Goal: Task Accomplishment & Management: Manage account settings

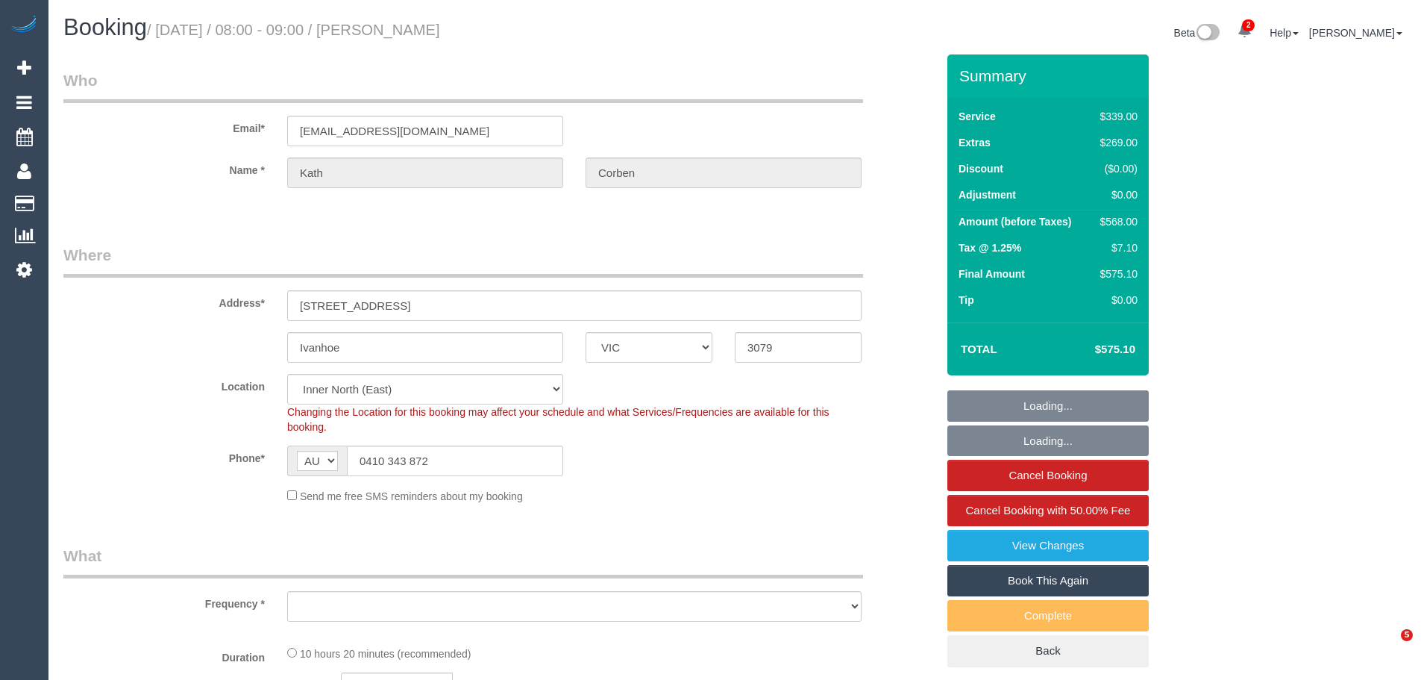
select select "VIC"
select select "object:652"
select select "string:stripe-pm_1S8JFC2GScqysDRVUQutItZh"
select select "object:759"
select select "number:30"
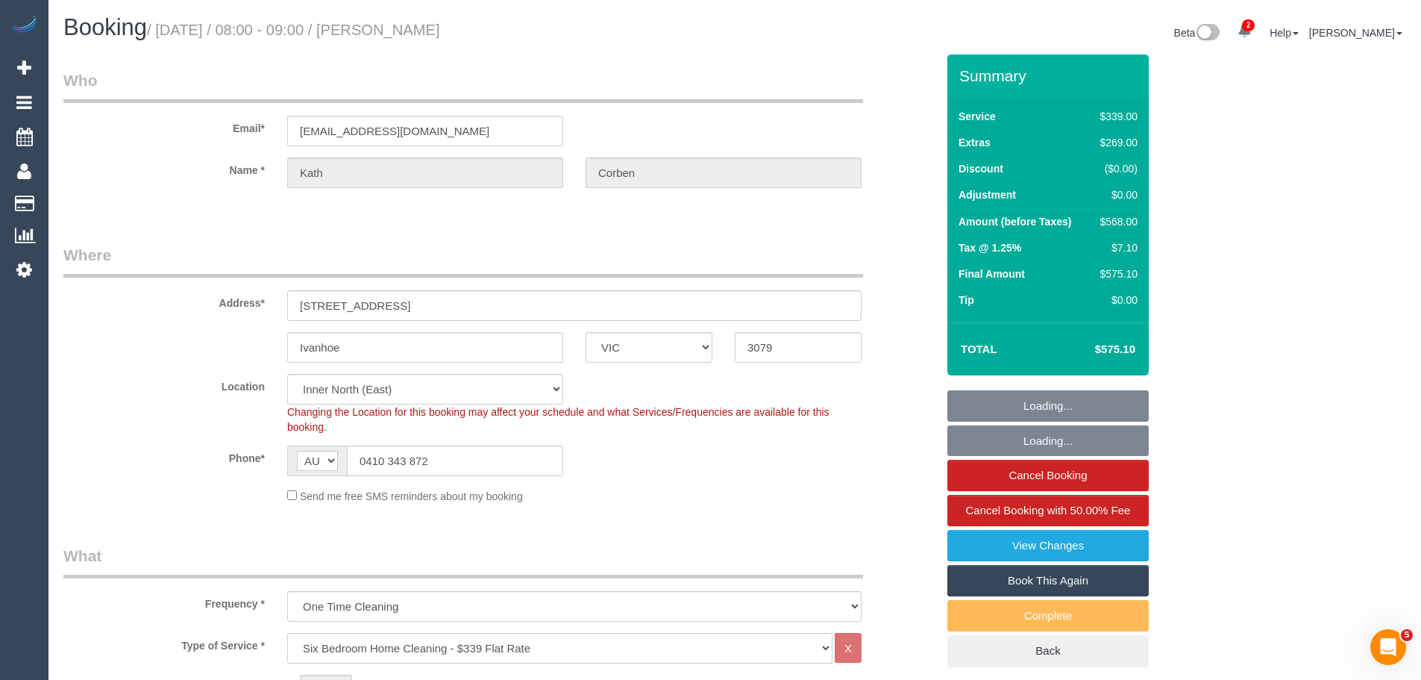
select select "number:14"
select select "number:19"
select select "number:23"
select select "number:26"
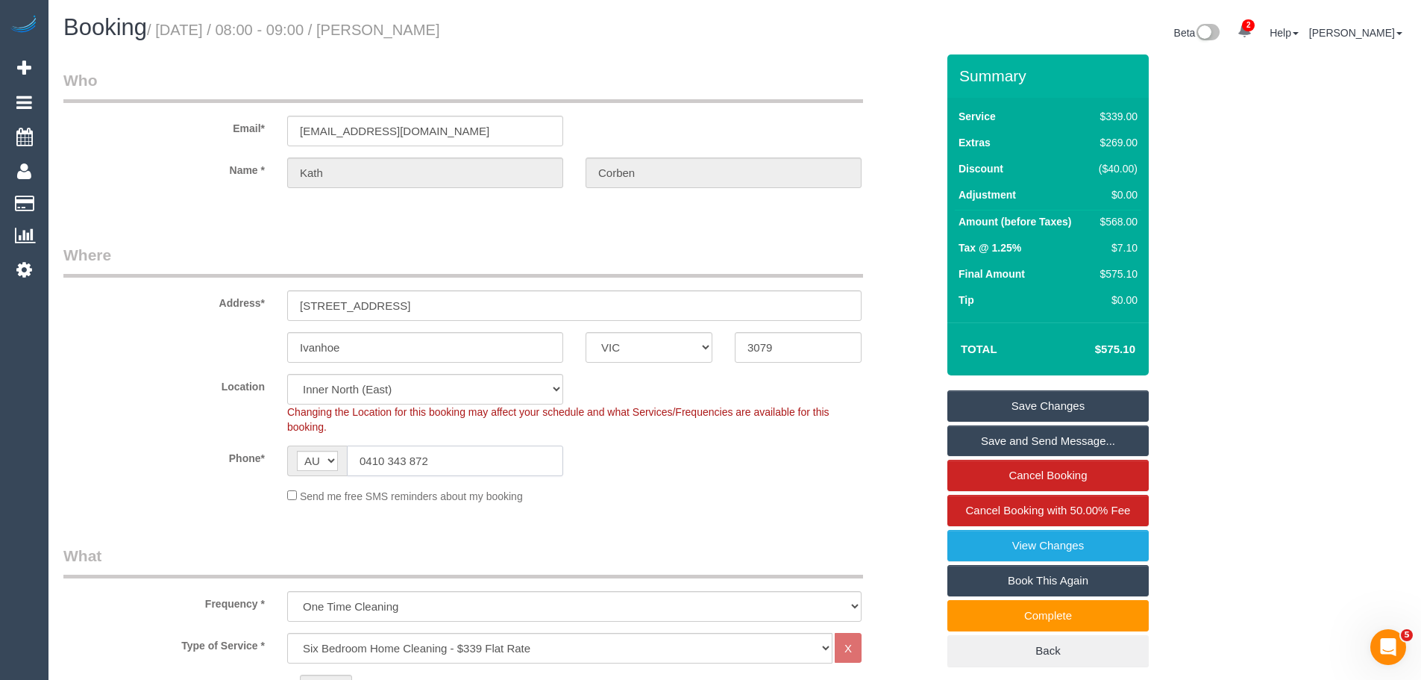
click at [474, 455] on input "0410 343 872" at bounding box center [455, 460] width 216 height 31
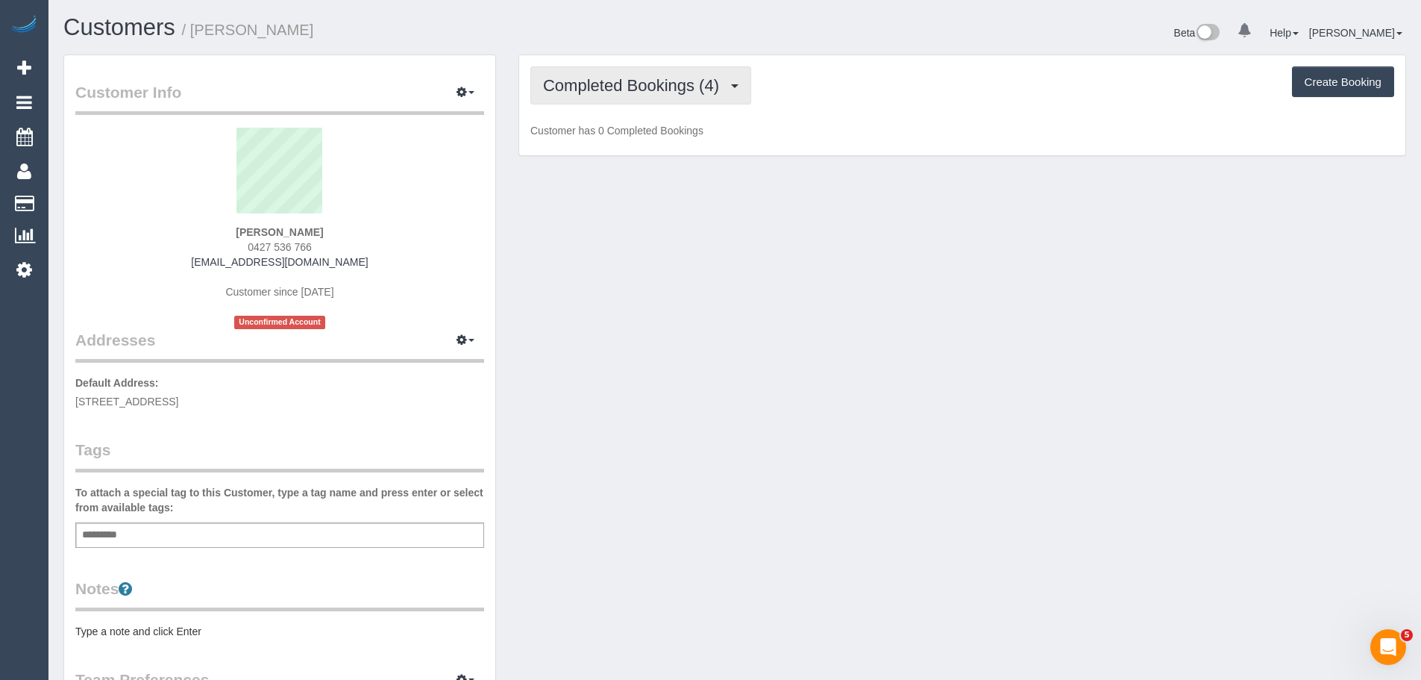
click at [623, 89] on span "Completed Bookings (4)" at bounding box center [634, 85] width 183 height 19
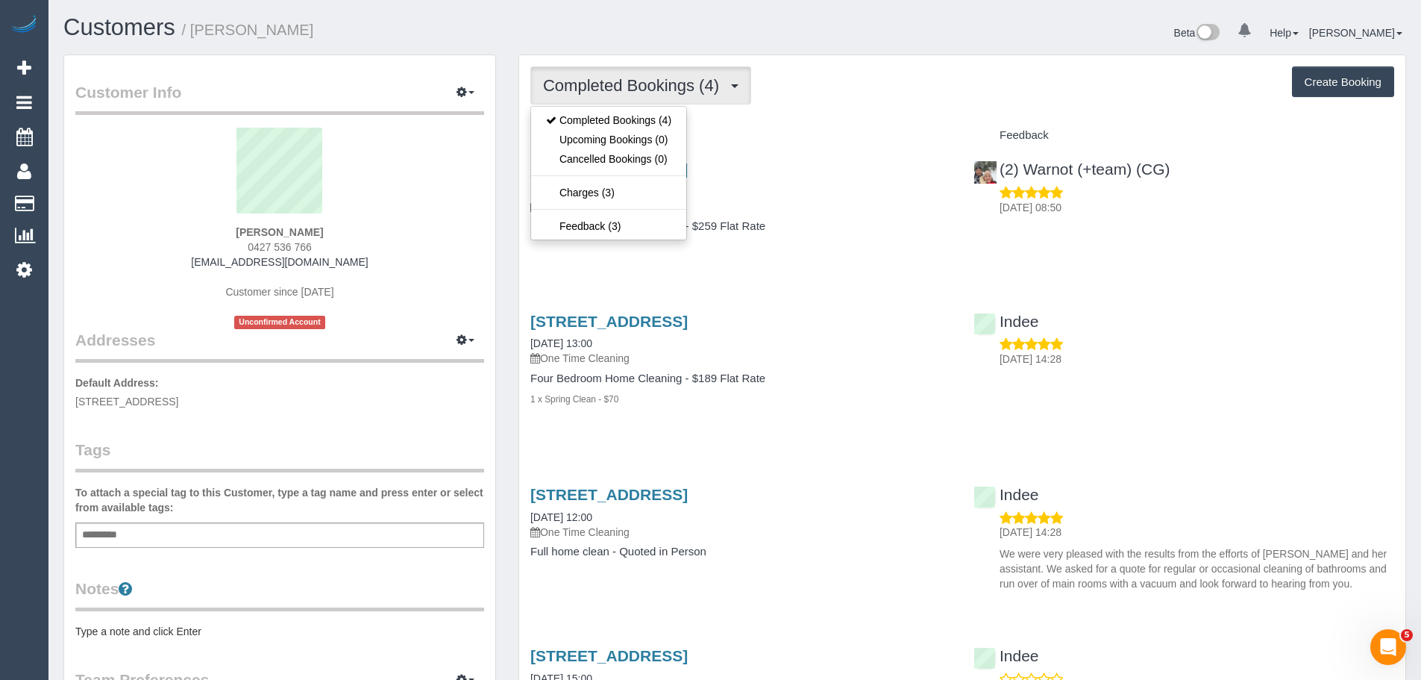
click at [874, 98] on div "Completed Bookings (4) Completed Bookings (4) Upcoming Bookings (0) Cancelled B…" at bounding box center [962, 85] width 864 height 38
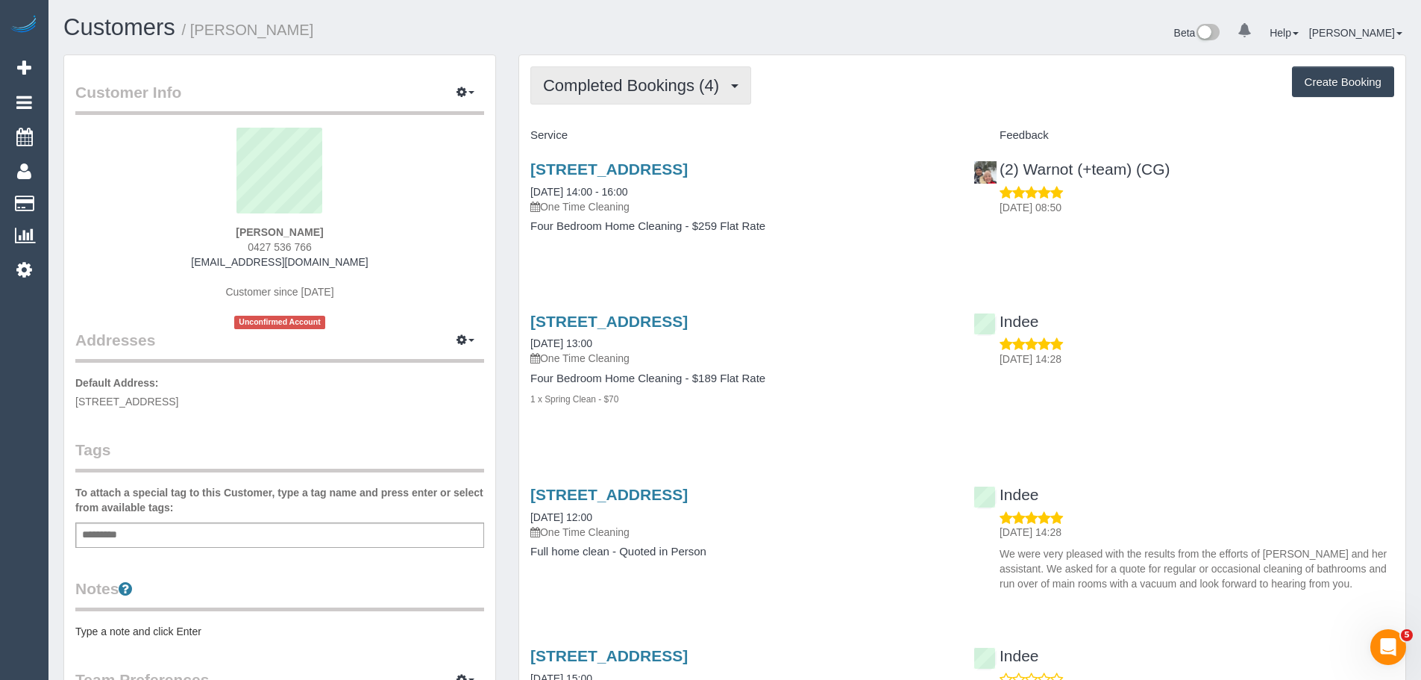
click at [609, 82] on span "Completed Bookings (4)" at bounding box center [634, 85] width 183 height 19
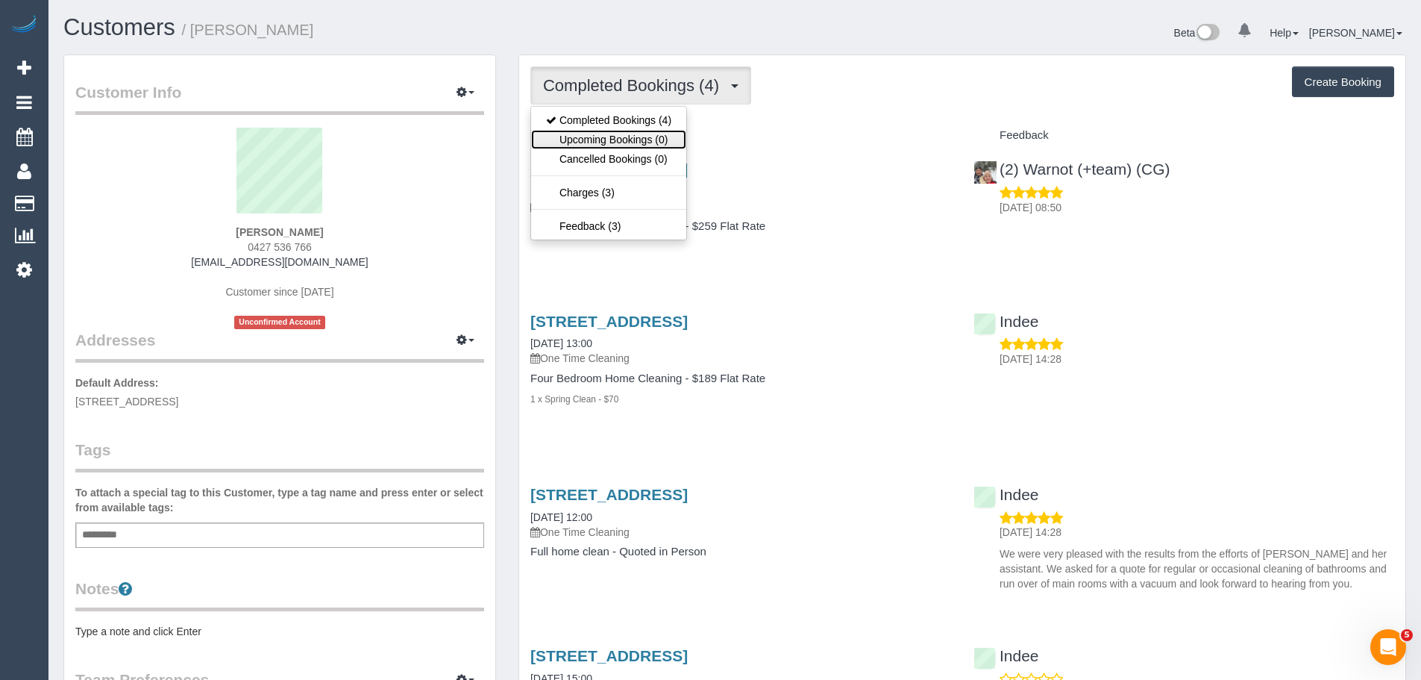
click at [612, 140] on link "Upcoming Bookings (0)" at bounding box center [608, 139] width 155 height 19
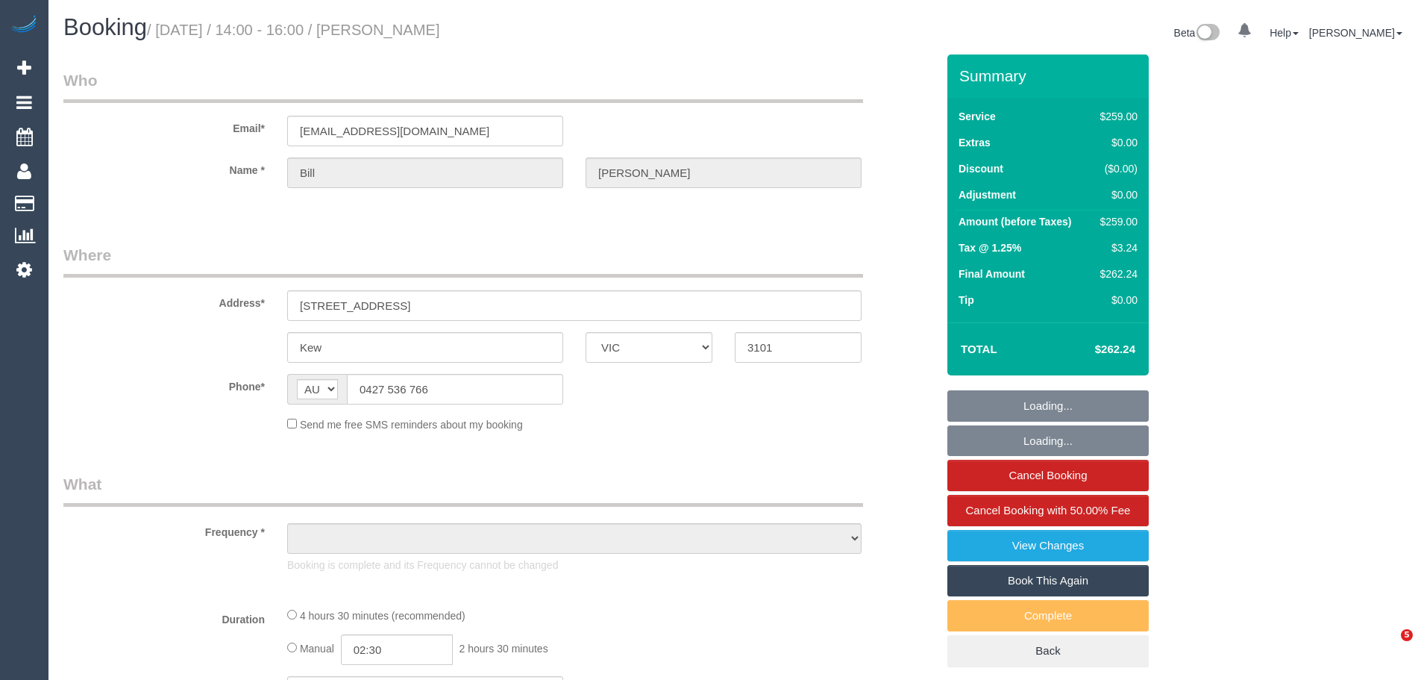
select select "VIC"
select select "string:stripe-pm_1Rkclr2GScqysDRV0kMESMVx"
select select "number:28"
select select "number:14"
select select "number:18"
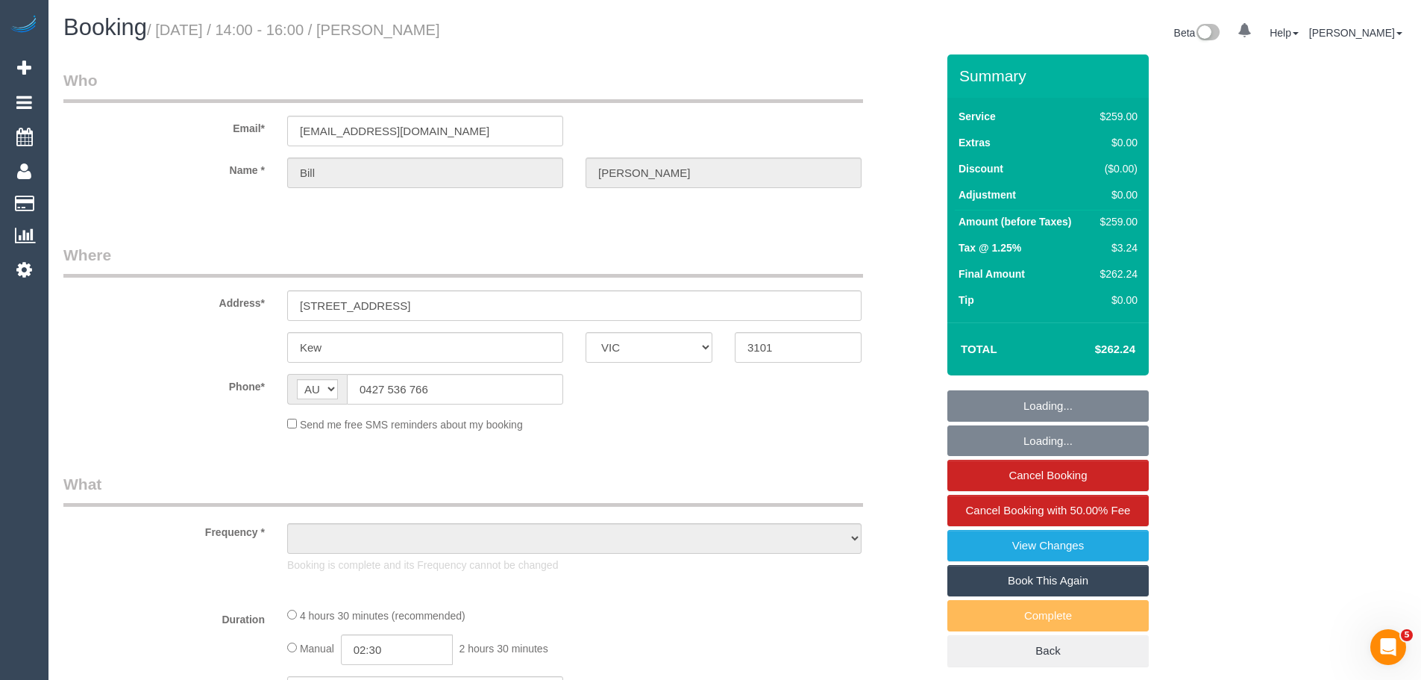
select select "number:25"
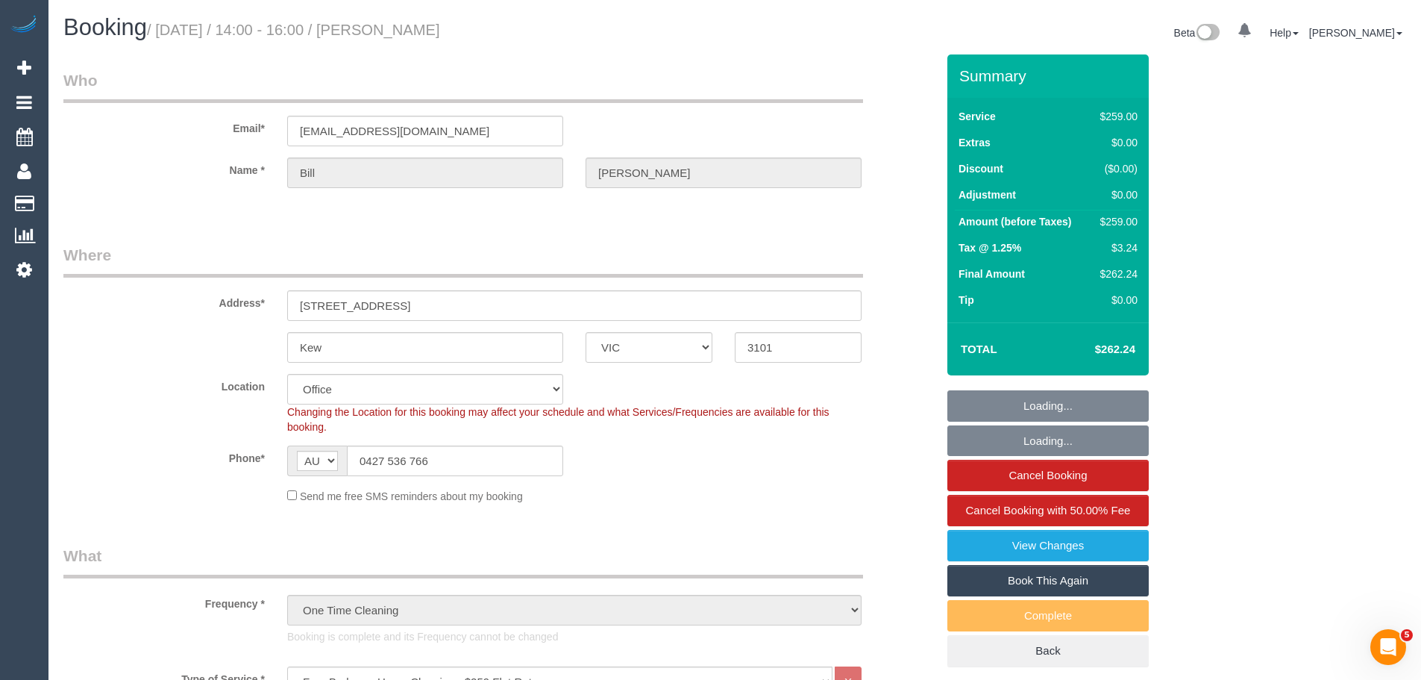
select select "object:2087"
click at [991, 574] on link "Book This Again" at bounding box center [1047, 580] width 201 height 31
select select "VIC"
select select "number:28"
select select "number:14"
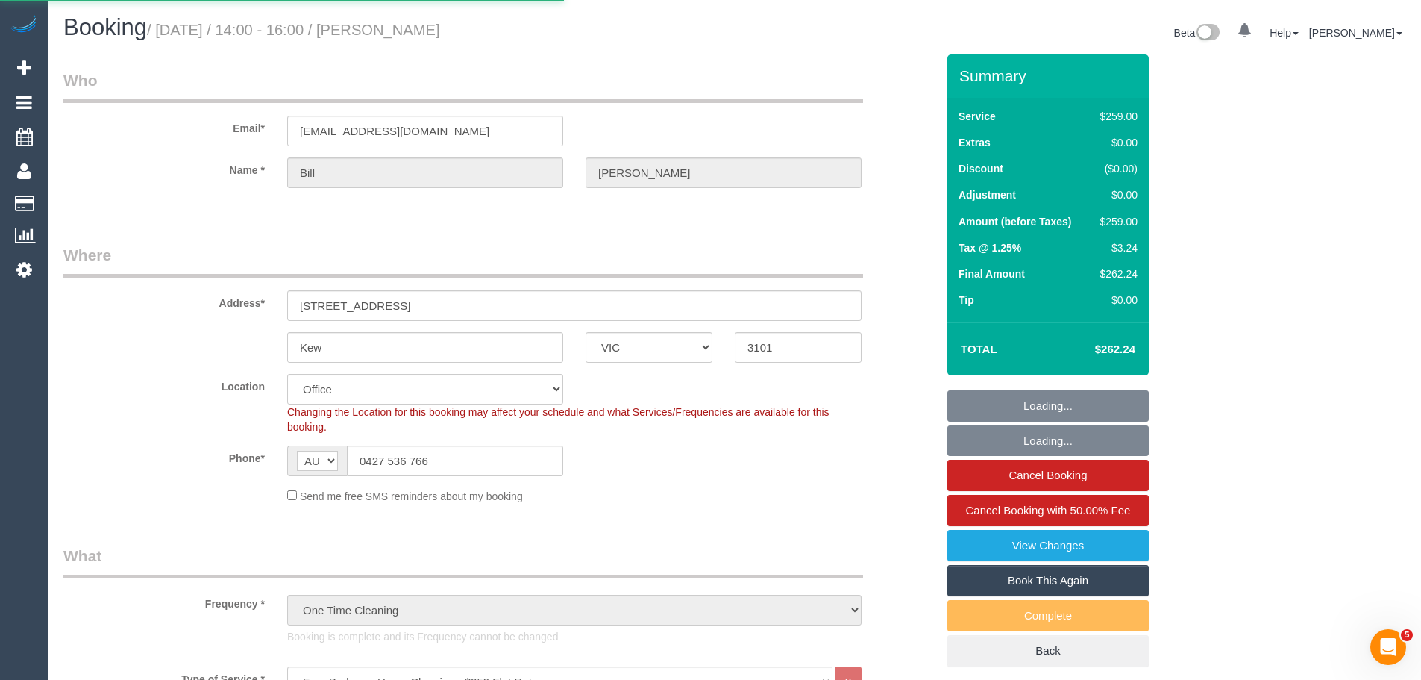
select select "number:18"
select select "number:25"
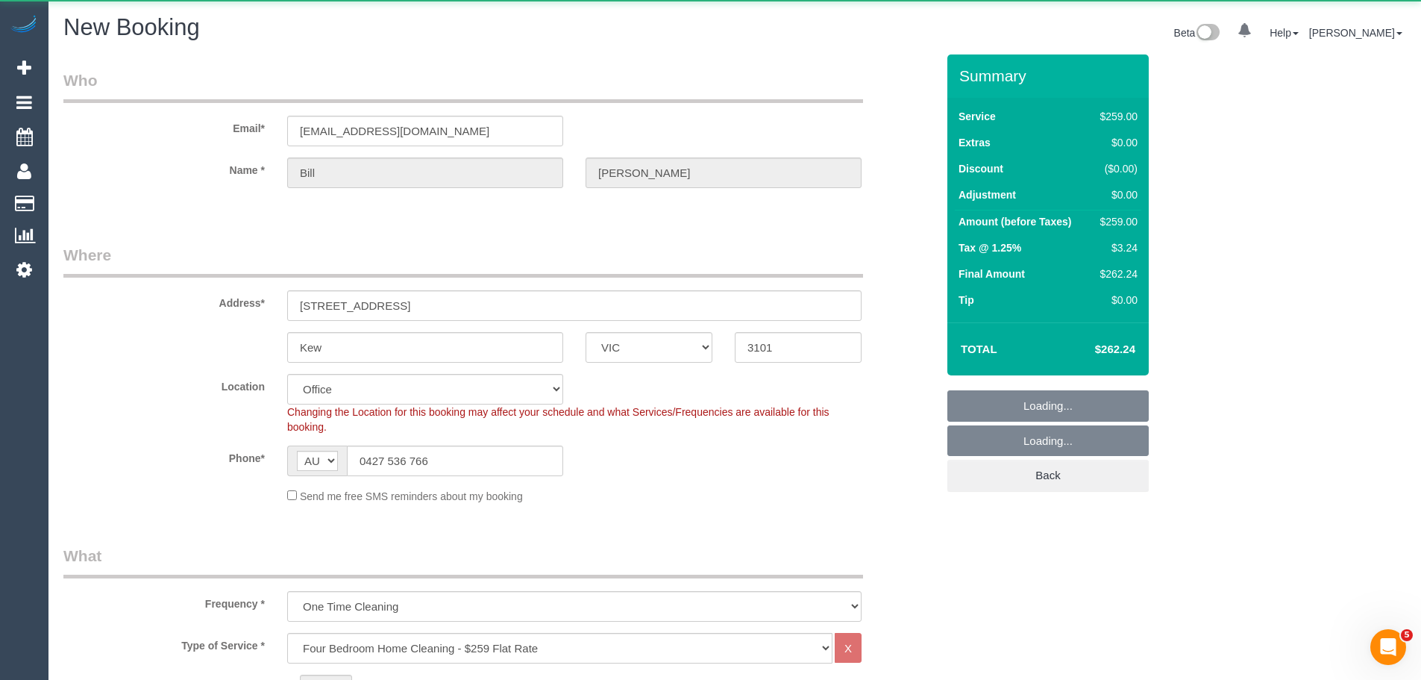
select select "string:stripe-pm_1Rkclr2GScqysDRV0kMESMVx"
select select "object:3791"
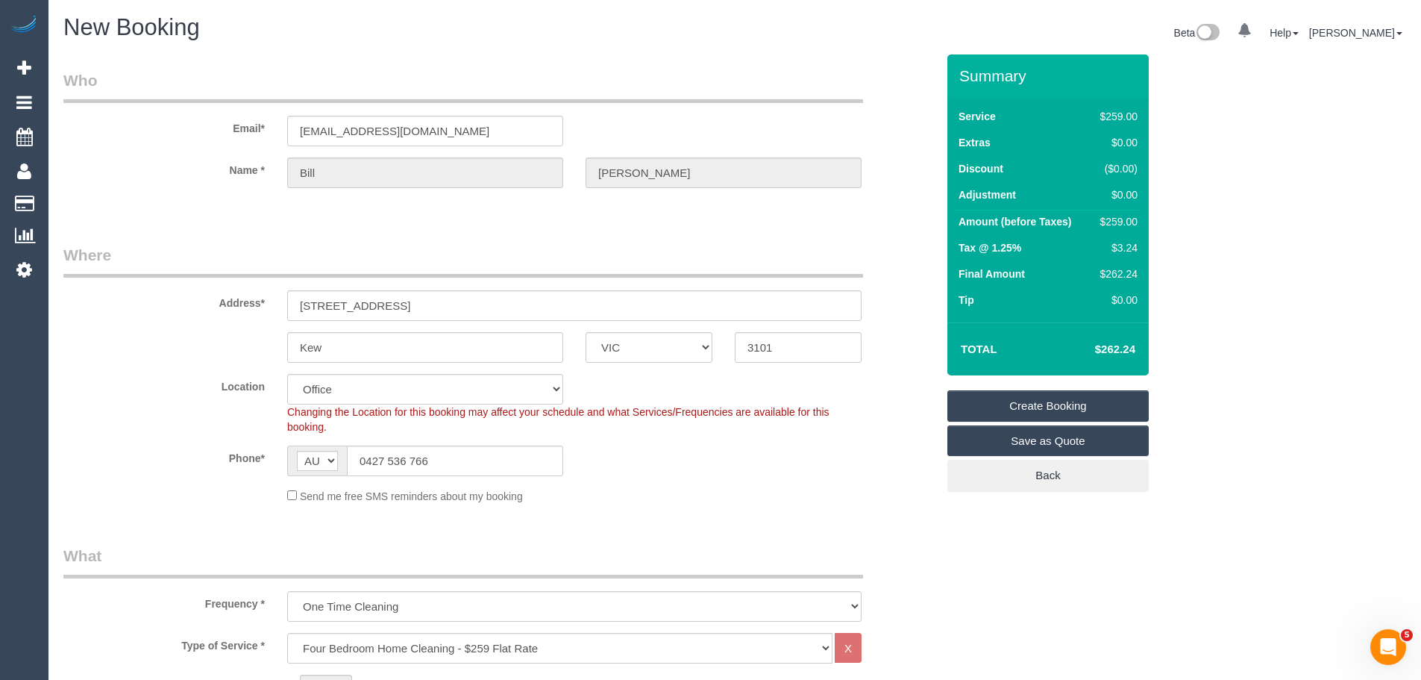
select select "58"
select select "object:3801"
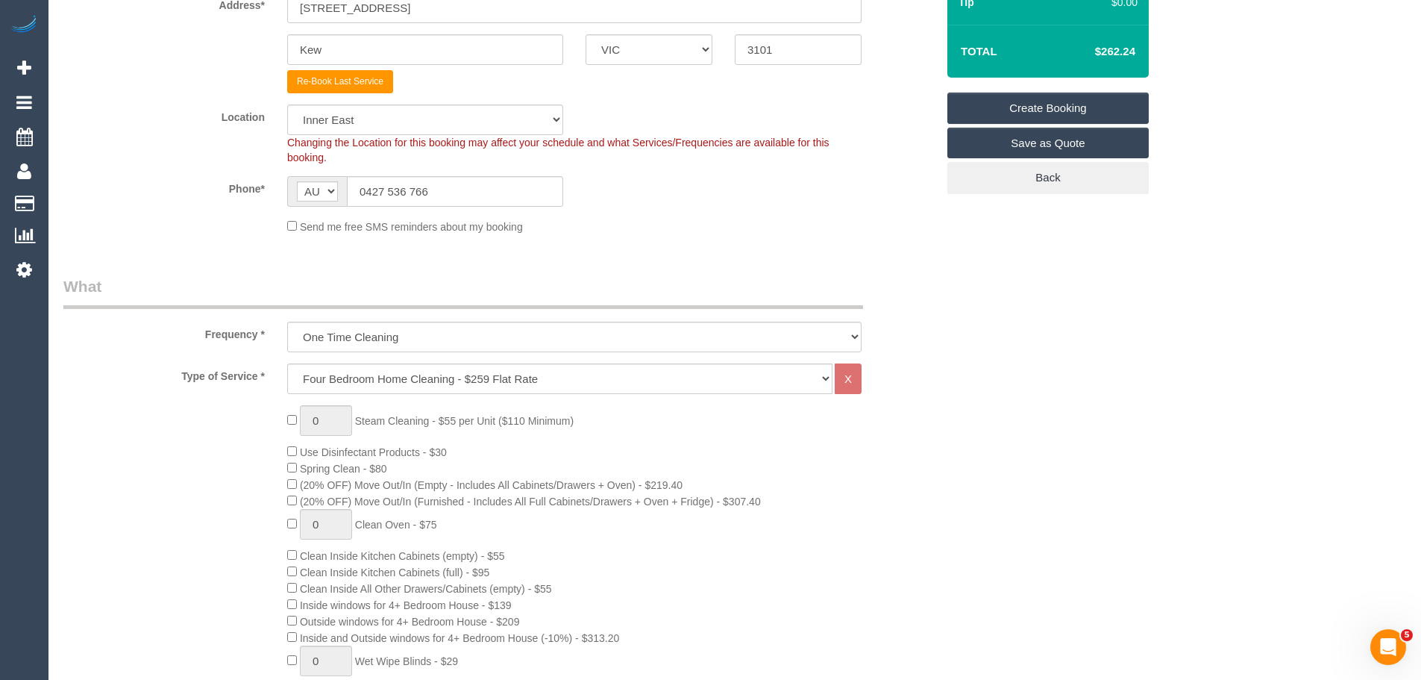
scroll to position [298, 0]
click at [373, 377] on select "Hourly Service - $70/h Hourly Service - $65/h Hourly Service - $60/h Hourly Ser…" at bounding box center [559, 378] width 545 height 31
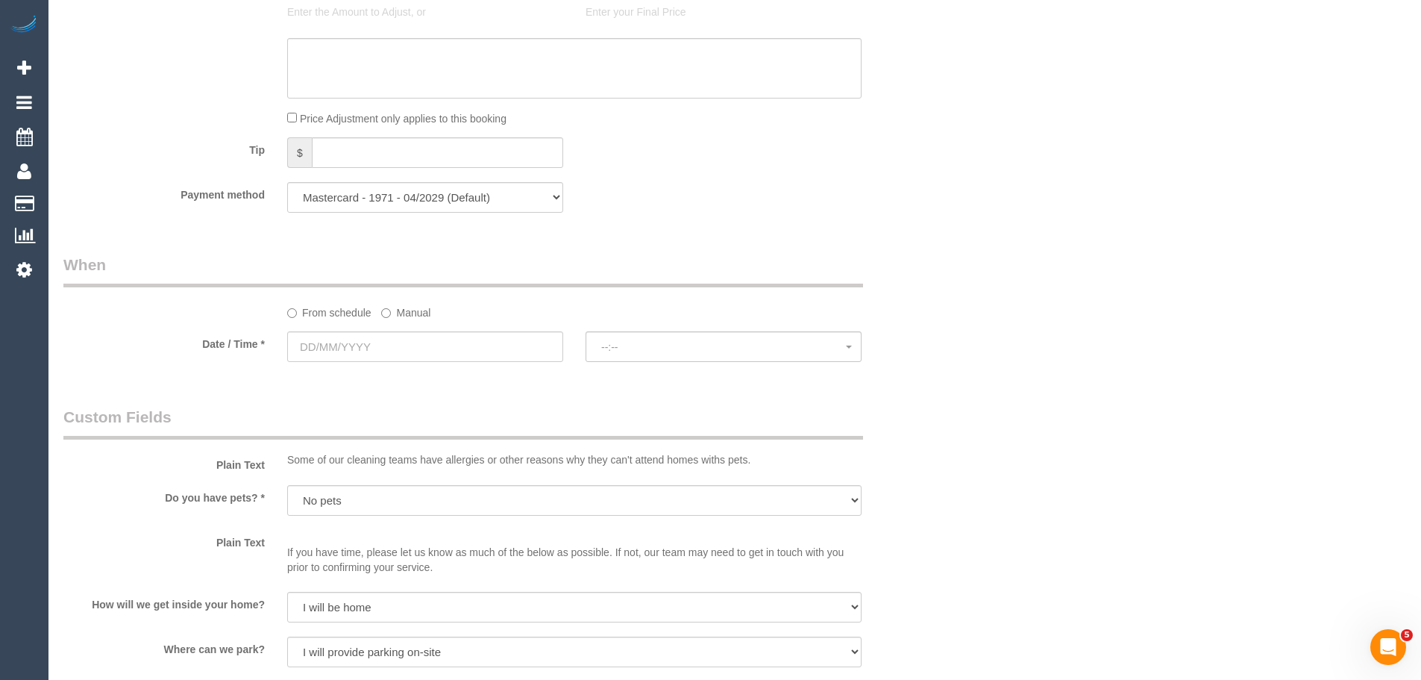
scroll to position [1492, 0]
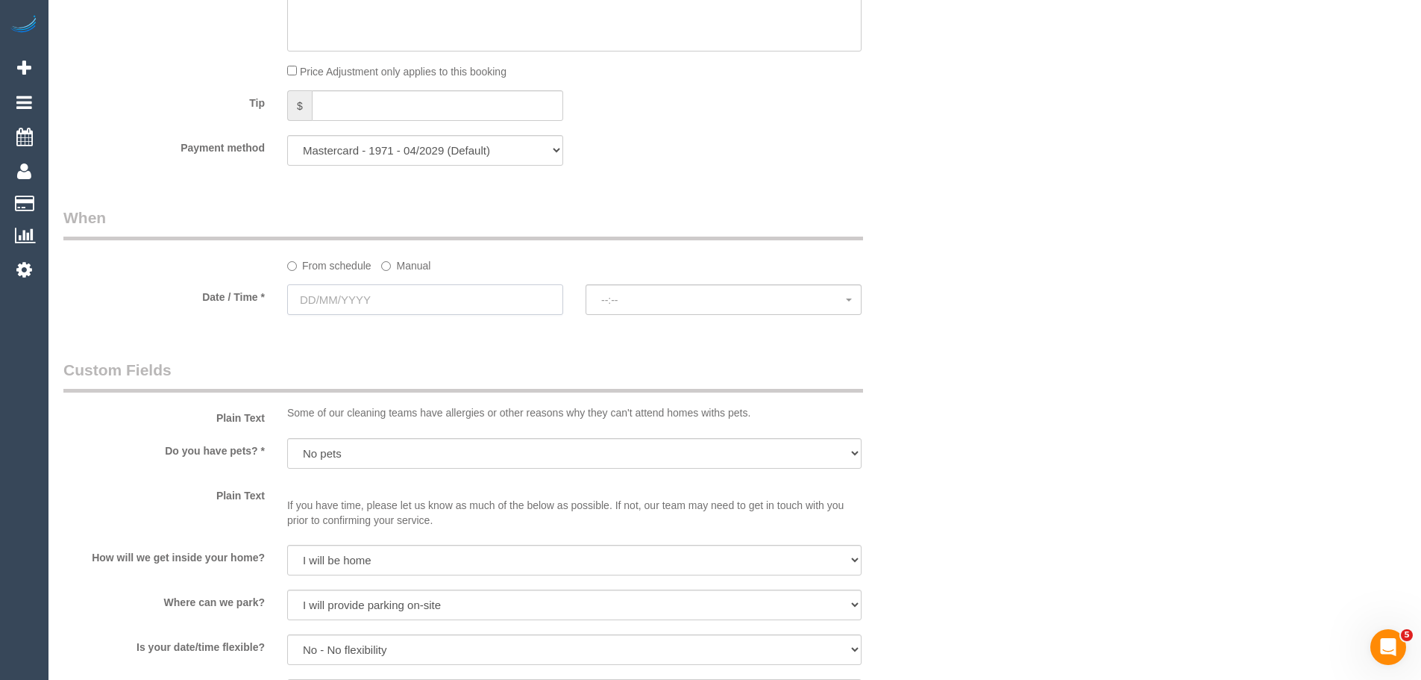
click at [330, 298] on input "text" at bounding box center [425, 299] width 276 height 31
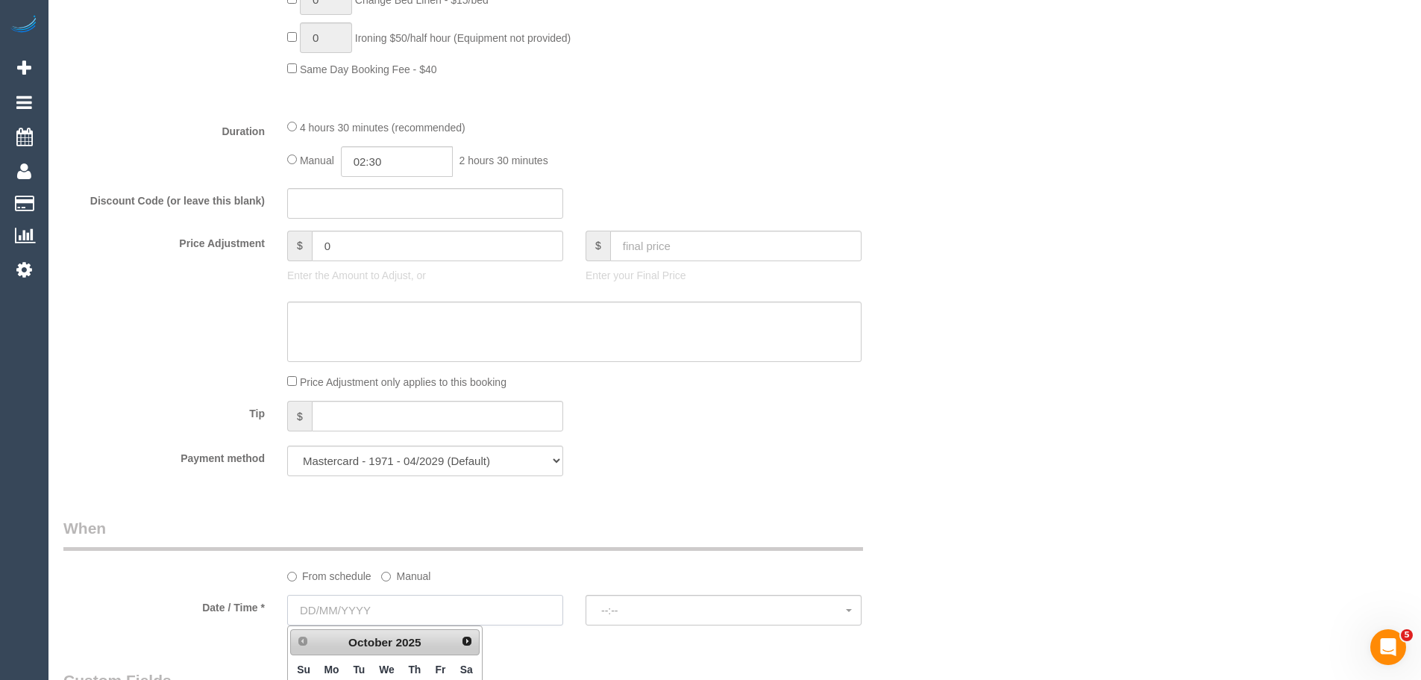
scroll to position [1417, 0]
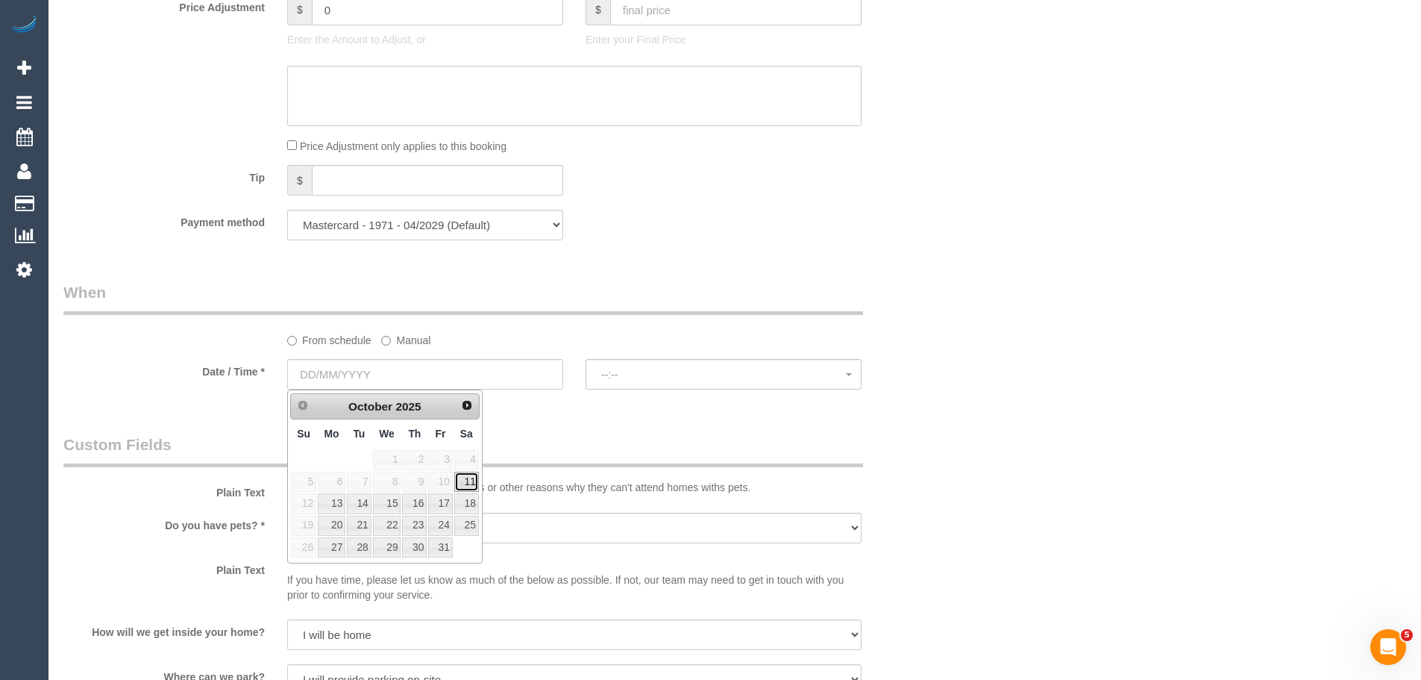
click at [470, 482] on link "11" at bounding box center [466, 481] width 25 height 20
type input "11/10/2025"
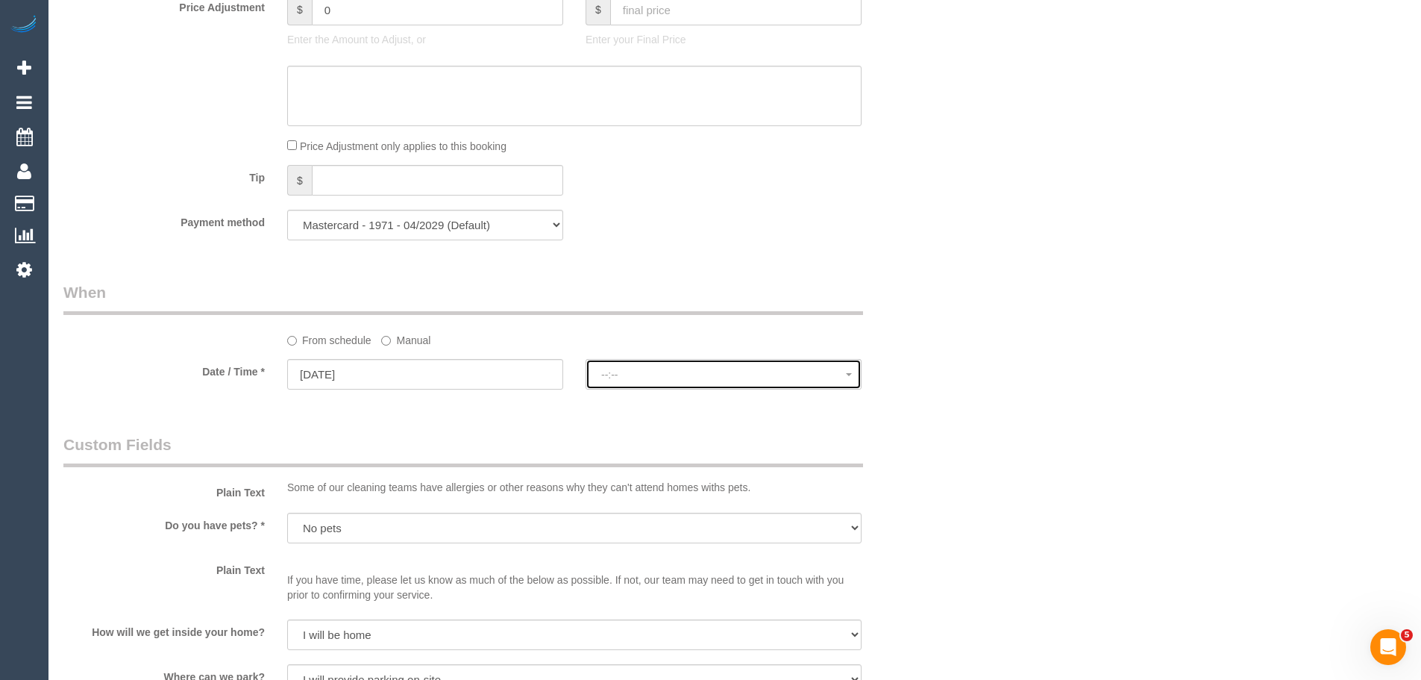
click at [637, 378] on span "--:--" at bounding box center [723, 374] width 245 height 12
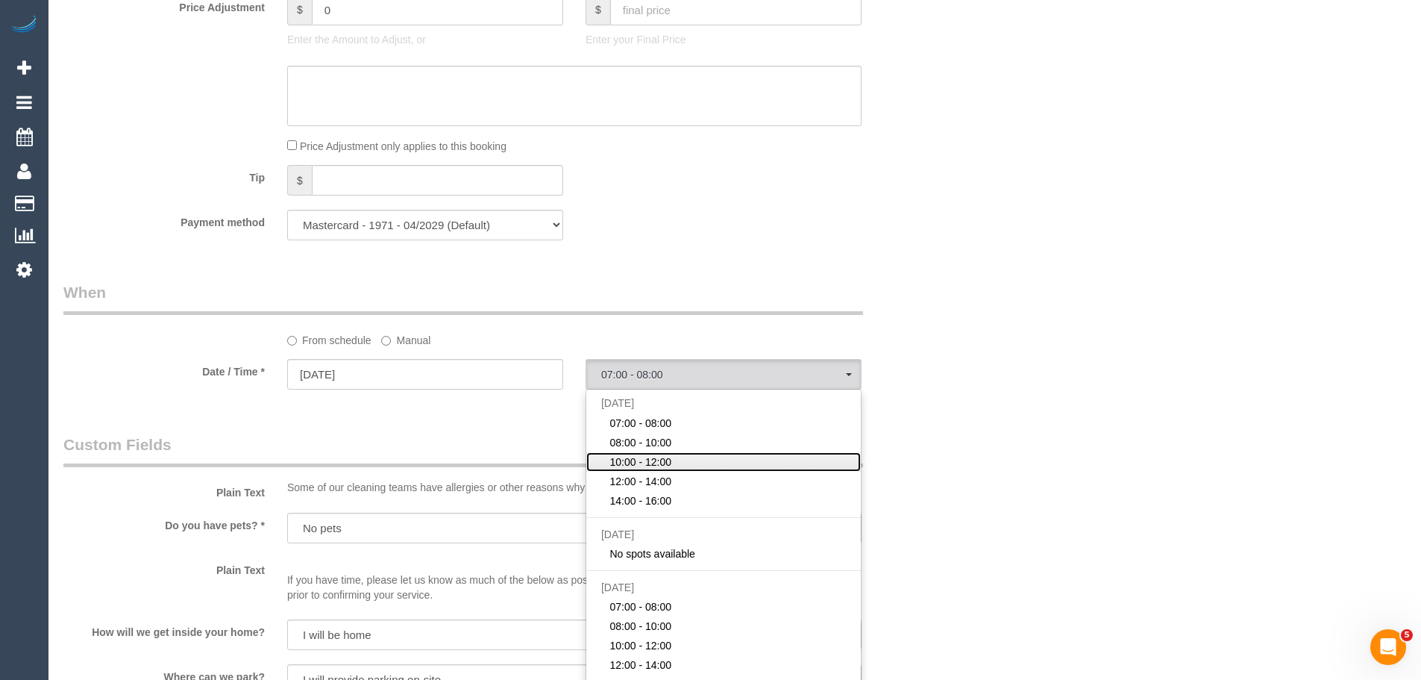
click at [618, 468] on span "10:00 - 12:00" at bounding box center [640, 461] width 62 height 15
select select "spot8"
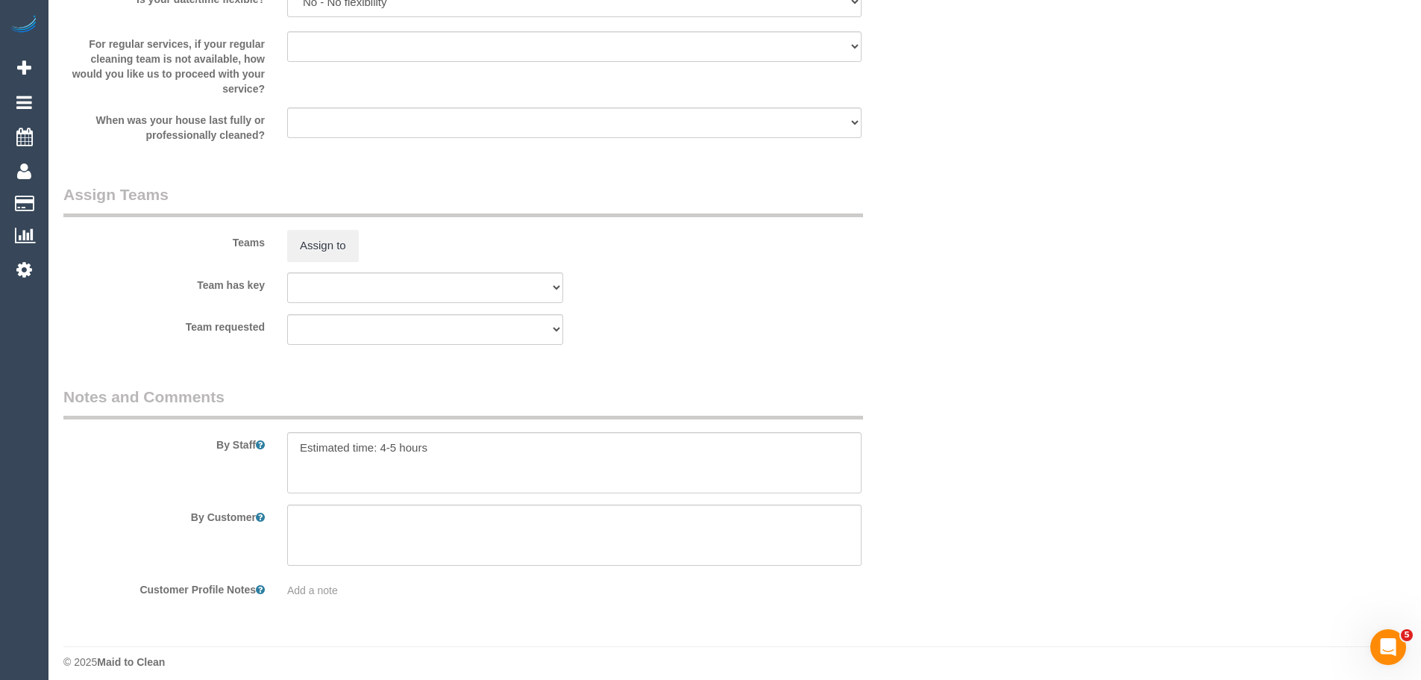
scroll to position [2150, 0]
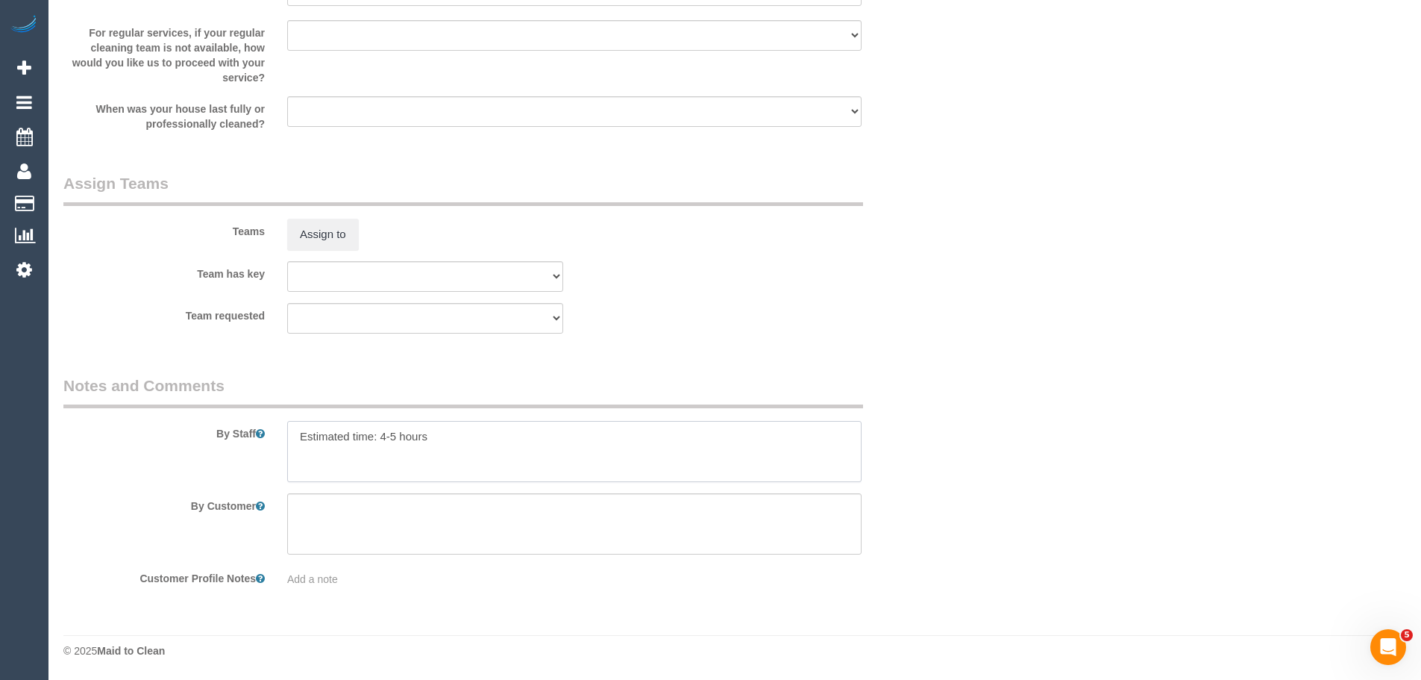
drag, startPoint x: 534, startPoint y: 434, endPoint x: 0, endPoint y: 501, distance: 538.3
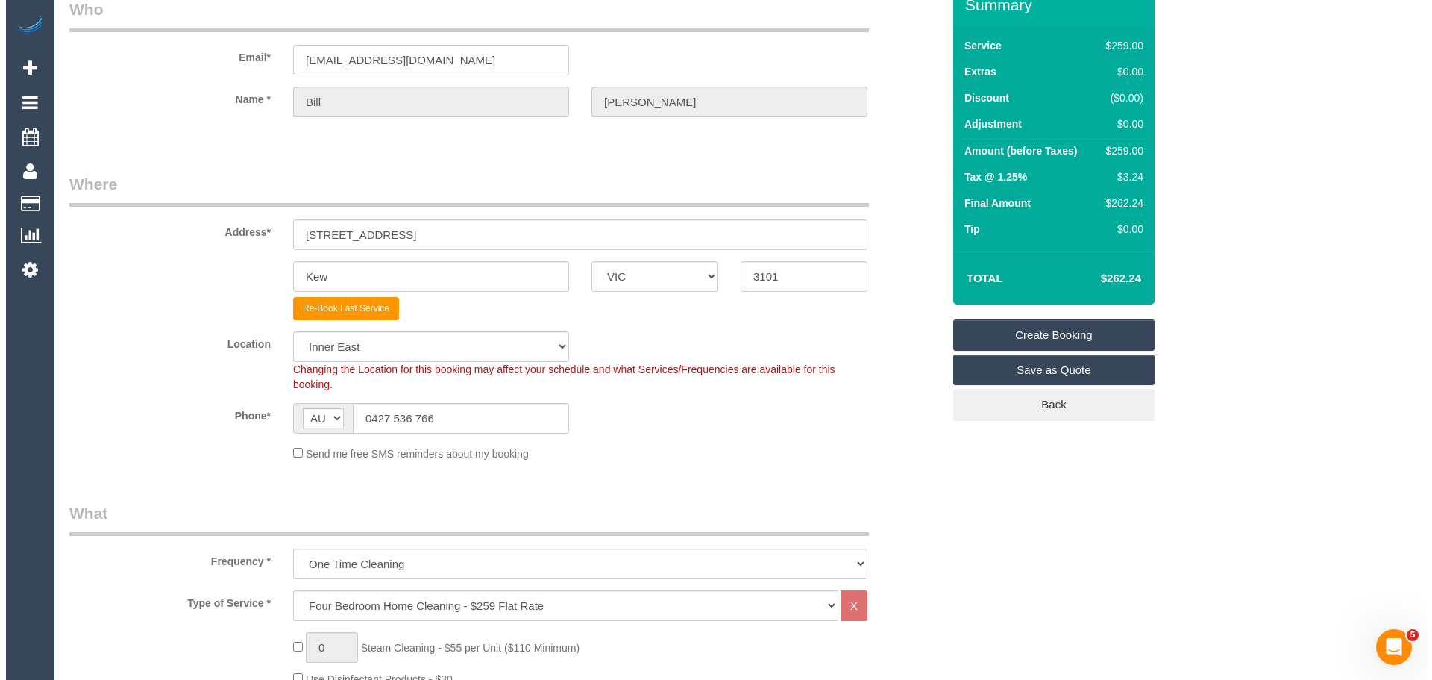
scroll to position [0, 0]
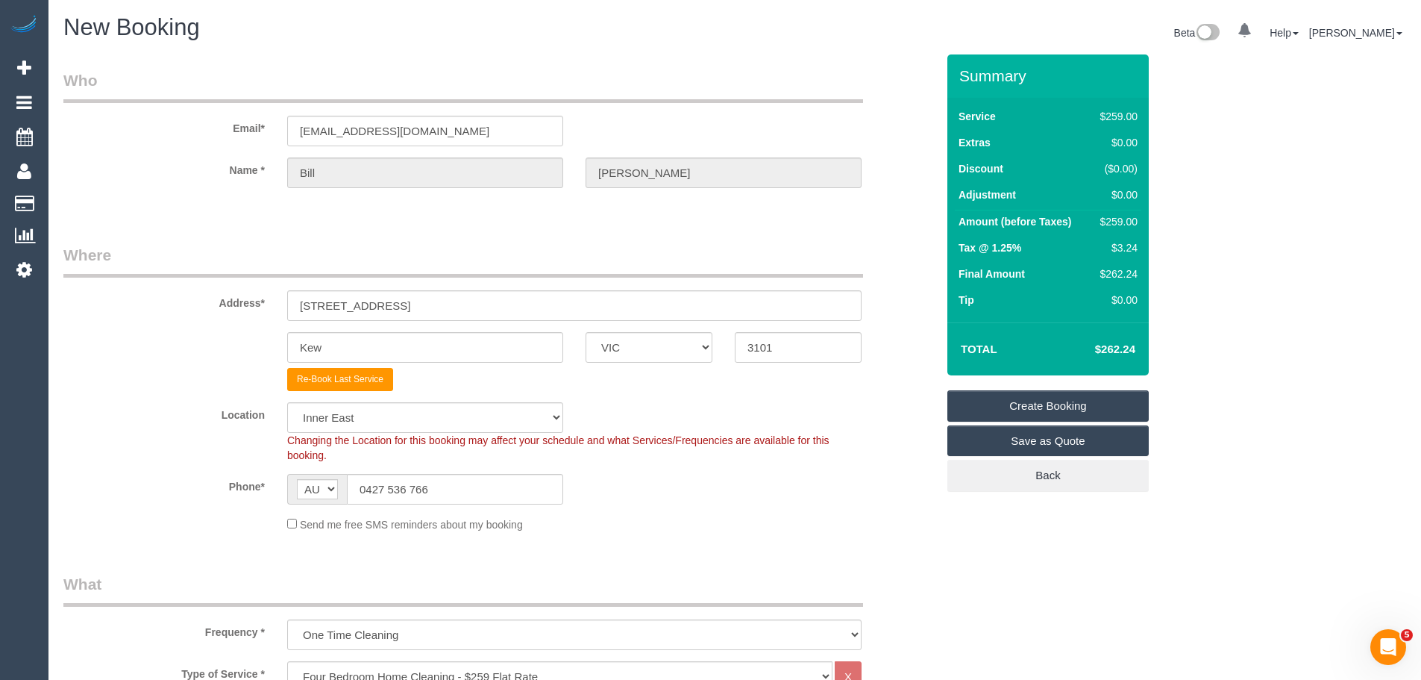
click at [1058, 398] on link "Create Booking" at bounding box center [1047, 405] width 201 height 31
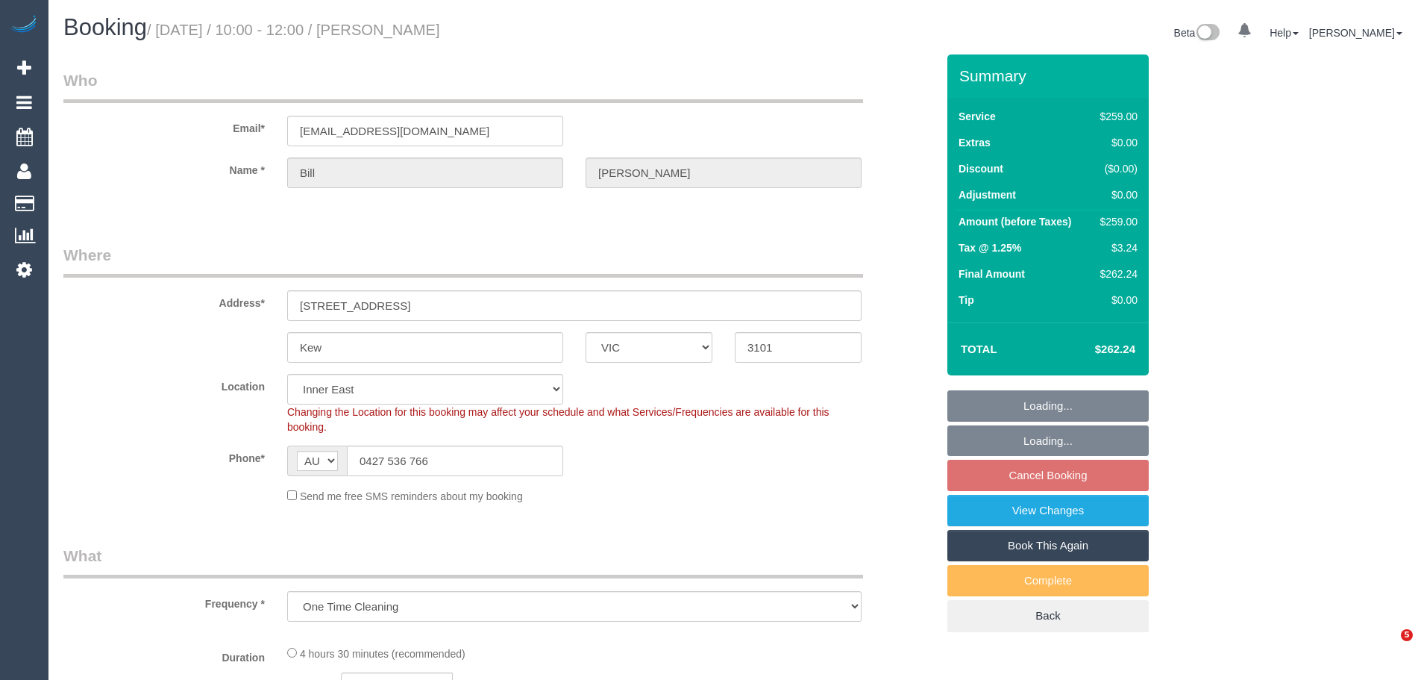
select select "VIC"
select select "object:777"
select select "string:stripe-pm_1Rkclr2GScqysDRV0kMESMVx"
select select "number:28"
select select "number:14"
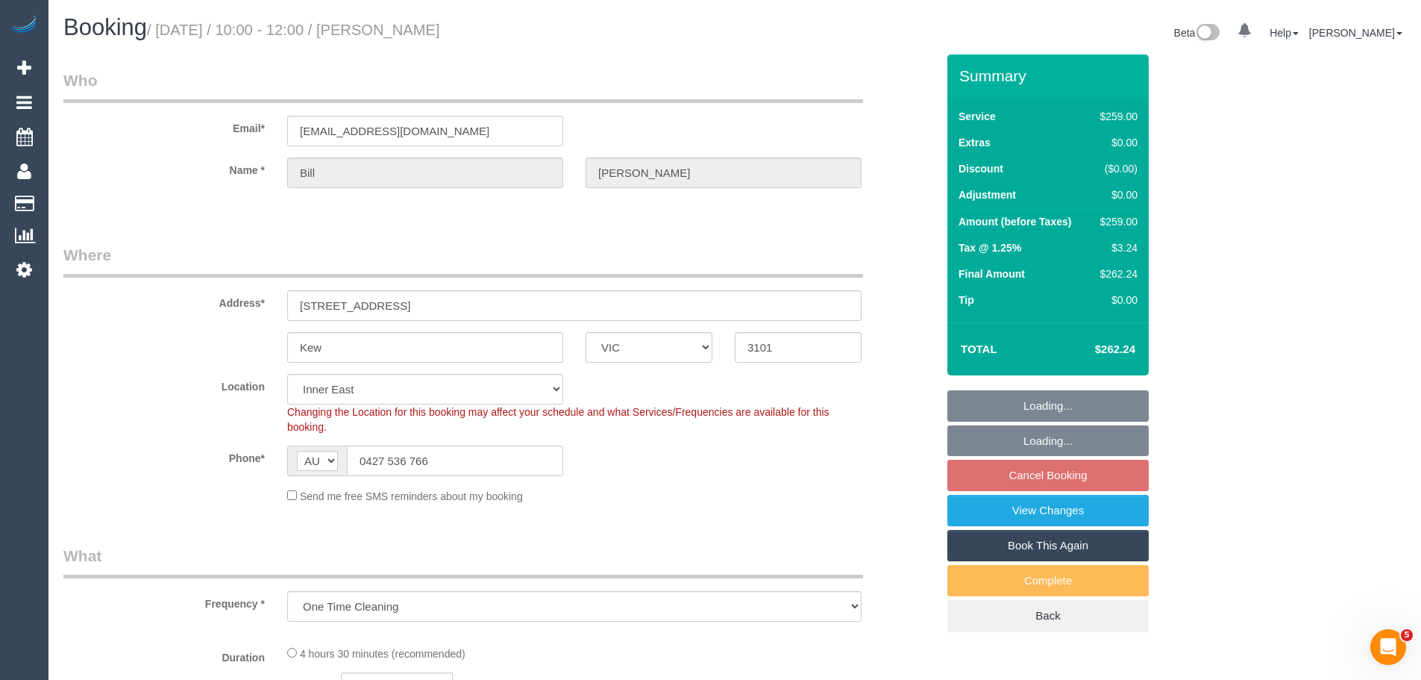
select select "number:18"
select select "number:25"
select select "spot3"
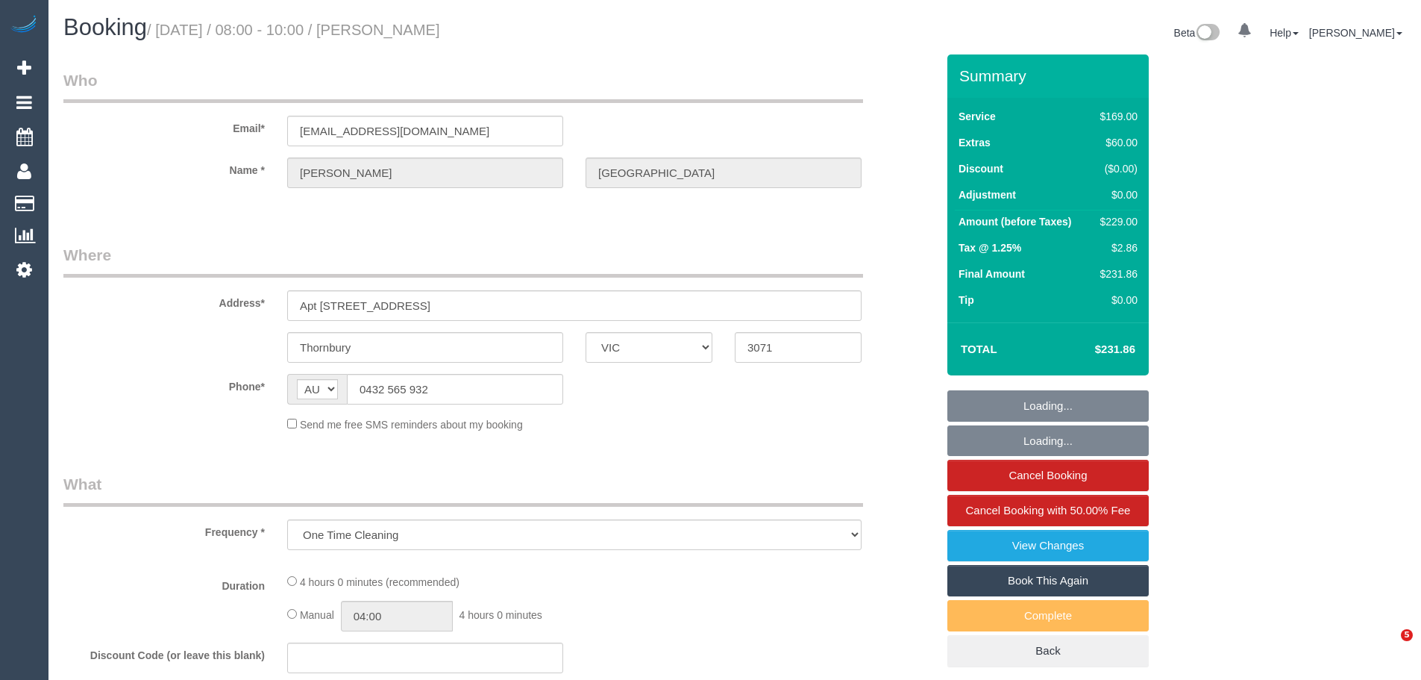
select select "VIC"
select select "string:stripe-pm_1R8SoF2GScqysDRVPToBlbHv"
select select "number:28"
select select "number:14"
select select "number:19"
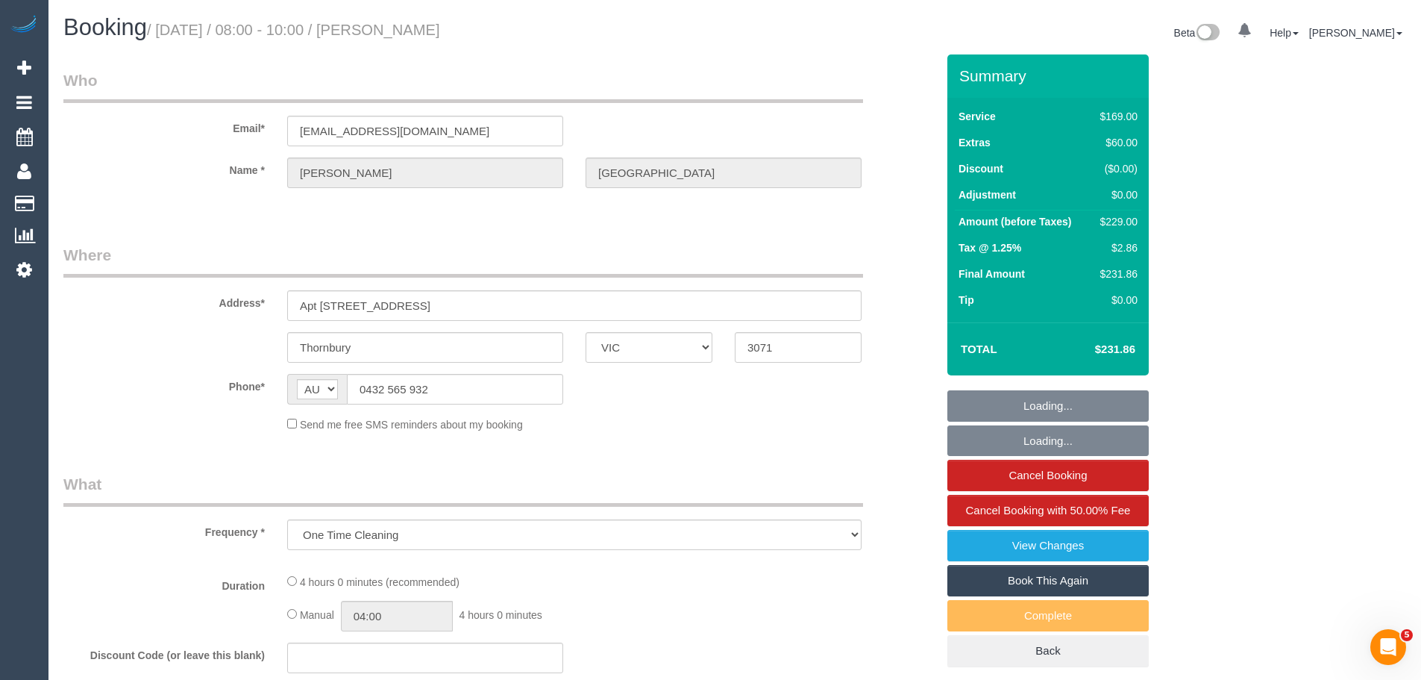
select select "number:25"
select select "number:35"
select select "number:26"
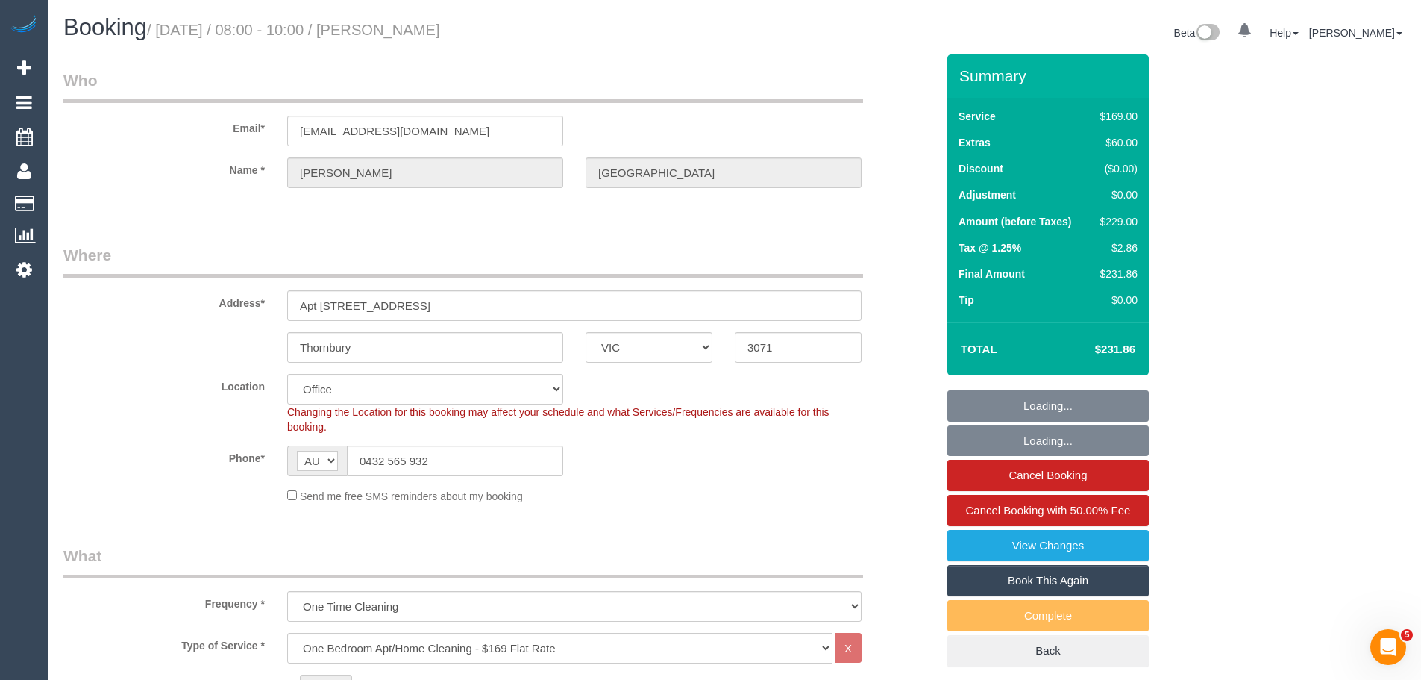
select select "object:2158"
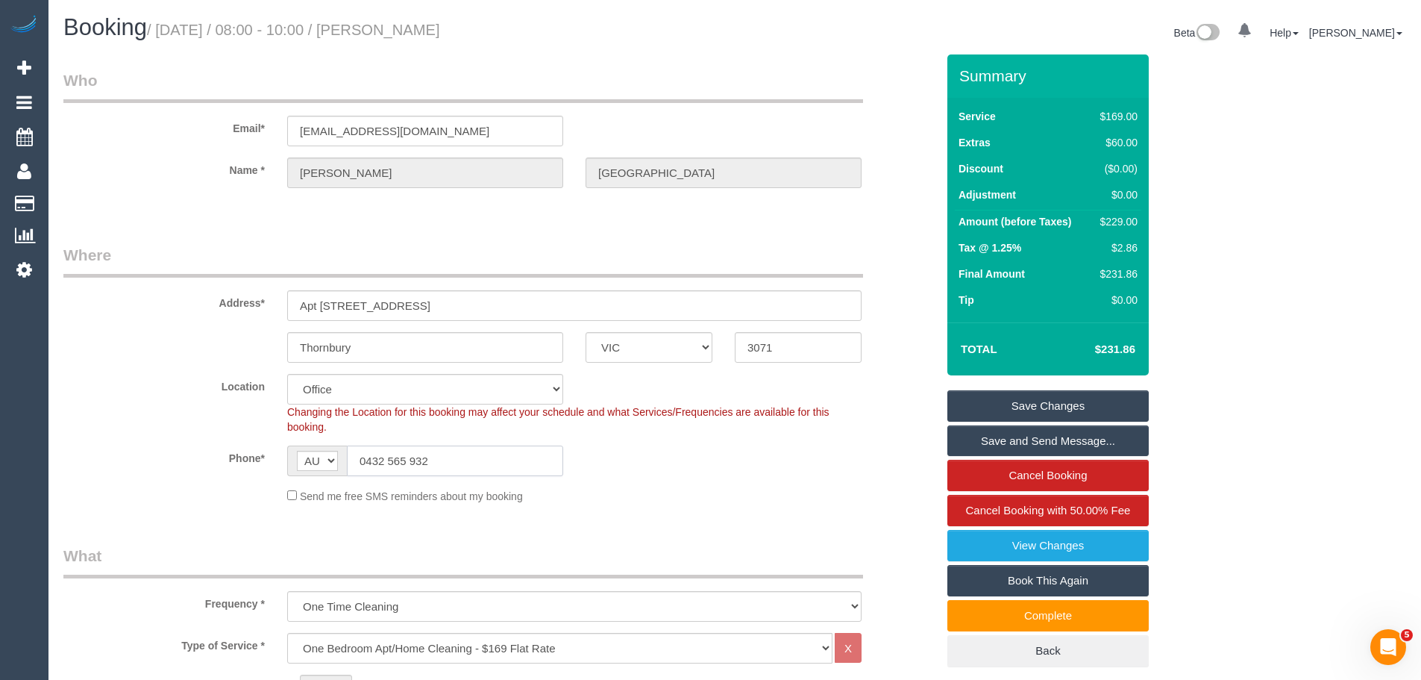
click at [449, 456] on input "0432 565 932" at bounding box center [455, 460] width 216 height 31
click at [452, 465] on input "0432 565 932" at bounding box center [455, 460] width 216 height 31
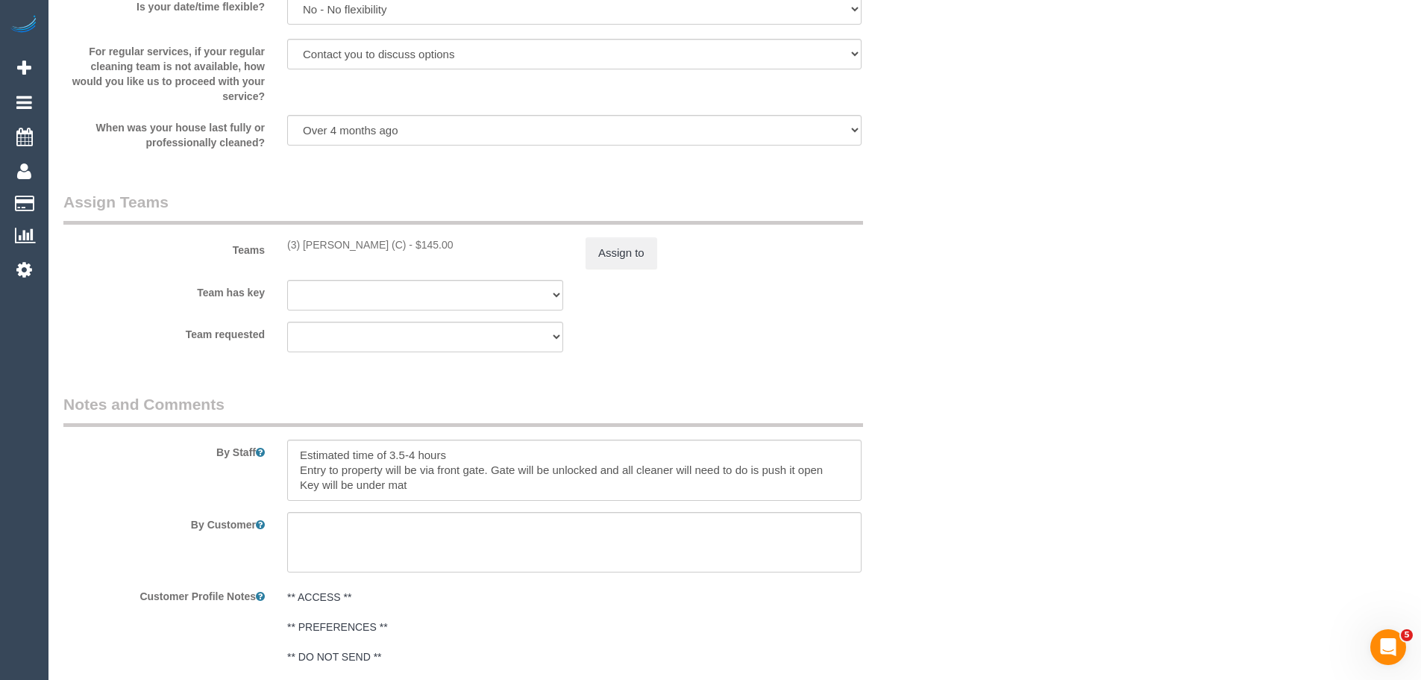
scroll to position [2312, 0]
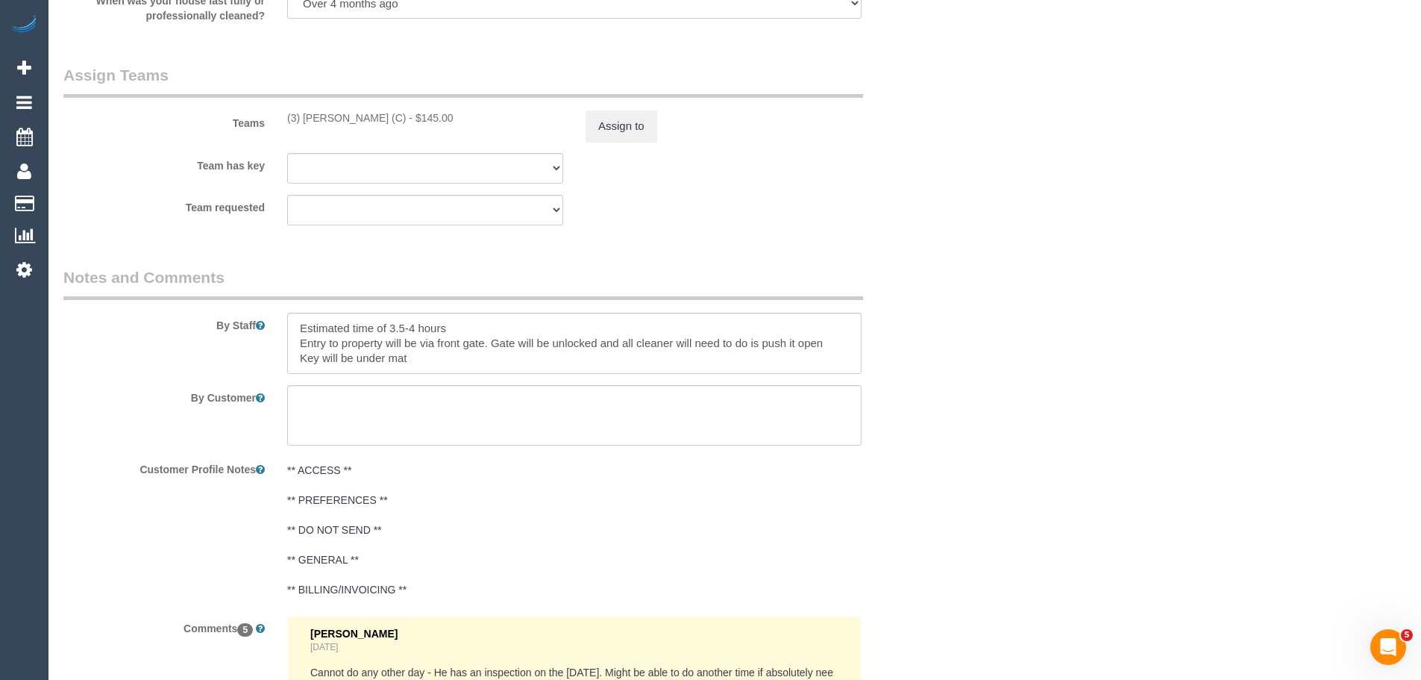
click at [222, 274] on legend "Notes and Comments" at bounding box center [463, 283] width 800 height 34
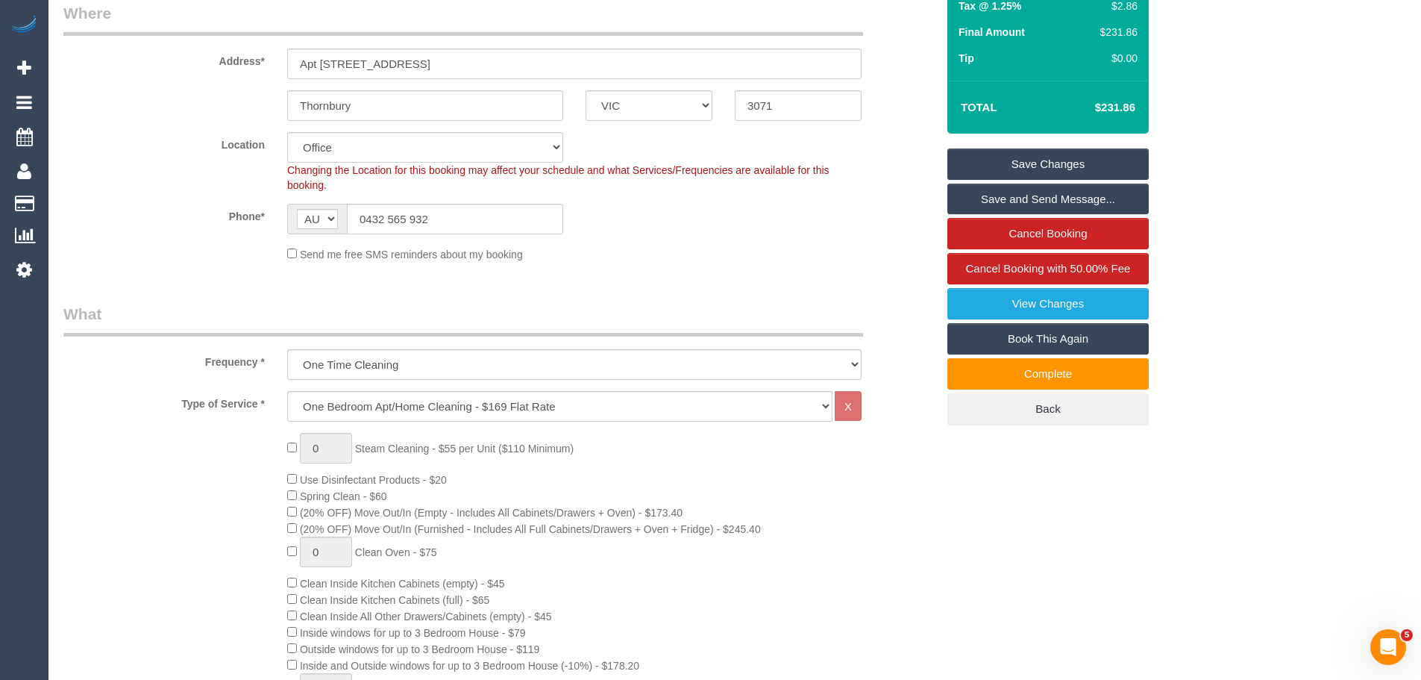
scroll to position [0, 0]
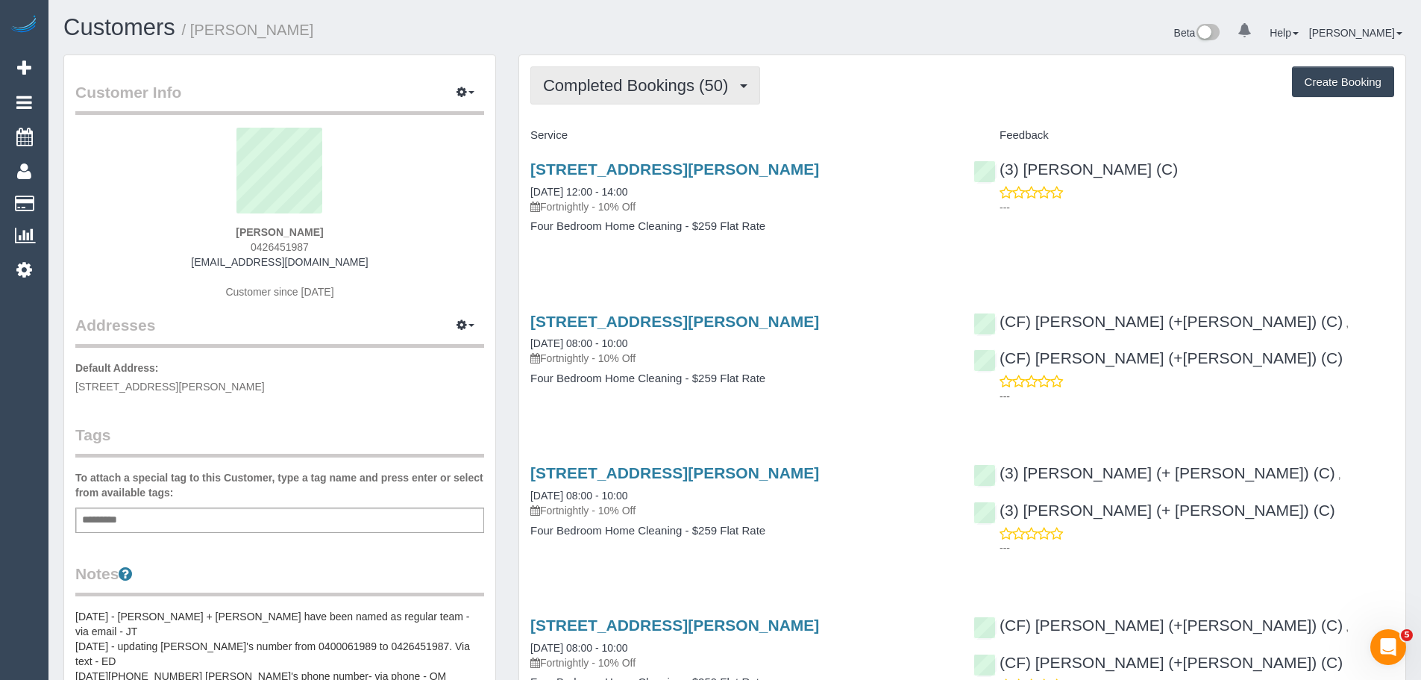
click at [633, 85] on span "Completed Bookings (50)" at bounding box center [639, 85] width 192 height 19
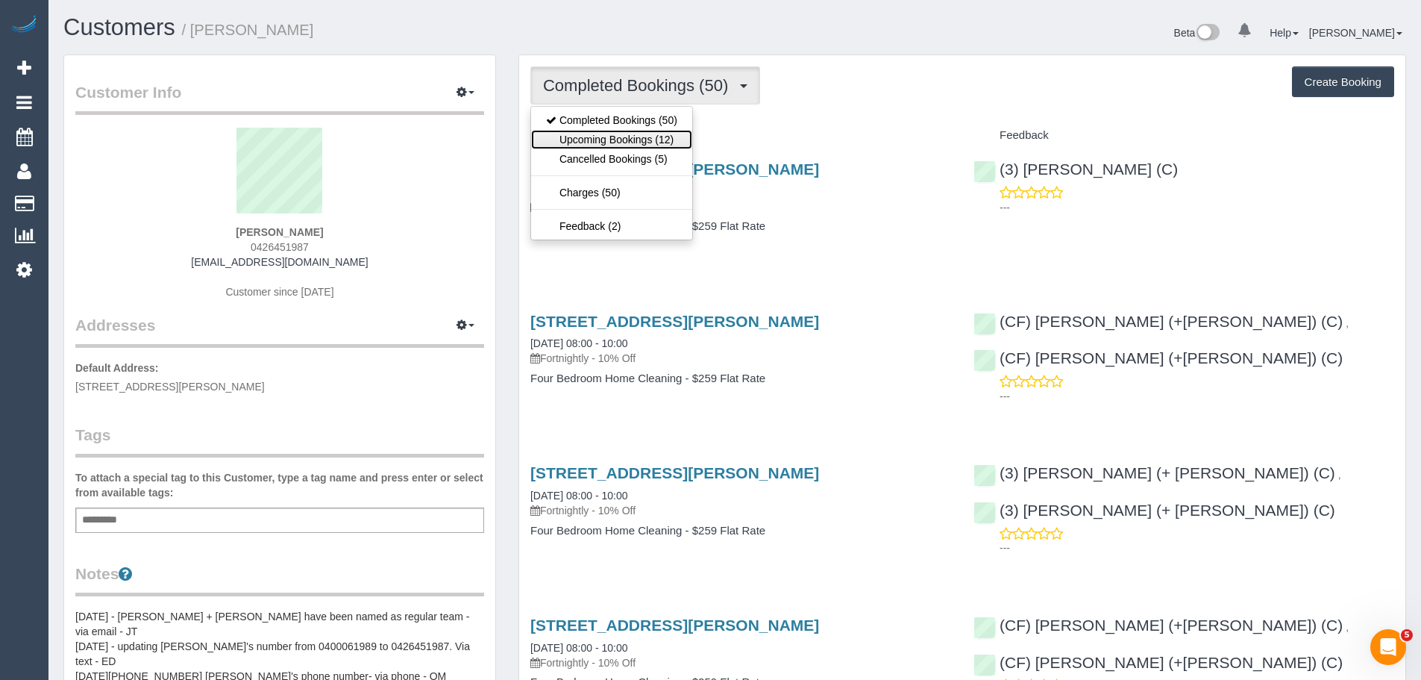
click at [625, 137] on link "Upcoming Bookings (12)" at bounding box center [611, 139] width 161 height 19
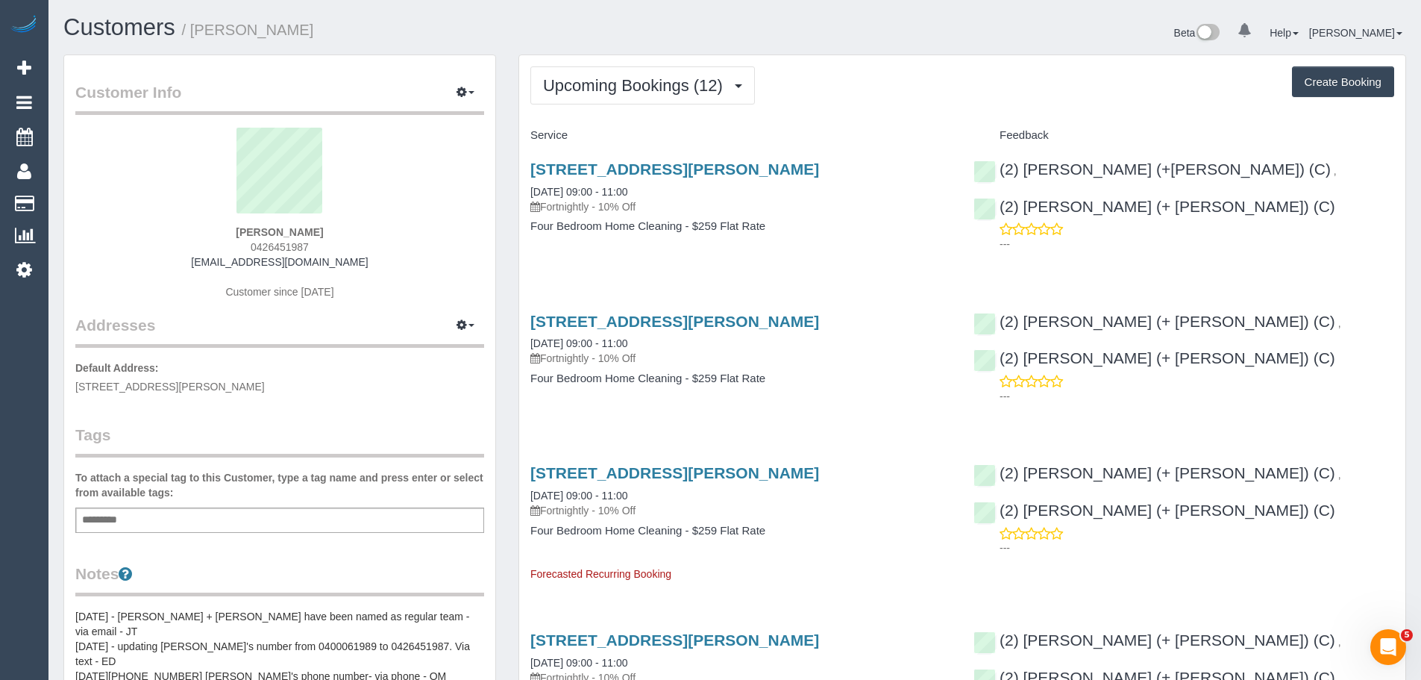
drag, startPoint x: 360, startPoint y: 224, endPoint x: 181, endPoint y: 210, distance: 180.3
click at [183, 210] on div "[PERSON_NAME] 0426451987 [EMAIL_ADDRESS][DOMAIN_NAME] Customer since [DATE]" at bounding box center [279, 221] width 409 height 186
drag, startPoint x: 322, startPoint y: 222, endPoint x: 186, endPoint y: 245, distance: 137.7
click at [186, 245] on div "[PERSON_NAME] 0426451987 [EMAIL_ADDRESS][DOMAIN_NAME] Customer since [DATE]" at bounding box center [279, 221] width 409 height 186
copy div "[PERSON_NAME]"
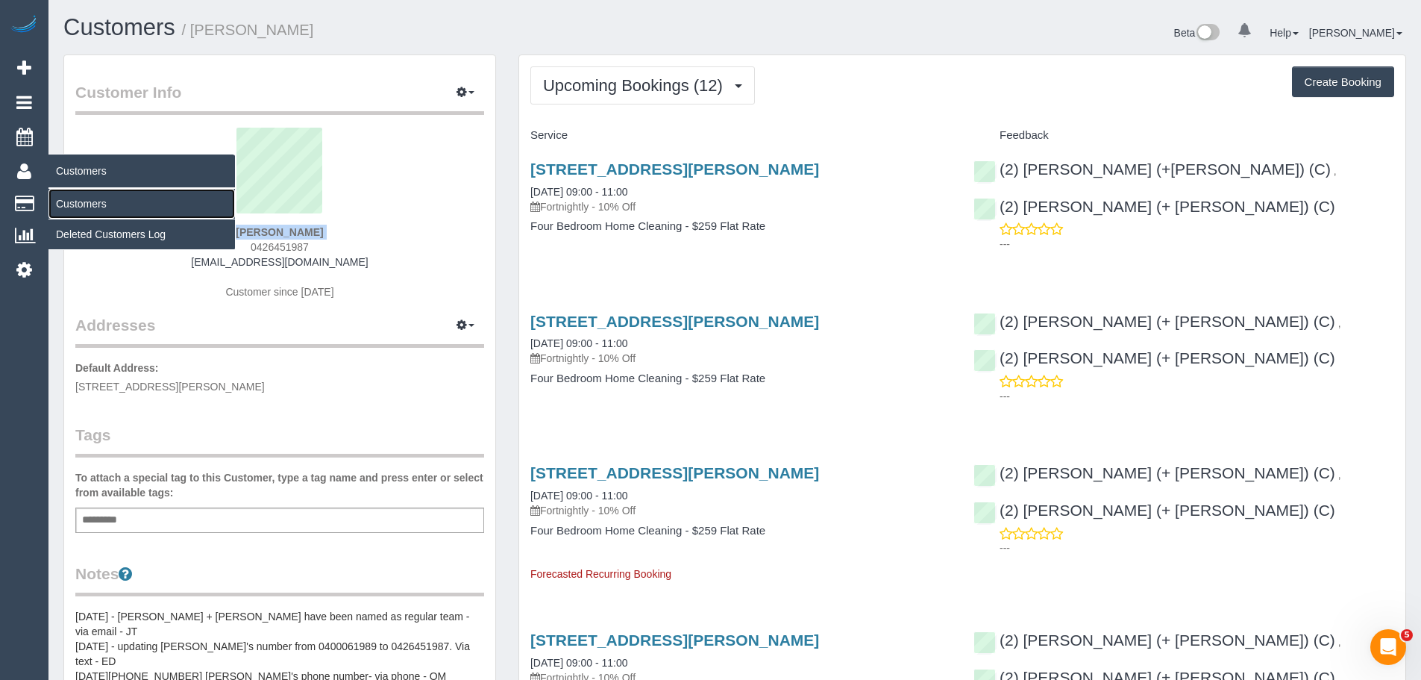
click at [81, 205] on link "Customers" at bounding box center [141, 204] width 186 height 30
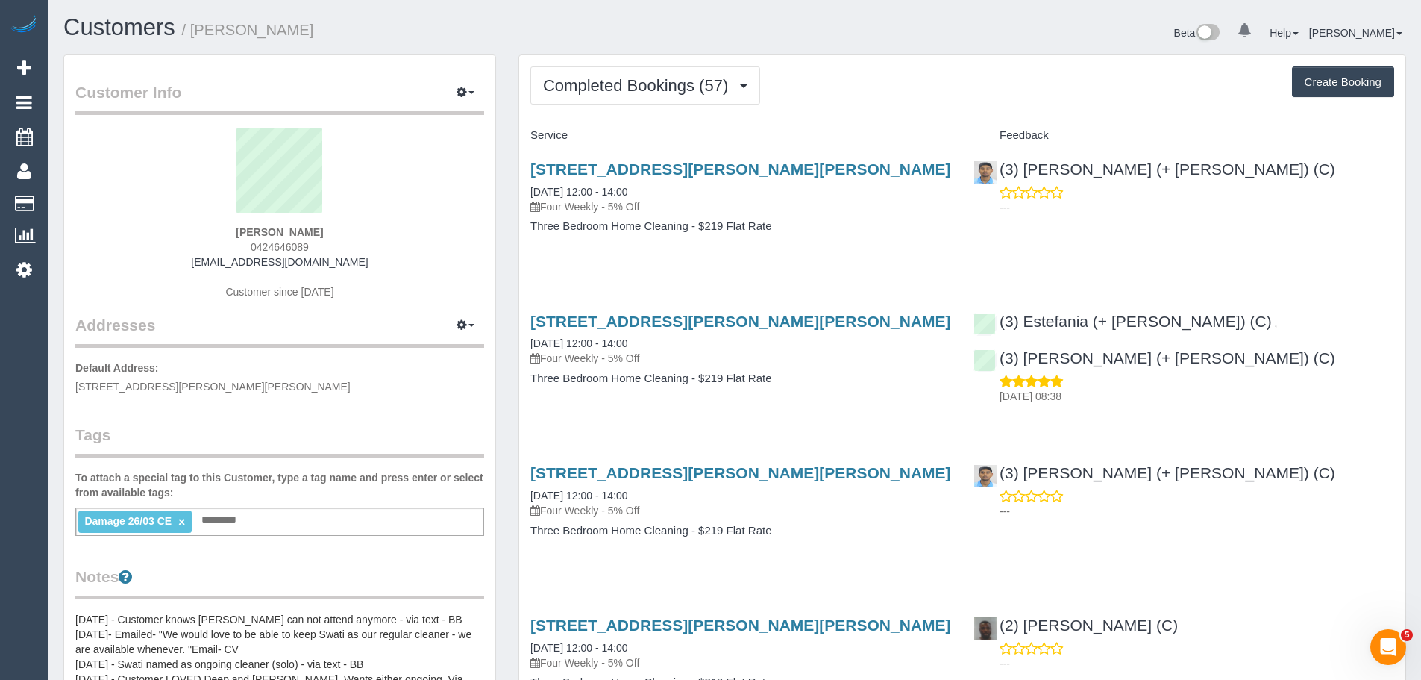
click at [272, 519] on div "Damage 26/03 CE × Add a tag" at bounding box center [279, 521] width 409 height 28
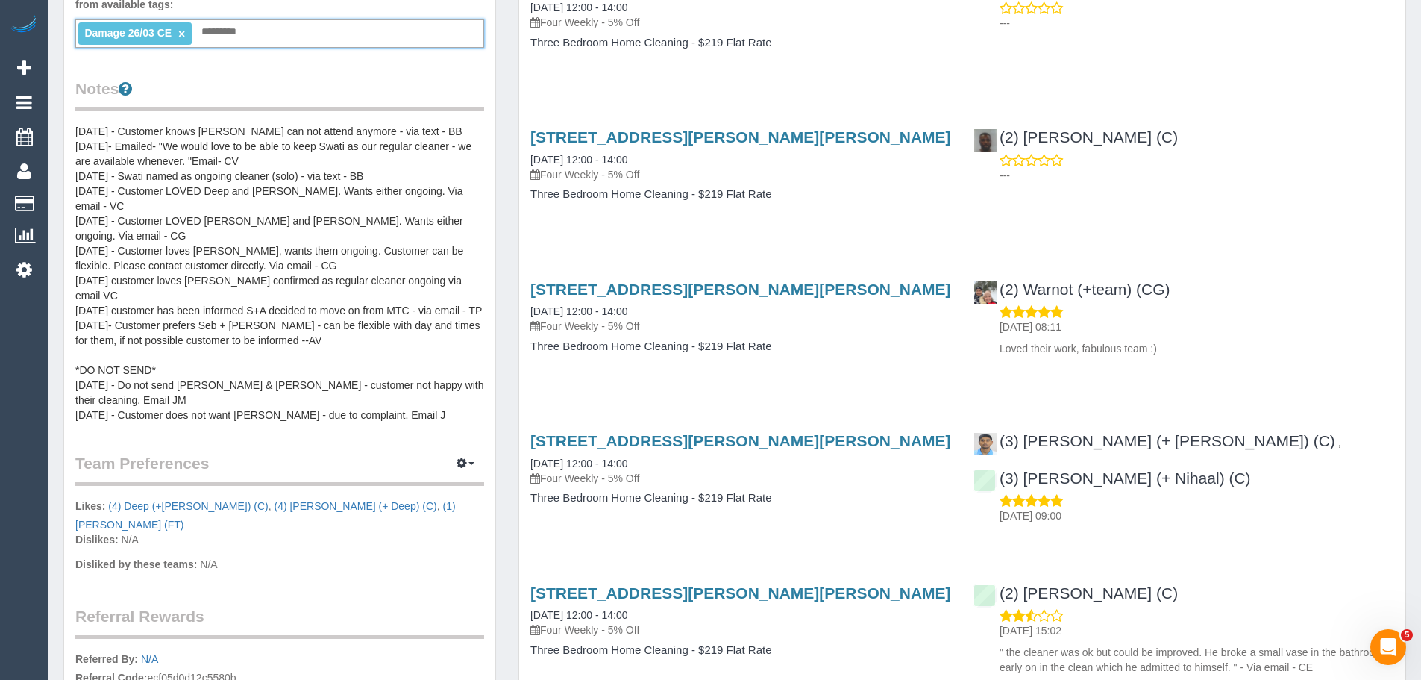
scroll to position [597, 0]
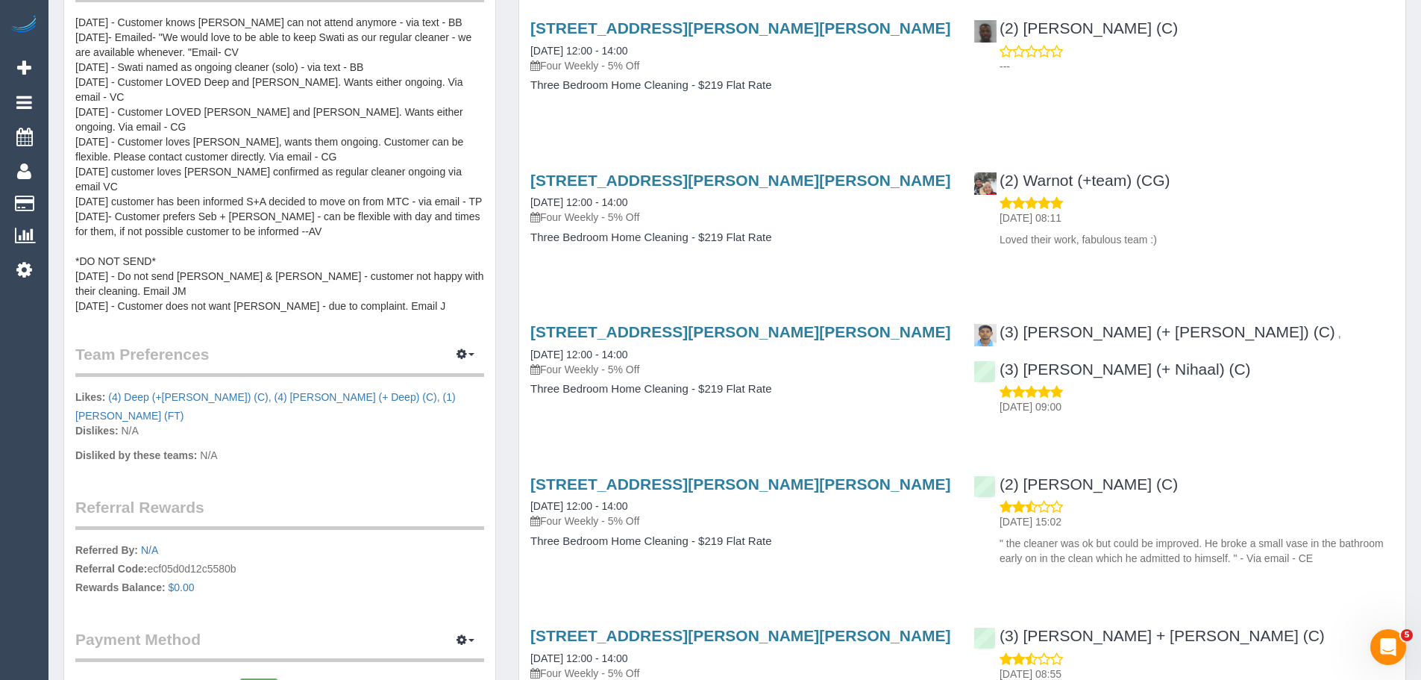
drag, startPoint x: 1018, startPoint y: 542, endPoint x: 1344, endPoint y: 557, distance: 326.3
click at [1344, 557] on p "" the cleaner was ok but could be improved. He broke a small vase in the bathro…" at bounding box center [1196, 551] width 395 height 30
click at [1152, 559] on p "" the cleaner was ok but could be improved. He broke a small vase in the bathro…" at bounding box center [1196, 551] width 395 height 30
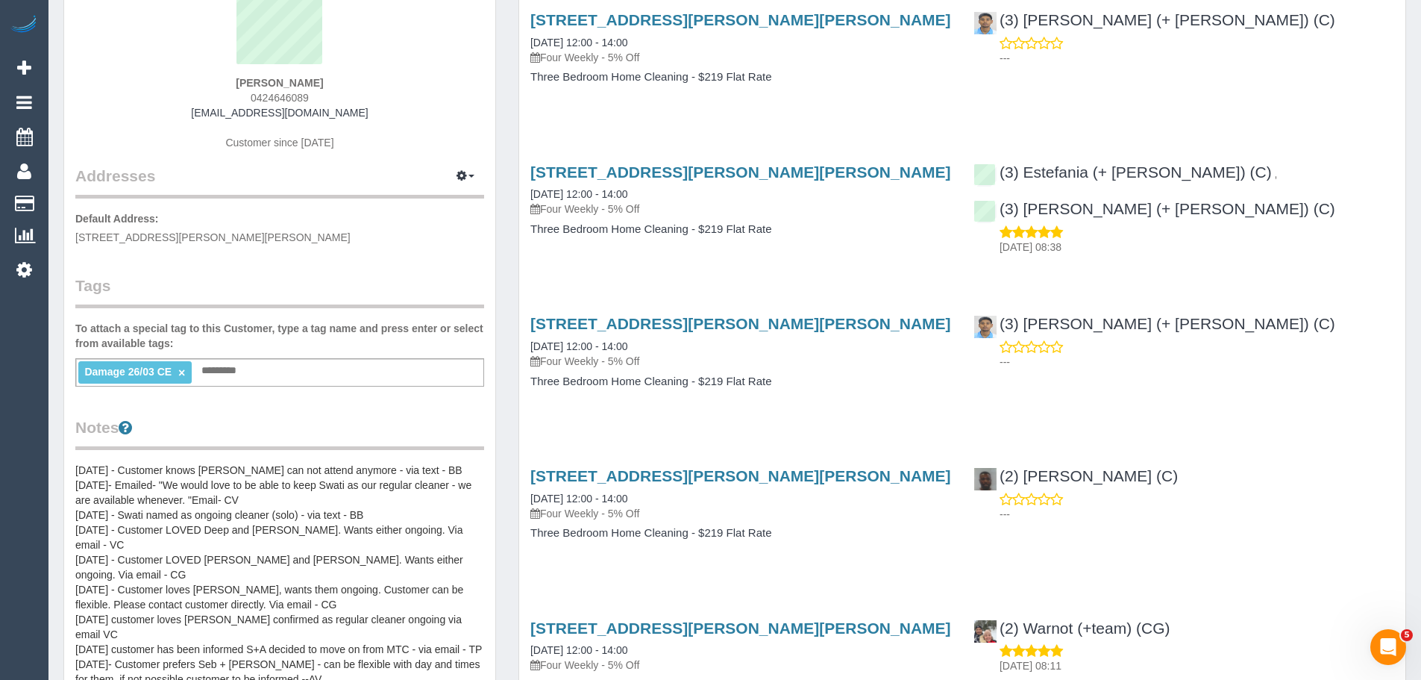
click at [180, 373] on link "×" at bounding box center [181, 372] width 7 height 13
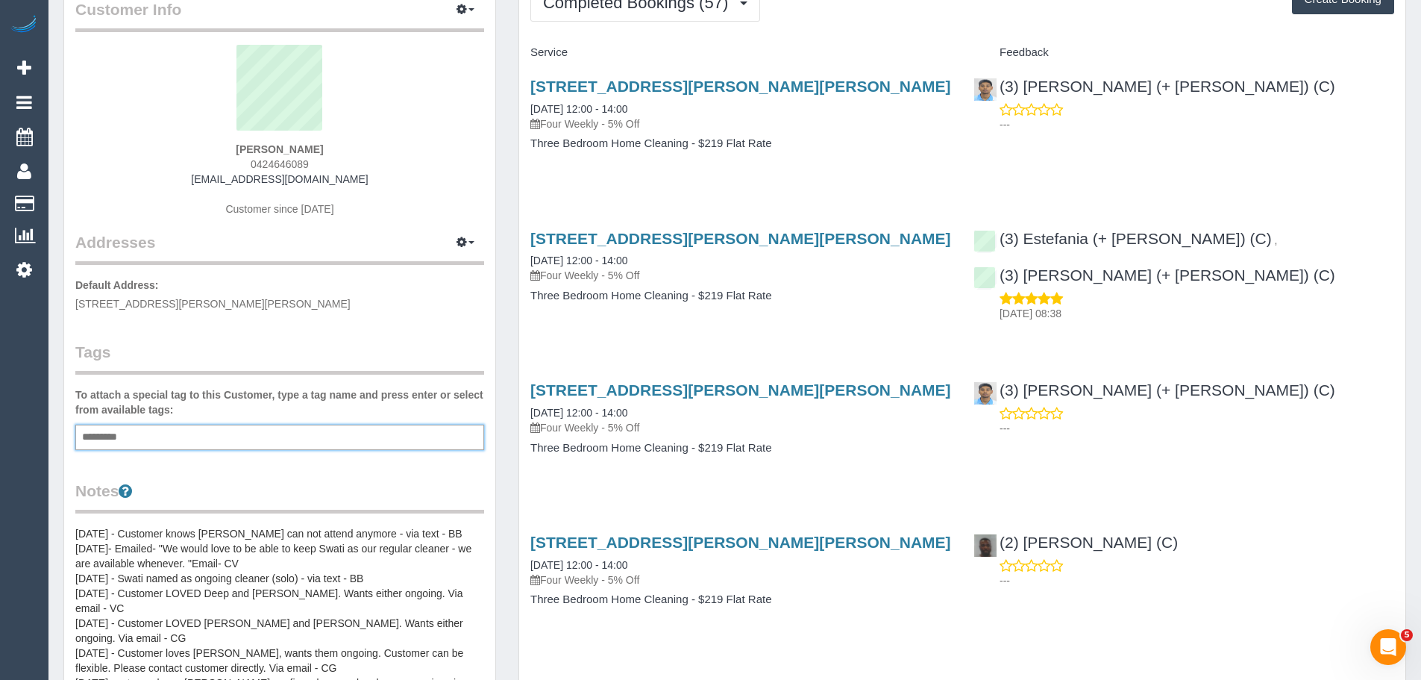
scroll to position [0, 0]
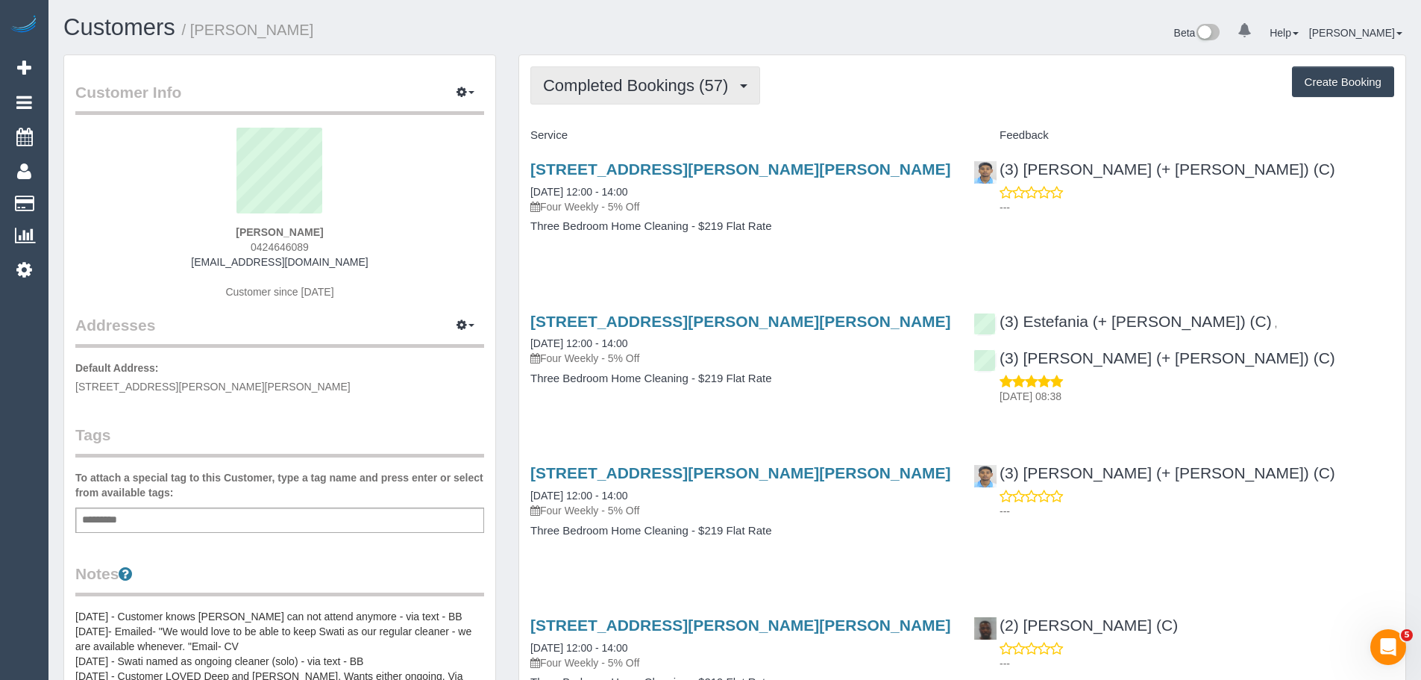
click at [614, 88] on span "Completed Bookings (57)" at bounding box center [639, 85] width 192 height 19
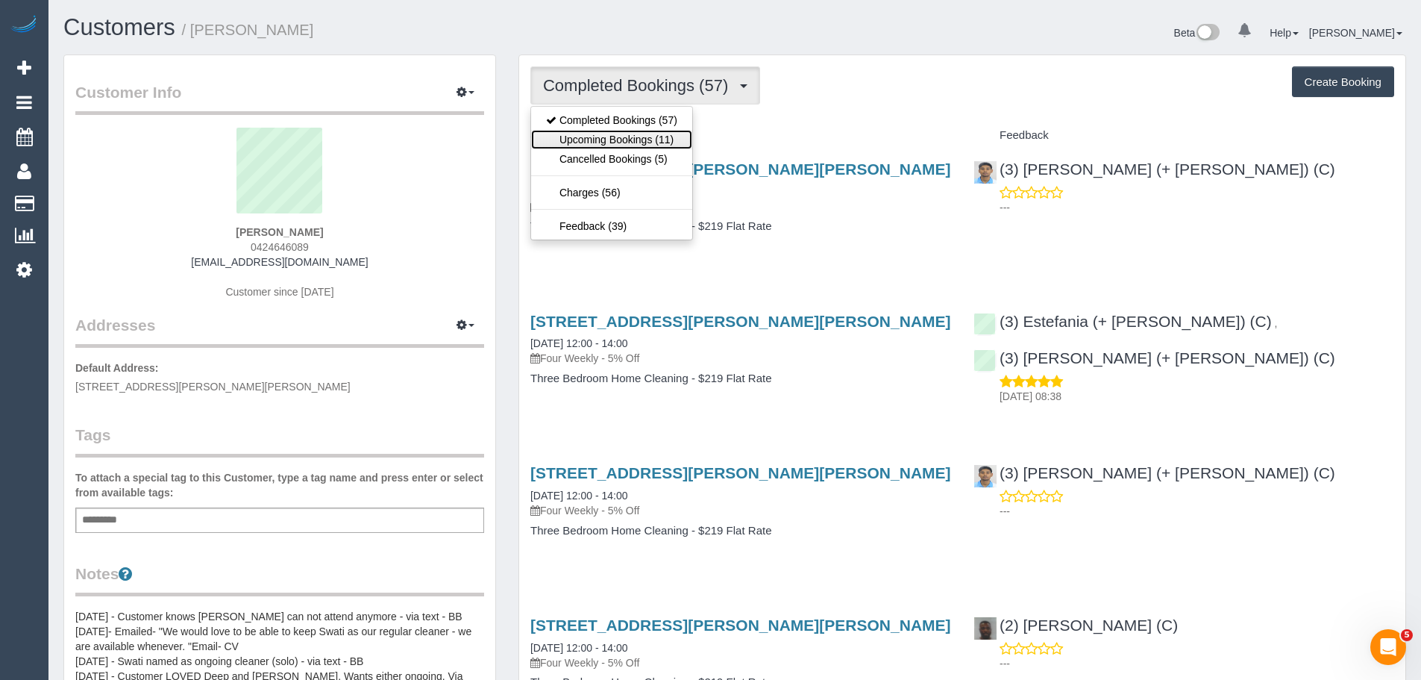
click at [610, 141] on link "Upcoming Bookings (11)" at bounding box center [611, 139] width 161 height 19
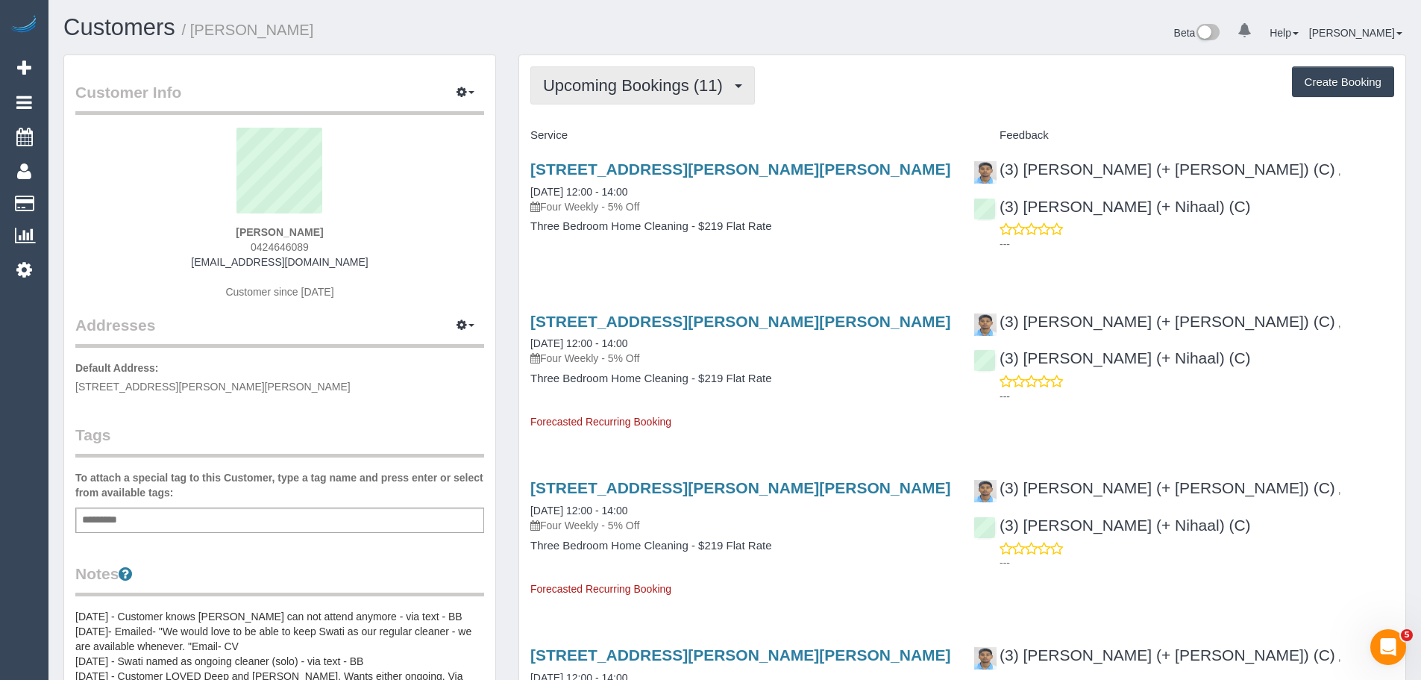
click at [650, 91] on span "Upcoming Bookings (11)" at bounding box center [636, 85] width 187 height 19
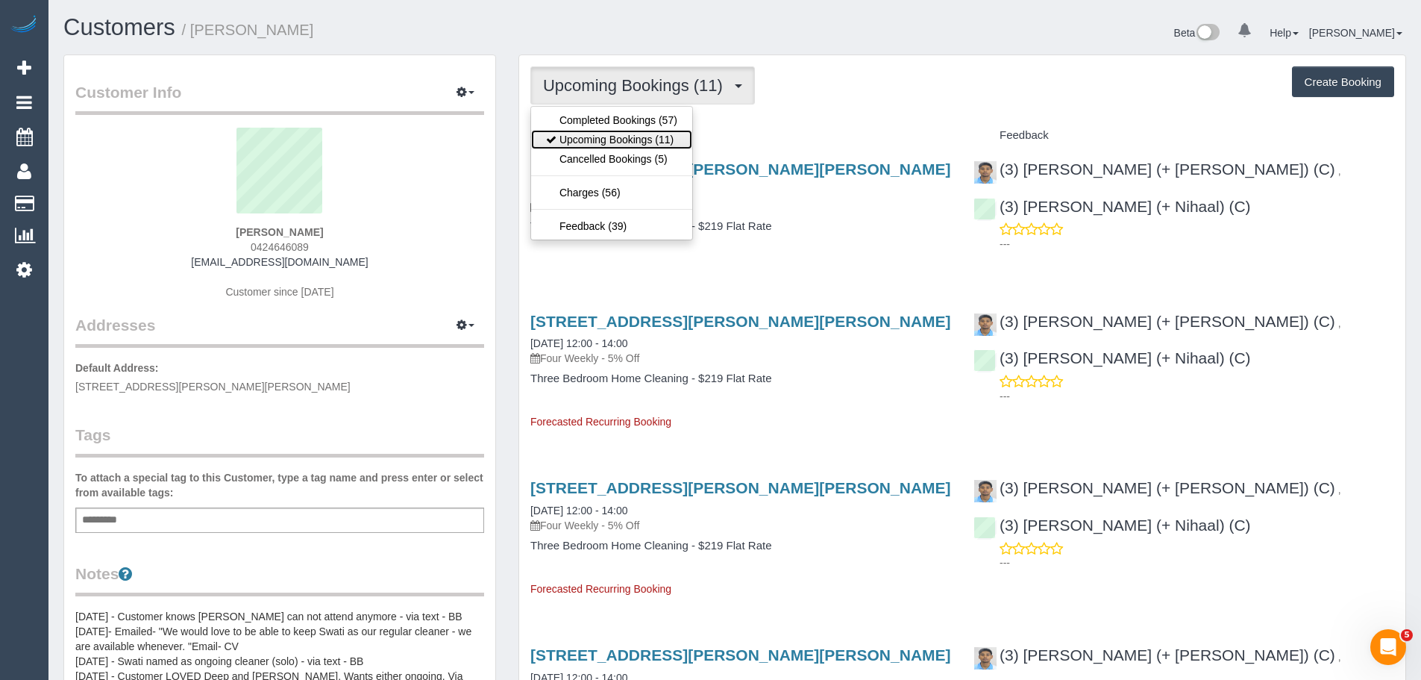
click at [624, 138] on link "Upcoming Bookings (11)" at bounding box center [611, 139] width 161 height 19
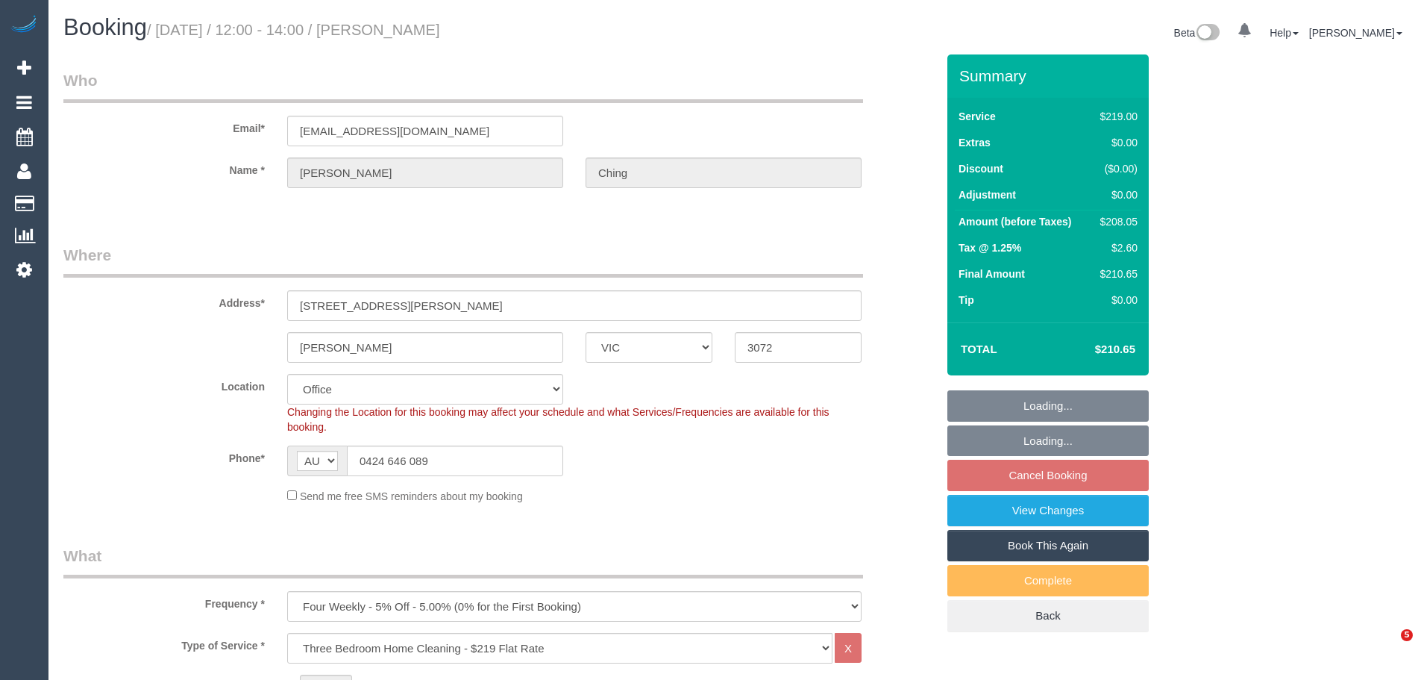
select select "VIC"
select select "number:28"
select select "number:14"
select select "number:19"
select select "number:24"
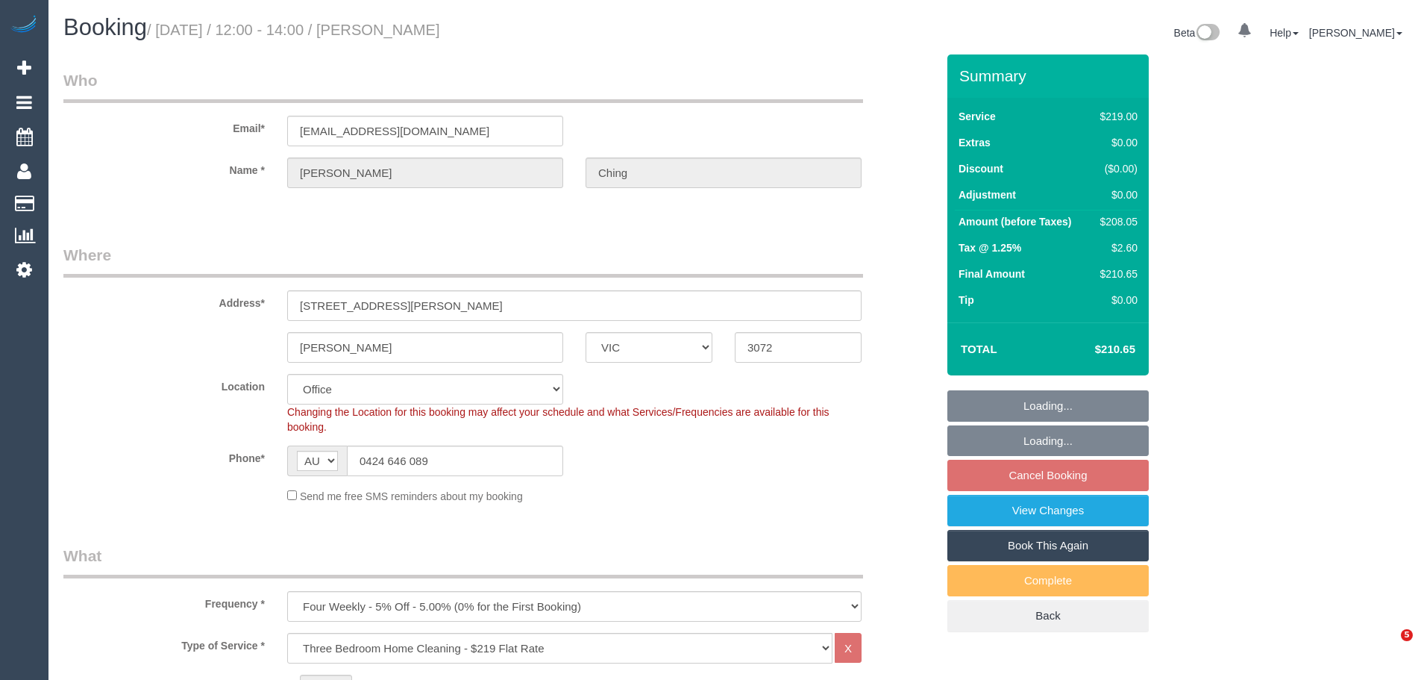
select select "number:11"
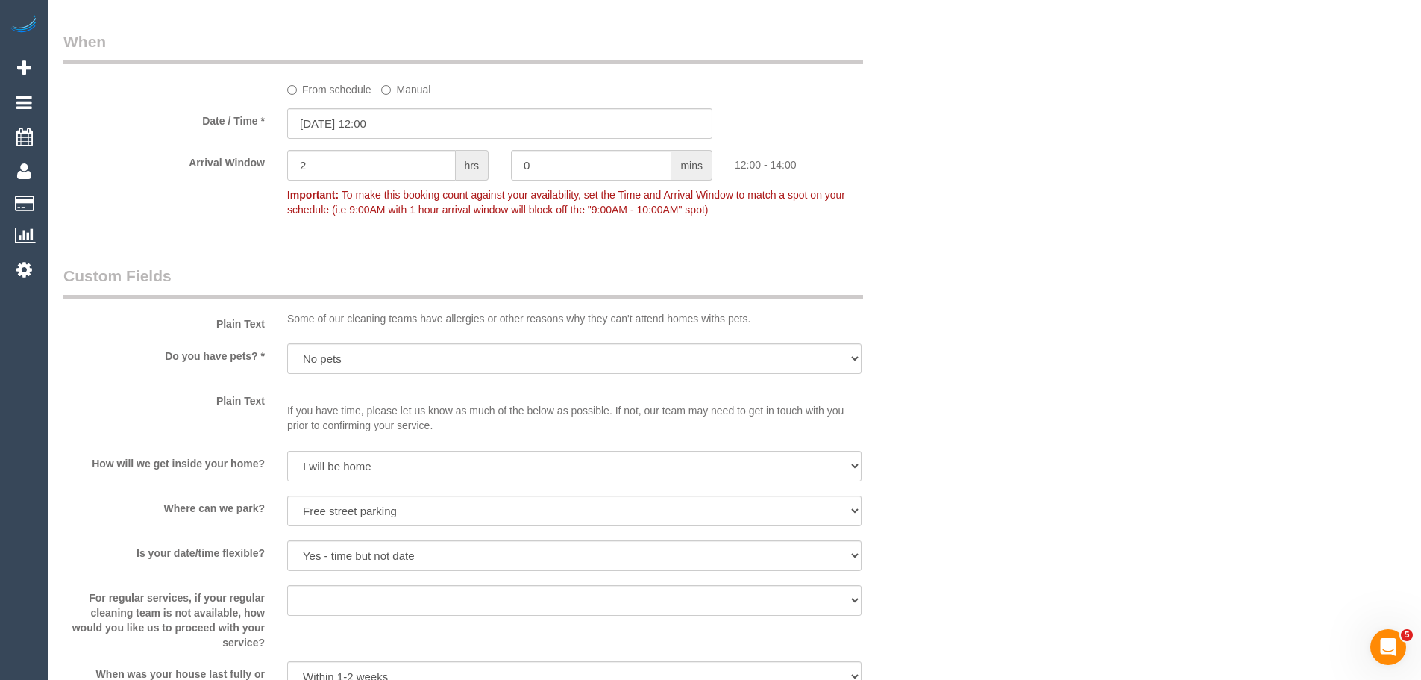
scroll to position [1641, 0]
click at [321, 84] on label "From schedule" at bounding box center [329, 85] width 84 height 20
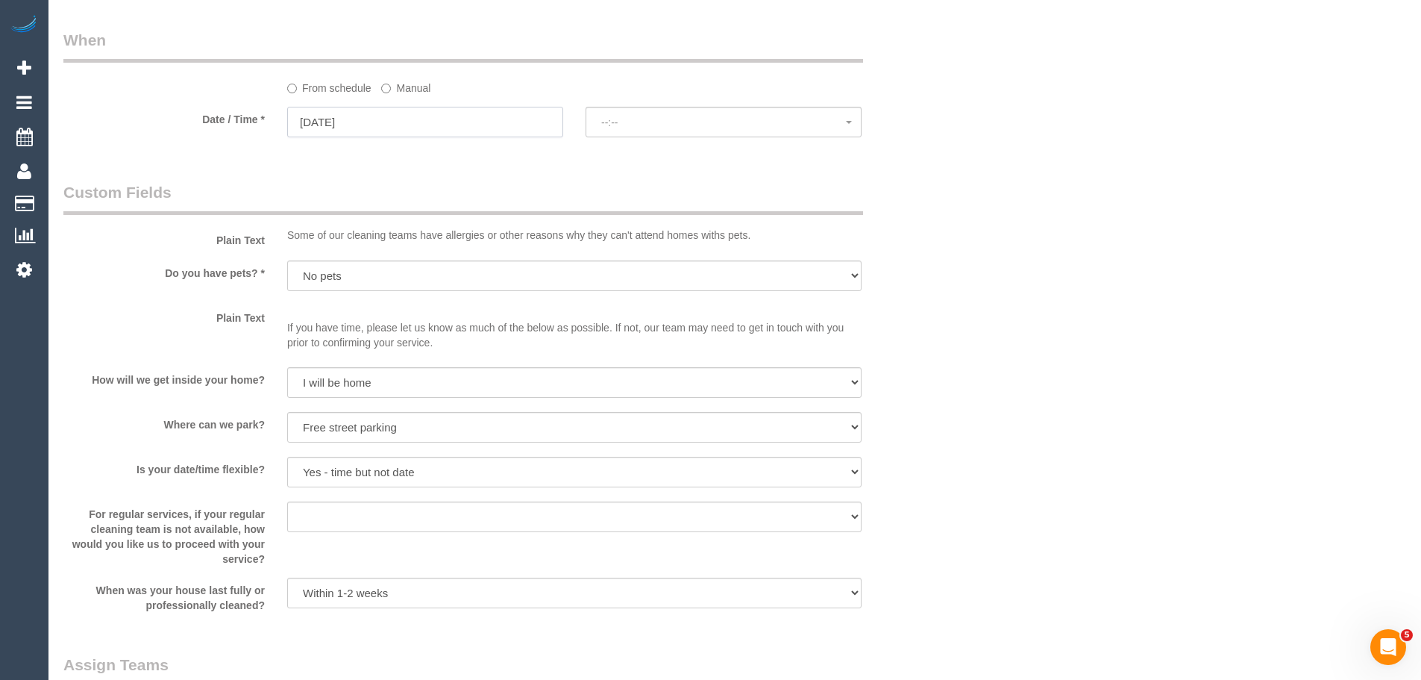
click at [333, 122] on input "08/10/2025" at bounding box center [425, 122] width 276 height 31
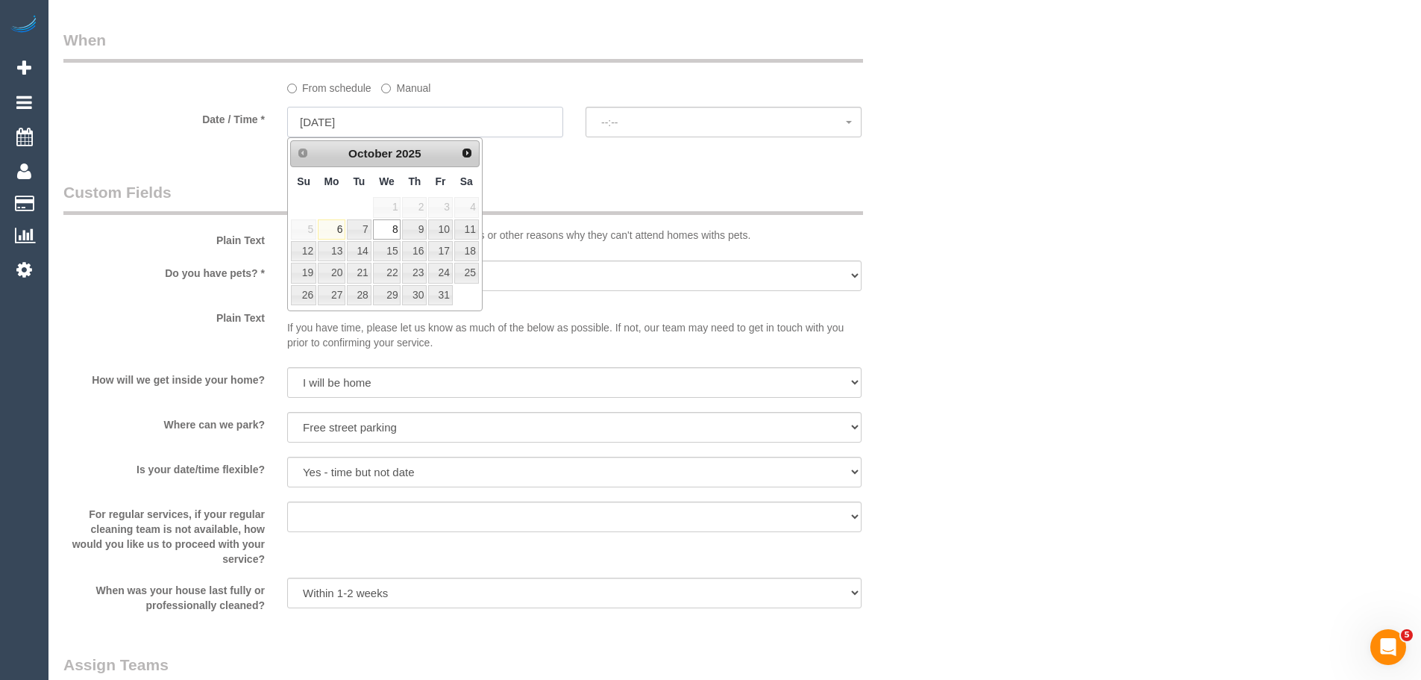
select select "spot6"
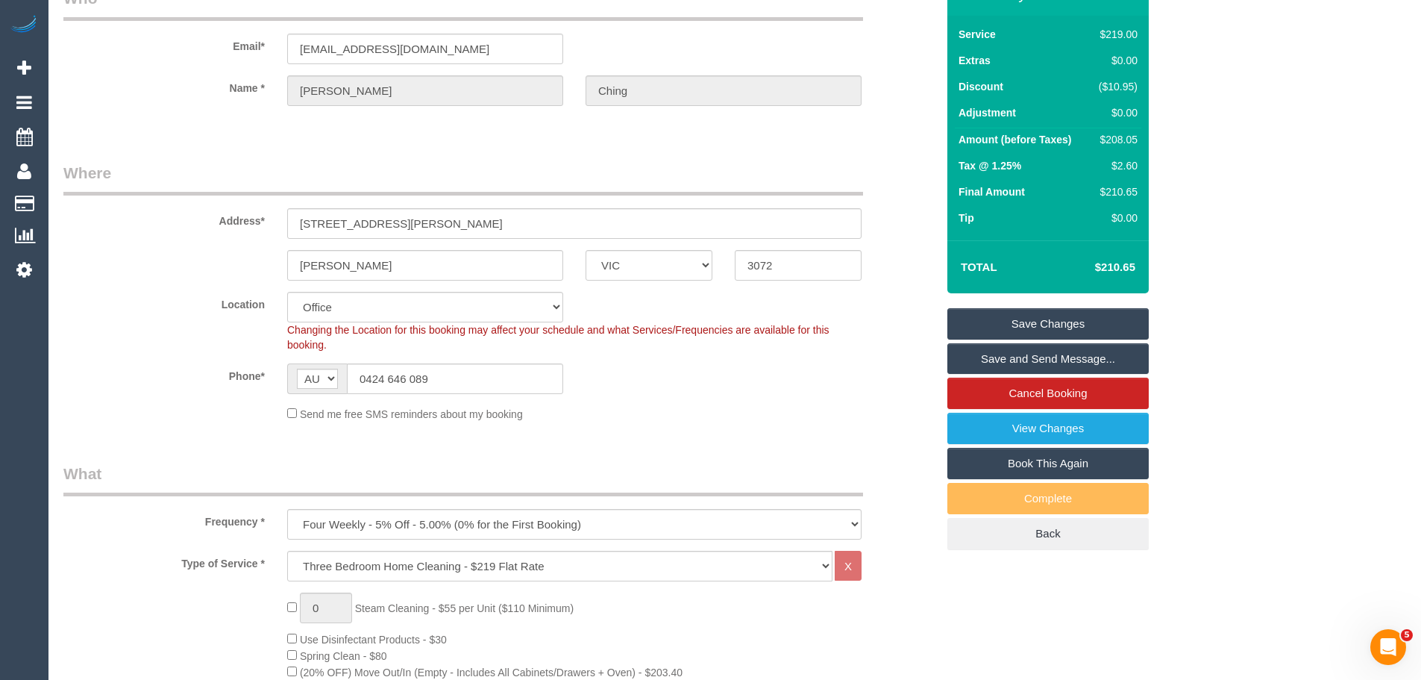
scroll to position [0, 0]
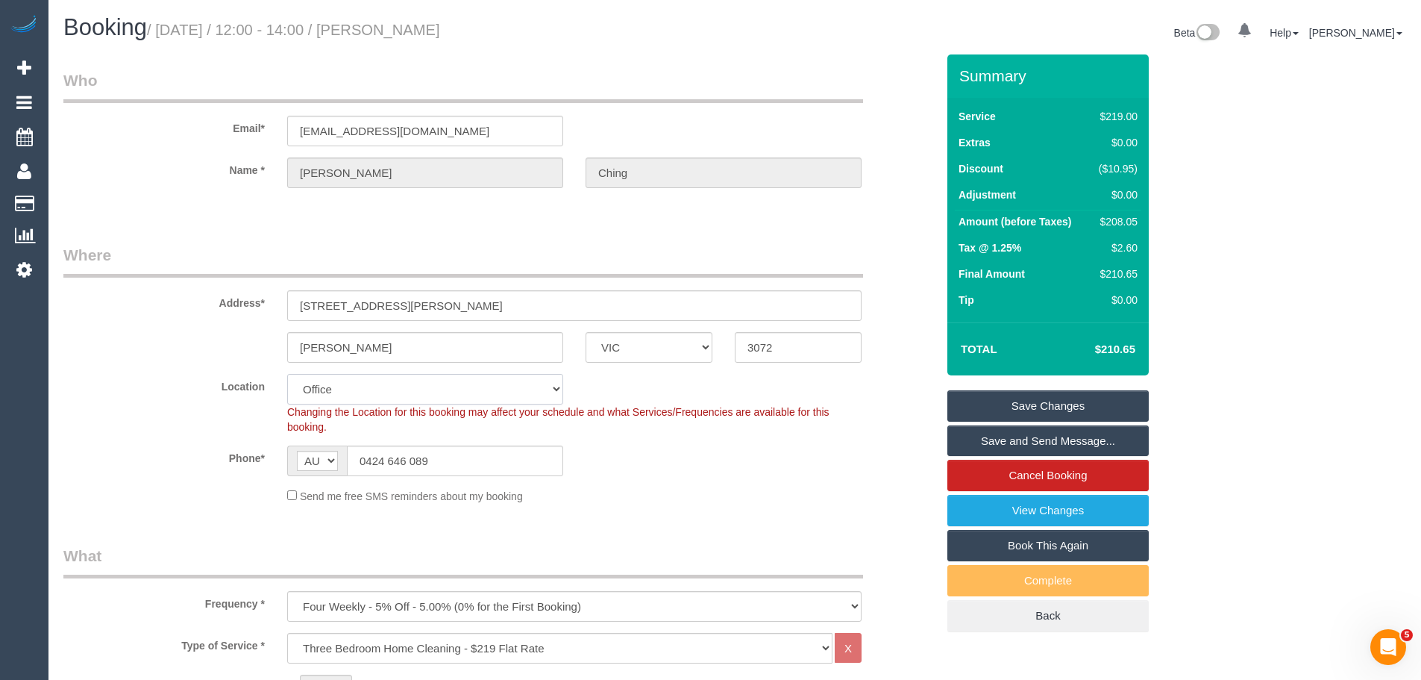
click at [433, 384] on select "Office City East (North) East (South) Inner East Inner North (East) Inner North…" at bounding box center [425, 389] width 276 height 31
click at [398, 347] on input "Preston" at bounding box center [425, 347] width 276 height 31
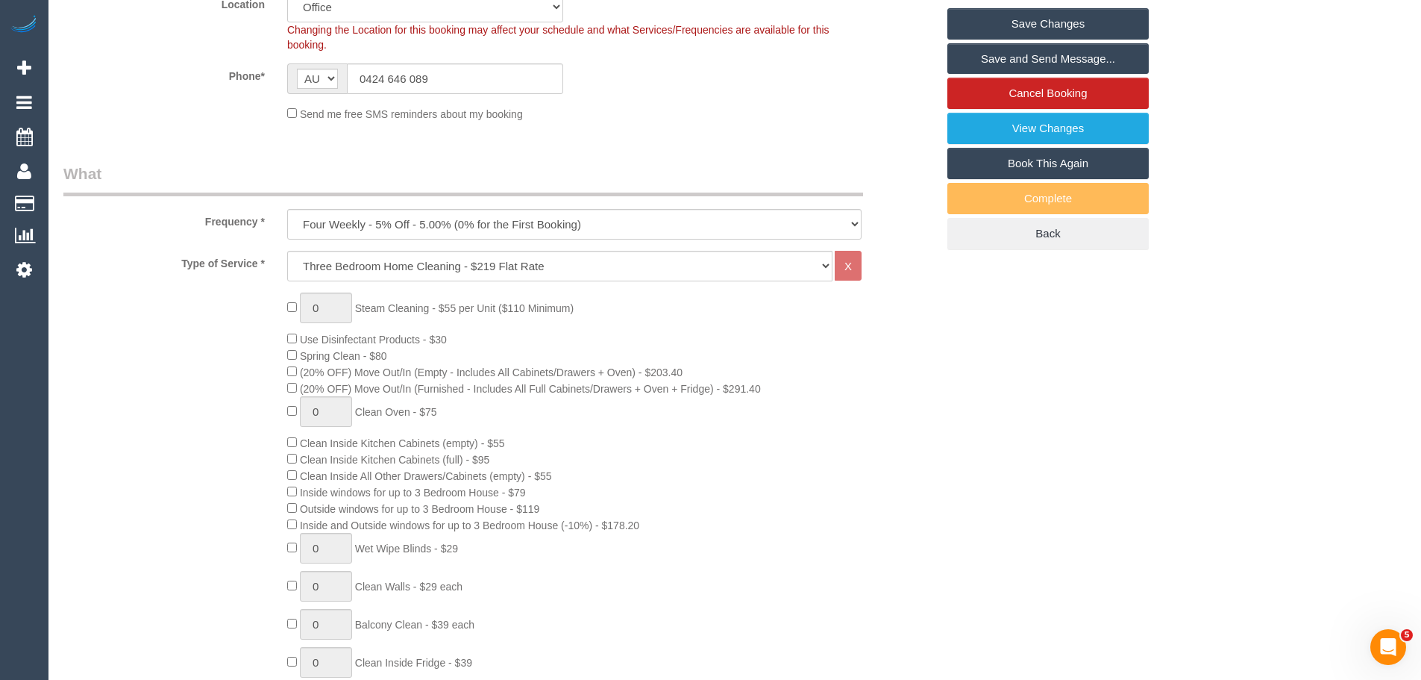
scroll to position [224, 0]
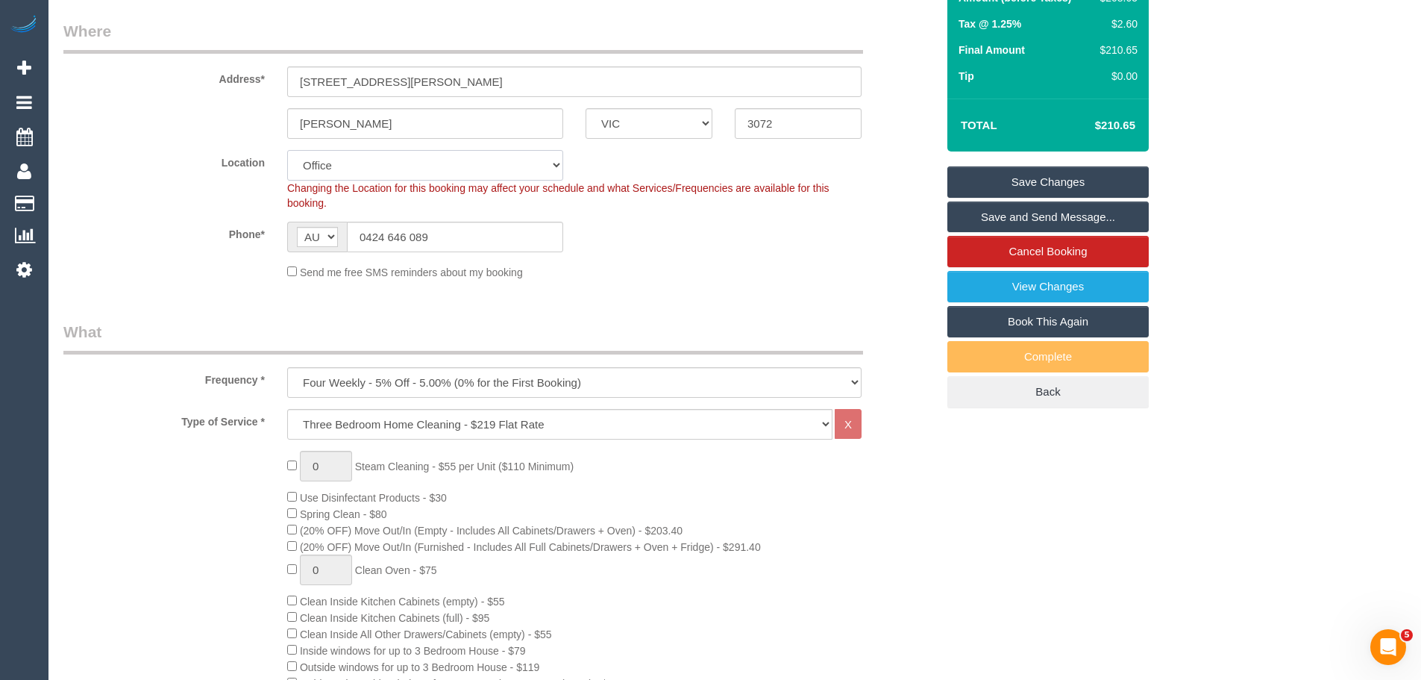
click at [371, 163] on select "Office City East (North) East (South) Inner East Inner North (East) Inner North…" at bounding box center [425, 165] width 276 height 31
select select "59"
click at [287, 150] on select "Office City East (North) East (South) Inner East Inner North (East) Inner North…" at bounding box center [425, 165] width 276 height 31
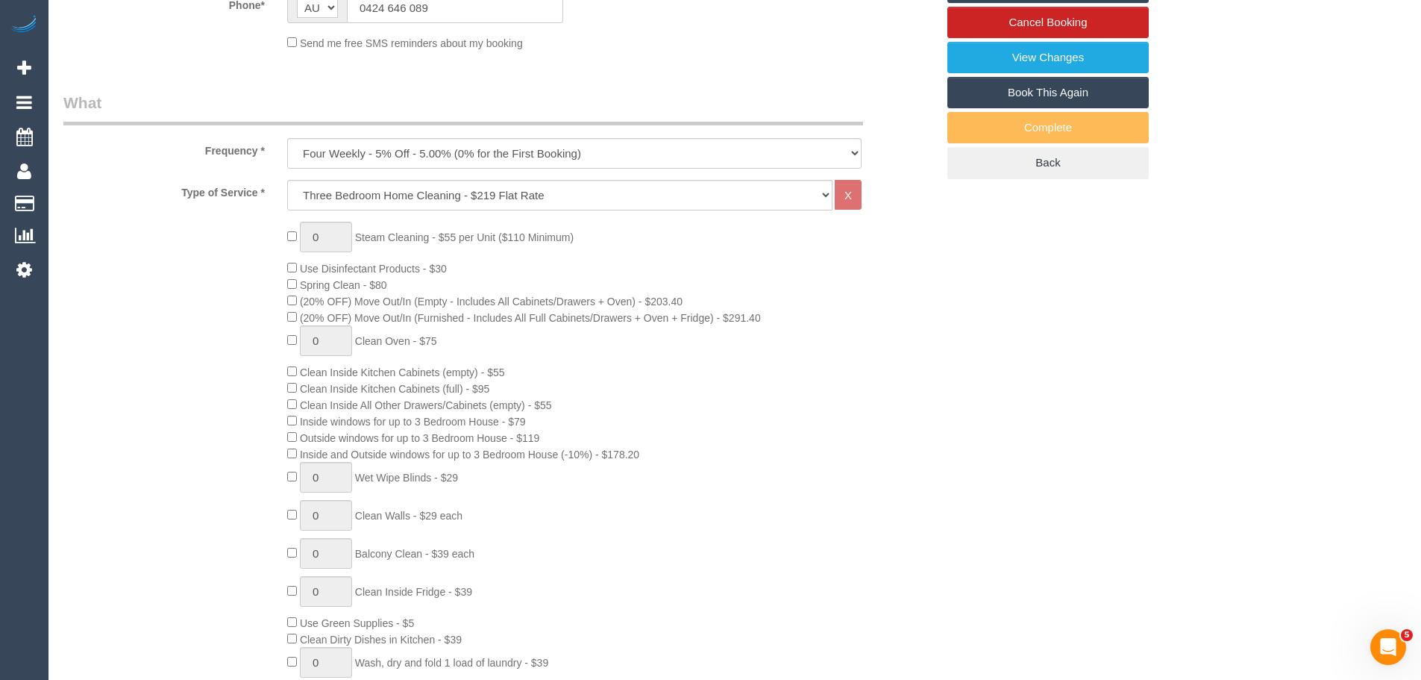
select select "object:5799"
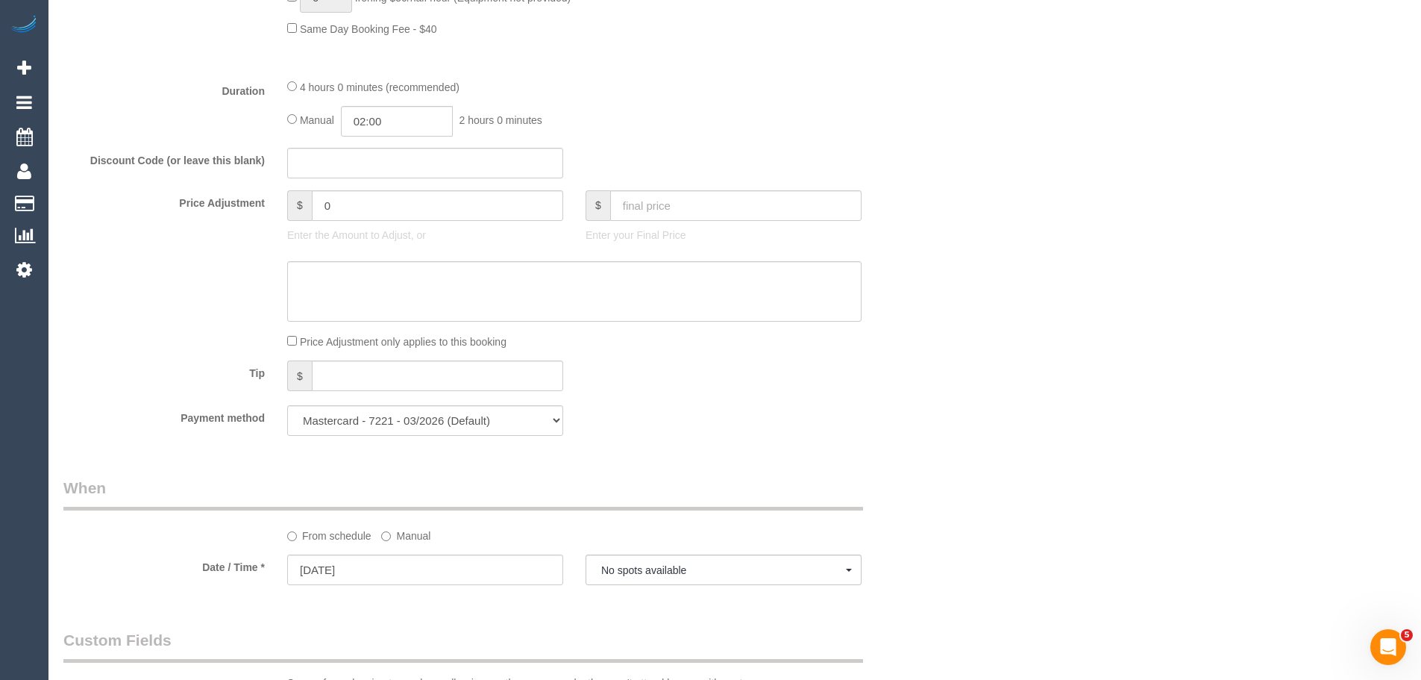
select select "spot11"
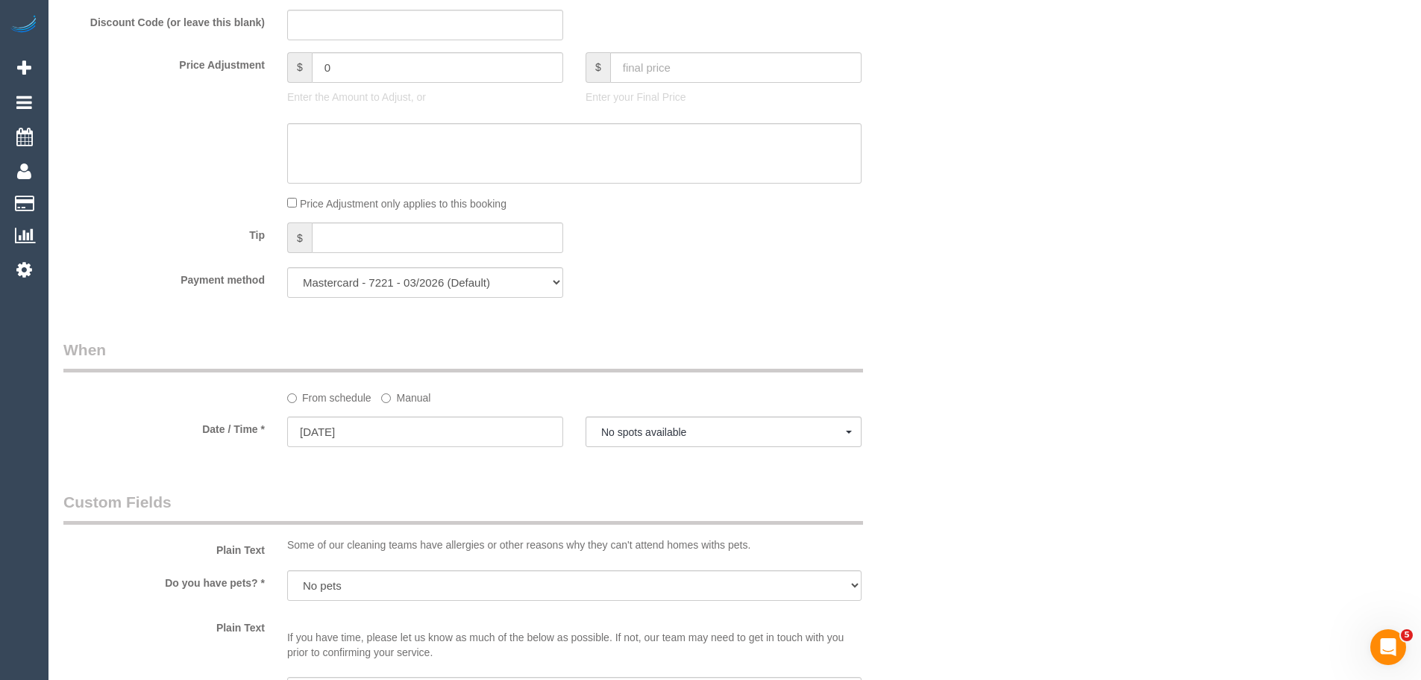
scroll to position [1566, 0]
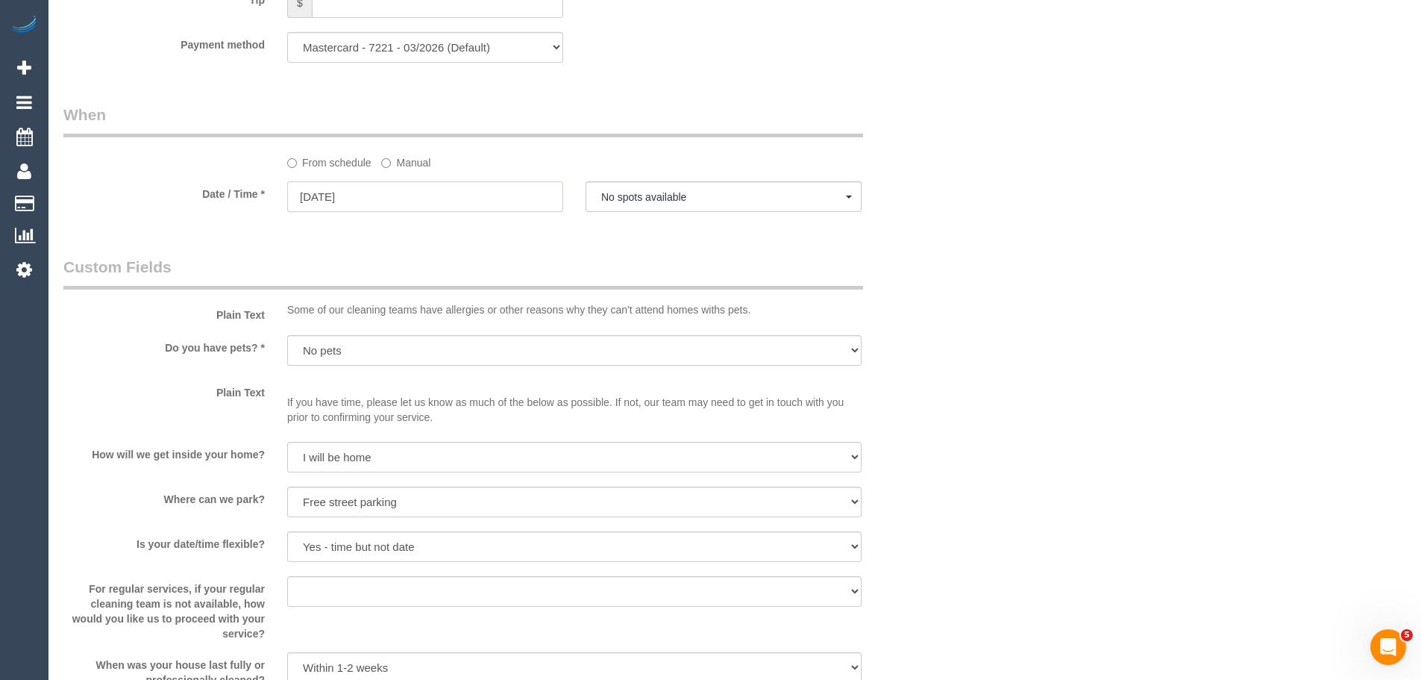
click at [332, 196] on input "08/10/2025" at bounding box center [425, 196] width 276 height 31
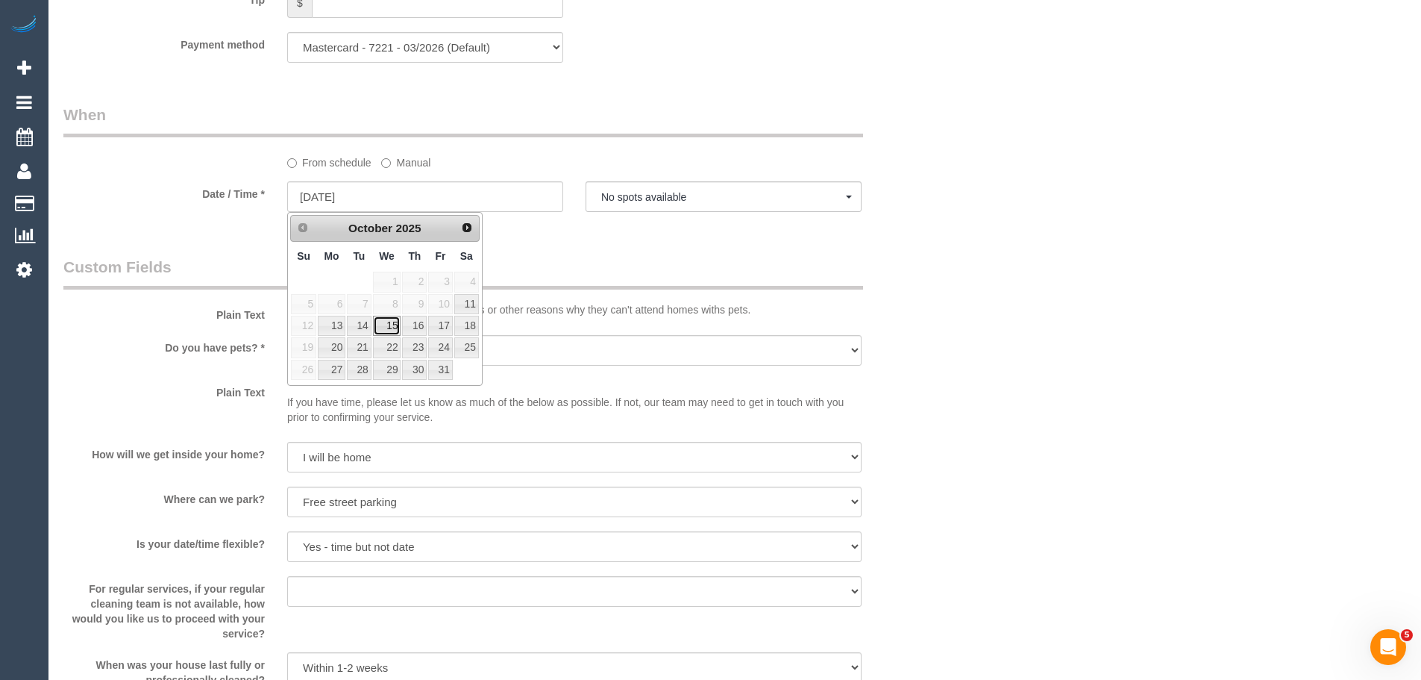
click at [394, 332] on link "15" at bounding box center [387, 326] width 28 height 20
type input "15/10/2025"
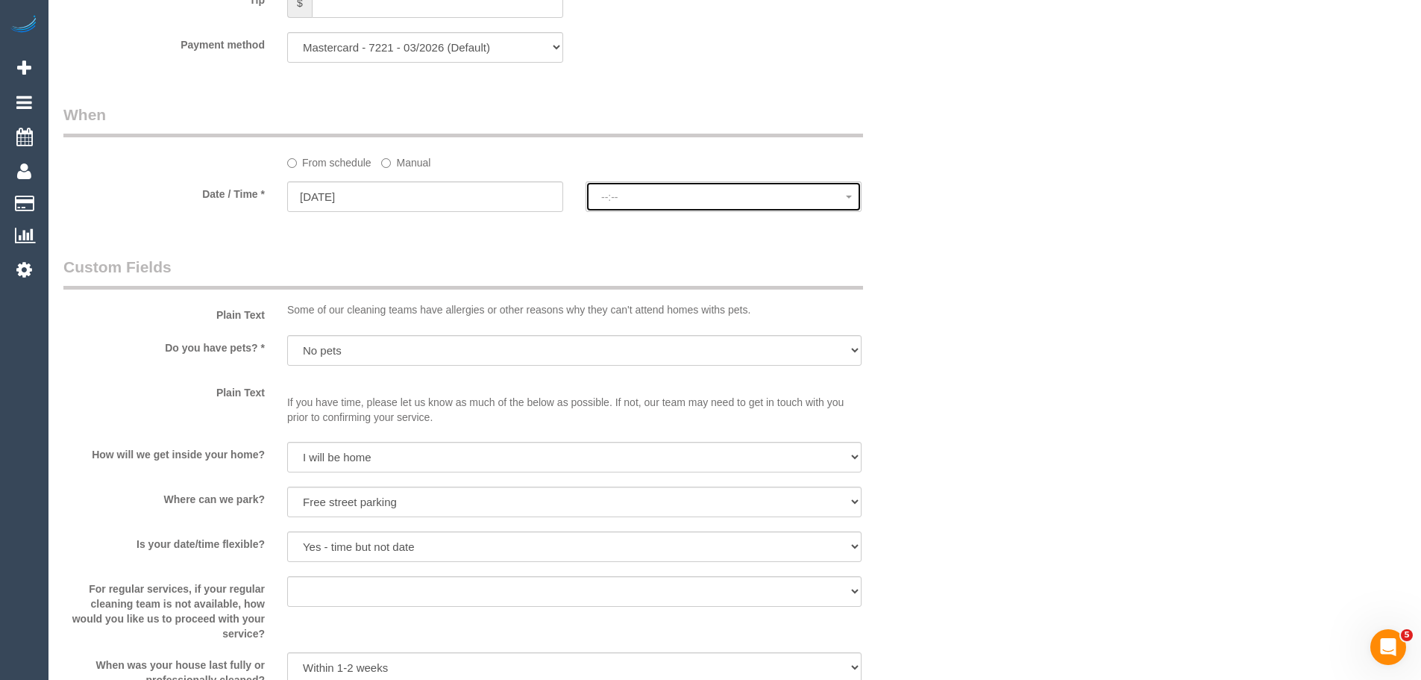
click at [622, 201] on span "--:--" at bounding box center [723, 197] width 245 height 12
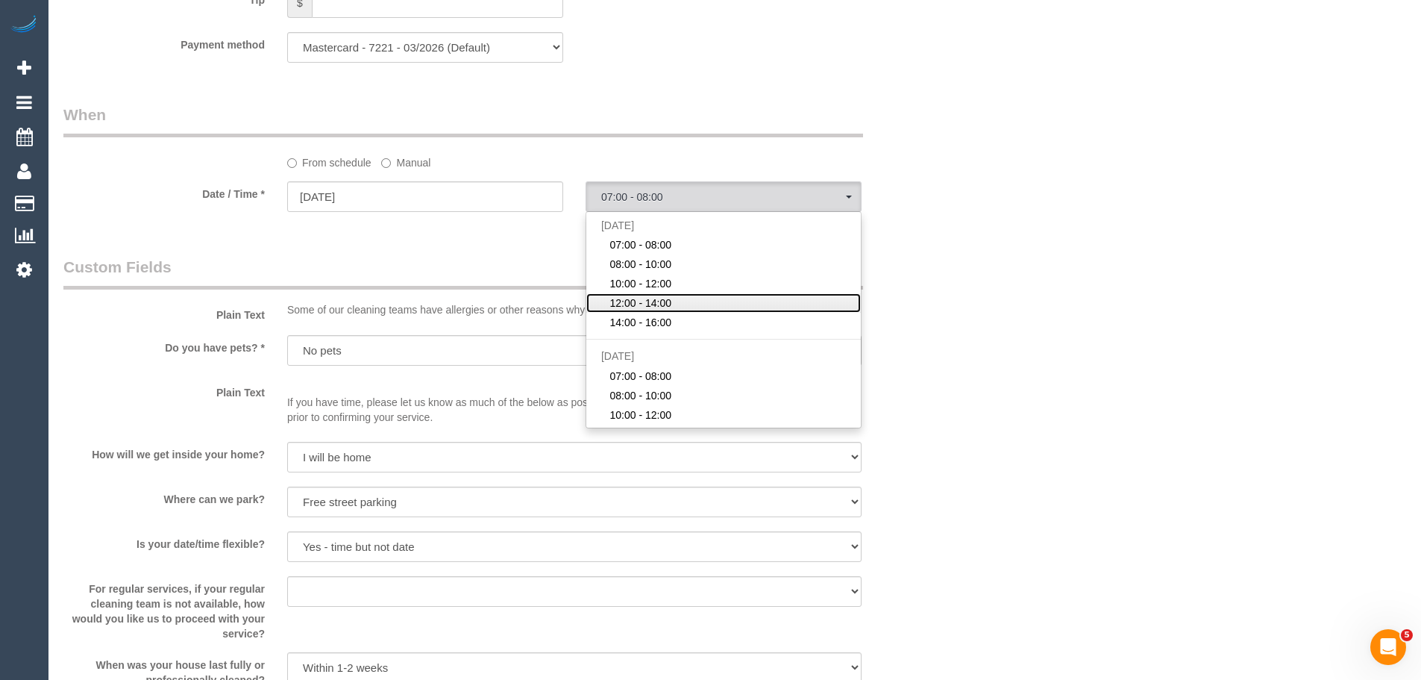
click at [672, 304] on link "12:00 - 14:00" at bounding box center [723, 302] width 274 height 19
select select "spot23"
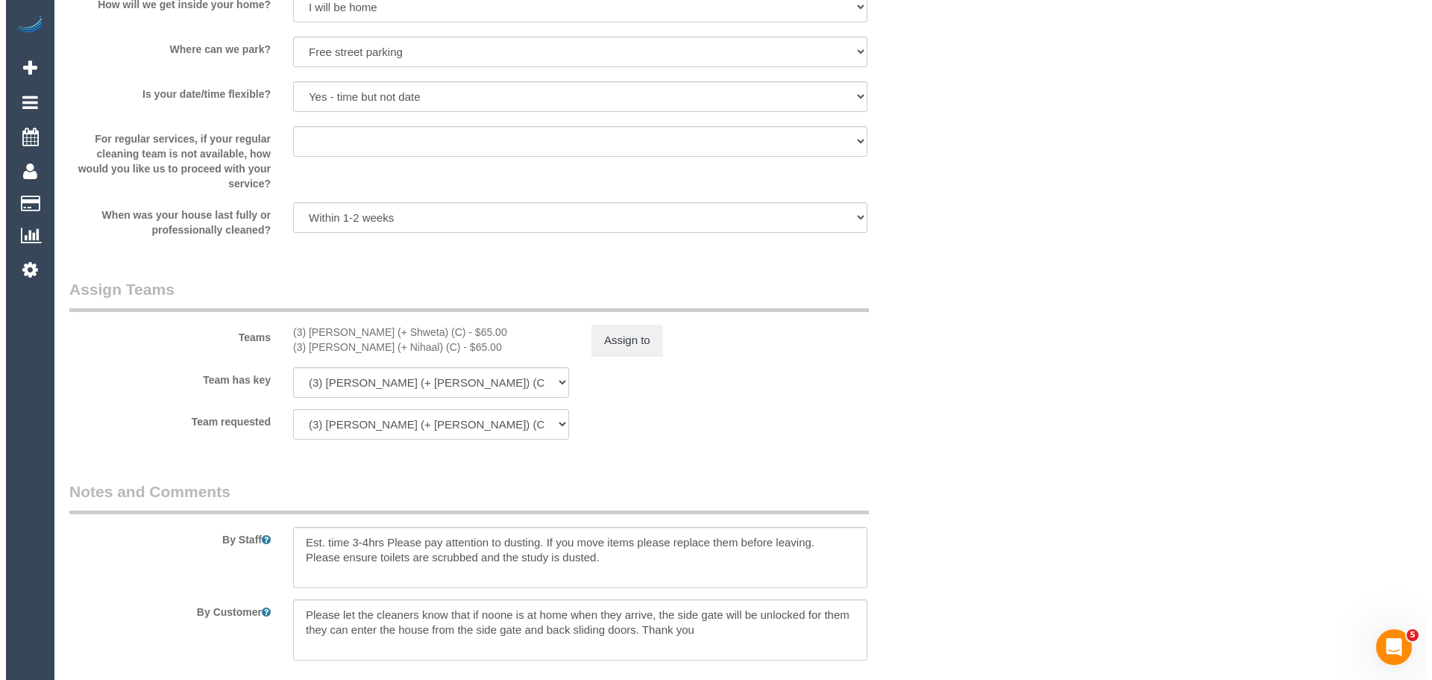
scroll to position [2088, 0]
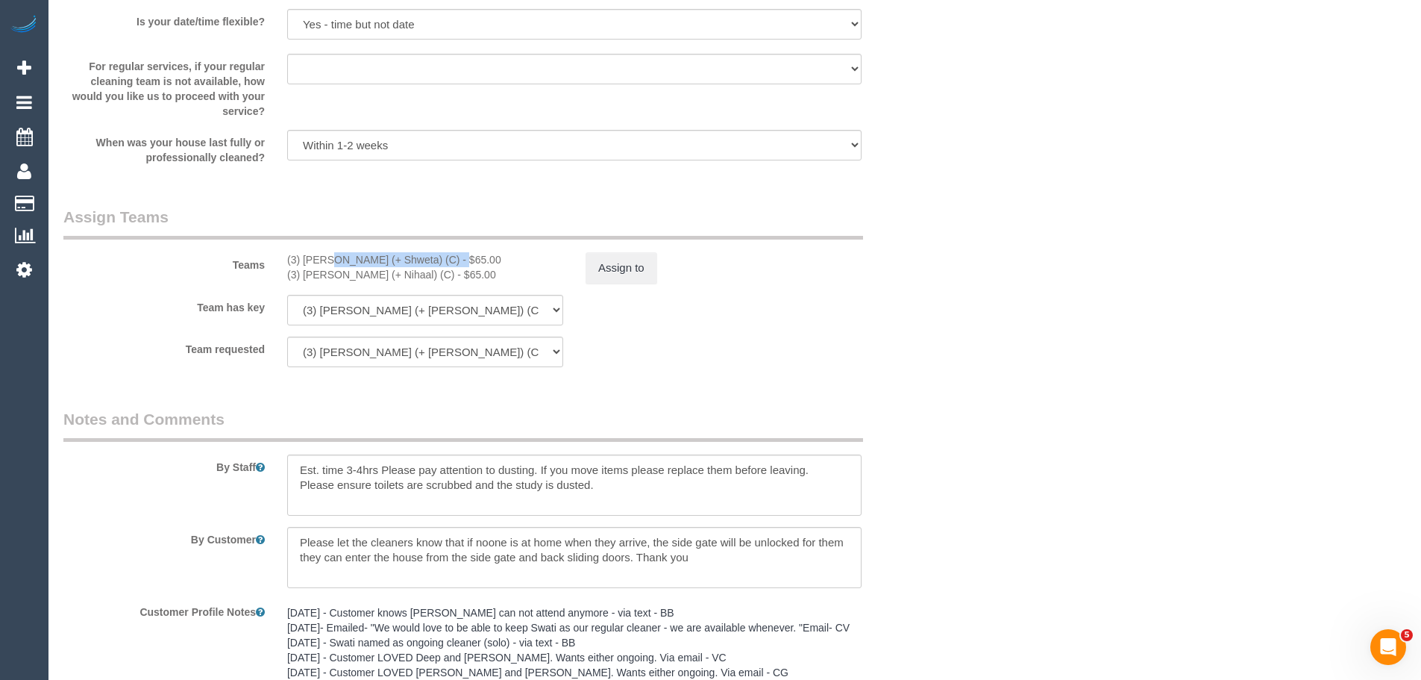
drag, startPoint x: 405, startPoint y: 260, endPoint x: 287, endPoint y: 253, distance: 118.1
click at [287, 253] on div "(3) Nihaal (+ Shweta) (C) - $65.00" at bounding box center [425, 259] width 276 height 15
copy div "(3) Nihaal (+ Shweta) (C)"
click at [627, 275] on button "Assign to" at bounding box center [622, 267] width 72 height 31
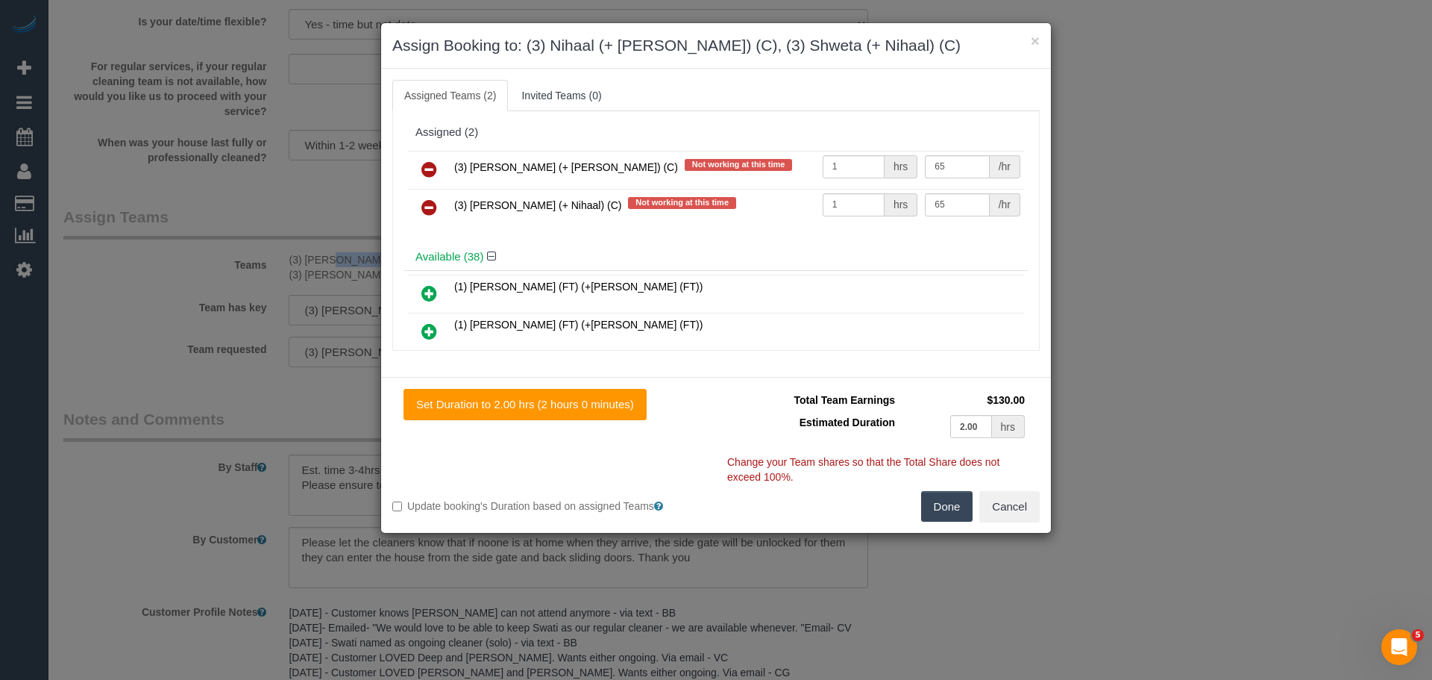
click at [427, 165] on icon at bounding box center [429, 169] width 16 height 18
click at [427, 198] on icon at bounding box center [429, 207] width 16 height 18
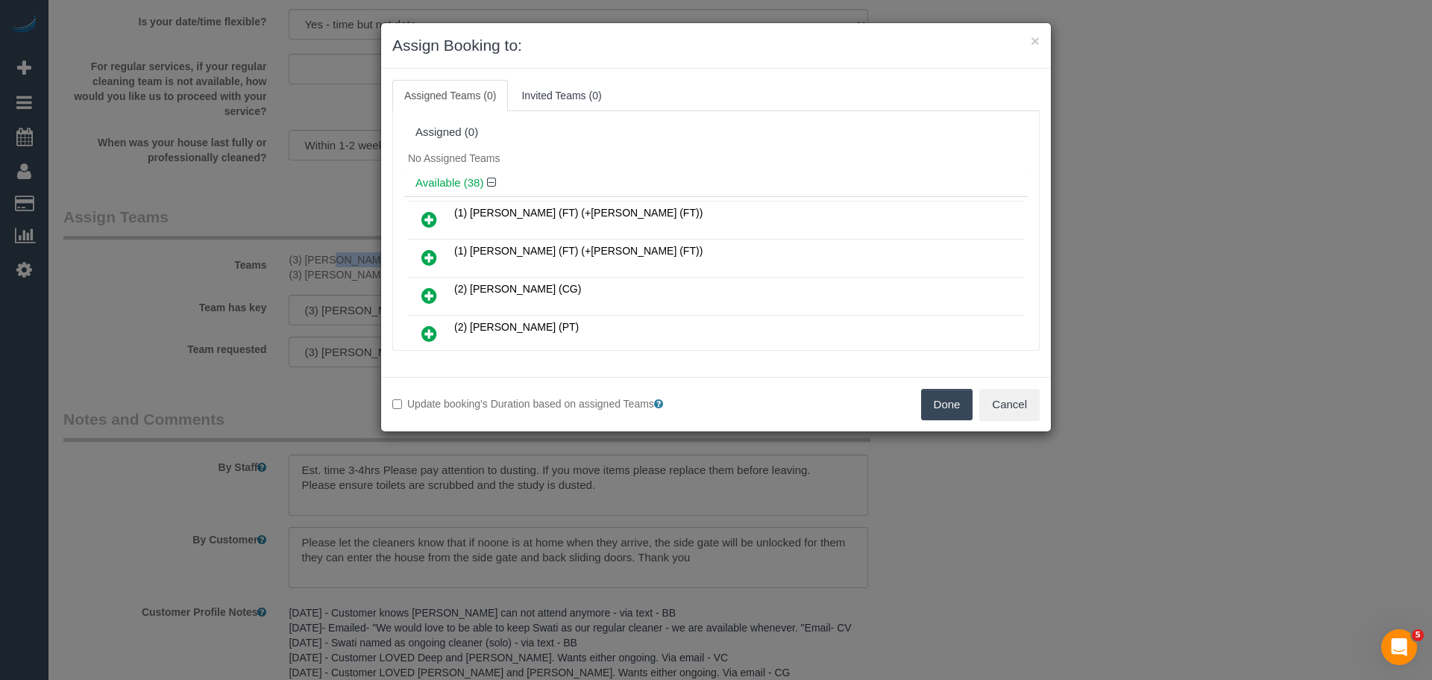
click at [956, 404] on button "Done" at bounding box center [947, 404] width 52 height 31
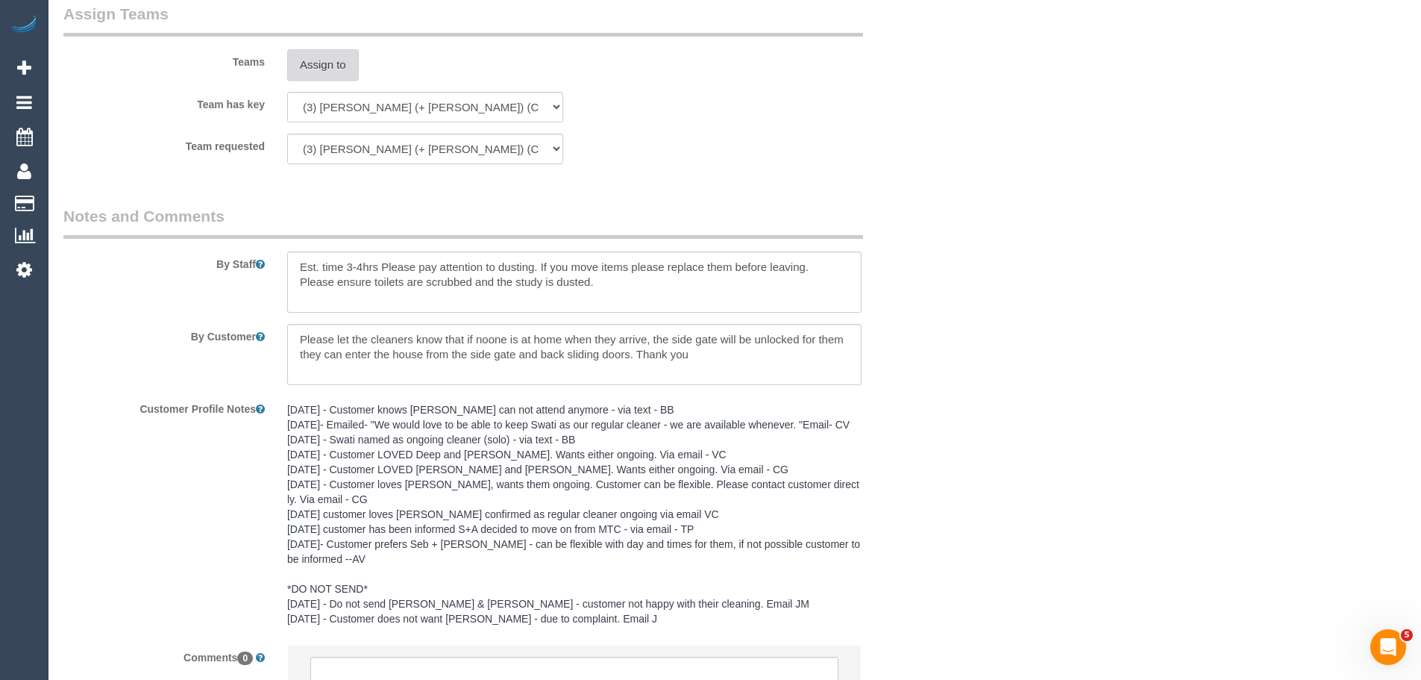
scroll to position [2435, 0]
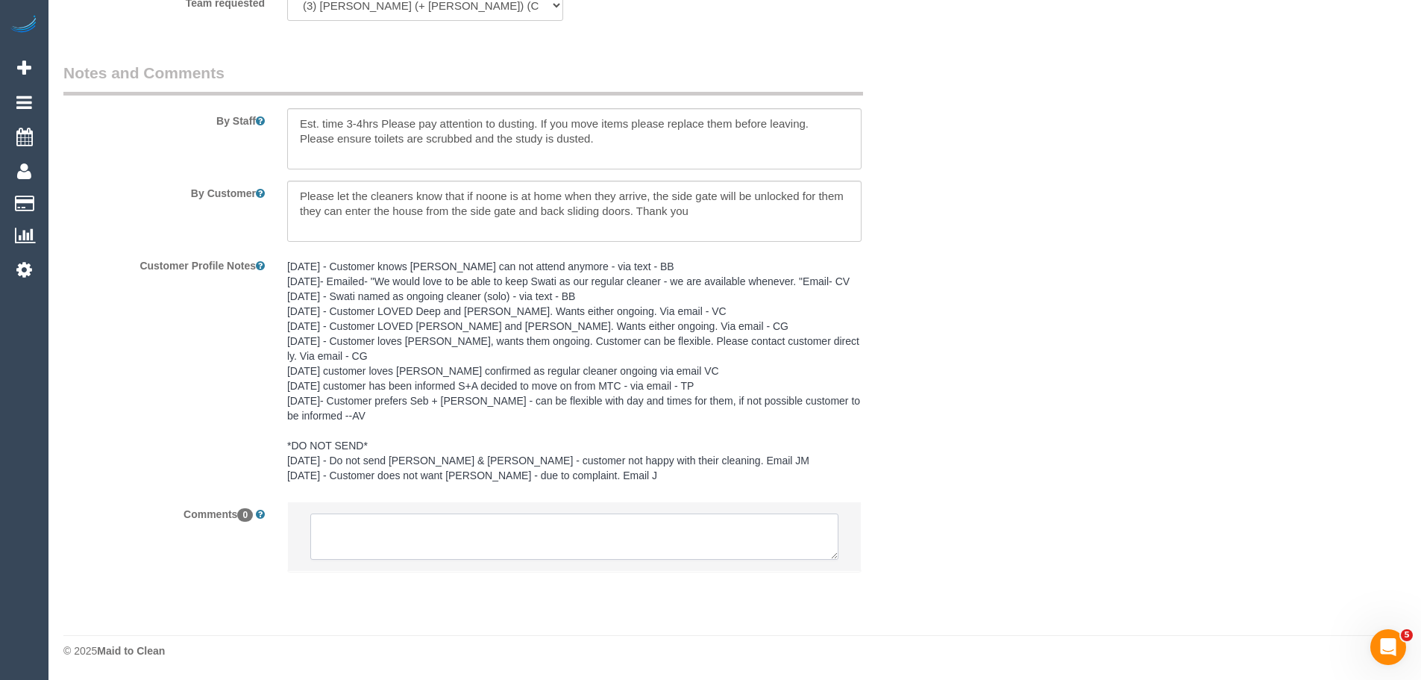
click at [489, 542] on textarea at bounding box center [574, 536] width 528 height 46
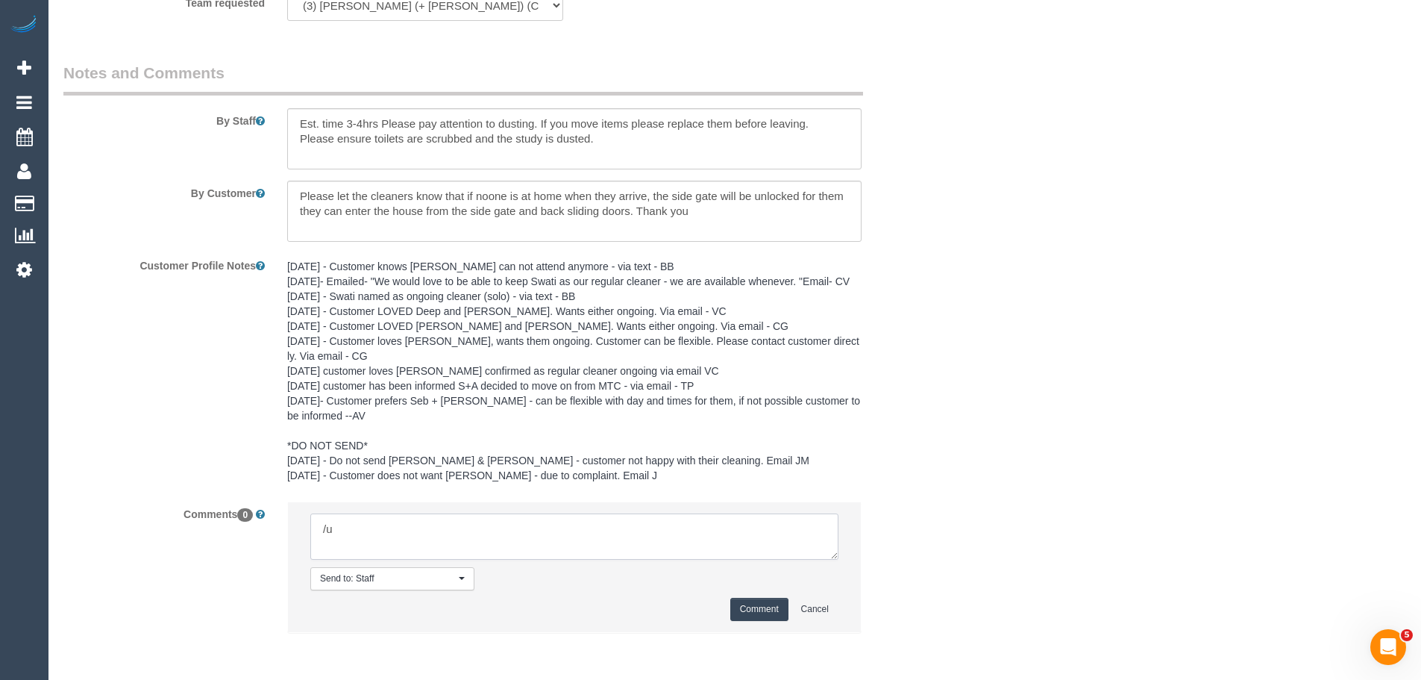
type textarea "/"
paste textarea "Cleaner(s) Unassigned: Reason Unassigned: One Off/Ongoing: Flexibility: Close a…"
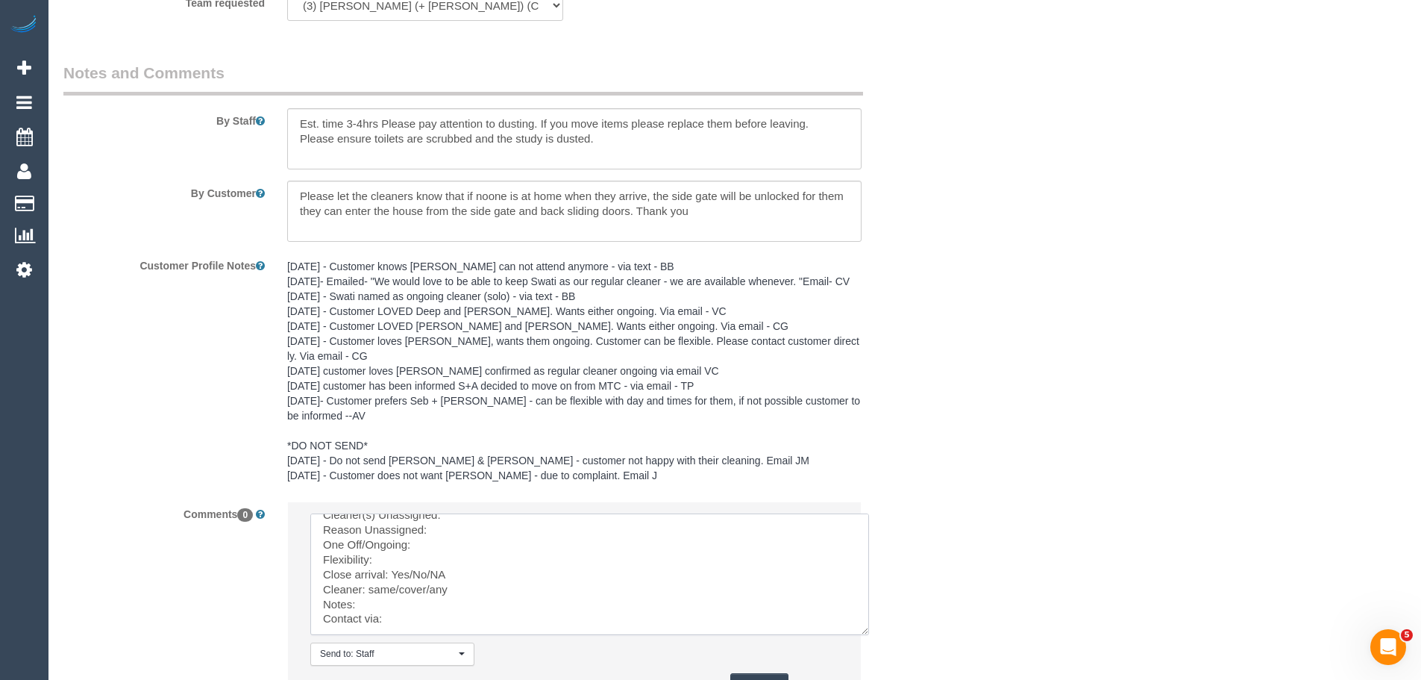
scroll to position [14, 0]
drag, startPoint x: 832, startPoint y: 553, endPoint x: 831, endPoint y: 618, distance: 64.2
click at [831, 618] on textarea at bounding box center [589, 574] width 559 height 122
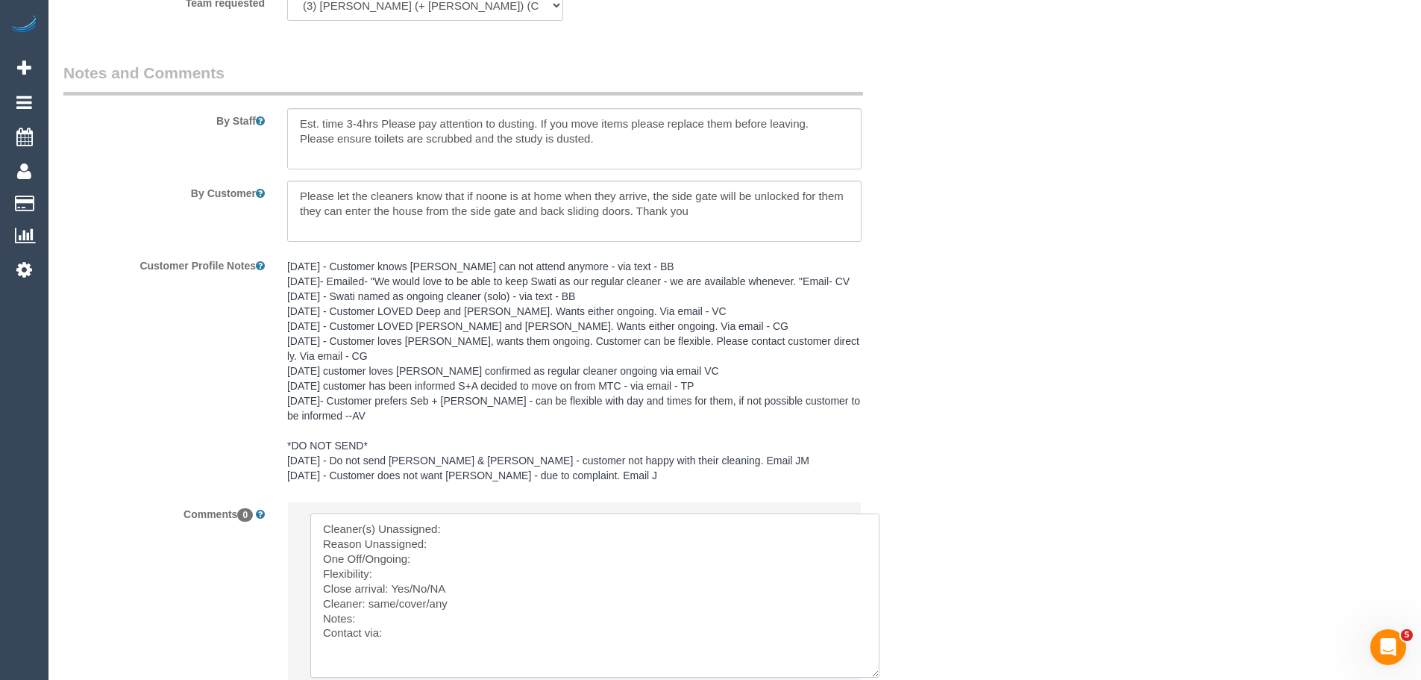
scroll to position [0, 0]
drag, startPoint x: 831, startPoint y: 623, endPoint x: 897, endPoint y: 703, distance: 103.8
click at [537, 525] on textarea at bounding box center [607, 609] width 594 height 192
paste textarea "(3) Nihaal (+ Shweta) (C)"
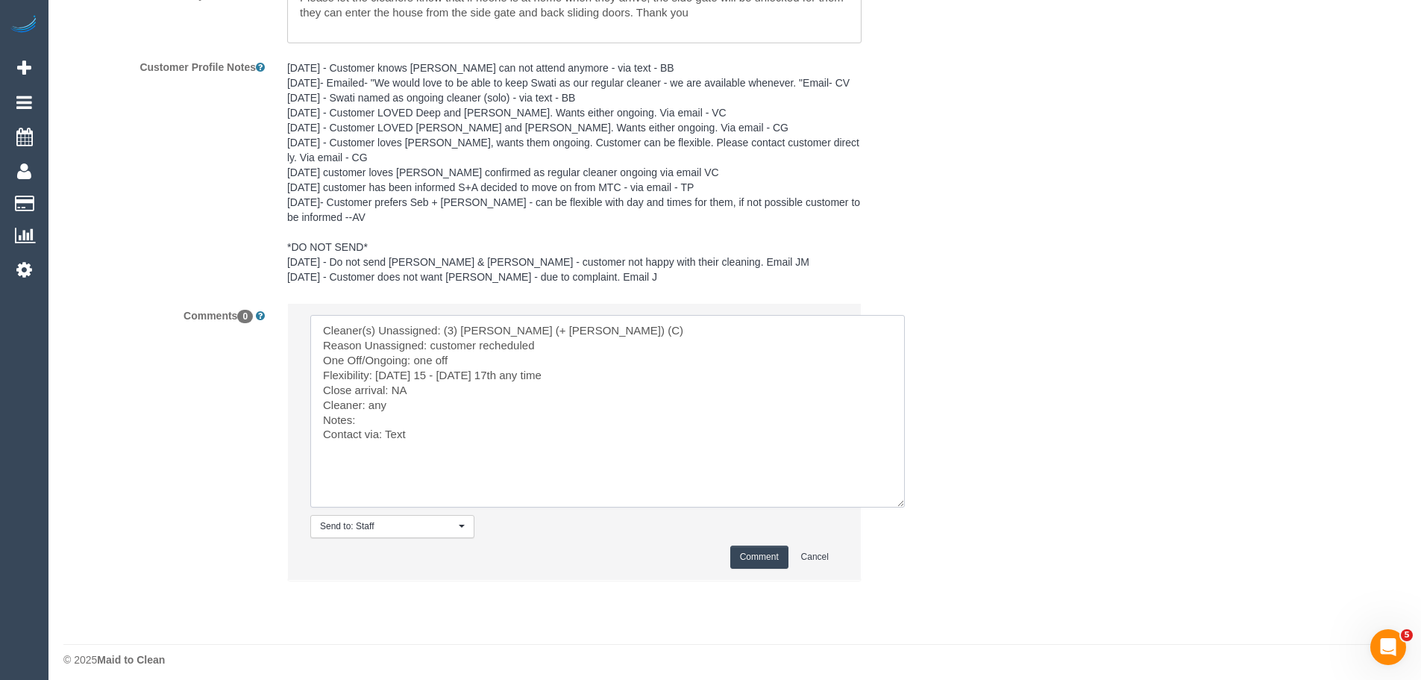
scroll to position [2642, 0]
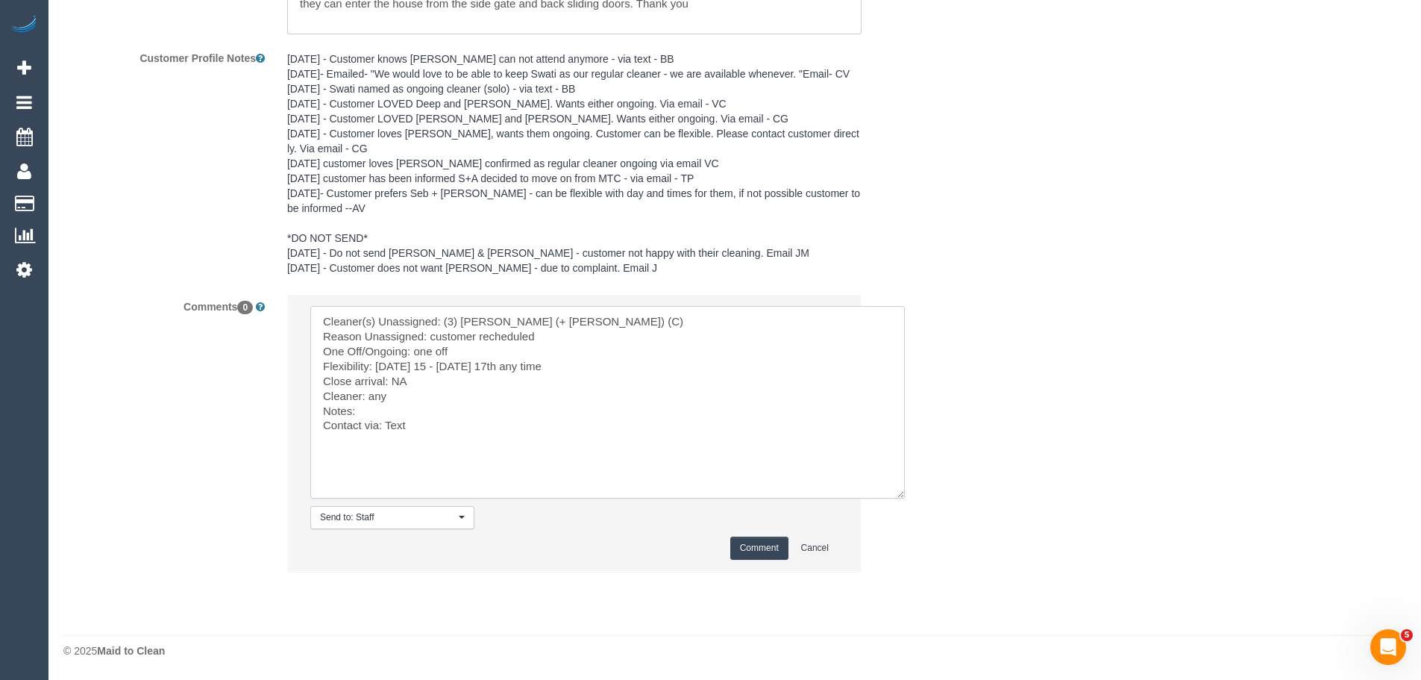
type textarea "Cleaner(s) Unassigned: (3) Nihaal (+ Shweta) (C) Reason Unassigned: customer re…"
click at [751, 543] on button "Comment" at bounding box center [759, 547] width 58 height 23
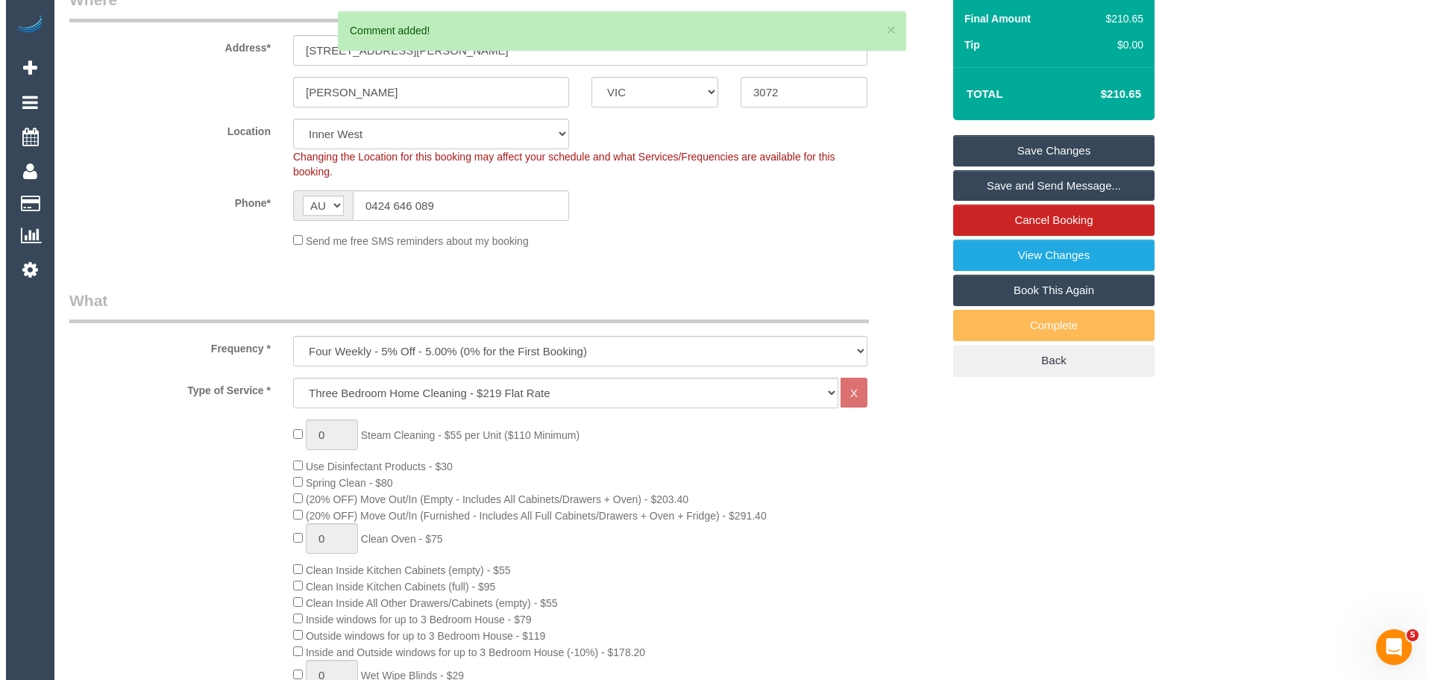
scroll to position [0, 0]
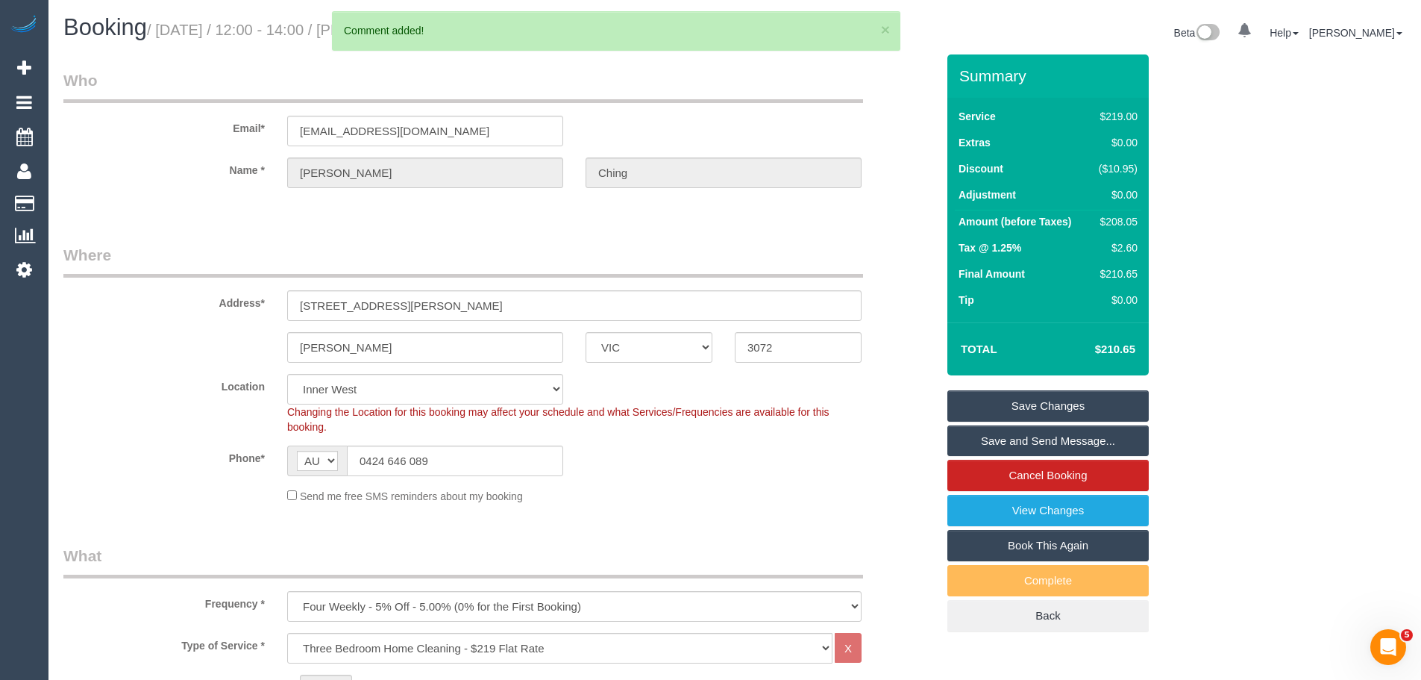
click at [1045, 401] on link "Save Changes" at bounding box center [1047, 405] width 201 height 31
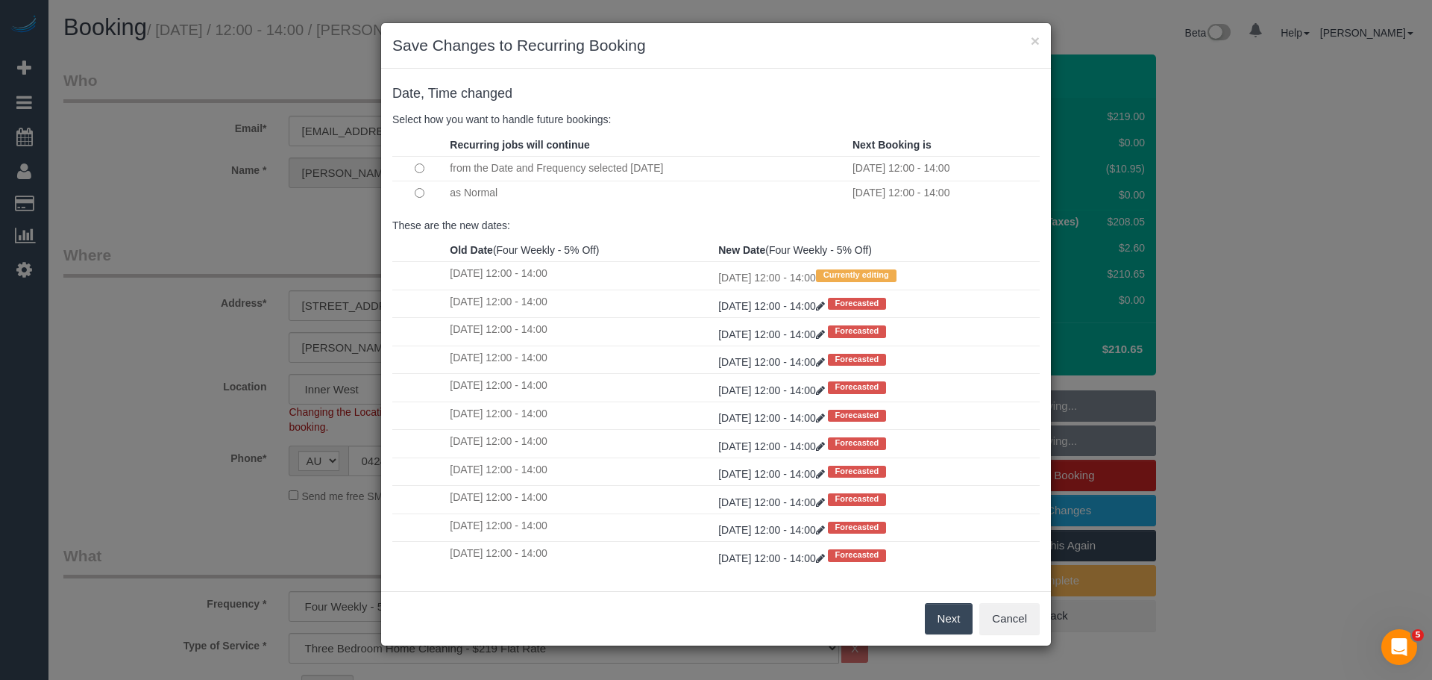
click at [935, 618] on button "Next" at bounding box center [949, 618] width 48 height 31
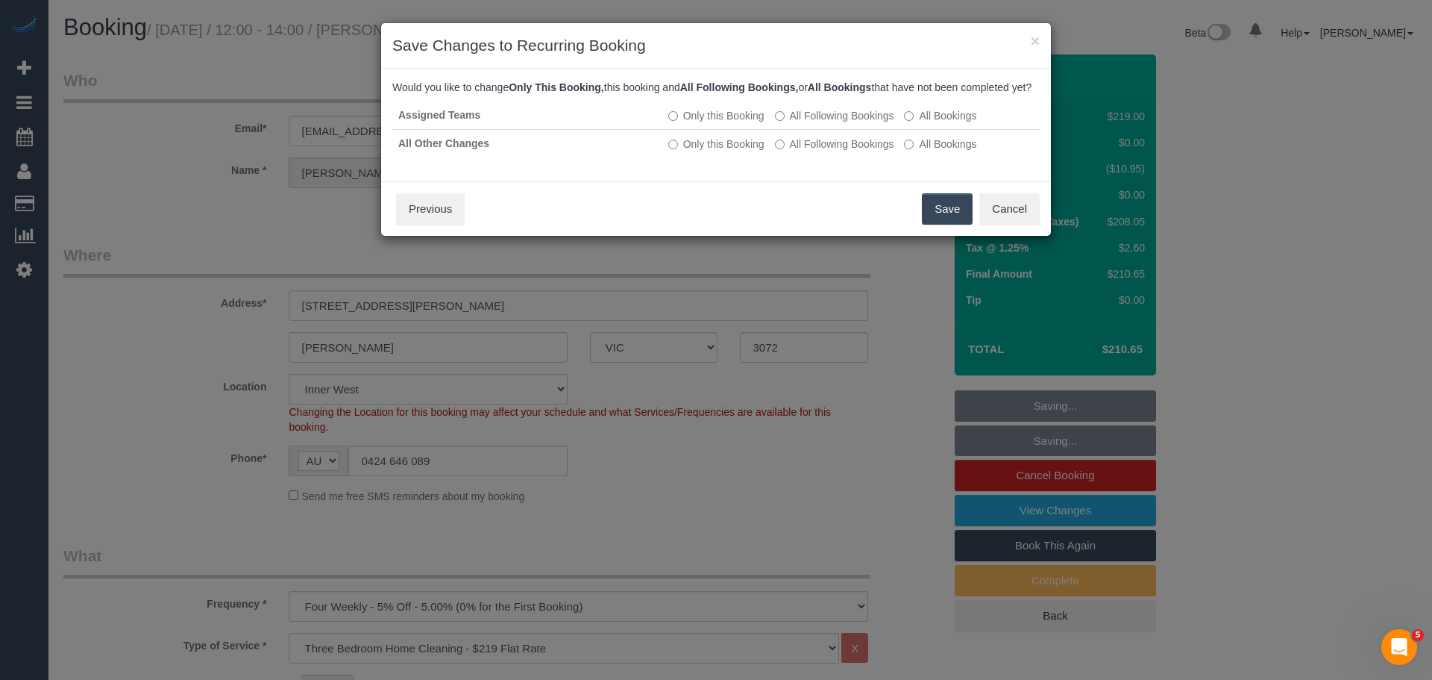
click at [936, 225] on button "Save" at bounding box center [947, 208] width 51 height 31
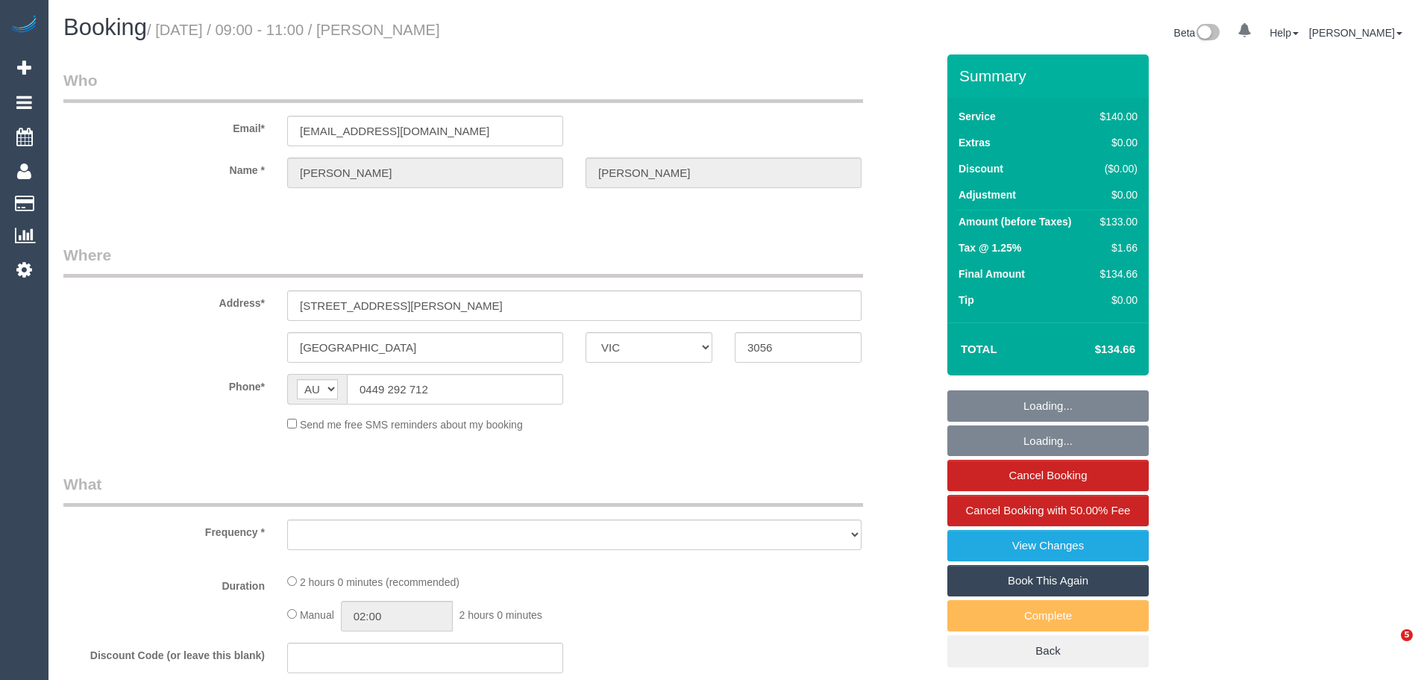
select select "VIC"
select select "string:stripe-pm_1Olkne2GScqysDRVB97jg4pB"
select select "object:571"
select select "number:28"
select select "number:14"
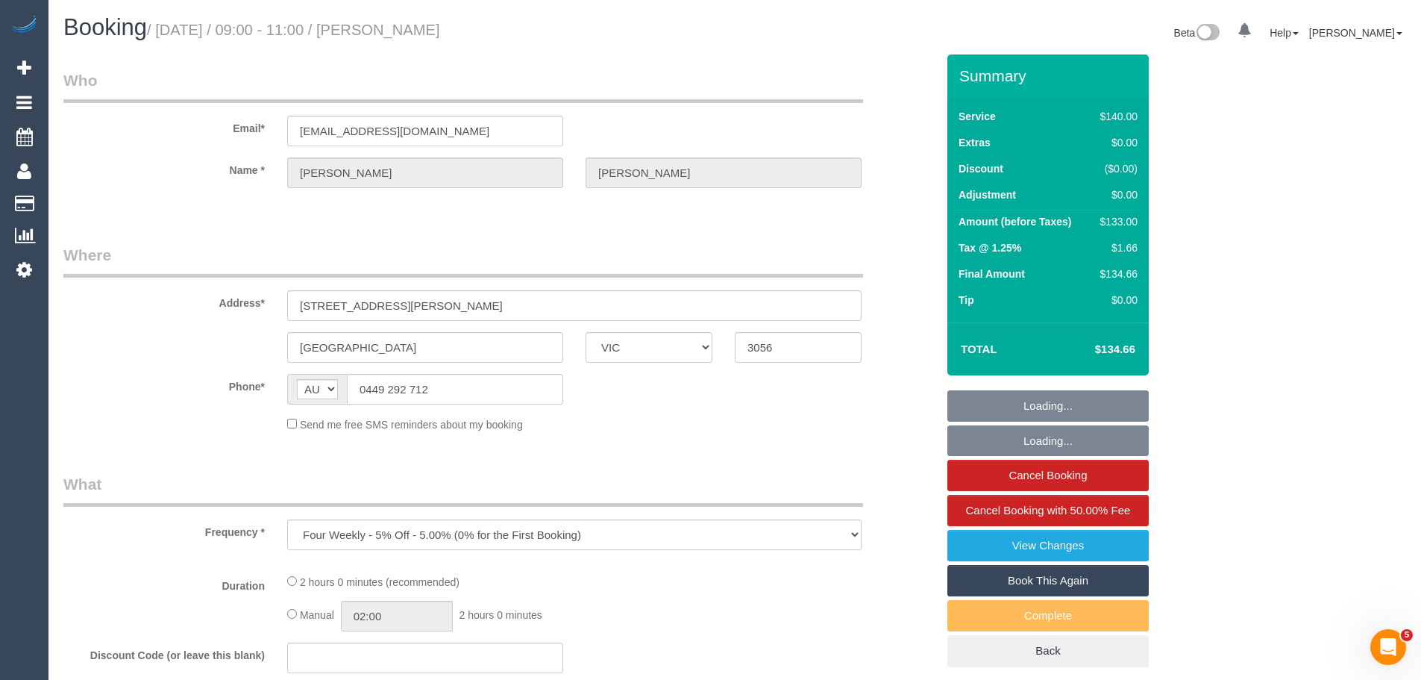
select select "number:19"
select select "number:24"
select select "number:34"
select select "number:12"
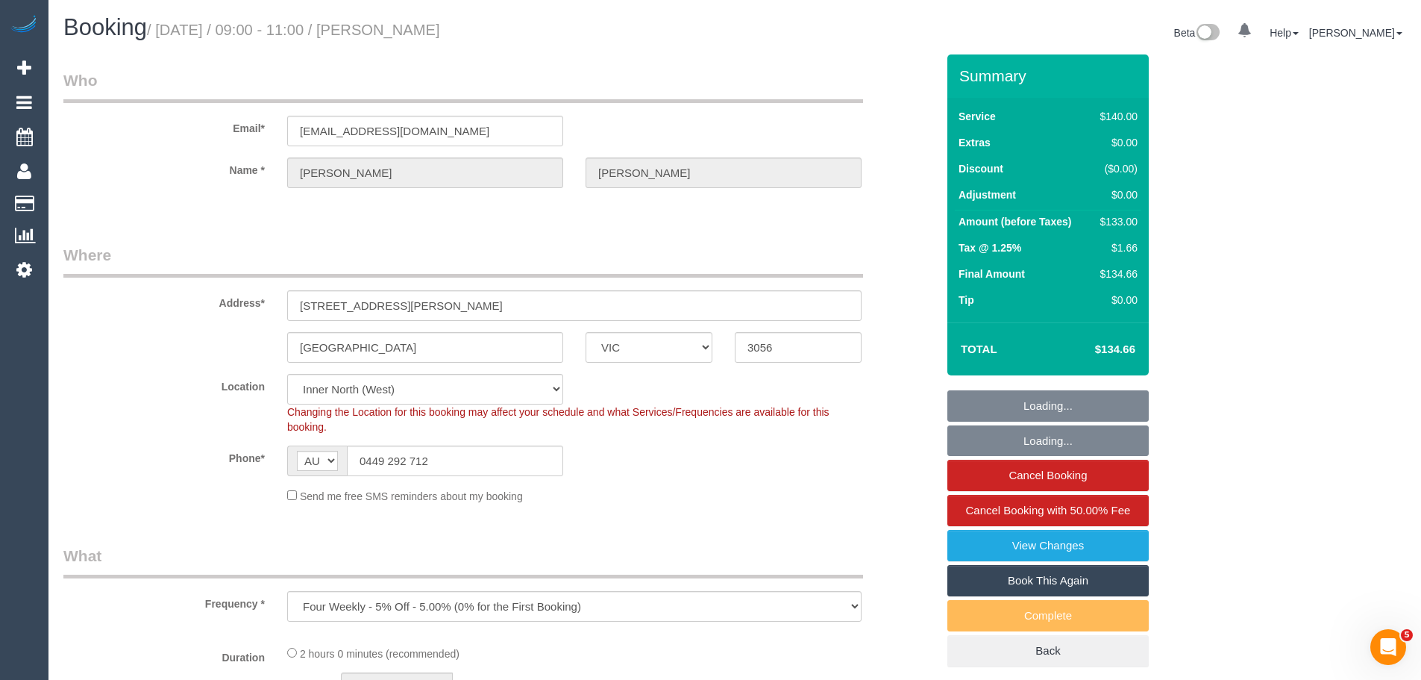
select select "object:900"
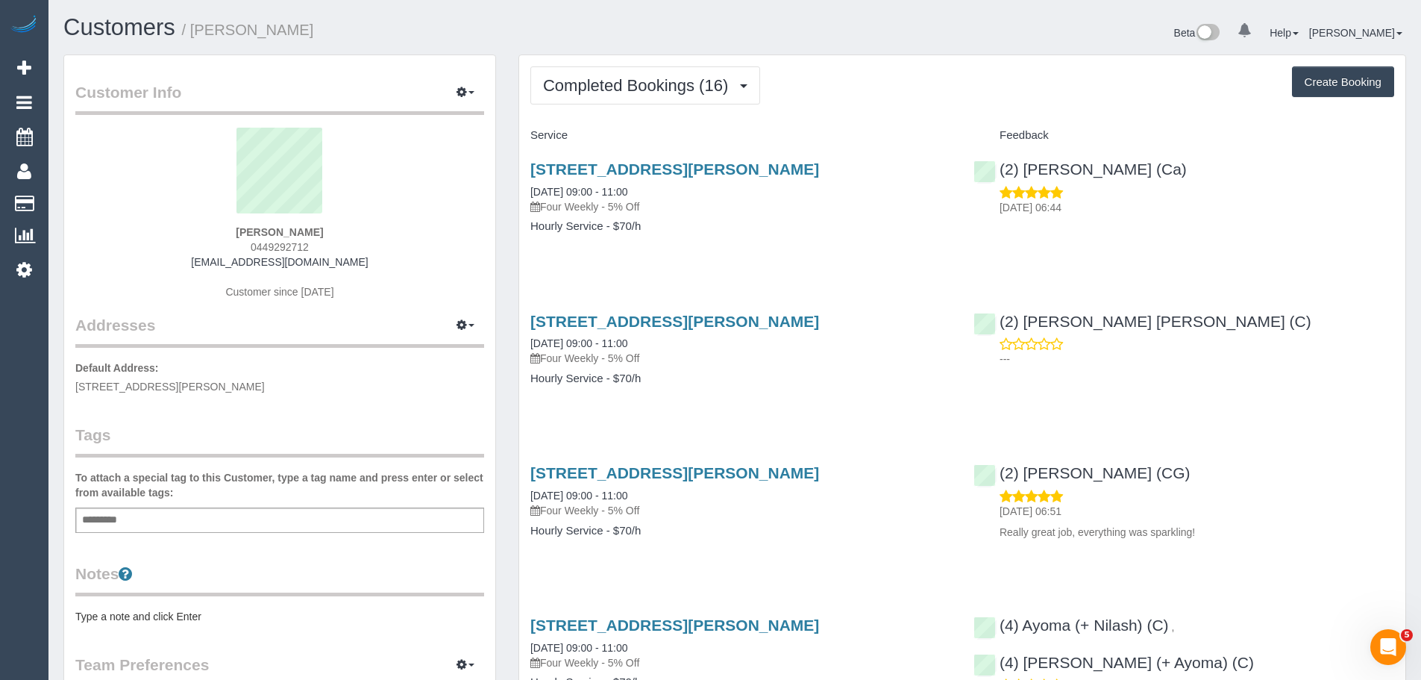
drag, startPoint x: 348, startPoint y: 248, endPoint x: 182, endPoint y: 230, distance: 166.6
click at [182, 230] on div "[PERSON_NAME] 0449292712 [EMAIL_ADDRESS][DOMAIN_NAME] Customer since [DATE]" at bounding box center [279, 221] width 409 height 186
click at [227, 238] on div "Holly Chamberlain 0449292712 hollyclare10@gmail.com Customer since 2024" at bounding box center [279, 221] width 409 height 186
drag, startPoint x: 230, startPoint y: 243, endPoint x: 342, endPoint y: 247, distance: 111.9
click at [342, 247] on div "Holly Chamberlain 0449292712 hollyclare10@gmail.com Customer since 2024" at bounding box center [279, 221] width 409 height 186
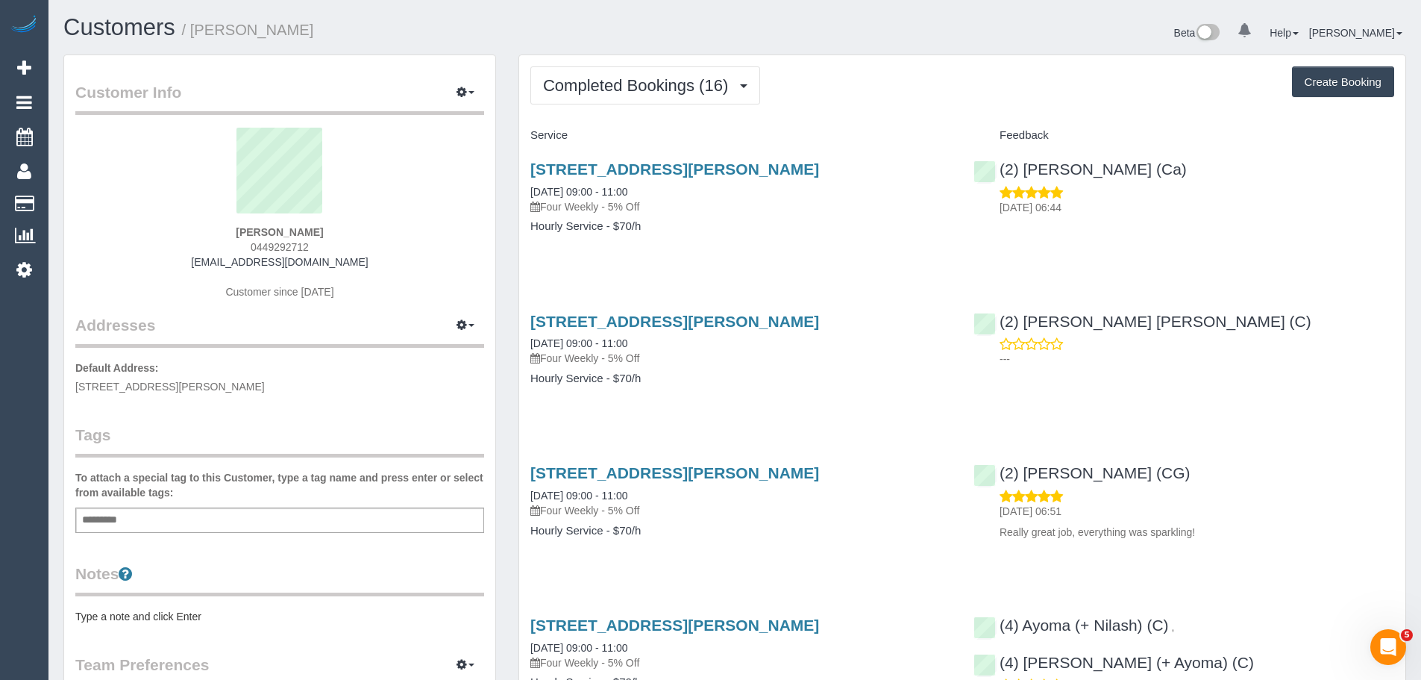
copy span "0449292712"
click at [1315, 300] on div "(2) Joel Wei Ong (C) ---" at bounding box center [1183, 336] width 443 height 73
click at [620, 87] on span "Completed Bookings (16)" at bounding box center [639, 85] width 192 height 19
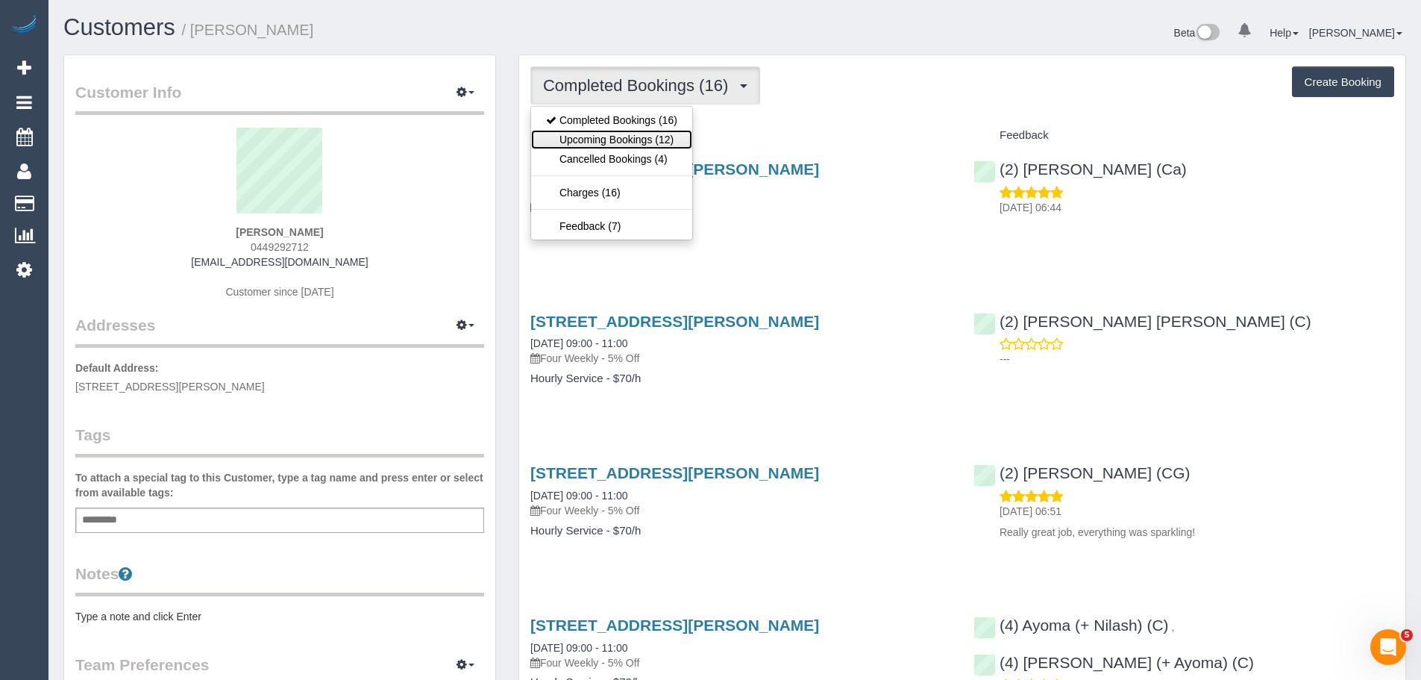
click at [621, 132] on link "Upcoming Bookings (12)" at bounding box center [611, 139] width 161 height 19
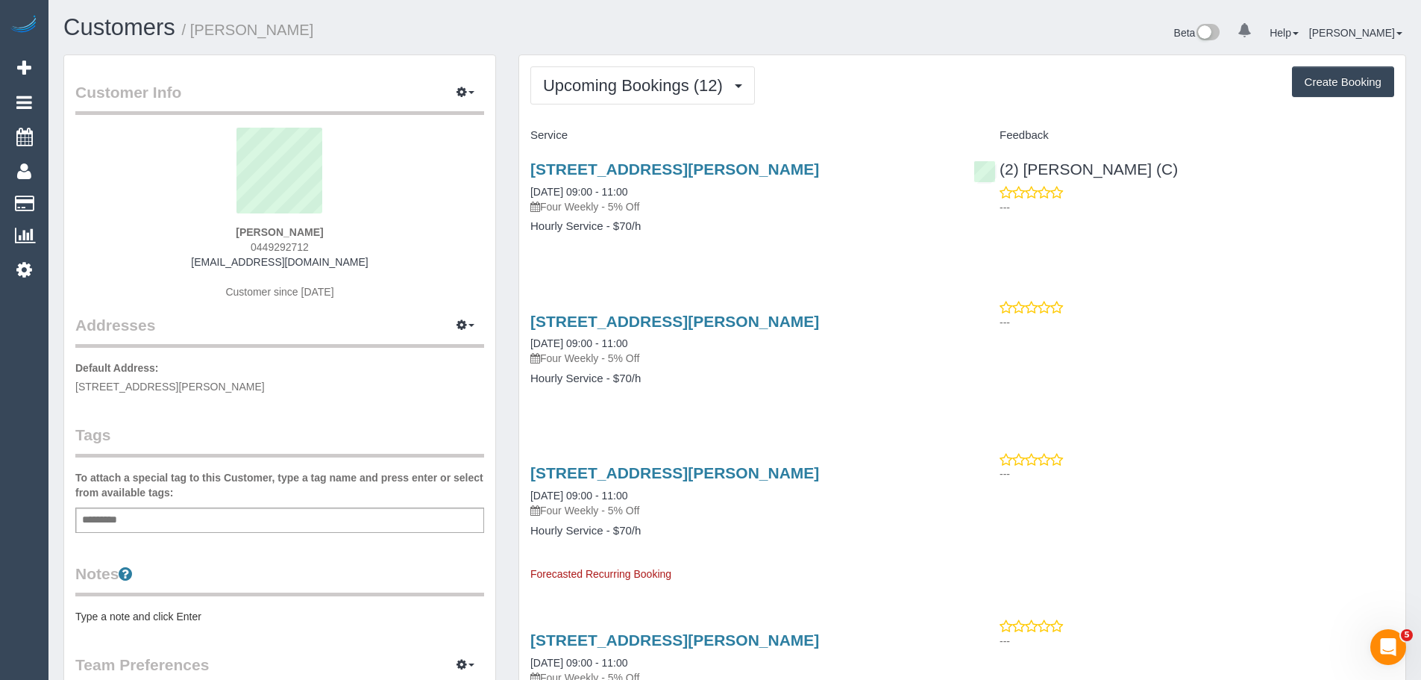
drag, startPoint x: 952, startPoint y: 171, endPoint x: 1255, endPoint y: 170, distance: 302.8
click at [1255, 170] on div "8-14 Michael Street, 109, Brunswick, VIC 3056 06/10/2025 09:00 - 11:00 Four Wee…" at bounding box center [962, 205] width 886 height 115
click at [634, 127] on div "Service" at bounding box center [740, 135] width 443 height 25
click at [521, 166] on div "8-14 Michael Street, 109, Brunswick, VIC 3056 06/10/2025 09:00 - 11:00 Four Wee…" at bounding box center [740, 205] width 443 height 115
click at [525, 151] on div "8-14 Michael Street, 109, Brunswick, VIC 3056 06/10/2025 09:00 - 11:00 Four Wee…" at bounding box center [740, 205] width 443 height 115
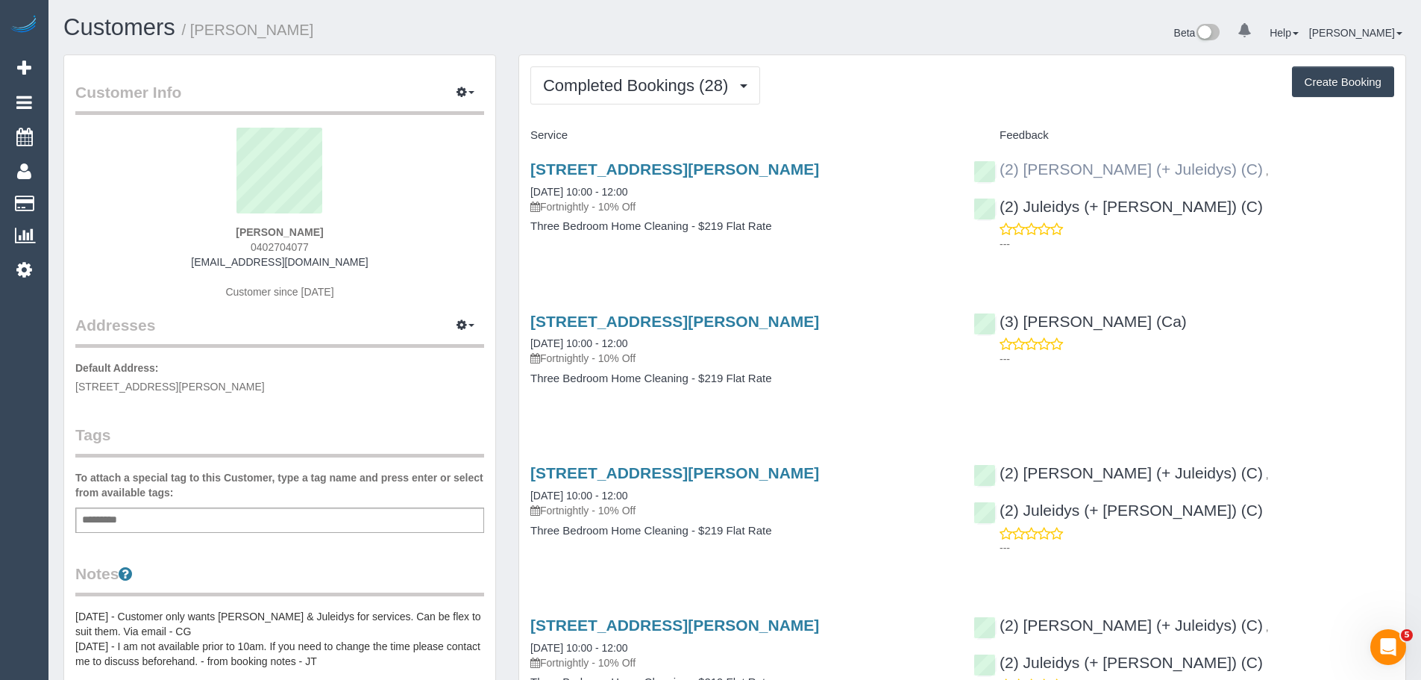
click at [985, 169] on div "(2) [PERSON_NAME] (+ Juleidys) (C) ," at bounding box center [1124, 169] width 303 height 18
copy link "(2) [PERSON_NAME] (+ Juleidys) (C)"
drag, startPoint x: 519, startPoint y: 184, endPoint x: 559, endPoint y: 186, distance: 39.6
click at [559, 186] on div "[STREET_ADDRESS][PERSON_NAME] [DATE] 10:00 - 12:00 Fortnightly - 10% Off Three …" at bounding box center [740, 205] width 443 height 115
click at [519, 164] on div "[STREET_ADDRESS][PERSON_NAME] [DATE] 10:00 - 12:00 Fortnightly - 10% Off Three …" at bounding box center [740, 205] width 443 height 115
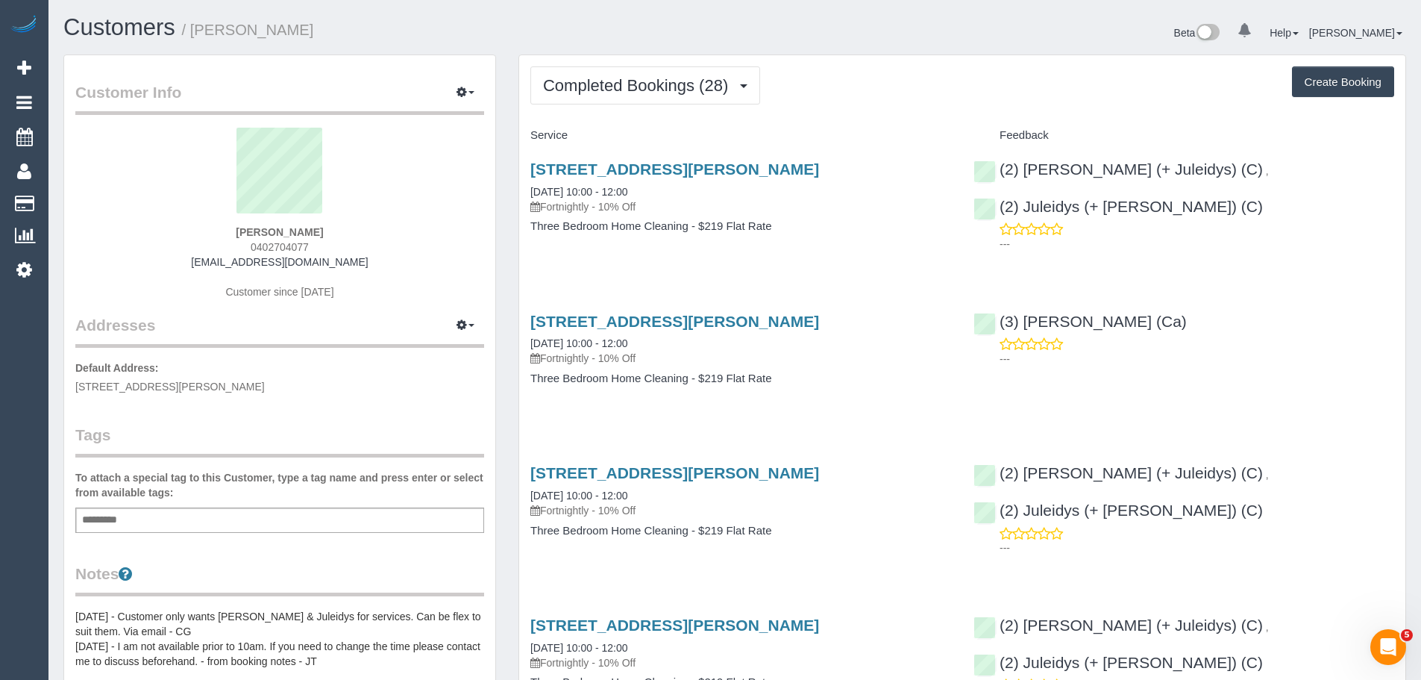
drag, startPoint x: 523, startPoint y: 167, endPoint x: 803, endPoint y: 225, distance: 286.4
click at [803, 225] on div "[STREET_ADDRESS][PERSON_NAME] [DATE] 10:00 - 12:00 Fortnightly - 10% Off Three …" at bounding box center [740, 205] width 443 height 115
copy div "[STREET_ADDRESS][PERSON_NAME] [DATE] 10:00 - 12:00 Fortnightly - 10% Off Three …"
click at [201, 522] on div "Add a tag" at bounding box center [279, 519] width 409 height 25
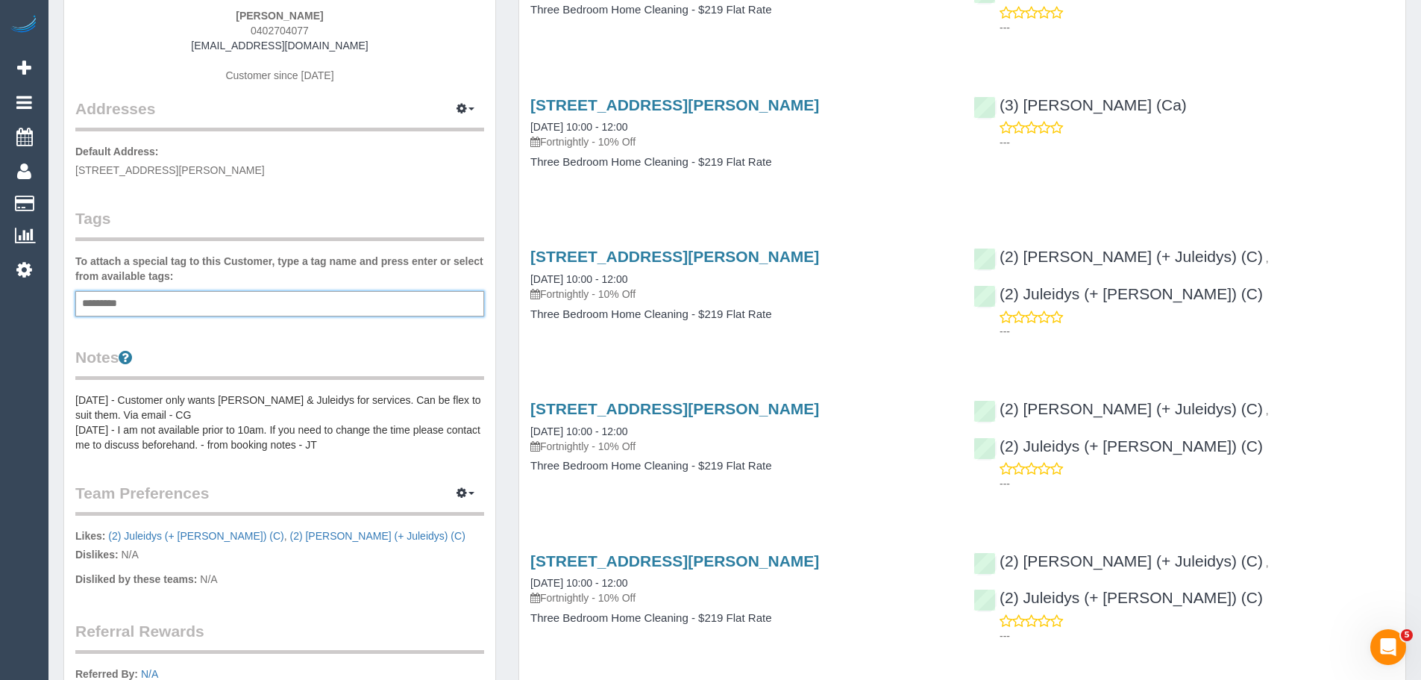
scroll to position [224, 0]
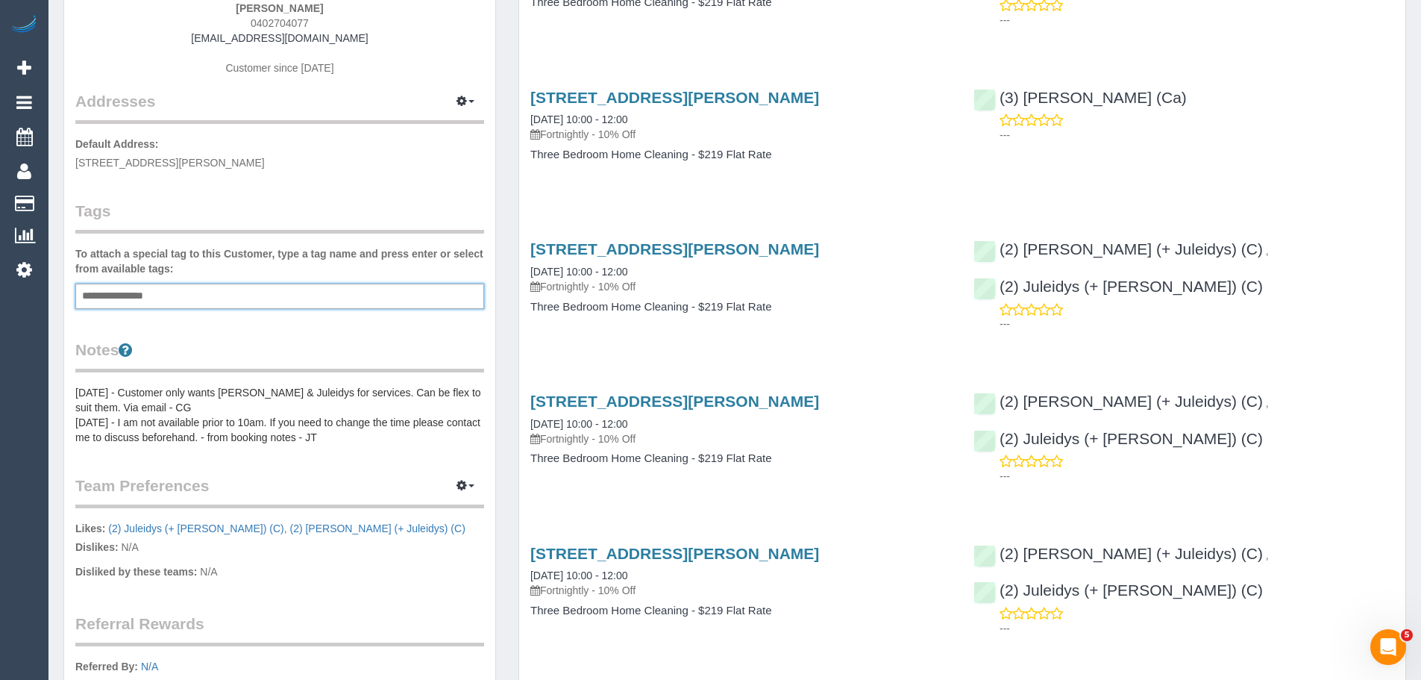
type input "**********"
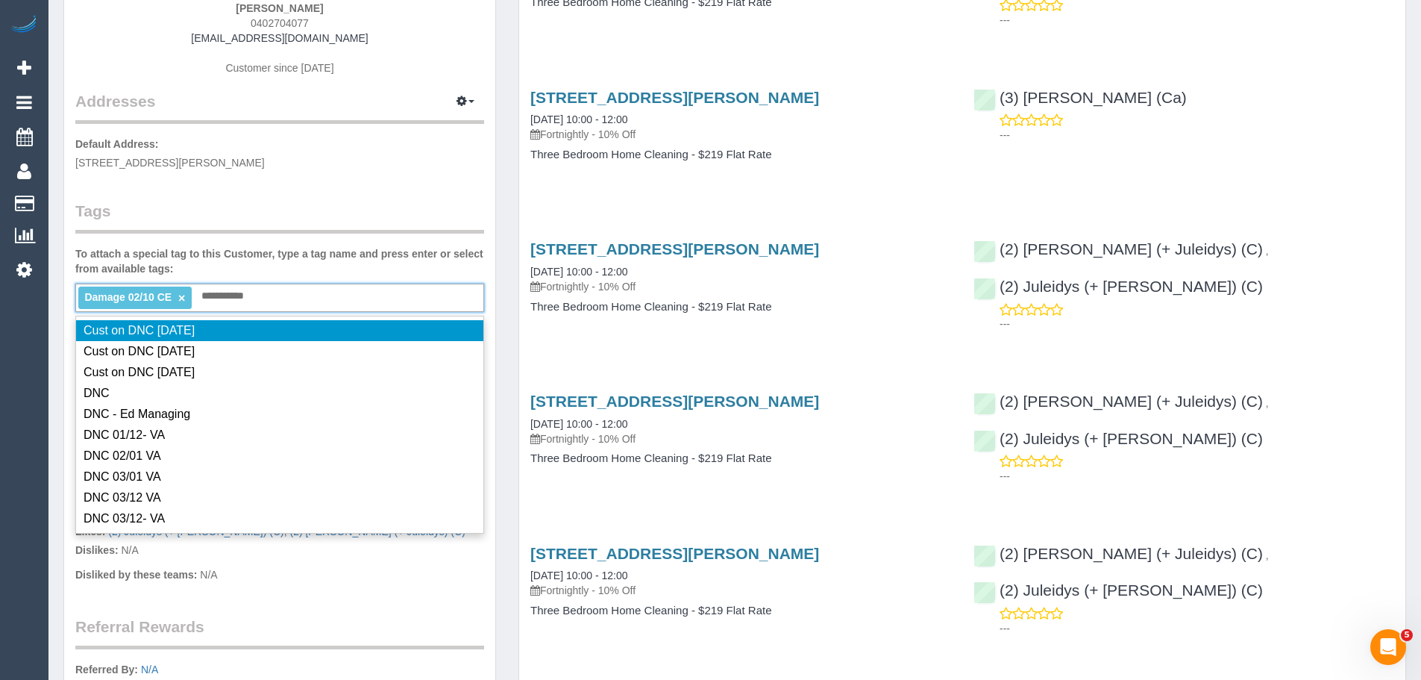
type input "**********"
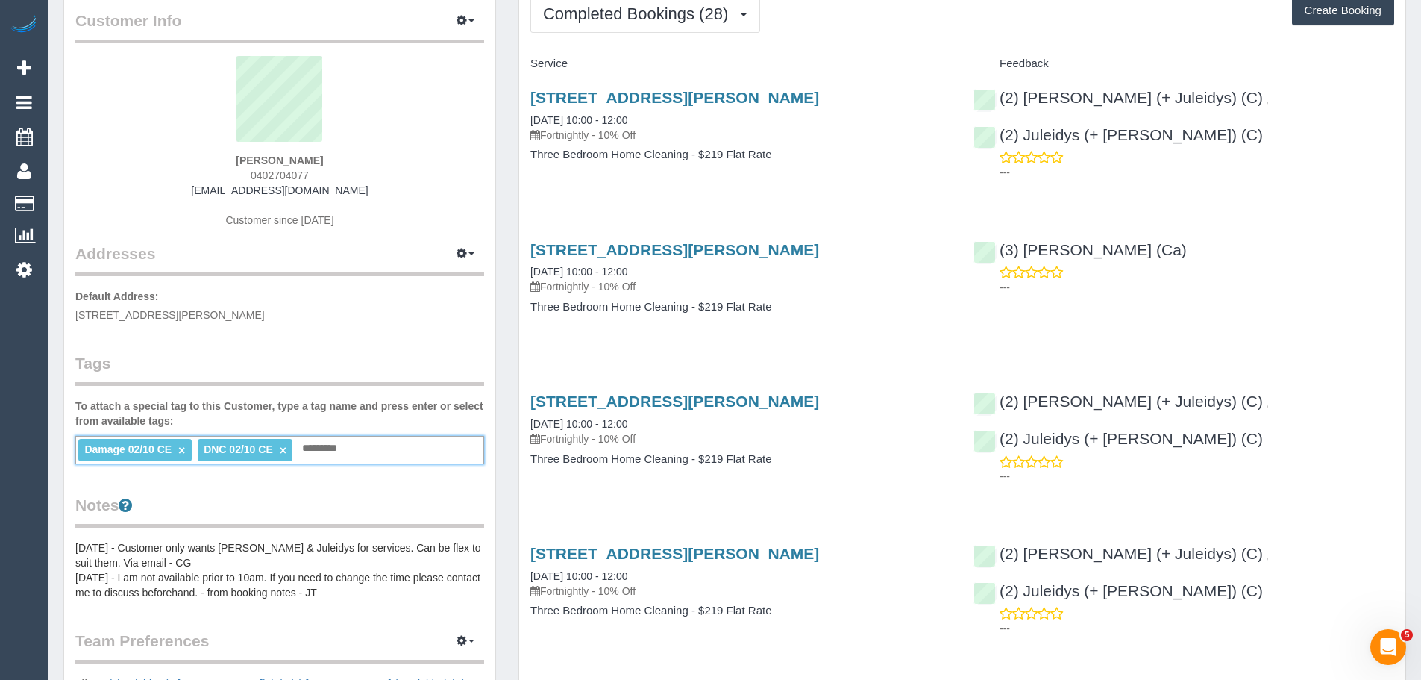
scroll to position [0, 0]
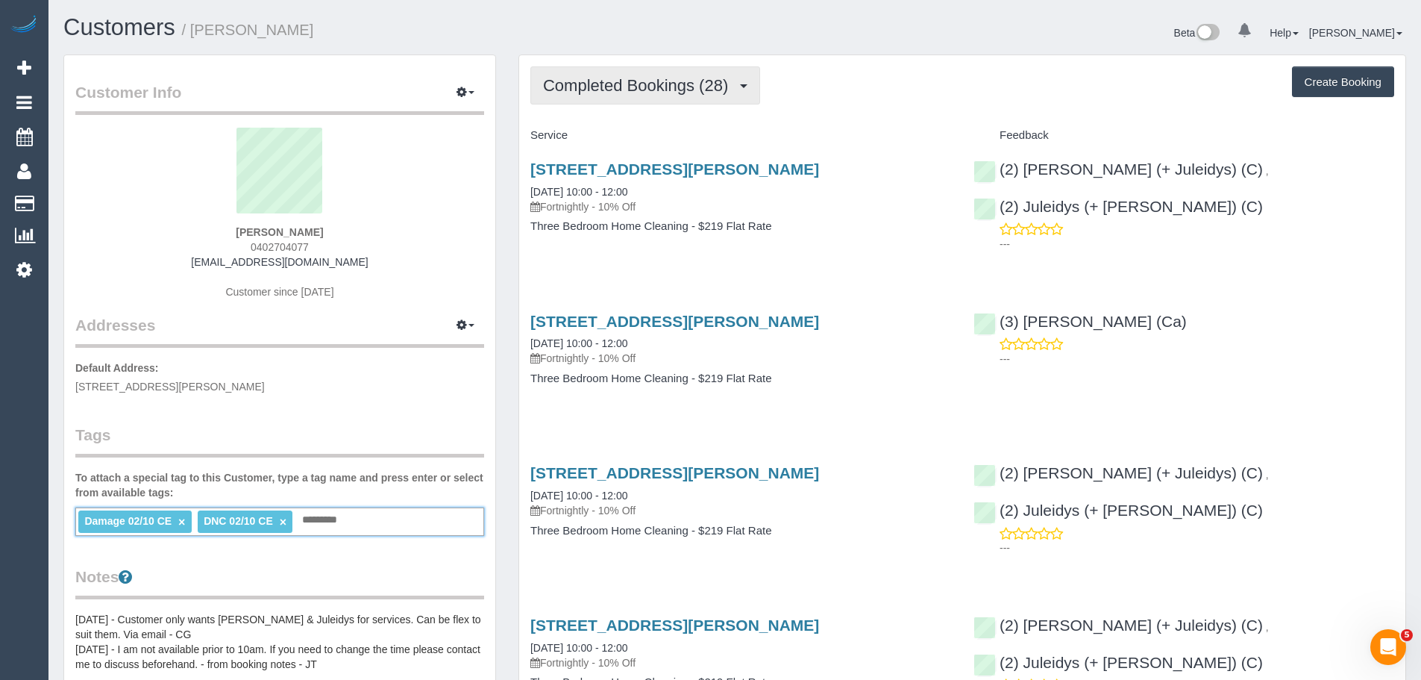
click at [622, 90] on span "Completed Bookings (28)" at bounding box center [639, 85] width 192 height 19
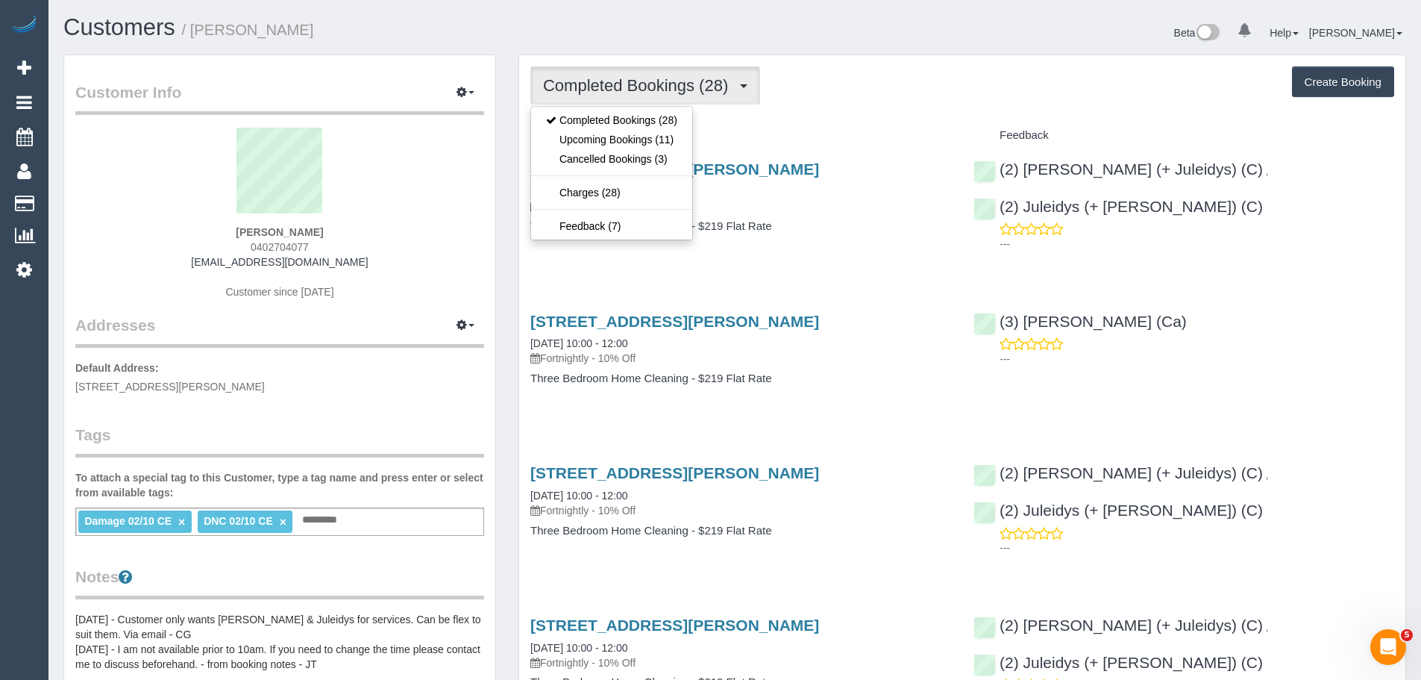
click at [795, 94] on div "Completed Bookings (28) Completed Bookings (28) Upcoming Bookings (11) Cancelle…" at bounding box center [962, 85] width 864 height 38
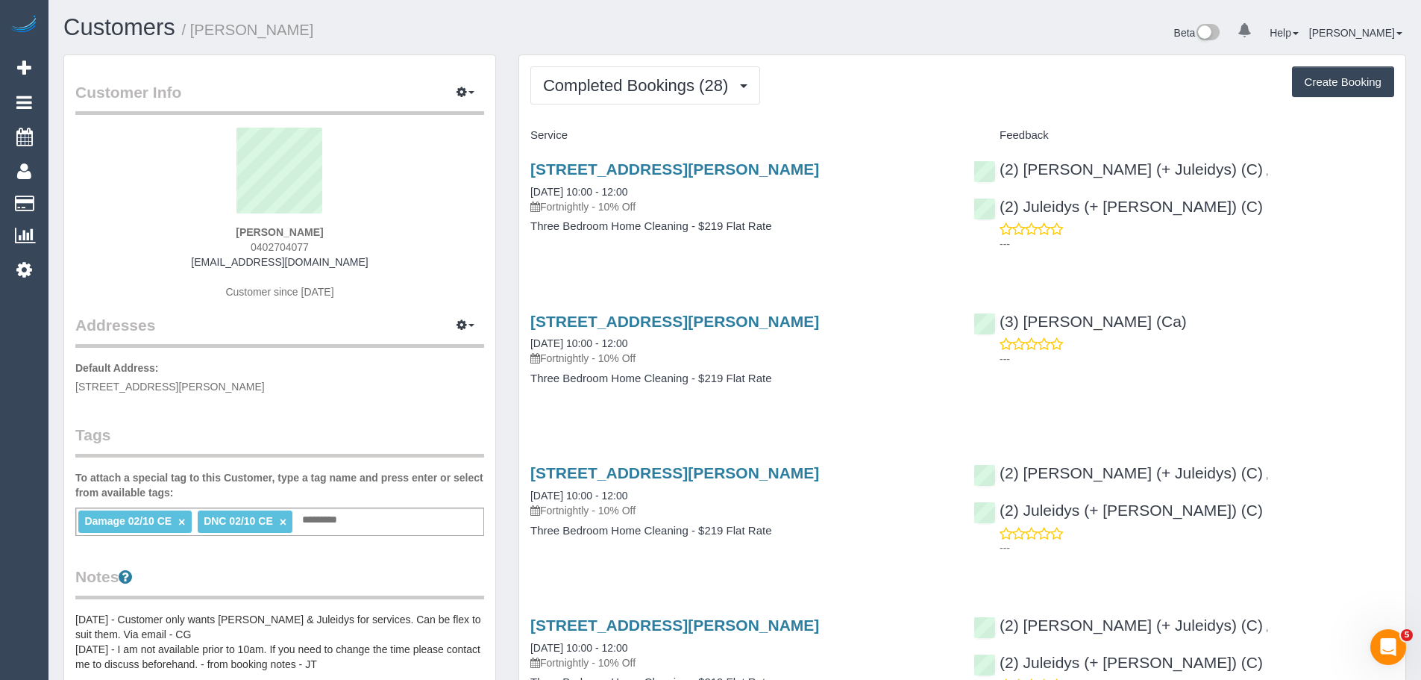
drag, startPoint x: 333, startPoint y: 230, endPoint x: 190, endPoint y: 229, distance: 142.5
click at [192, 229] on div "Natalie Taylor 0402704077 natalie.taylor9@gmail.com Customer since 2023" at bounding box center [279, 221] width 409 height 186
copy strong "Natalie Taylor"
drag, startPoint x: 691, startPoint y: 195, endPoint x: 532, endPoint y: 190, distance: 159.7
click at [532, 190] on div "51 Bowen Street, Camberwell, VIC 3124 02/10/2025 10:00 - 12:00 Fortnightly - 10…" at bounding box center [740, 187] width 421 height 54
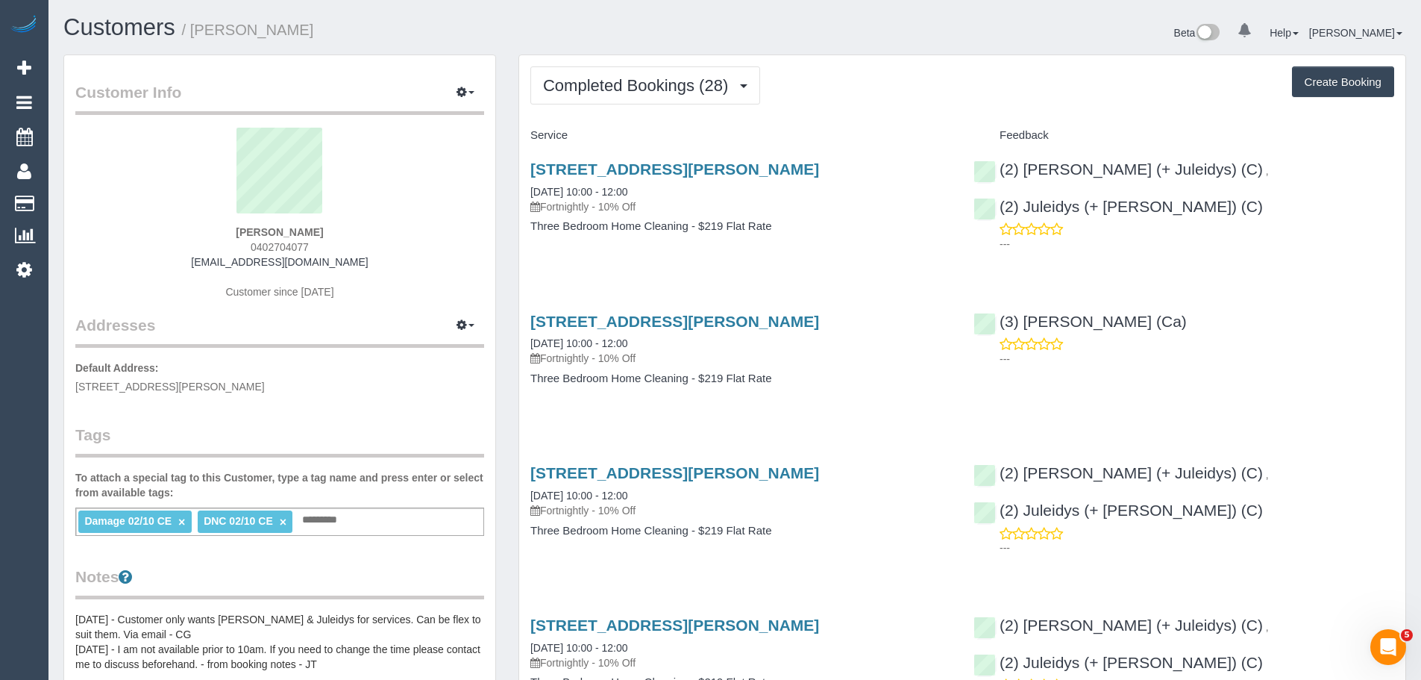
copy link "02/10/2025 10:00 - 12:00"
drag, startPoint x: 356, startPoint y: 227, endPoint x: 262, endPoint y: 222, distance: 94.1
click at [262, 222] on div "Natalie Taylor 0402704077 natalie.taylor9@gmail.com Customer since 2023" at bounding box center [279, 221] width 409 height 186
copy div "Natalie Taylor"
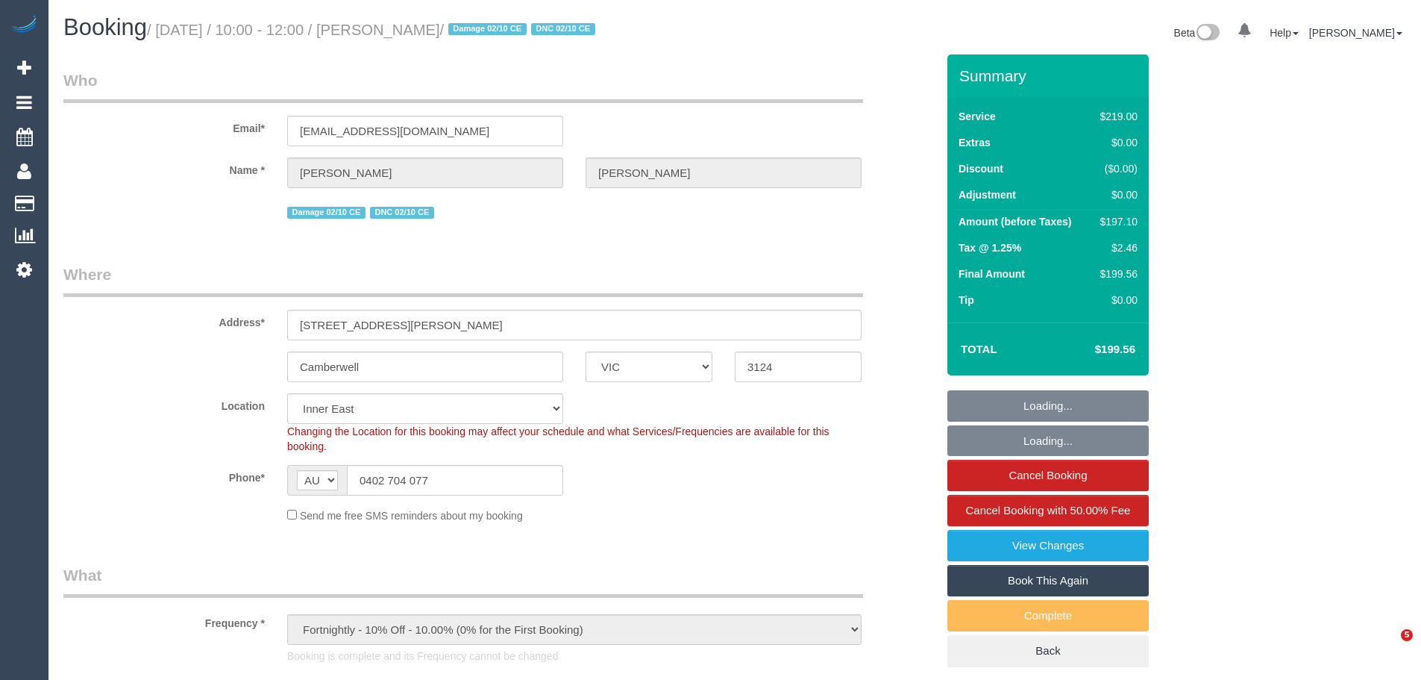
select select "VIC"
select select "string:stripe-pm_1Q335w2GScqysDRVj8JfUxyb"
select select "object:1453"
select select "number:29"
select select "number:14"
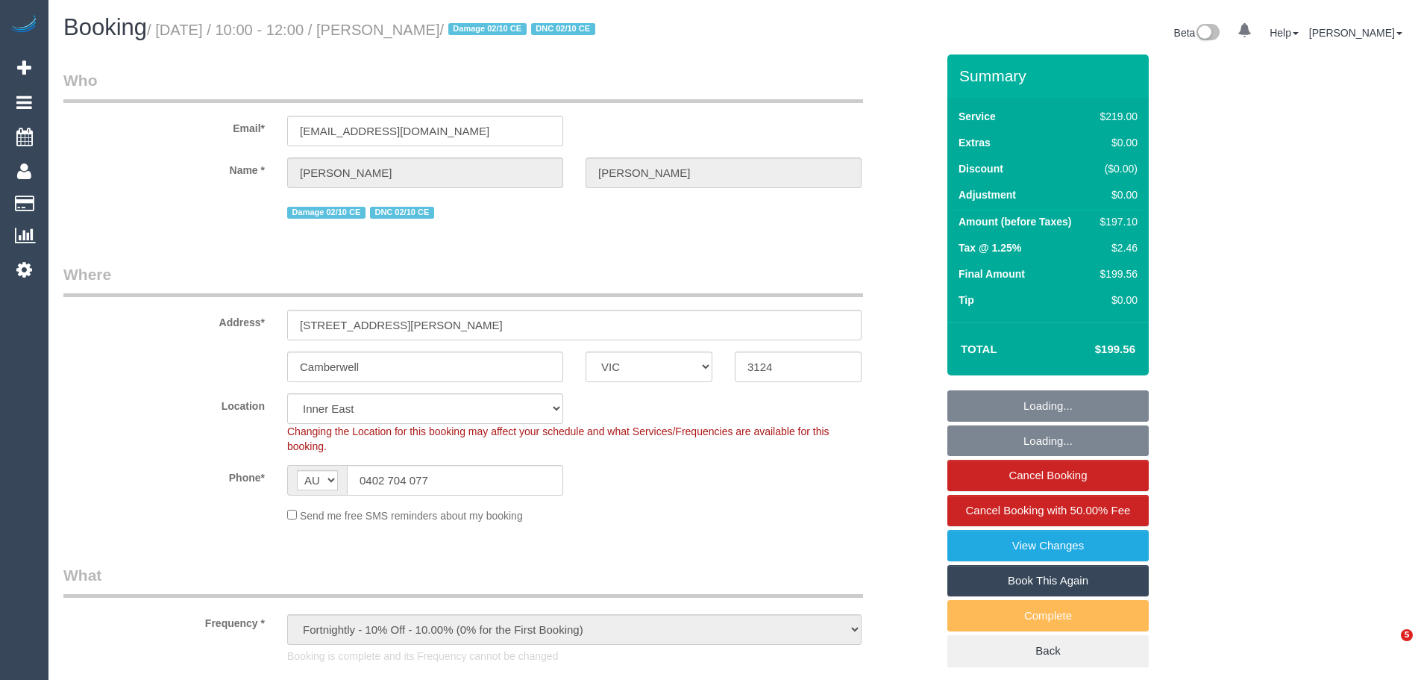
select select "number:19"
select select "number:22"
select select "number:35"
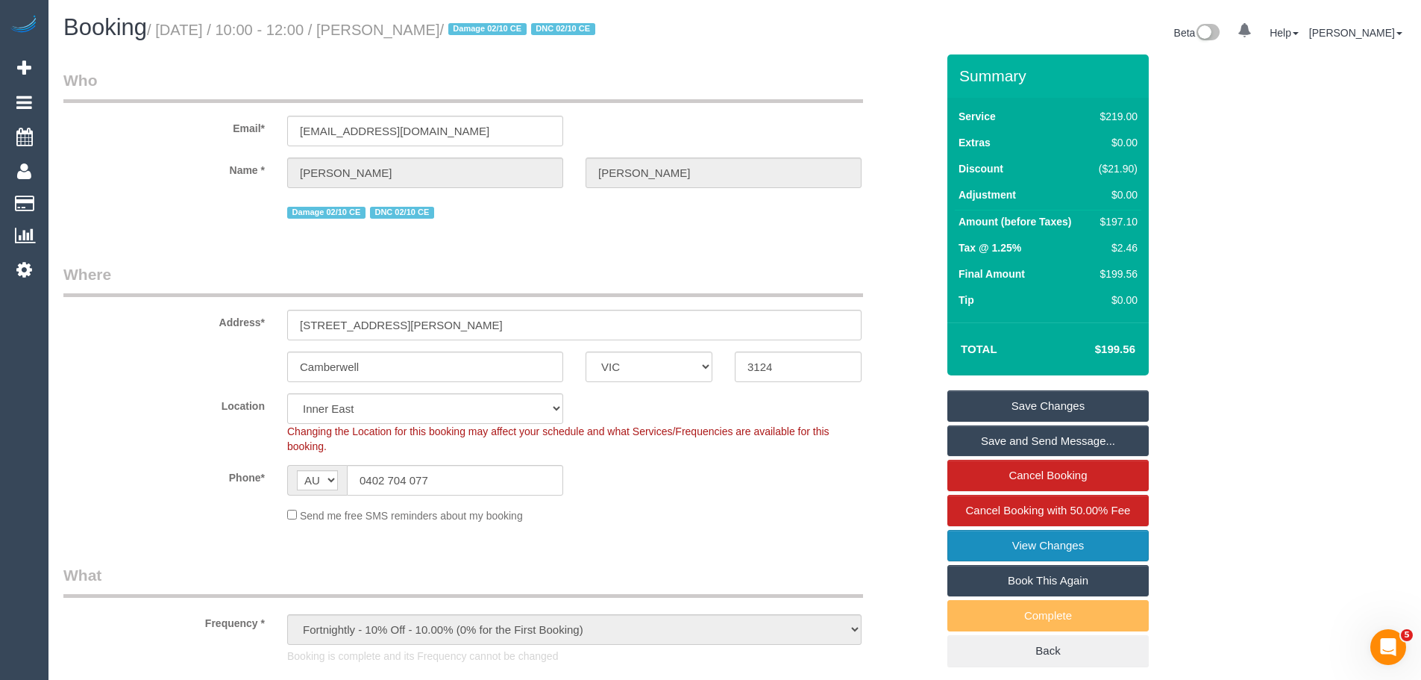
click at [1033, 543] on link "View Changes" at bounding box center [1047, 545] width 201 height 31
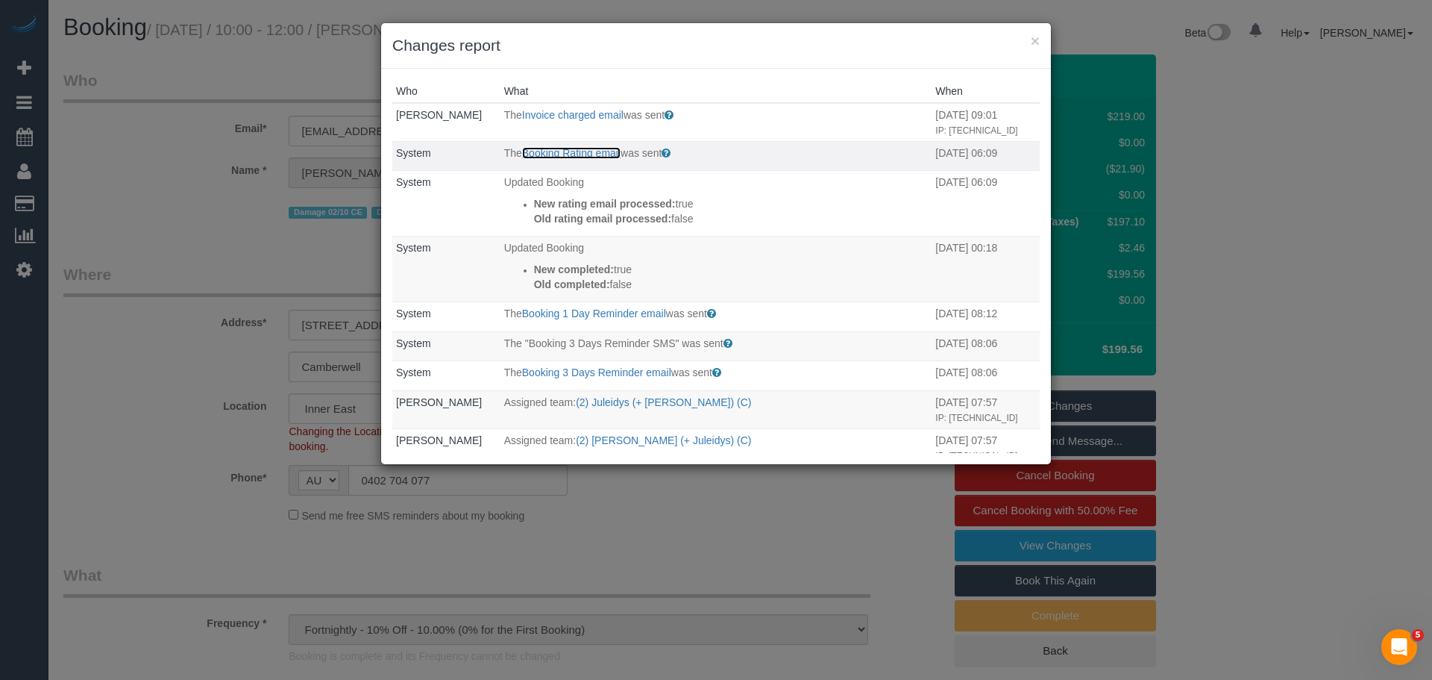
click at [546, 159] on link "Booking Rating email" at bounding box center [571, 153] width 98 height 12
click at [1035, 39] on button "×" at bounding box center [1035, 41] width 9 height 16
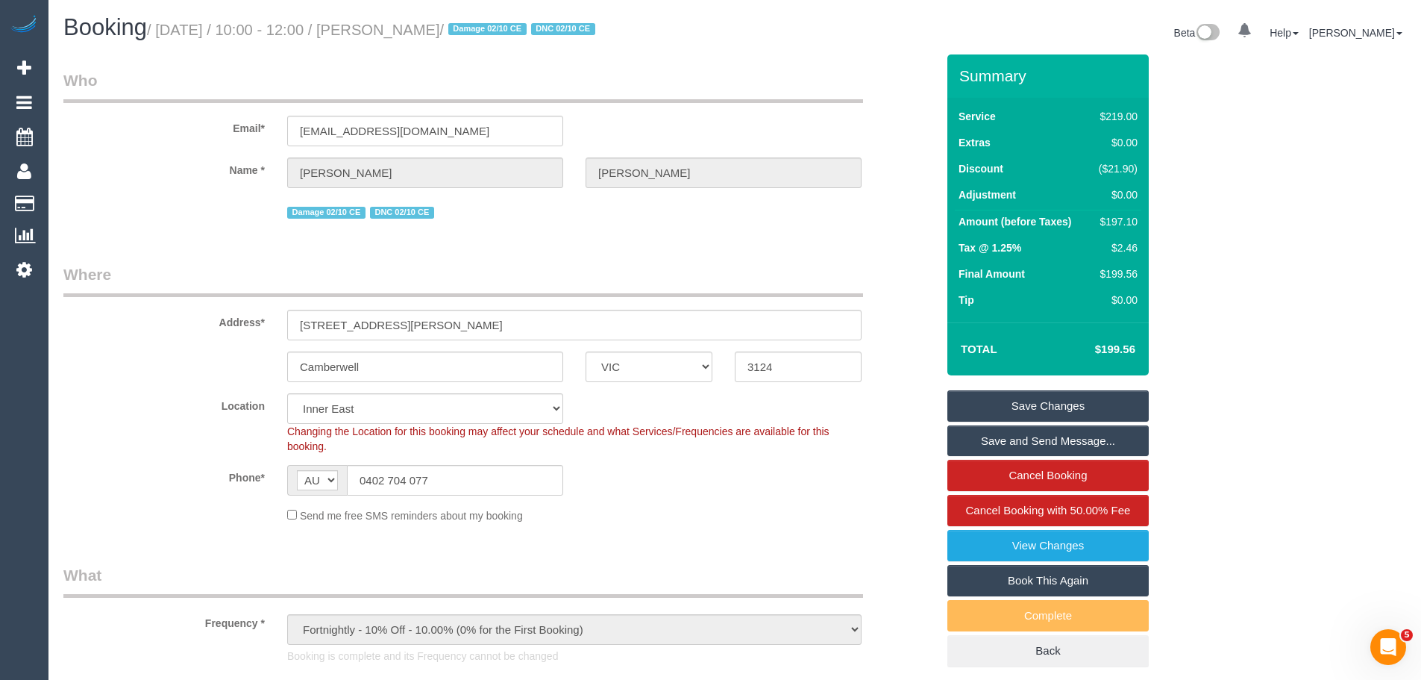
click at [1116, 219] on div "$197.10" at bounding box center [1115, 221] width 45 height 15
copy div "197.10"
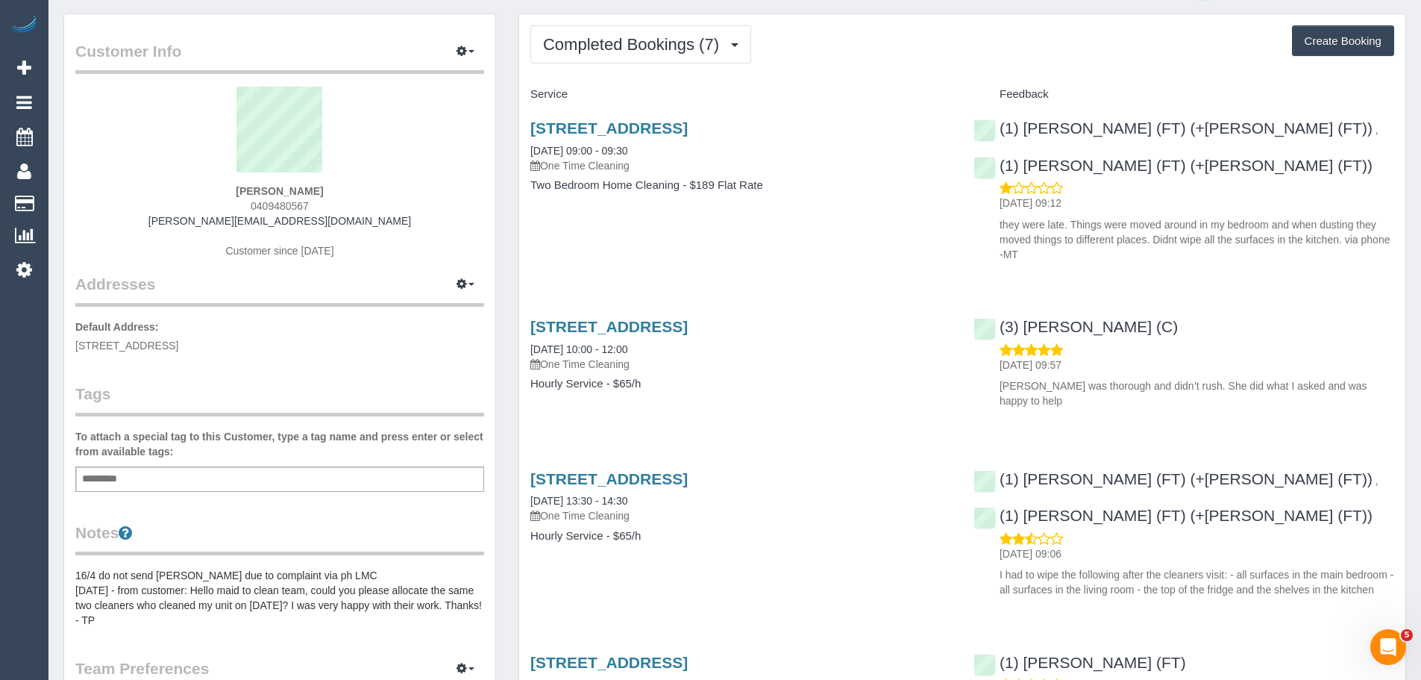
scroll to position [75, 0]
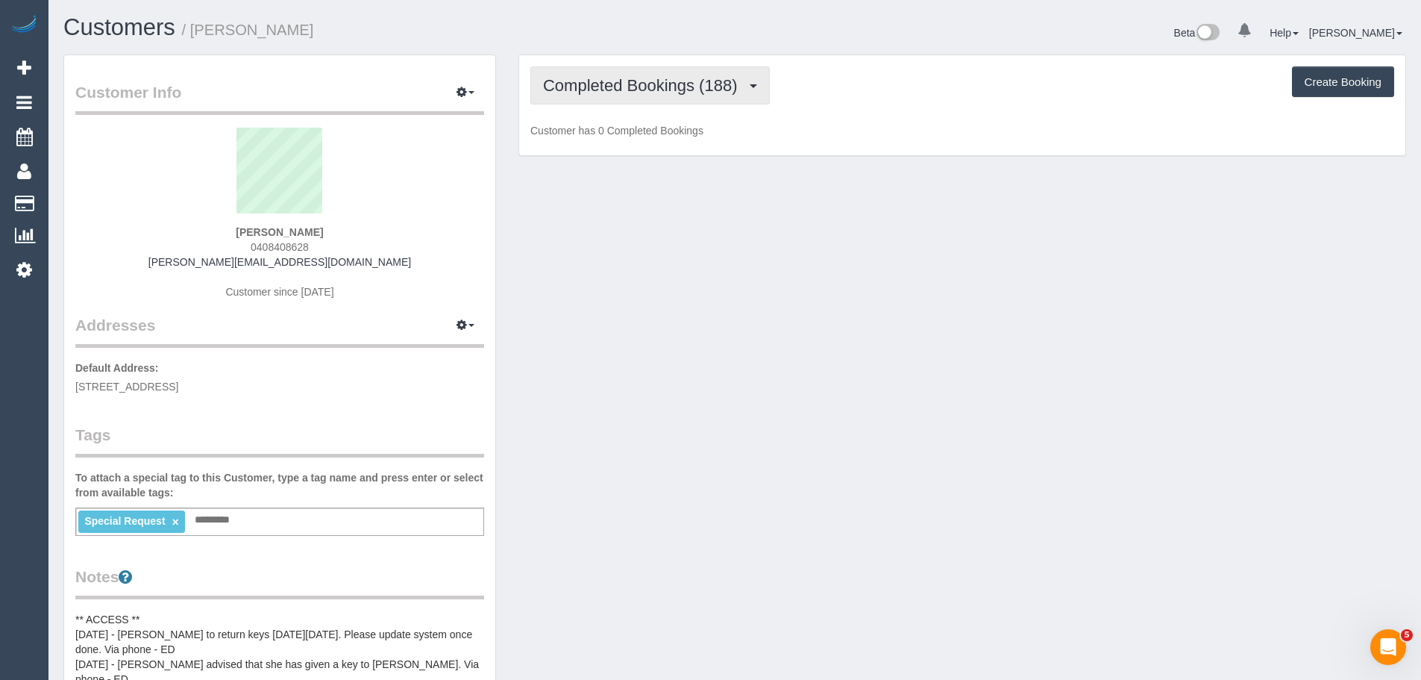
click at [641, 89] on span "Completed Bookings (188)" at bounding box center [643, 85] width 201 height 19
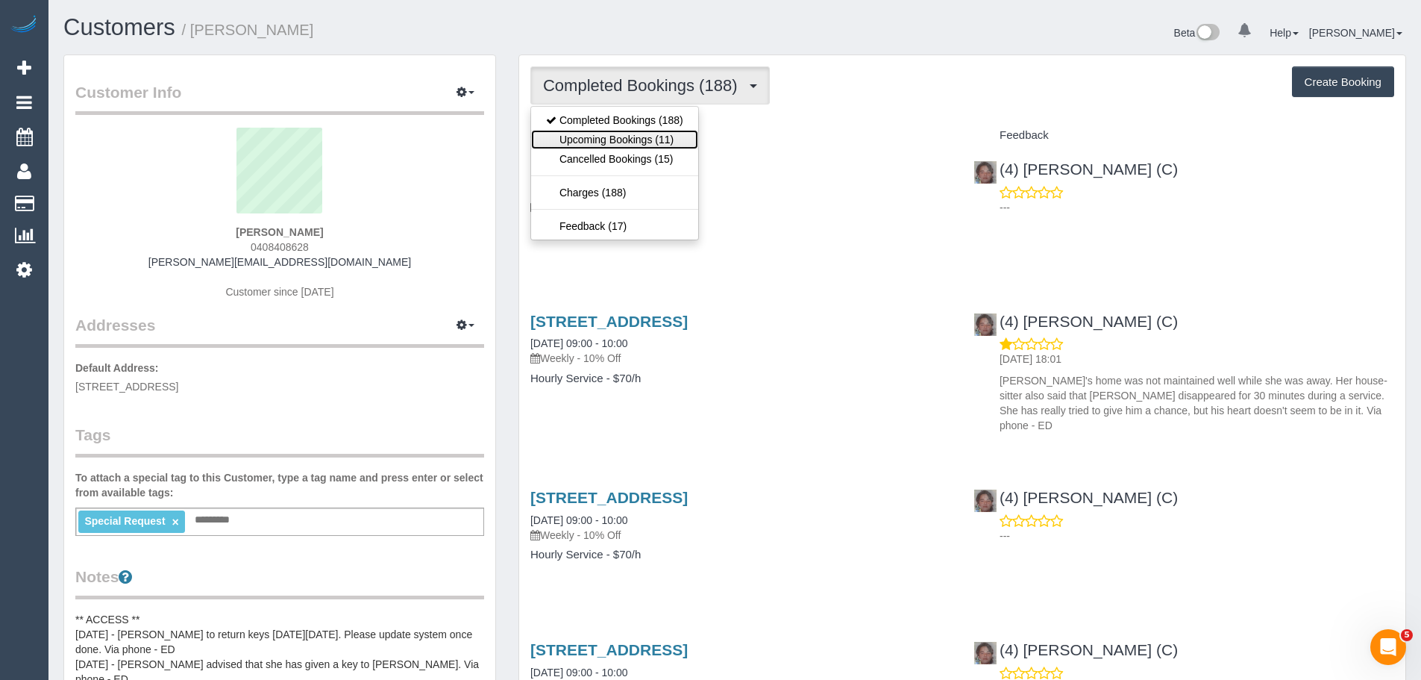
click at [632, 145] on link "Upcoming Bookings (11)" at bounding box center [614, 139] width 167 height 19
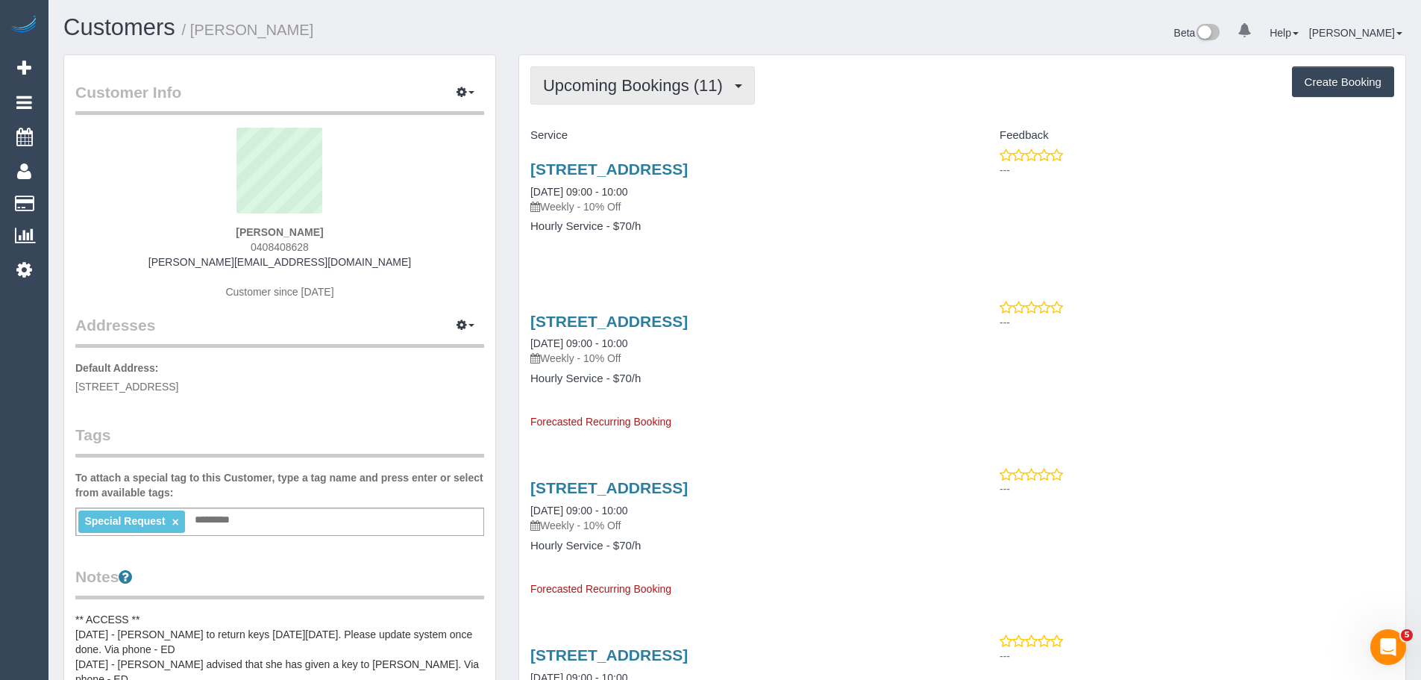
click at [569, 82] on span "Upcoming Bookings (11)" at bounding box center [636, 85] width 187 height 19
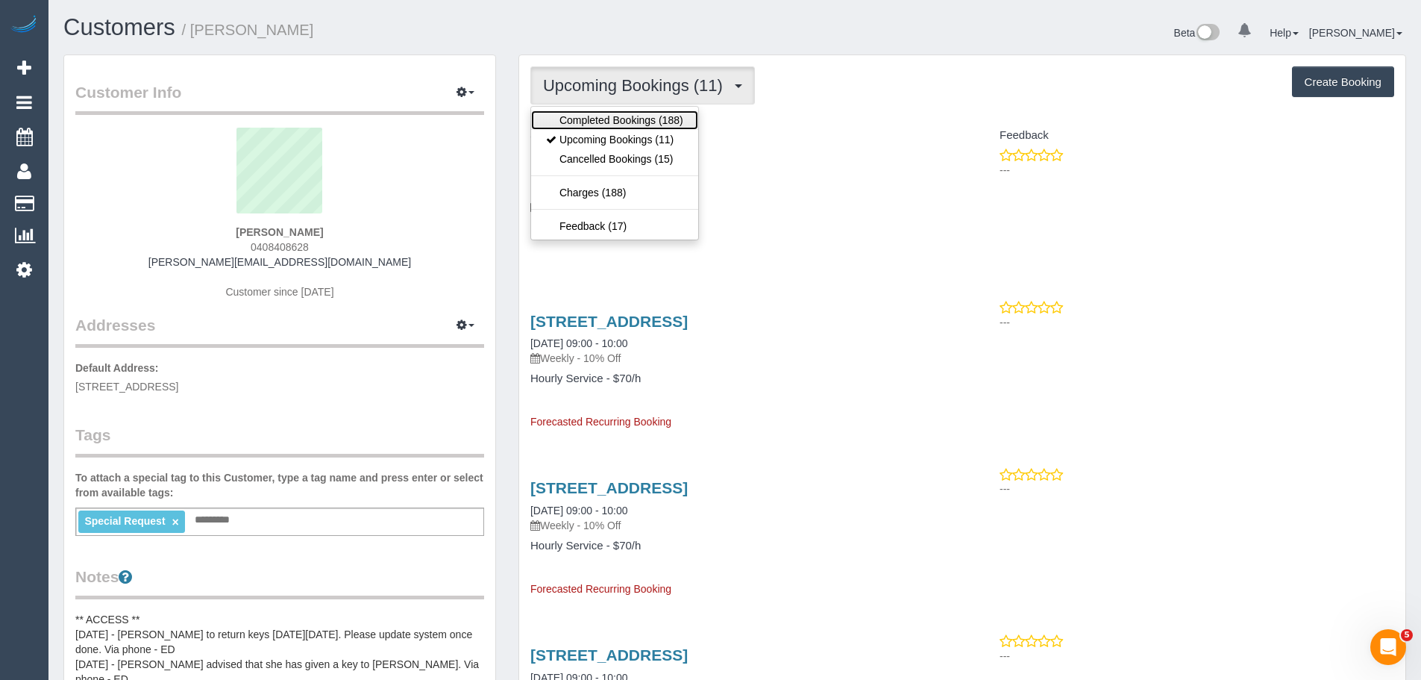
click at [572, 123] on link "Completed Bookings (188)" at bounding box center [614, 119] width 167 height 19
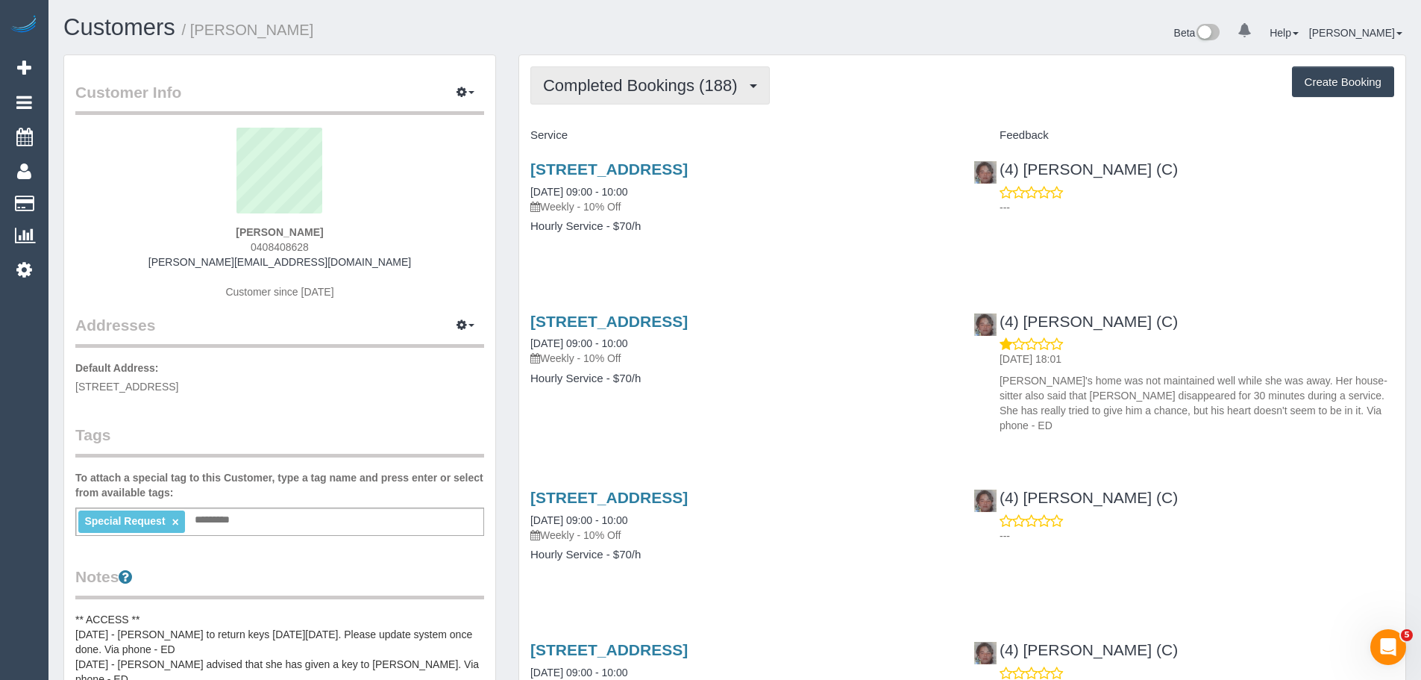
click at [591, 88] on span "Completed Bookings (188)" at bounding box center [643, 85] width 201 height 19
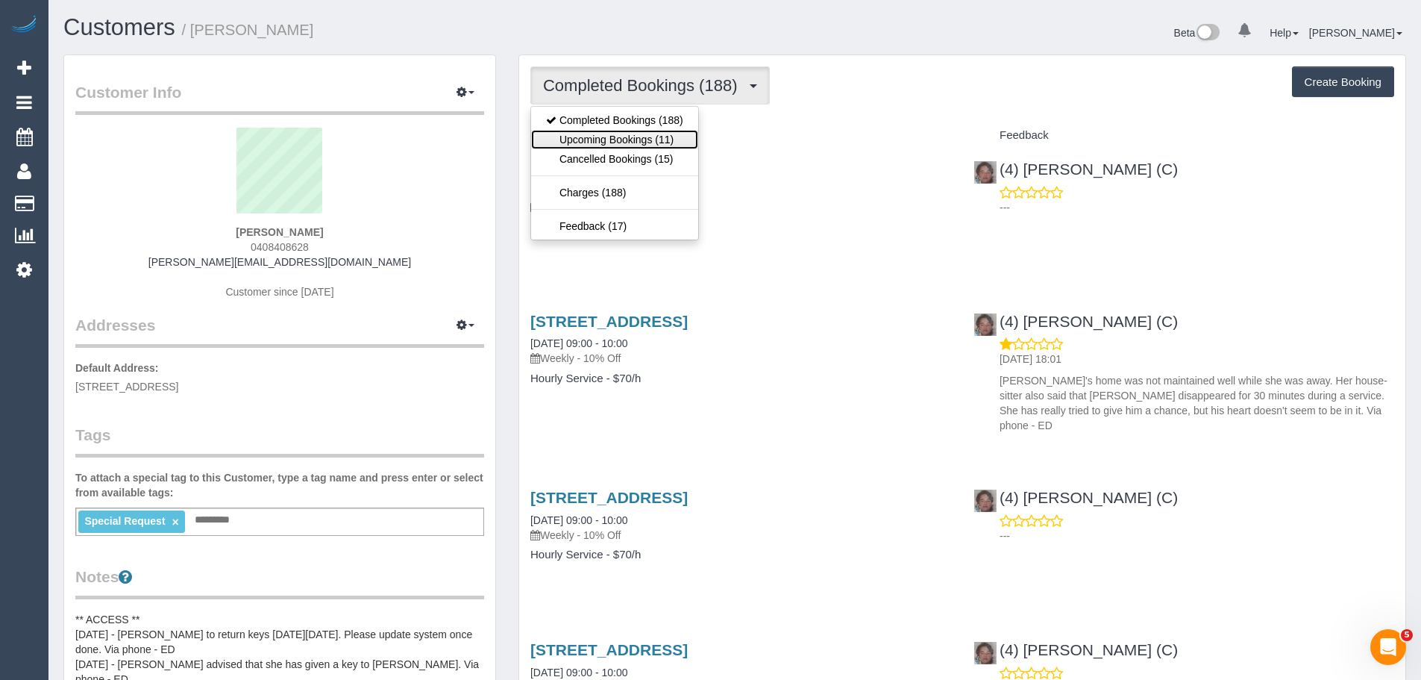
click at [600, 140] on link "Upcoming Bookings (11)" at bounding box center [614, 139] width 167 height 19
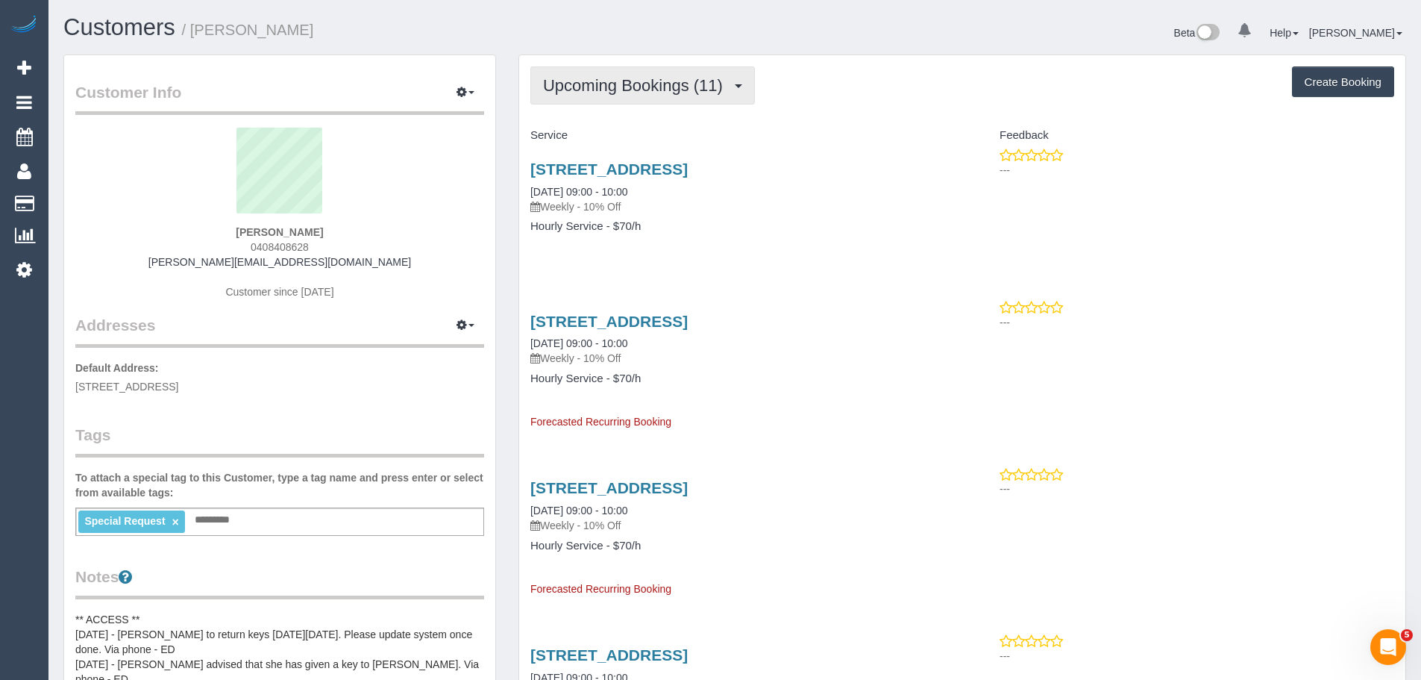
click at [622, 82] on span "Upcoming Bookings (11)" at bounding box center [636, 85] width 187 height 19
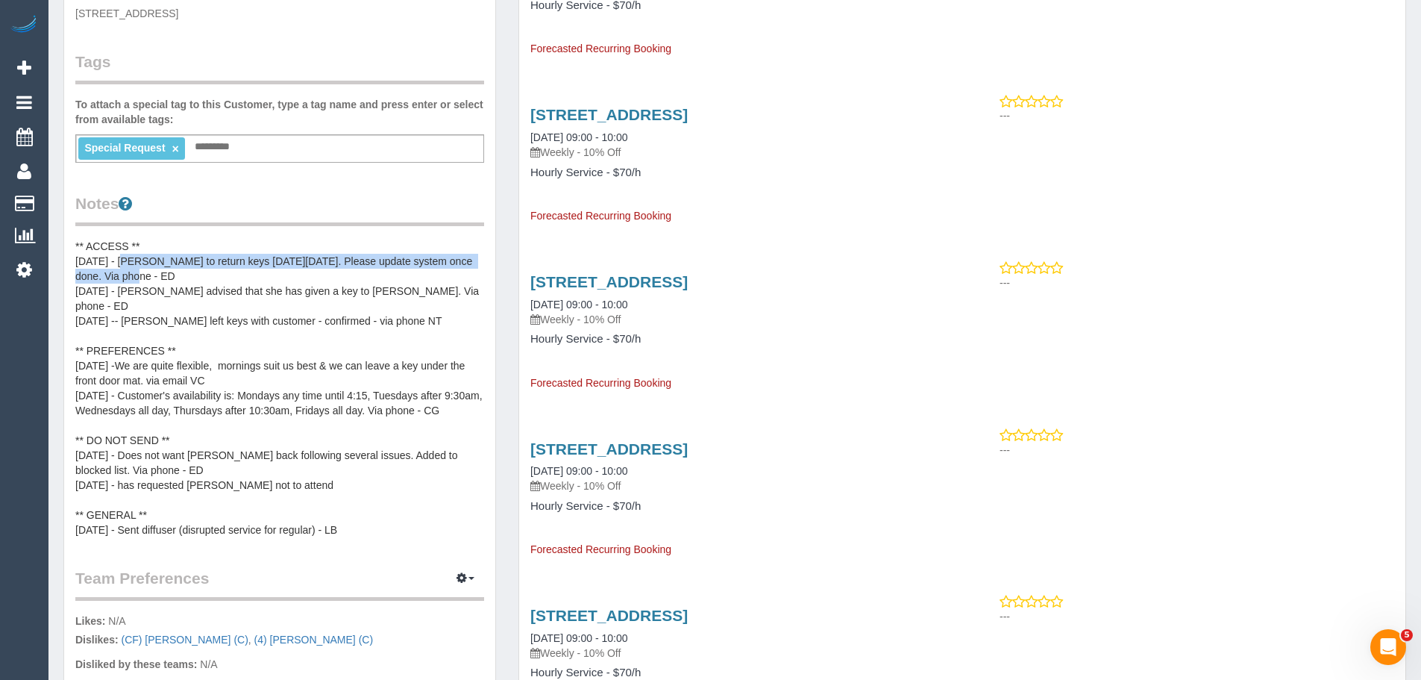
drag, startPoint x: 120, startPoint y: 260, endPoint x: 371, endPoint y: 269, distance: 251.5
click at [371, 269] on pre "** ACCESS ** 29/9/25 - Willem to return keys on Thu 2/10. Please update system …" at bounding box center [279, 388] width 409 height 298
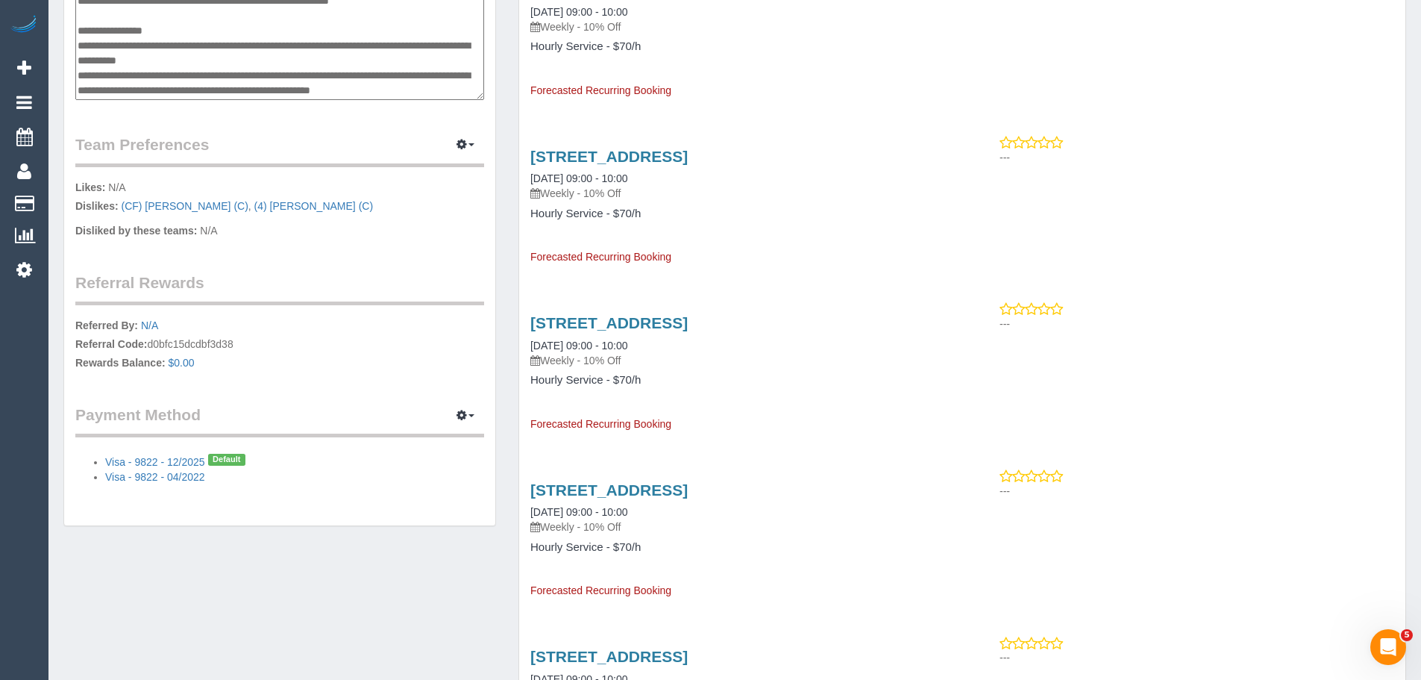
scroll to position [671, 0]
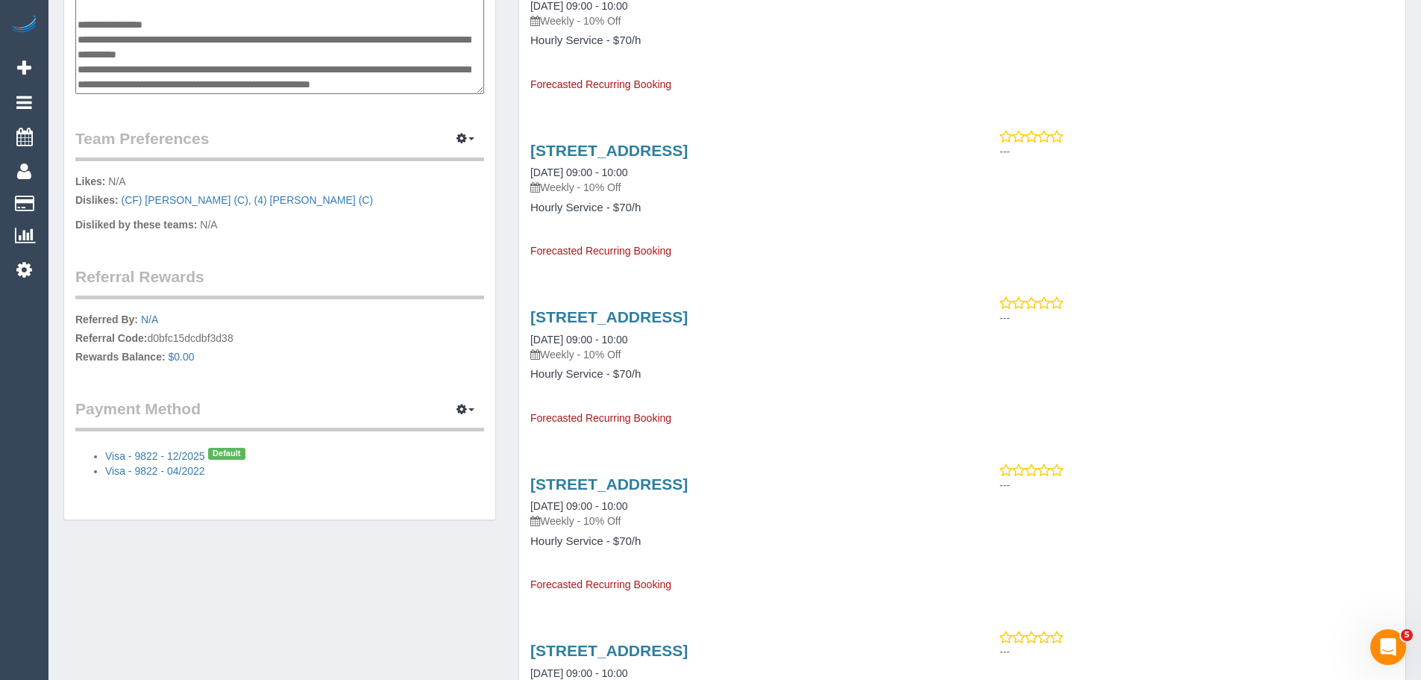
drag, startPoint x: 365, startPoint y: 191, endPoint x: 442, endPoint y: 195, distance: 77.0
click at [442, 195] on p "Likes: N/A Dislikes: (CF) Juan Guillermo (C) , (4) Willem Karsten (C)" at bounding box center [279, 192] width 409 height 37
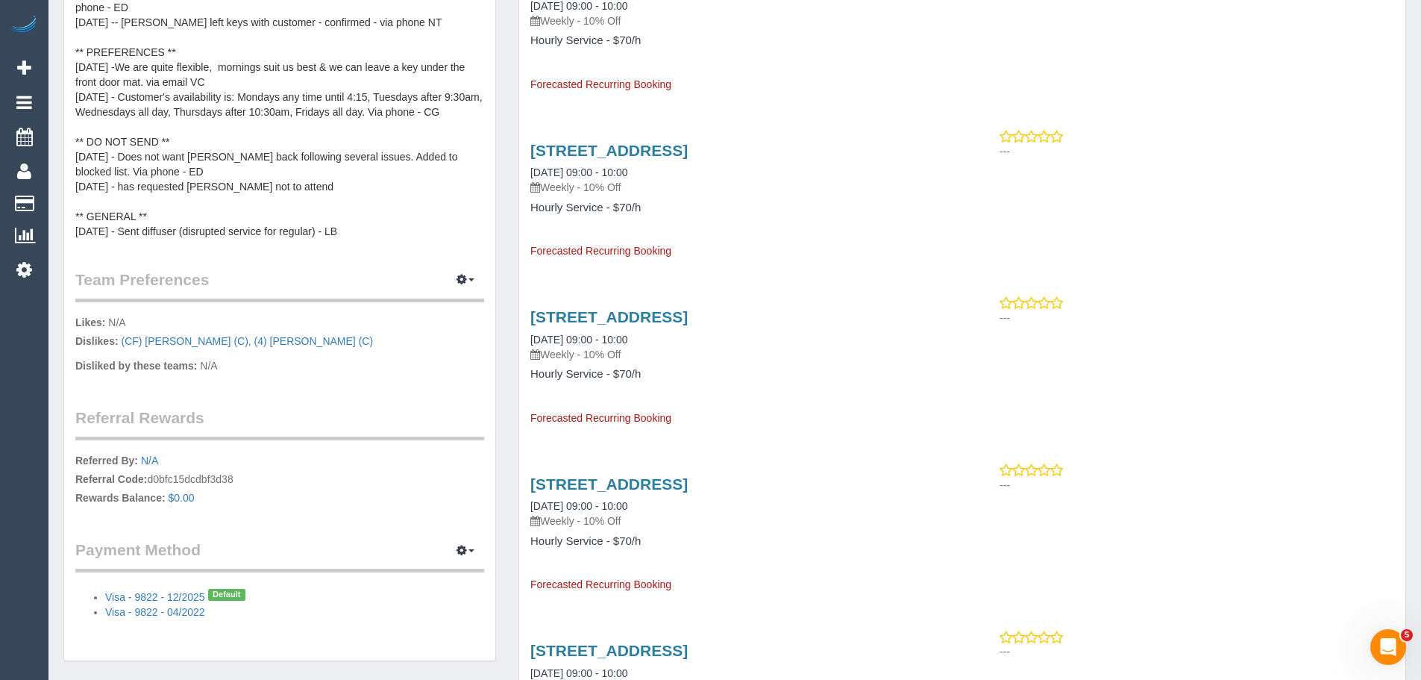
click at [442, 195] on pre "** ACCESS ** 29/9/25 - Willem to return keys on Thu 2/10. Please update system …" at bounding box center [279, 89] width 409 height 298
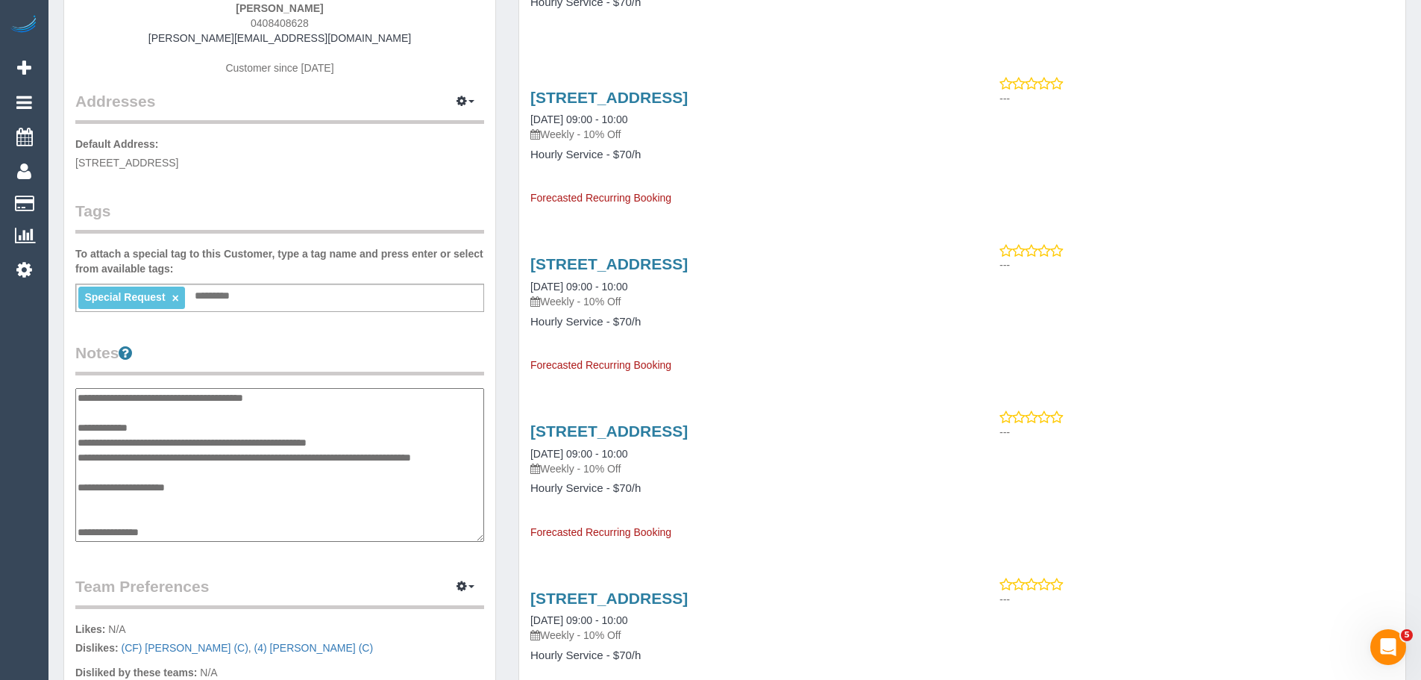
scroll to position [0, 0]
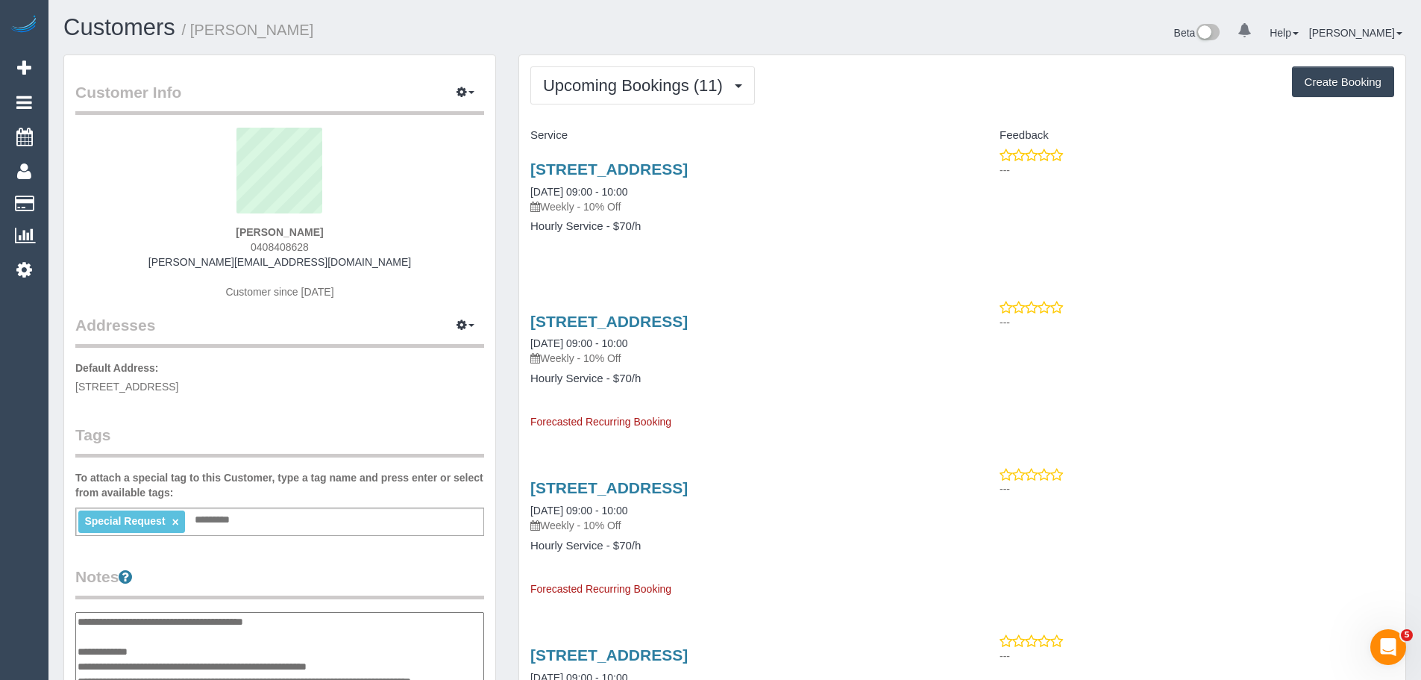
click at [397, 192] on sui-profile-pic at bounding box center [280, 176] width 386 height 97
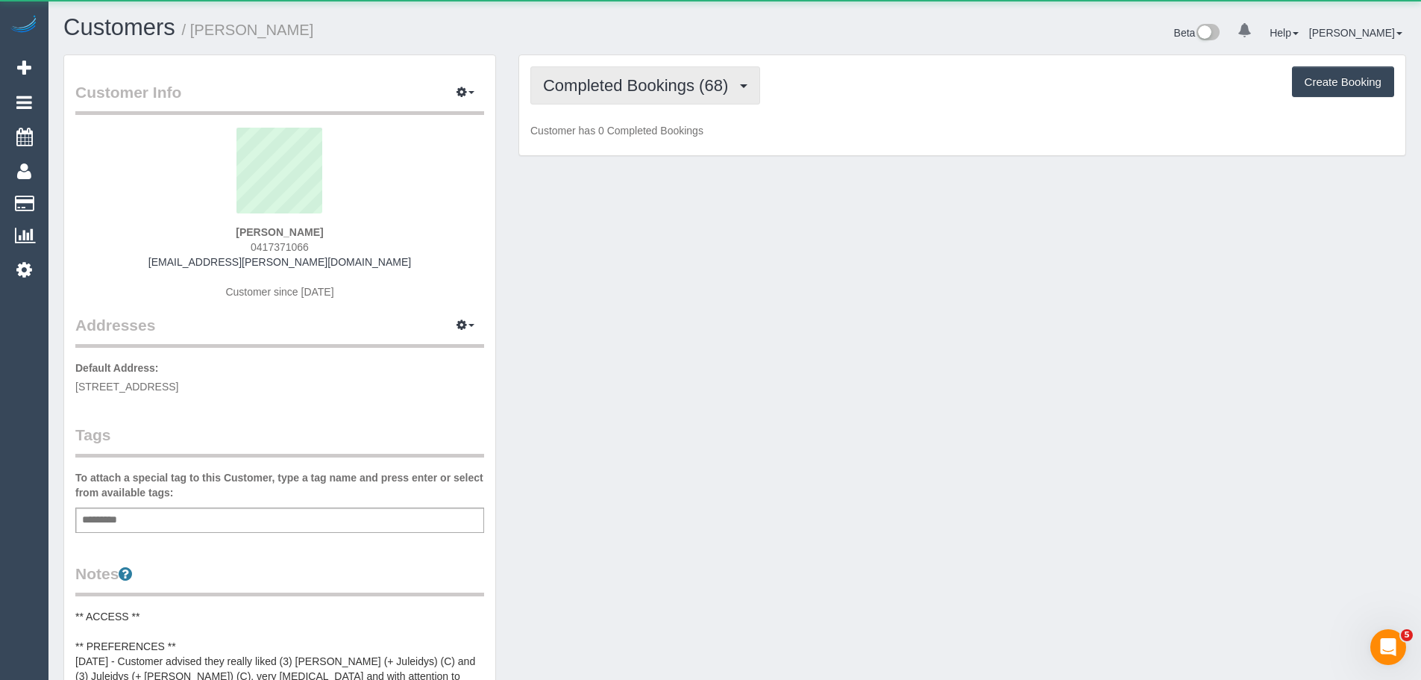
click at [641, 78] on span "Completed Bookings (68)" at bounding box center [639, 85] width 192 height 19
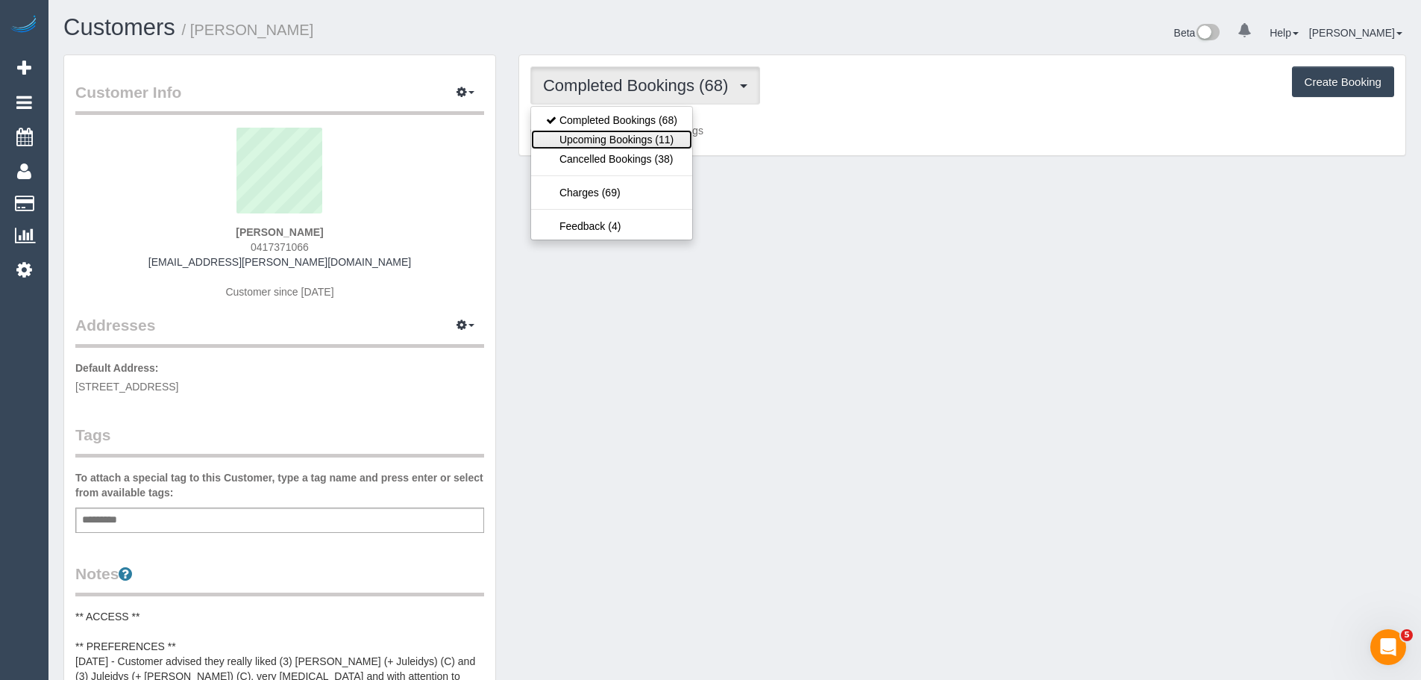
click at [618, 132] on link "Upcoming Bookings (11)" at bounding box center [611, 139] width 161 height 19
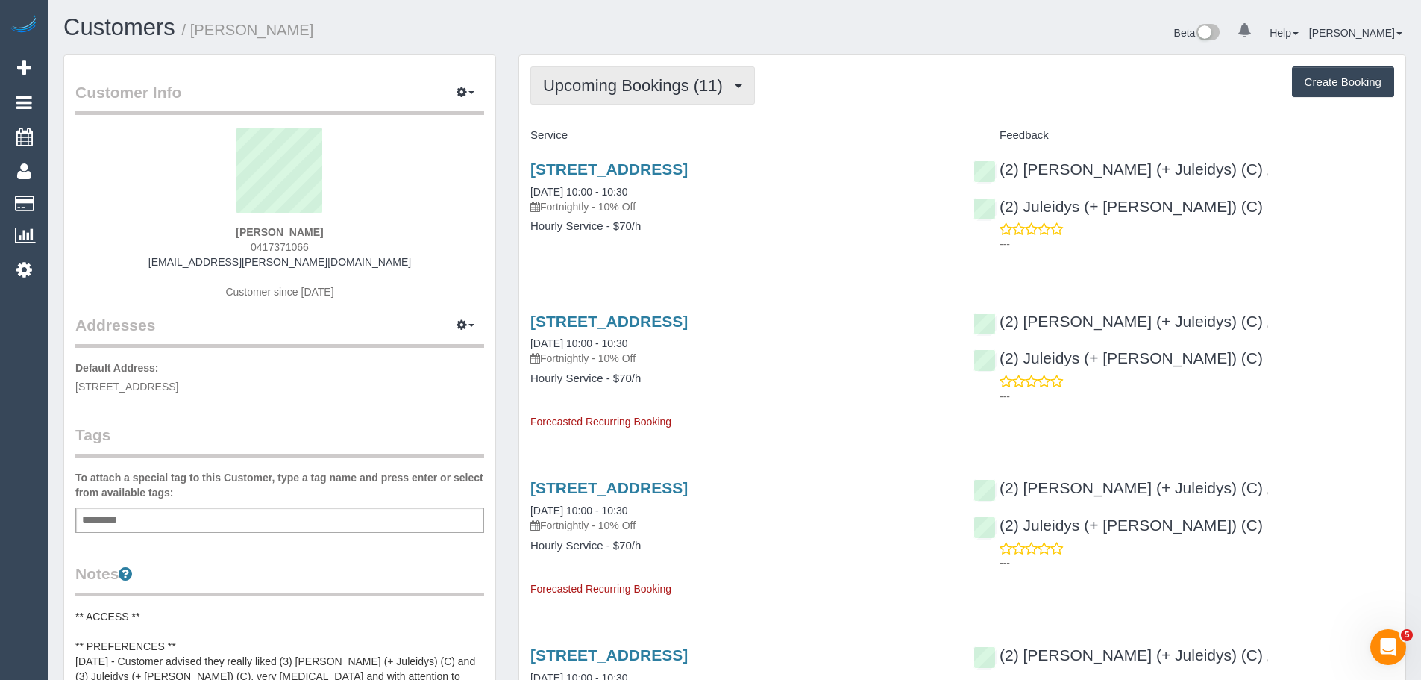
click at [589, 90] on span "Upcoming Bookings (11)" at bounding box center [636, 85] width 187 height 19
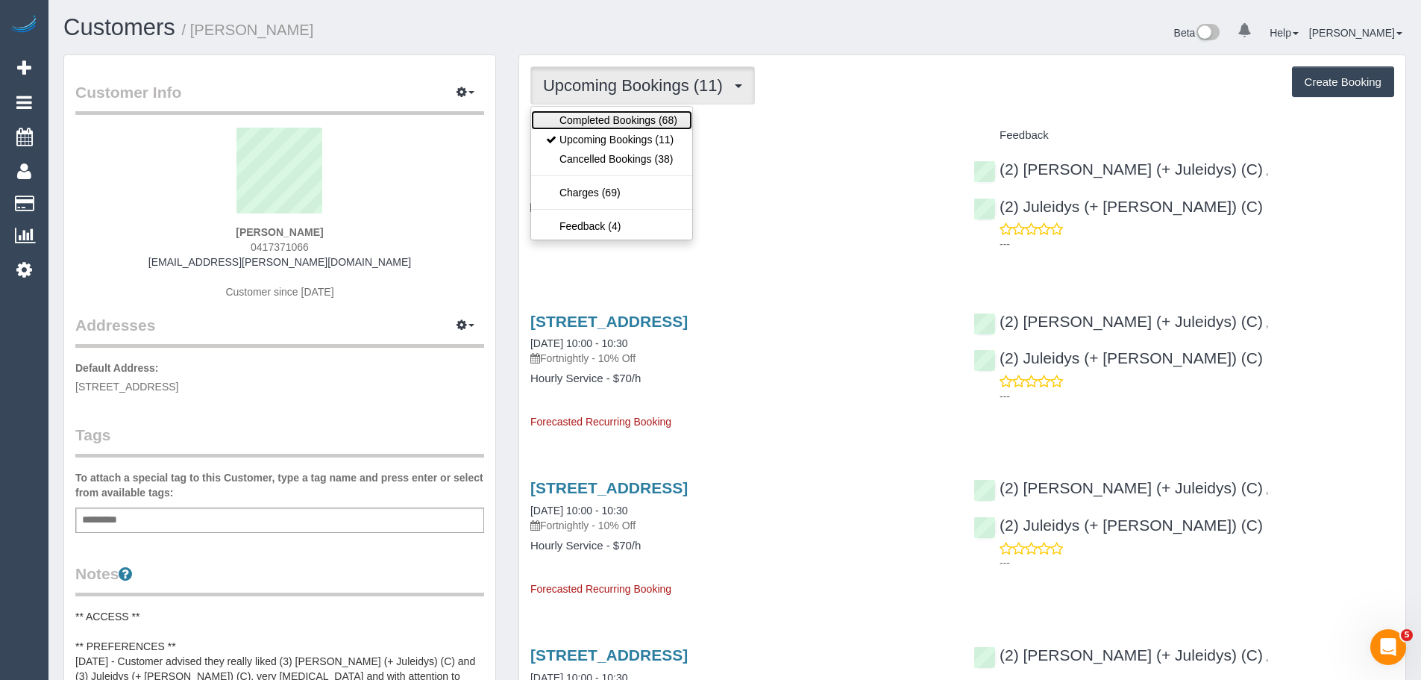
click at [588, 119] on link "Completed Bookings (68)" at bounding box center [611, 119] width 161 height 19
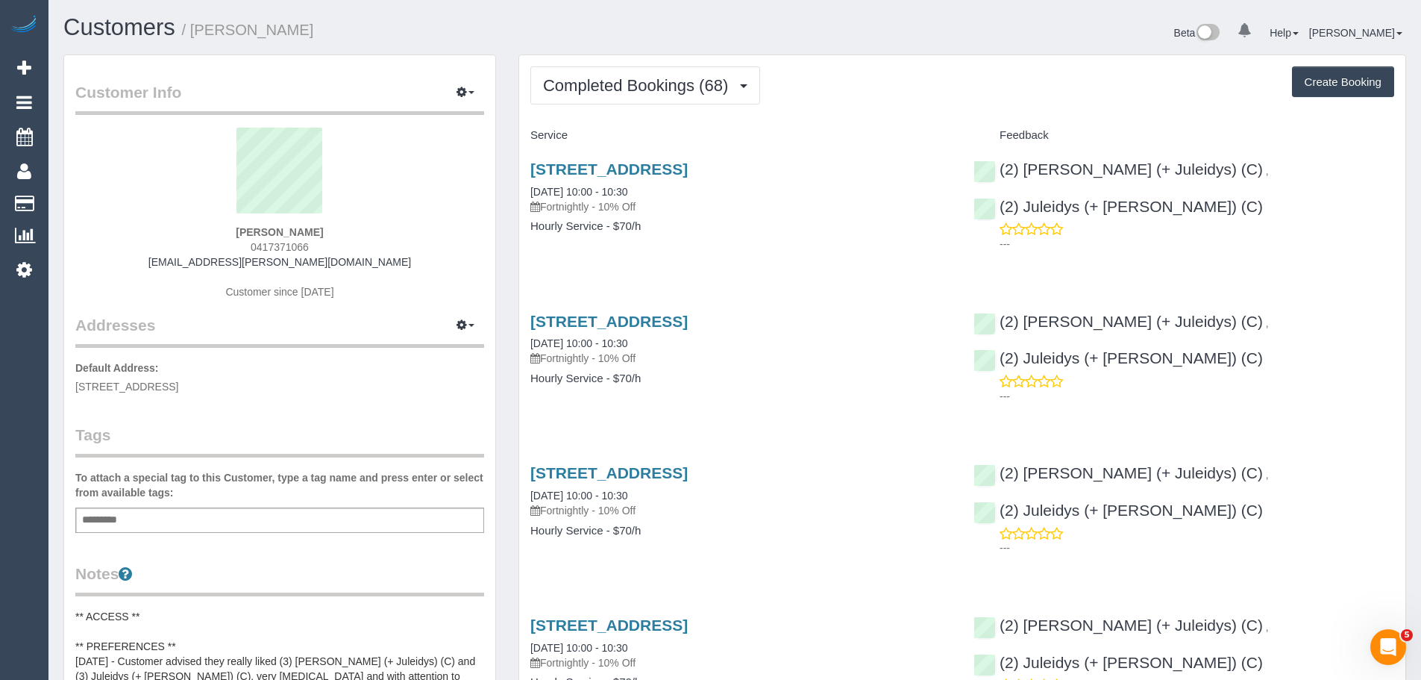
drag, startPoint x: 337, startPoint y: 222, endPoint x: 156, endPoint y: 219, distance: 181.3
click at [156, 219] on div "Elizabeth Vickers 0417371066 e-vickers@hotmail.com Customer since 2019" at bounding box center [279, 221] width 409 height 186
copy div "Elizabeth Vickers"
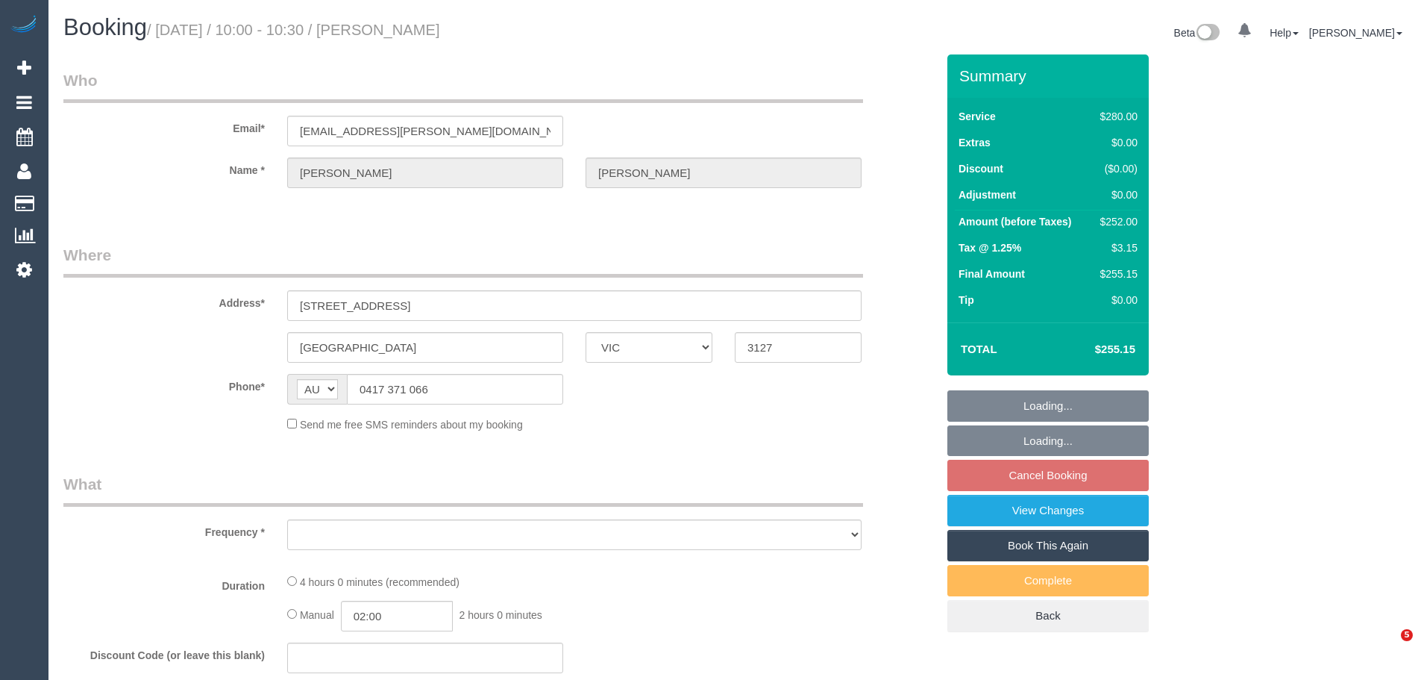
select select "VIC"
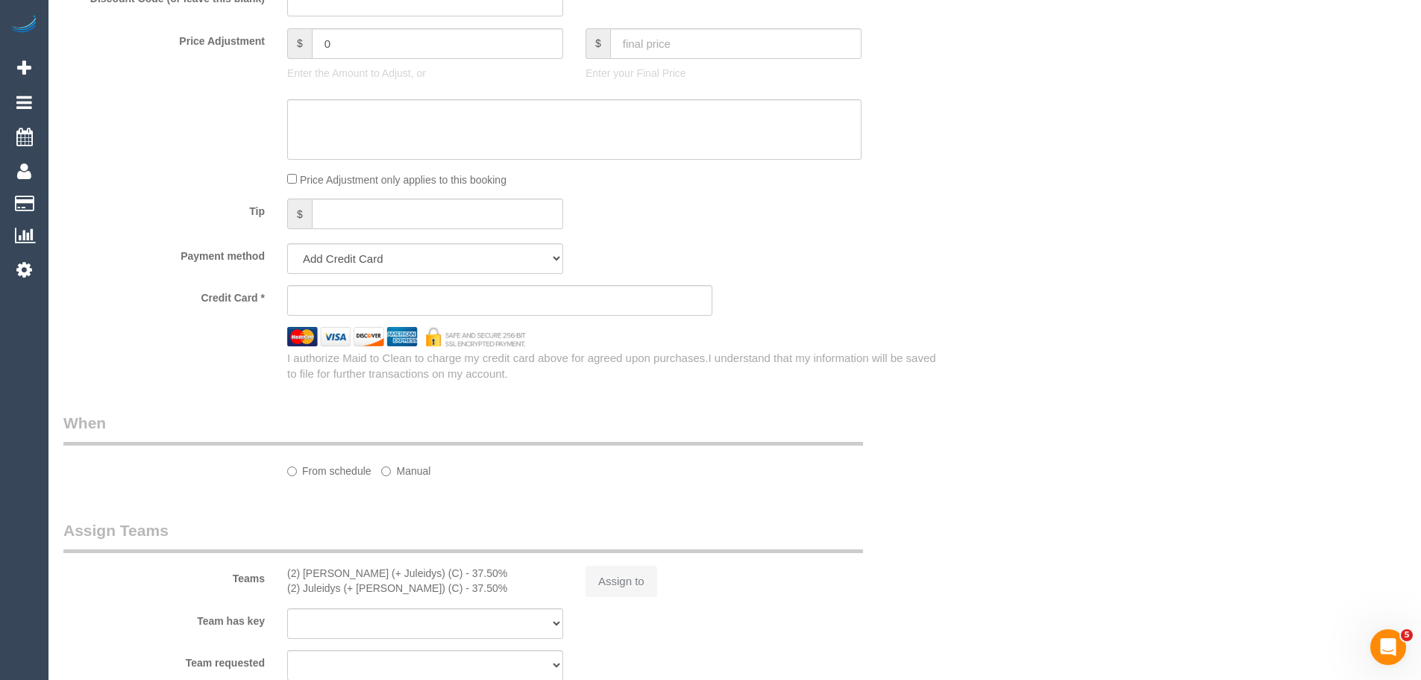
select select "string:stripe-pm_1MTwf52GScqysDRVNmnxGHov"
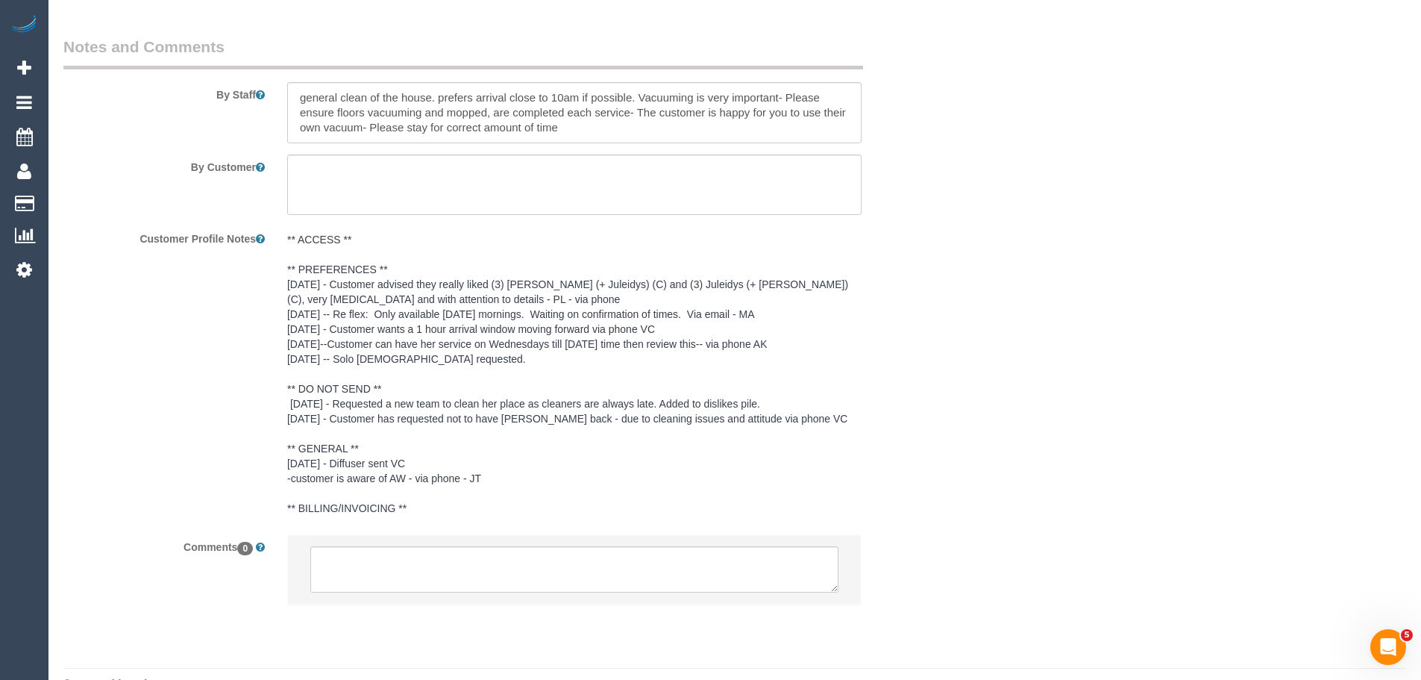
select select "object:729"
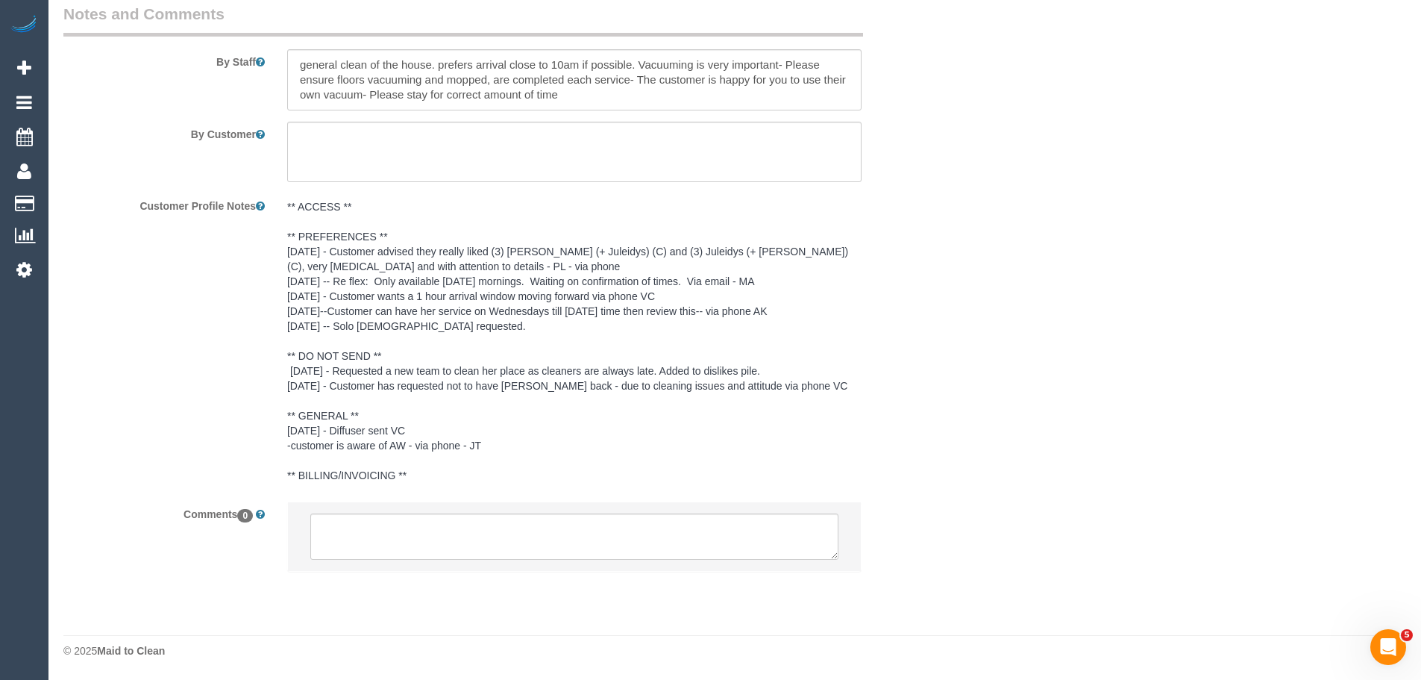
select select "240"
select select "number:27"
select select "number:14"
select select "number:19"
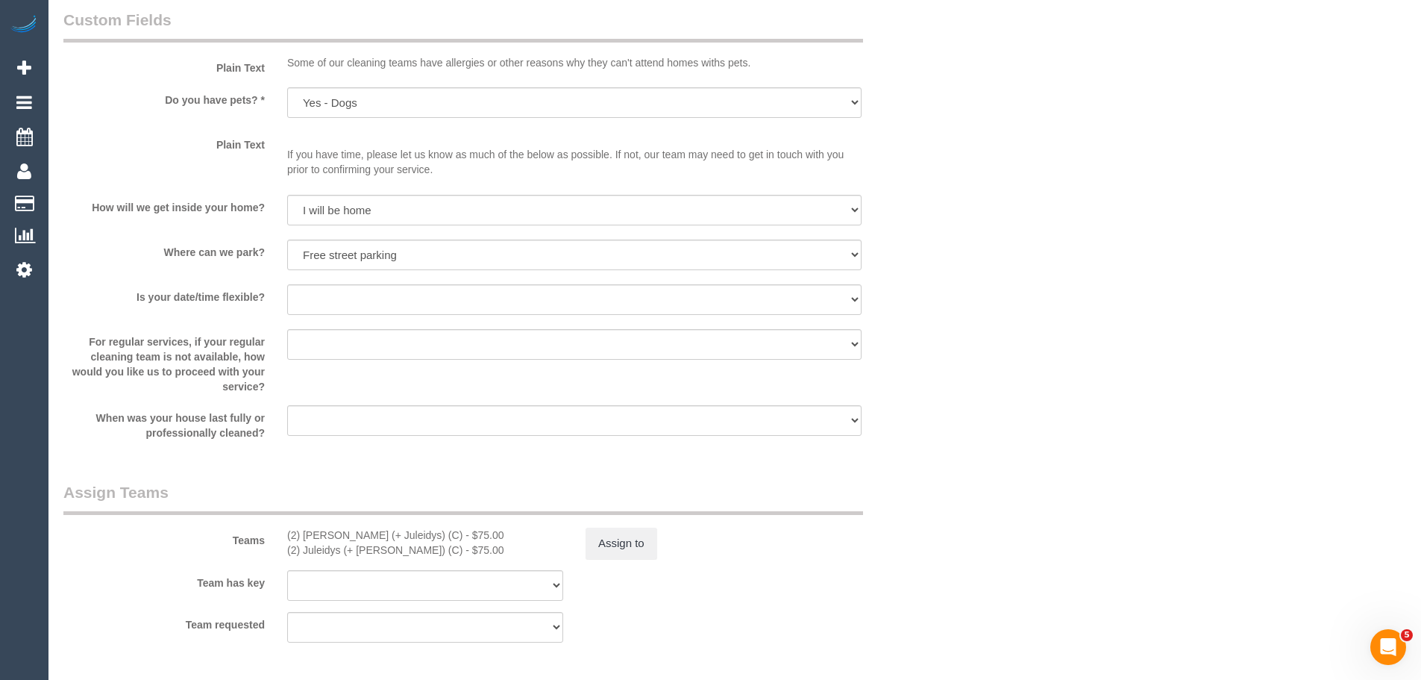
scroll to position [2410, 0]
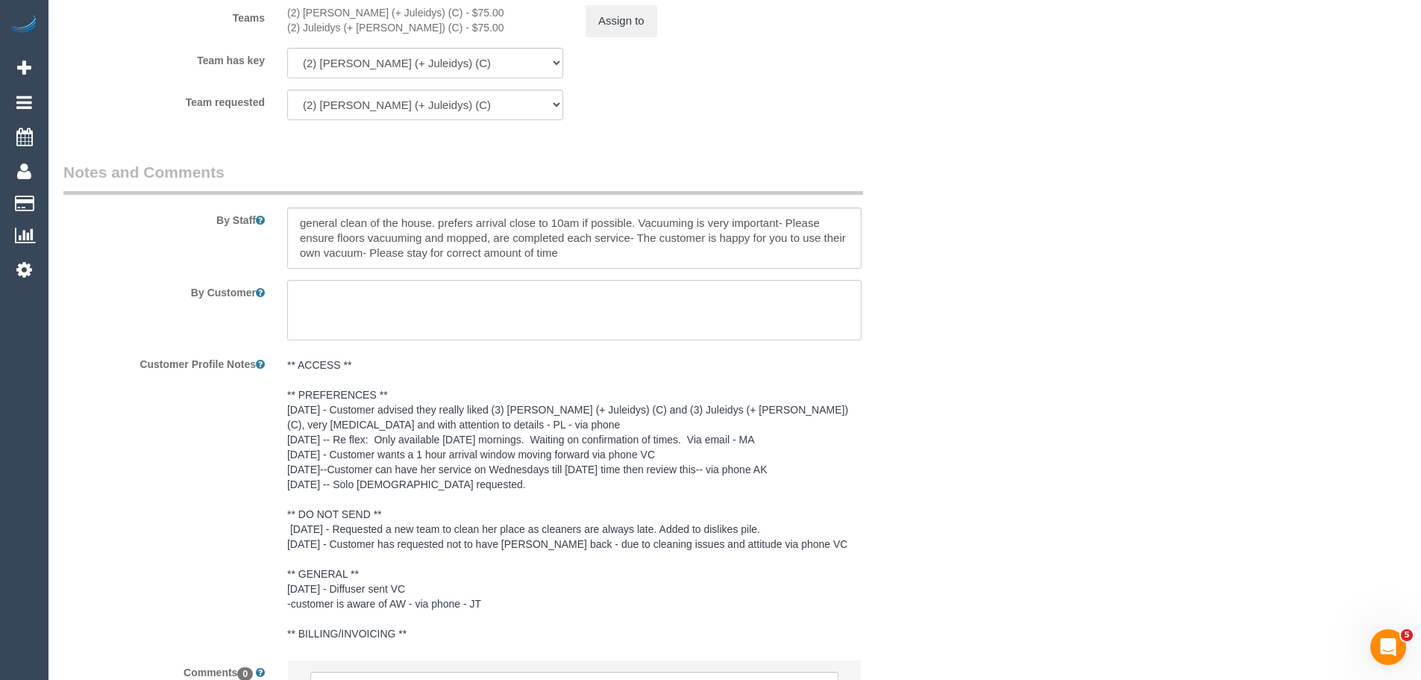
click at [375, 313] on textarea at bounding box center [574, 310] width 574 height 61
click at [373, 297] on textarea at bounding box center [574, 310] width 574 height 61
type textarea "Wont be home, Key will be in an envelope under the front door mat."
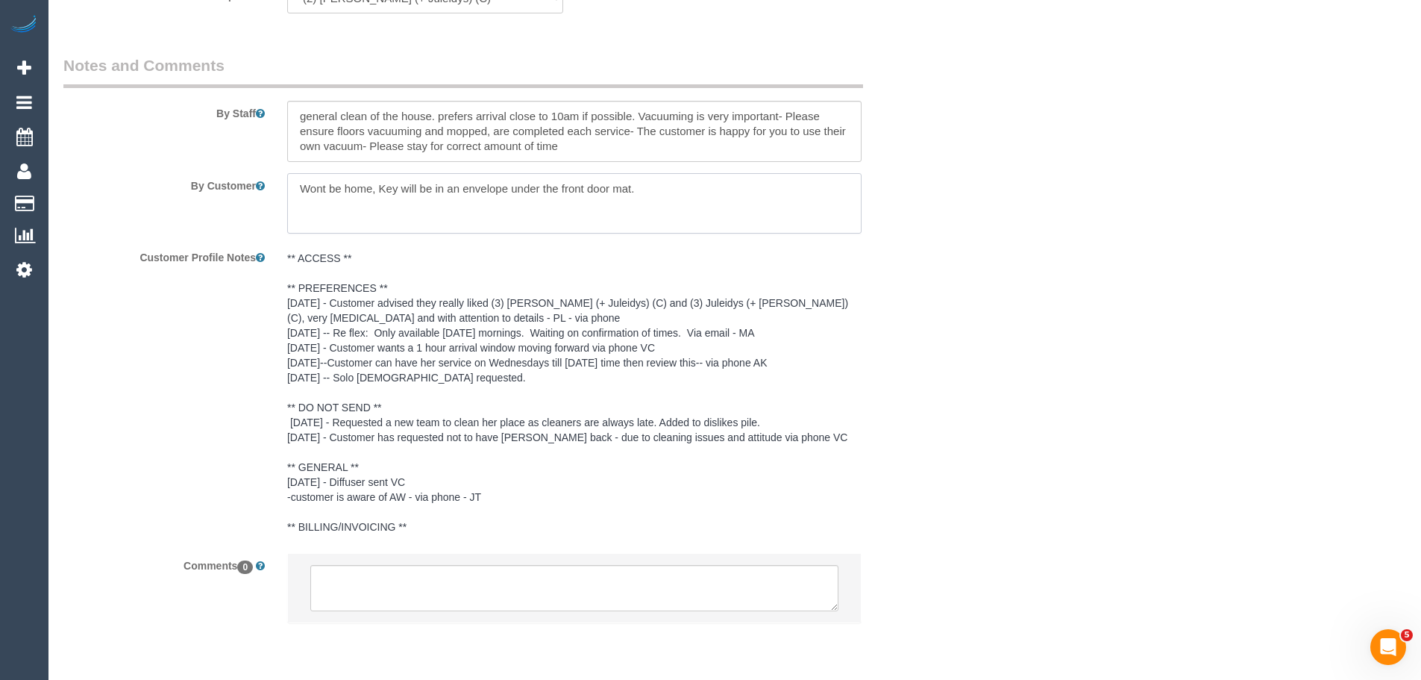
scroll to position [2568, 0]
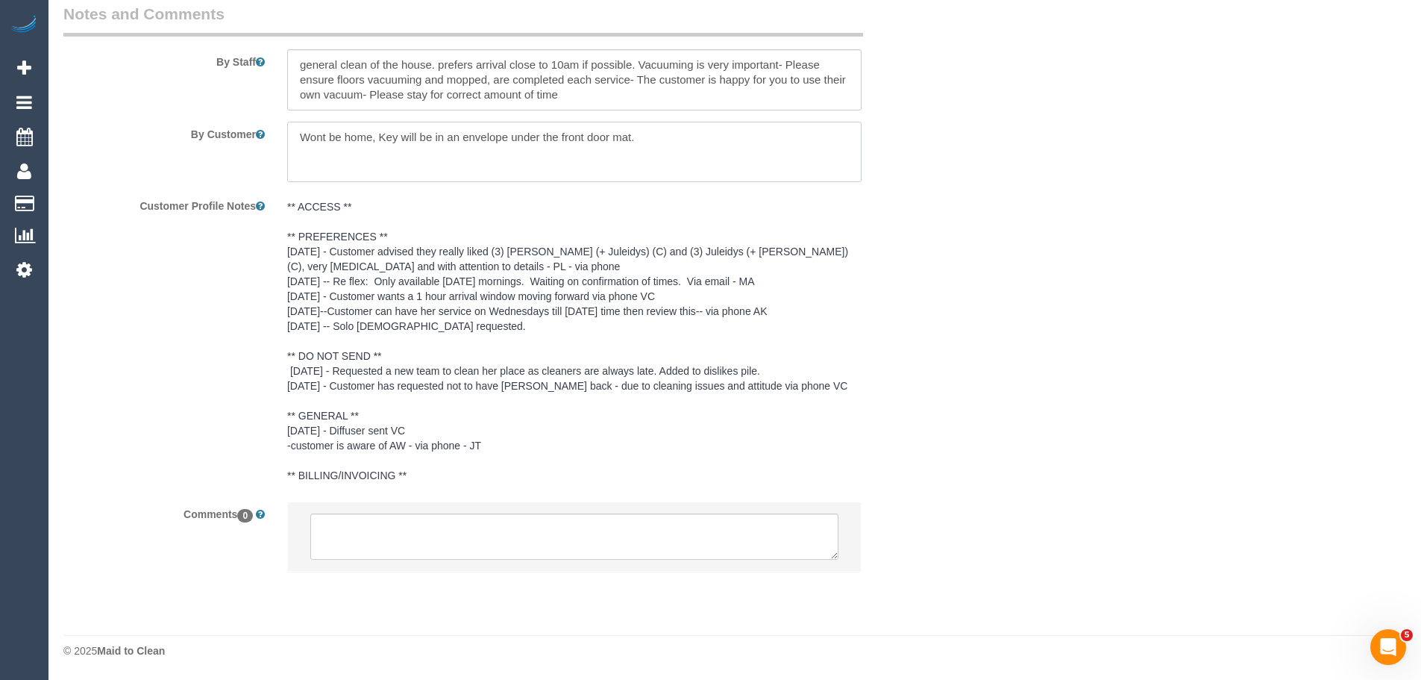
drag, startPoint x: 662, startPoint y: 164, endPoint x: 98, endPoint y: 160, distance: 563.9
click at [98, 160] on div "By Customer" at bounding box center [499, 152] width 895 height 61
click at [683, 153] on textarea at bounding box center [574, 152] width 574 height 61
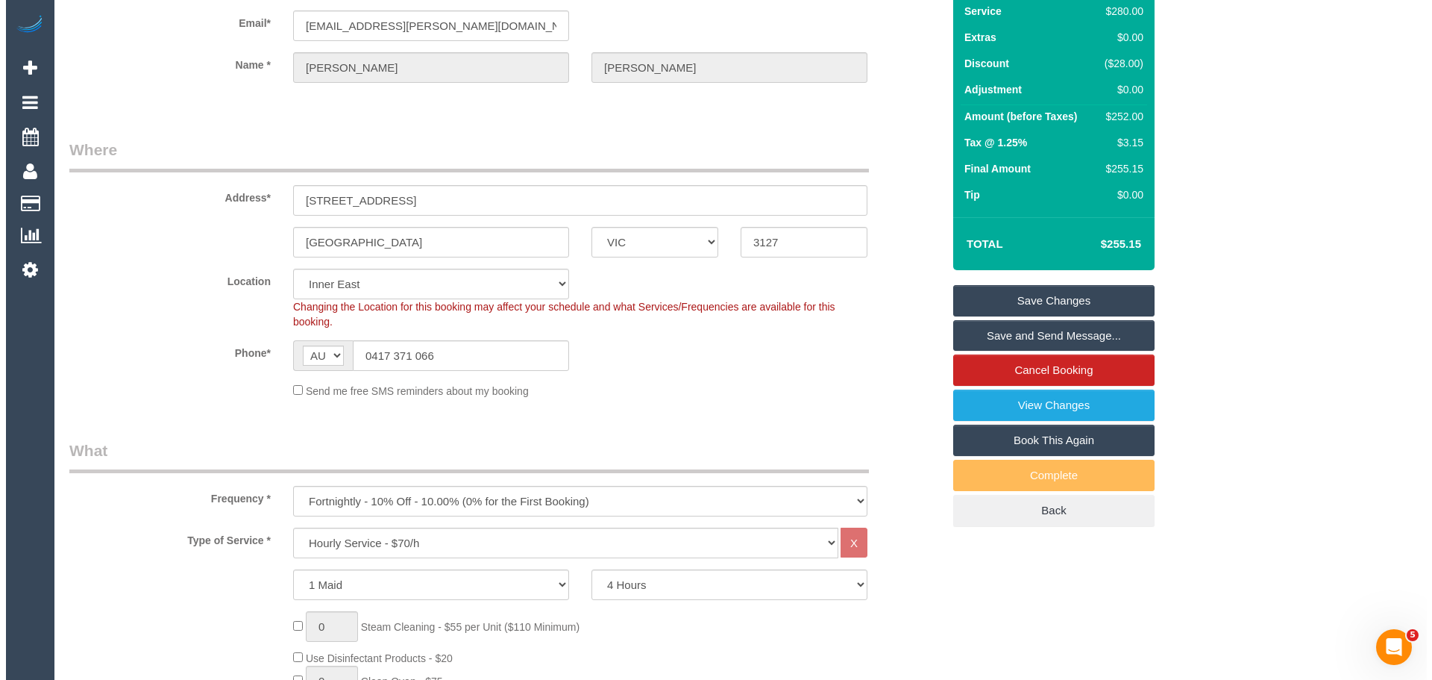
scroll to position [0, 0]
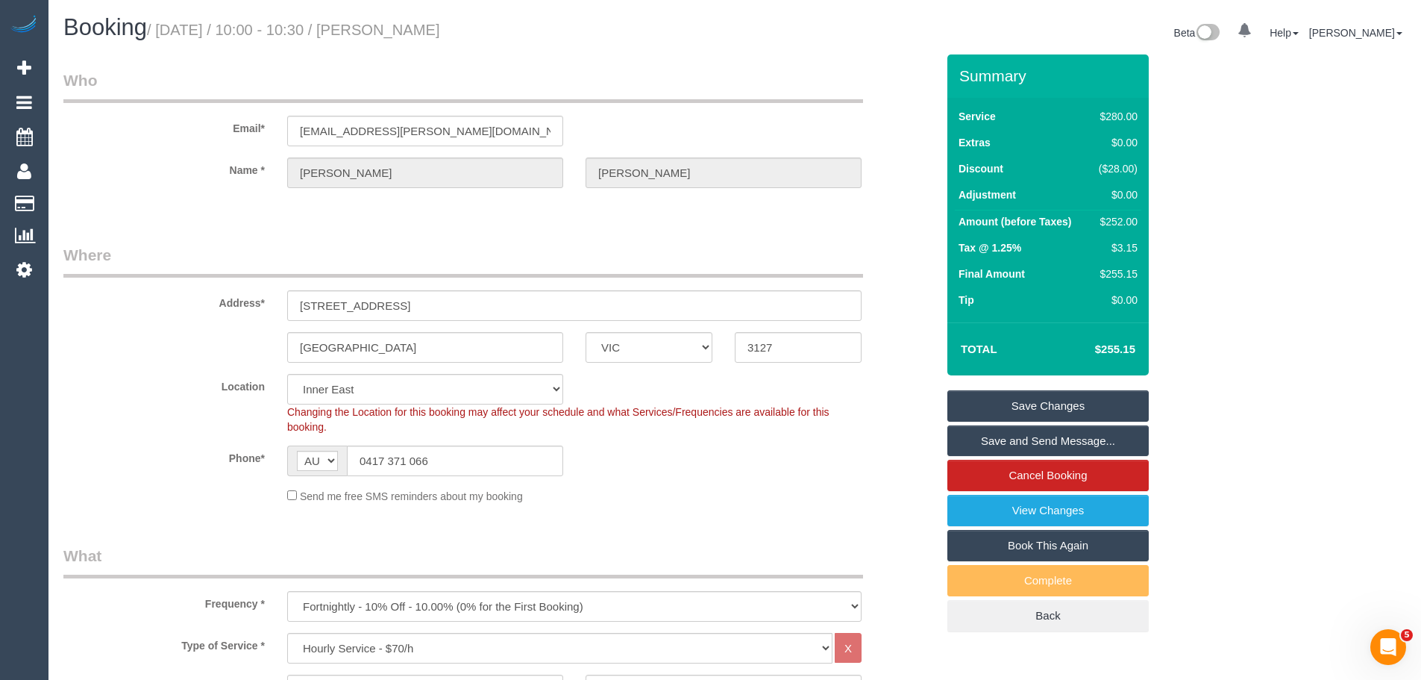
click at [1012, 398] on link "Save Changes" at bounding box center [1047, 405] width 201 height 31
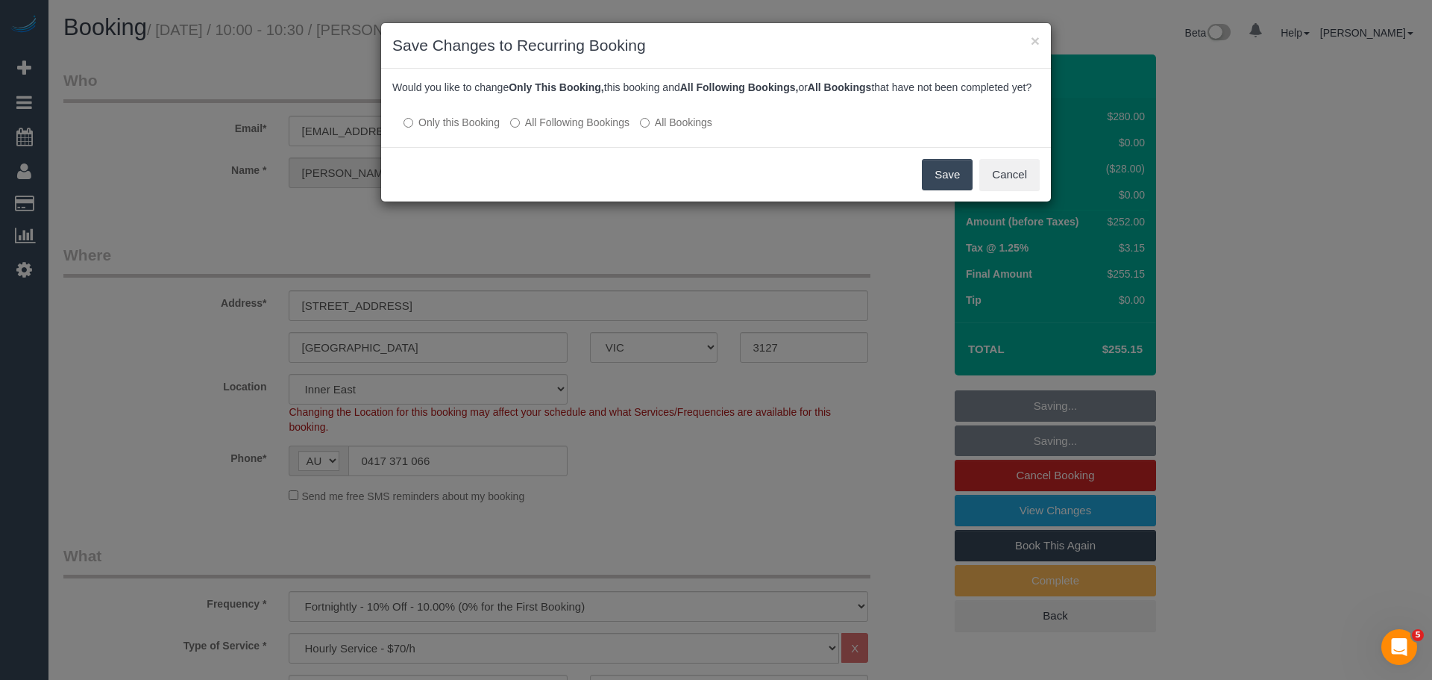
click at [947, 187] on button "Save" at bounding box center [947, 174] width 51 height 31
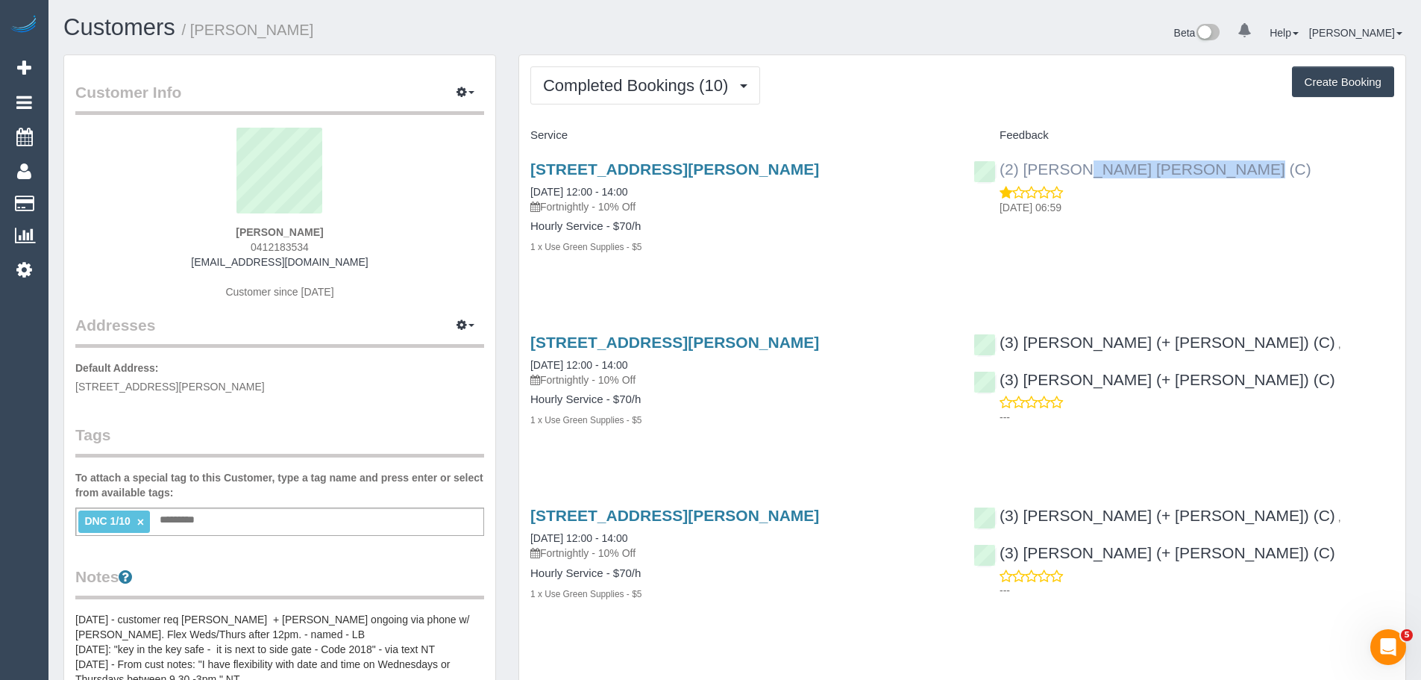
drag, startPoint x: 1202, startPoint y: 171, endPoint x: 999, endPoint y: 166, distance: 202.9
click at [999, 166] on div "(2) [PERSON_NAME] [PERSON_NAME] (C) [DATE] 06:59" at bounding box center [1183, 184] width 443 height 73
copy link "(2) [PERSON_NAME] [PERSON_NAME] (C)"
drag, startPoint x: 525, startPoint y: 166, endPoint x: 686, endPoint y: 257, distance: 185.0
click at [686, 257] on div "[STREET_ADDRESS][PERSON_NAME] [DATE] 12:00 - 14:00 Fortnightly - 10% Off Hourly…" at bounding box center [740, 216] width 443 height 136
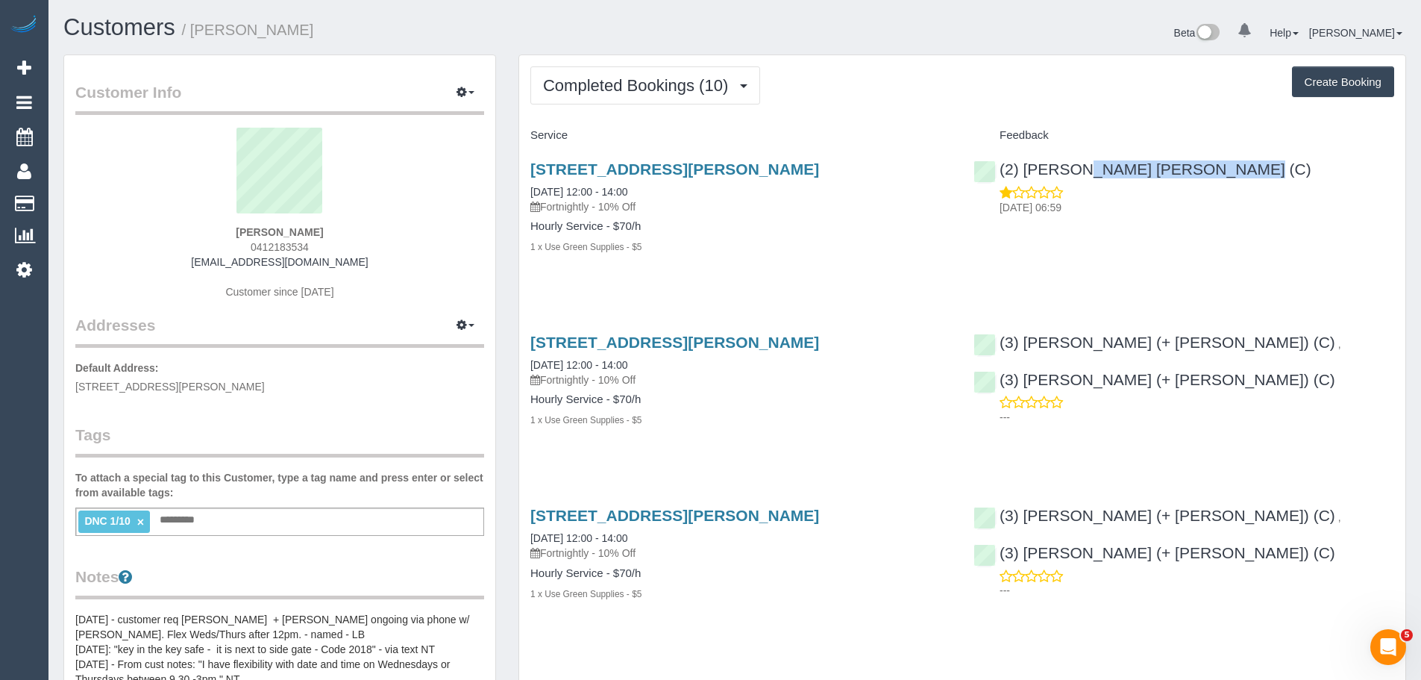
copy div "[STREET_ADDRESS][PERSON_NAME] [DATE] 12:00 - 14:00 Fortnightly - 10% Off Hourly…"
click at [996, 162] on div "(2) [PERSON_NAME] [PERSON_NAME] (C) [DATE] 06:59" at bounding box center [1183, 184] width 443 height 73
copy link "(2) [PERSON_NAME] [PERSON_NAME] (C)"
drag, startPoint x: 335, startPoint y: 236, endPoint x: 316, endPoint y: 248, distance: 21.7
click at [316, 248] on div "[PERSON_NAME] 0412183534 [EMAIL_ADDRESS][DOMAIN_NAME] Customer since [DATE]" at bounding box center [279, 221] width 409 height 186
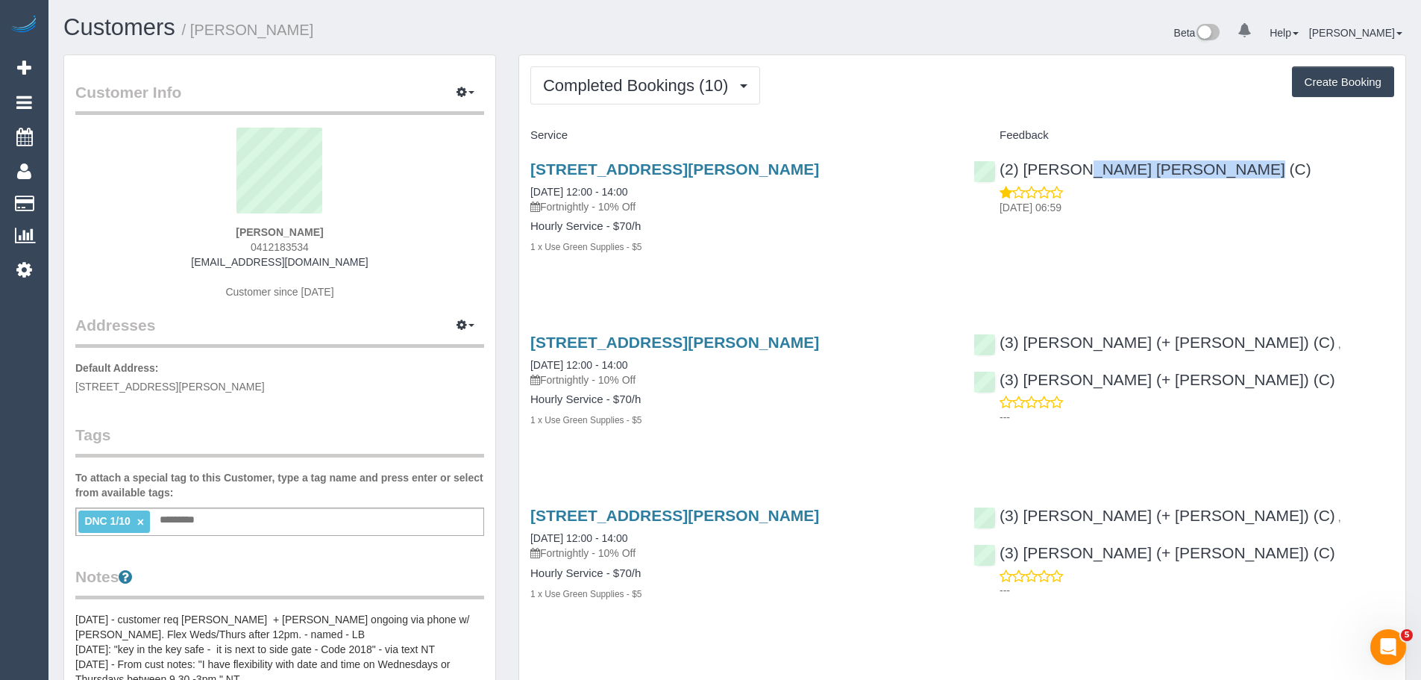
click at [316, 248] on div "[PERSON_NAME] 0412183534 [EMAIL_ADDRESS][DOMAIN_NAME] Customer since [DATE]" at bounding box center [279, 221] width 409 height 186
drag, startPoint x: 319, startPoint y: 248, endPoint x: 229, endPoint y: 252, distance: 90.3
click at [231, 252] on div "[PERSON_NAME] 0412183534 [EMAIL_ADDRESS][DOMAIN_NAME] Customer since [DATE]" at bounding box center [279, 221] width 409 height 186
copy span "0412183534"
drag, startPoint x: 668, startPoint y: 188, endPoint x: 528, endPoint y: 181, distance: 140.4
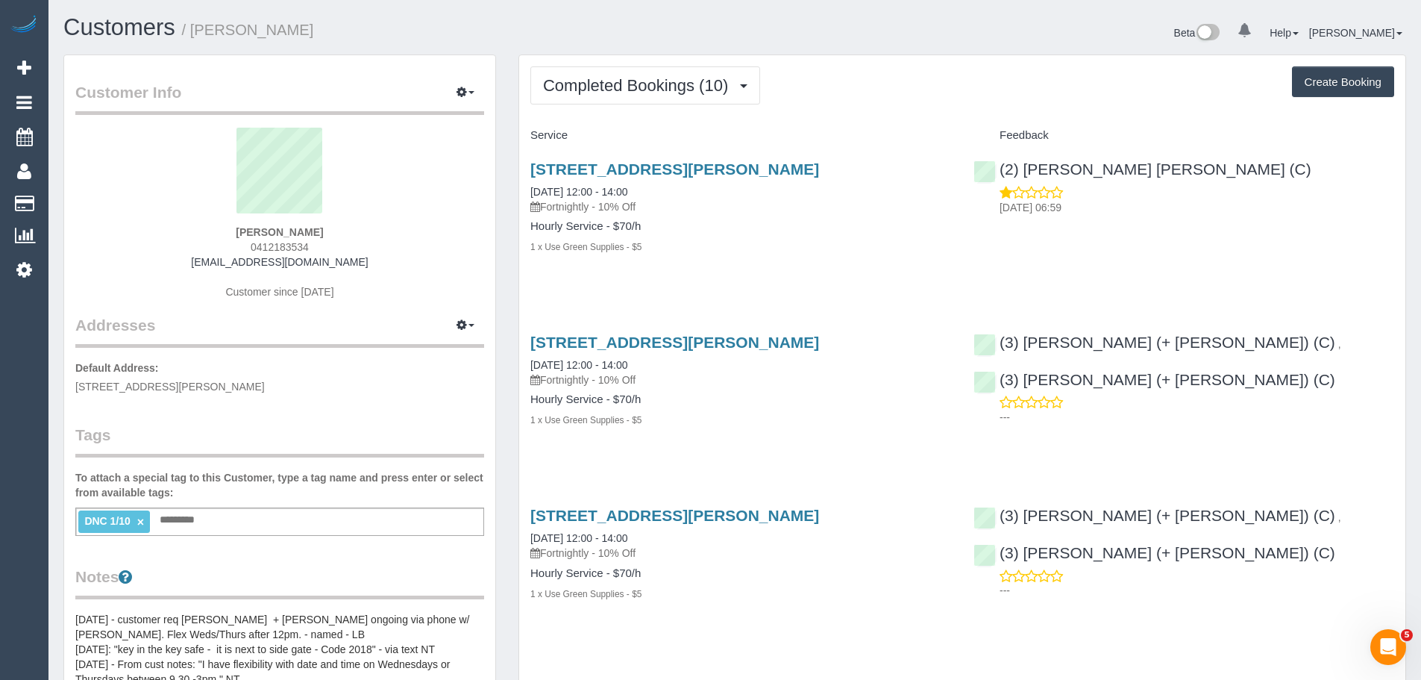
click at [528, 181] on div "32 Andrew Street, Northcote, VIC 3070 01/10/2025 12:00 - 14:00 Fortnightly - 10…" at bounding box center [740, 216] width 443 height 136
copy link "01/10/2025 12:00 - 14:00"
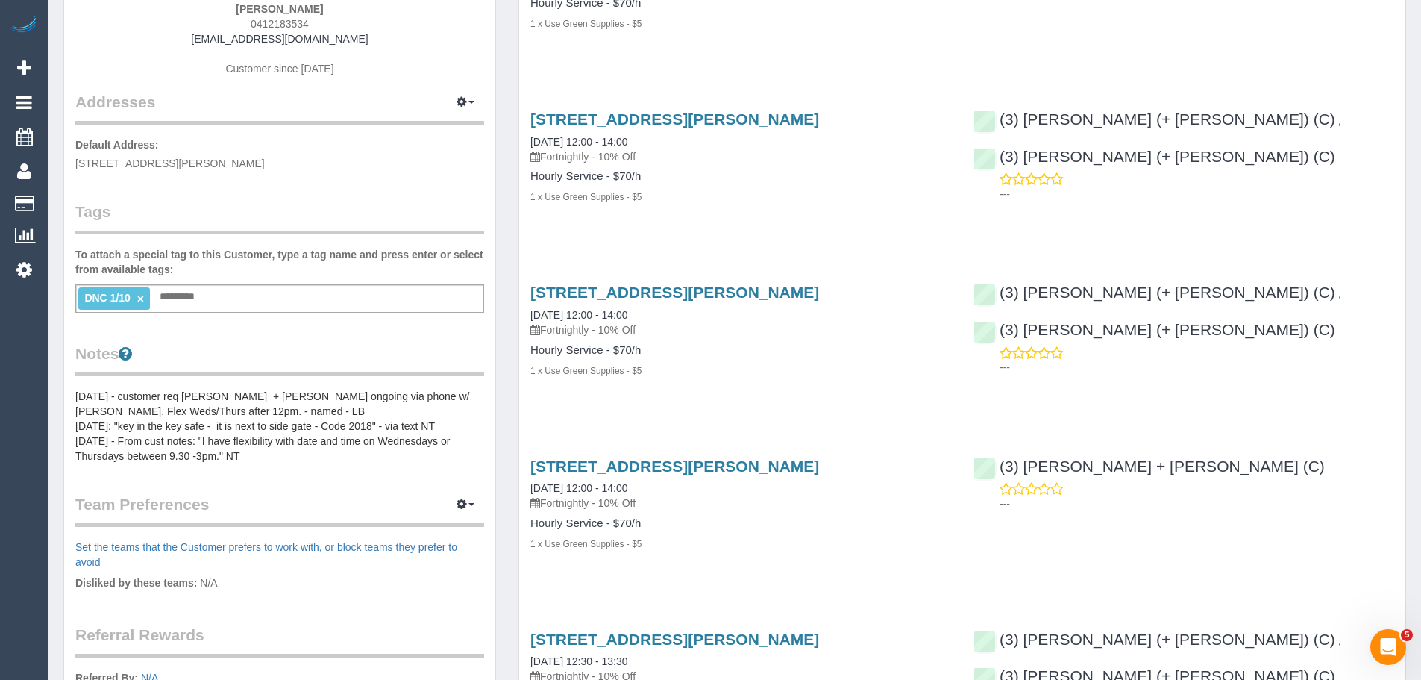
scroll to position [224, 0]
click at [254, 284] on div "DNC 1/10 × Add a tag" at bounding box center [279, 297] width 409 height 28
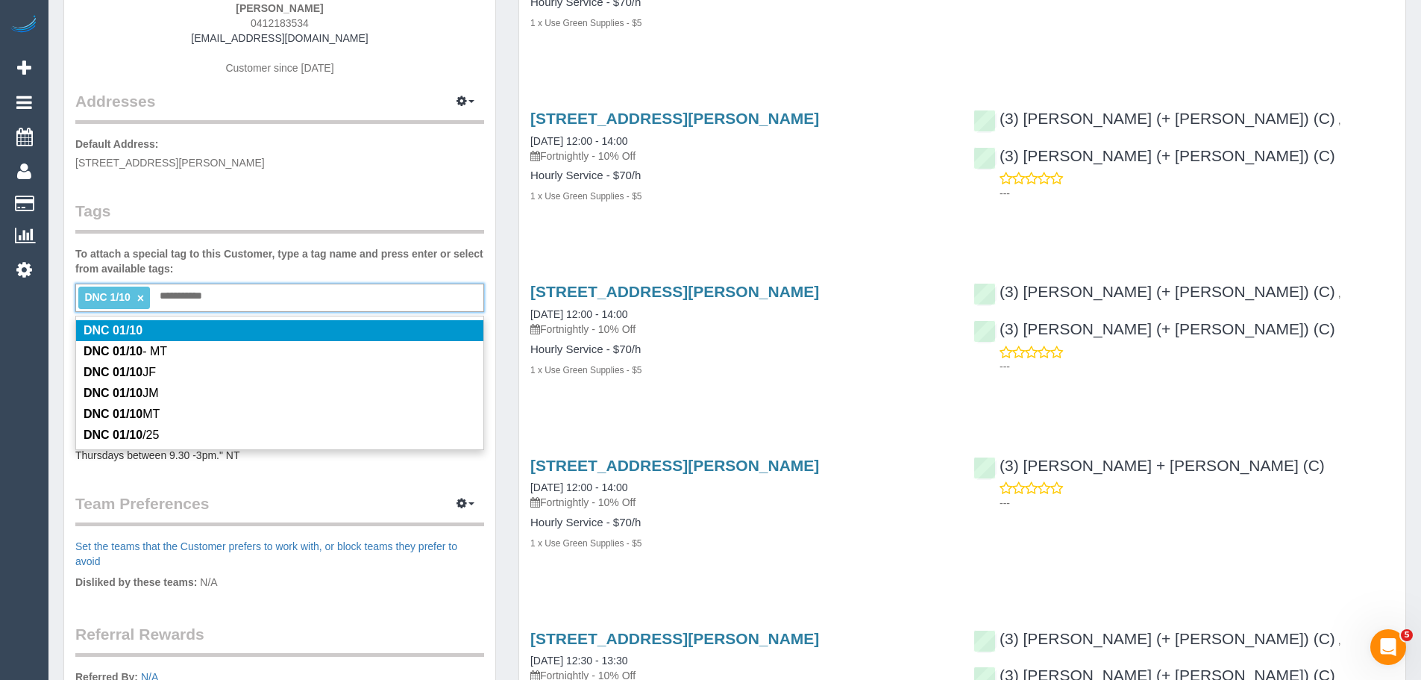
type input "**********"
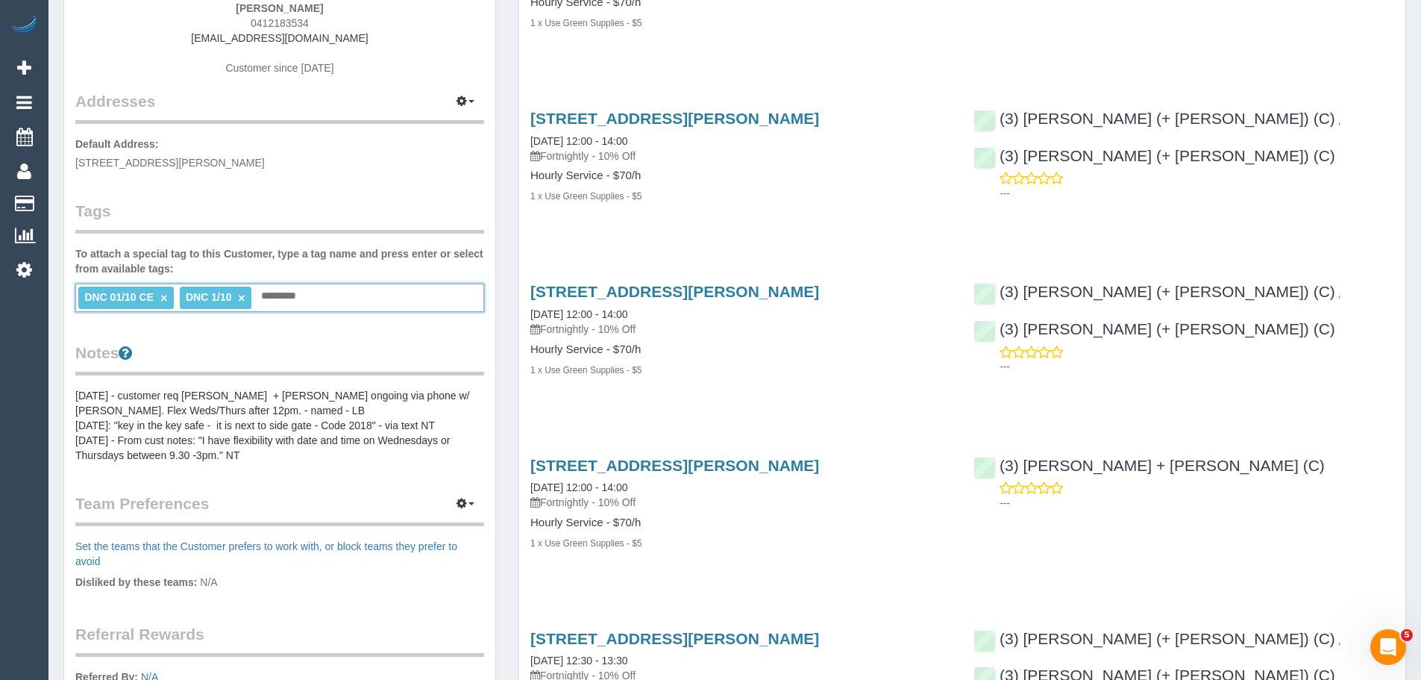
click at [242, 300] on link "×" at bounding box center [241, 298] width 7 height 13
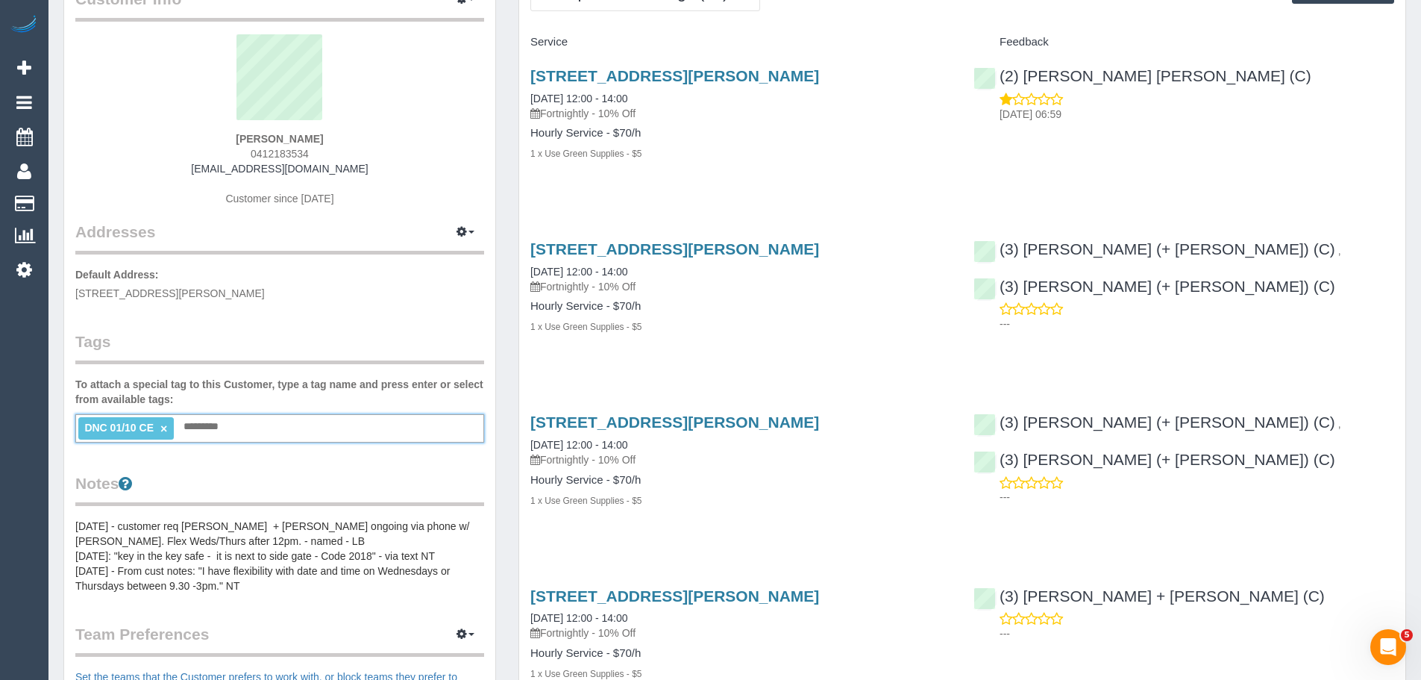
scroll to position [0, 0]
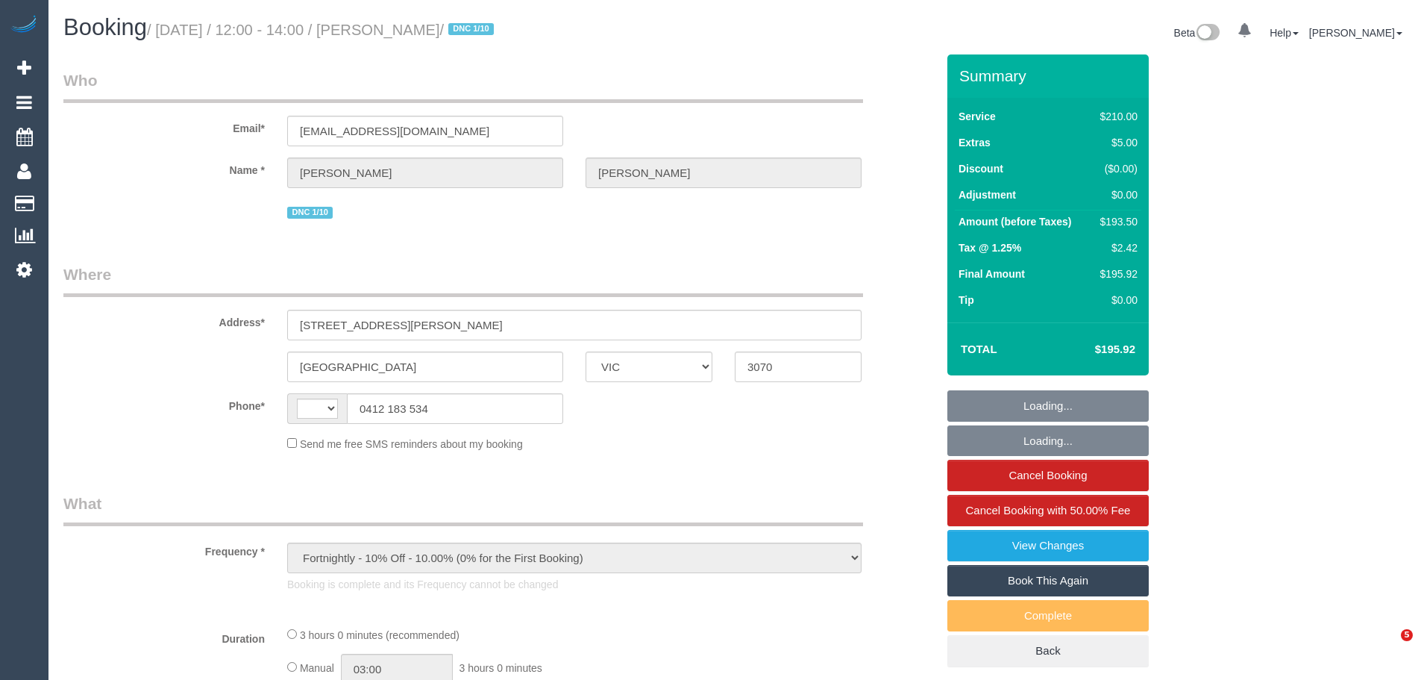
select select "VIC"
select select "string:stripe-pm_1RnqSQ2GScqysDRVh71T4XX8"
select select "number:27"
select select "number:14"
select select "number:19"
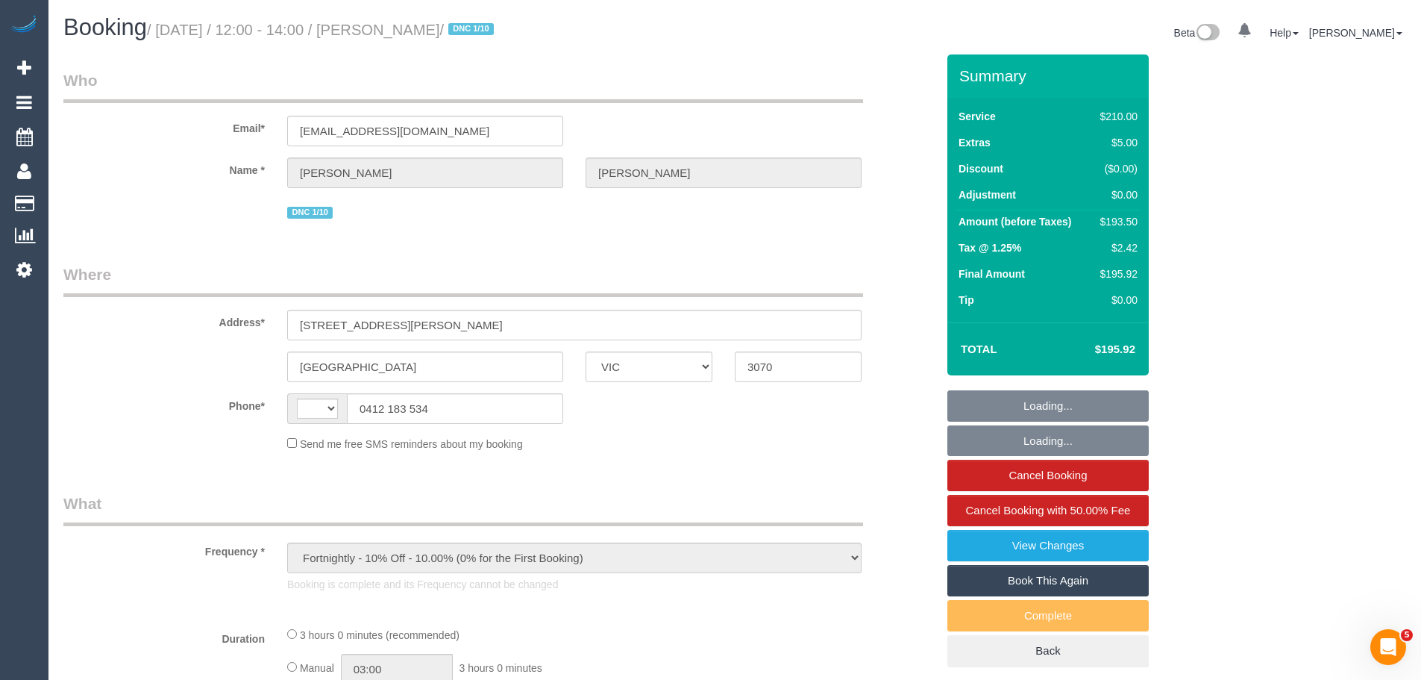
select select "number:36"
select select "number:34"
select select "number:11"
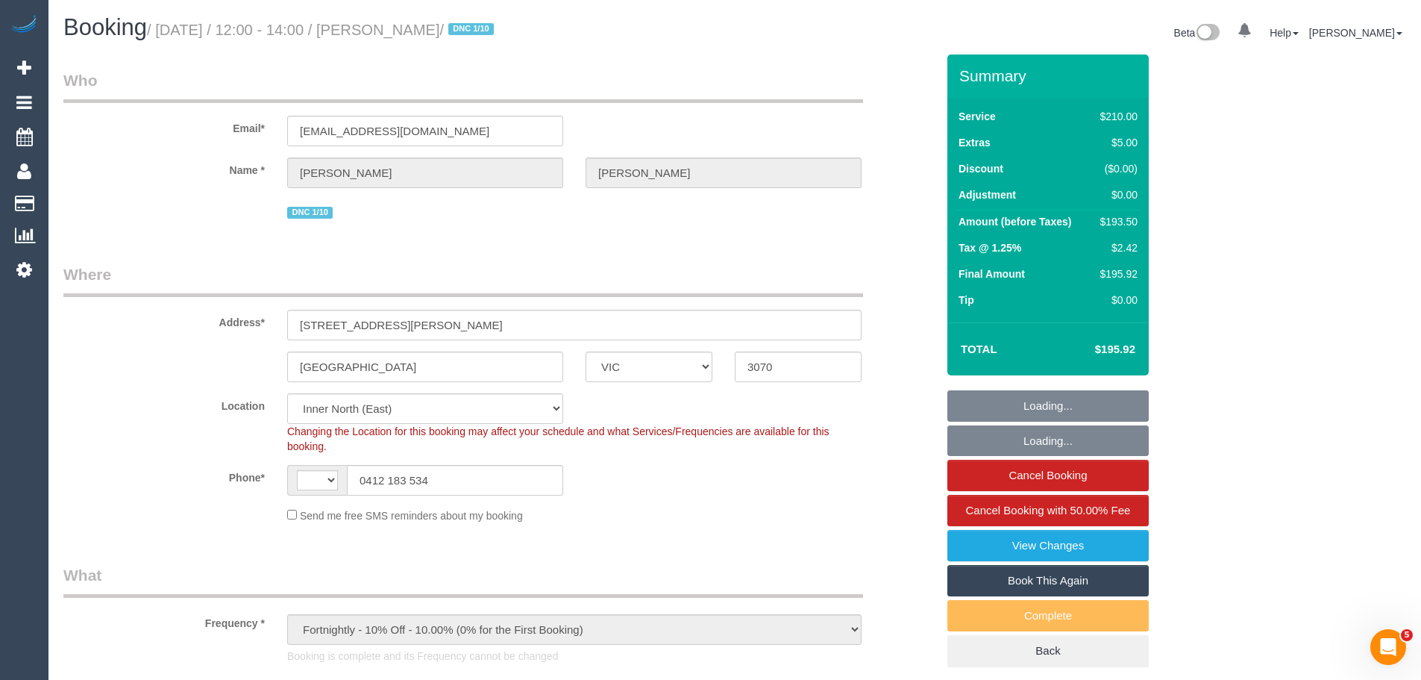
select select "object:738"
select select "string:AU"
select select "180"
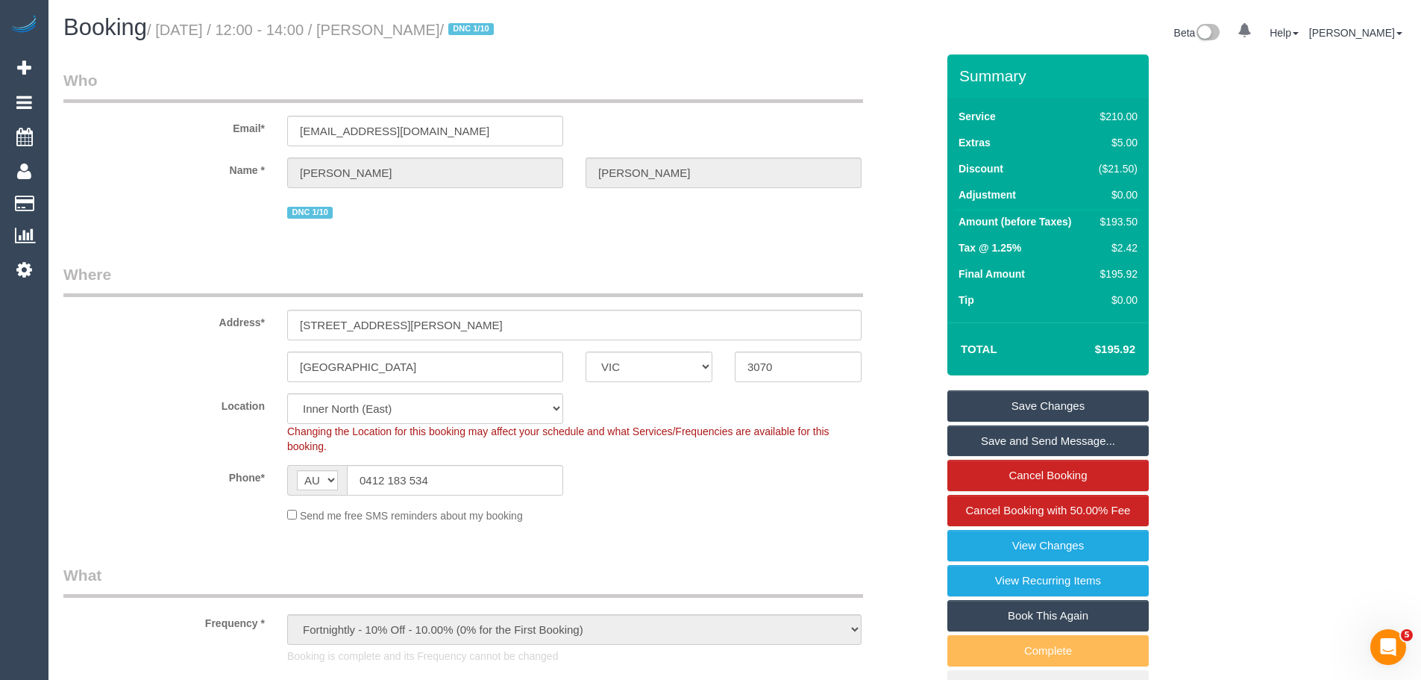
click at [1129, 227] on div "$193.50" at bounding box center [1115, 221] width 45 height 15
copy div "193.50"
click at [1076, 546] on link "View Changes" at bounding box center [1047, 545] width 201 height 31
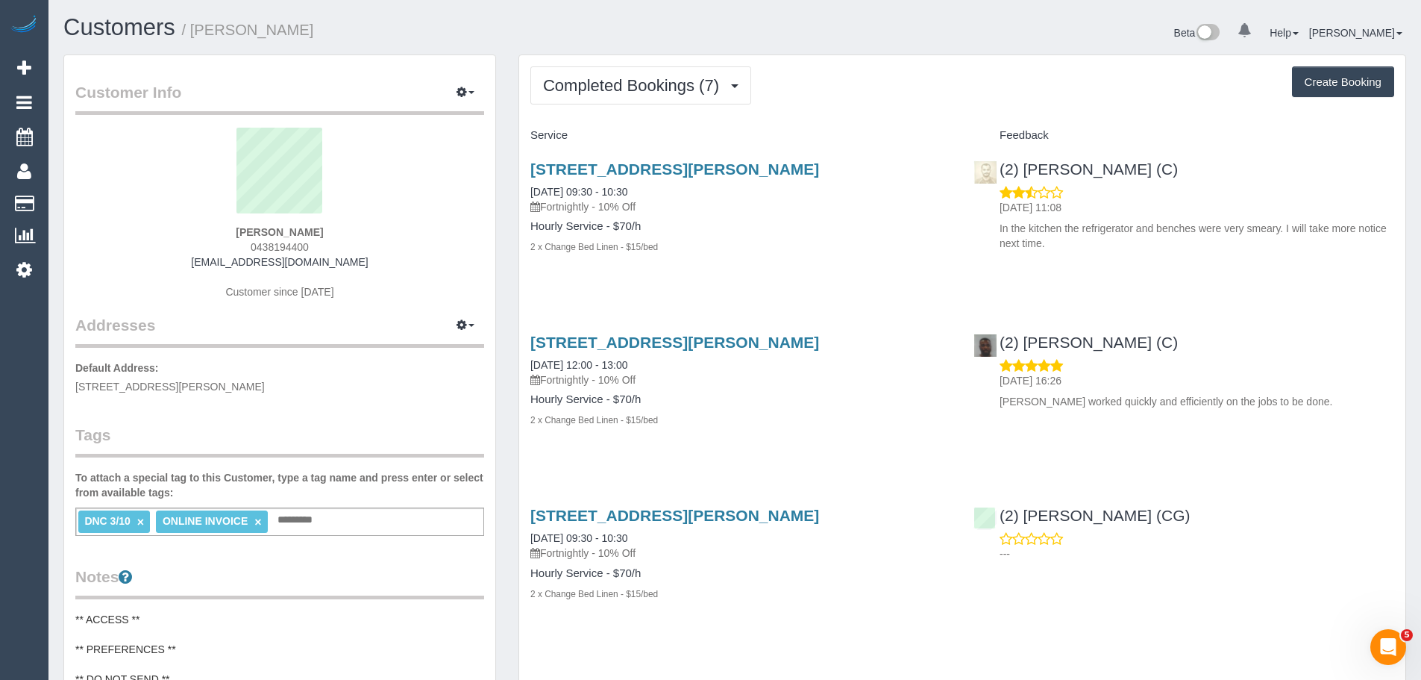
drag, startPoint x: 521, startPoint y: 163, endPoint x: 721, endPoint y: 269, distance: 226.2
click at [721, 269] on div "29 Almorah Street, Doreen, VIC 3754 03/10/2025 09:30 - 10:30 Fortnightly - 10% …" at bounding box center [740, 216] width 443 height 136
copy div "29 Almorah Street, Doreen, VIC 3754 03/10/2025 09:30 - 10:30 Fortnightly - 10% …"
drag, startPoint x: 1134, startPoint y: 166, endPoint x: 996, endPoint y: 170, distance: 138.1
click at [996, 170] on div "(2) Uzair Saleem (C) 04/10/2025 11:08 In the kitchen the refrigerator and bench…" at bounding box center [1183, 203] width 443 height 110
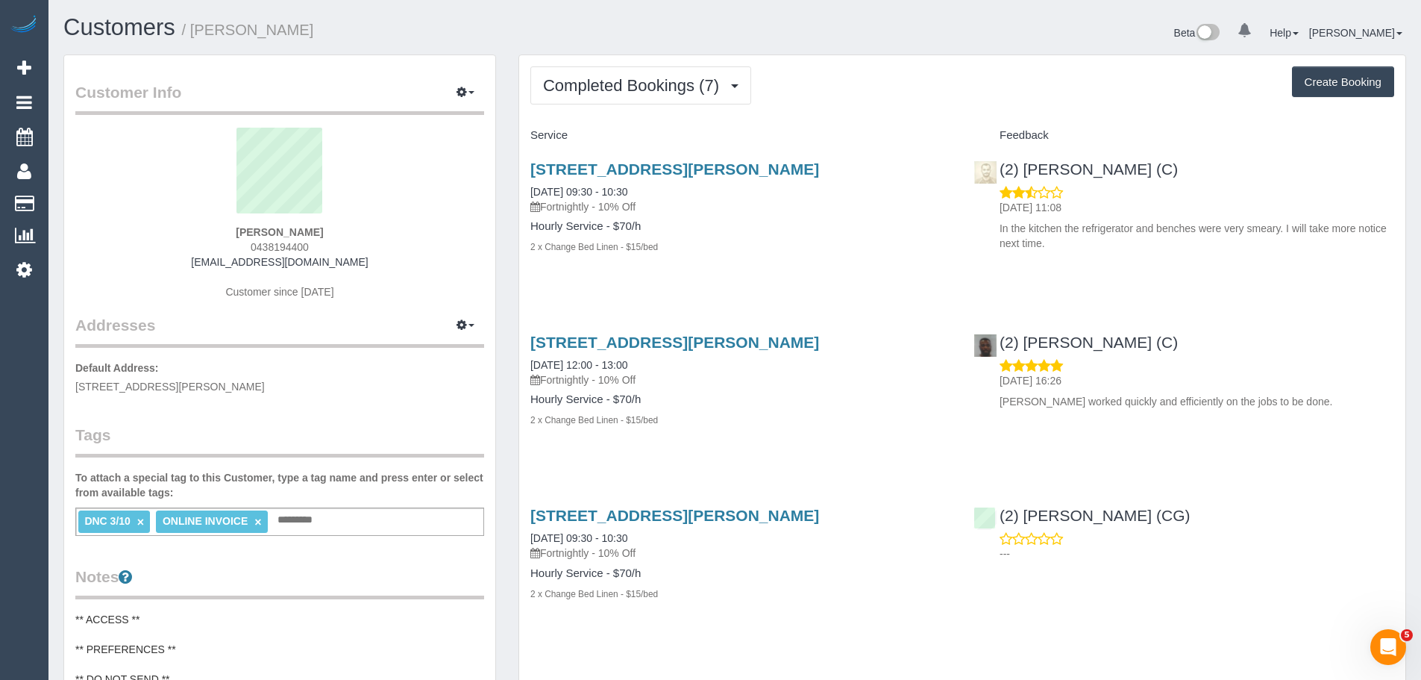
copy div "(2) Uzair Saleem (C)"
click at [1372, 409] on div "(2) Hope Gorejena (C) 20/09/2025 16:26 Hope worked quickly and efficiently on t…" at bounding box center [1183, 368] width 443 height 95
click at [644, 88] on span "Completed Bookings (7)" at bounding box center [634, 85] width 183 height 19
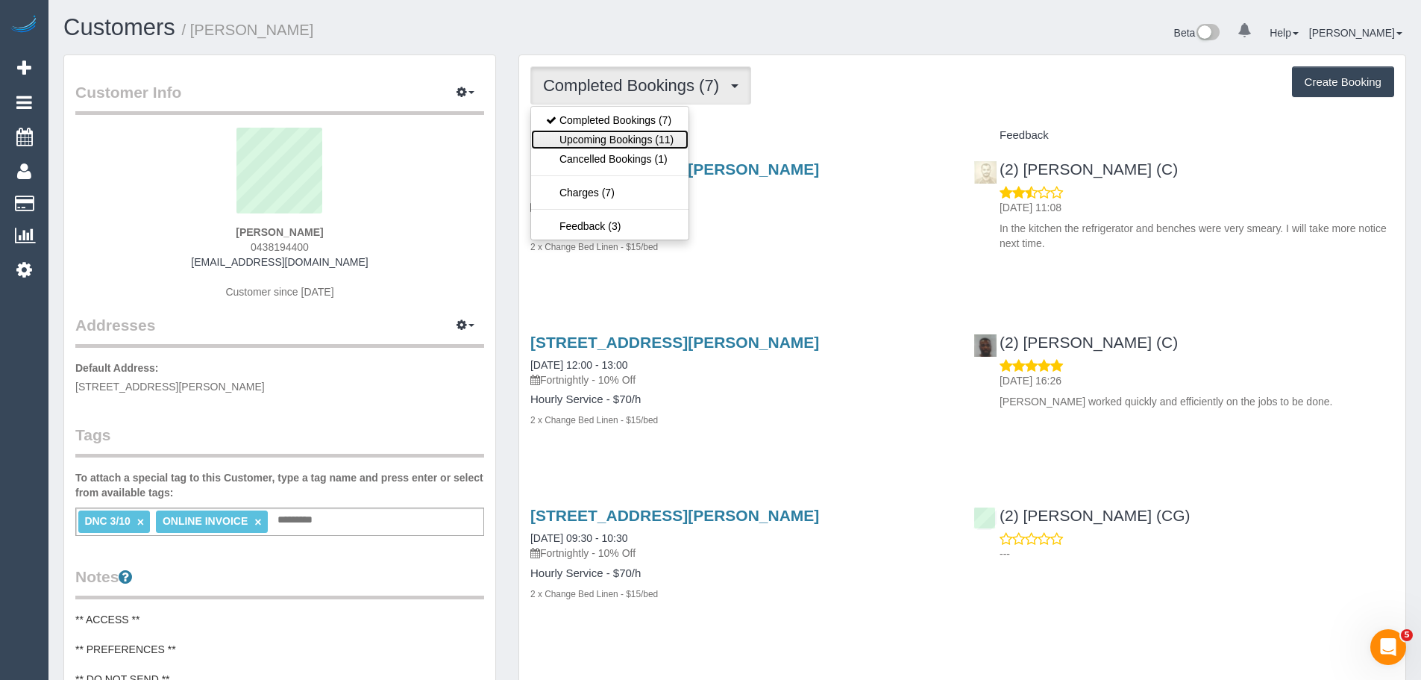
click at [633, 139] on link "Upcoming Bookings (11)" at bounding box center [609, 139] width 157 height 19
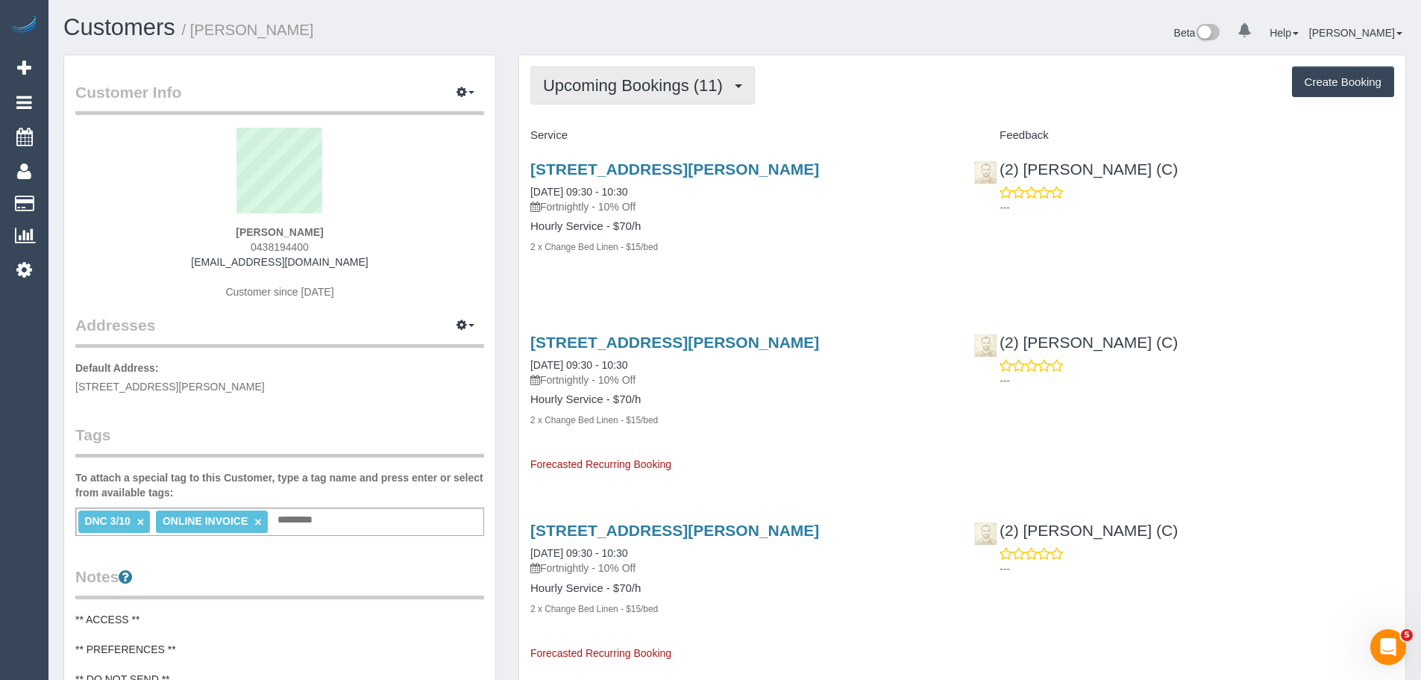
click at [615, 76] on span "Upcoming Bookings (11)" at bounding box center [636, 85] width 187 height 19
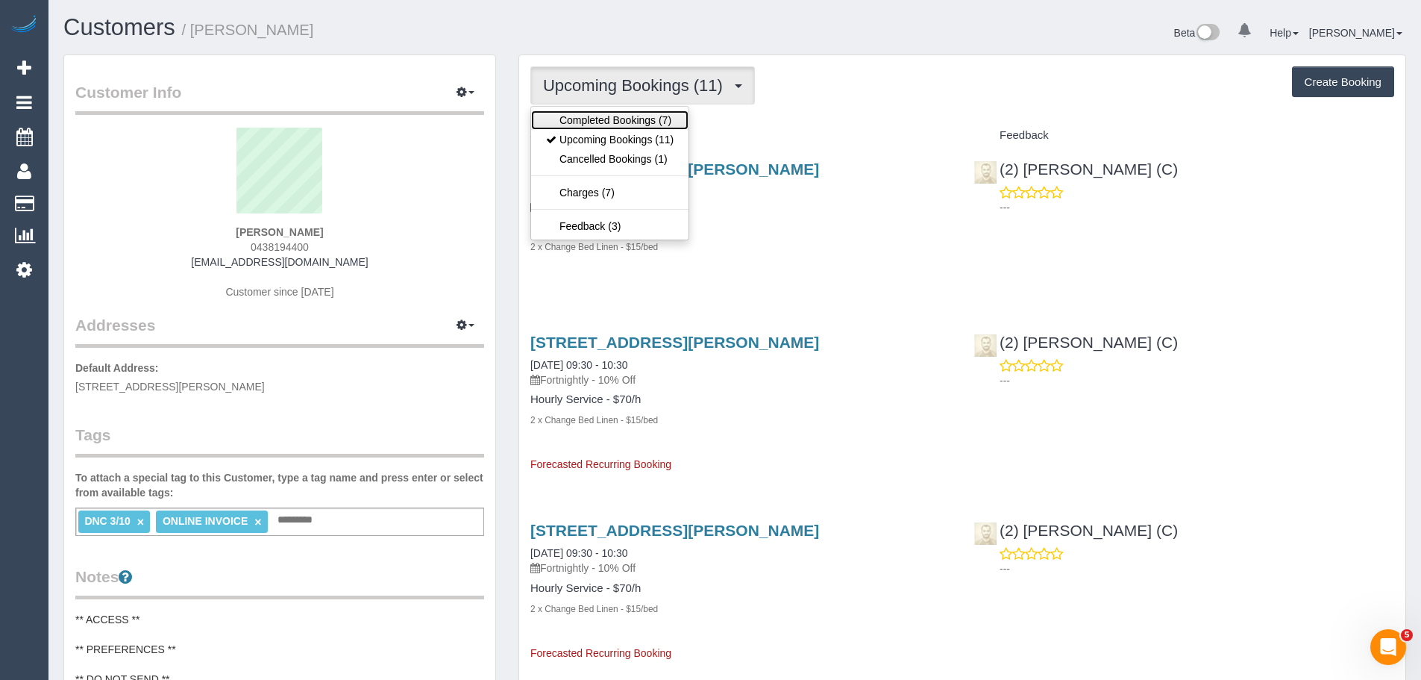
click at [597, 116] on link "Completed Bookings (7)" at bounding box center [609, 119] width 157 height 19
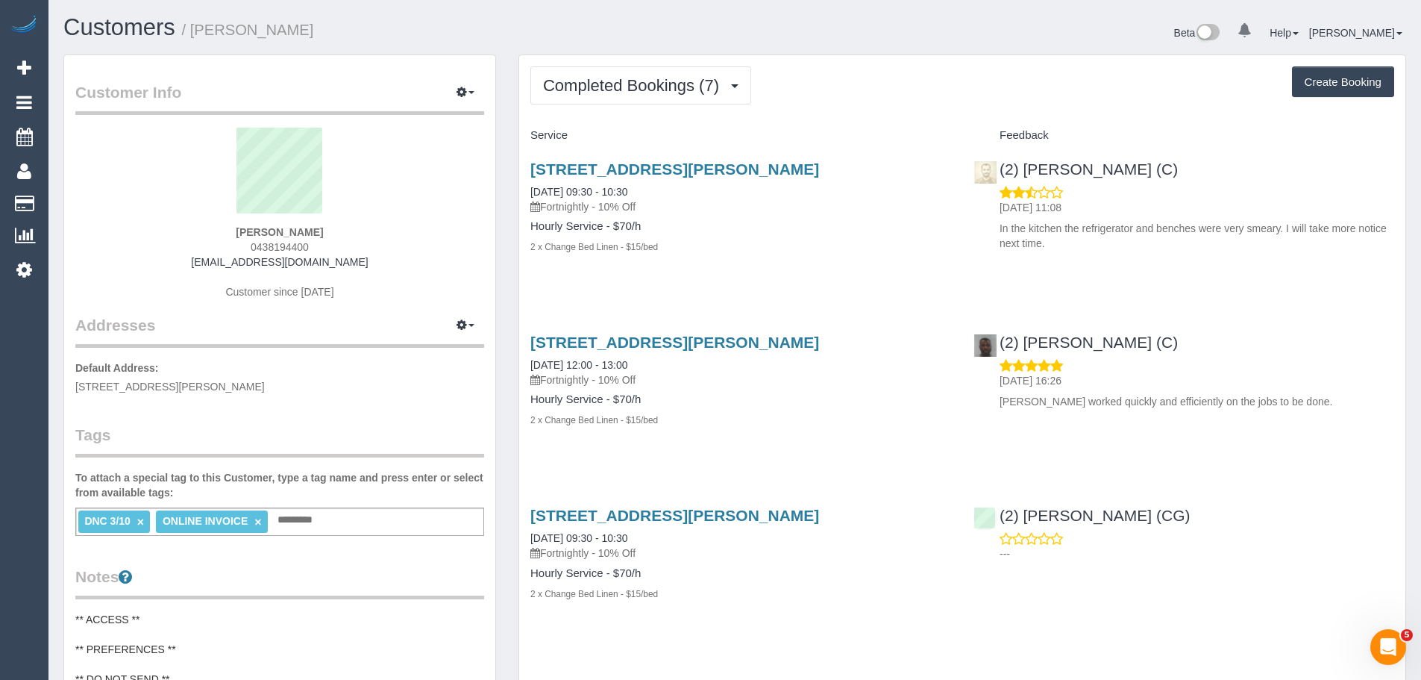
drag, startPoint x: 677, startPoint y: 187, endPoint x: 524, endPoint y: 195, distance: 153.8
click at [524, 195] on div "29 Almorah Street, Doreen, VIC 3754 03/10/2025 09:30 - 10:30 Fortnightly - 10% …" at bounding box center [740, 216] width 443 height 136
copy link "03/10/2025 09:30 - 10:30"
click at [635, 95] on button "Completed Bookings (7)" at bounding box center [640, 85] width 221 height 38
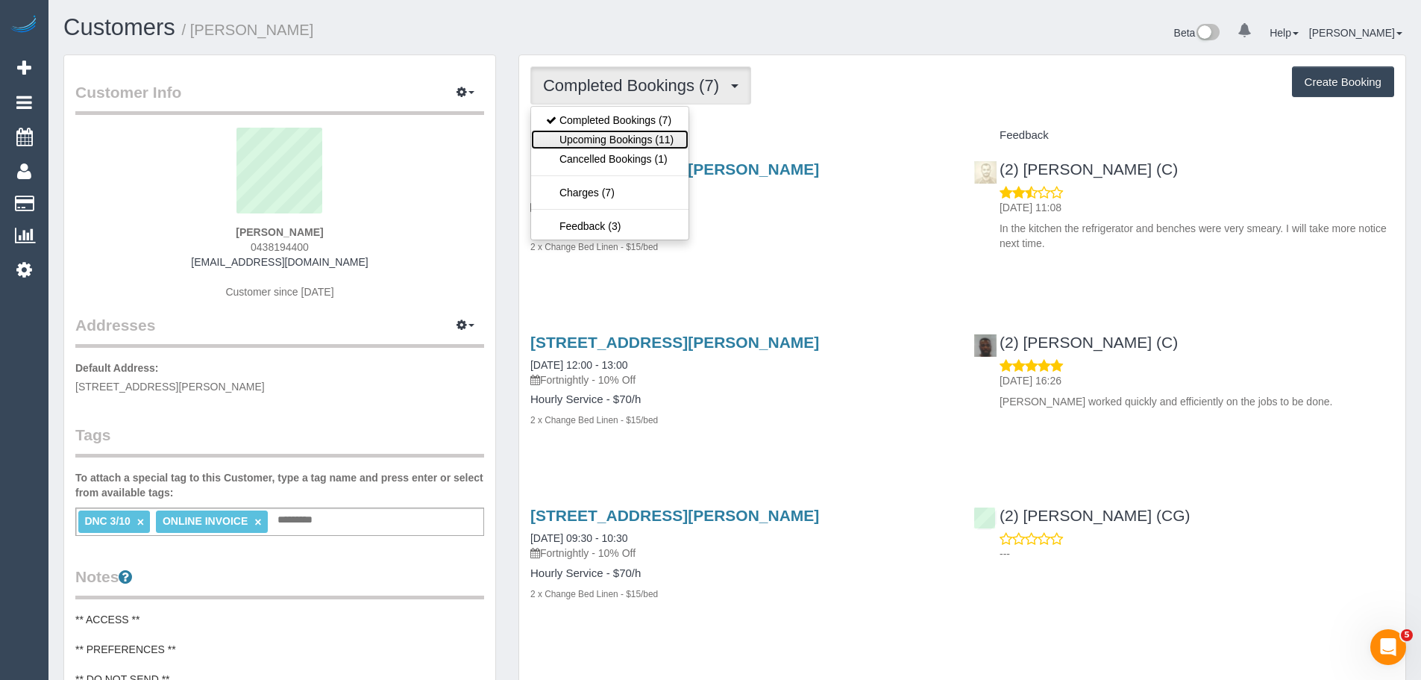
click at [626, 136] on link "Upcoming Bookings (11)" at bounding box center [609, 139] width 157 height 19
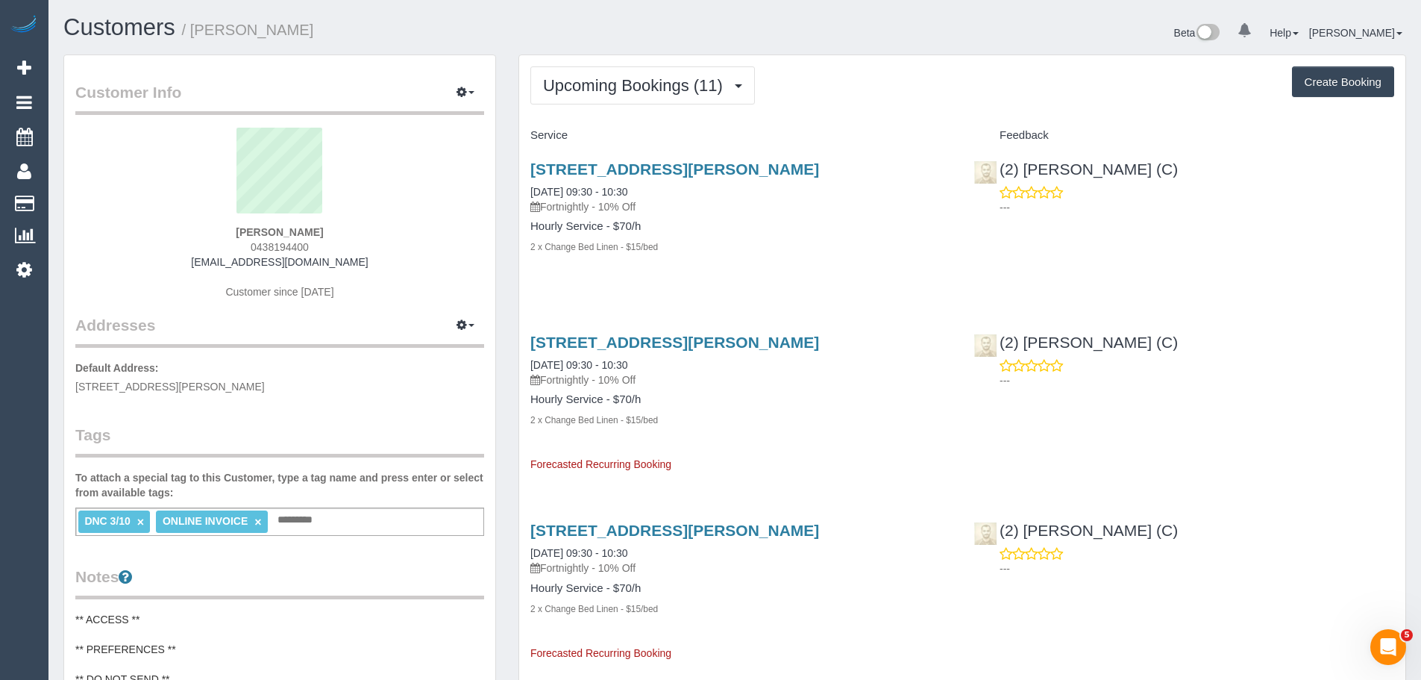
click at [139, 524] on link "×" at bounding box center [140, 521] width 7 height 13
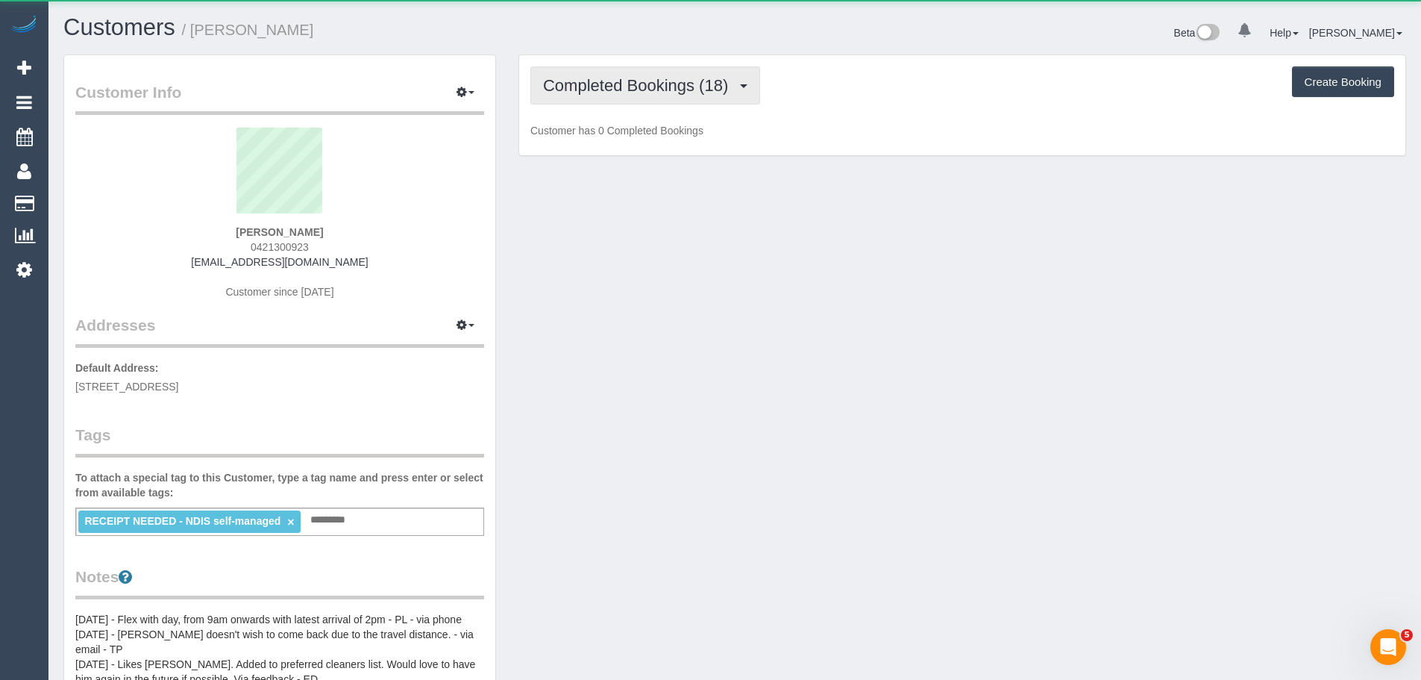
click at [625, 91] on span "Completed Bookings (18)" at bounding box center [639, 85] width 192 height 19
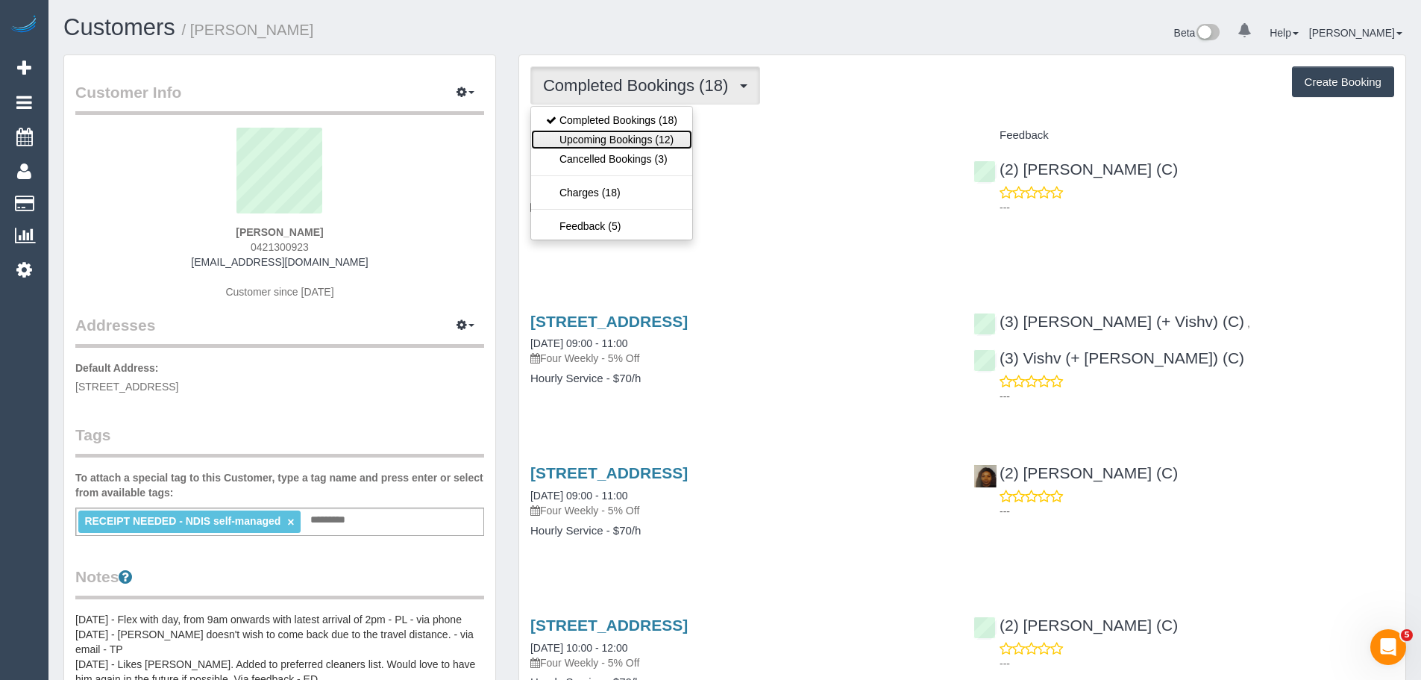
click at [630, 136] on link "Upcoming Bookings (12)" at bounding box center [611, 139] width 161 height 19
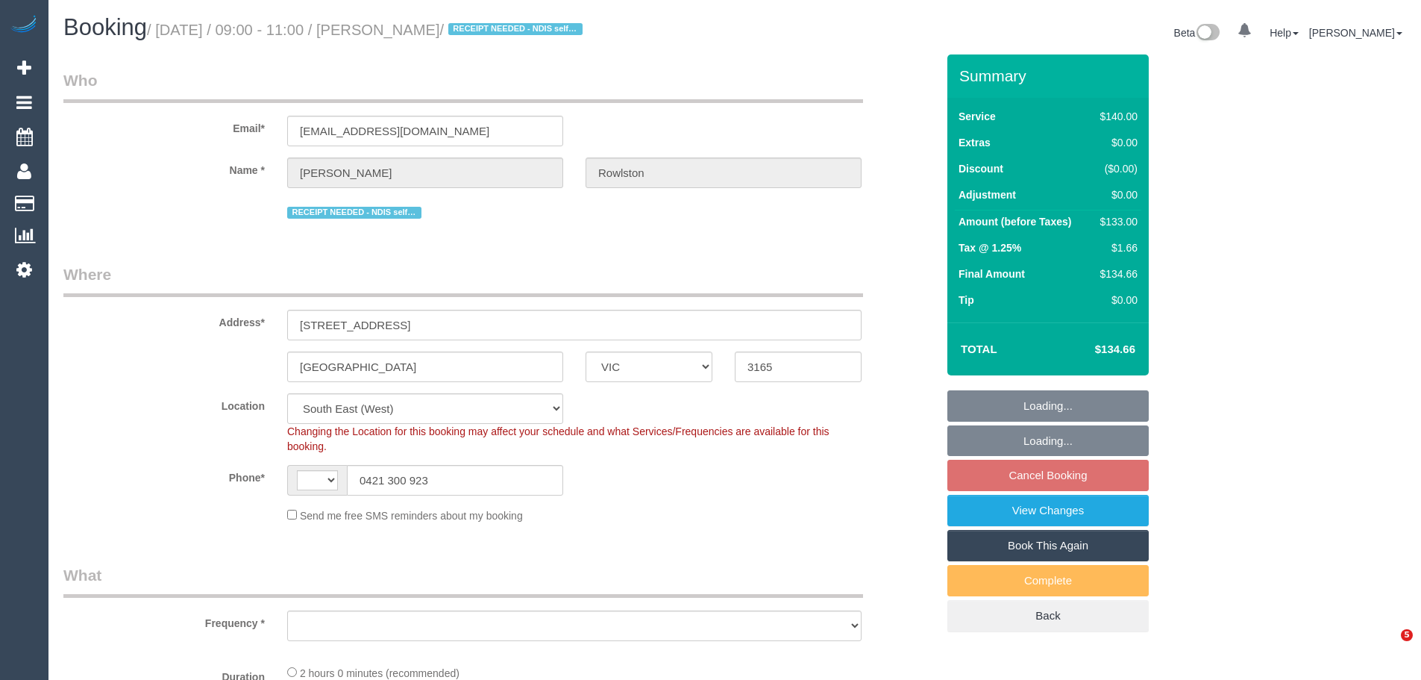
select select "VIC"
select select "string:stripe-pm_1PJRZQ2GScqysDRV5w2iSAKG"
select select "string:AU"
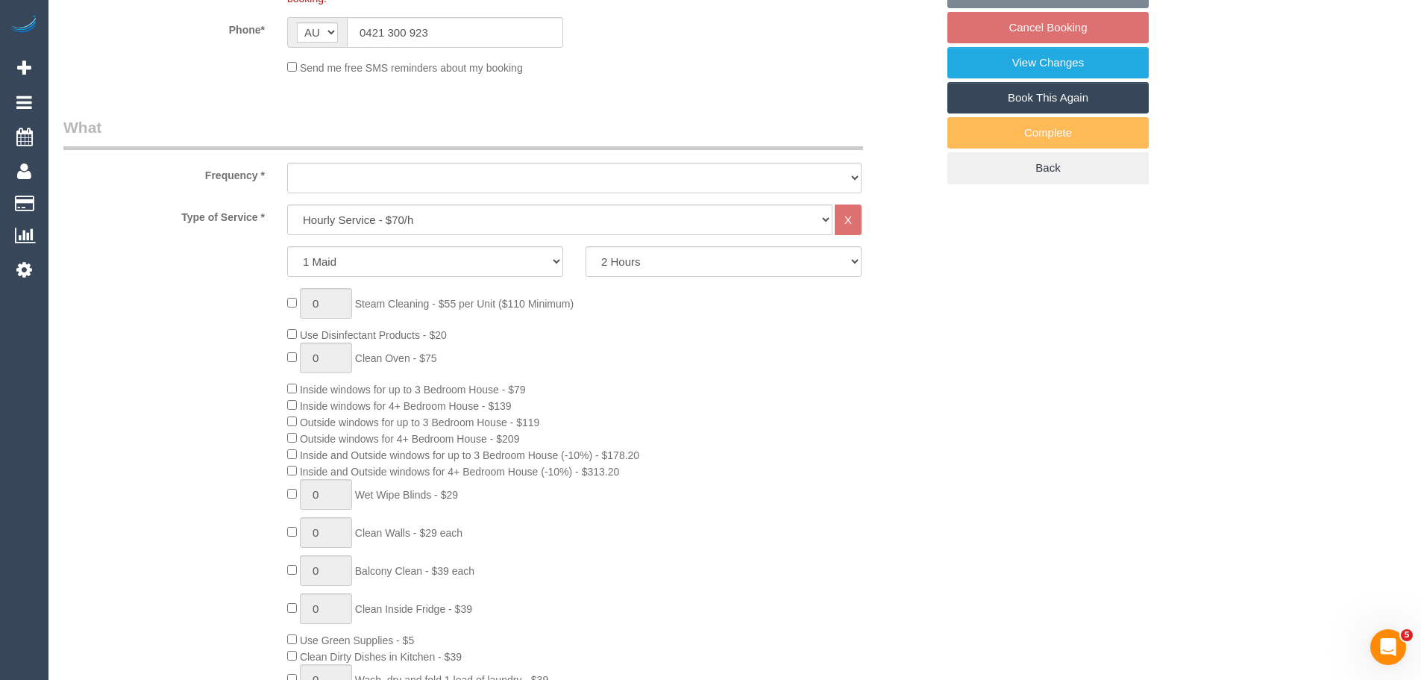
select select "object:715"
select select "number:28"
select select "number:14"
select select "number:19"
select select "number:36"
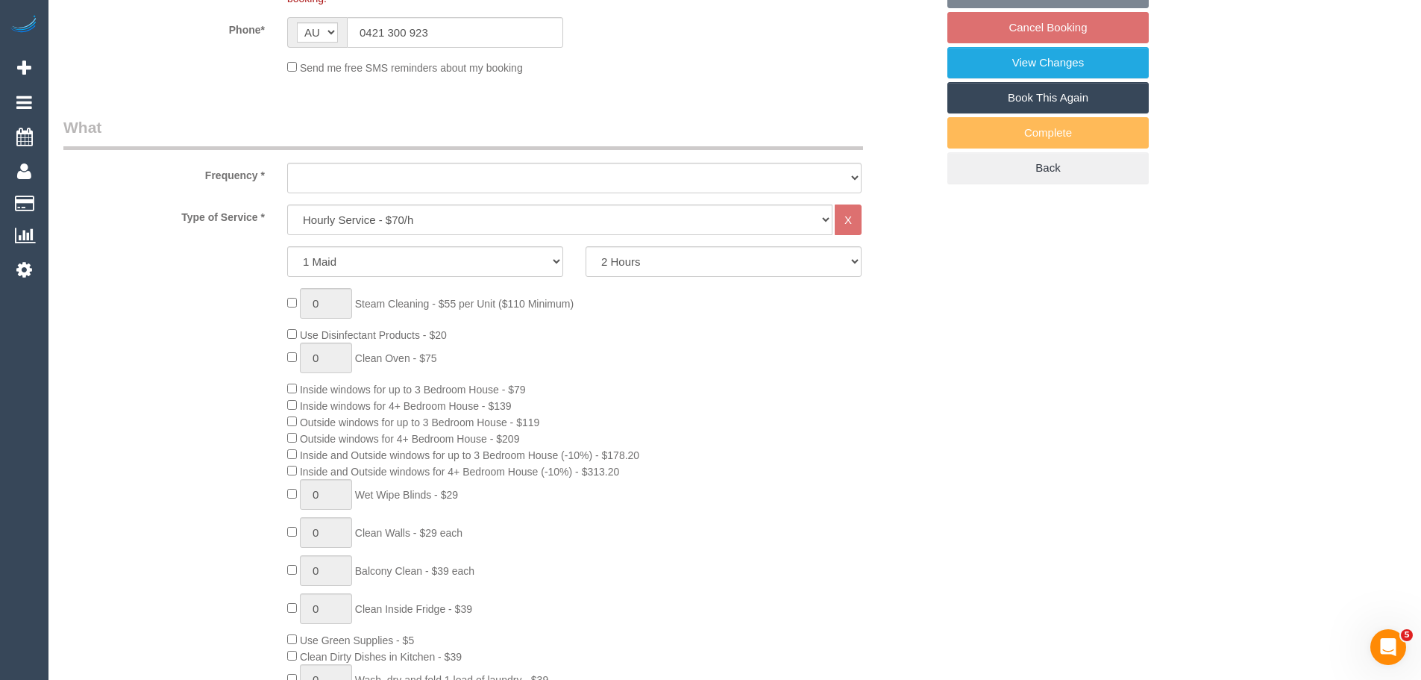
select select "number:34"
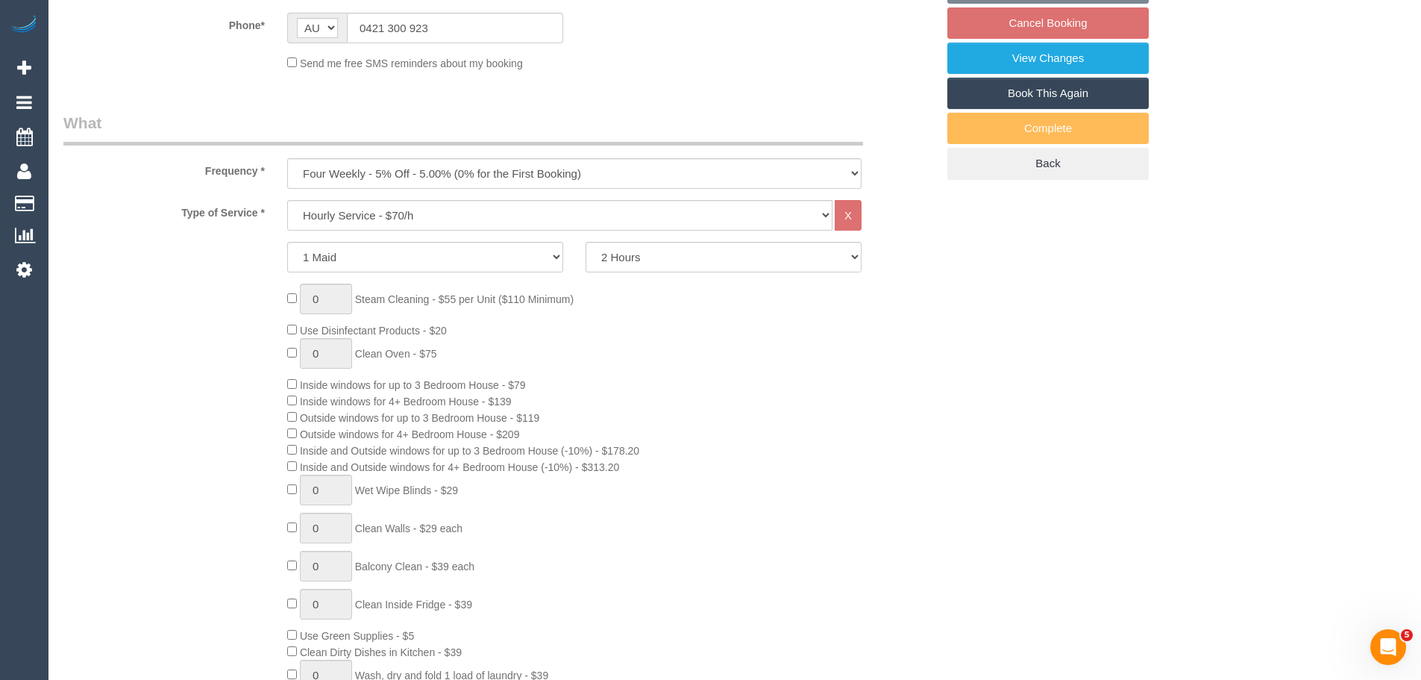
select select "object:866"
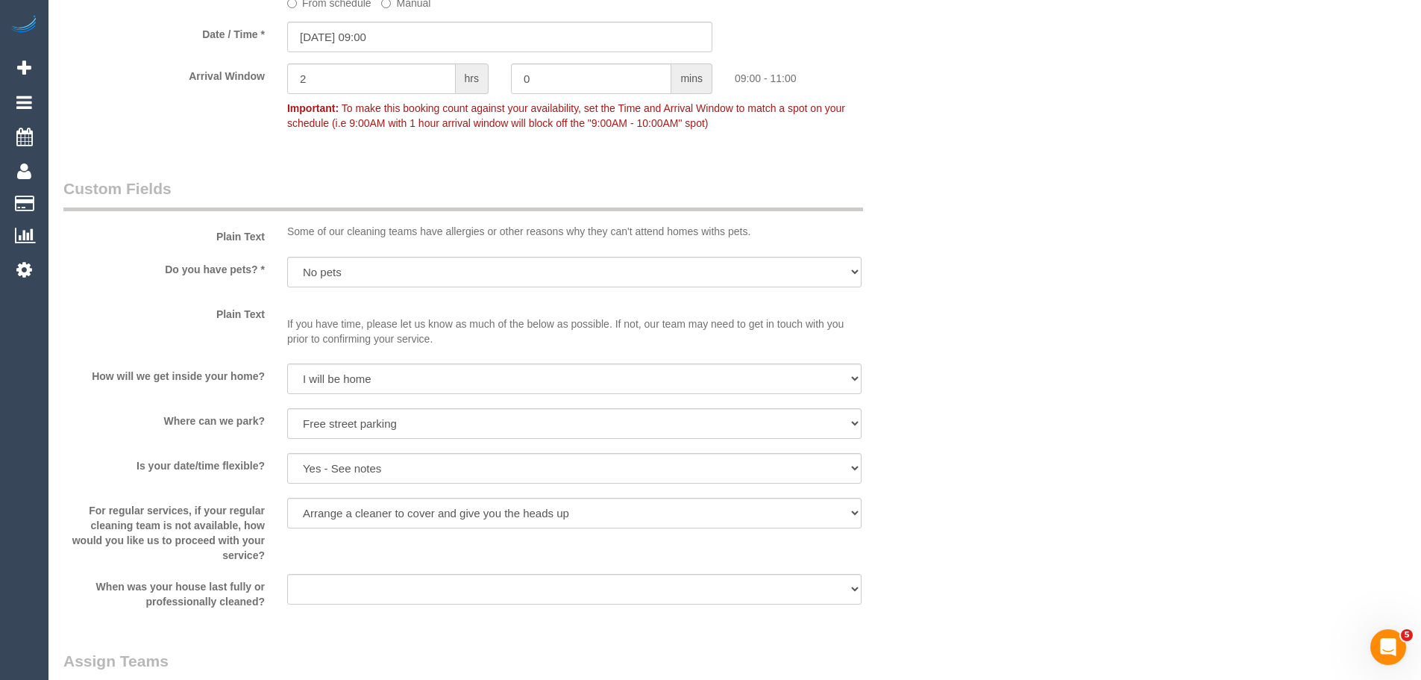
scroll to position [1566, 0]
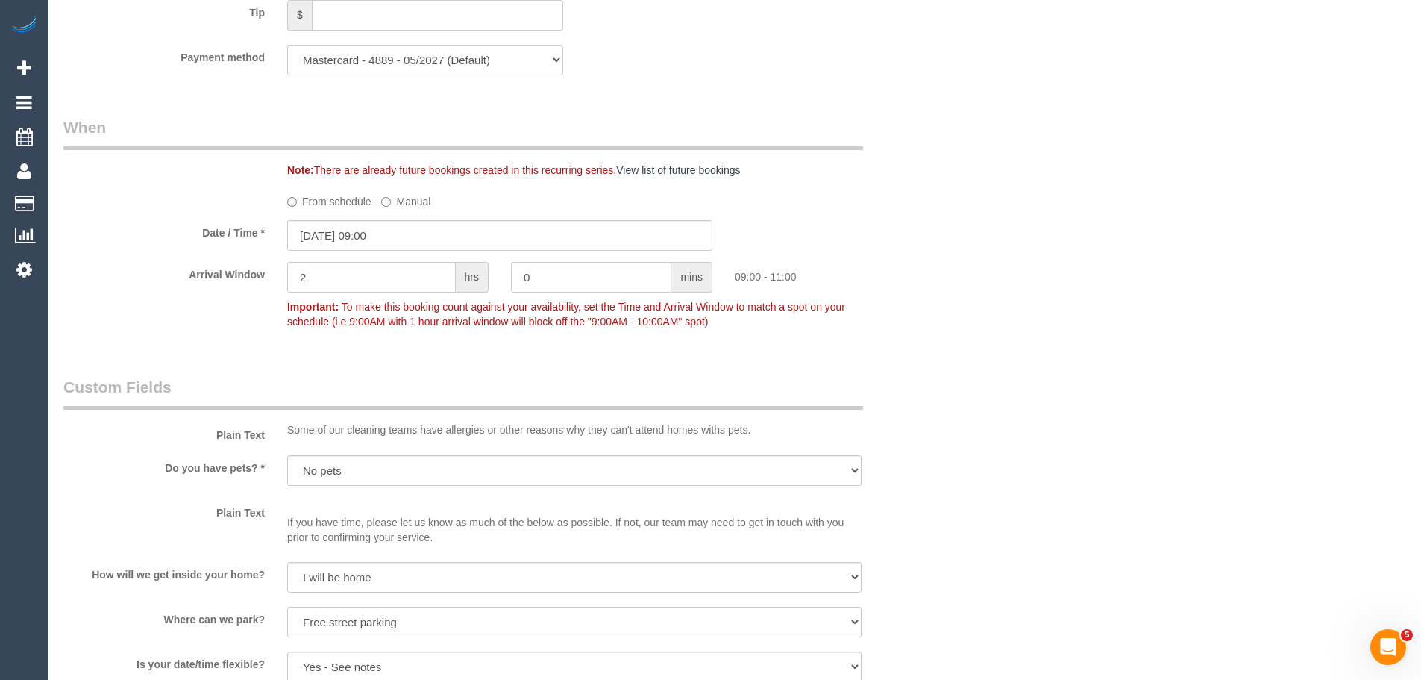
click at [321, 200] on label "From schedule" at bounding box center [329, 199] width 84 height 20
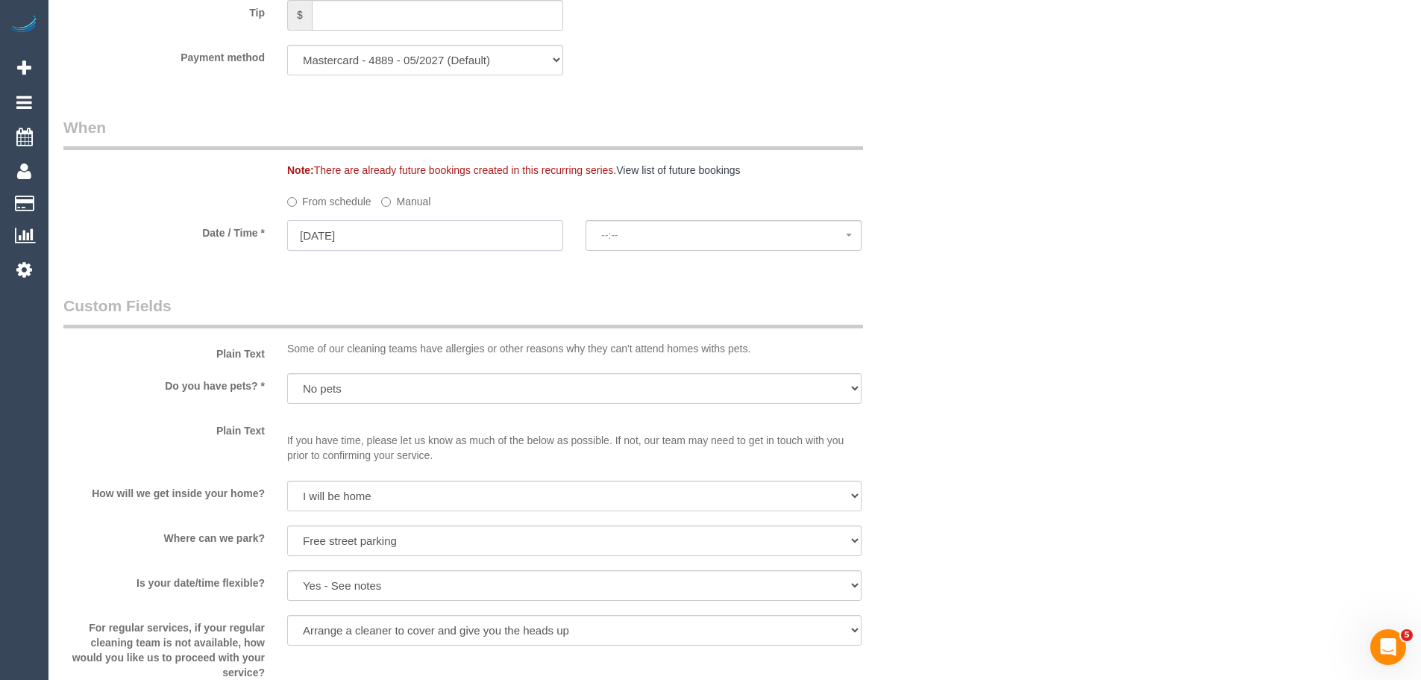
click at [330, 238] on input "08/10/2025" at bounding box center [425, 235] width 276 height 31
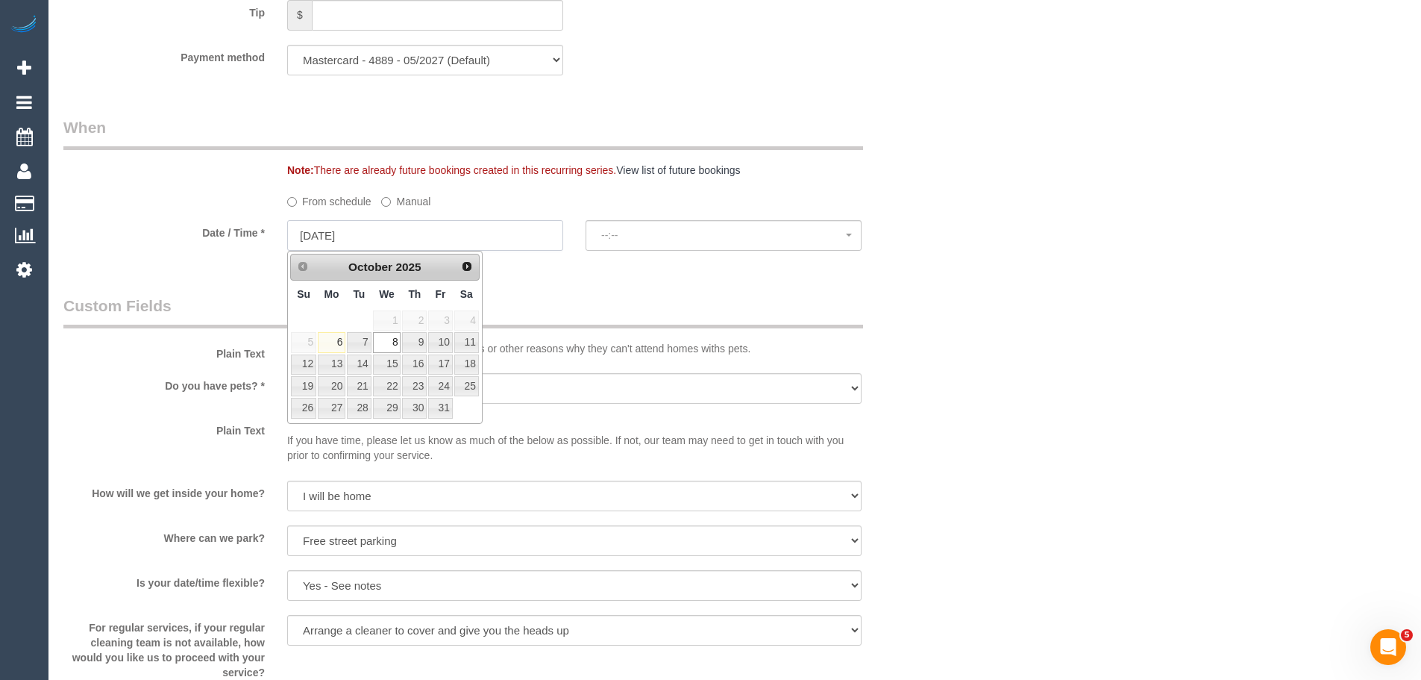
select select "spot10"
click at [392, 383] on link "22" at bounding box center [387, 386] width 28 height 20
type input "22/10/2025"
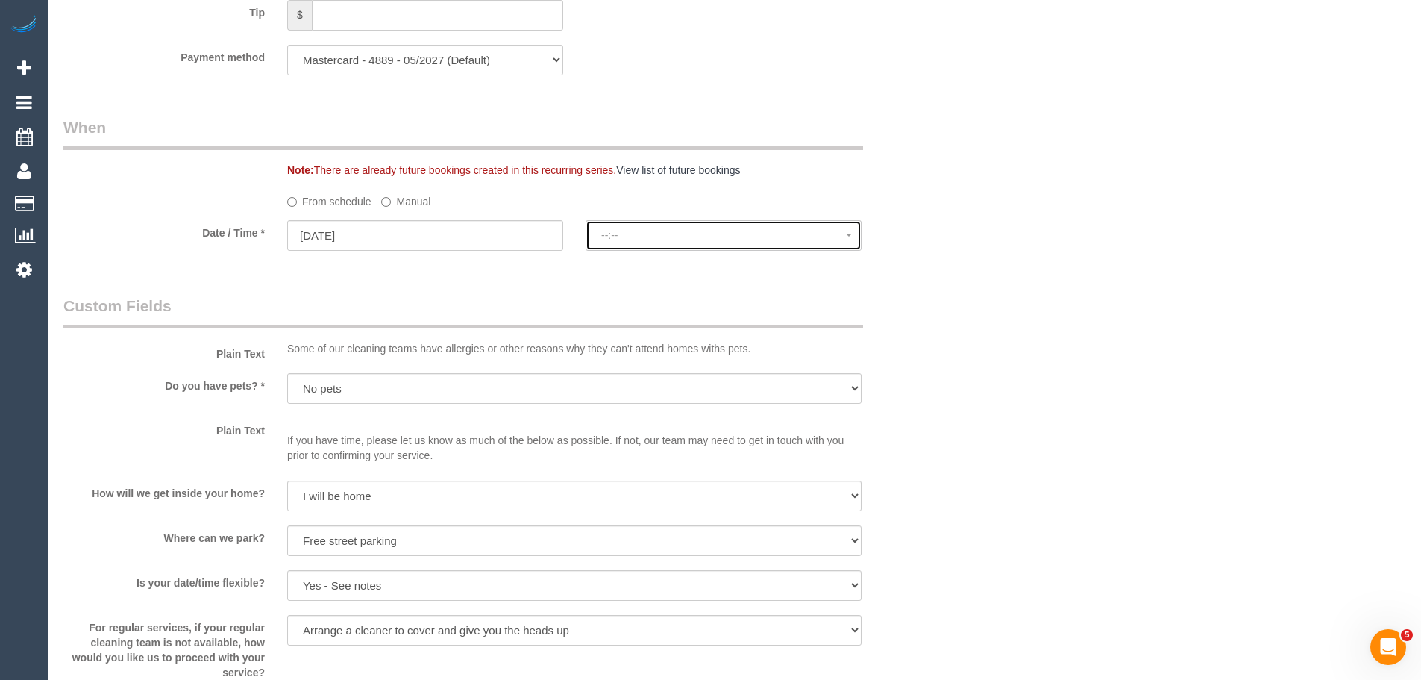
click at [647, 236] on span "--:--" at bounding box center [723, 235] width 245 height 12
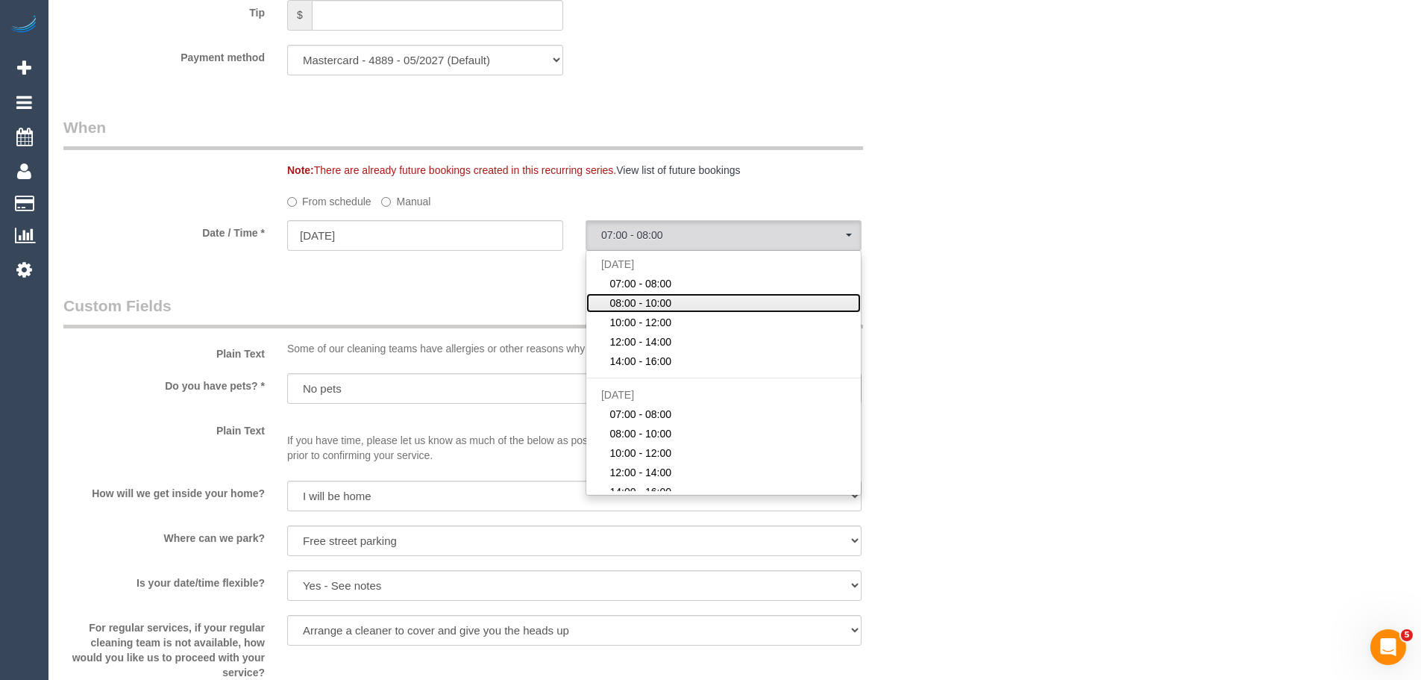
click at [664, 307] on span "08:00 - 10:00" at bounding box center [640, 302] width 62 height 15
select select "spot20"
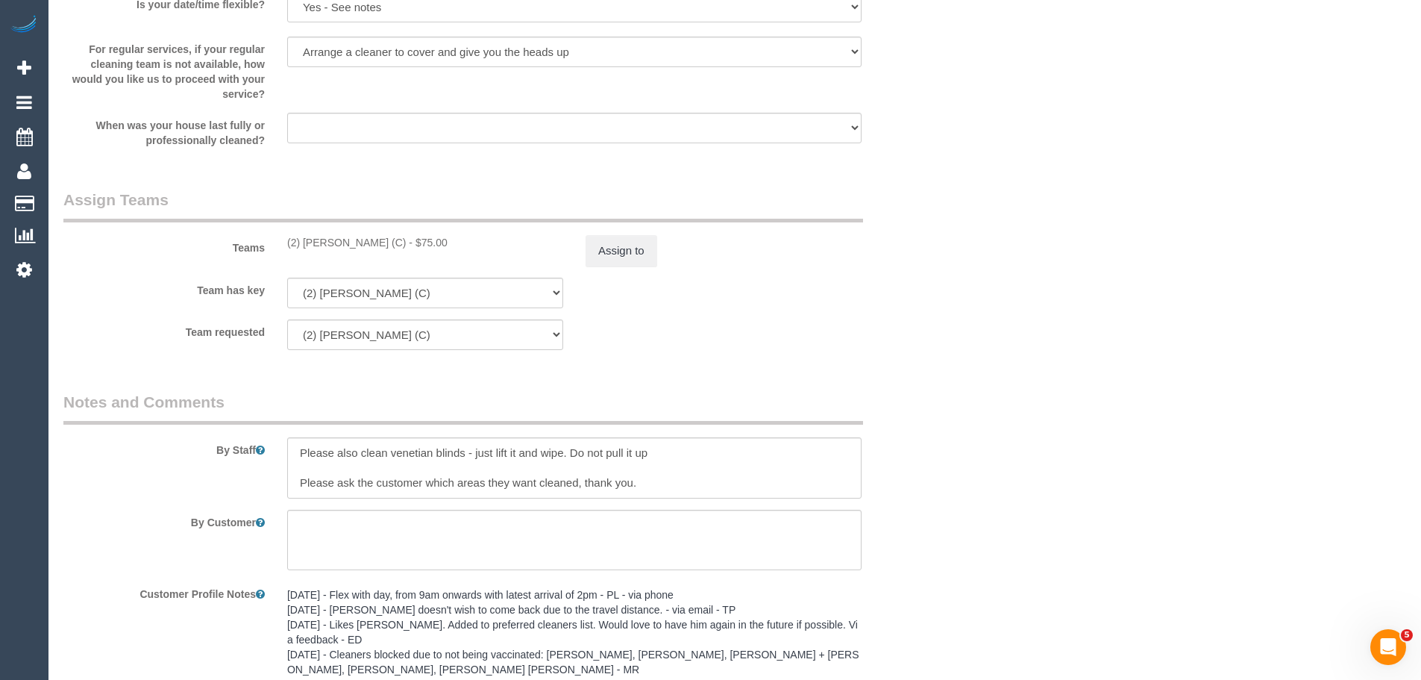
scroll to position [2163, 0]
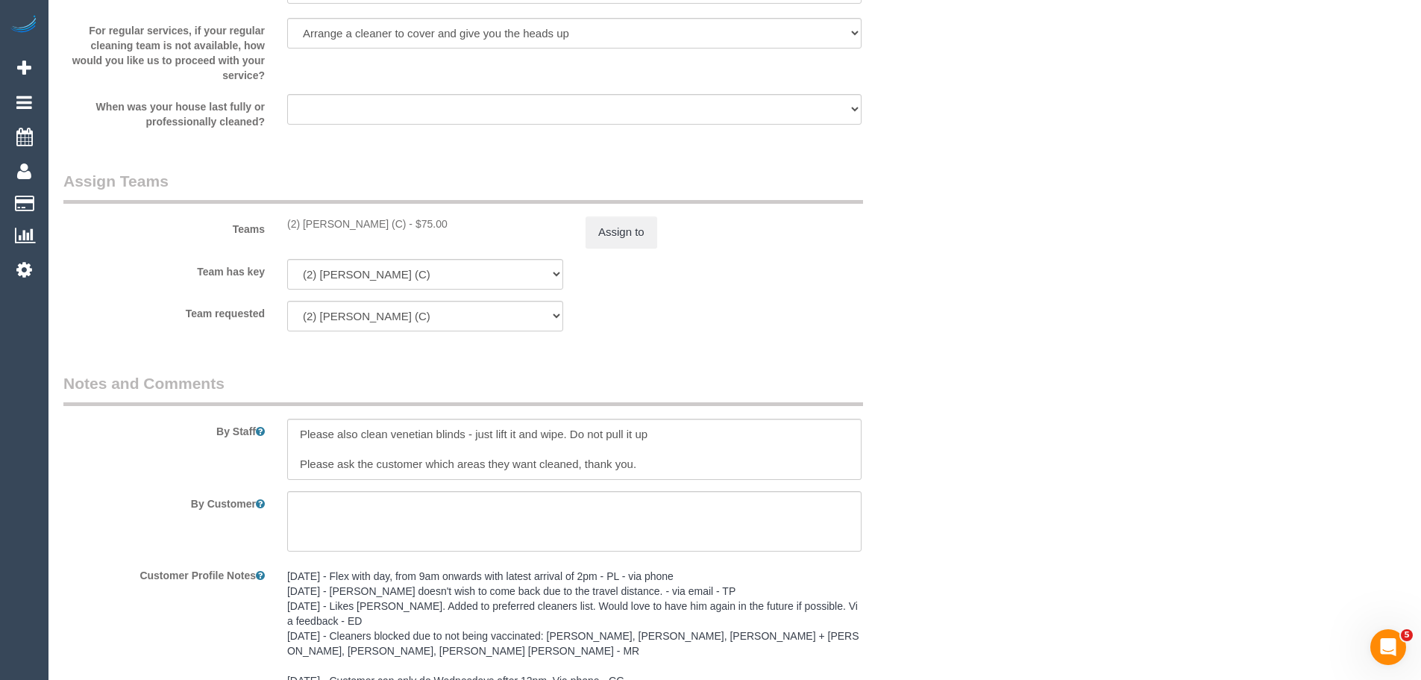
drag, startPoint x: 390, startPoint y: 227, endPoint x: 283, endPoint y: 233, distance: 106.8
click at [283, 233] on div "Teams (2) Anita Jamieson (C) - $75.00 Assign to" at bounding box center [499, 209] width 895 height 78
copy div "(2) Anita Jamieson (C)"
click at [594, 227] on button "Assign to" at bounding box center [622, 231] width 72 height 31
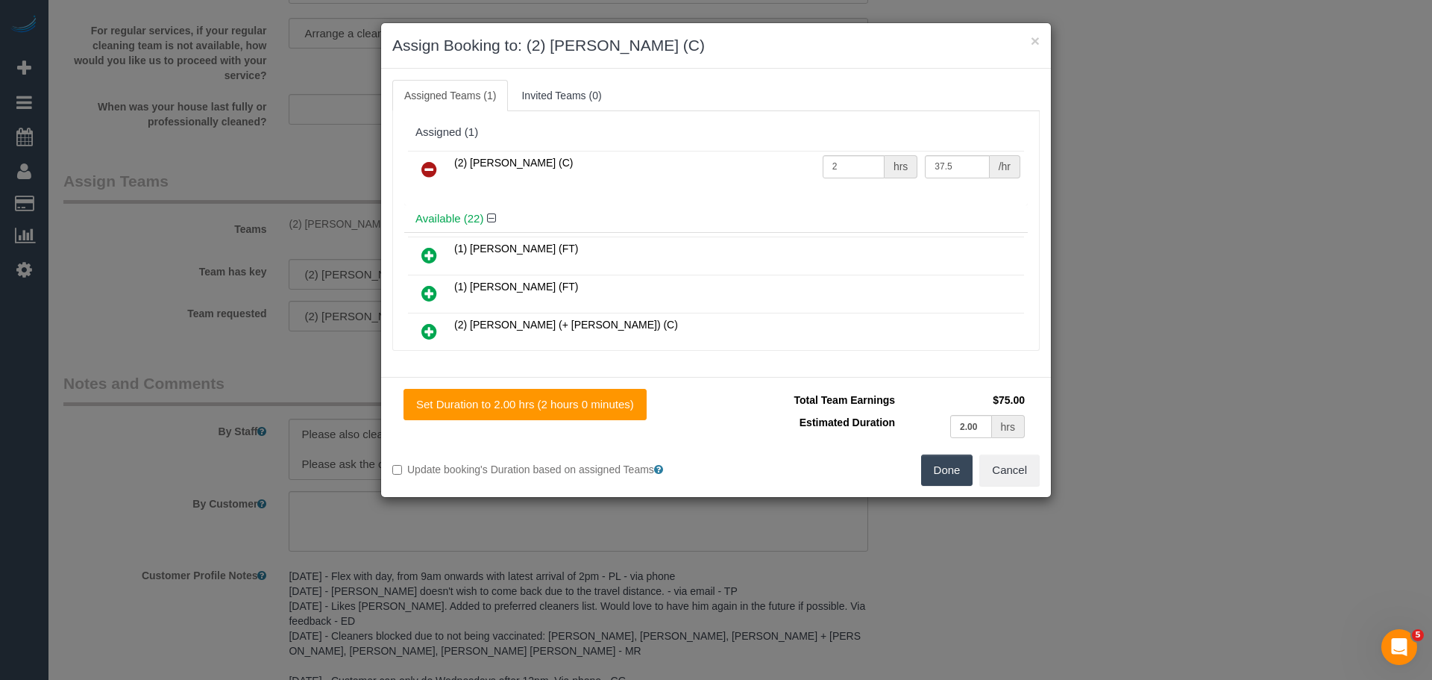
click at [431, 164] on icon at bounding box center [429, 169] width 16 height 18
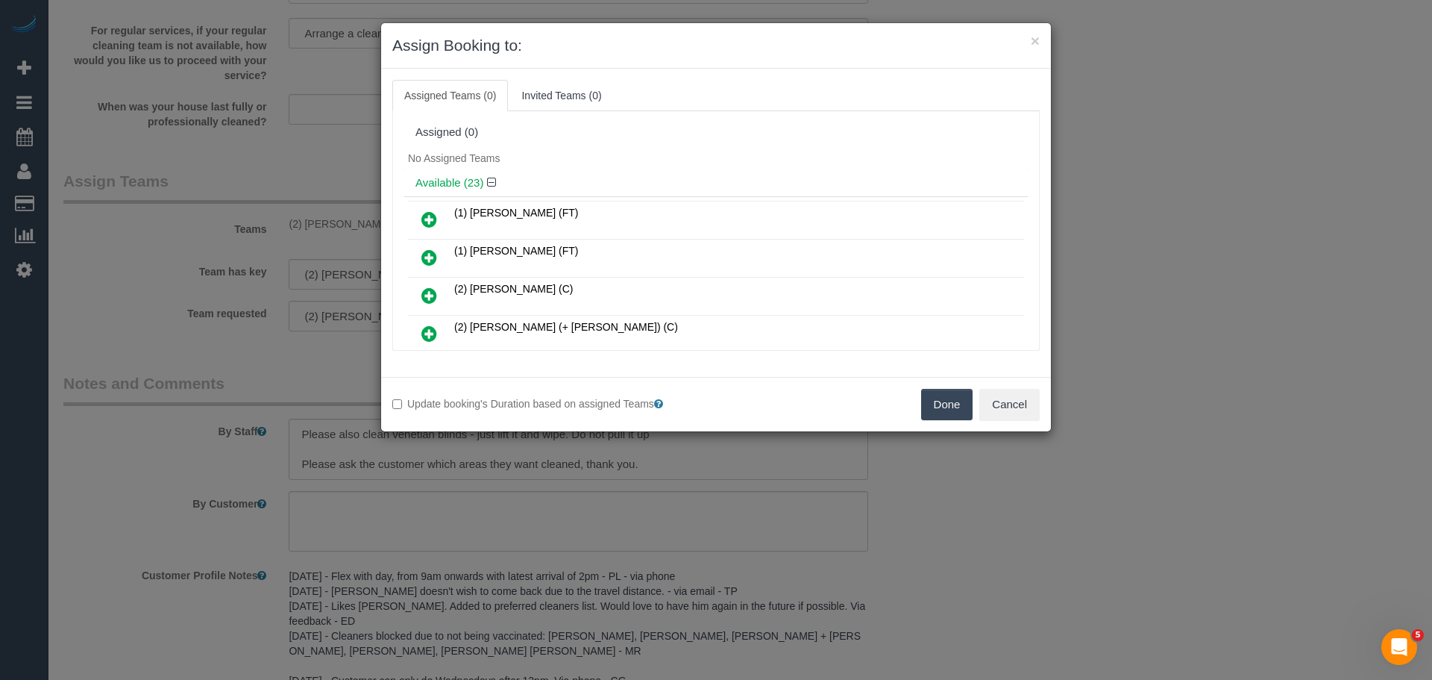
click at [955, 392] on button "Done" at bounding box center [947, 404] width 52 height 31
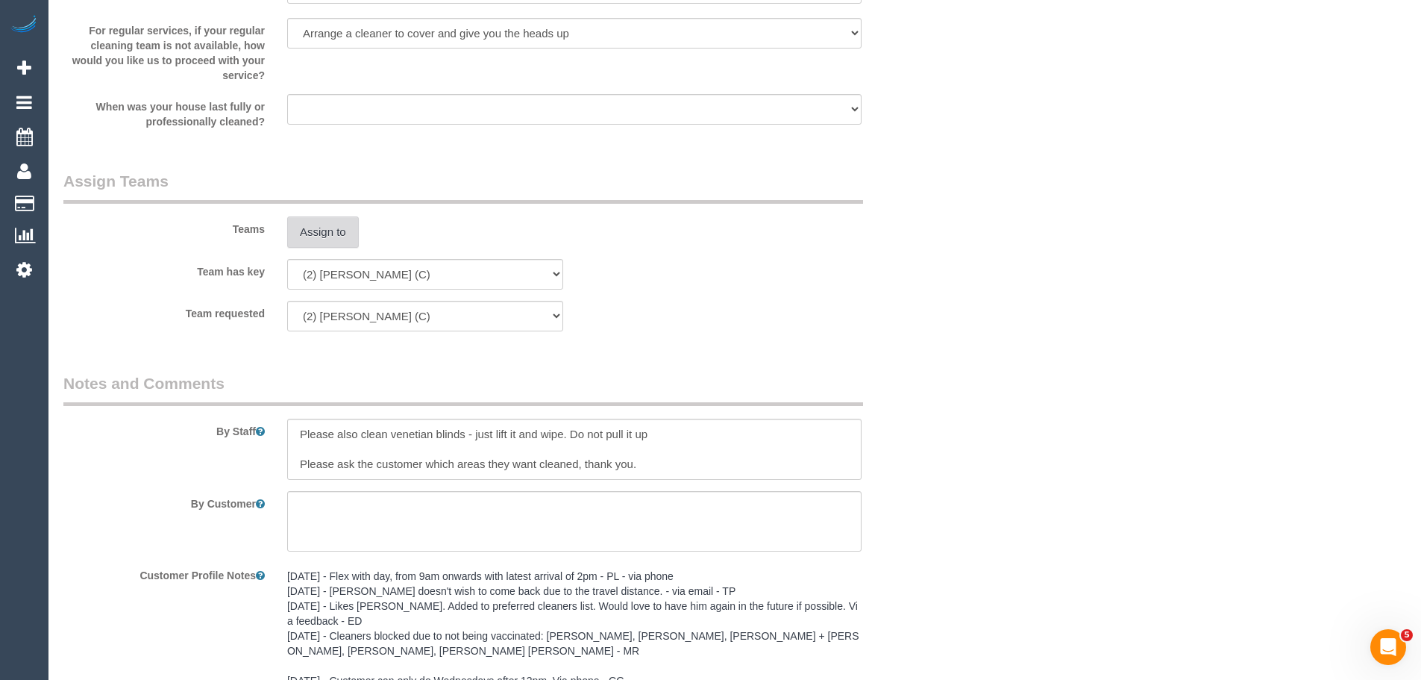
scroll to position [2368, 0]
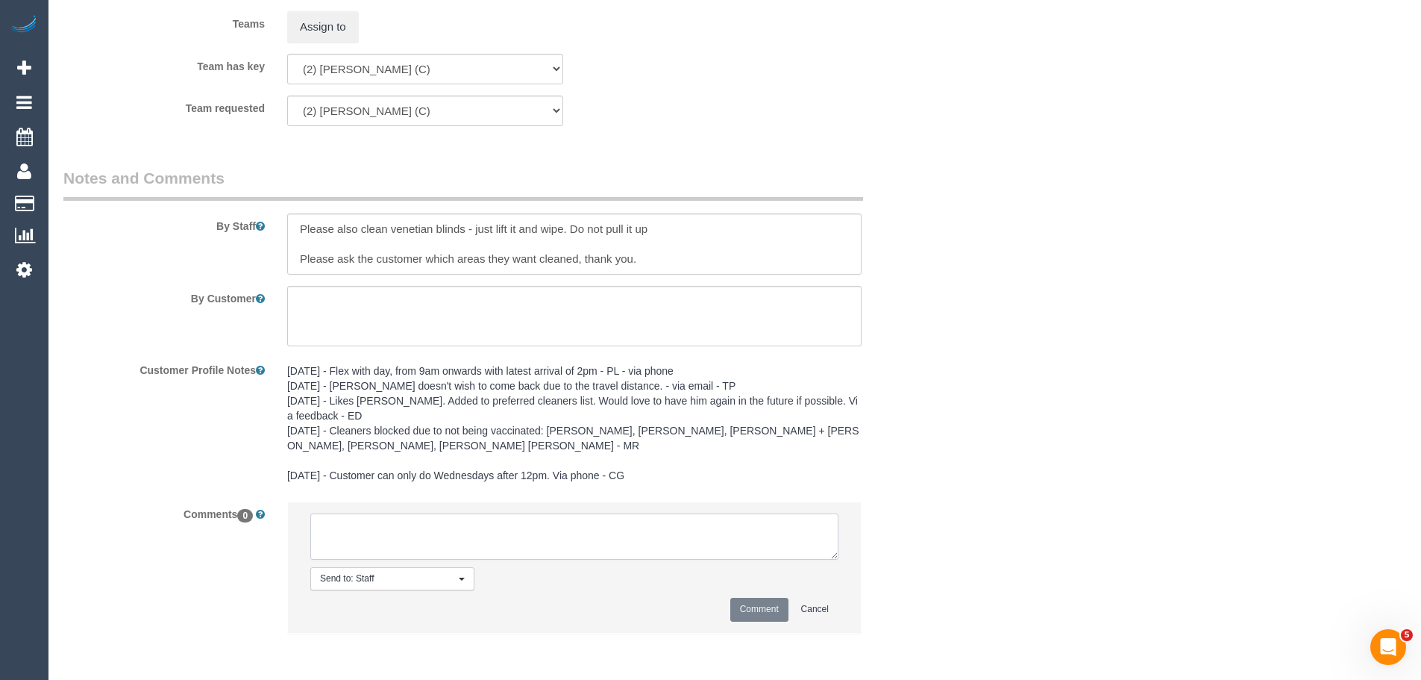
click at [474, 553] on textarea at bounding box center [574, 536] width 528 height 46
type textarea "/"
paste textarea "Cleaner(s) Unassigned: Reason Unassigned: One Off/Ongoing: Flexibility: Close a…"
drag, startPoint x: 830, startPoint y: 556, endPoint x: 1088, endPoint y: 678, distance: 284.6
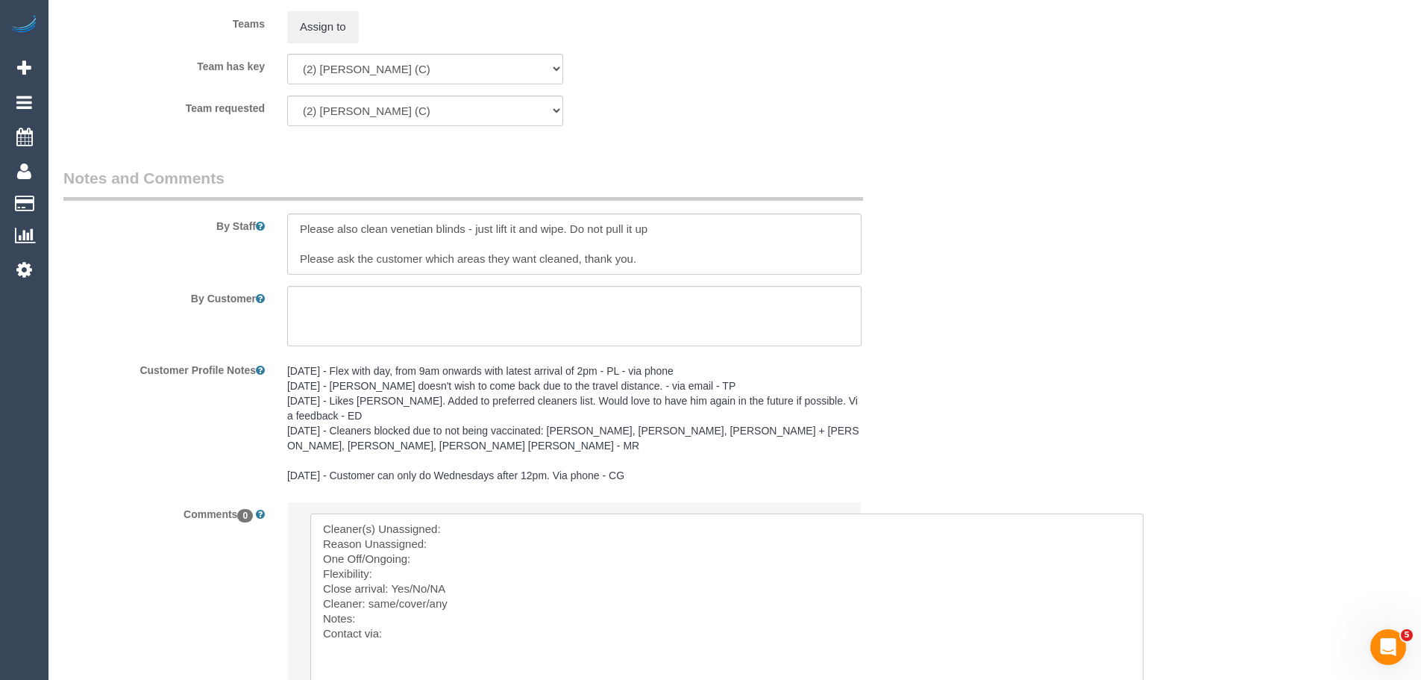
click at [521, 520] on textarea at bounding box center [726, 614] width 833 height 203
paste textarea "(2) Anita Jamieson (C)"
click at [421, 546] on textarea at bounding box center [726, 614] width 833 height 203
click at [500, 542] on textarea at bounding box center [726, 614] width 833 height 203
click at [440, 556] on textarea at bounding box center [726, 614] width 833 height 203
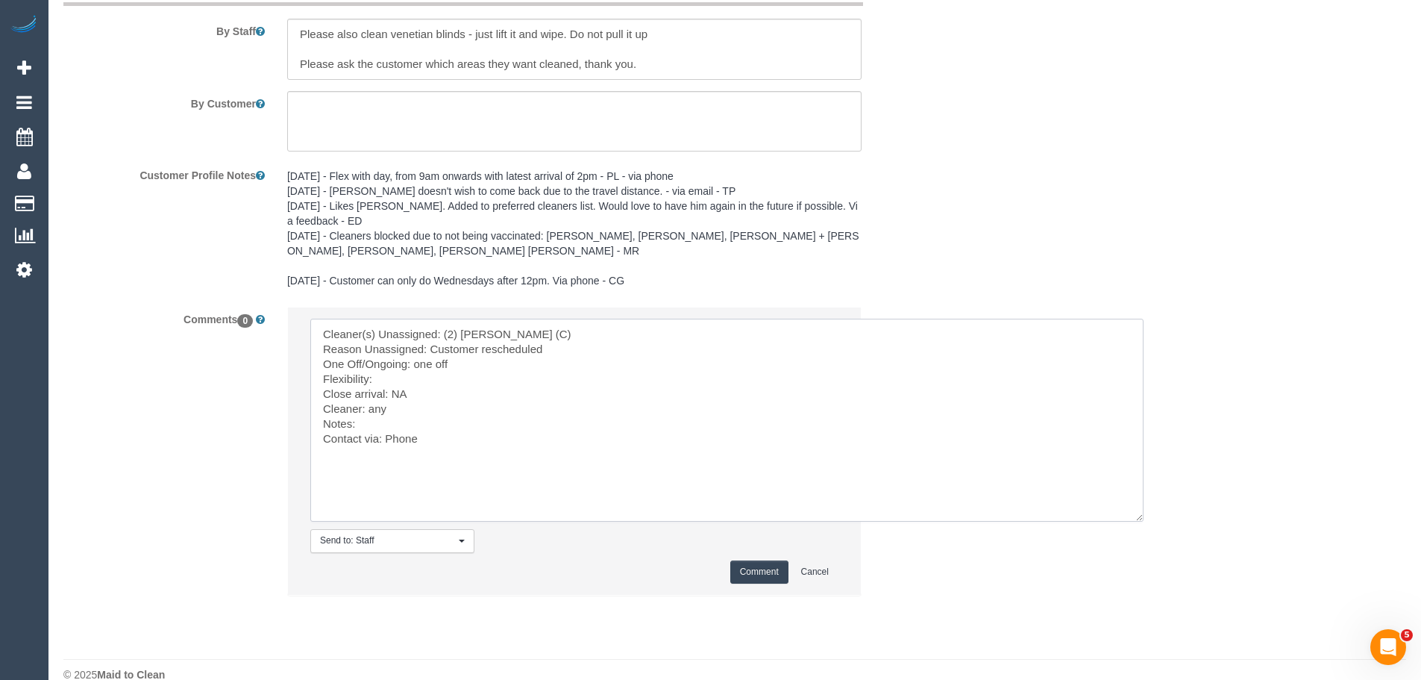
scroll to position [2587, 0]
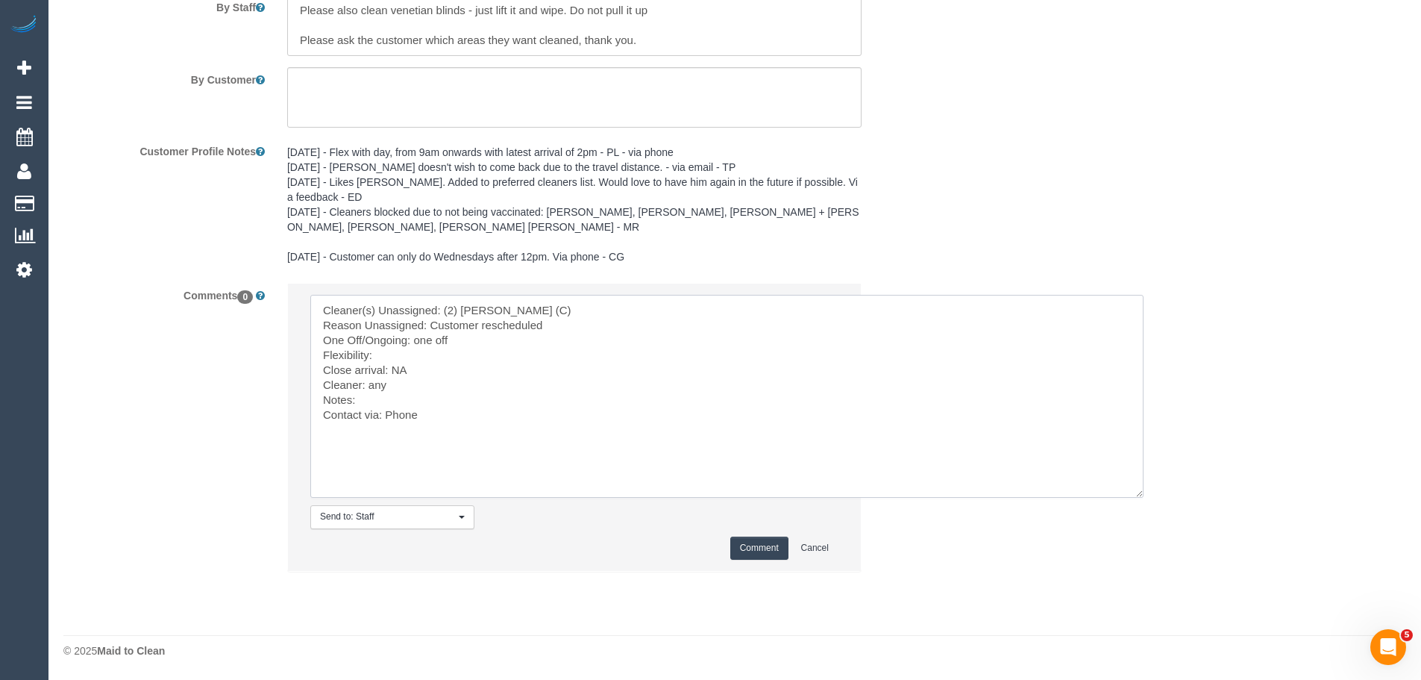
type textarea "Cleaner(s) Unassigned: (2) Anita Jamieson (C) Reason Unassigned: Customer resch…"
click at [766, 544] on button "Comment" at bounding box center [759, 547] width 58 height 23
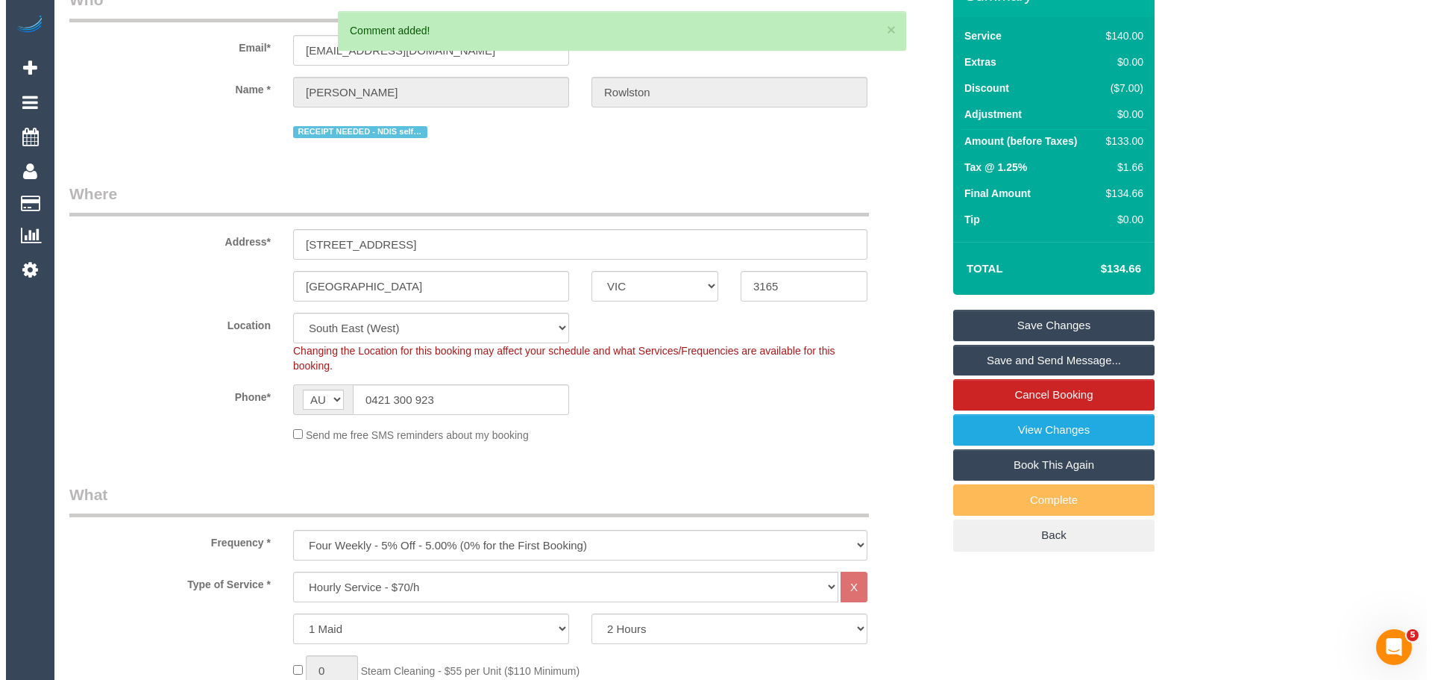
scroll to position [0, 0]
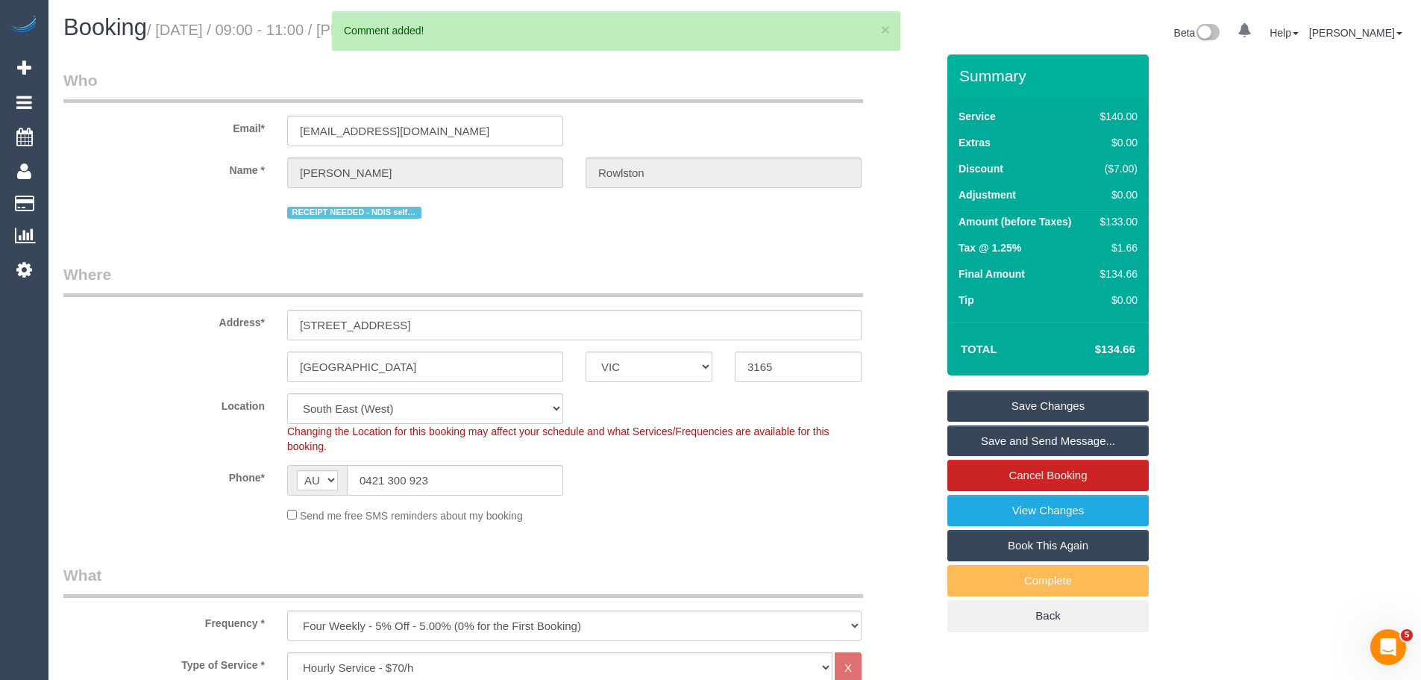
click at [1005, 404] on link "Save Changes" at bounding box center [1047, 405] width 201 height 31
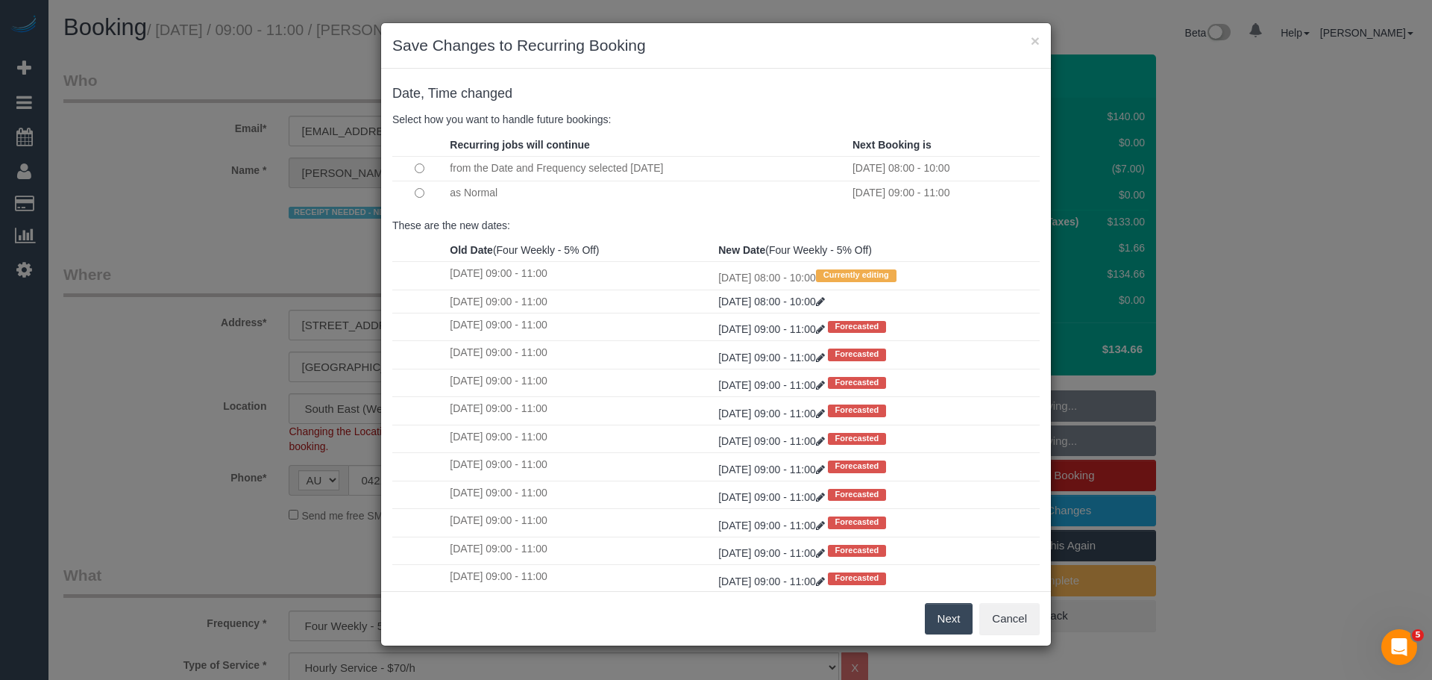
click at [456, 192] on td "as Normal" at bounding box center [647, 193] width 403 height 25
click at [944, 621] on button "Next" at bounding box center [949, 618] width 48 height 31
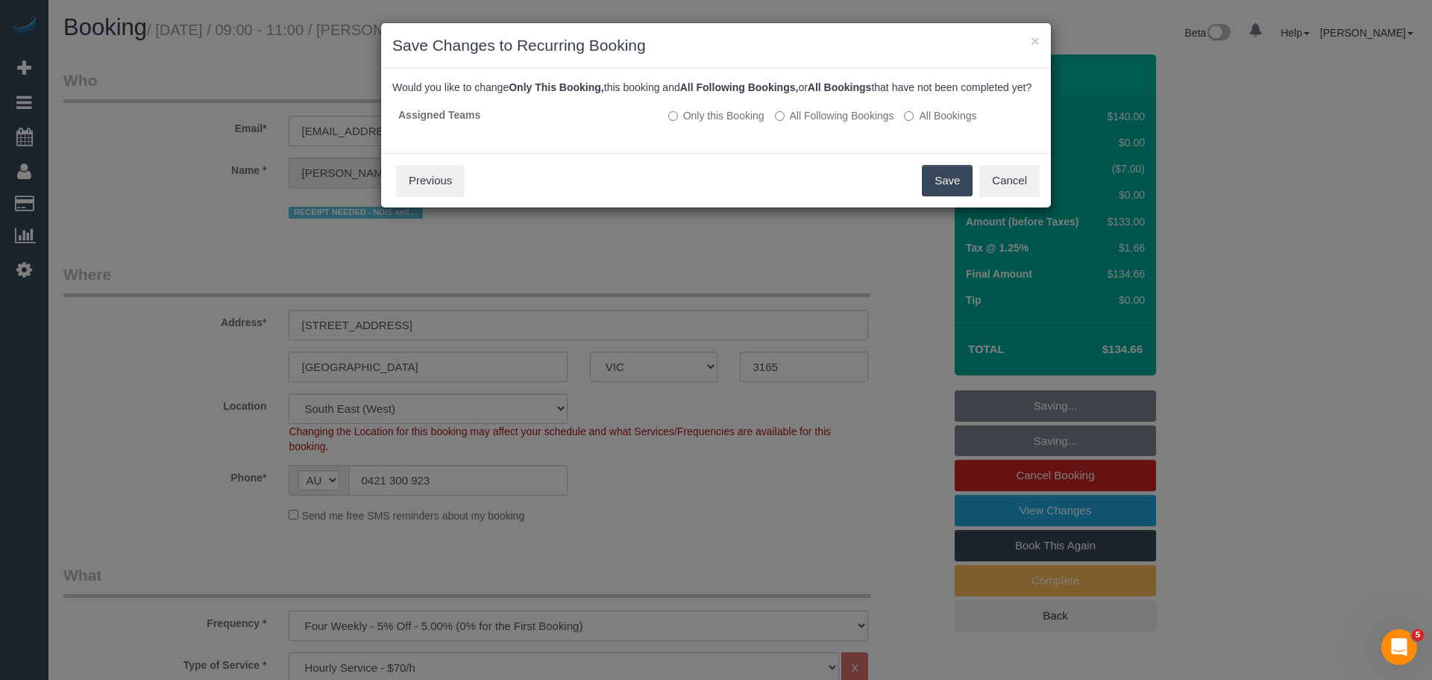
click at [935, 196] on button "Save" at bounding box center [947, 180] width 51 height 31
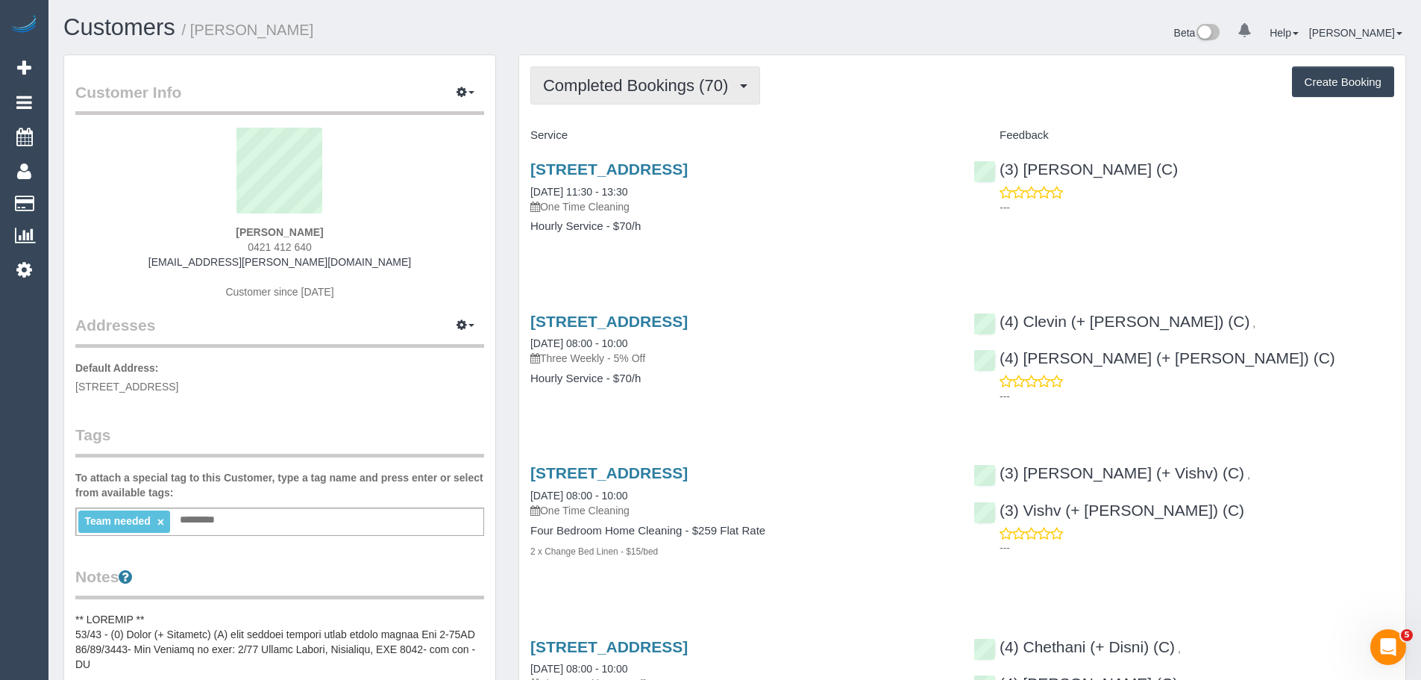
click at [577, 98] on button "Completed Bookings (70)" at bounding box center [645, 85] width 230 height 38
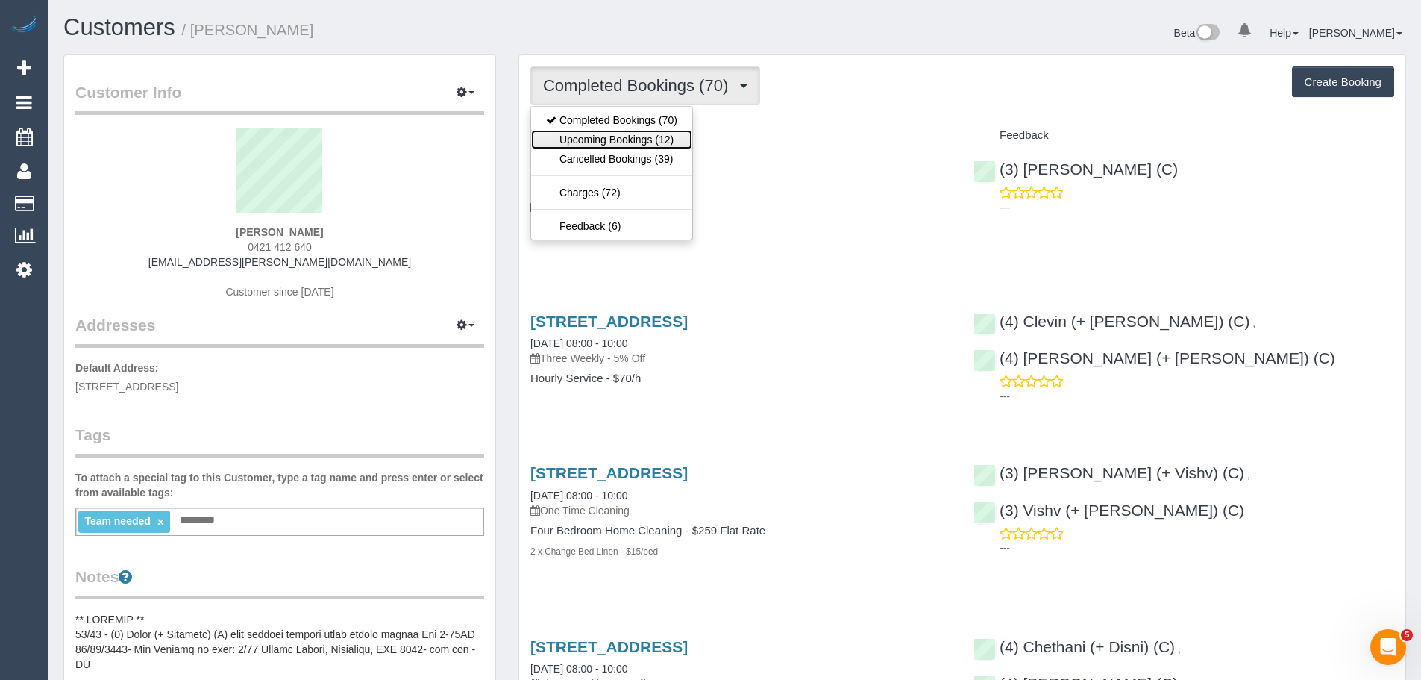
click at [586, 136] on link "Upcoming Bookings (12)" at bounding box center [611, 139] width 161 height 19
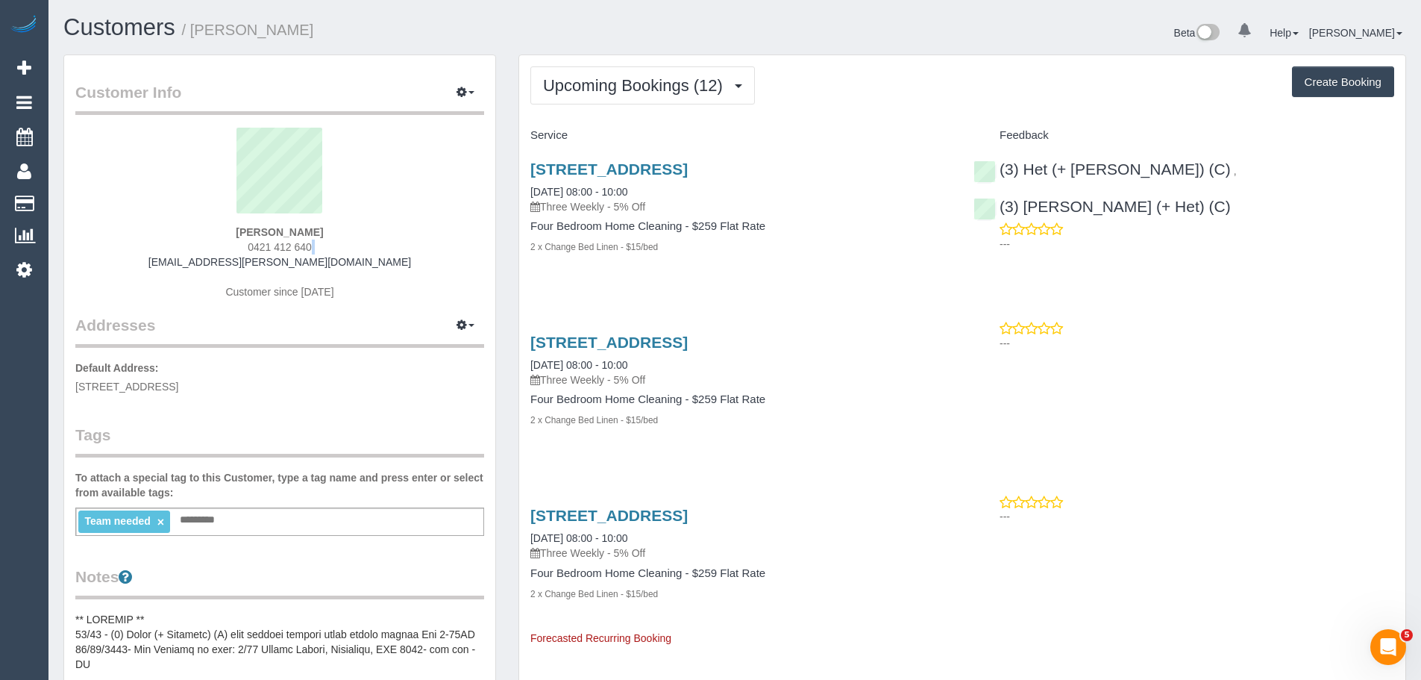
drag, startPoint x: 344, startPoint y: 249, endPoint x: 163, endPoint y: 261, distance: 181.6
click at [163, 261] on div "[PERSON_NAME] 0421 412 640 [EMAIL_ADDRESS][PERSON_NAME][DOMAIN_NAME] Customer s…" at bounding box center [279, 221] width 409 height 186
click at [234, 243] on div "[PERSON_NAME] 0421 412 640 [EMAIL_ADDRESS][PERSON_NAME][DOMAIN_NAME] Customer s…" at bounding box center [279, 221] width 409 height 186
drag, startPoint x: 234, startPoint y: 245, endPoint x: 403, endPoint y: 240, distance: 168.7
click at [403, 240] on div "[PERSON_NAME] 0421 412 640 [EMAIL_ADDRESS][PERSON_NAME][DOMAIN_NAME] Customer s…" at bounding box center [279, 221] width 409 height 186
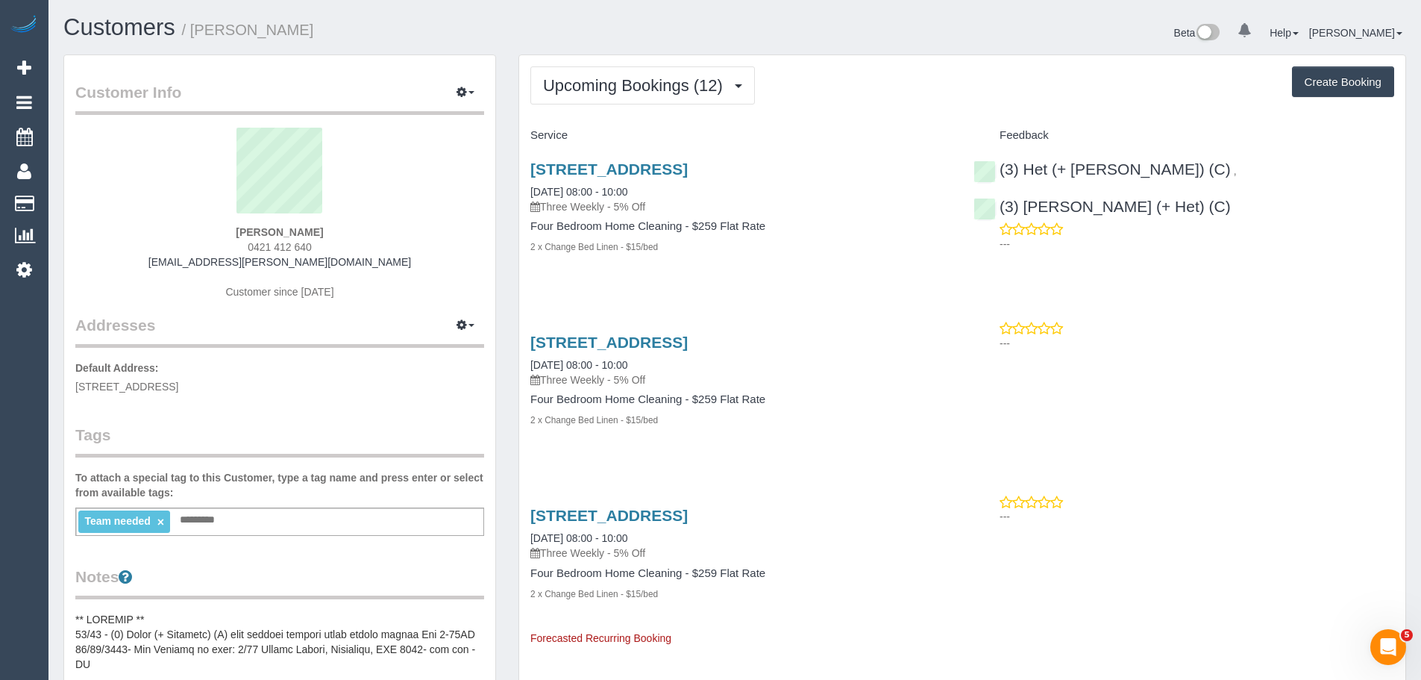
copy span "0421 412 640"
drag, startPoint x: 523, startPoint y: 187, endPoint x: 688, endPoint y: 282, distance: 190.8
click at [688, 282] on div "[STREET_ADDRESS] [DATE] 08:00 - 10:00 Three Weekly - 5% Off Four Bedroom Home C…" at bounding box center [740, 216] width 443 height 136
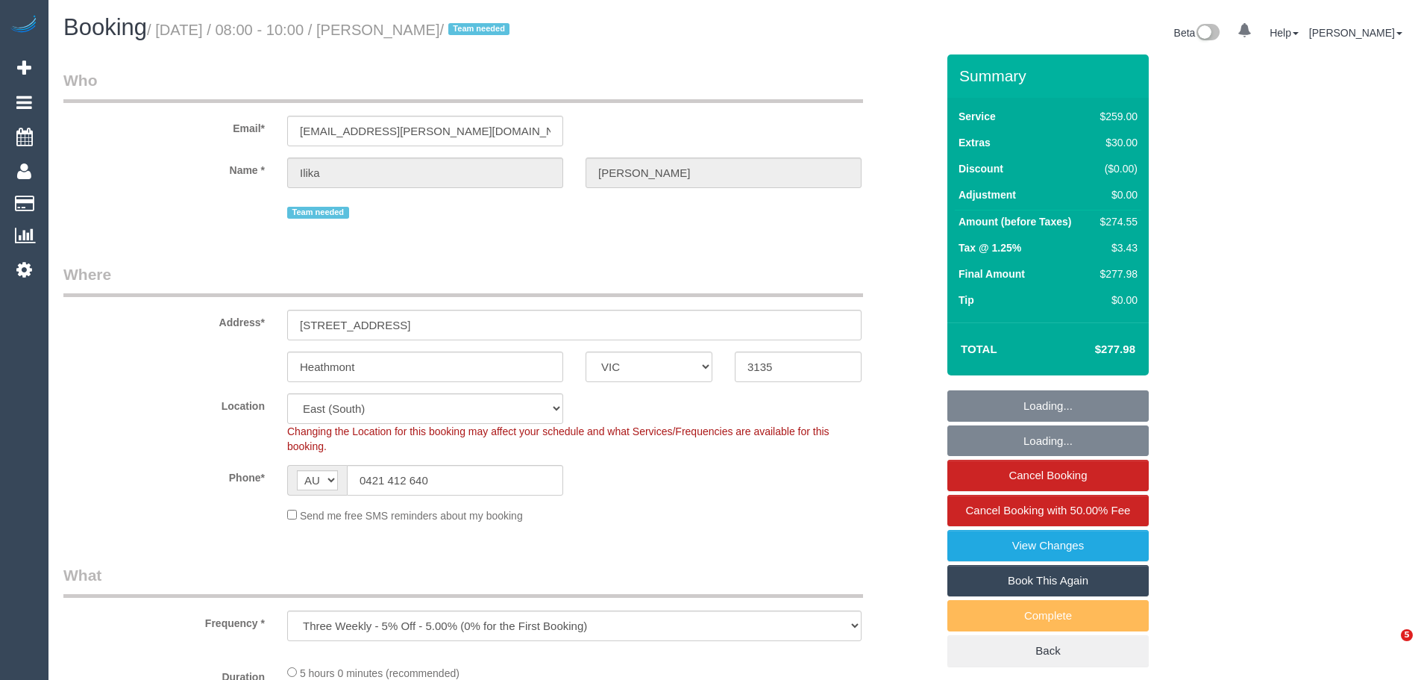
select select "VIC"
select select "object:573"
select select "string:stripe-pm_1PJ5zJ2GScqysDRVN6QVtdR4"
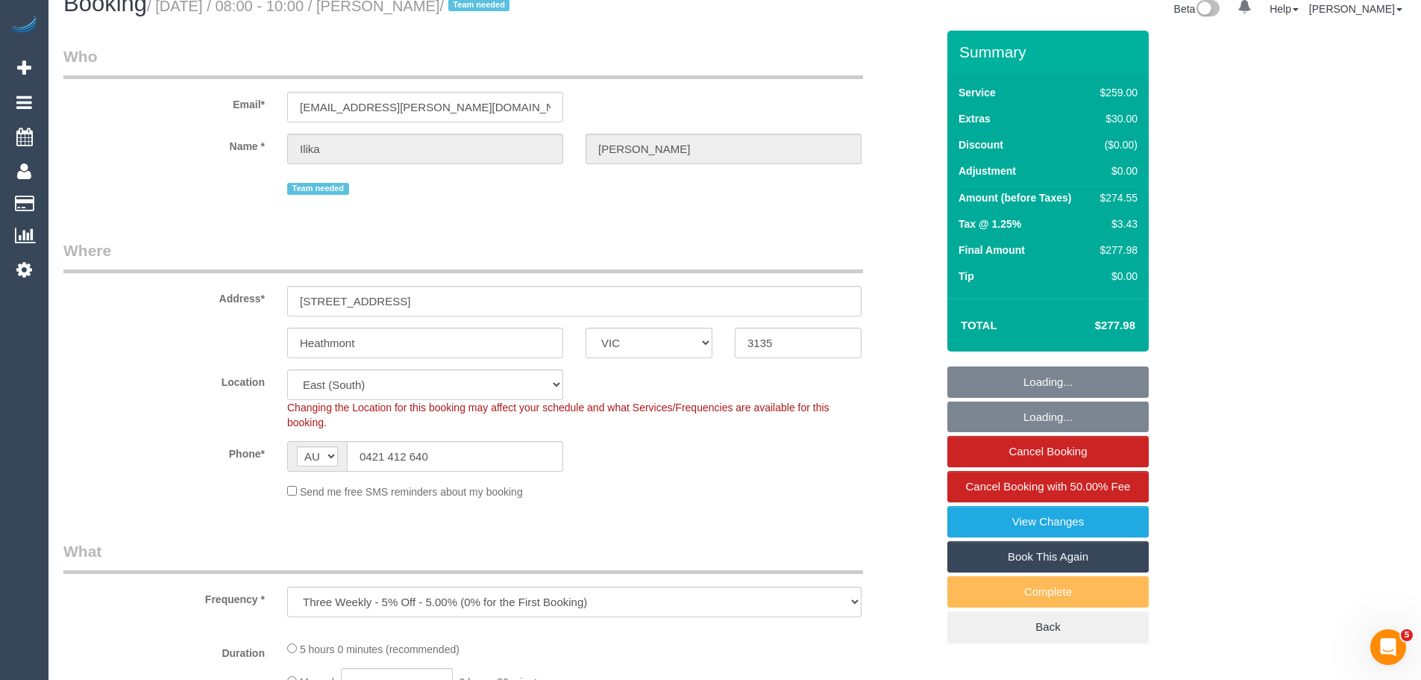
select select "number:28"
select select "number:14"
select select "number:19"
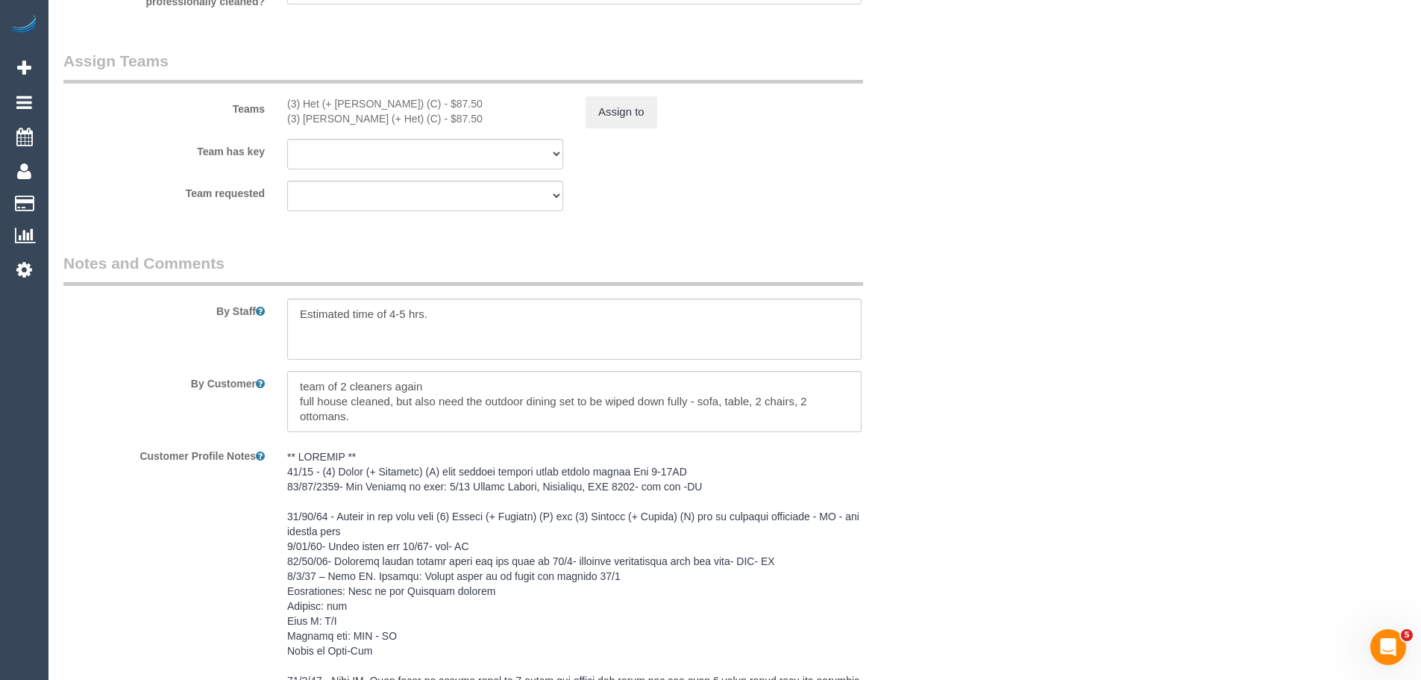
scroll to position [2387, 0]
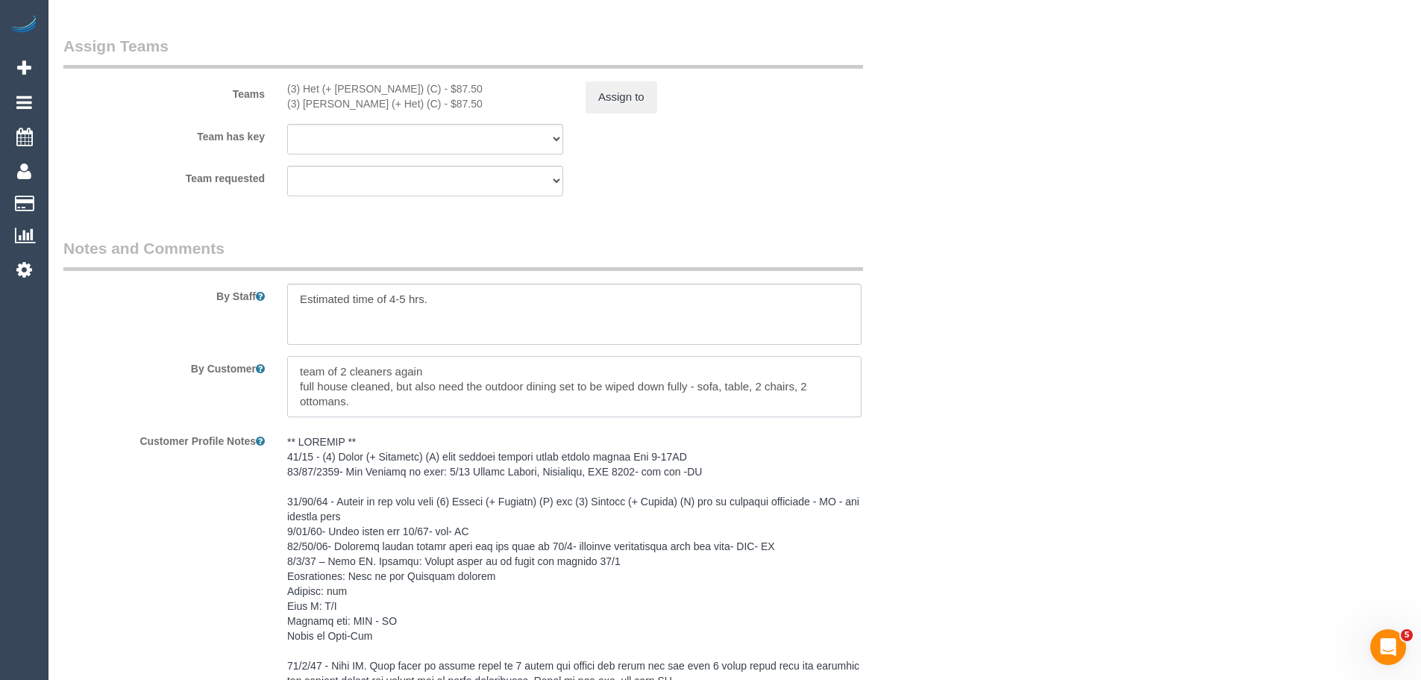
drag, startPoint x: 295, startPoint y: 383, endPoint x: 338, endPoint y: 383, distance: 42.5
click at [338, 383] on textarea at bounding box center [574, 386] width 574 height 61
click at [382, 393] on textarea at bounding box center [574, 386] width 574 height 61
click at [405, 388] on textarea at bounding box center [574, 386] width 574 height 61
drag, startPoint x: 395, startPoint y: 387, endPoint x: 699, endPoint y: 402, distance: 304.7
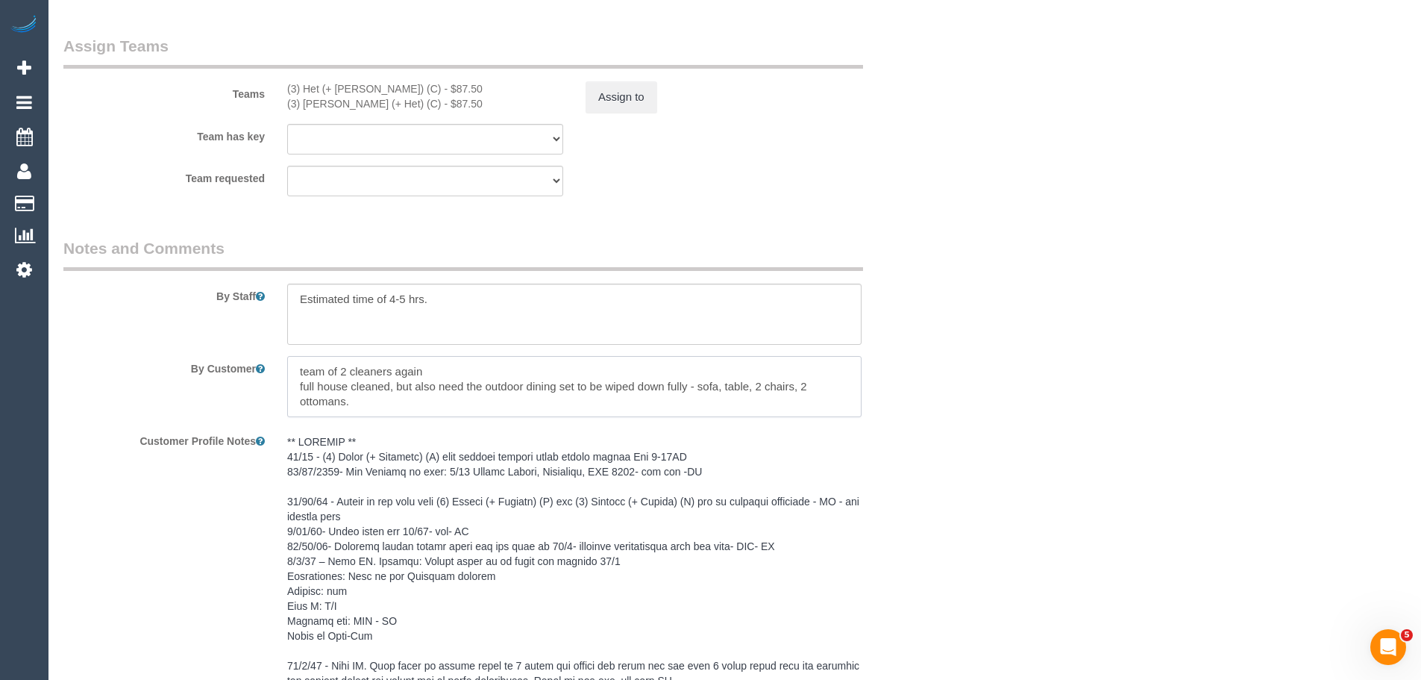
click at [699, 402] on textarea at bounding box center [574, 386] width 574 height 61
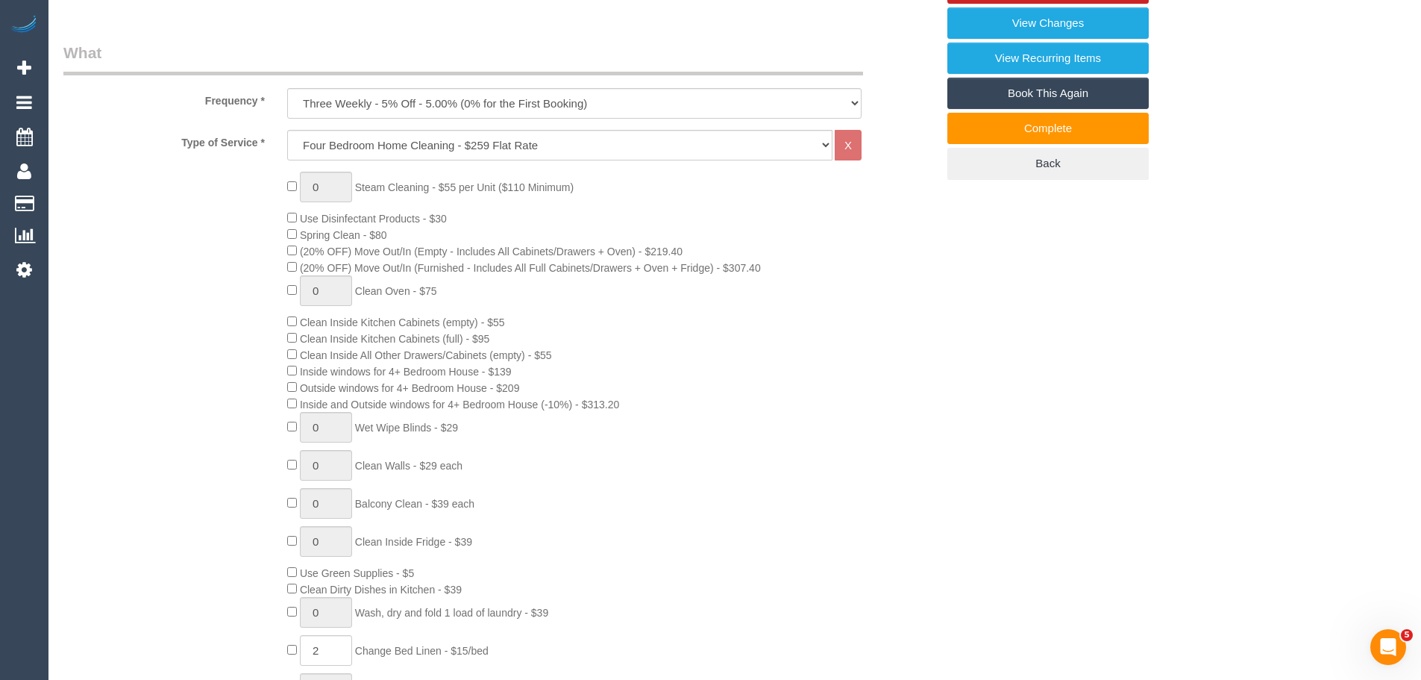
scroll to position [597, 0]
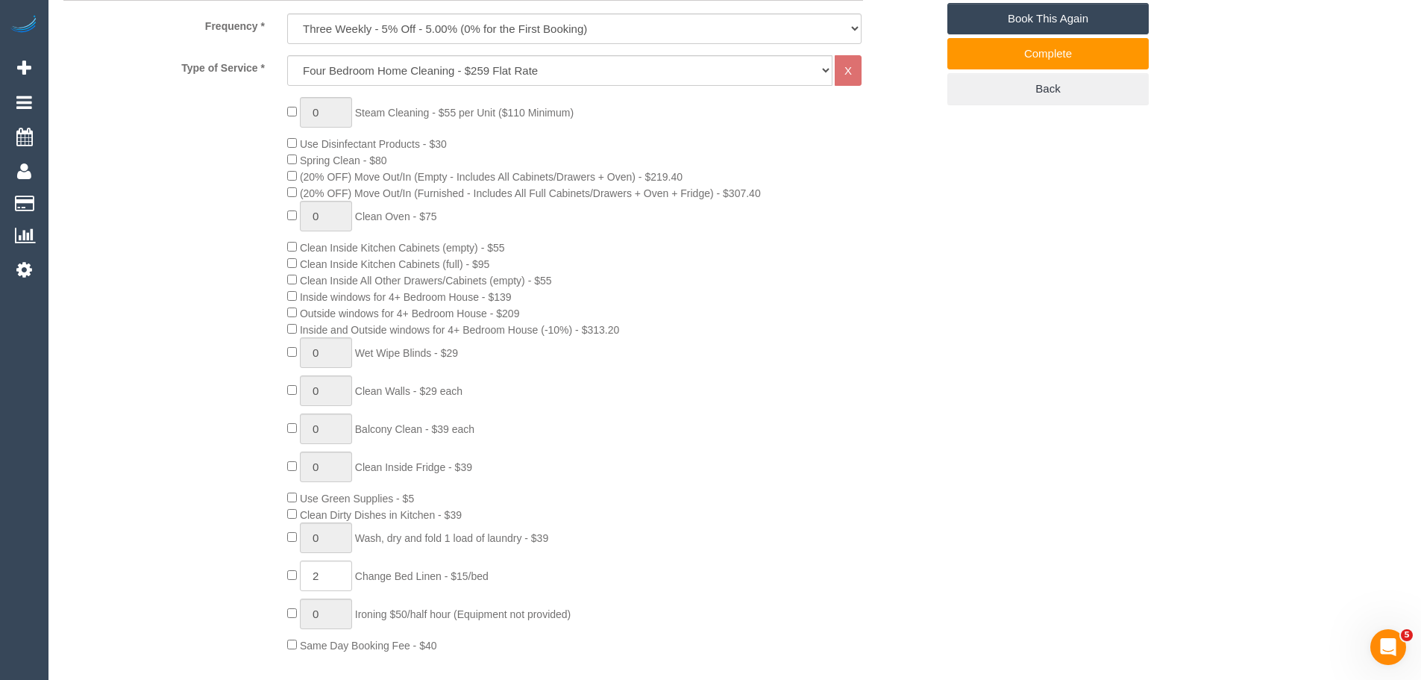
type textarea "team of 2 cleaners again full house cleaned"
drag, startPoint x: 318, startPoint y: 577, endPoint x: 304, endPoint y: 574, distance: 13.9
click at [304, 574] on input "2" at bounding box center [326, 575] width 52 height 31
type input "1"
click at [595, 564] on div "0 Steam Cleaning - $55 per Unit ($110 Minimum) Use Disinfectant Products - $30 …" at bounding box center [611, 375] width 671 height 556
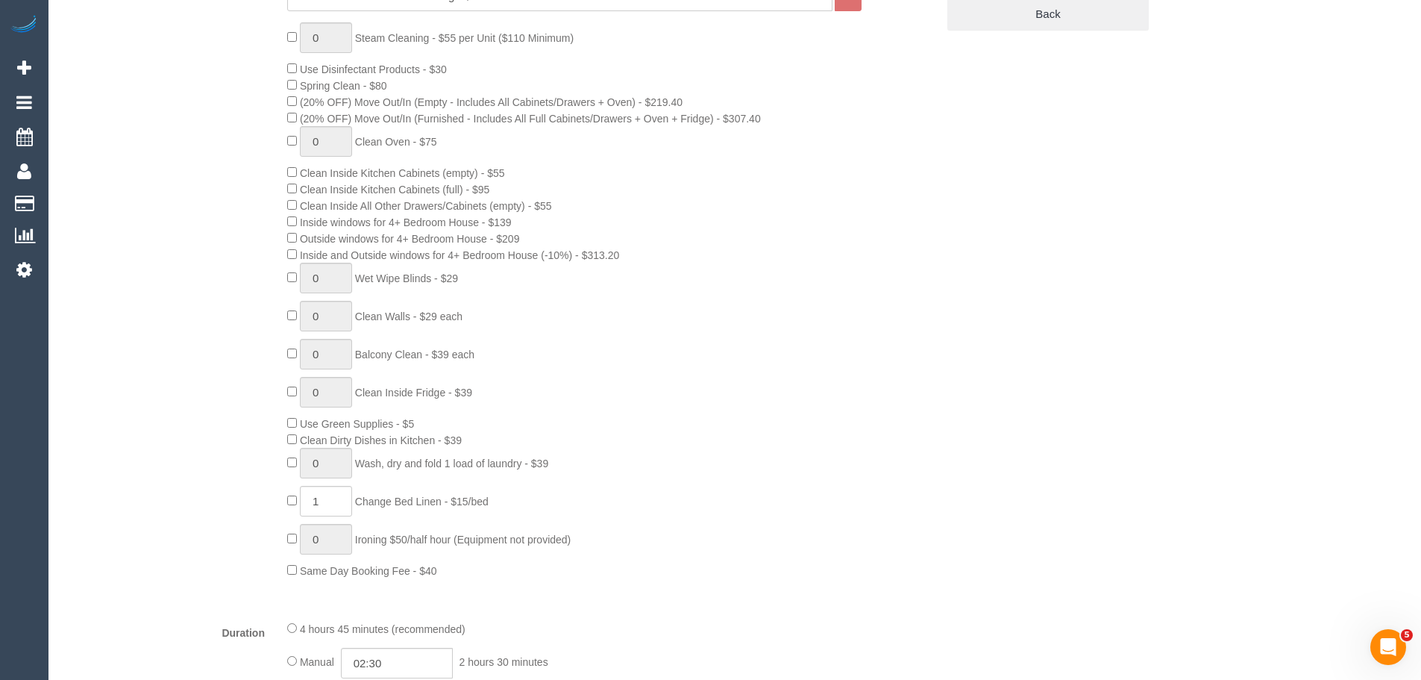
scroll to position [1119, 0]
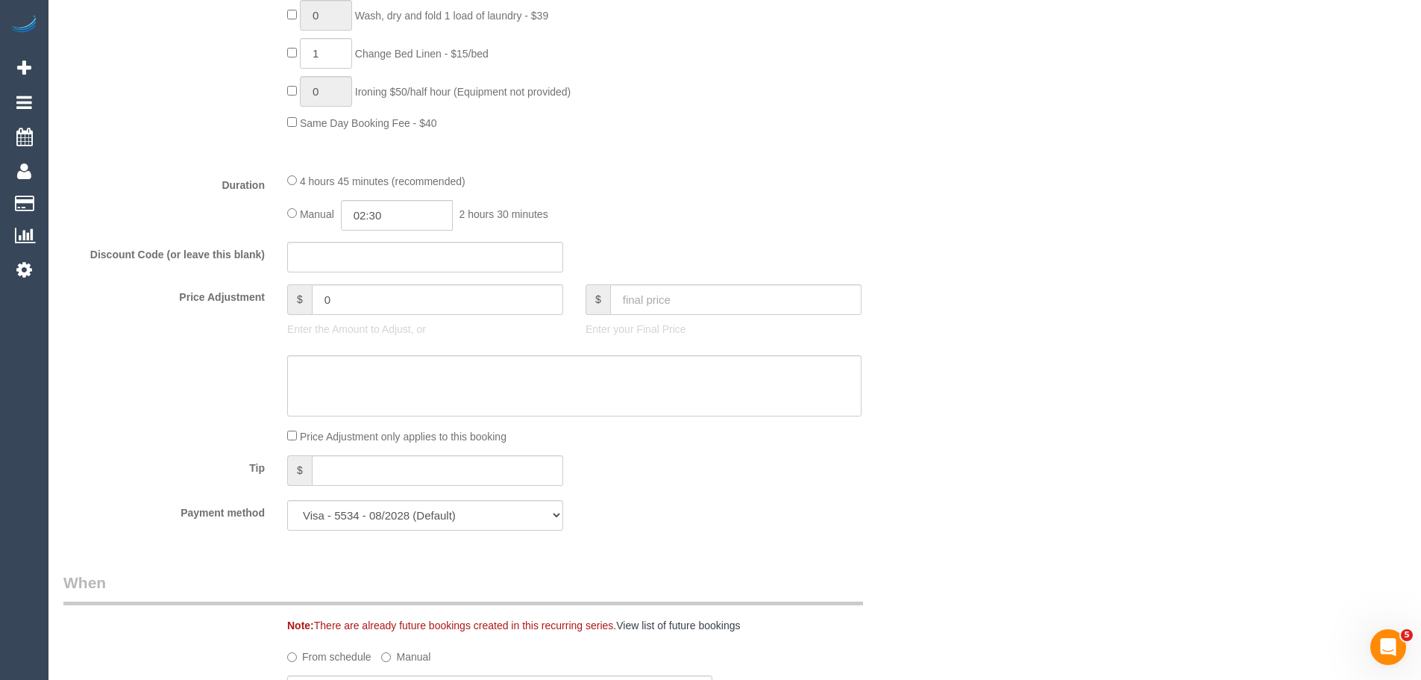
drag, startPoint x: 355, startPoint y: 315, endPoint x: 352, endPoint y: 300, distance: 15.2
click at [355, 315] on div at bounding box center [425, 316] width 276 height 3
click at [352, 300] on input "0" at bounding box center [437, 299] width 251 height 31
click at [352, 392] on textarea at bounding box center [574, 385] width 574 height 61
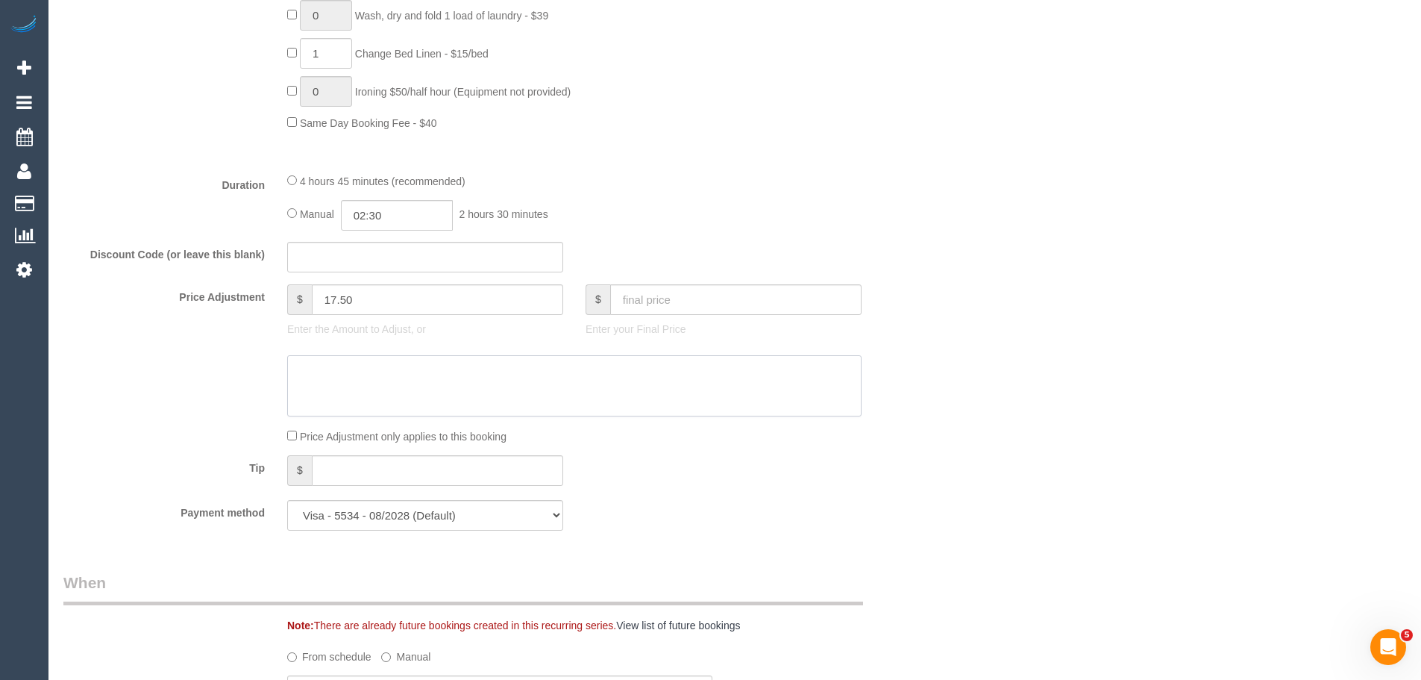
type input "17.5"
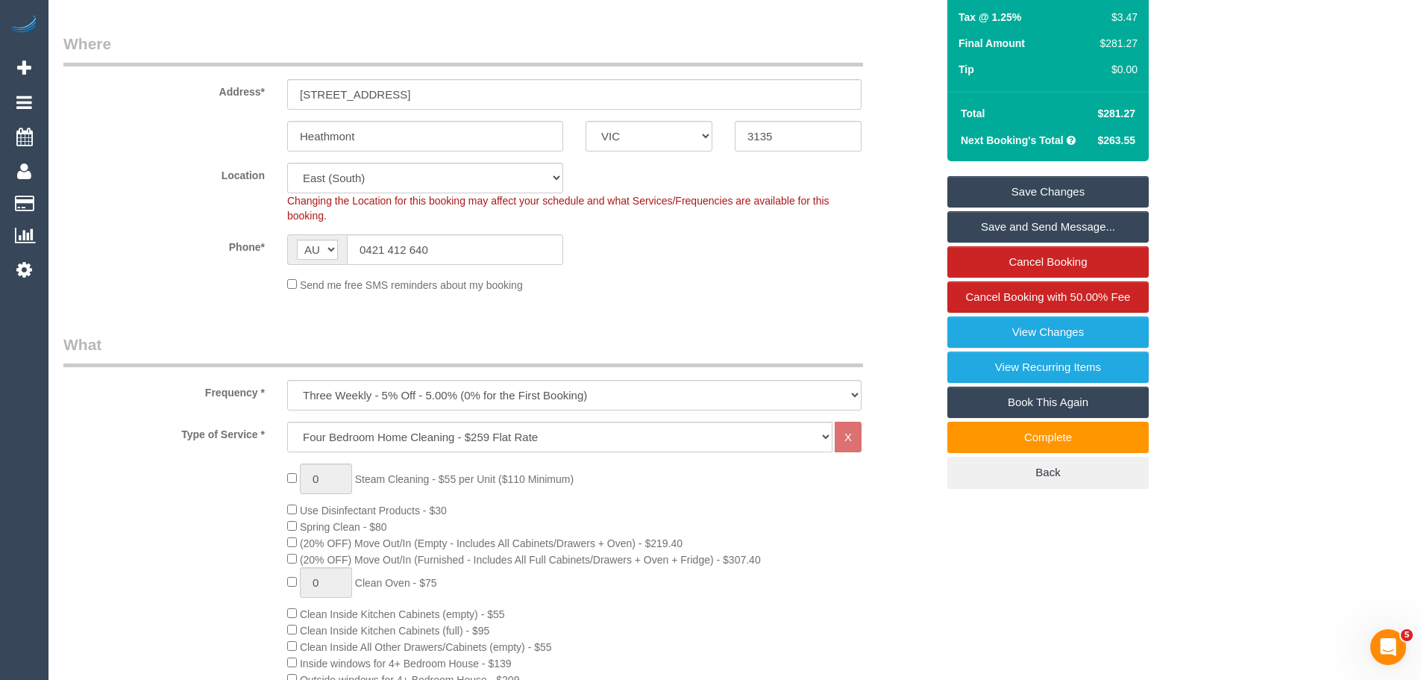
scroll to position [0, 0]
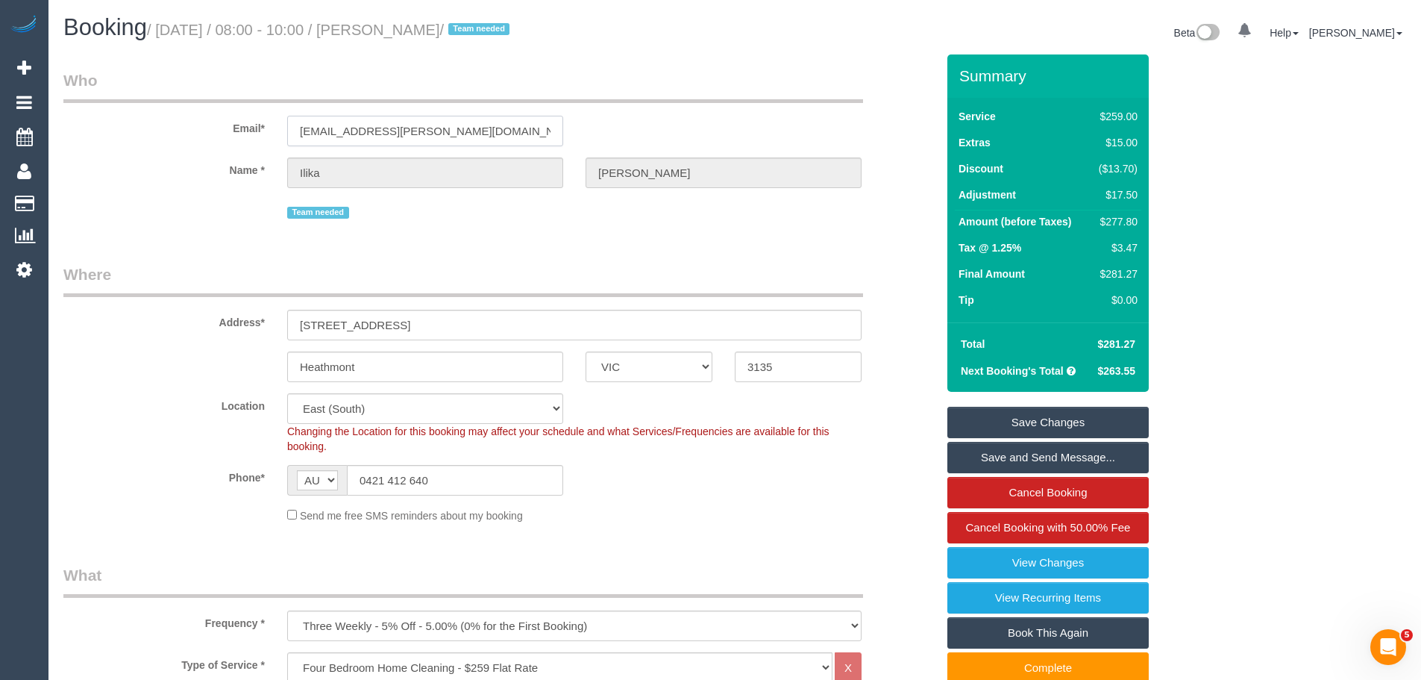
click at [471, 139] on input "ilika.vashishtha@gmail.com" at bounding box center [425, 131] width 276 height 31
drag, startPoint x: 1105, startPoint y: 272, endPoint x: 1125, endPoint y: 279, distance: 21.5
click at [1125, 279] on div "$281.27" at bounding box center [1115, 273] width 45 height 15
click at [1099, 292] on div "$0.00" at bounding box center [1115, 299] width 45 height 15
drag, startPoint x: 1099, startPoint y: 272, endPoint x: 1141, endPoint y: 270, distance: 41.8
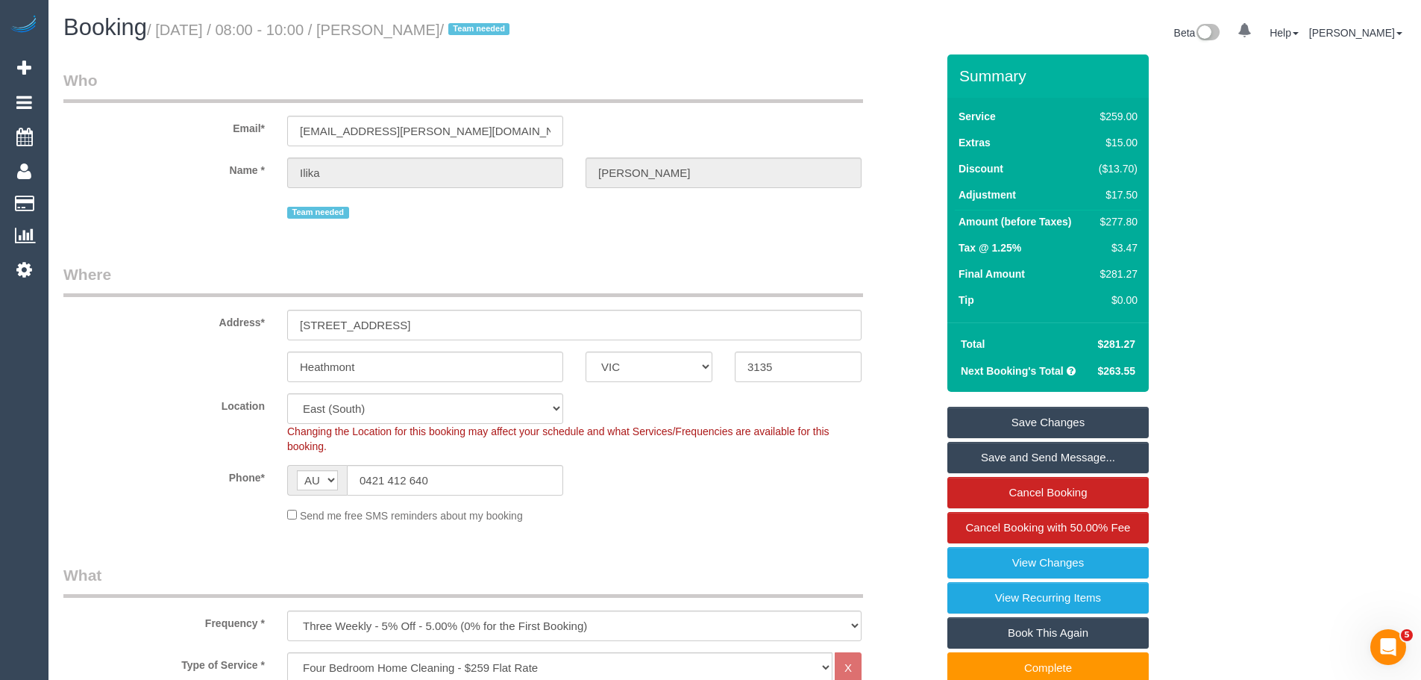
click at [1141, 270] on div "Service $259.00 Extras $15.00 Discount ($13.70) Adjustment $17.50 Amount (befor…" at bounding box center [1047, 210] width 201 height 225
click at [1127, 269] on div "$281.27" at bounding box center [1115, 273] width 45 height 15
drag, startPoint x: 1138, startPoint y: 272, endPoint x: 1099, endPoint y: 272, distance: 38.8
click at [1099, 272] on td "$281.27" at bounding box center [1115, 276] width 52 height 26
click at [678, 19] on h1 "Booking / October 06, 2025 / 08:00 - 10:00 / Ilika Vashishtha / Team needed" at bounding box center [393, 27] width 660 height 25
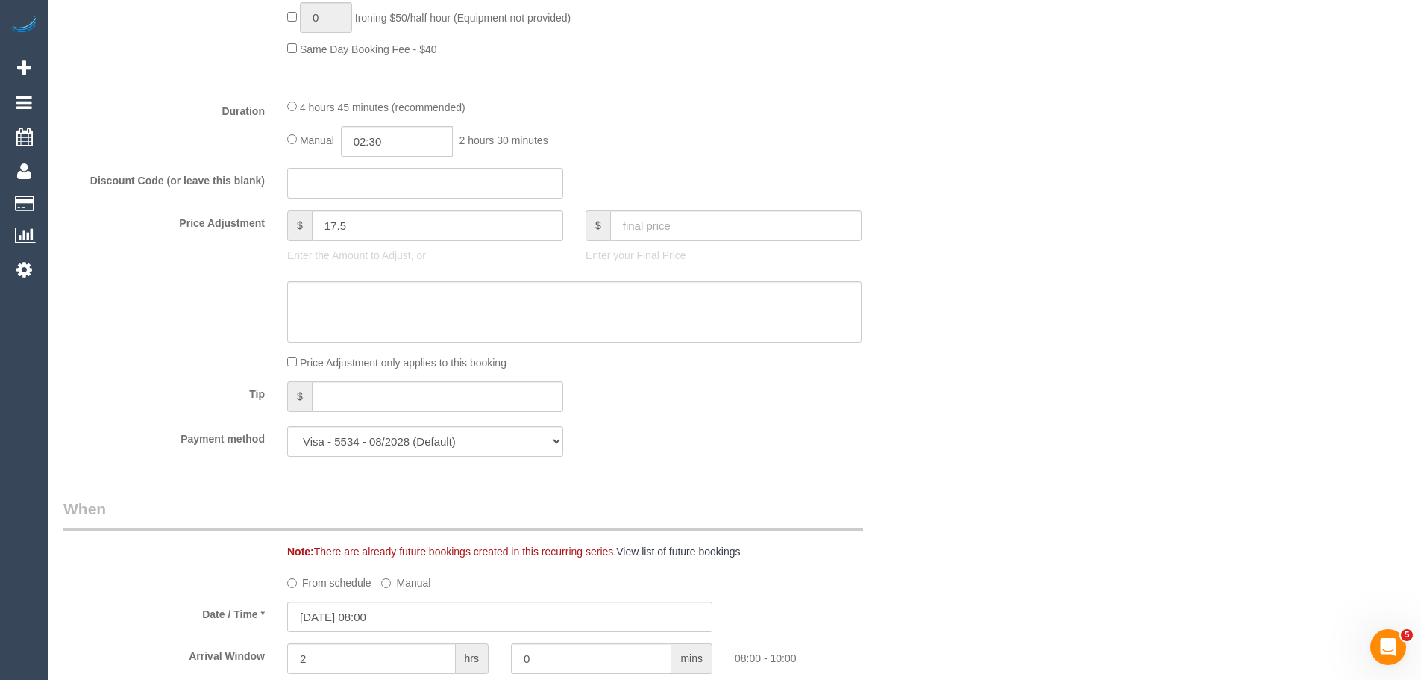
scroll to position [1193, 0]
click at [430, 300] on textarea at bounding box center [574, 310] width 574 height 61
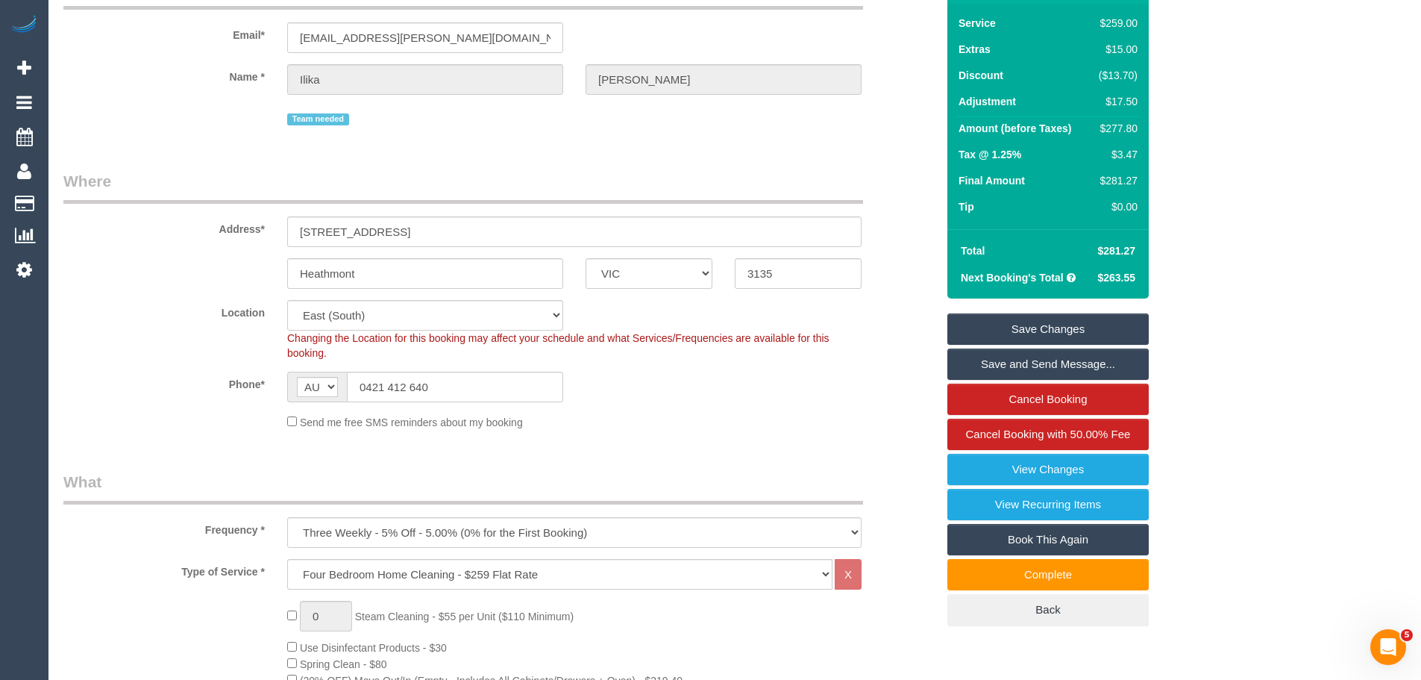
scroll to position [0, 0]
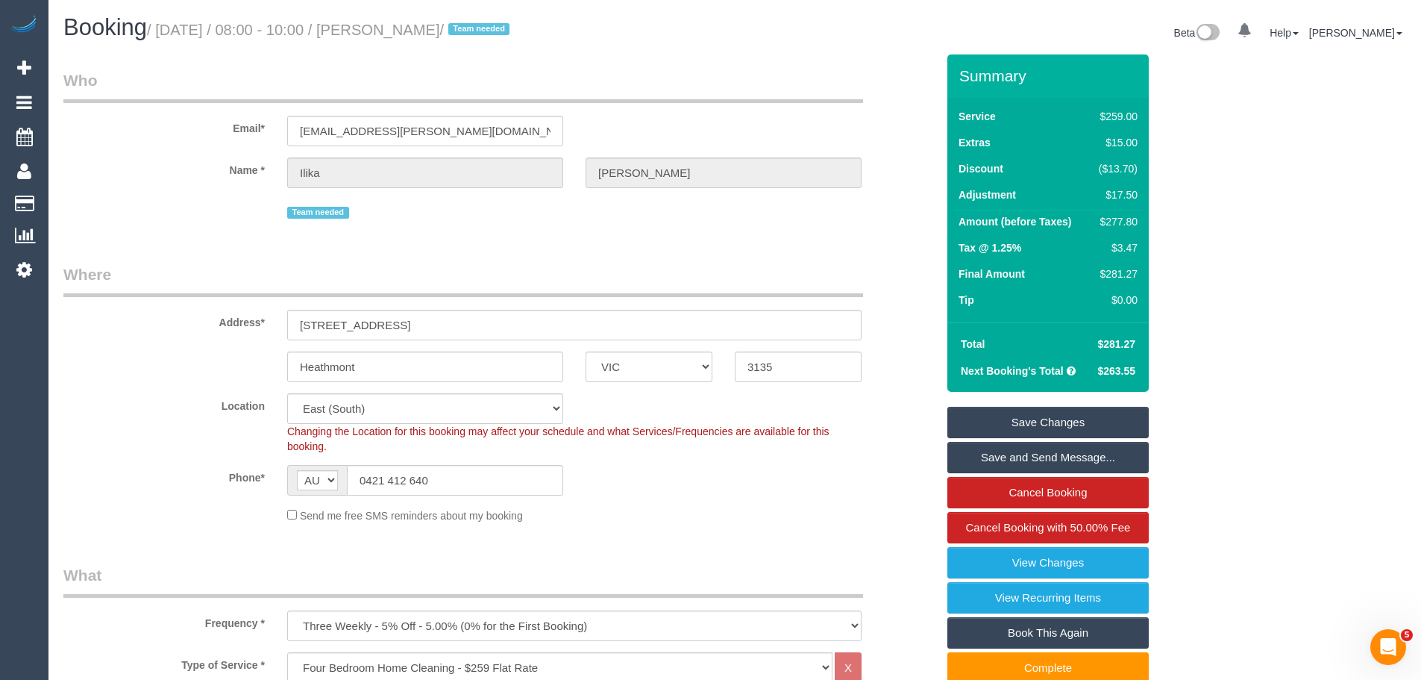
type textarea "15 mins added to vacuum the sofa and dining chairs - Via phone CE"
click at [460, 126] on input "ilika.vashishtha@gmail.com" at bounding box center [425, 131] width 276 height 31
click at [1119, 219] on div "$277.80" at bounding box center [1115, 221] width 45 height 15
copy div "277.80"
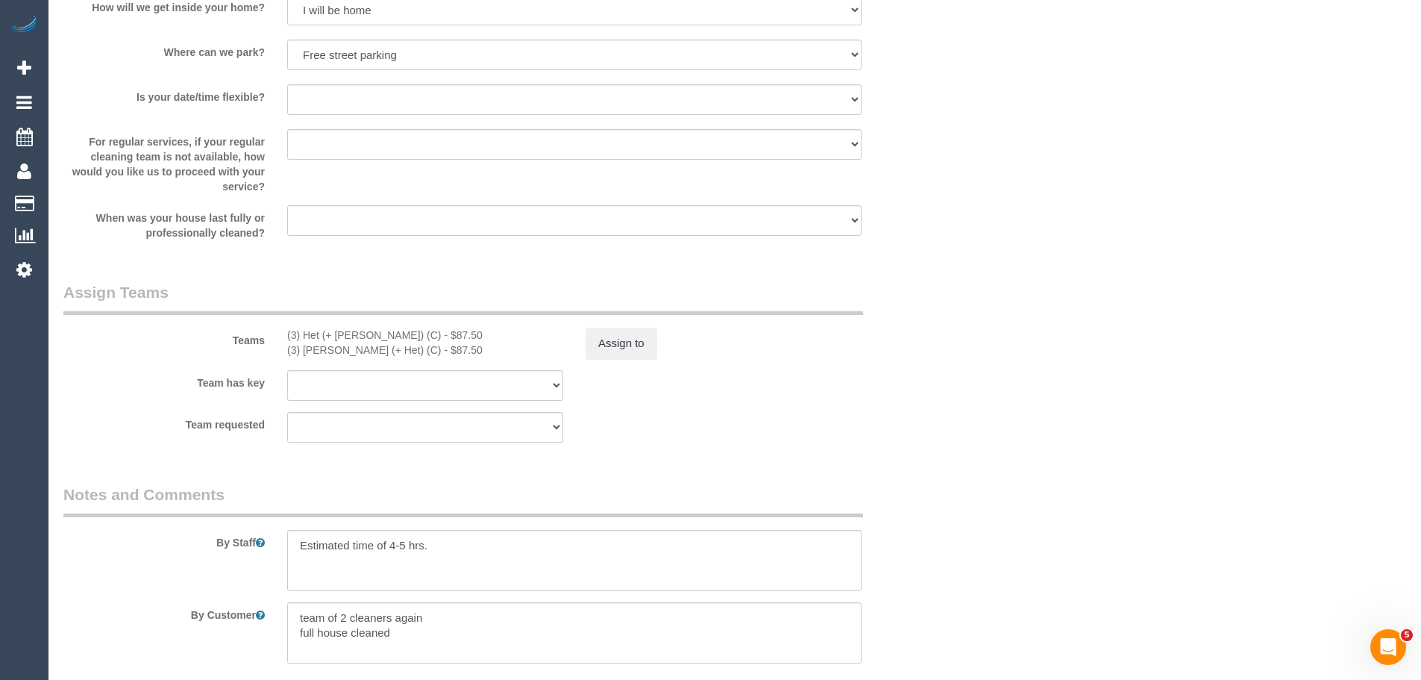
scroll to position [2163, 0]
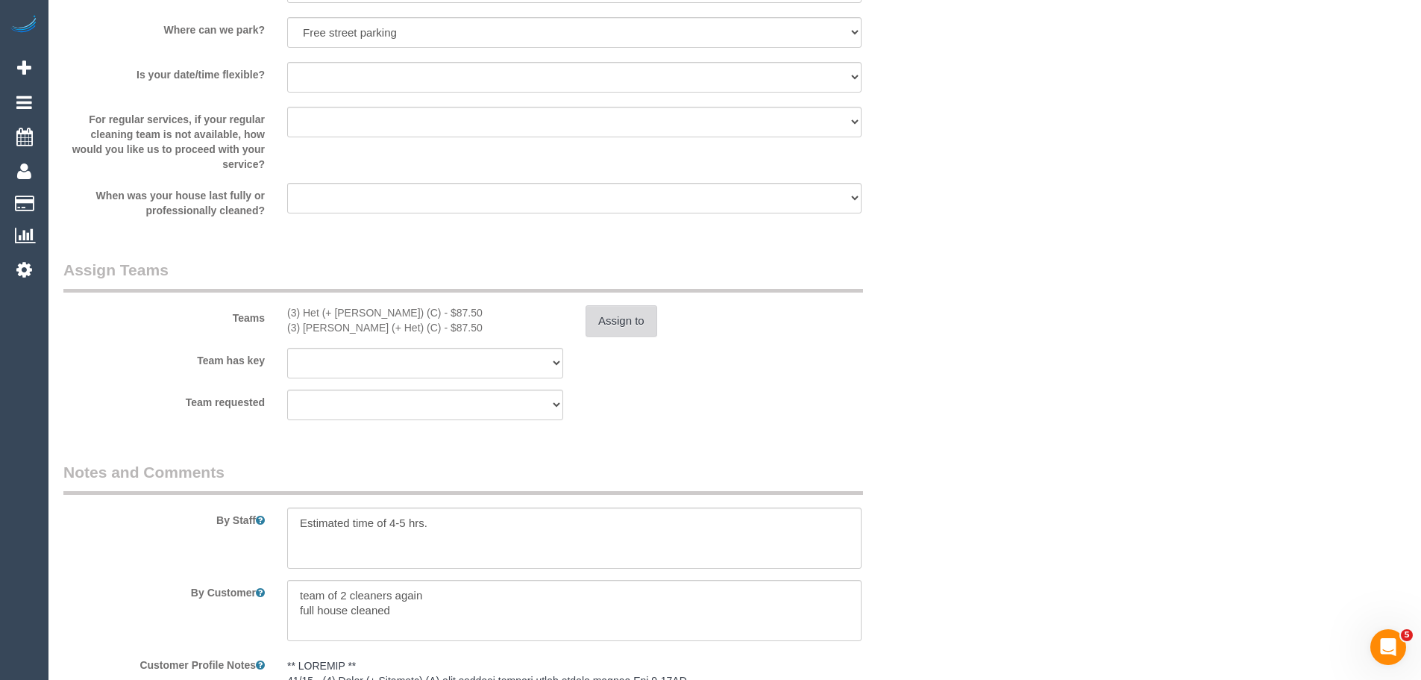
click at [597, 321] on button "Assign to" at bounding box center [622, 320] width 72 height 31
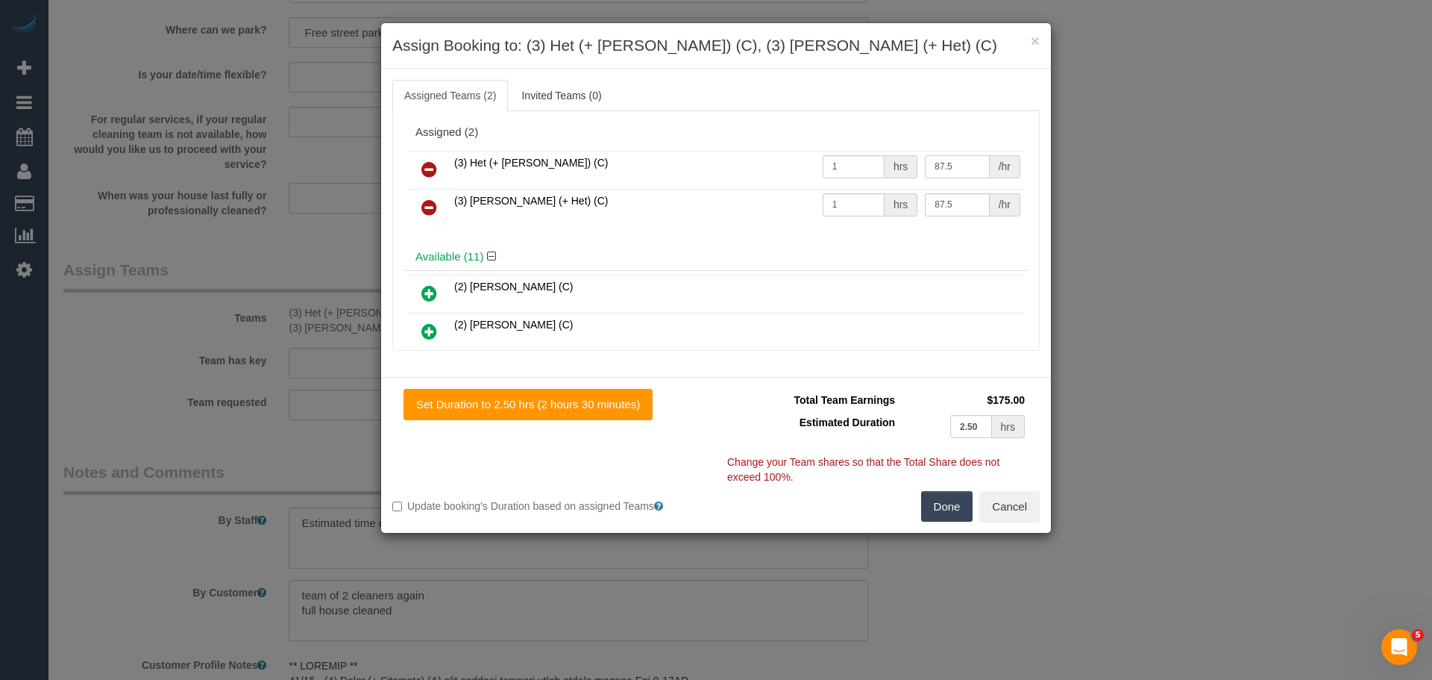
drag, startPoint x: 970, startPoint y: 165, endPoint x: 840, endPoint y: 176, distance: 130.3
click at [840, 176] on tr "(3) Het (+ Ronak) (C) 1 hrs 87.5 /hr" at bounding box center [716, 170] width 616 height 38
drag, startPoint x: 955, startPoint y: 166, endPoint x: 861, endPoint y: 151, distance: 95.0
click at [861, 151] on tr "(3) Het (+ Ronak) (C) 1 hrs 92.50 /hr" at bounding box center [716, 170] width 616 height 38
type input "92.5"
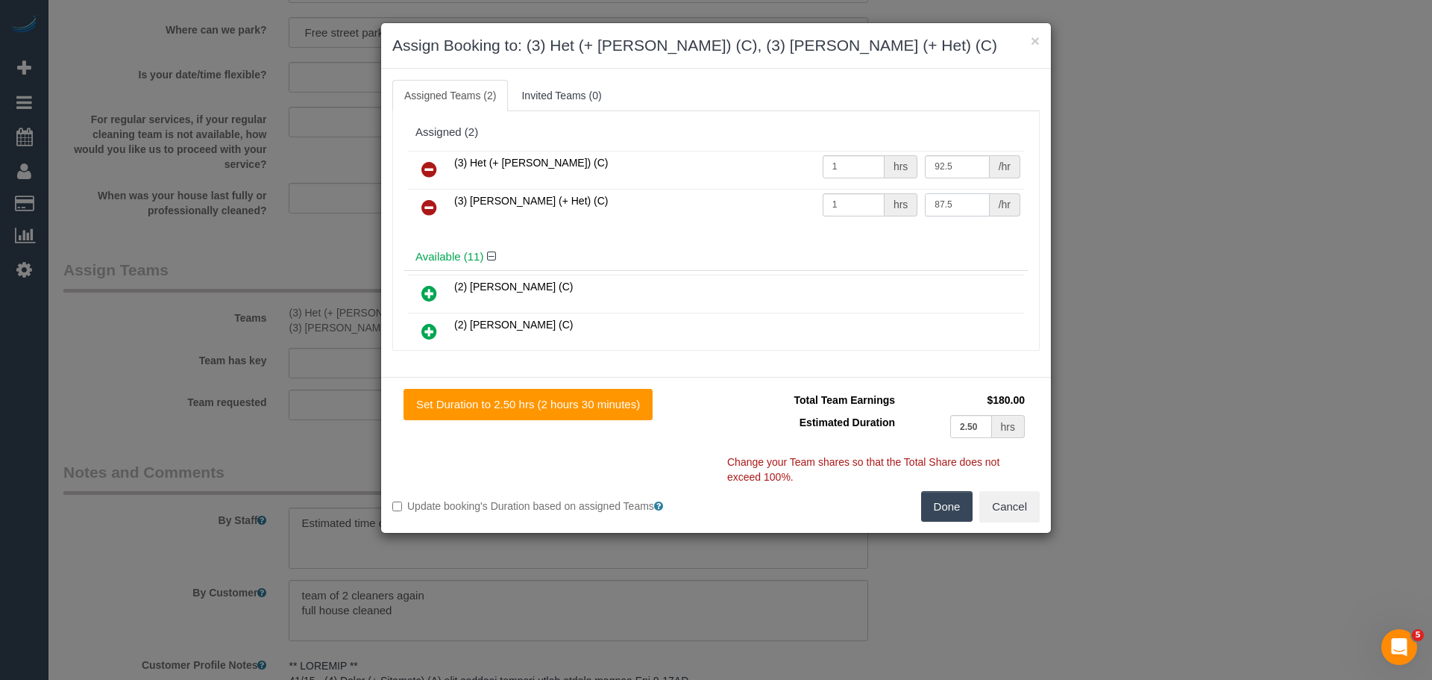
drag, startPoint x: 900, startPoint y: 201, endPoint x: 770, endPoint y: 197, distance: 129.8
click at [771, 198] on tr "(3) Ronak (+ Het) (C) 1 hrs 87.5 /hr" at bounding box center [716, 208] width 616 height 38
paste input "92.50"
type input "92.5"
click at [950, 497] on button "Done" at bounding box center [947, 506] width 52 height 31
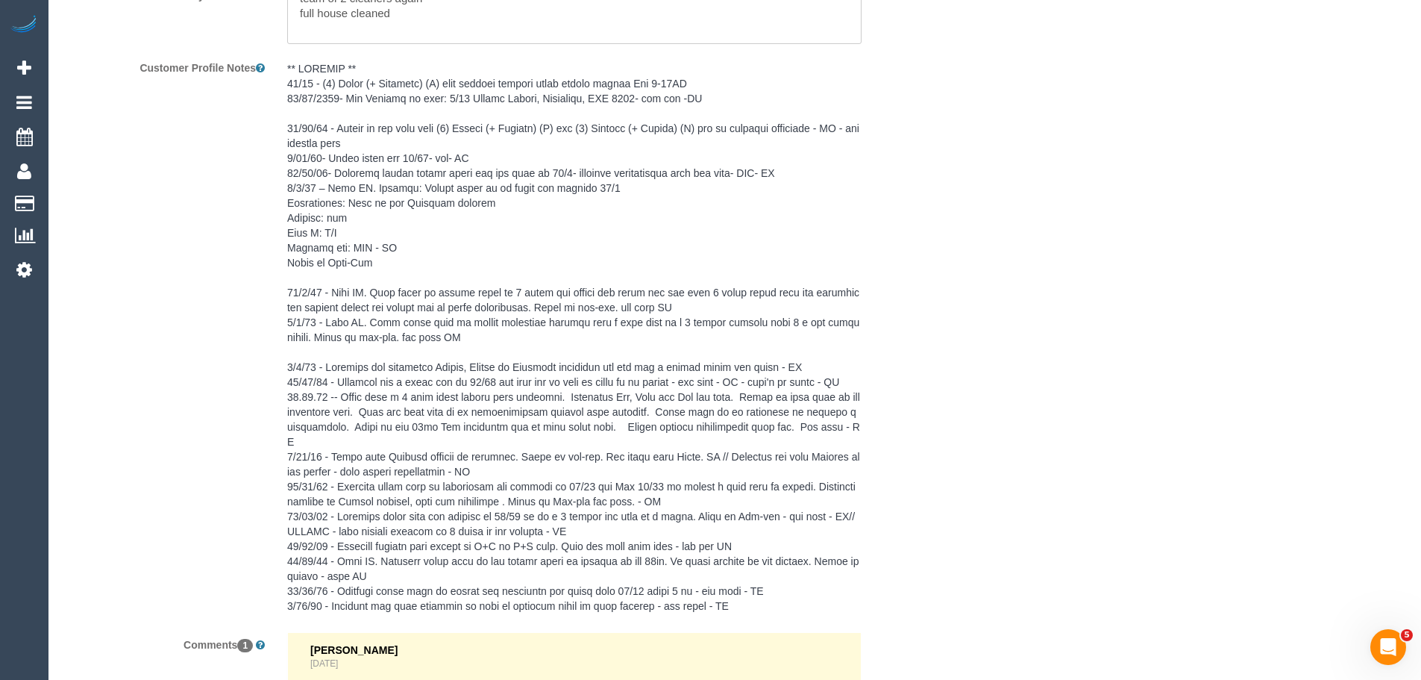
scroll to position [3092, 0]
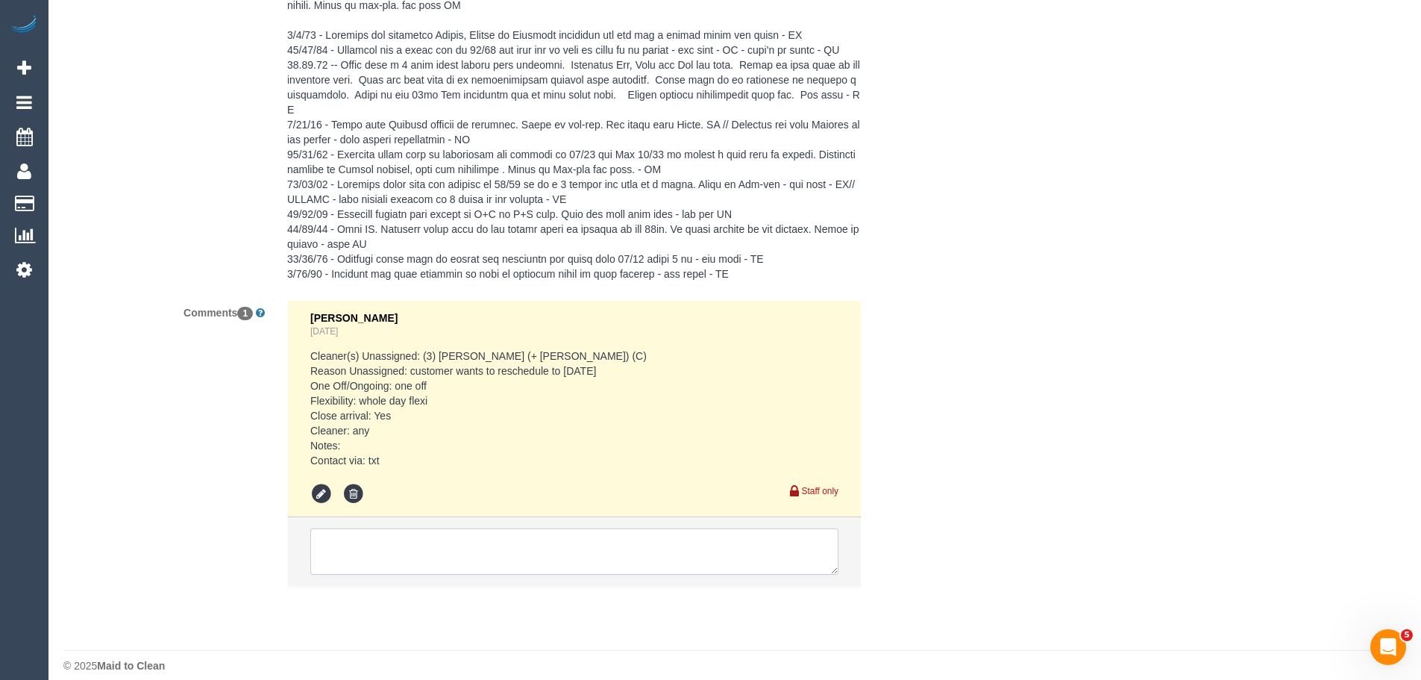
click at [459, 535] on textarea at bounding box center [574, 551] width 528 height 46
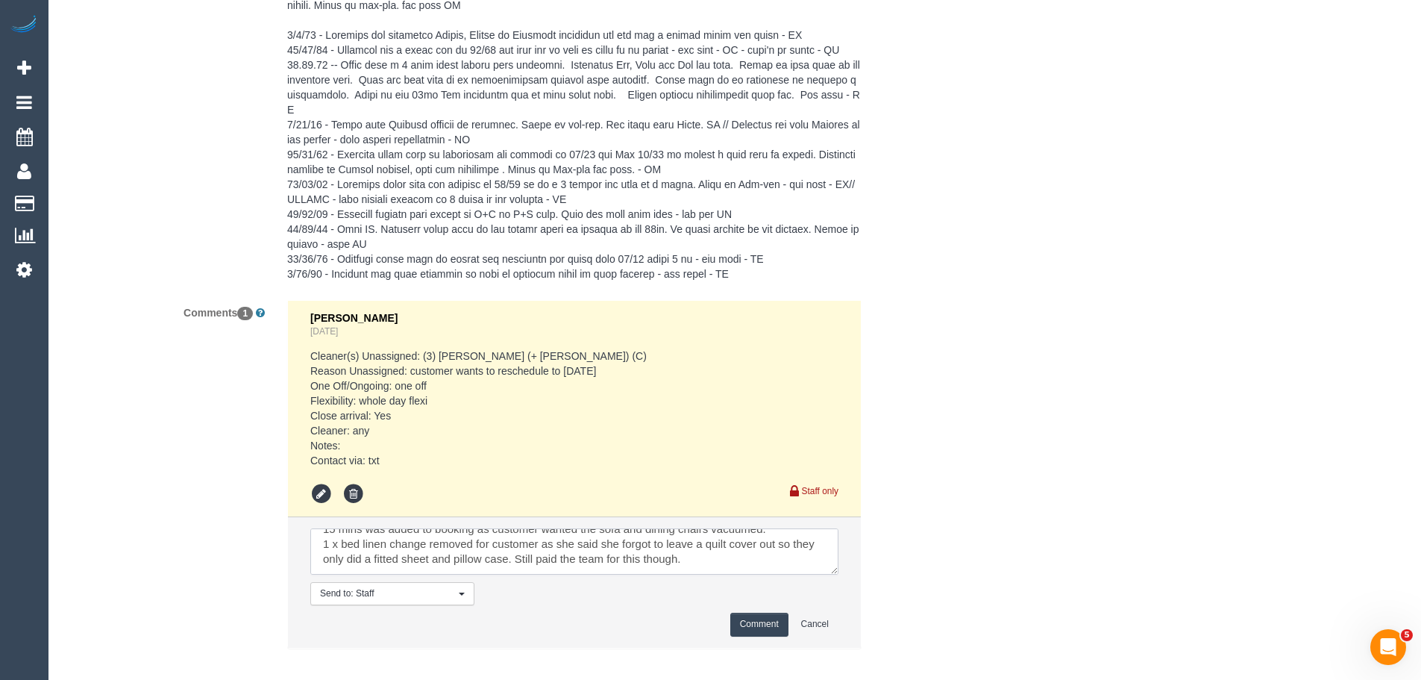
scroll to position [37, 0]
type textarea "15 mins was added to booking as customer wanted the sofa and dining chairs vacu…"
click at [751, 613] on button "Comment" at bounding box center [759, 623] width 58 height 23
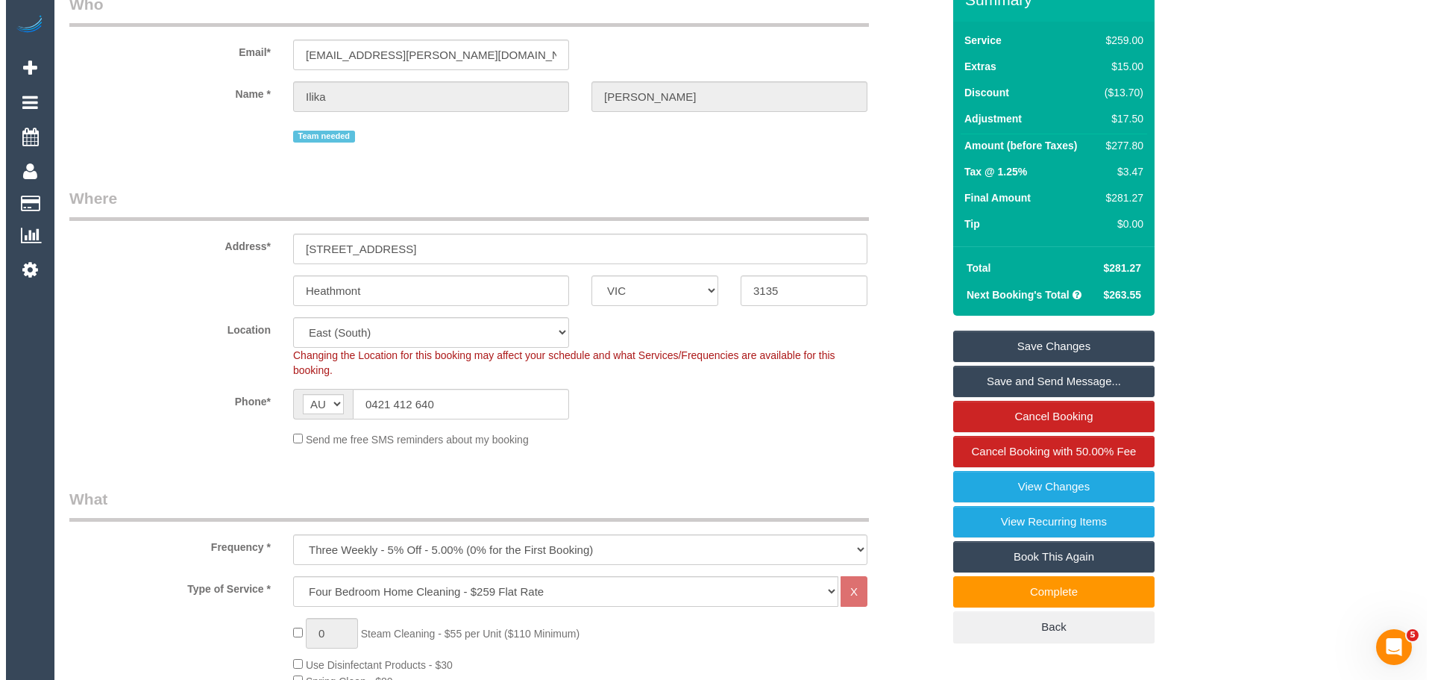
scroll to position [0, 0]
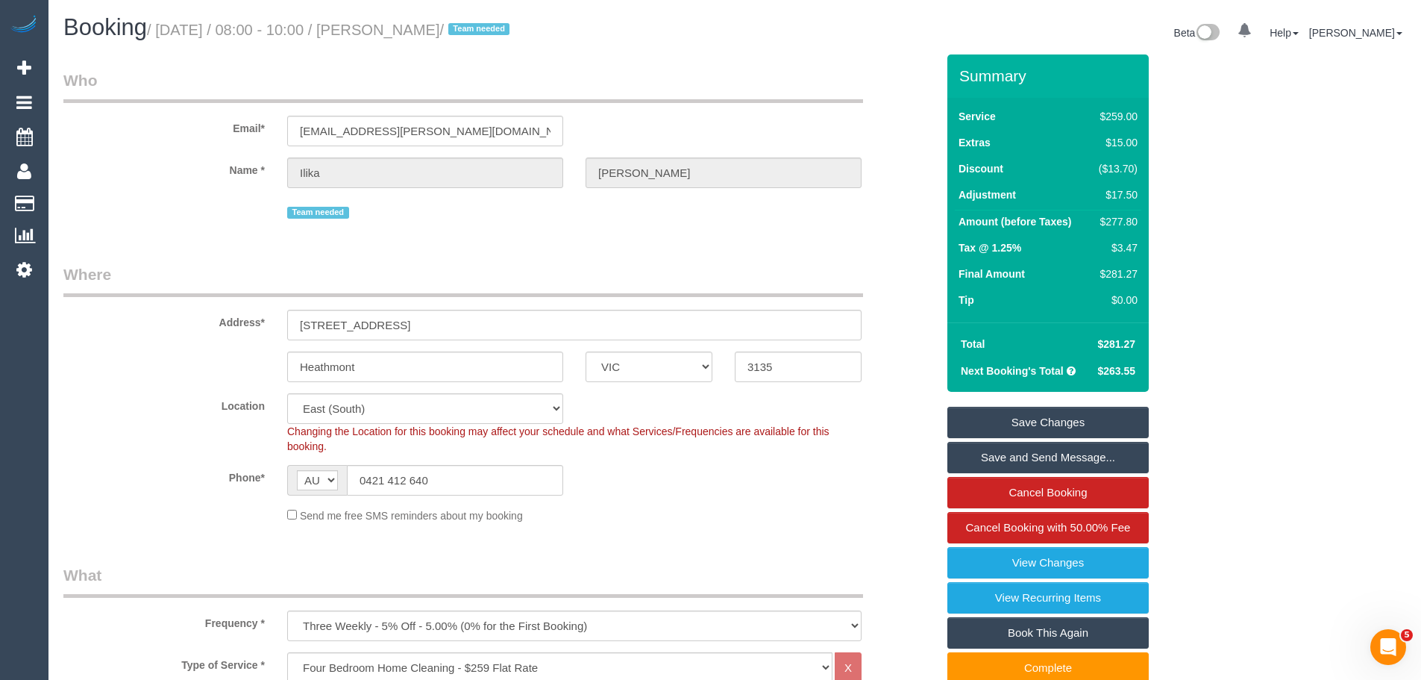
click at [1050, 423] on link "Save Changes" at bounding box center [1047, 422] width 201 height 31
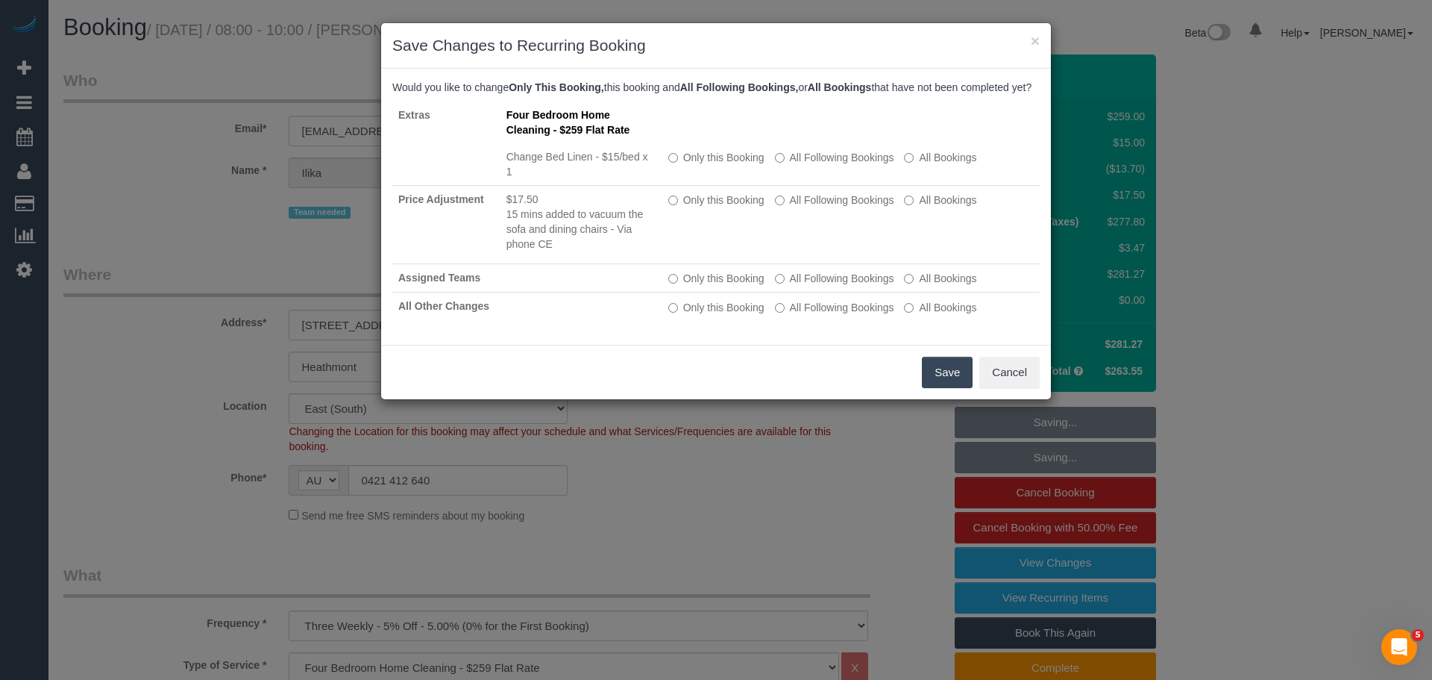
click at [947, 388] on button "Save" at bounding box center [947, 372] width 51 height 31
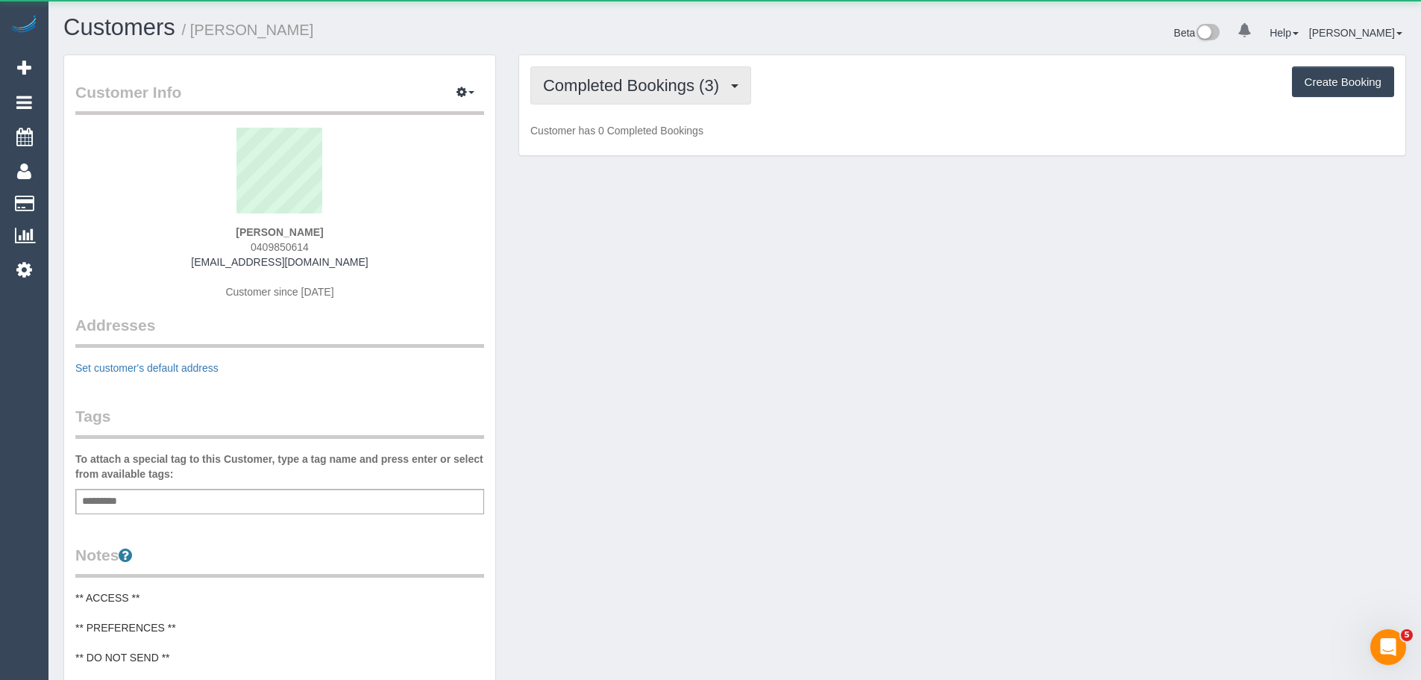
click at [723, 89] on span "Completed Bookings (3)" at bounding box center [634, 85] width 183 height 19
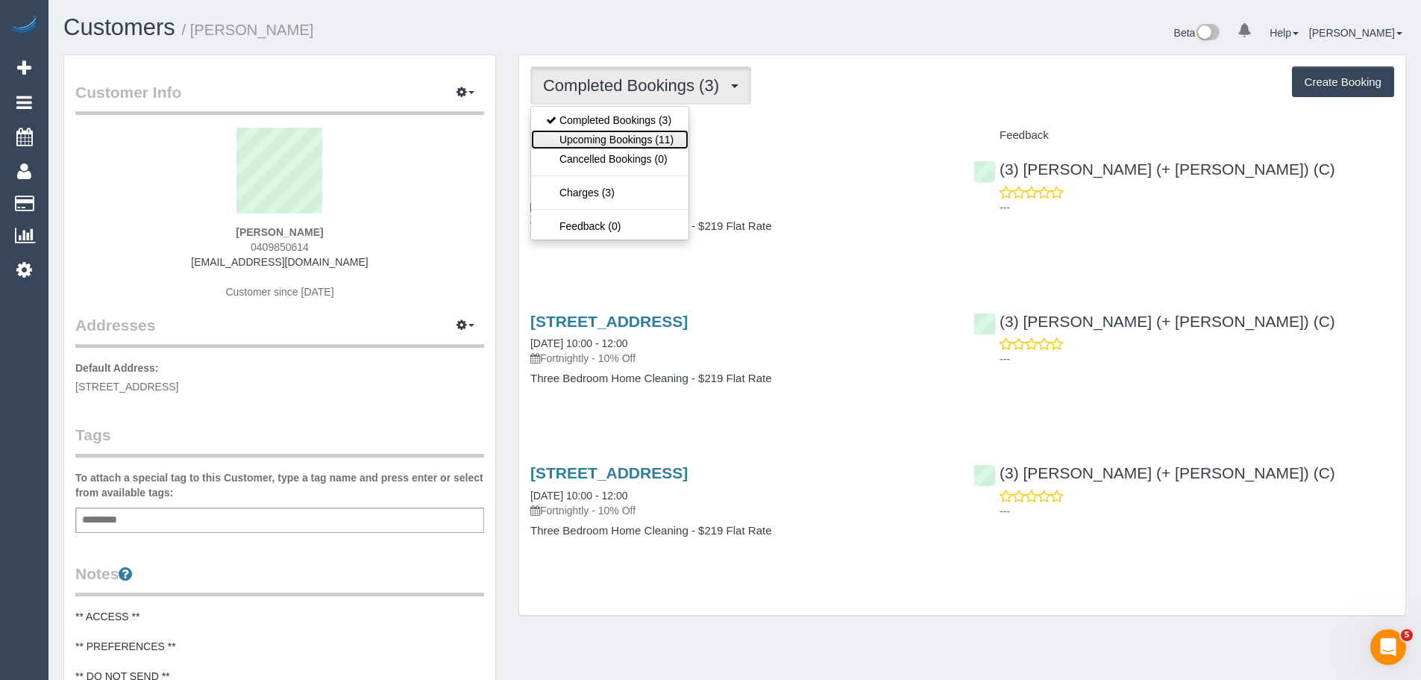
click at [637, 140] on link "Upcoming Bookings (11)" at bounding box center [609, 139] width 157 height 19
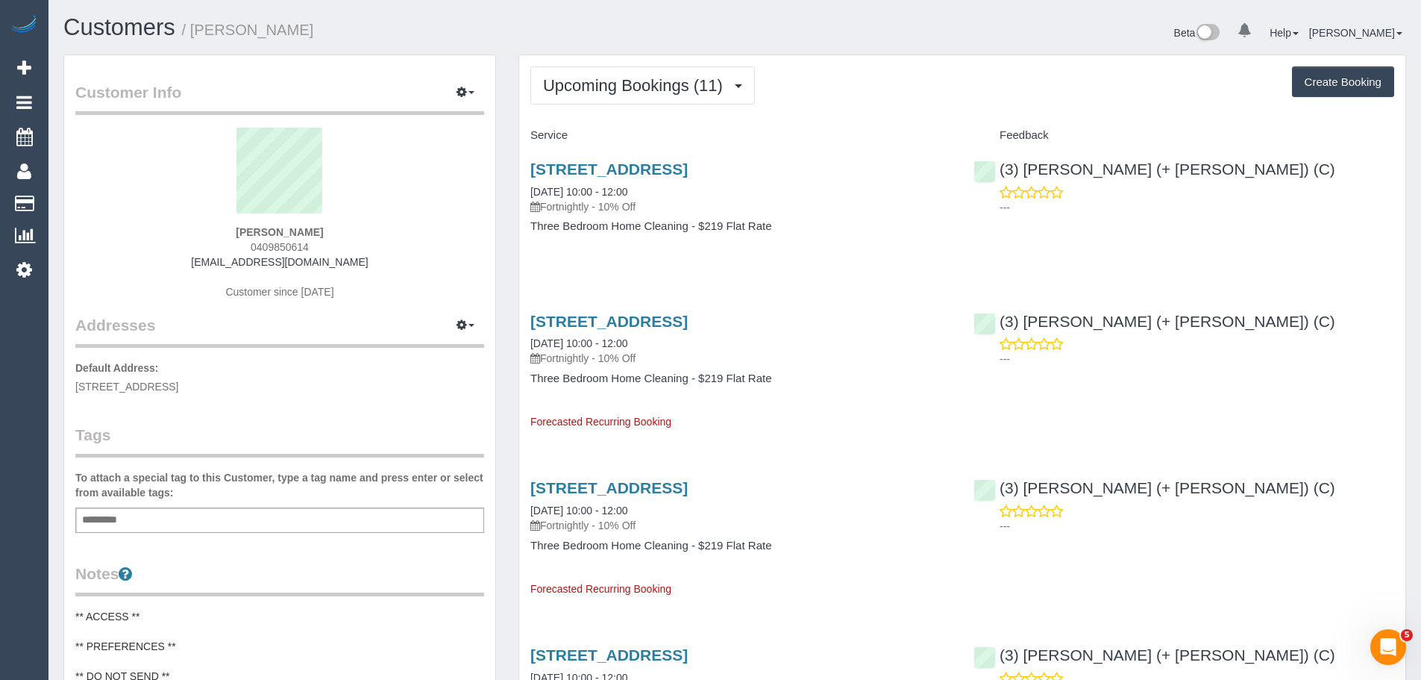
drag, startPoint x: 301, startPoint y: 48, endPoint x: 264, endPoint y: 98, distance: 63.0
click at [301, 48] on div "Customers / [PERSON_NAME] Beta 0 Your Notifications You have 0 alerts Help Help…" at bounding box center [734, 35] width 1365 height 40
drag, startPoint x: 236, startPoint y: 223, endPoint x: 365, endPoint y: 219, distance: 129.1
click at [365, 220] on sui-profile-pic at bounding box center [280, 176] width 386 height 97
drag, startPoint x: 347, startPoint y: 226, endPoint x: 211, endPoint y: 227, distance: 135.8
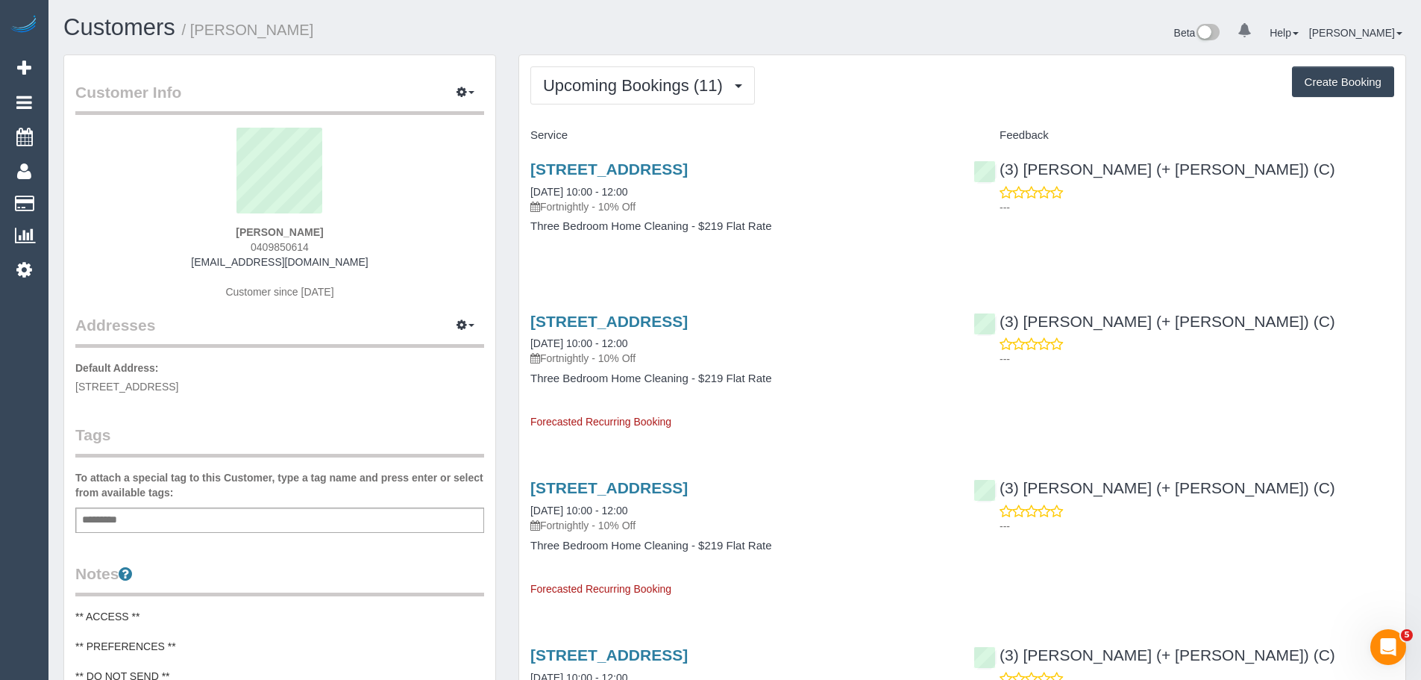
click at [211, 227] on div "Mae Stover 0409850614 stovermae@gmail.com Customer since 2025" at bounding box center [279, 221] width 409 height 186
copy strong "Mae Stover"
click at [228, 224] on div "Mae Stover 0409850614 stovermae@gmail.com Customer since 2025" at bounding box center [279, 221] width 409 height 186
drag, startPoint x: 227, startPoint y: 230, endPoint x: 339, endPoint y: 246, distance: 112.2
click at [339, 246] on div "Mae Stover 0409850614 stovermae@gmail.com Customer since 2025" at bounding box center [279, 221] width 409 height 186
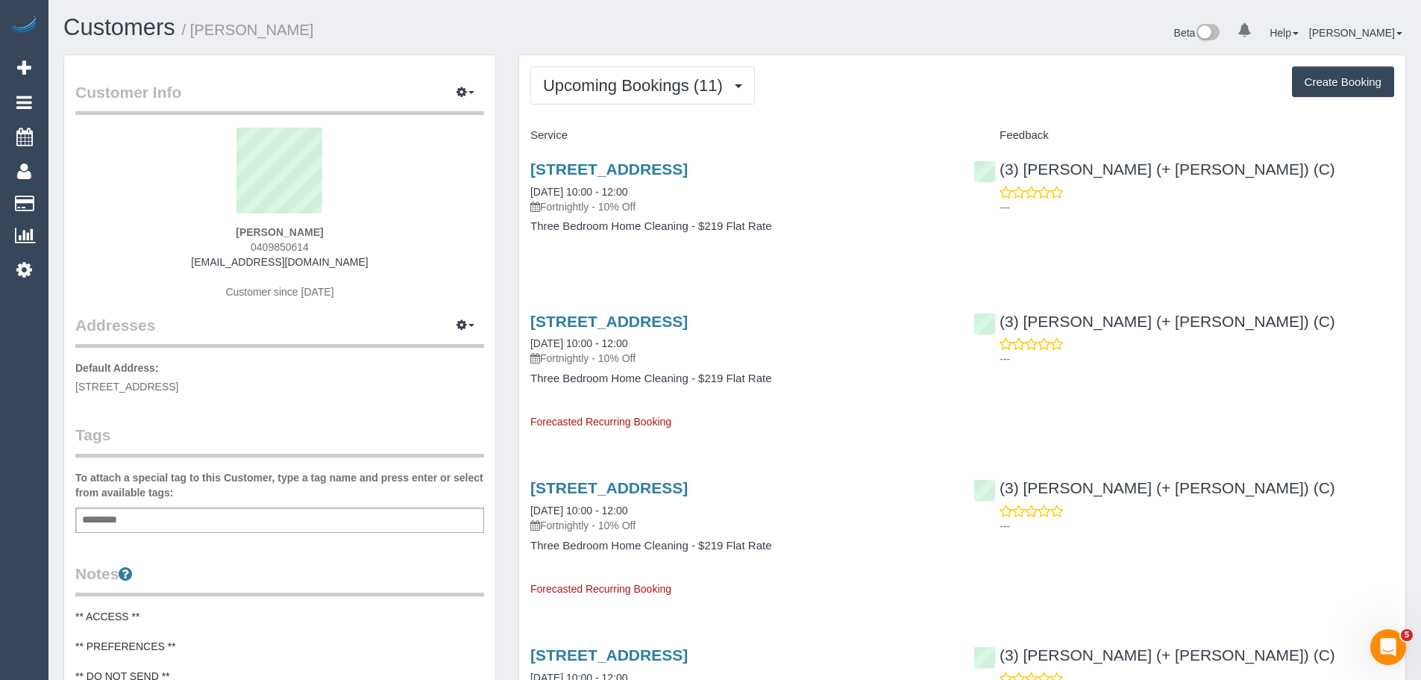
copy div "Mae Stover 0409850614"
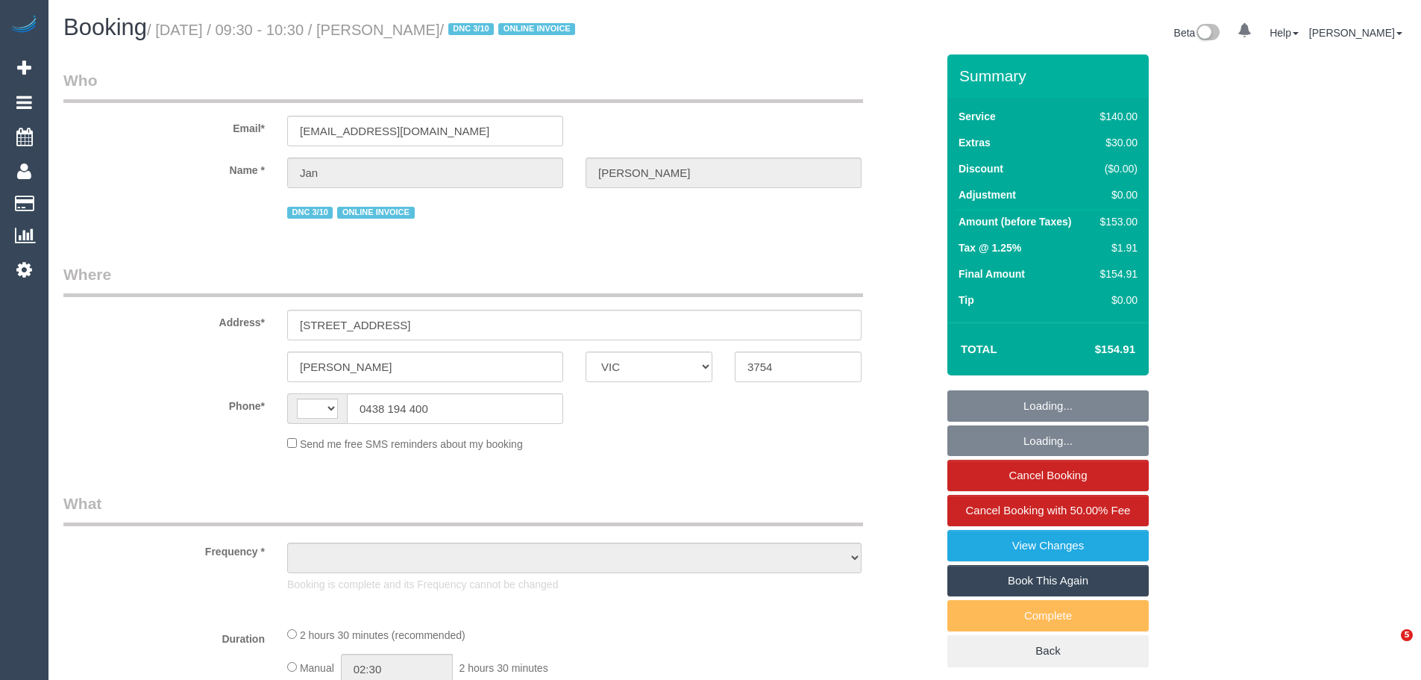
select select "VIC"
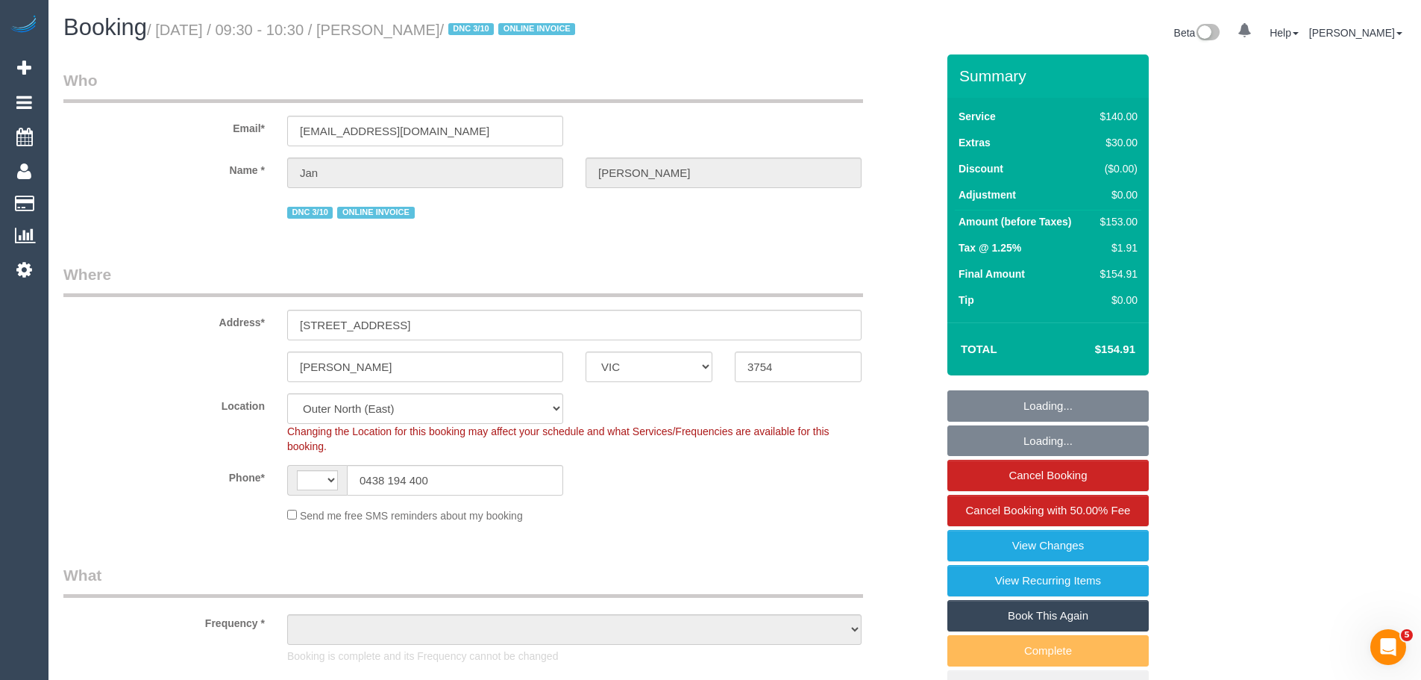
select select "string:AU"
select select "object:730"
select select "number:28"
select select "number:14"
select select "number:18"
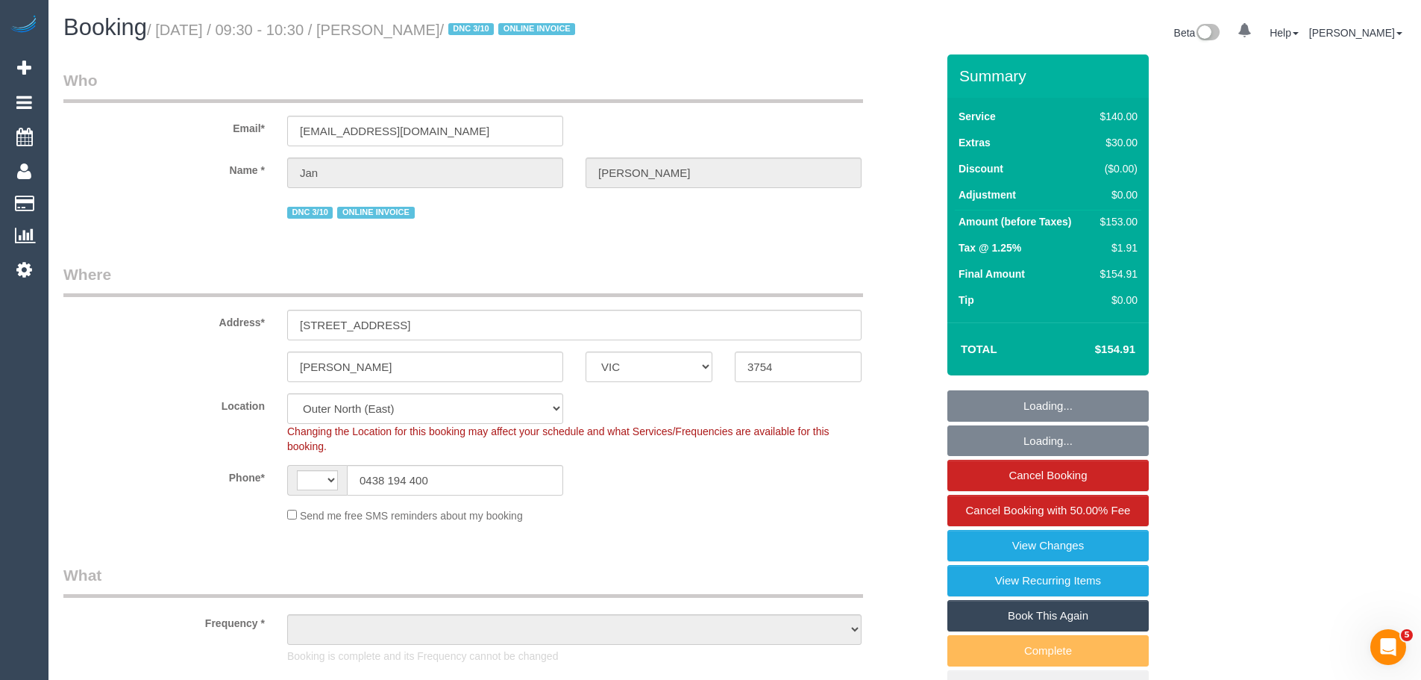
select select "number:24"
select select "number:34"
select select "number:12"
select select "object:1228"
select select "string:stripe-pm_1ReTGj2GScqysDRV4UfZI03s"
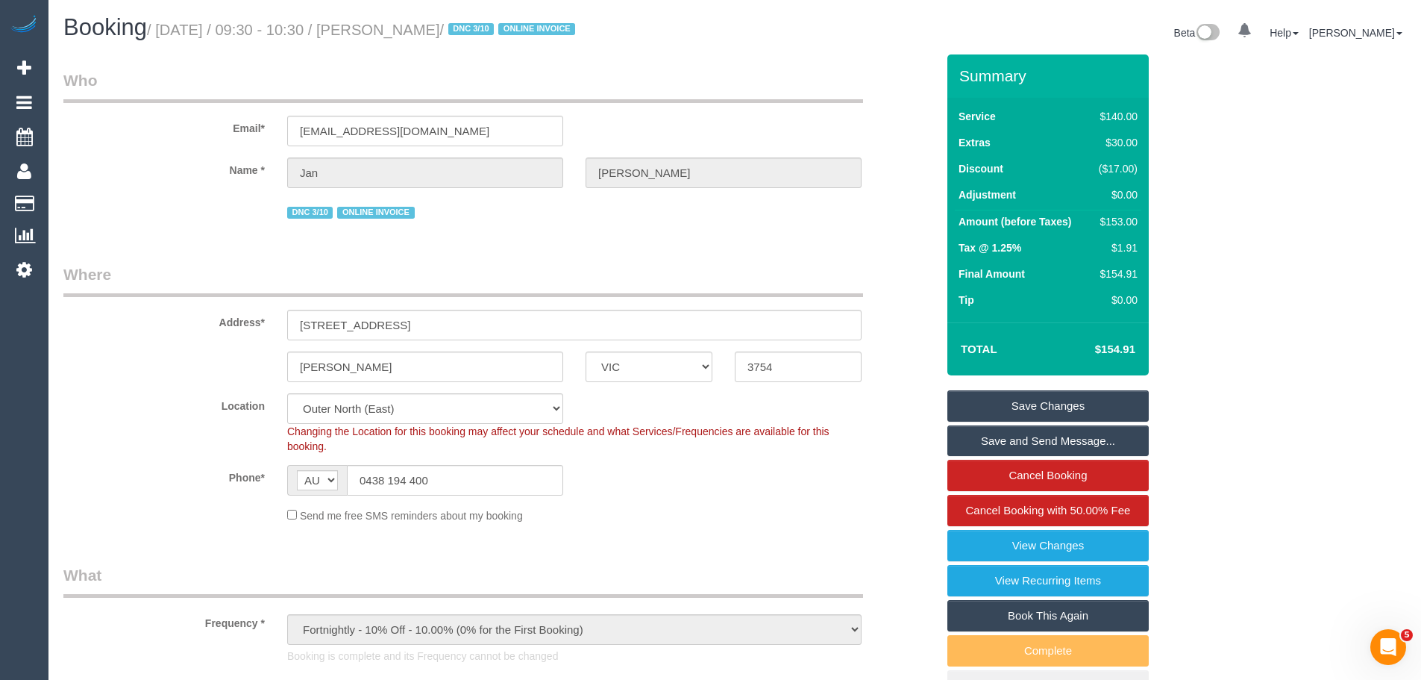
click at [1121, 225] on div "$153.00" at bounding box center [1115, 221] width 45 height 15
copy div "153.00"
click at [1046, 542] on link "View Changes" at bounding box center [1047, 545] width 201 height 31
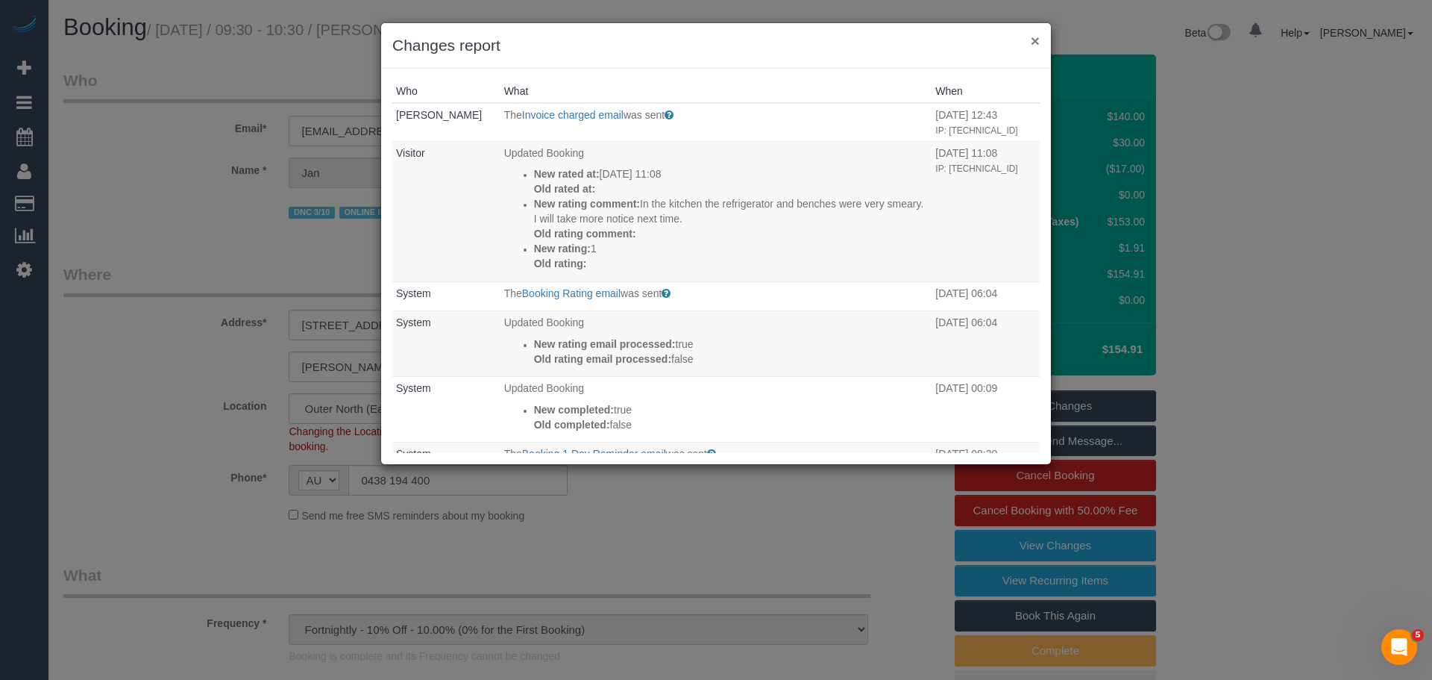
click at [1037, 42] on button "×" at bounding box center [1035, 41] width 9 height 16
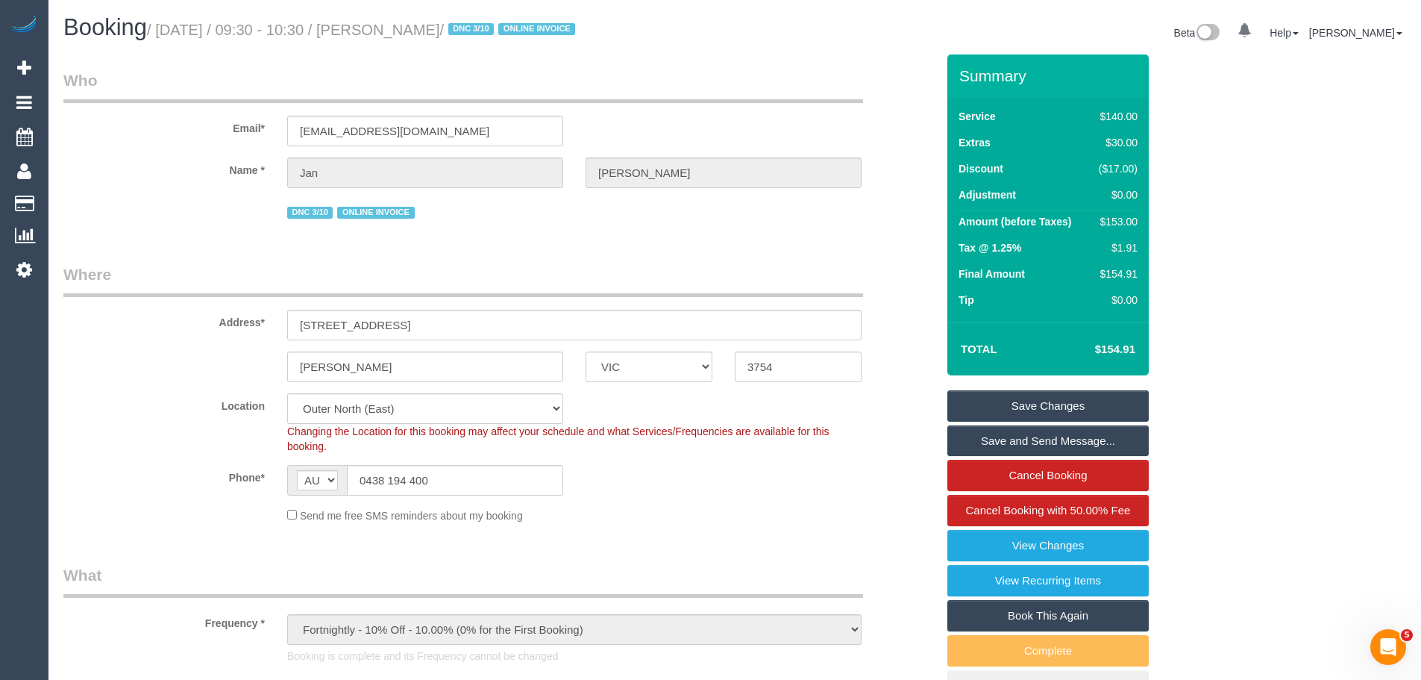
click at [1124, 220] on div "$153.00" at bounding box center [1115, 221] width 45 height 15
drag, startPoint x: 465, startPoint y: 486, endPoint x: 186, endPoint y: 467, distance: 278.8
click at [186, 467] on div "Phone* AF AL DZ AD AO AI AQ AG AR AM AW AU AT AZ BS BH BD BB BY BE BZ BJ BM BT …" at bounding box center [499, 480] width 895 height 31
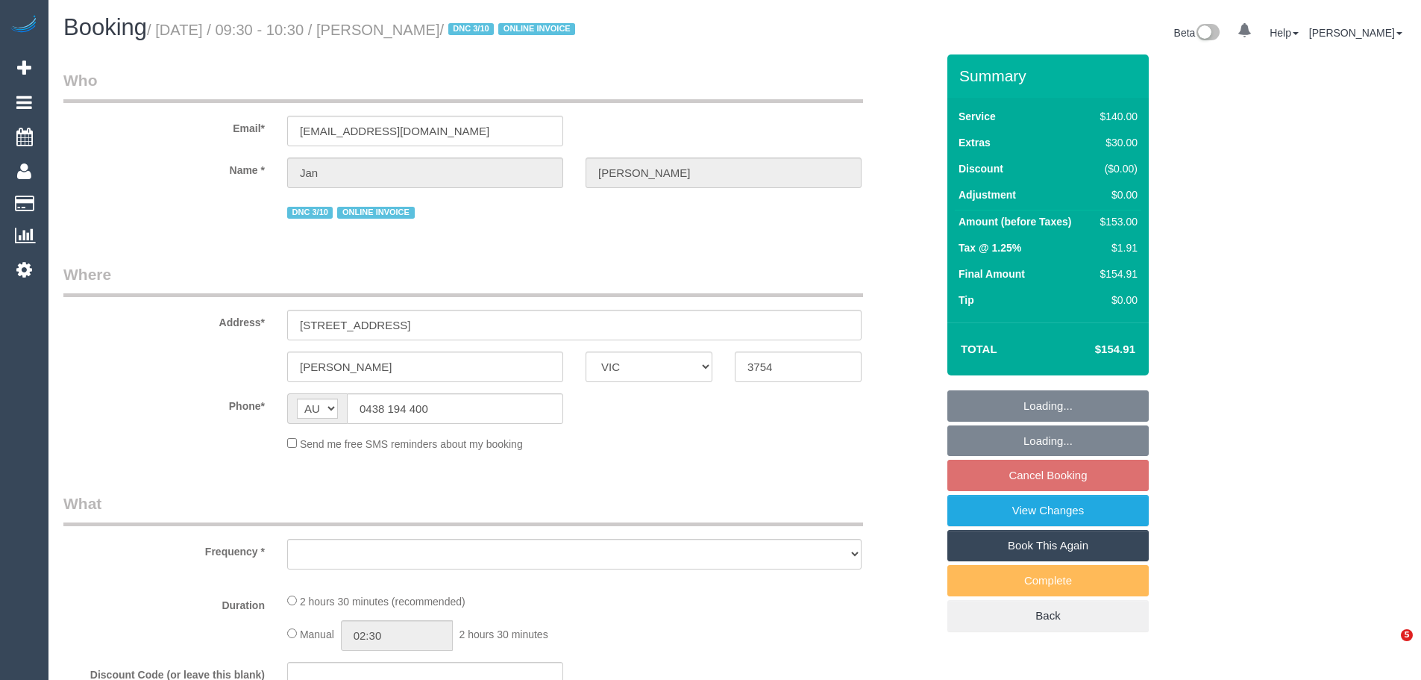
select select "VIC"
select select "string:stripe-pm_1ReTGj2GScqysDRV4UfZI03s"
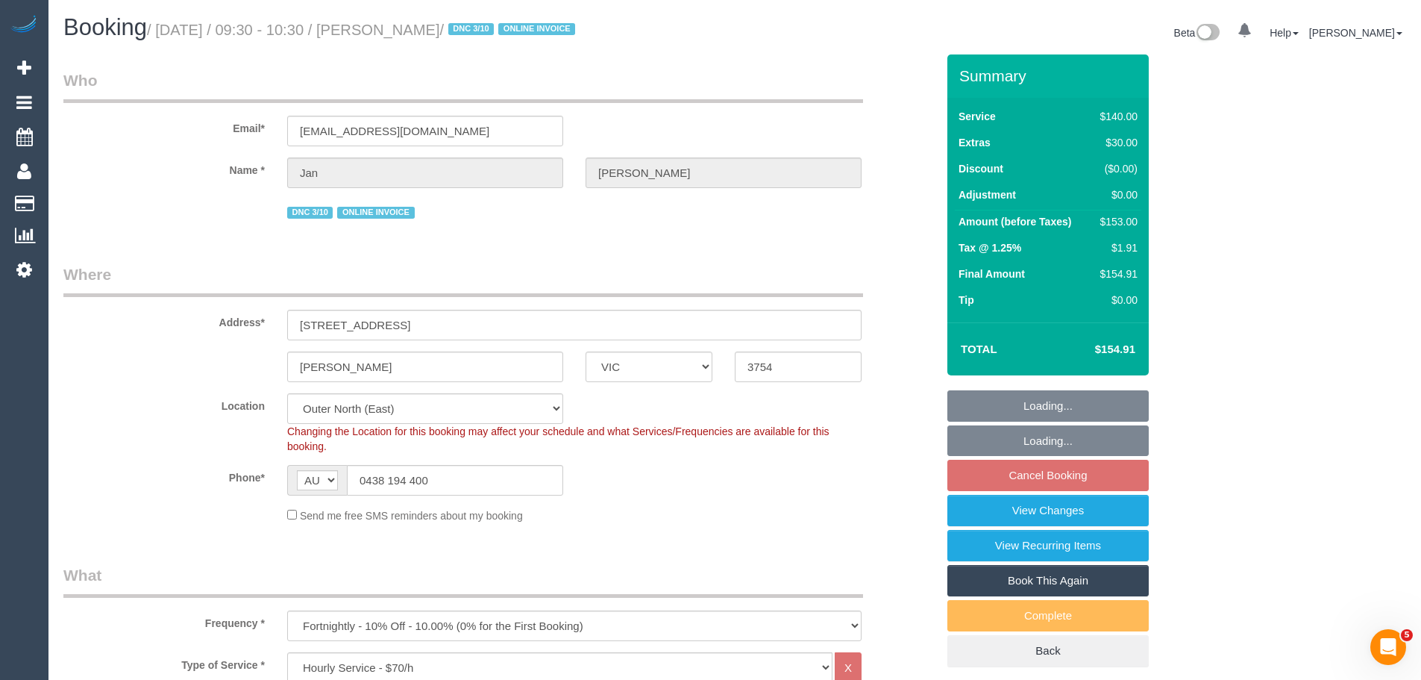
select select "object:872"
select select "number:28"
select select "number:14"
select select "number:18"
select select "number:24"
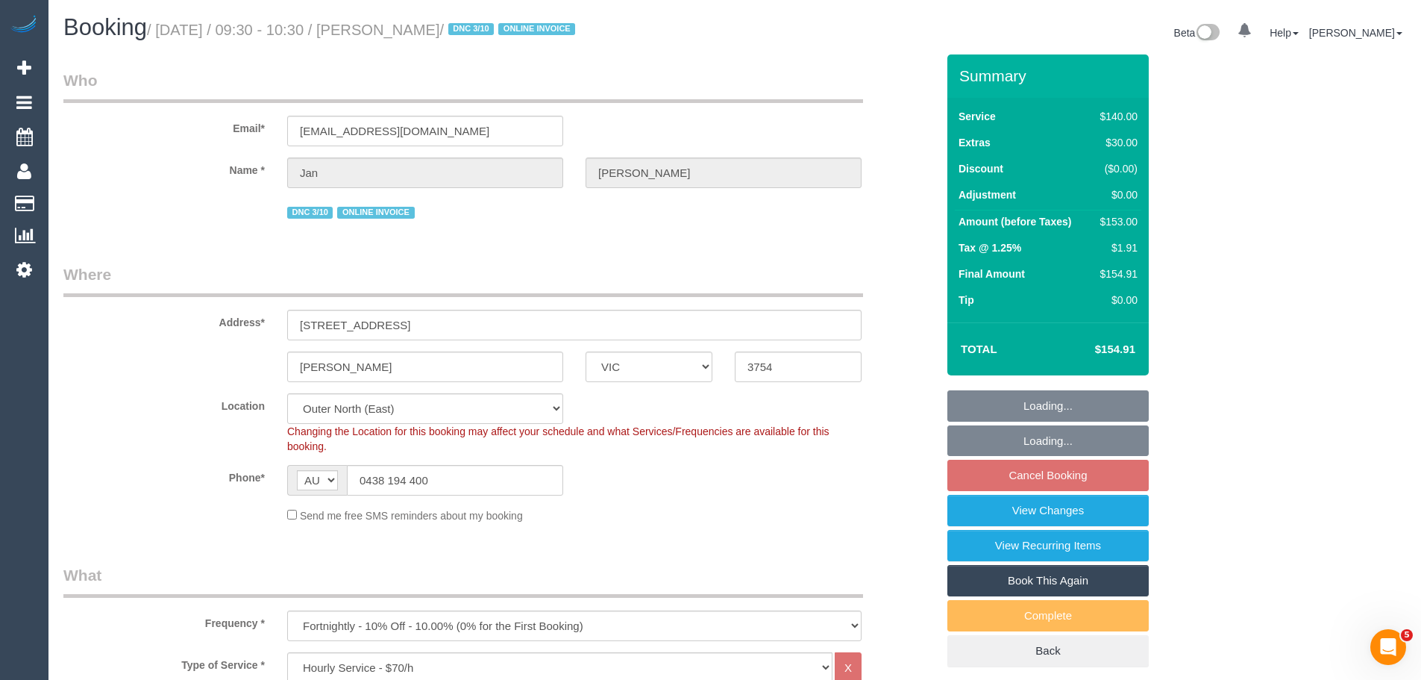
select select "number:34"
select select "number:12"
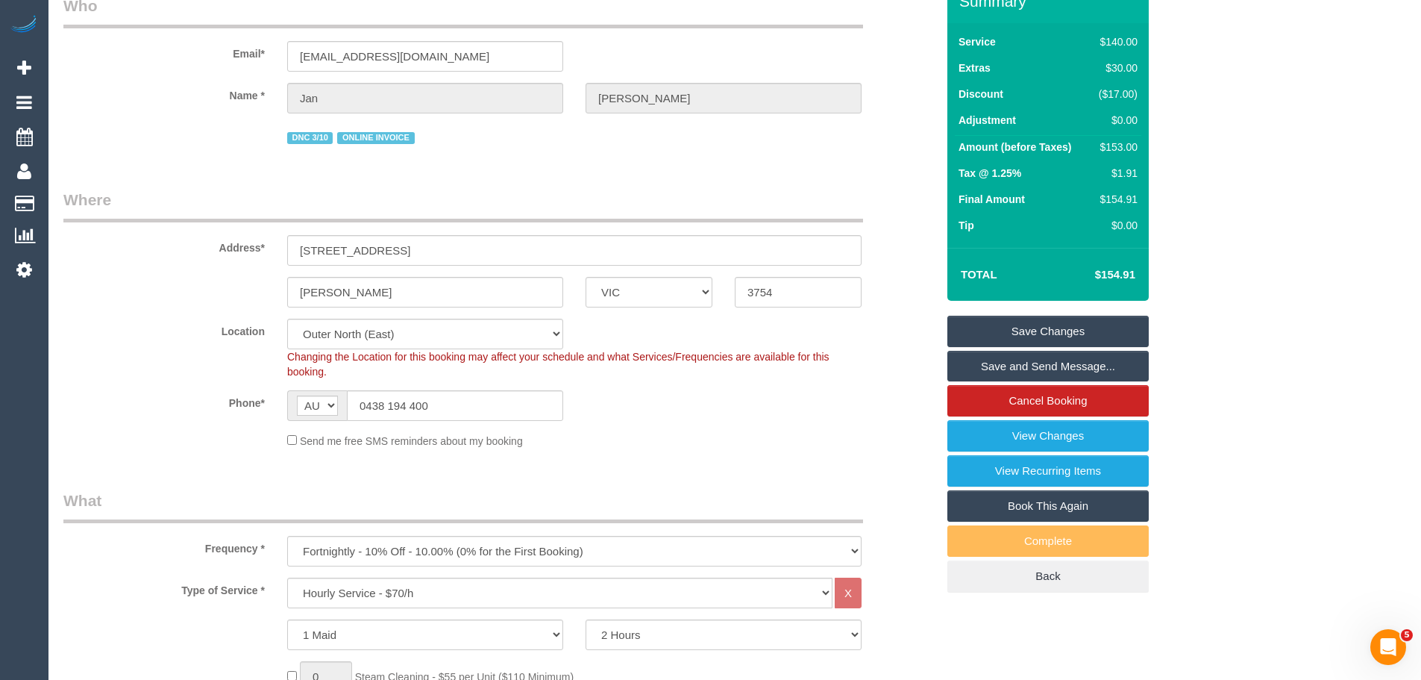
click at [1120, 142] on div "$153.00" at bounding box center [1115, 146] width 45 height 15
copy div "153.00"
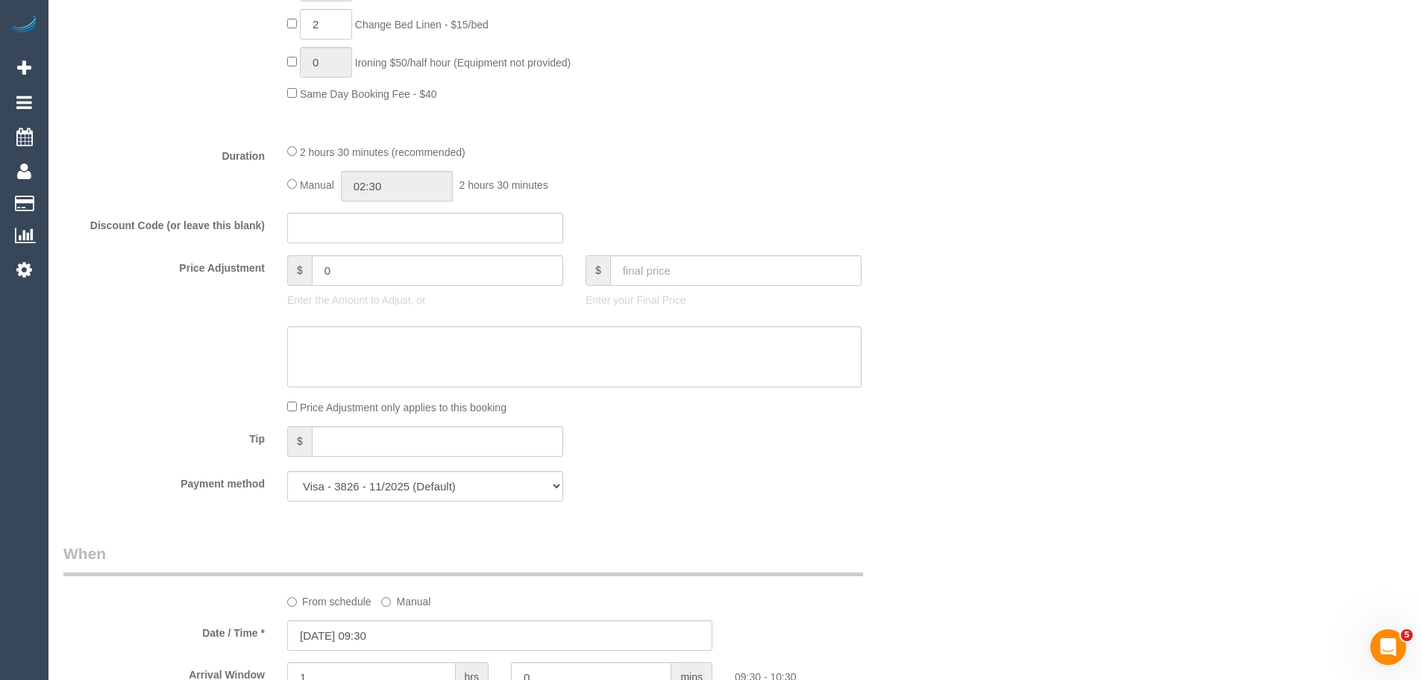
scroll to position [1193, 0]
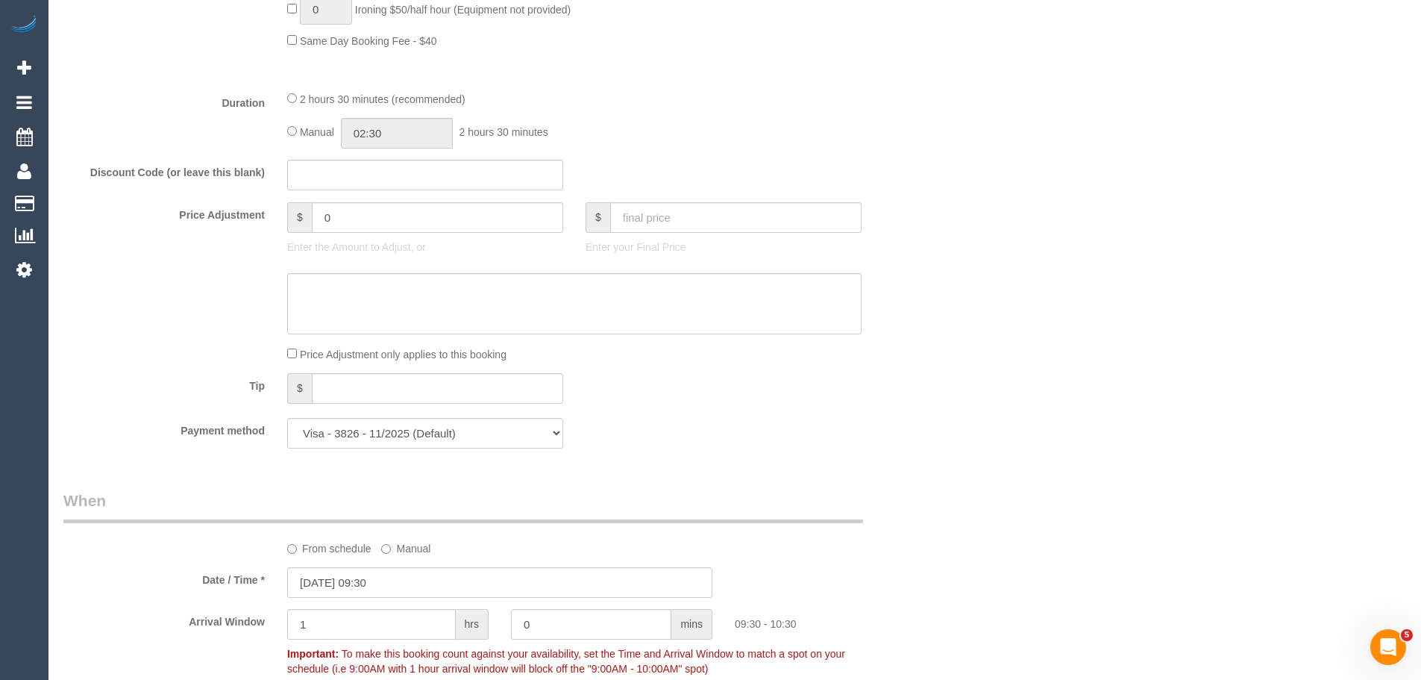
click at [1331, 160] on div "Who Email* [EMAIL_ADDRESS][DOMAIN_NAME] Name * [PERSON_NAME] DNC 3/10 ONLINE IN…" at bounding box center [734, 374] width 1343 height 3027
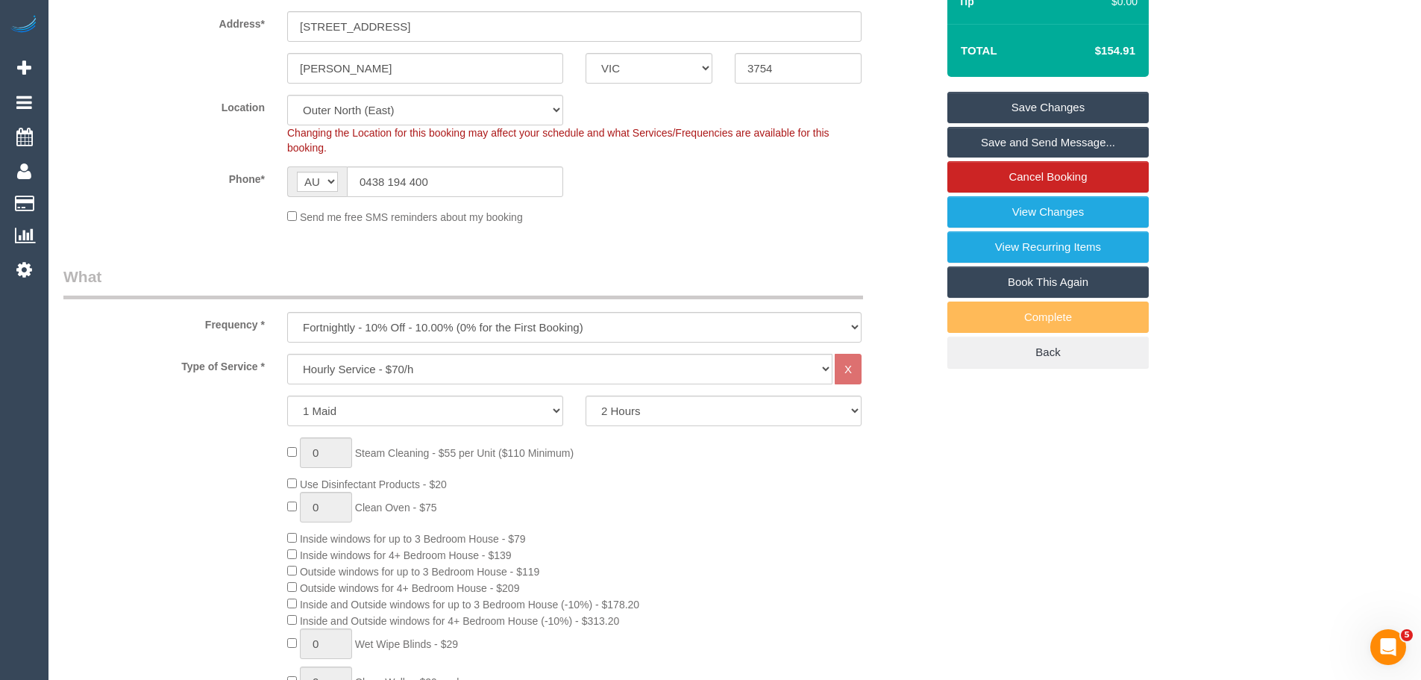
scroll to position [0, 0]
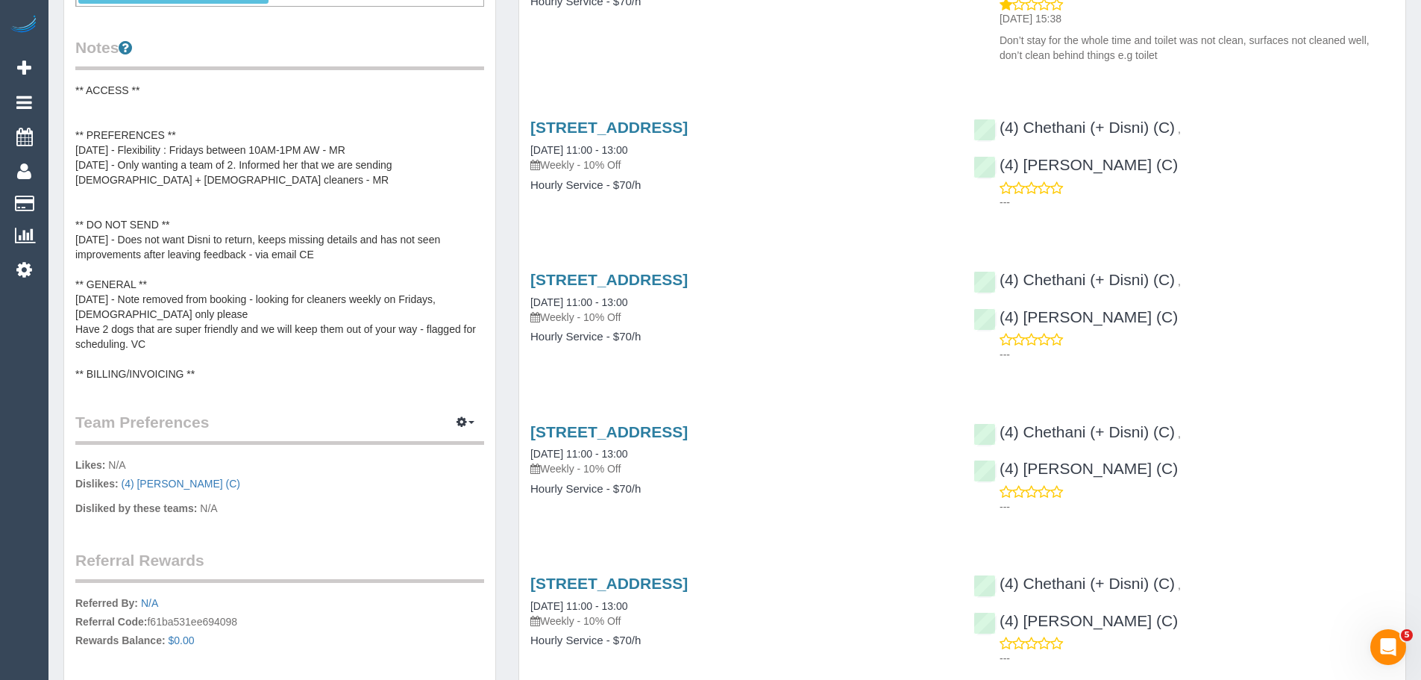
scroll to position [671, 0]
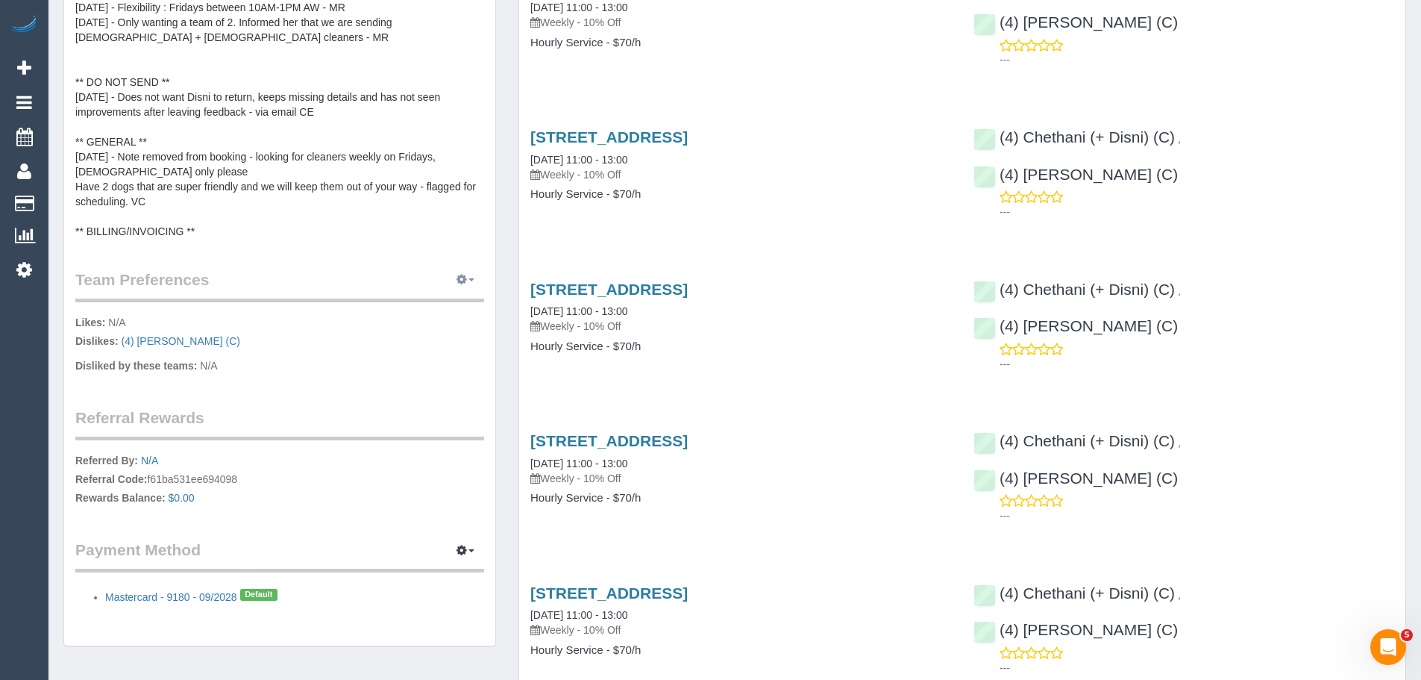
click at [469, 281] on span "button" at bounding box center [471, 279] width 6 height 3
click at [408, 308] on link "Manage Preferences" at bounding box center [420, 307] width 127 height 19
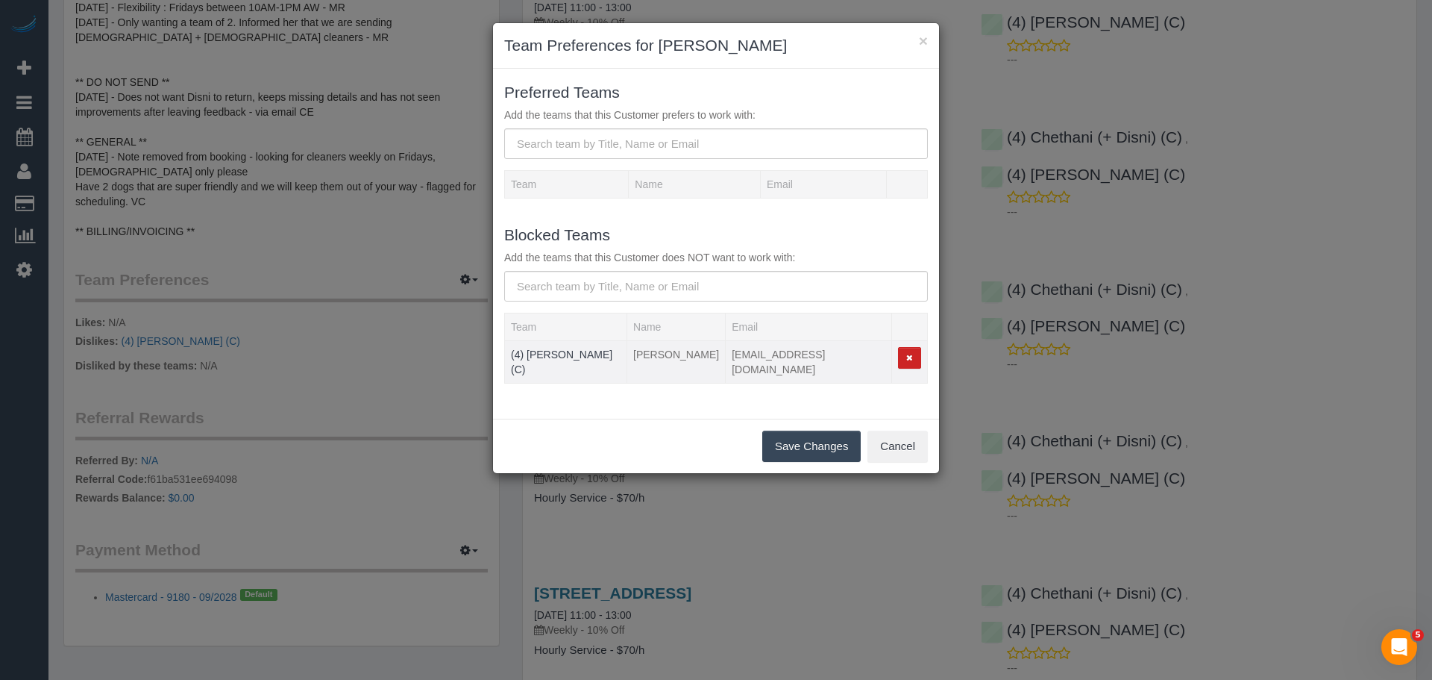
click at [672, 357] on td "[PERSON_NAME]" at bounding box center [676, 362] width 98 height 43
click at [785, 355] on td "disnitharuka16@gmail.com" at bounding box center [809, 362] width 166 height 43
click at [926, 44] on button "×" at bounding box center [923, 41] width 9 height 16
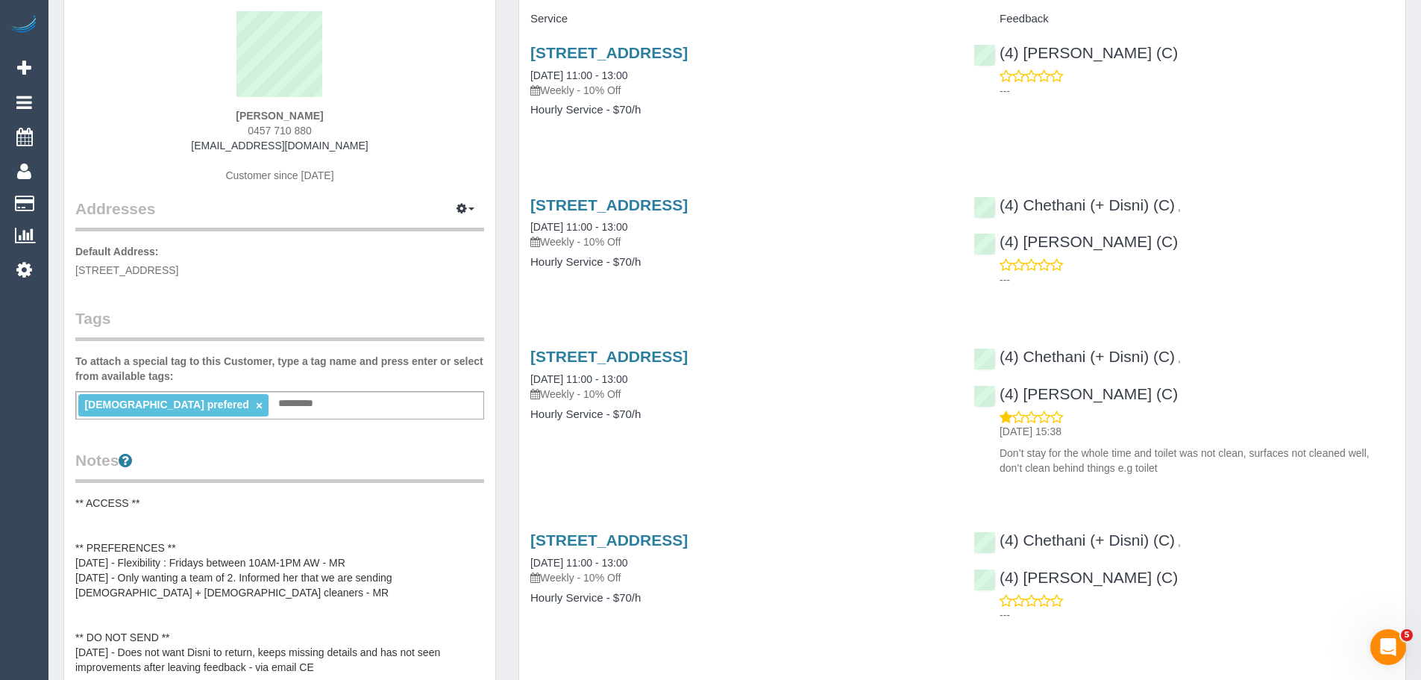
scroll to position [0, 0]
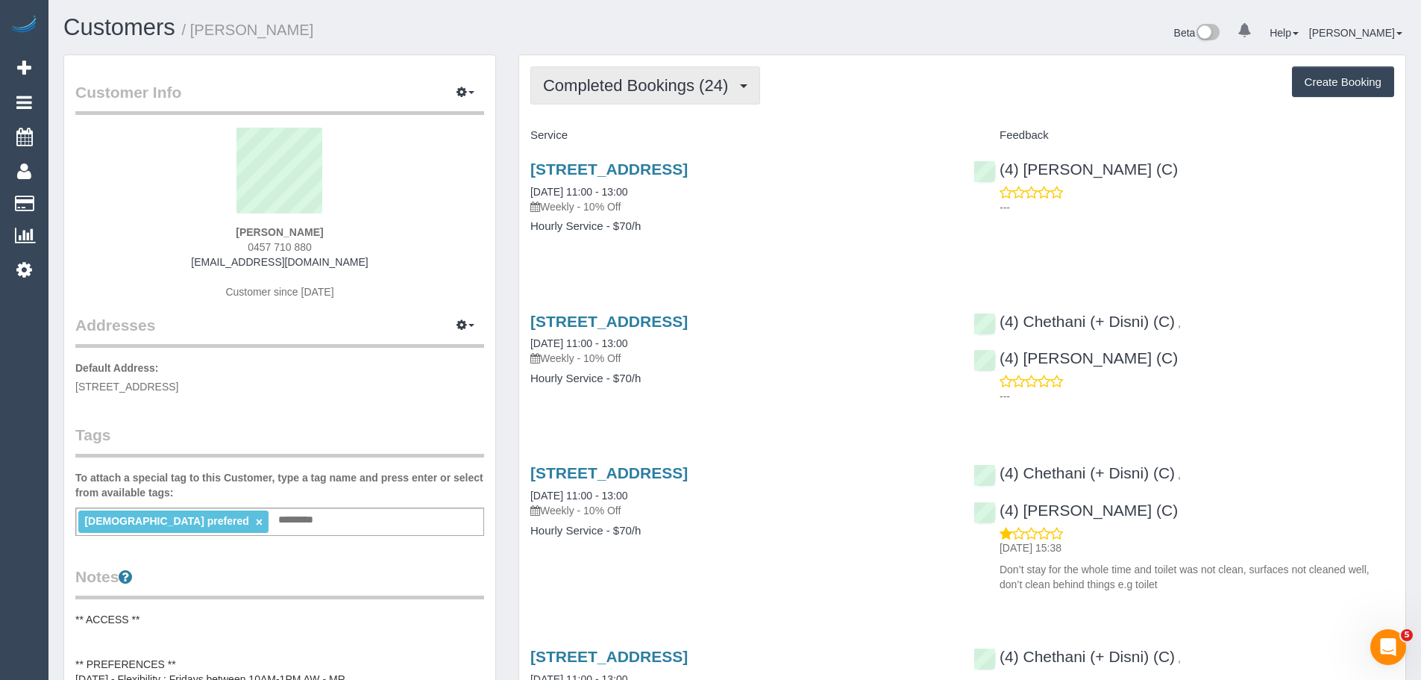
click at [655, 92] on span "Completed Bookings (24)" at bounding box center [639, 85] width 192 height 19
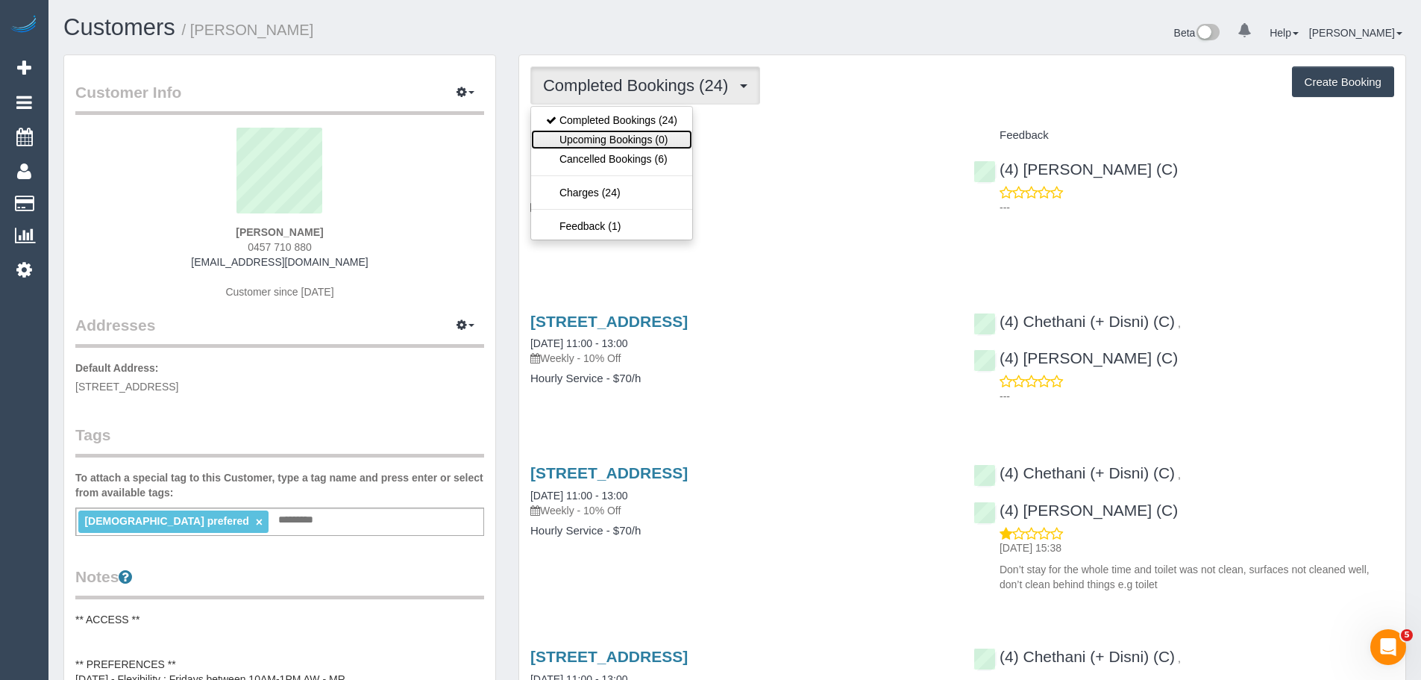
click at [641, 134] on link "Upcoming Bookings (0)" at bounding box center [611, 139] width 161 height 19
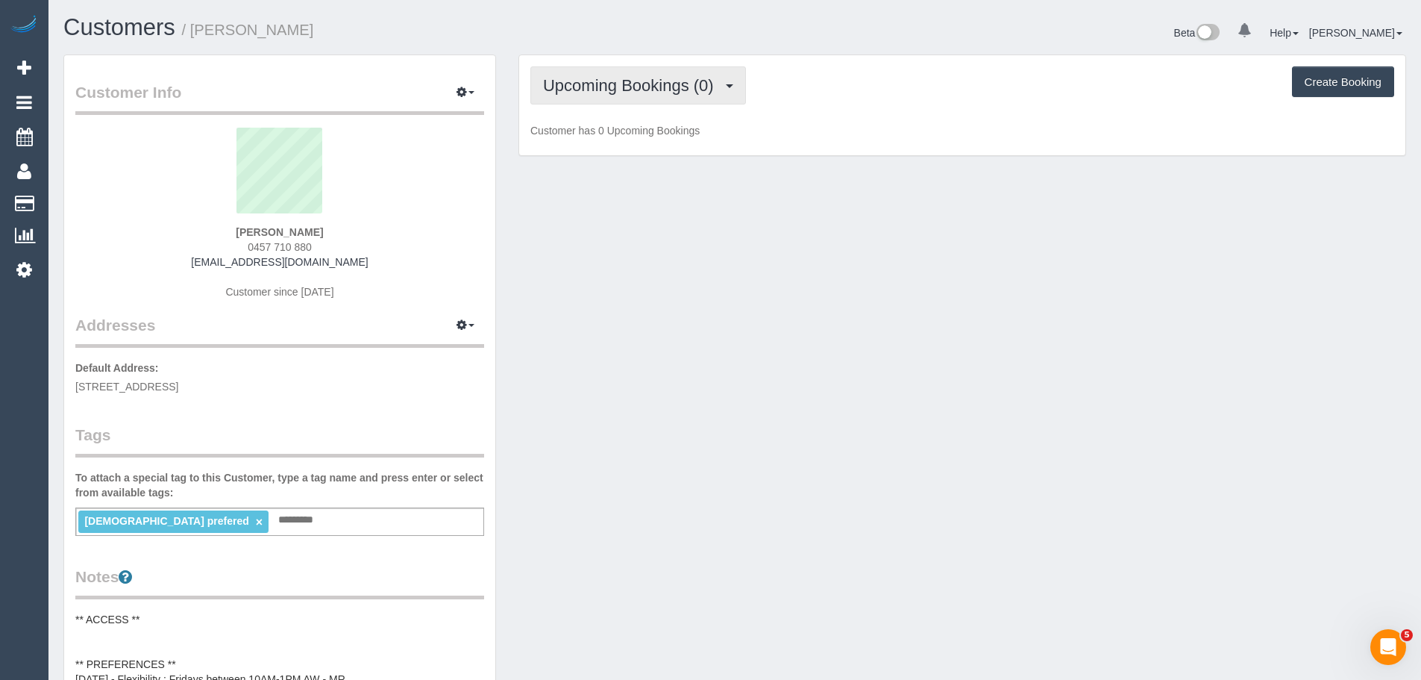
click at [608, 67] on button "Upcoming Bookings (0)" at bounding box center [638, 85] width 216 height 38
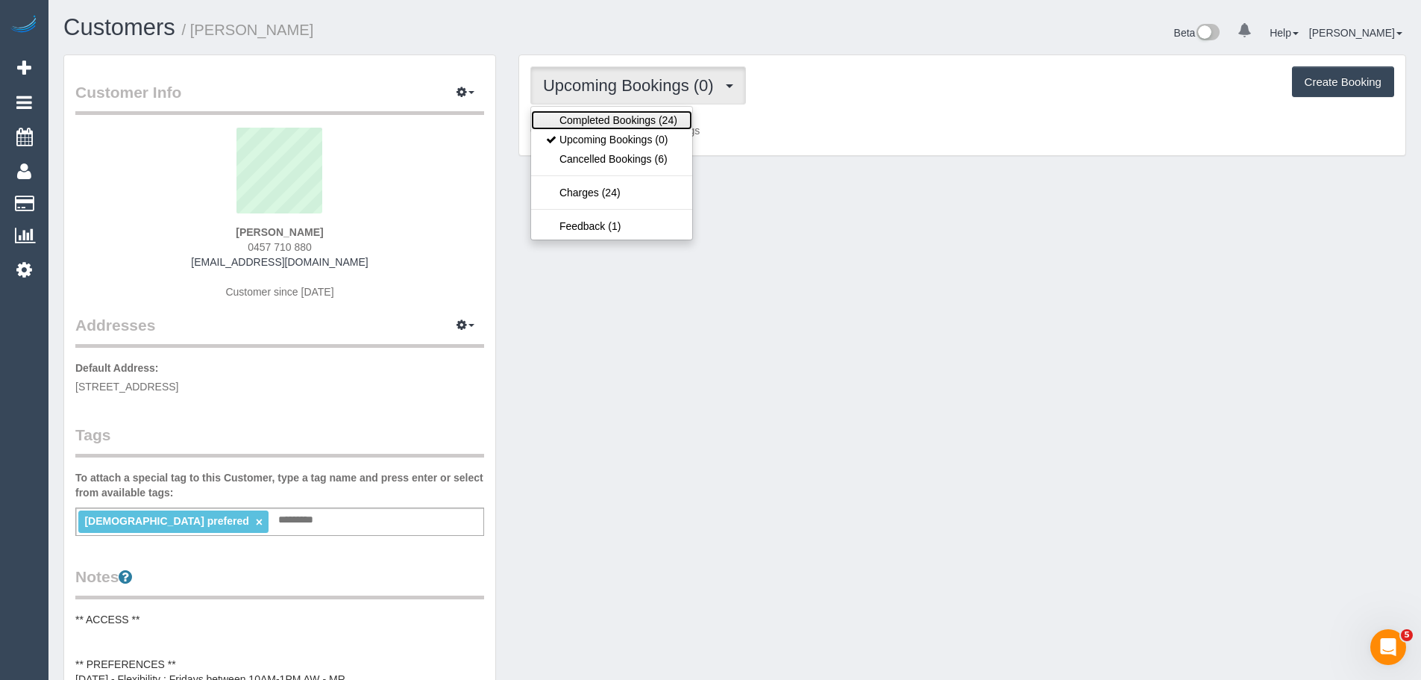
click at [616, 115] on link "Completed Bookings (24)" at bounding box center [611, 119] width 161 height 19
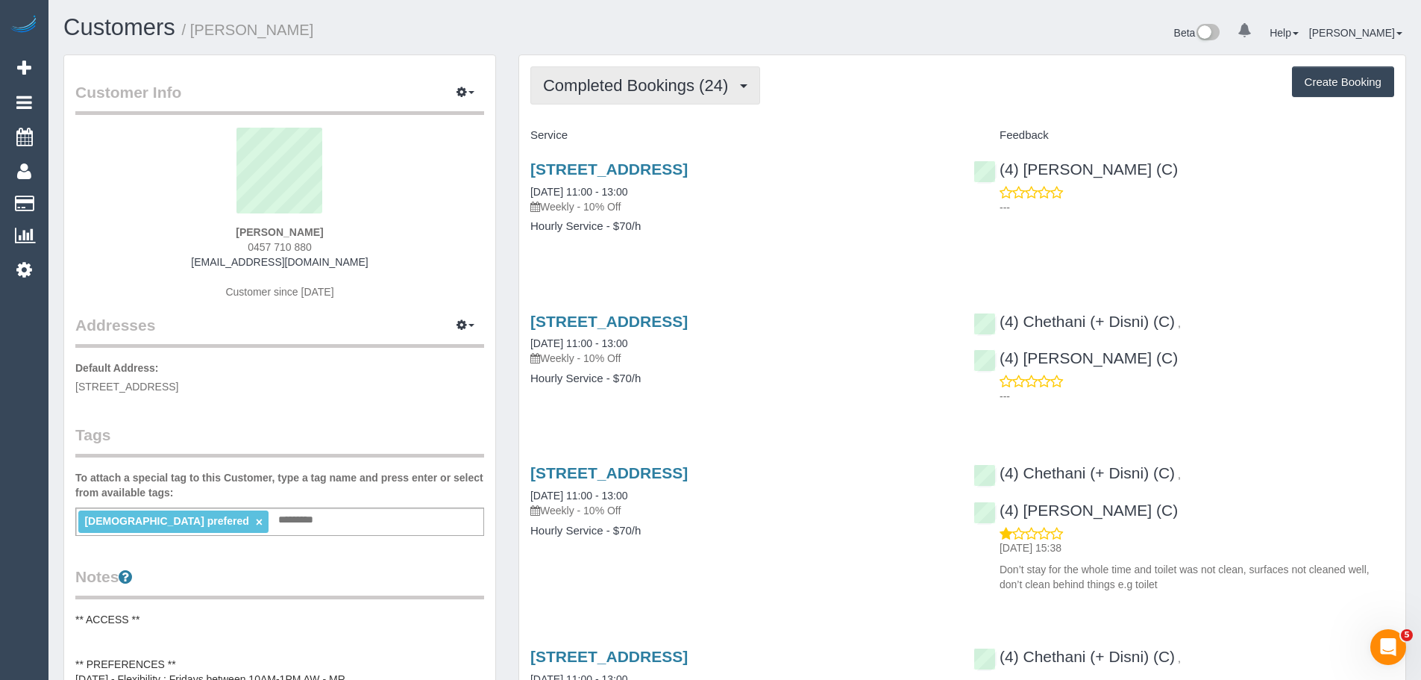
click at [621, 93] on span "Completed Bookings (24)" at bounding box center [639, 85] width 192 height 19
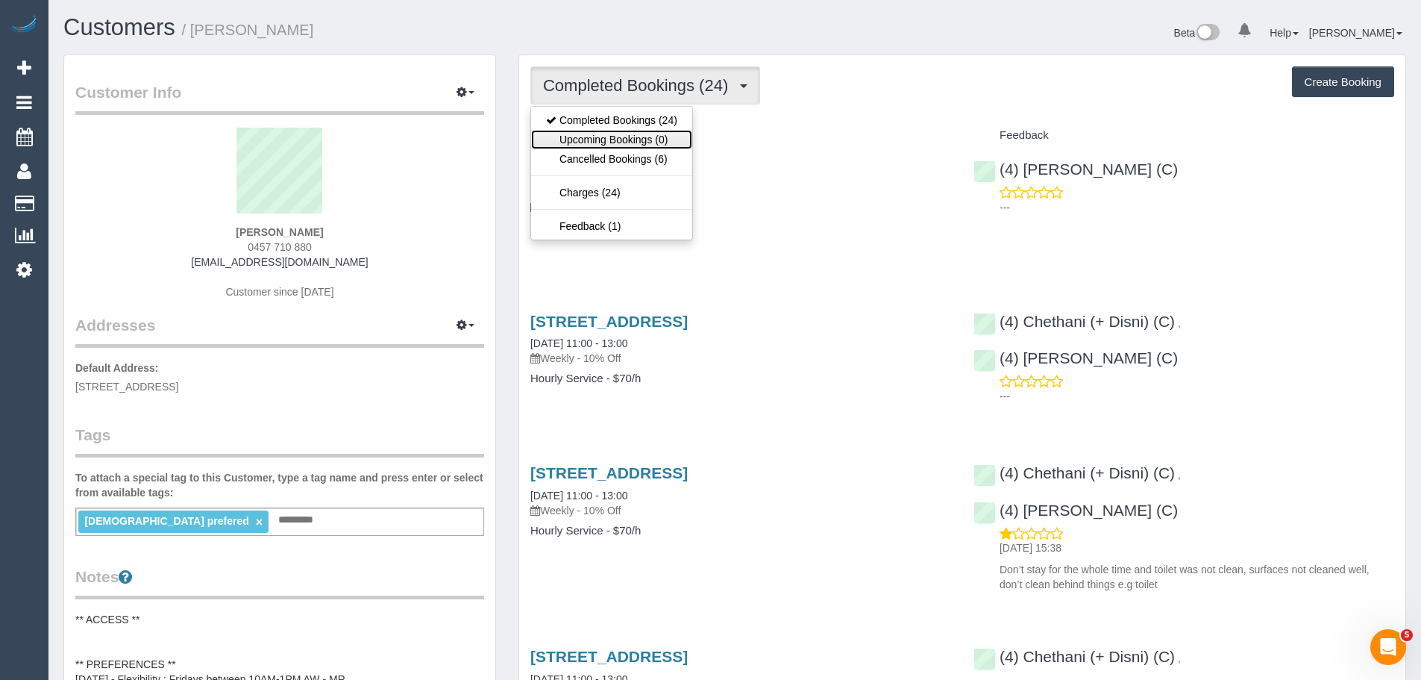
click at [627, 138] on link "Upcoming Bookings (0)" at bounding box center [611, 139] width 161 height 19
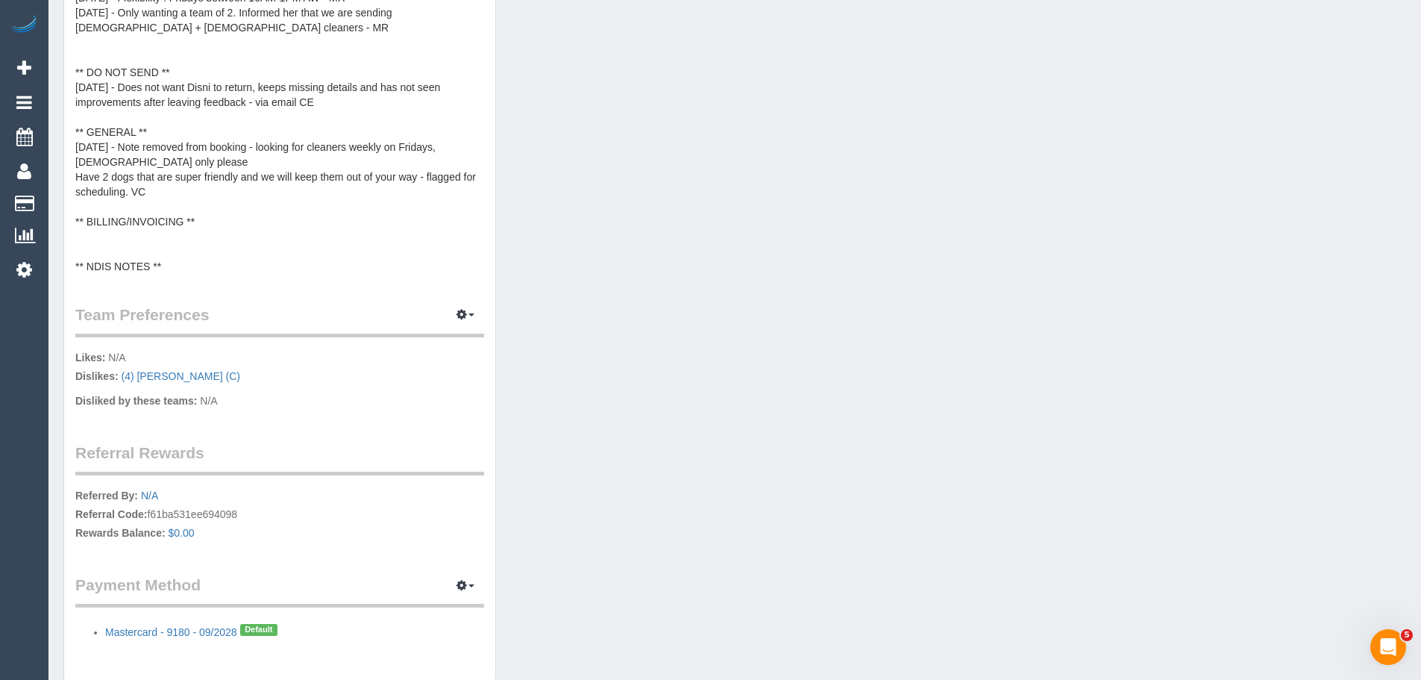
scroll to position [671, 0]
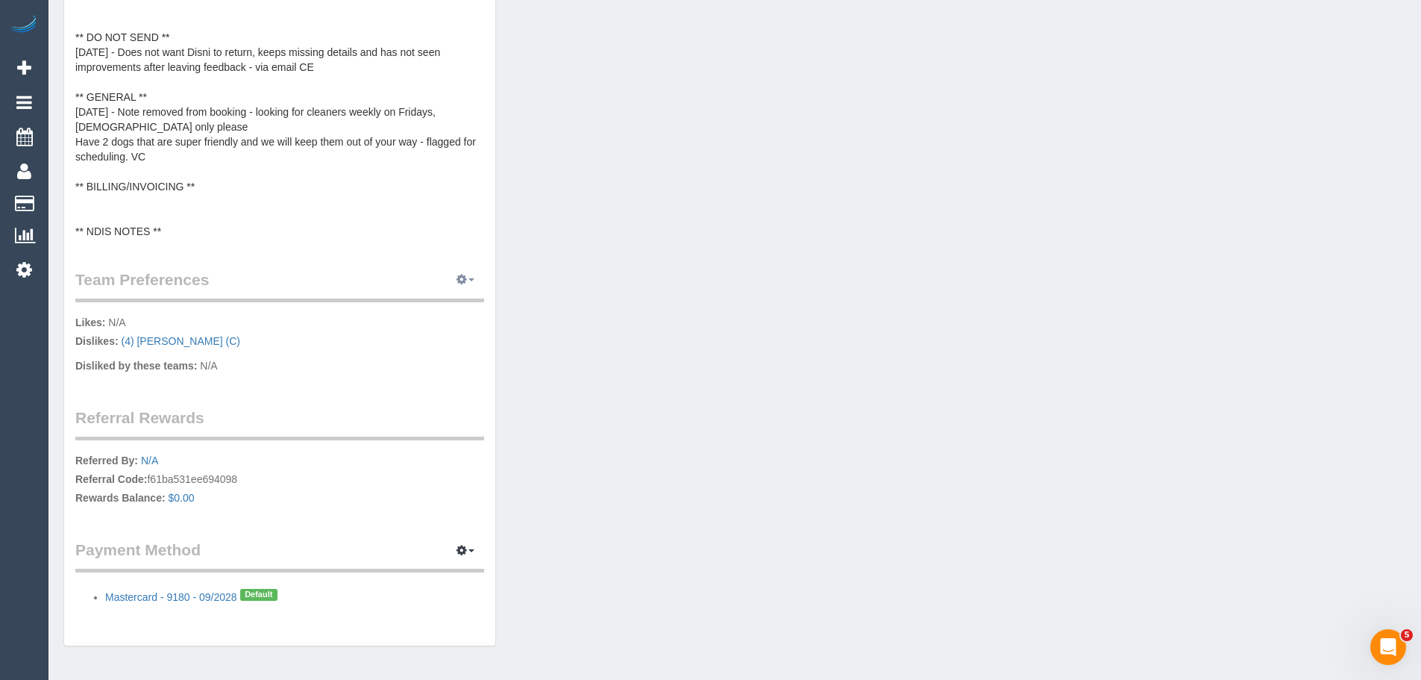
click at [460, 278] on icon "button" at bounding box center [461, 278] width 10 height 9
click at [435, 304] on link "Manage Preferences" at bounding box center [420, 307] width 127 height 19
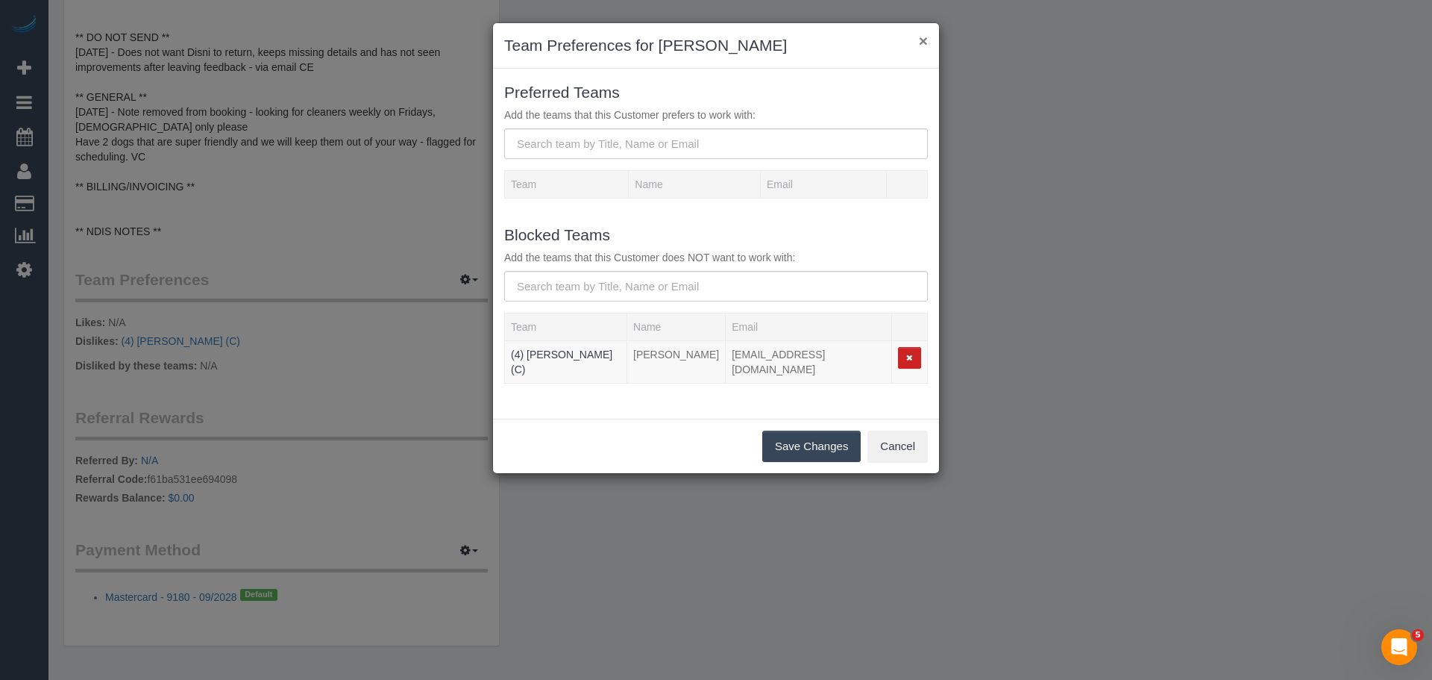
click at [924, 37] on button "×" at bounding box center [923, 41] width 9 height 16
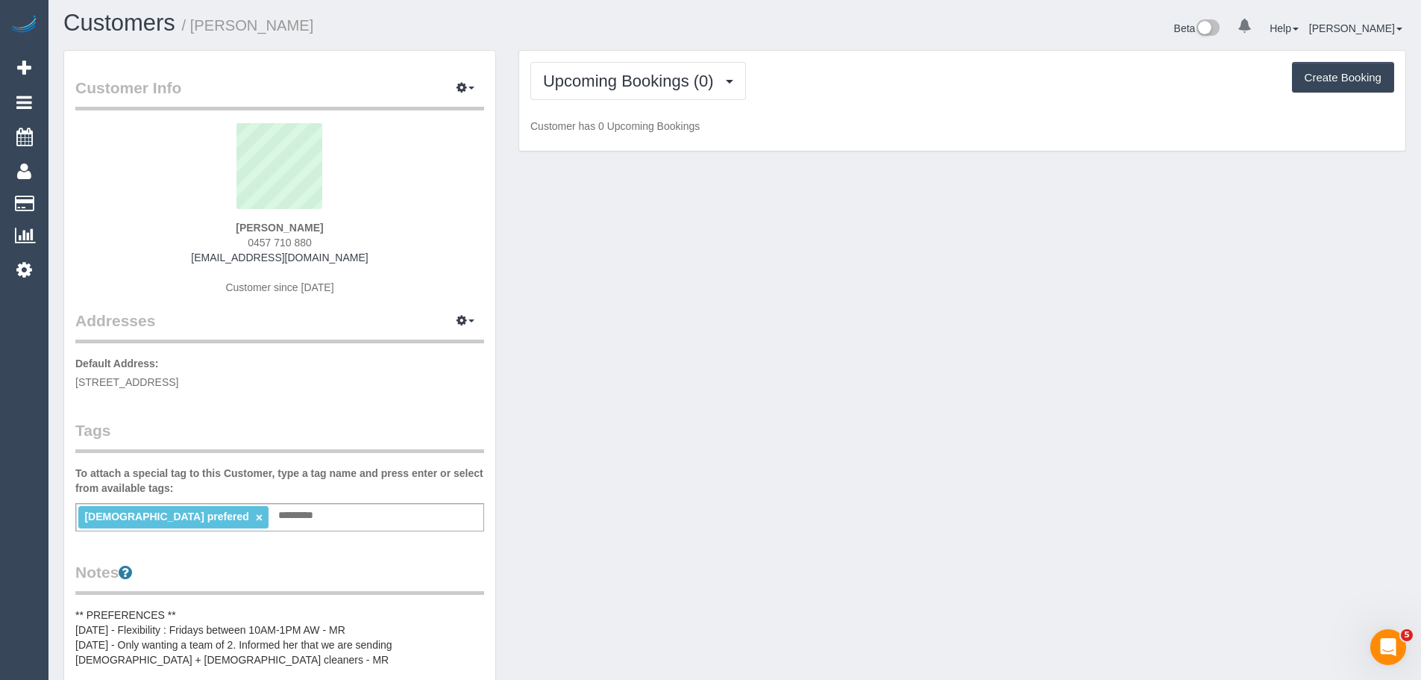
scroll to position [0, 0]
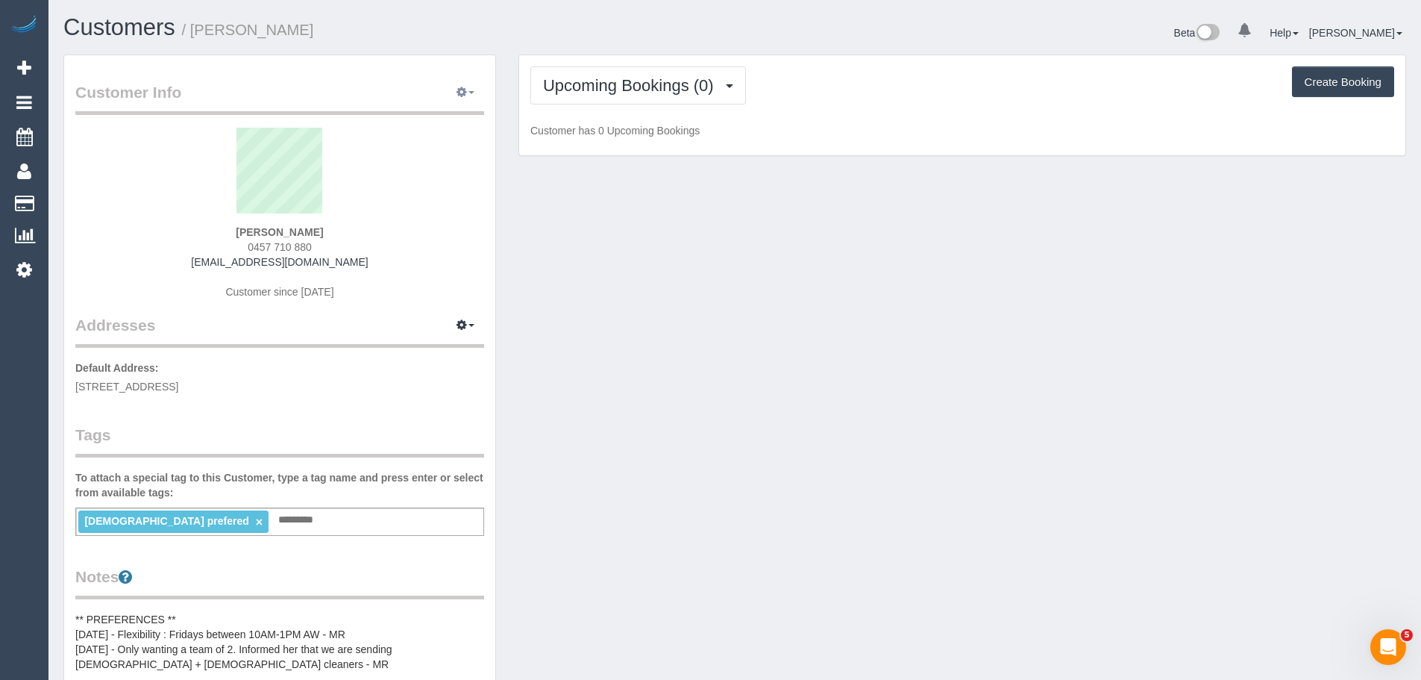
click at [462, 92] on icon "button" at bounding box center [461, 91] width 10 height 9
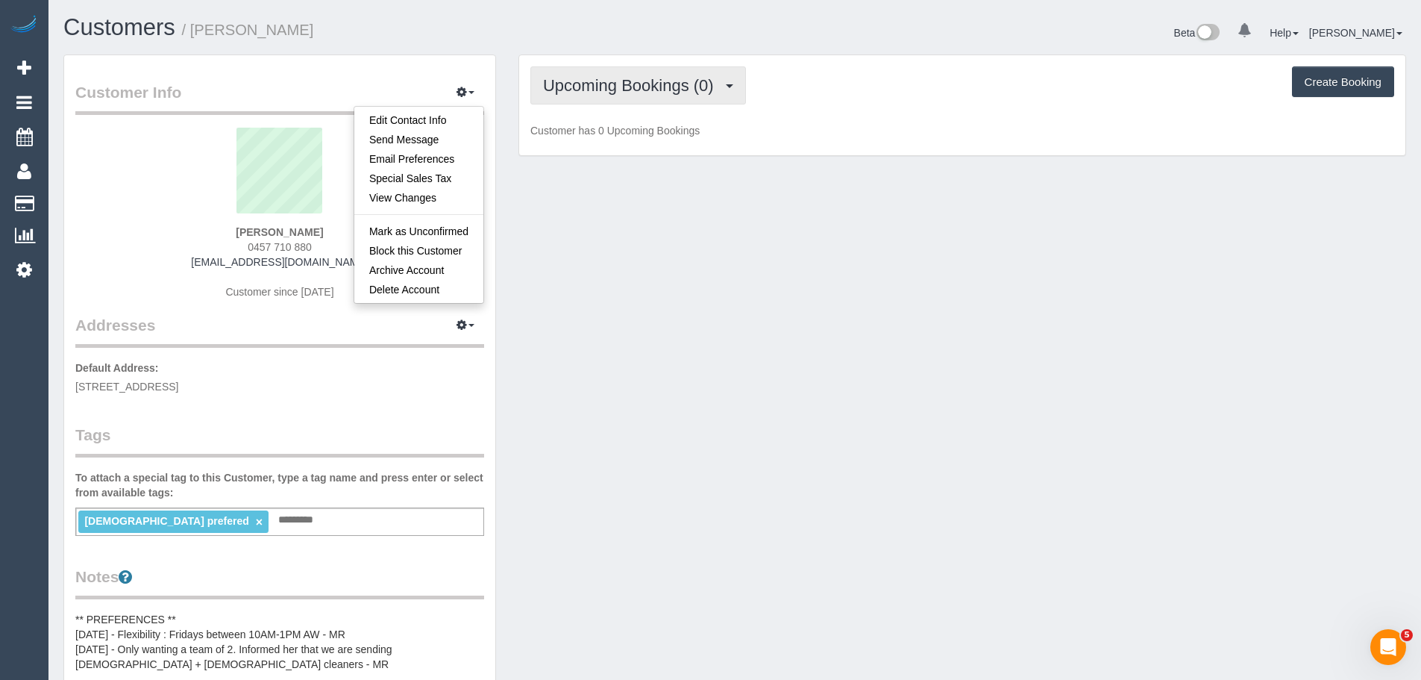
click at [640, 78] on span "Upcoming Bookings (0)" at bounding box center [632, 85] width 178 height 19
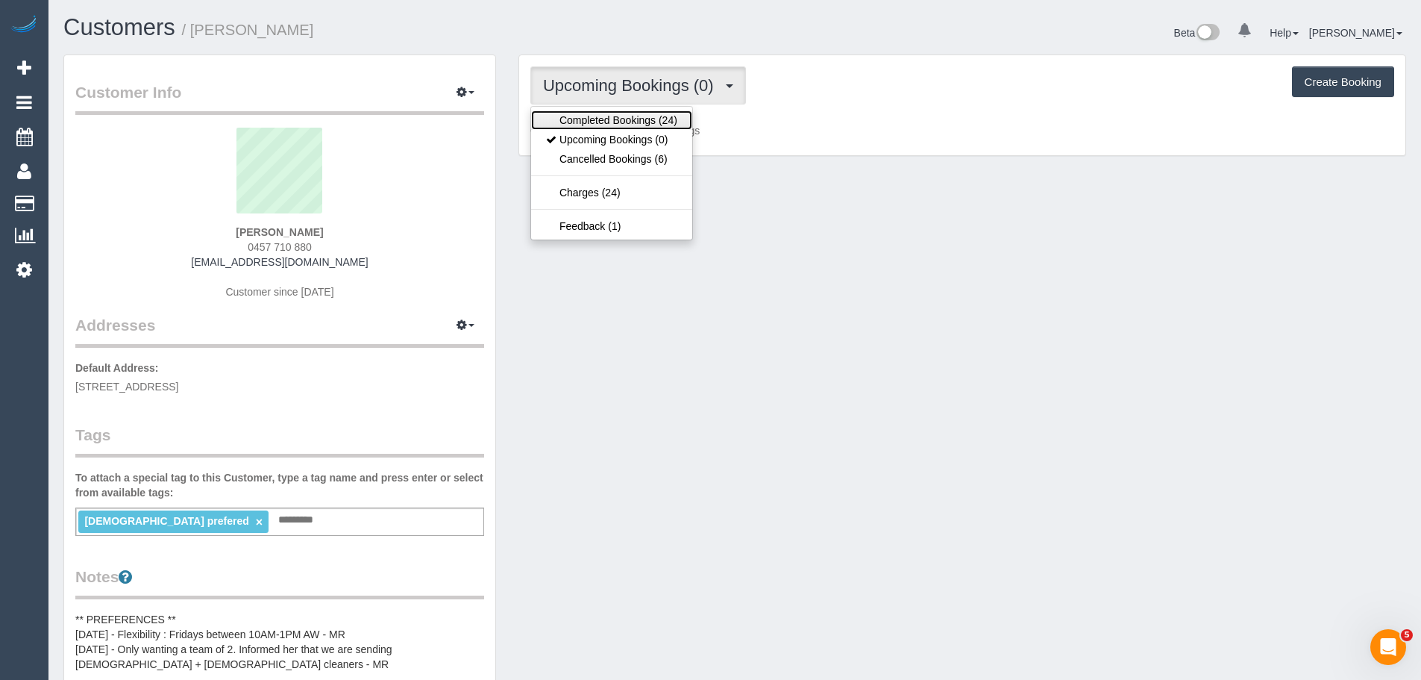
click at [616, 118] on link "Completed Bookings (24)" at bounding box center [611, 119] width 161 height 19
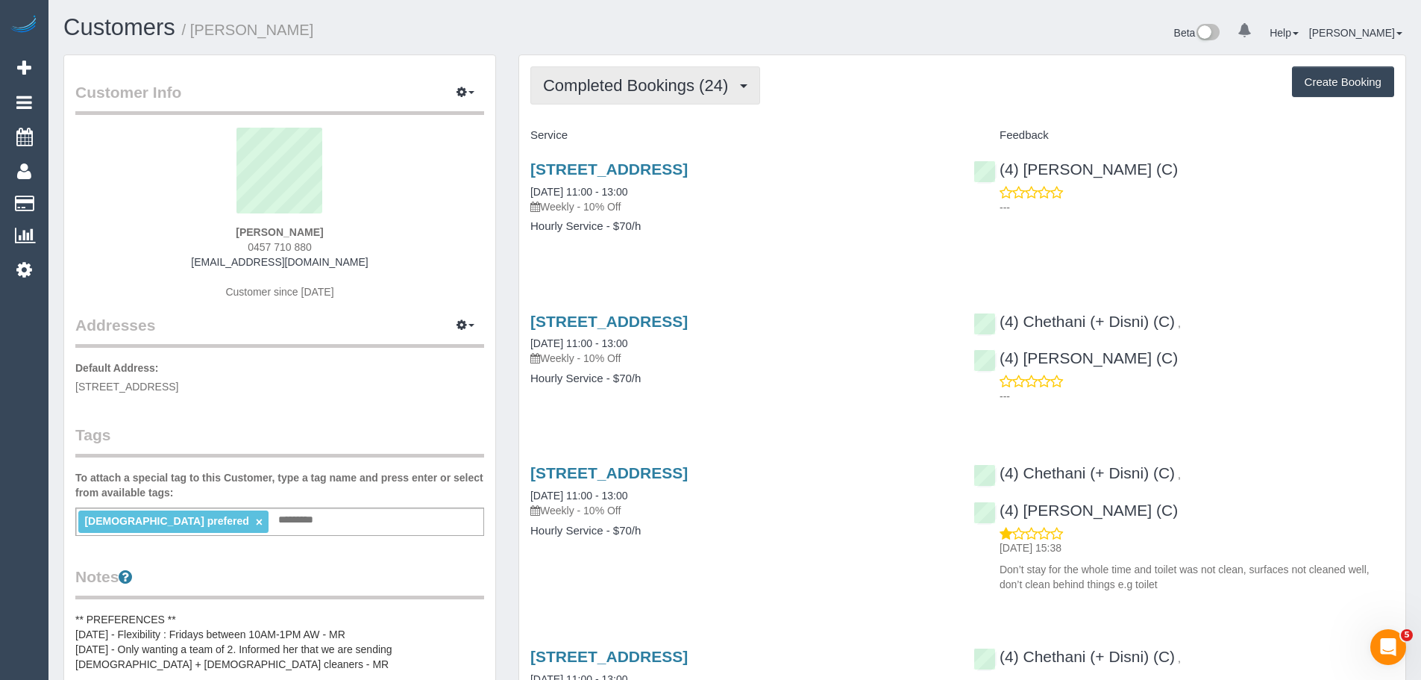
click at [664, 88] on span "Completed Bookings (24)" at bounding box center [639, 85] width 192 height 19
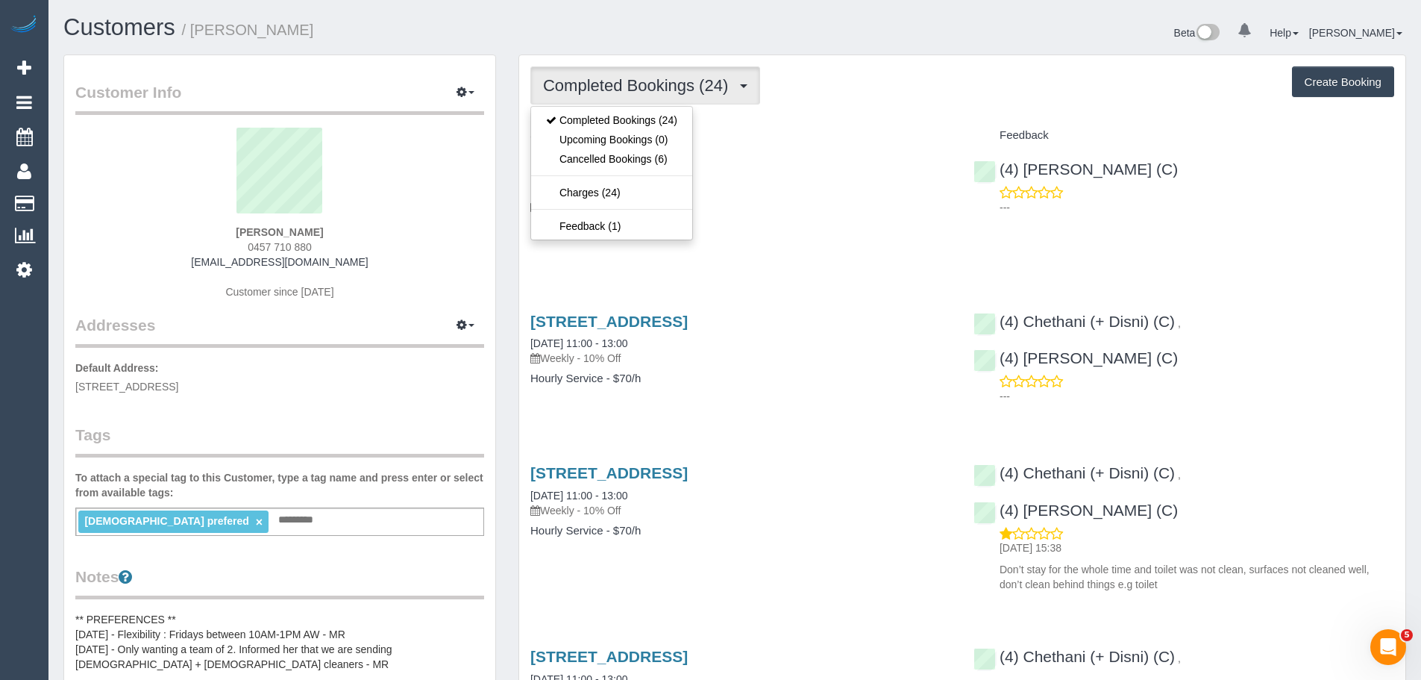
click at [845, 70] on div "Completed Bookings (24) Completed Bookings (24) Upcoming Bookings (0) Cancelled…" at bounding box center [962, 85] width 864 height 38
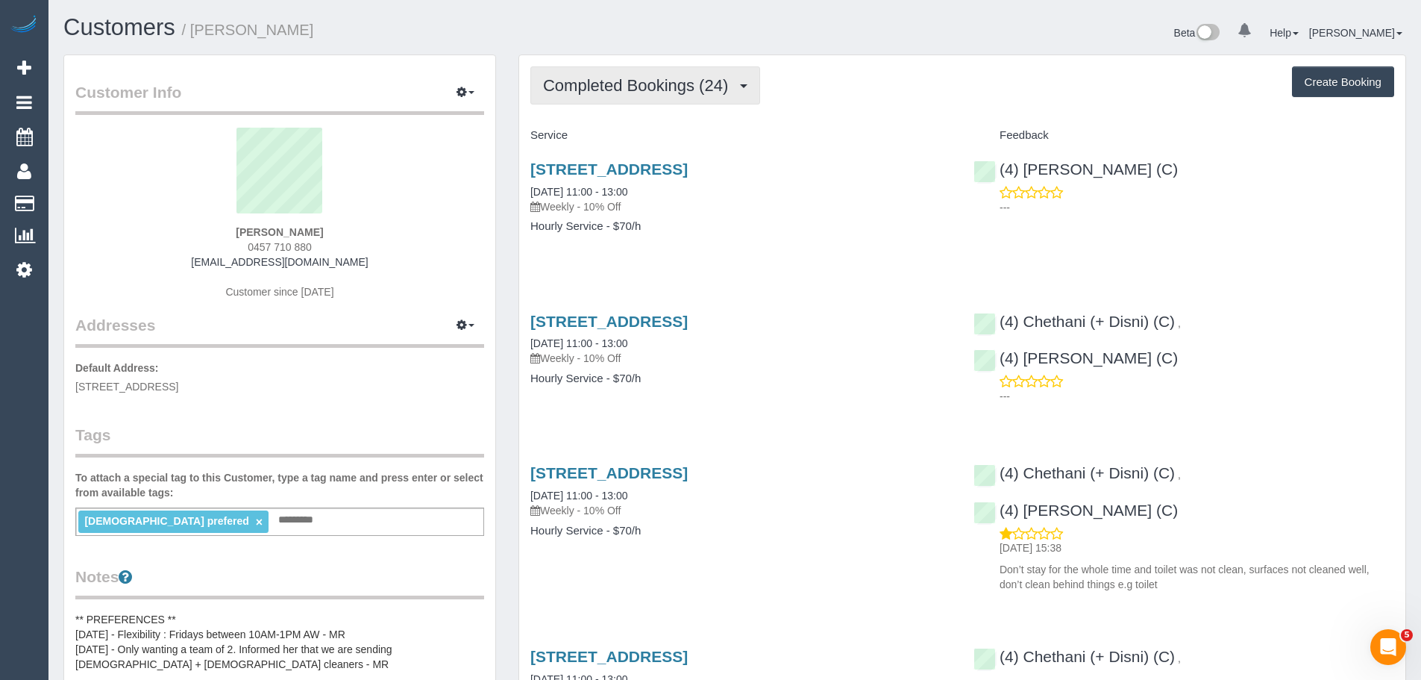
click at [674, 67] on button "Completed Bookings (24)" at bounding box center [645, 85] width 230 height 38
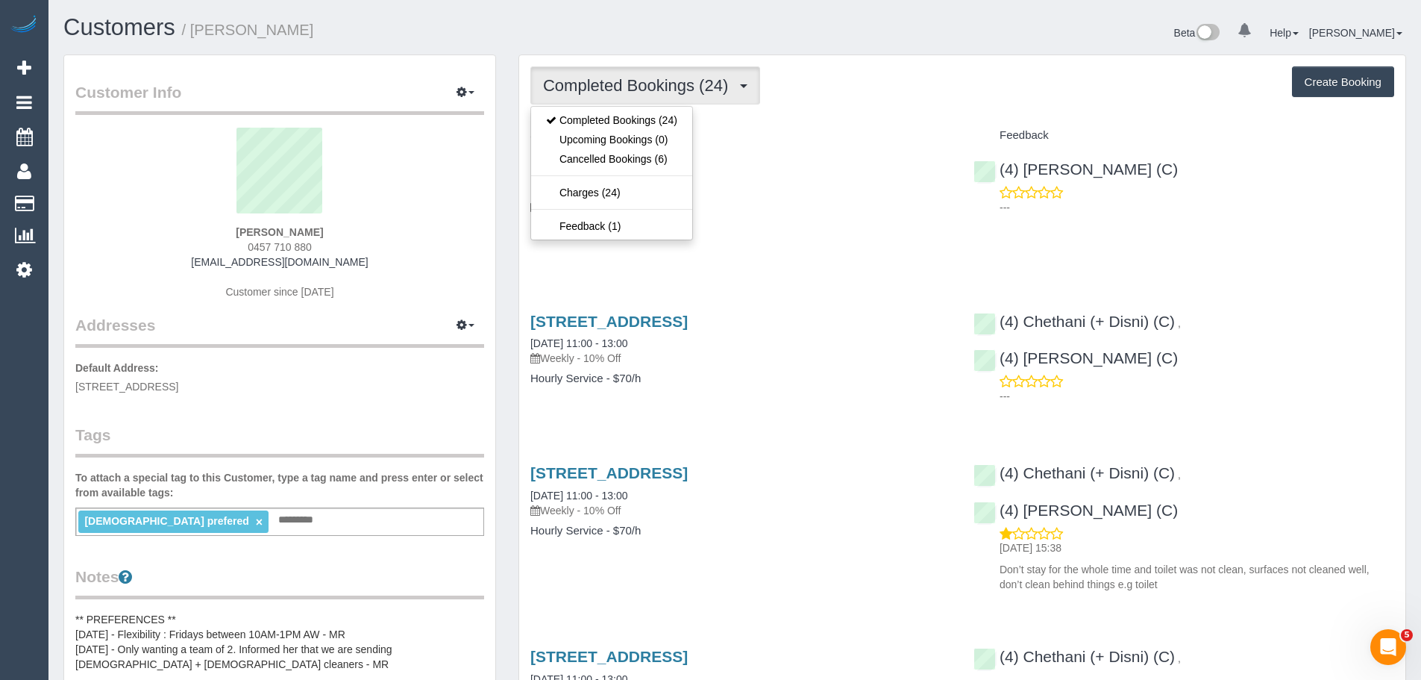
click at [866, 81] on div "Completed Bookings (24) Completed Bookings (24) Upcoming Bookings (0) Cancelled…" at bounding box center [962, 85] width 864 height 38
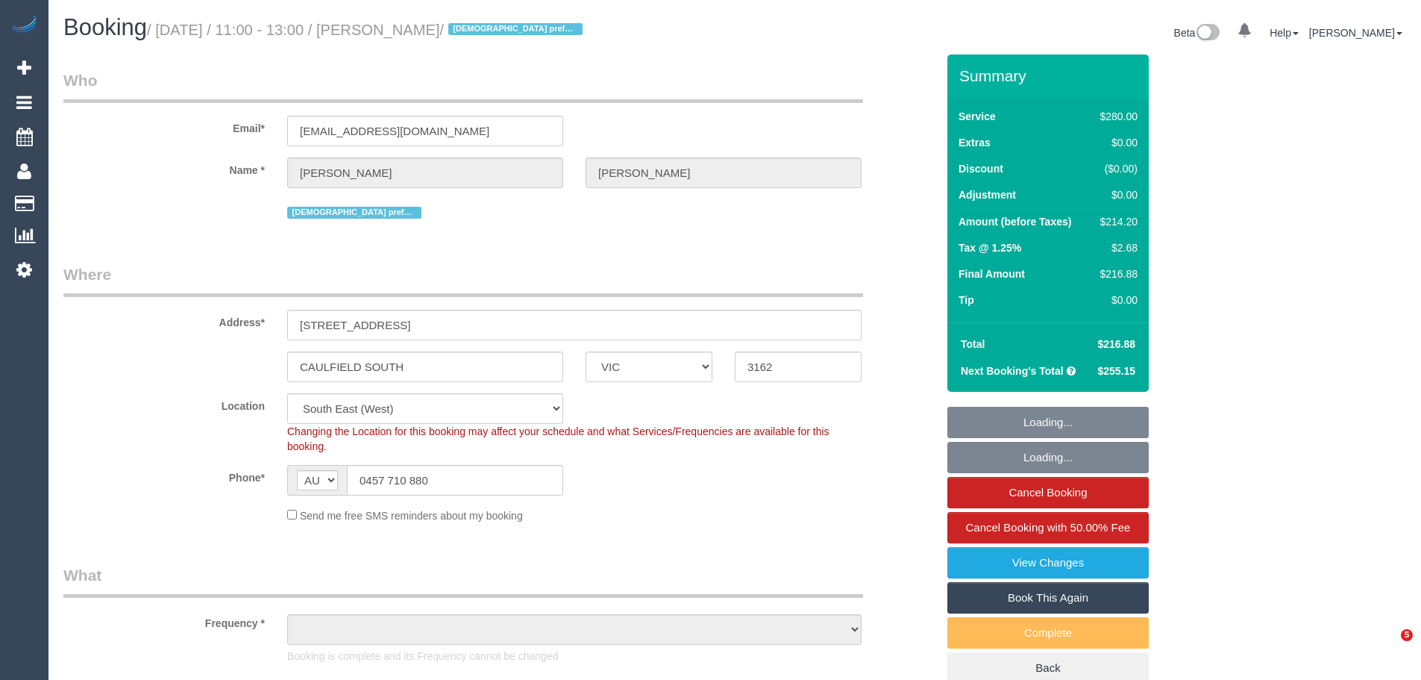
select select "VIC"
select select "object:551"
select select "string:stripe-pm_1Qsgjw2GScqysDRVvMk6fOVD"
select select "240"
select select "number:27"
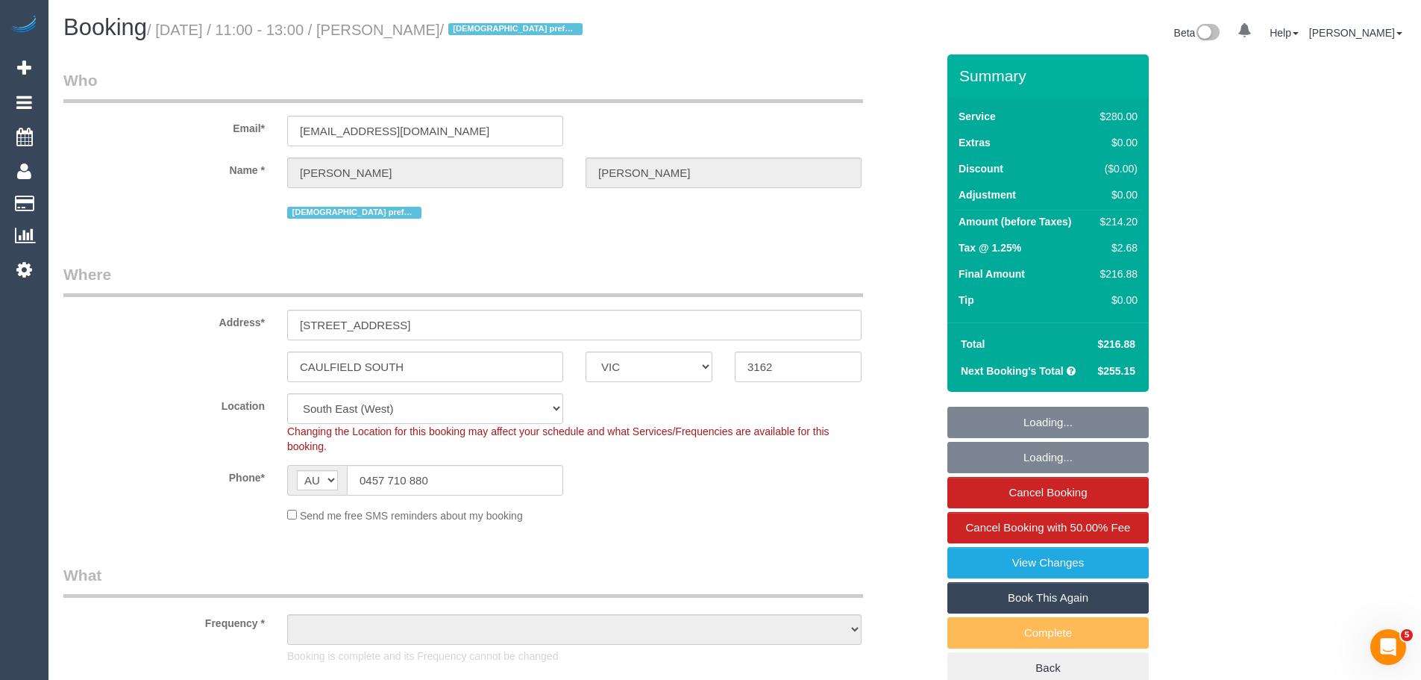
select select "number:14"
select select "number:19"
select select "number:24"
select select "number:35"
select select "number:12"
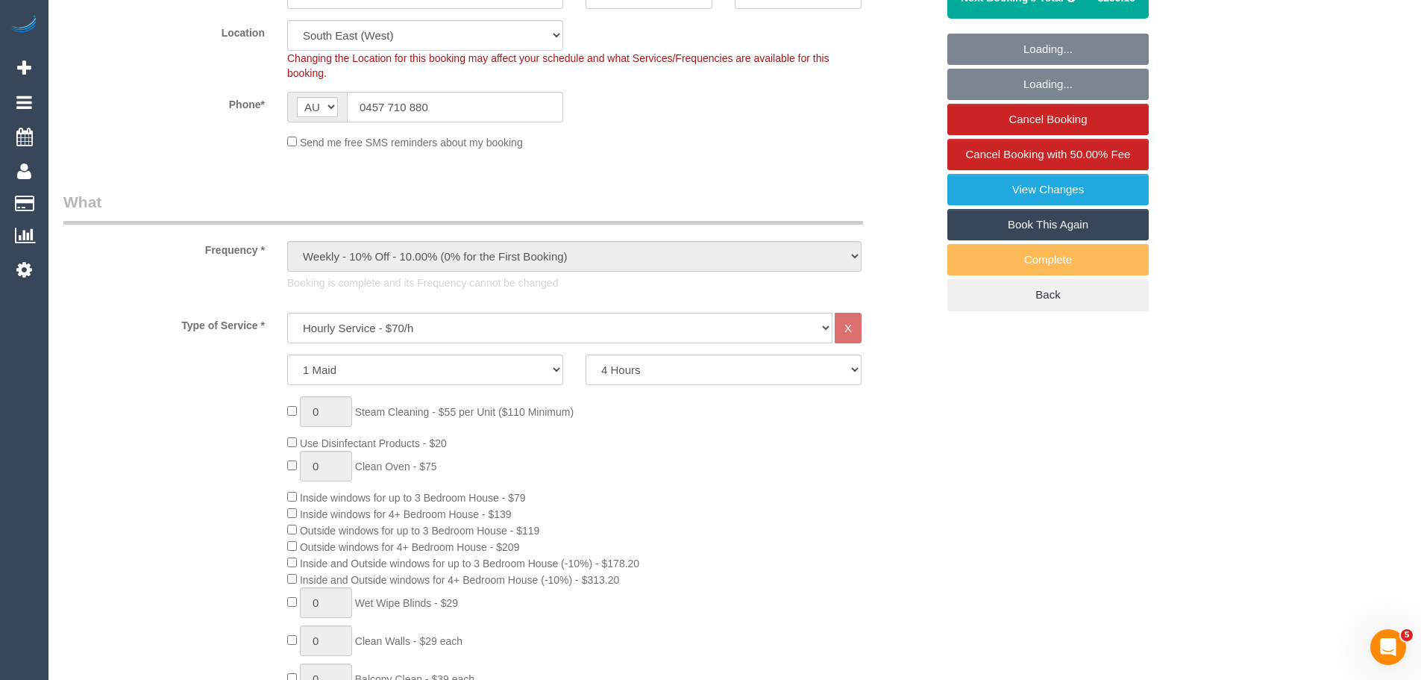
select select "object:1484"
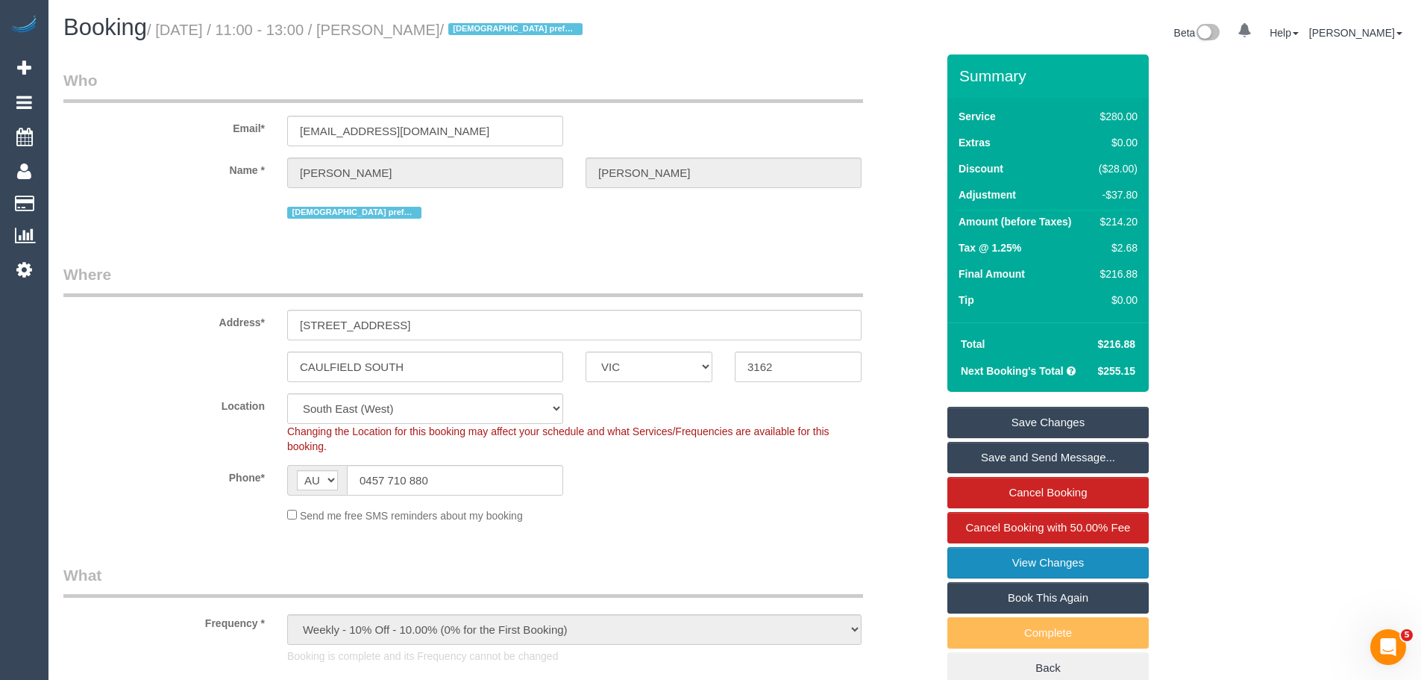
click at [1030, 564] on link "View Changes" at bounding box center [1047, 562] width 201 height 31
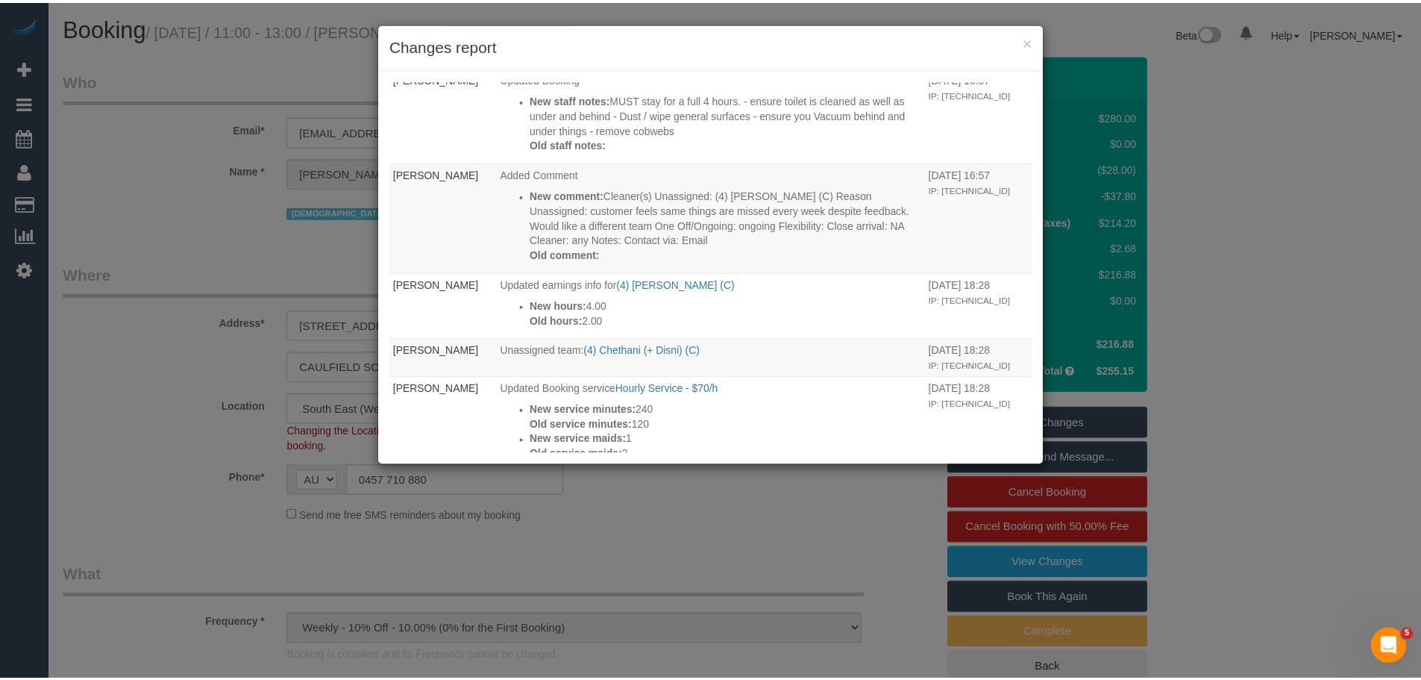
scroll to position [448, 0]
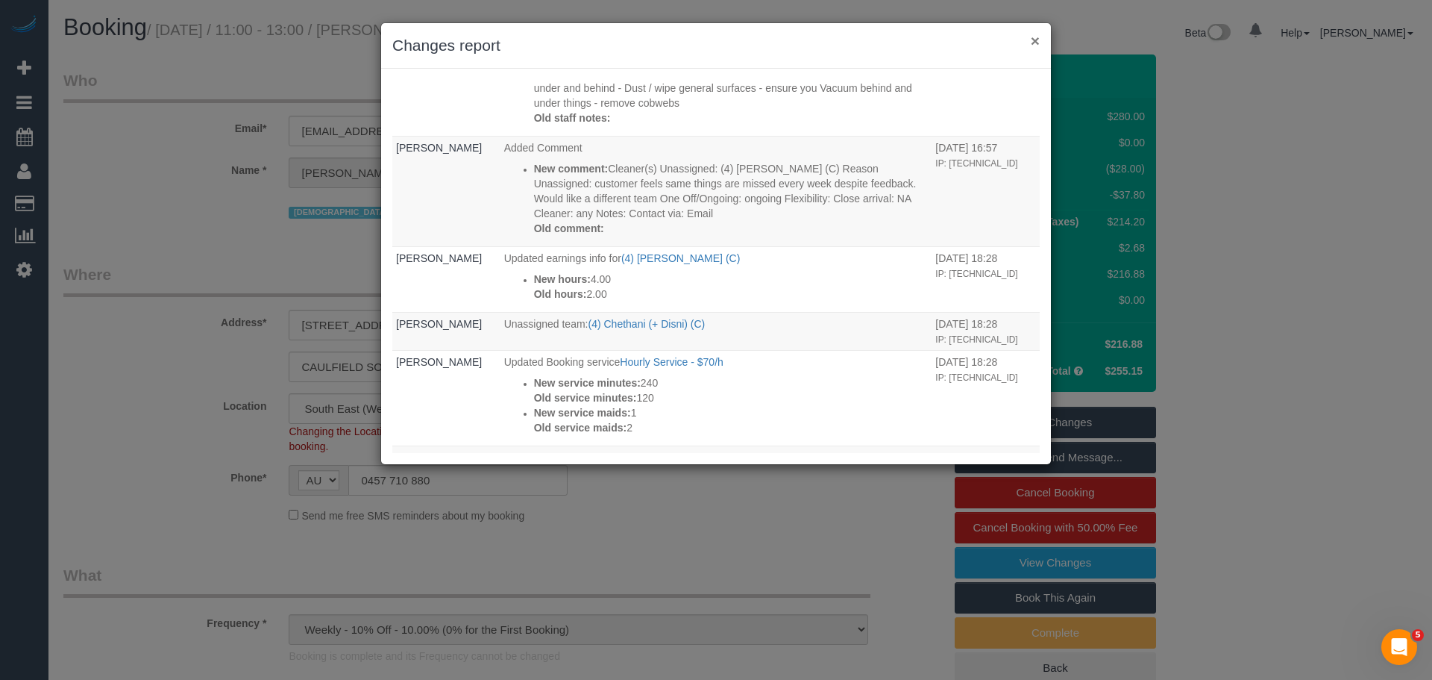
click at [1034, 39] on button "×" at bounding box center [1035, 41] width 9 height 16
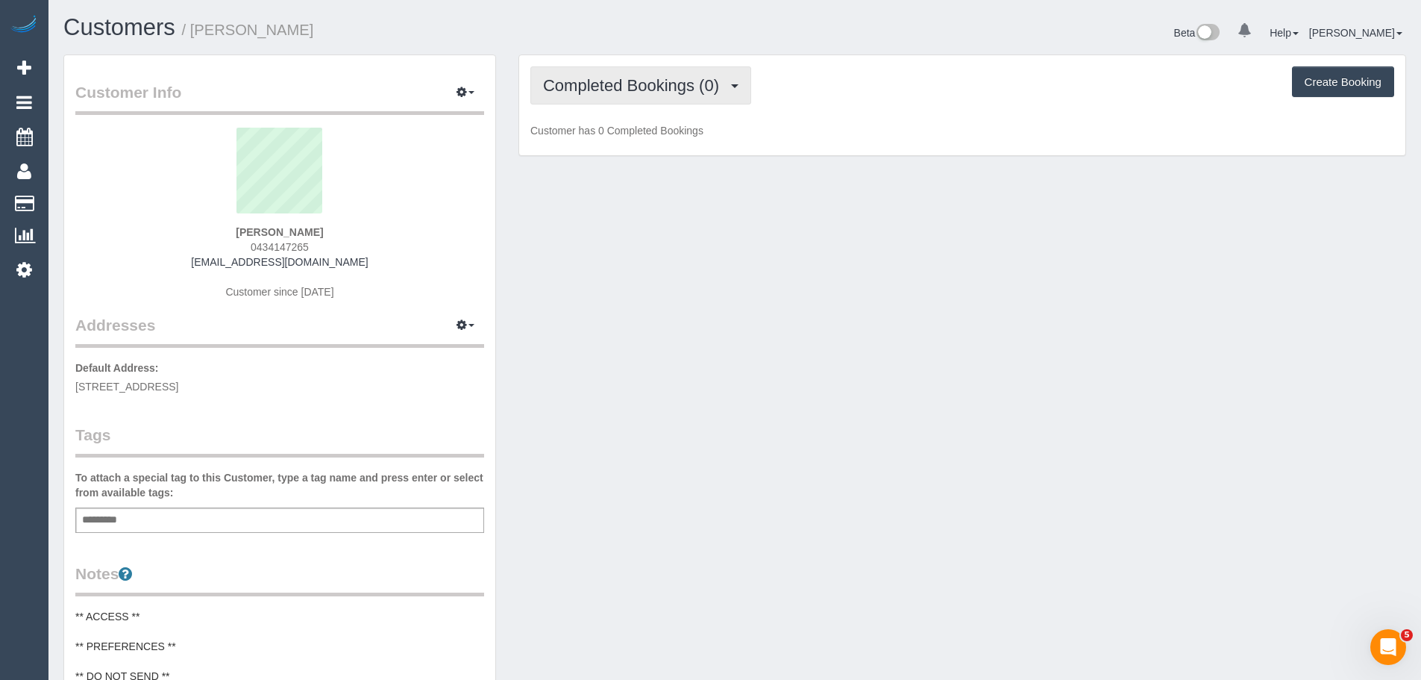
click at [629, 89] on span "Completed Bookings (0)" at bounding box center [634, 85] width 183 height 19
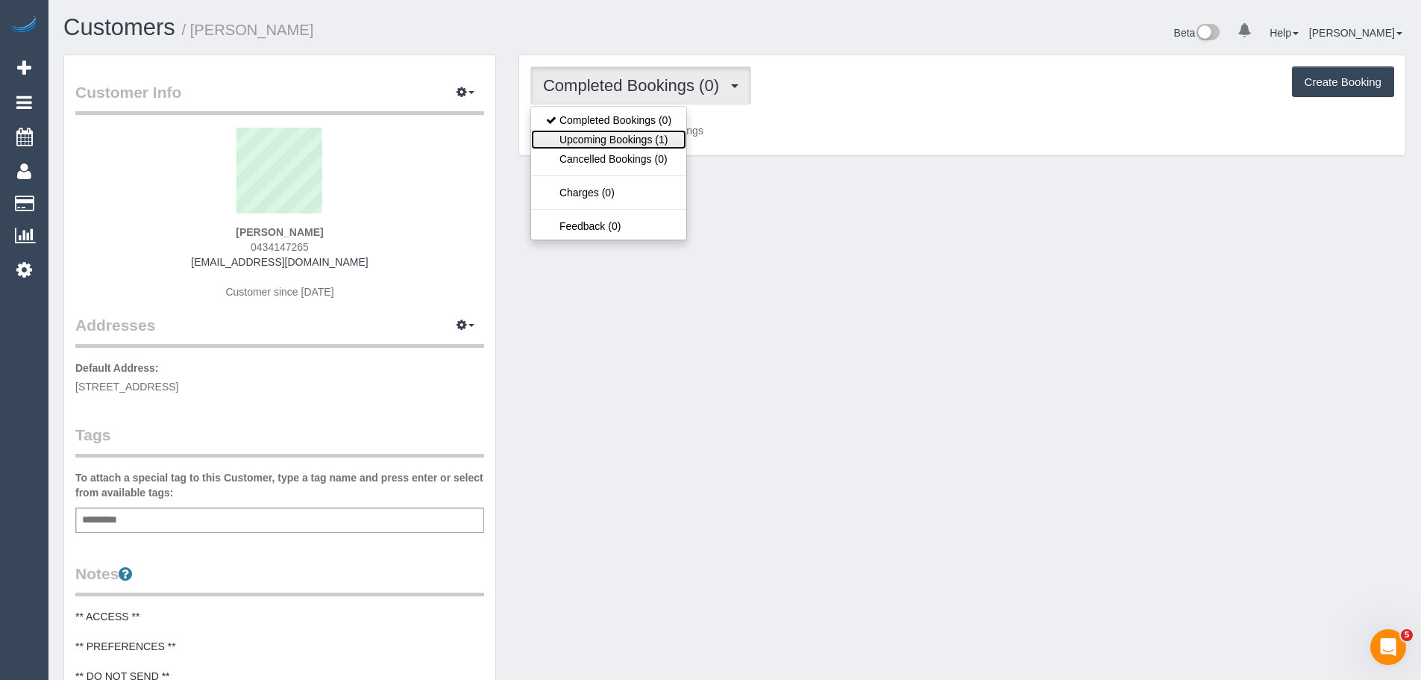
click at [630, 134] on link "Upcoming Bookings (1)" at bounding box center [608, 139] width 155 height 19
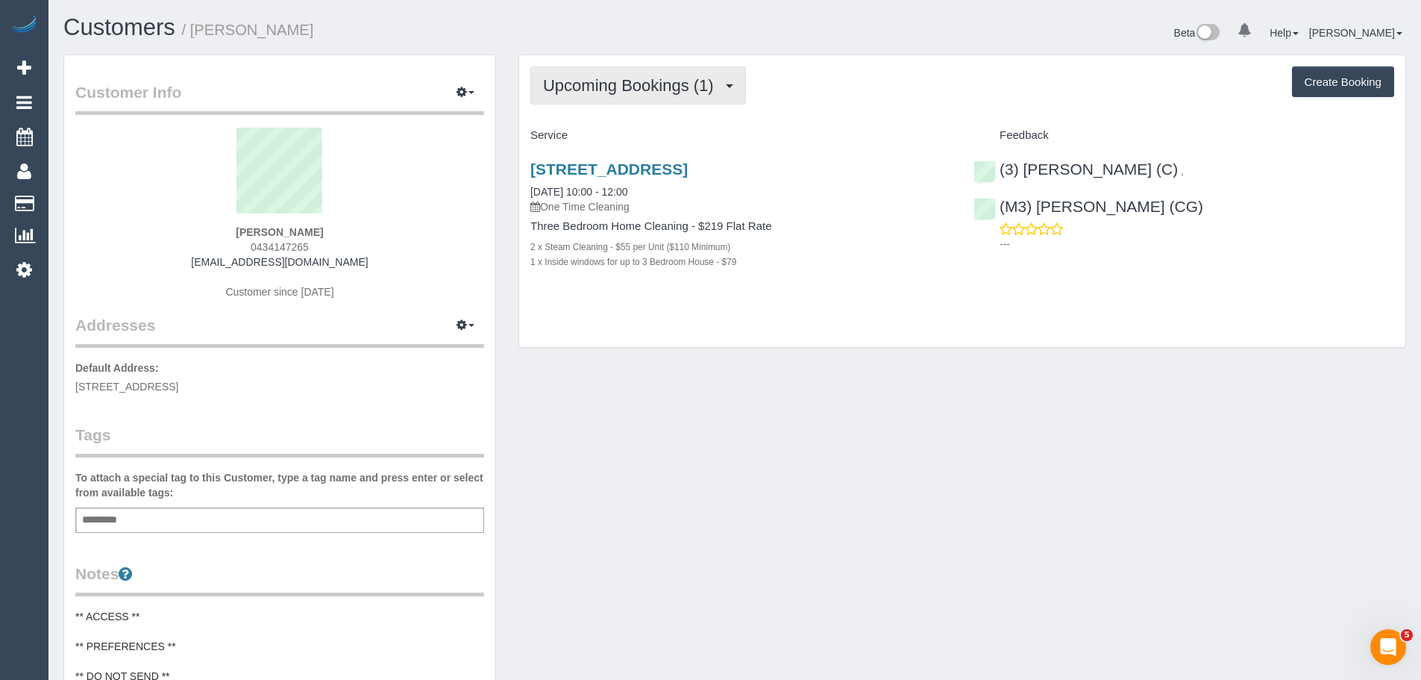
click at [574, 87] on span "Upcoming Bookings (1)" at bounding box center [632, 85] width 178 height 19
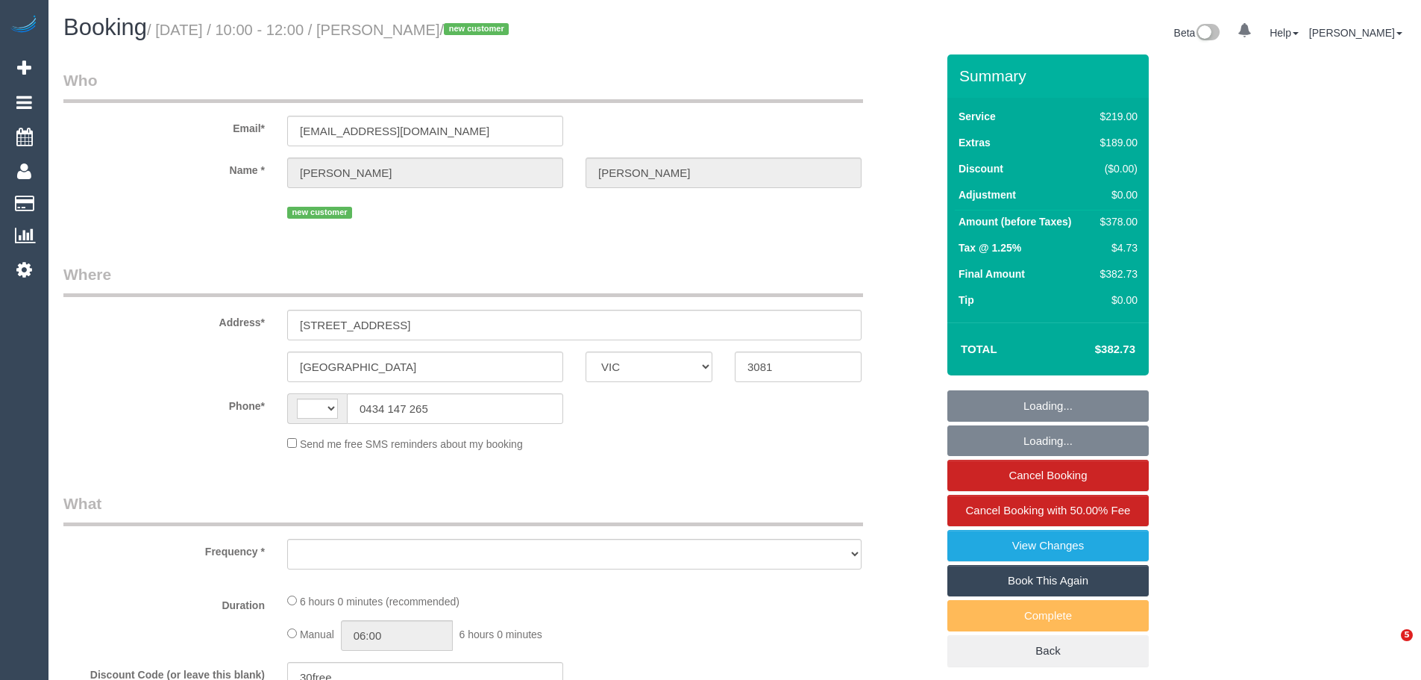
select select "VIC"
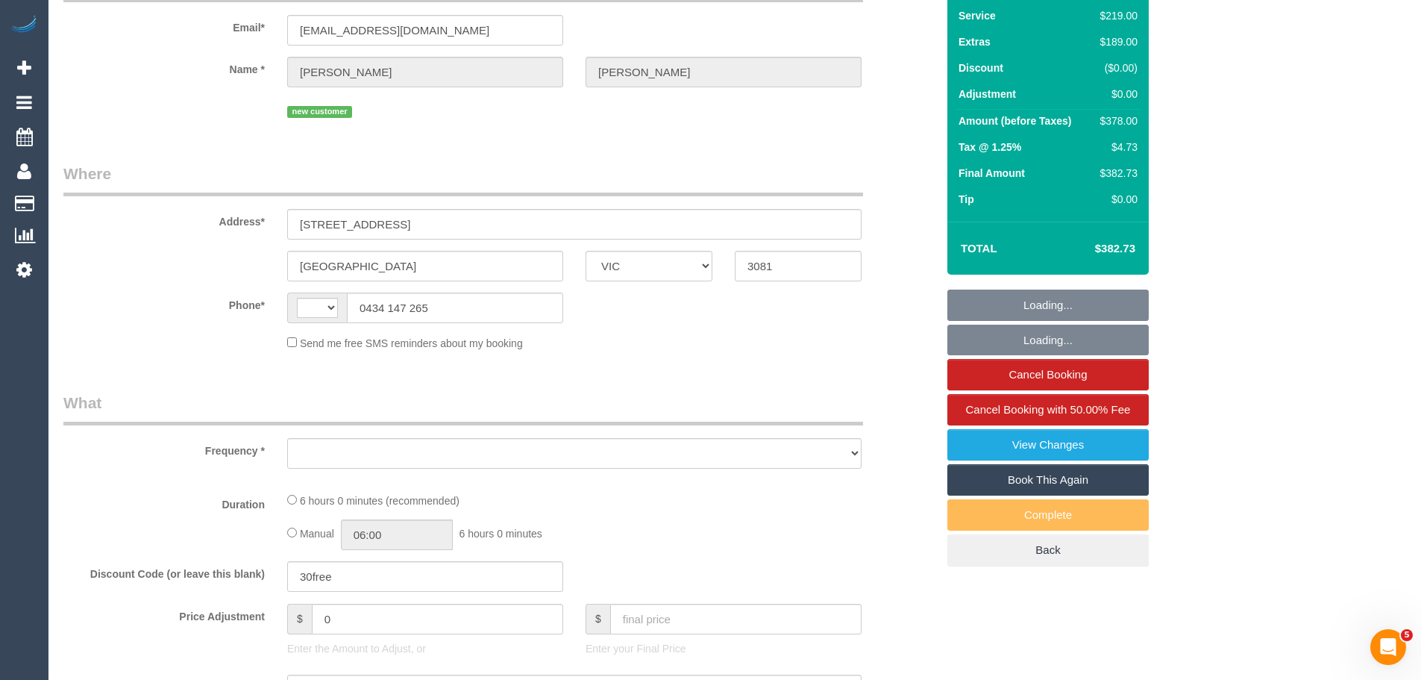
scroll to position [433, 0]
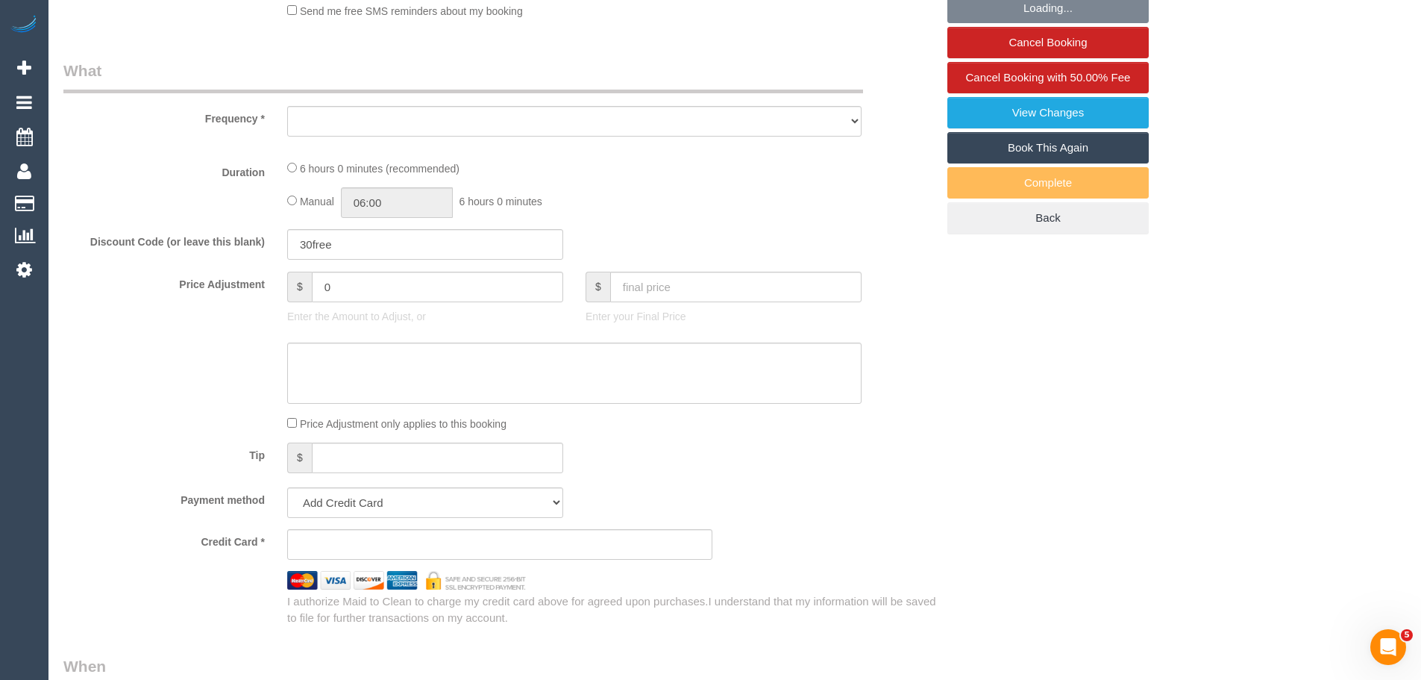
select select "string:AU"
select select "string:stripe-pm_1SAMhT2GScqysDRV6HgcvJaR"
select select "number:28"
select select "number:14"
select select "number:18"
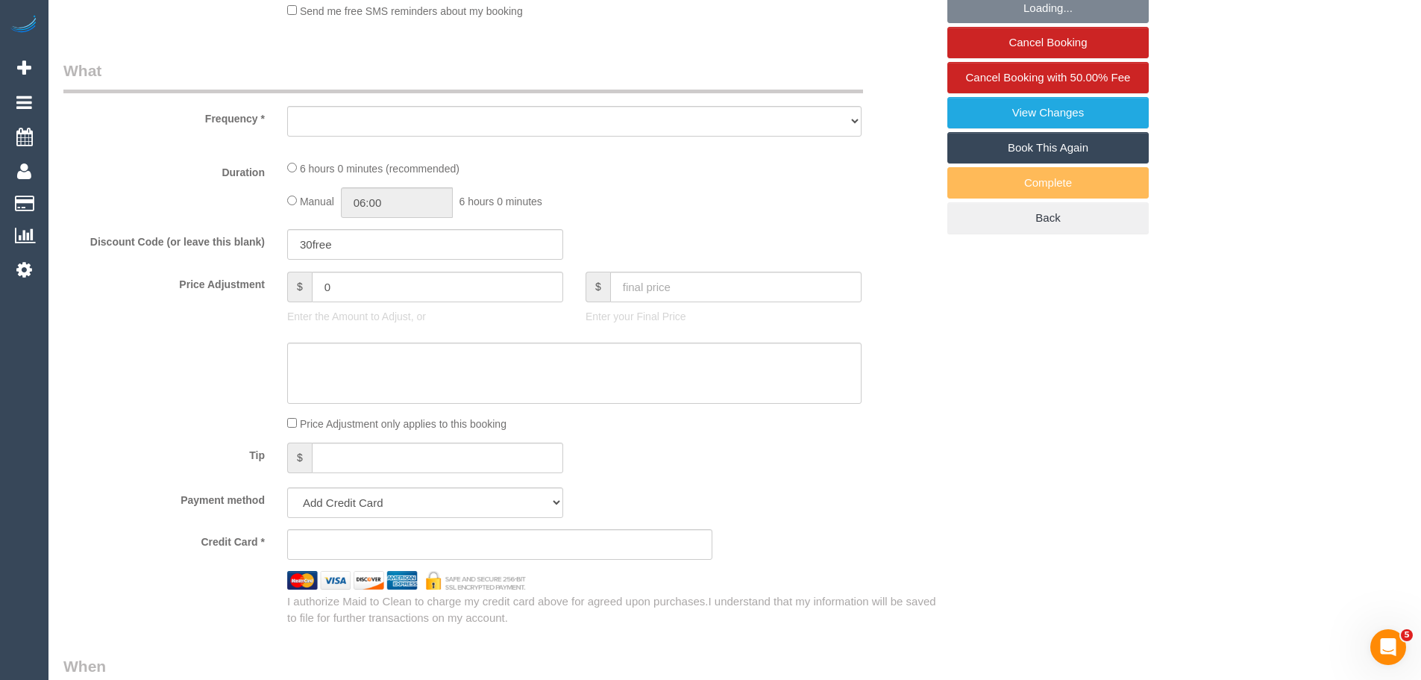
select select "number:22"
select select "number:34"
select select "number:26"
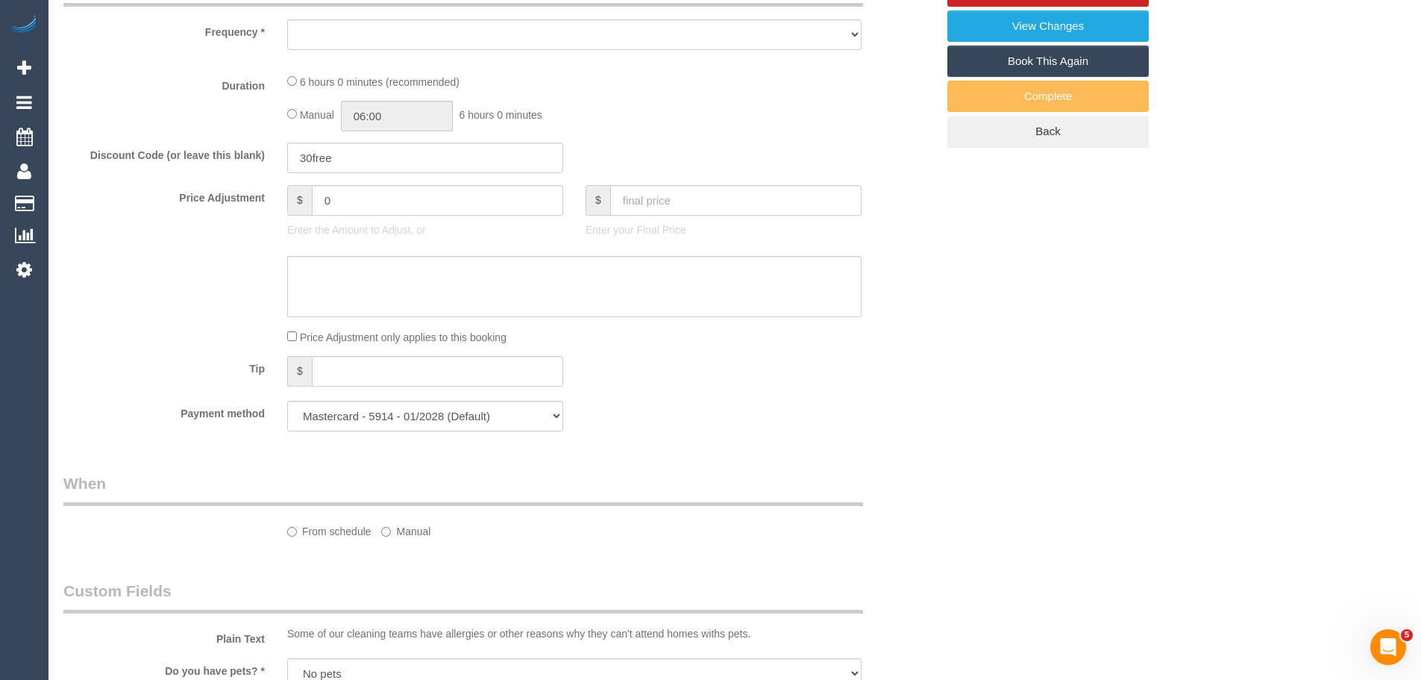
select select "object:1465"
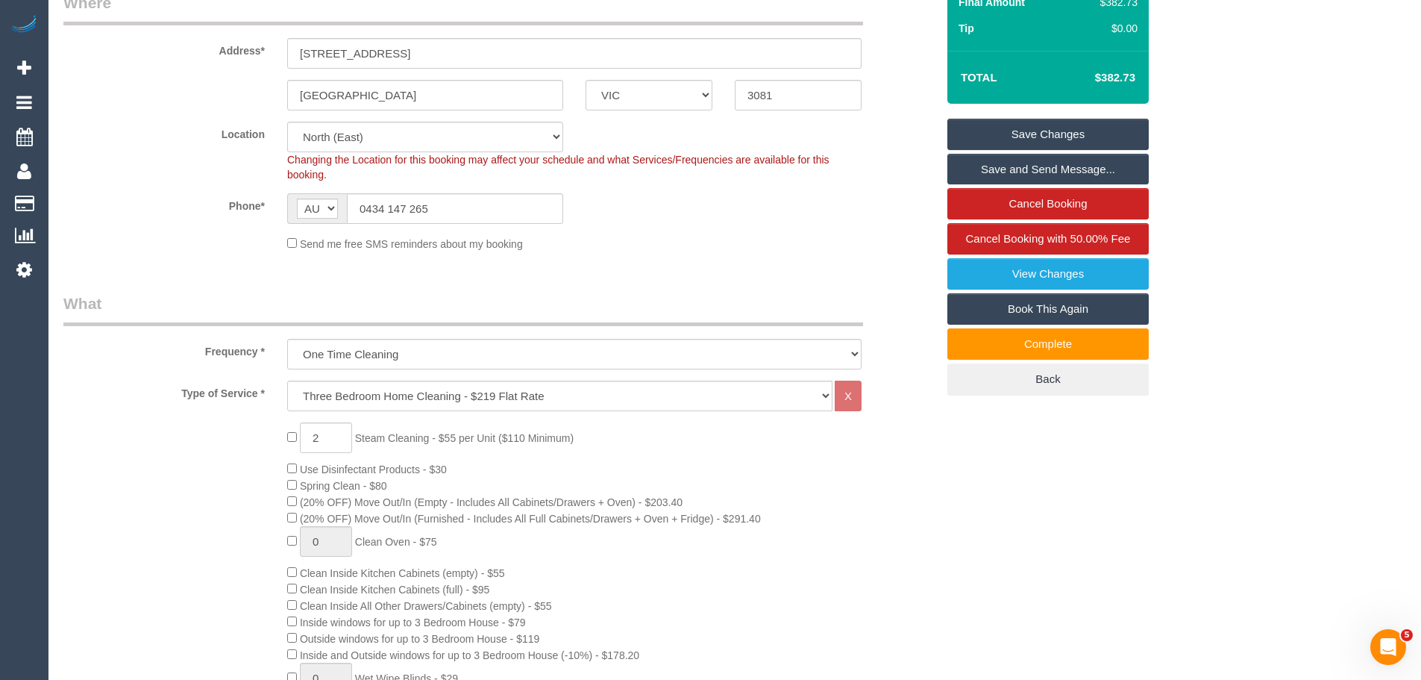
scroll to position [0, 0]
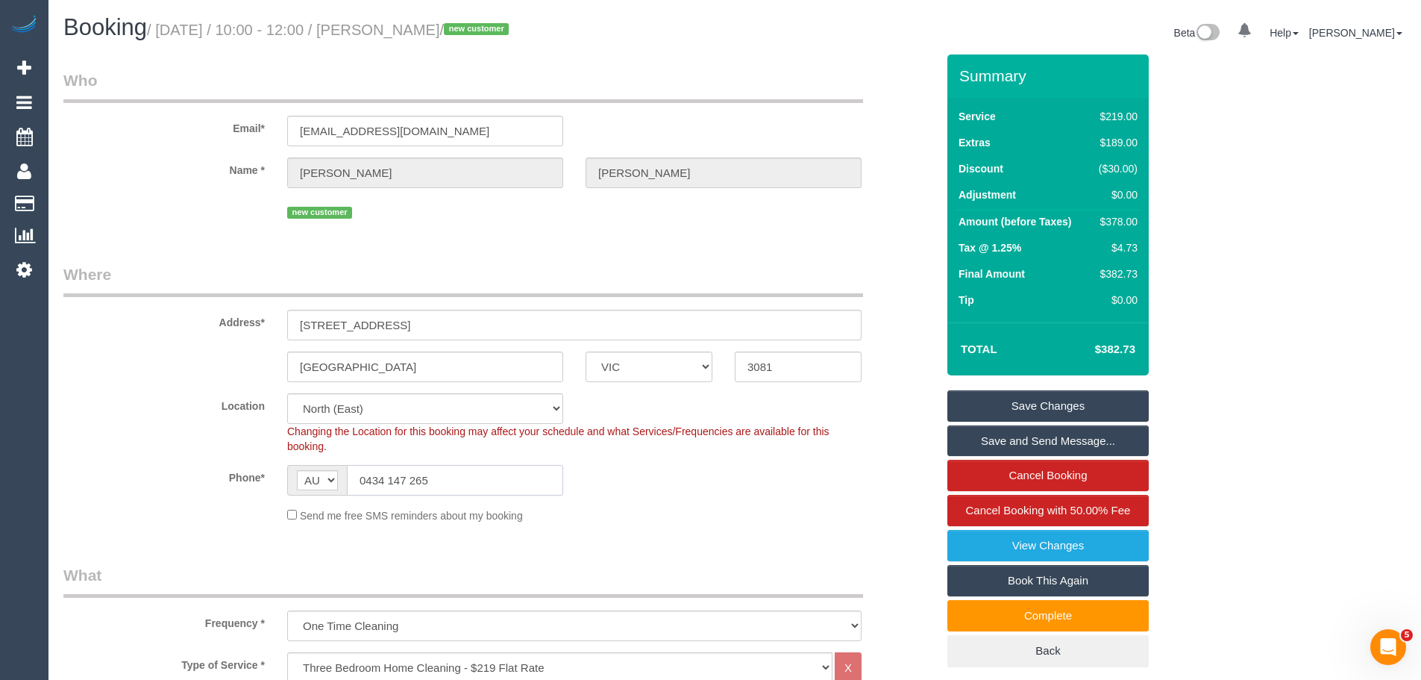
drag, startPoint x: 482, startPoint y: 486, endPoint x: 120, endPoint y: 477, distance: 361.9
click at [120, 477] on div "Phone* AF AL DZ AD AO AI AQ AG AR AM AW AU AT AZ BS BH BD BB BY BE BZ BJ BM BT …" at bounding box center [499, 480] width 895 height 31
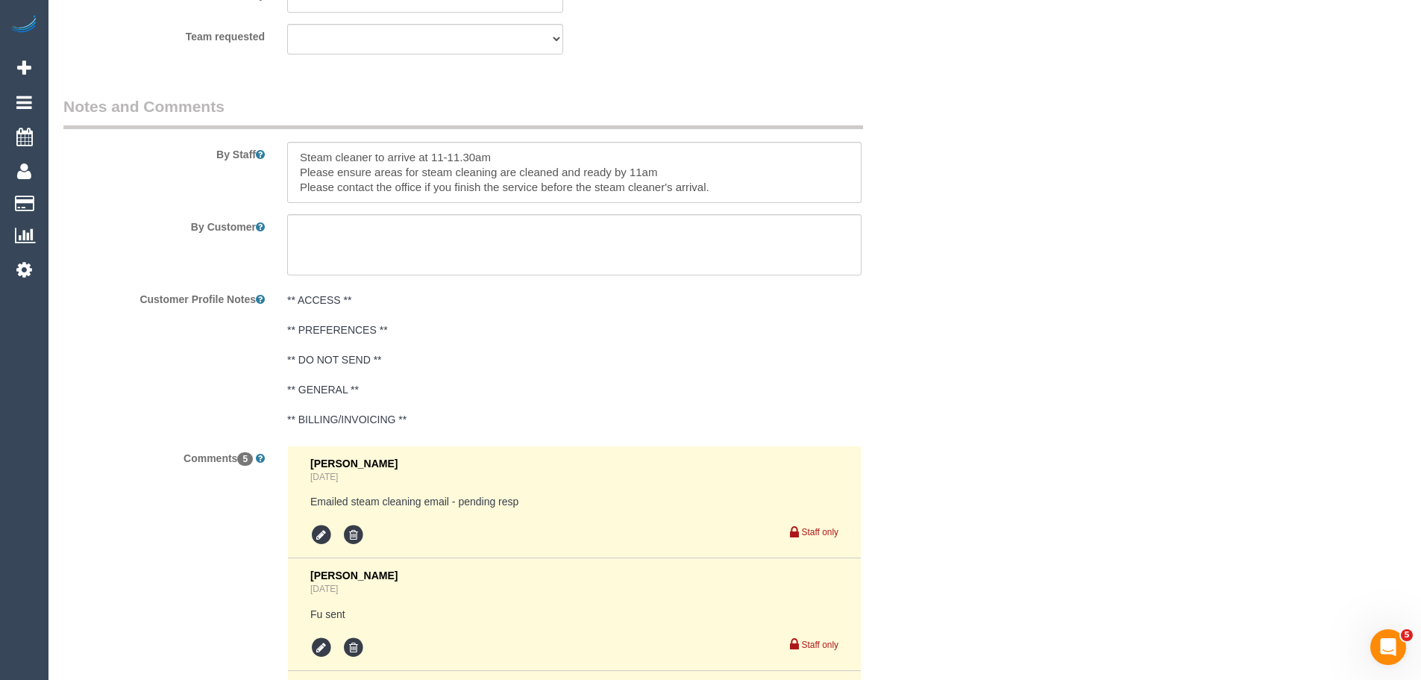
scroll to position [2760, 0]
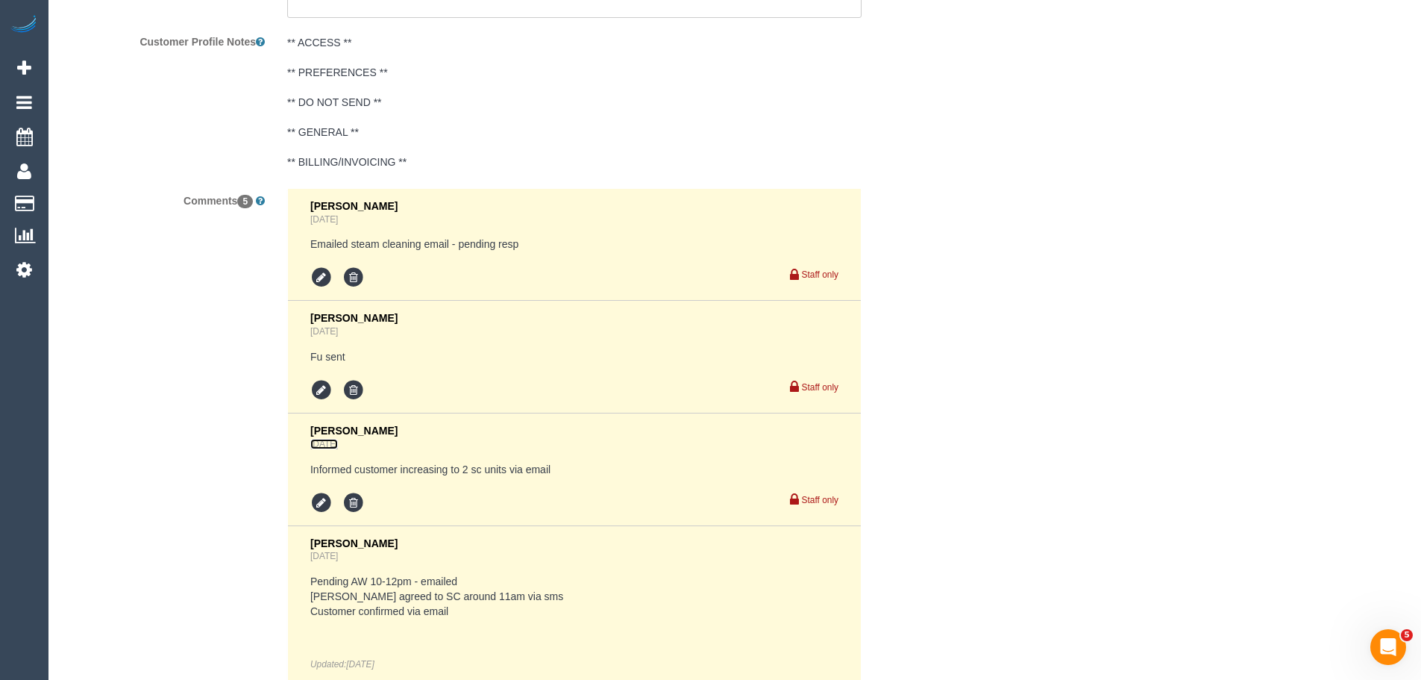
click at [336, 439] on link "4 days ago" at bounding box center [324, 444] width 28 height 10
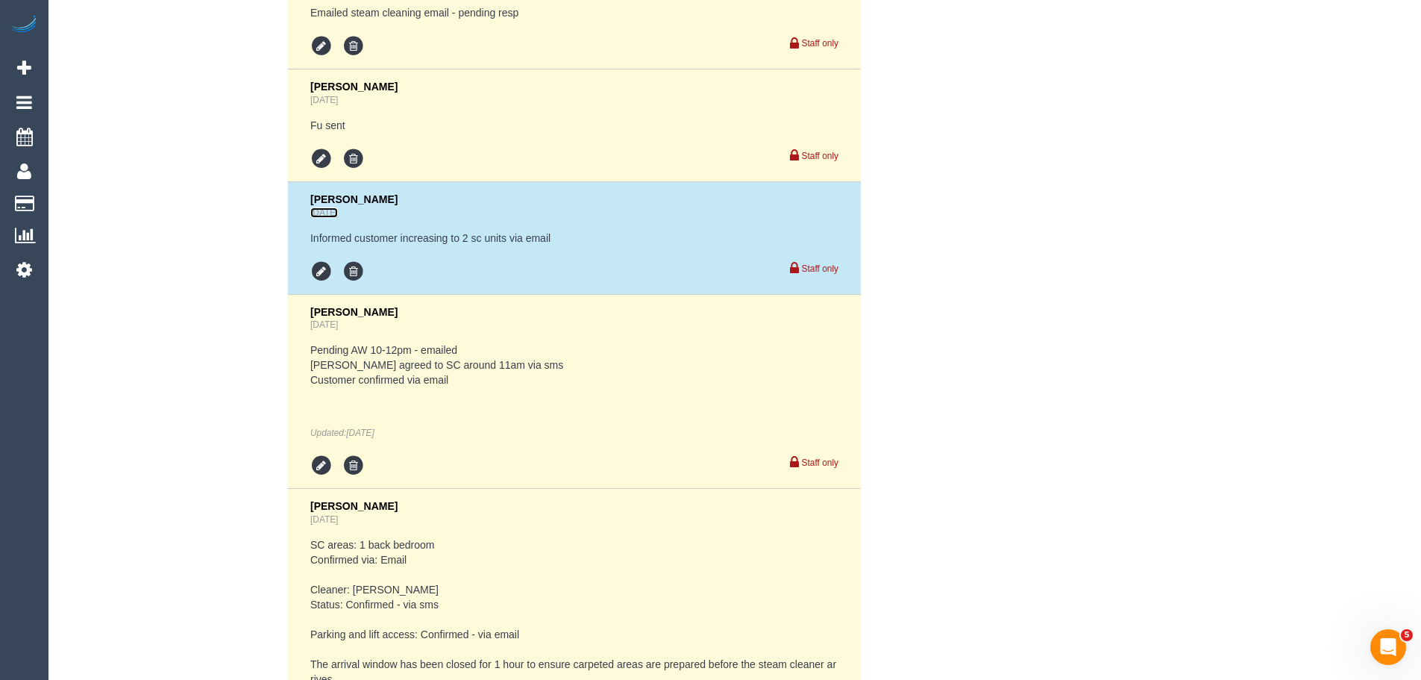
scroll to position [2975, 0]
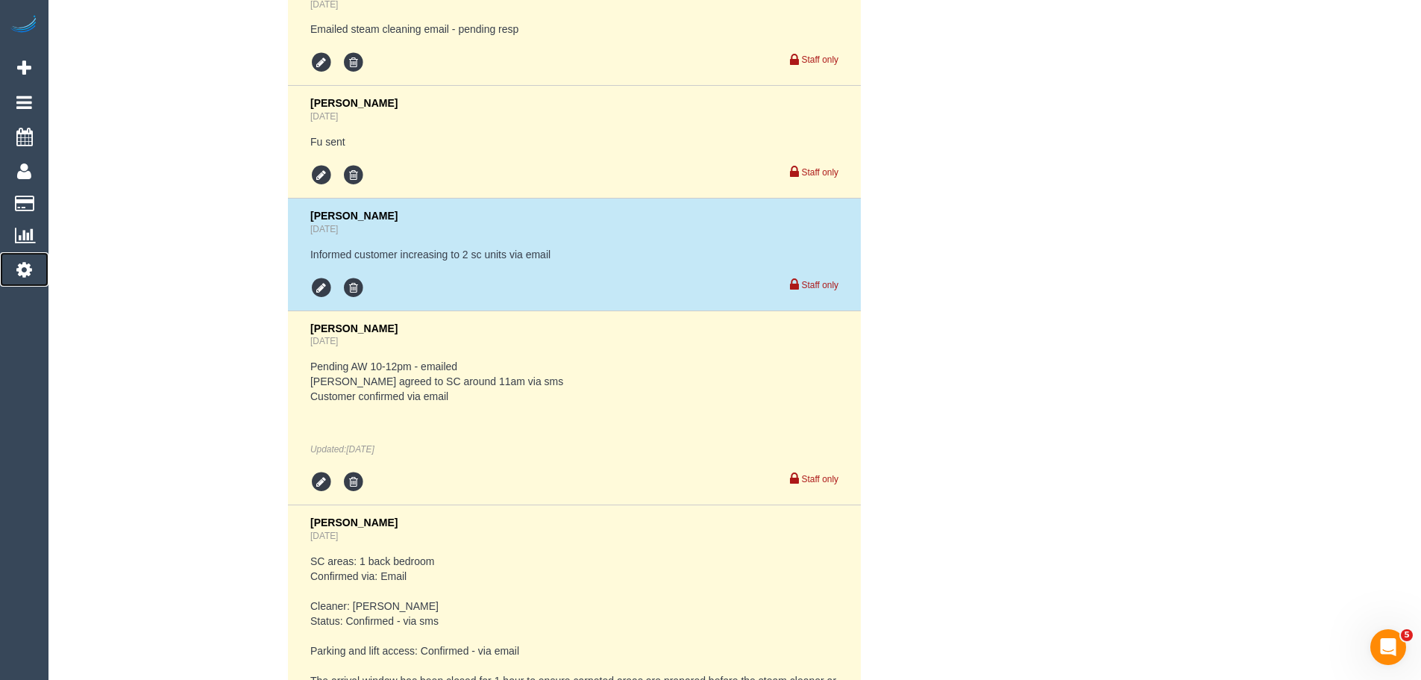
click at [28, 268] on icon at bounding box center [24, 269] width 16 height 18
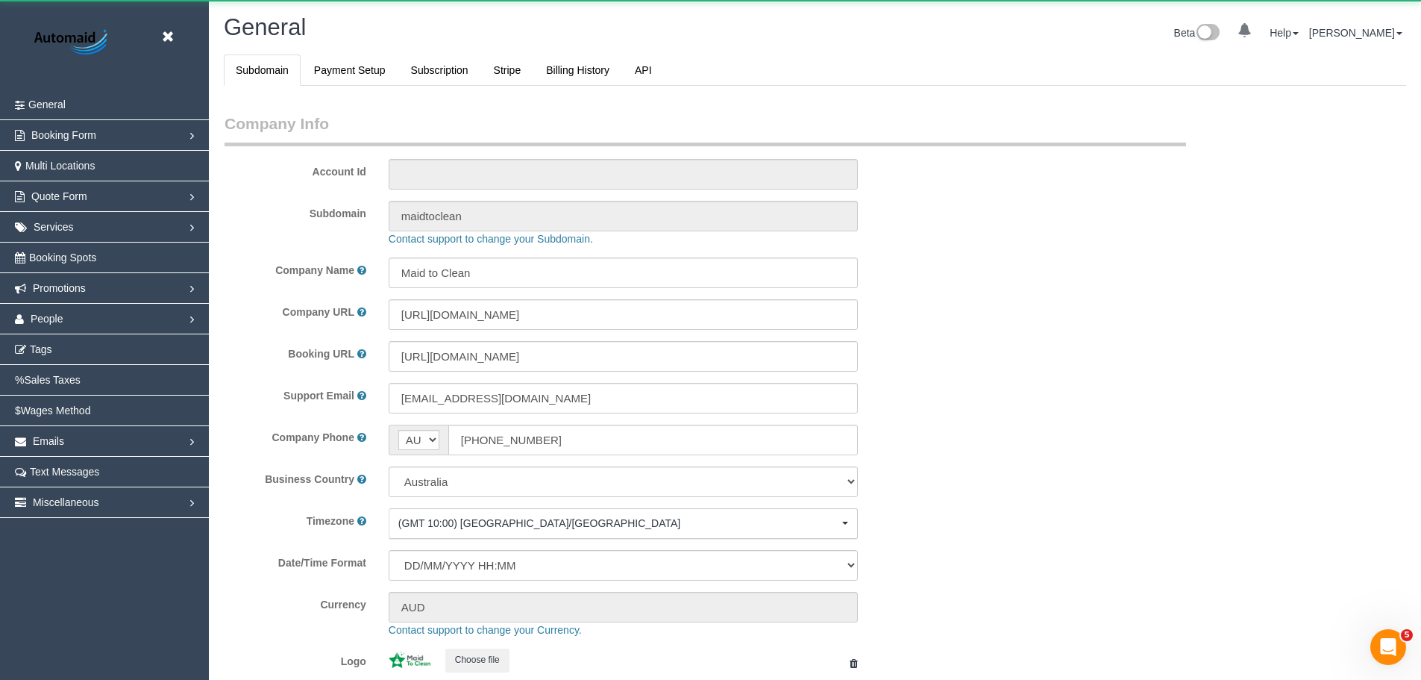
scroll to position [3380, 1421]
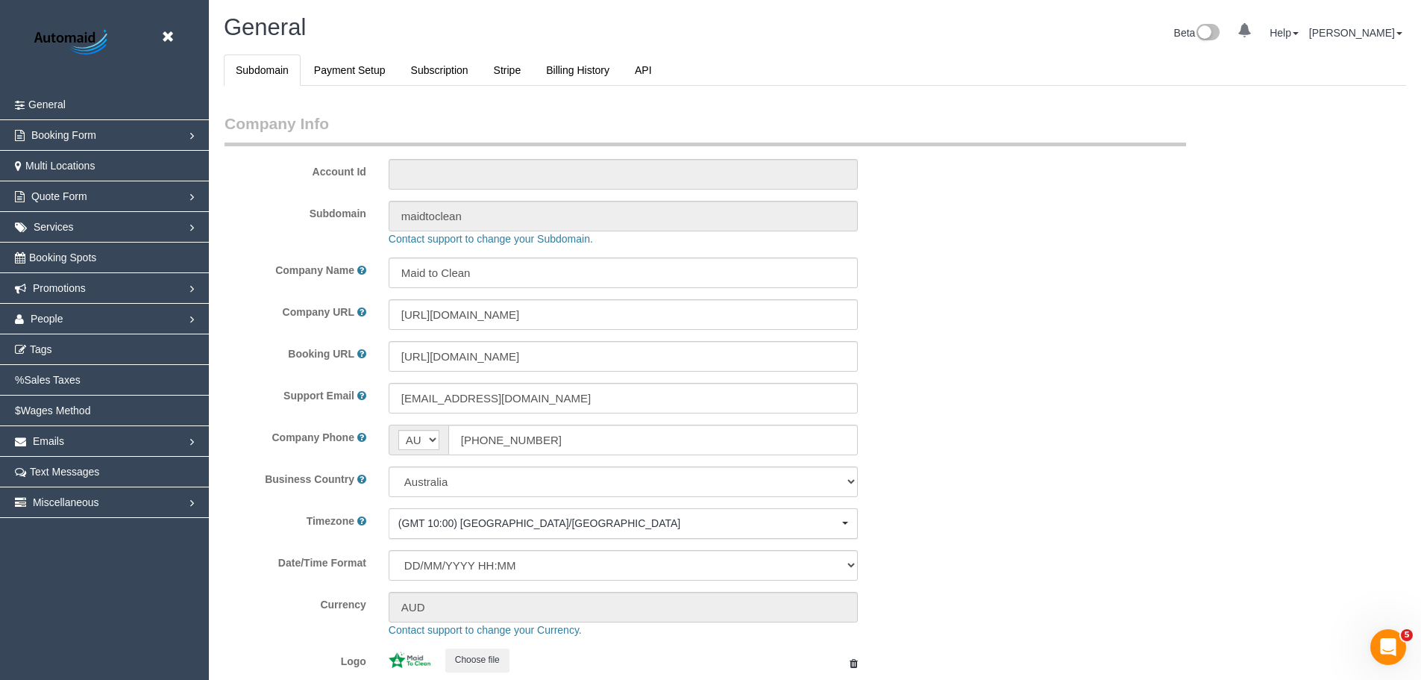
select select "1"
click at [69, 323] on link "People" at bounding box center [104, 319] width 209 height 30
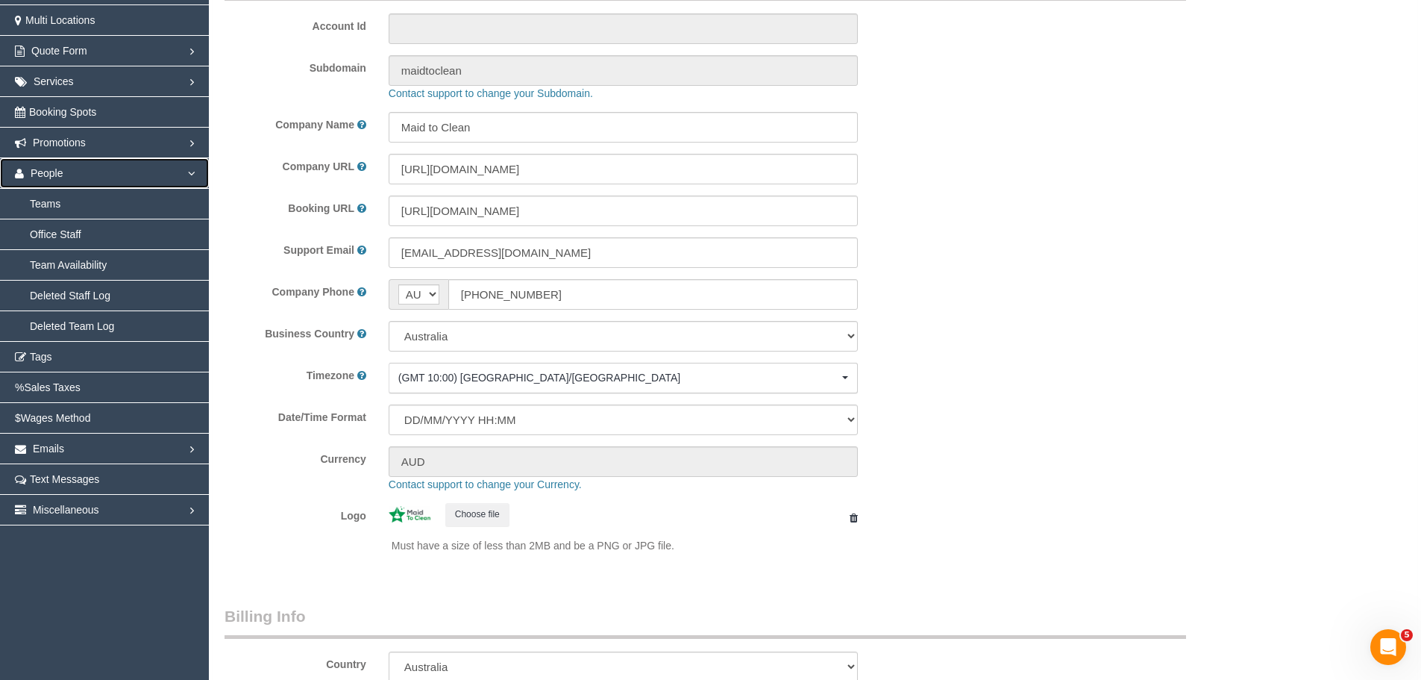
scroll to position [149, 0]
click at [76, 260] on link "Team Availability" at bounding box center [104, 261] width 209 height 30
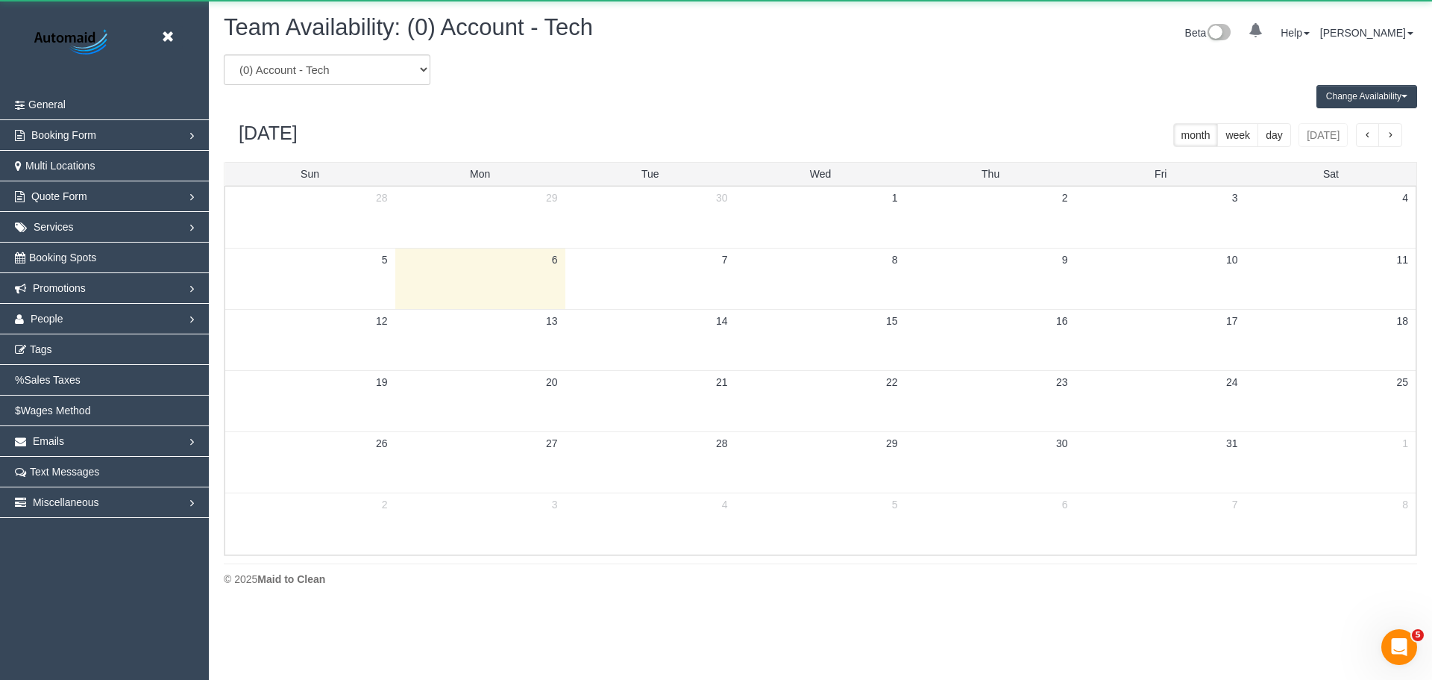
scroll to position [607, 1432]
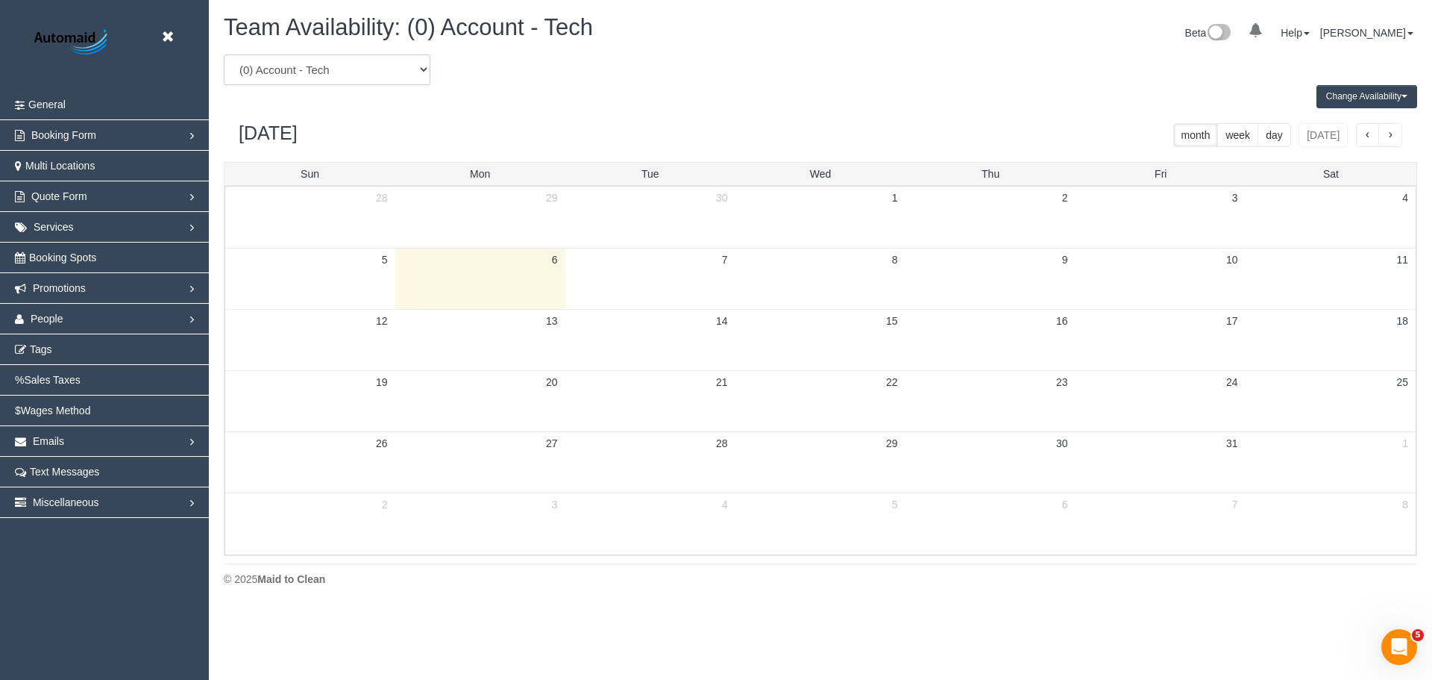
click at [242, 76] on select "(0) Account - Tech (0) Office (0) Raunak Test Account (1) Debbie Brodjanac (FT)…" at bounding box center [327, 69] width 207 height 31
select select "number:29339"
click at [224, 54] on select "(0) Account - Tech (0) Office (0) Raunak Test Account (1) Debbie Brodjanac (FT)…" at bounding box center [327, 69] width 207 height 31
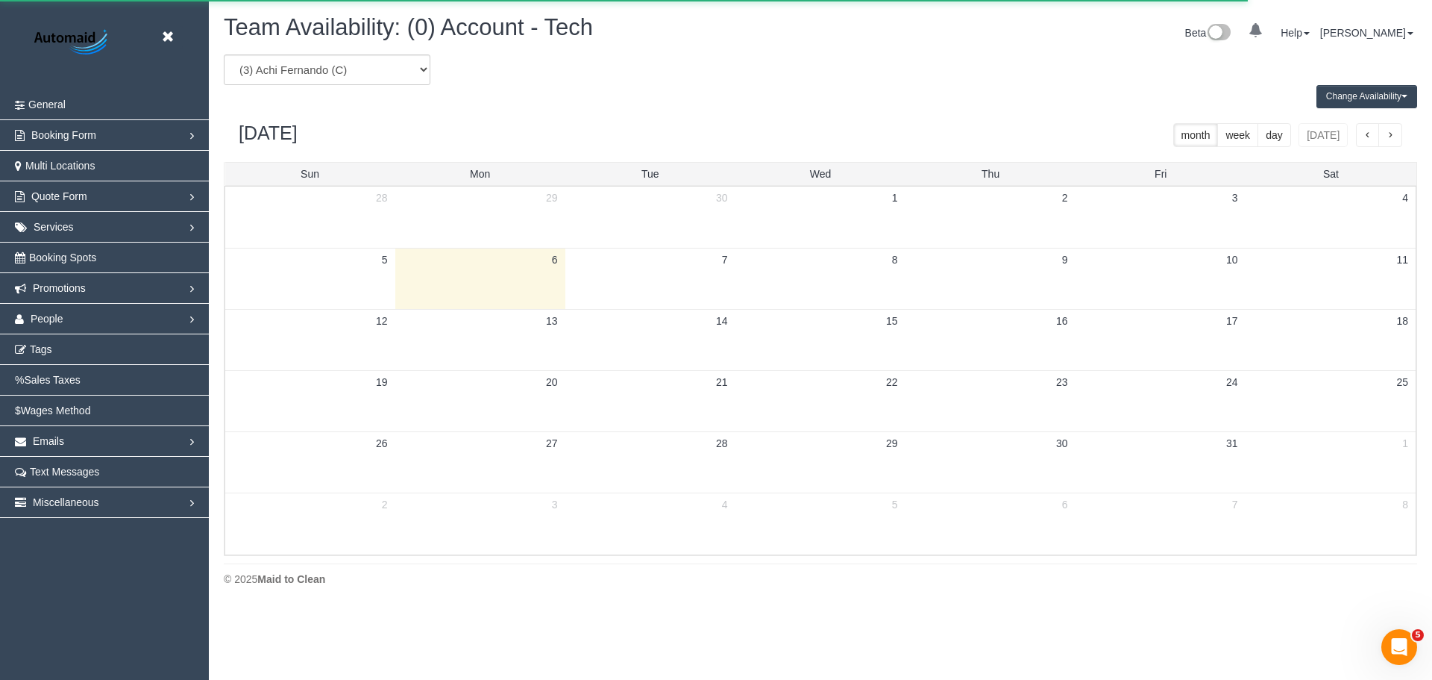
scroll to position [73981, 73157]
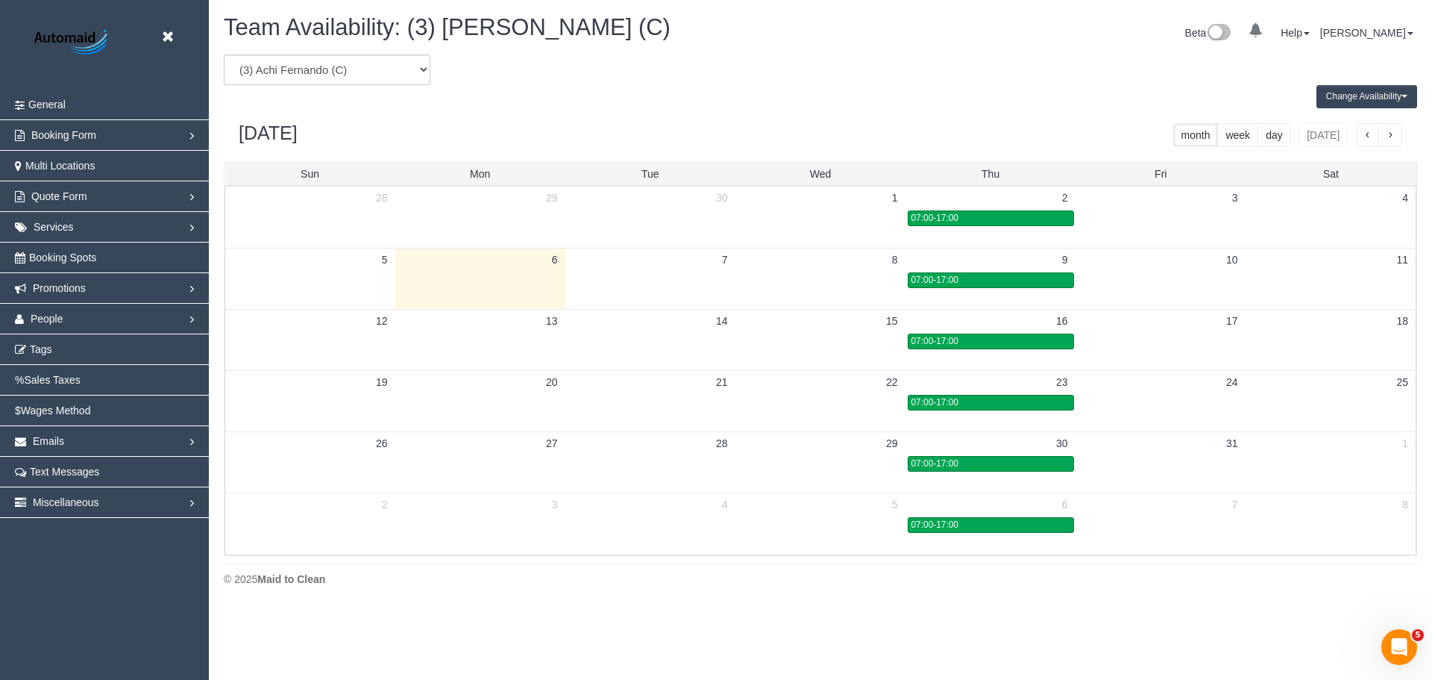
click at [814, 266] on td "8" at bounding box center [820, 259] width 170 height 23
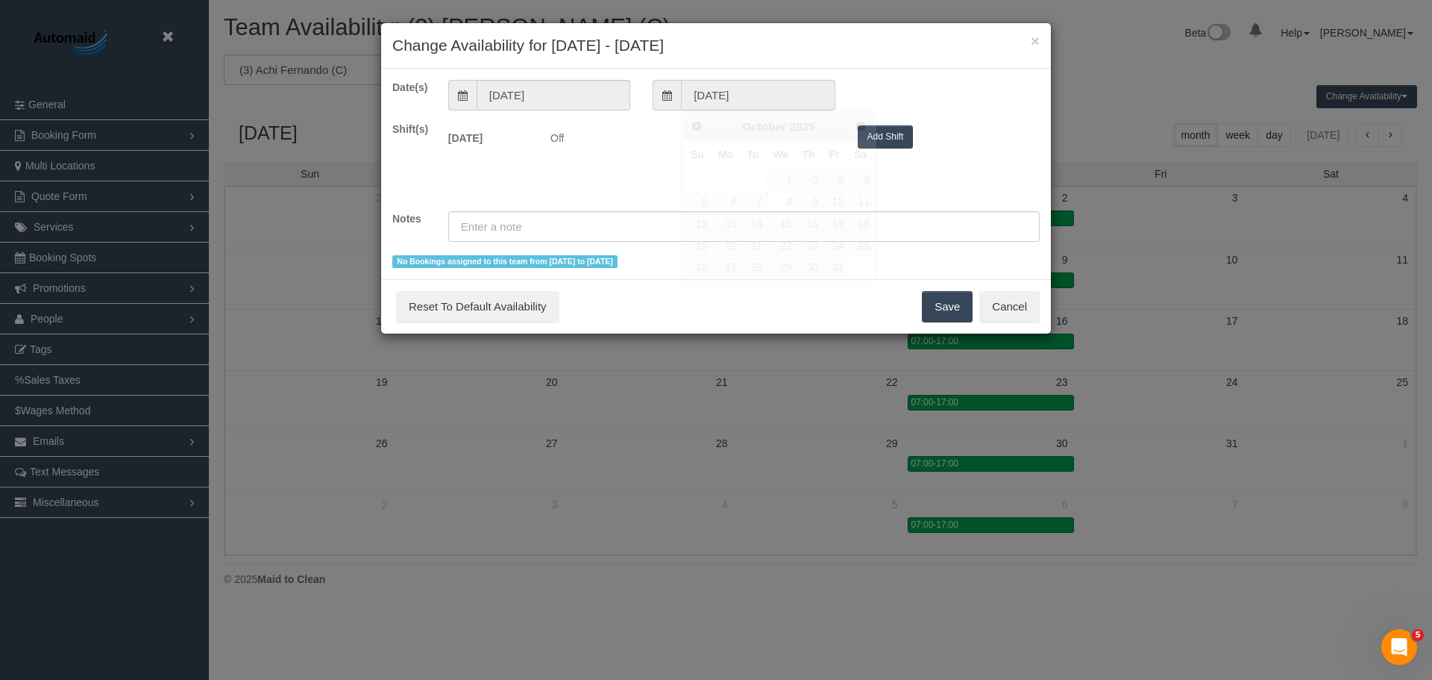
click at [754, 98] on input "08/10/2025" at bounding box center [758, 95] width 154 height 31
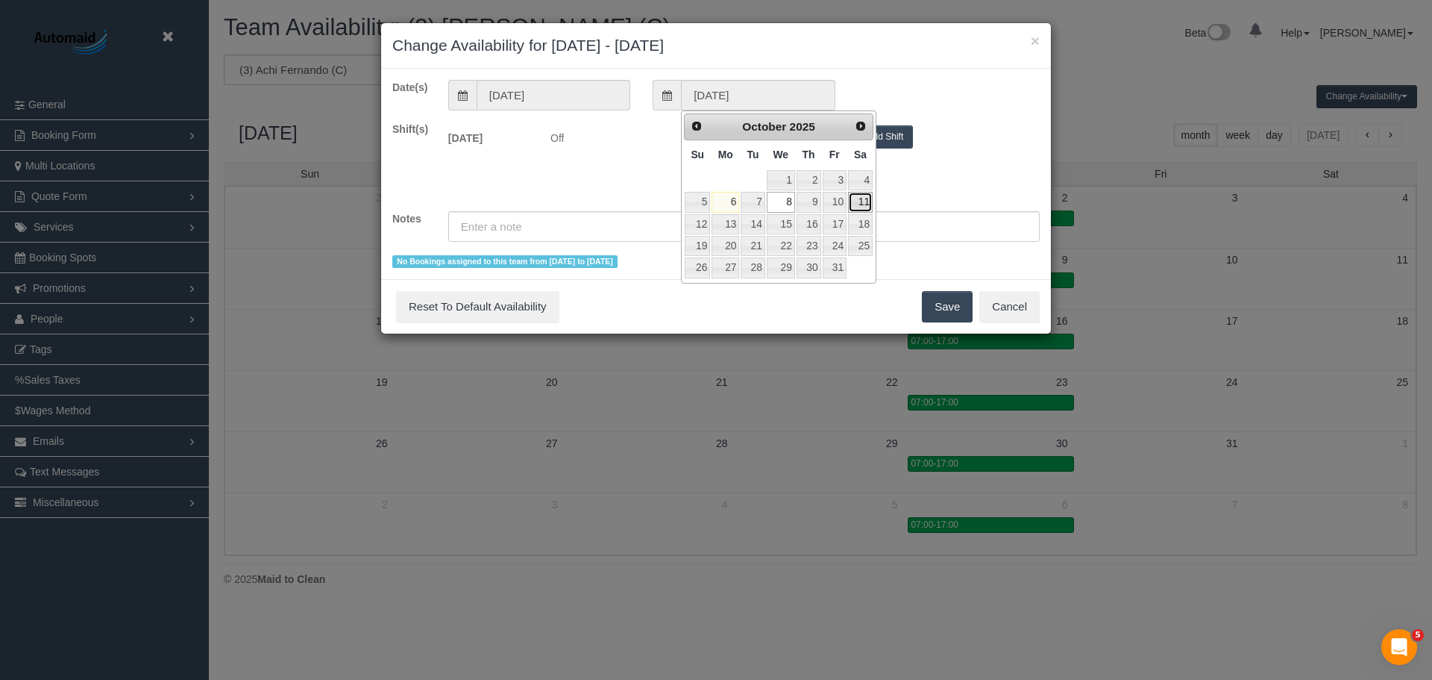
click at [859, 205] on link "11" at bounding box center [860, 202] width 25 height 20
type input "11/10/2025"
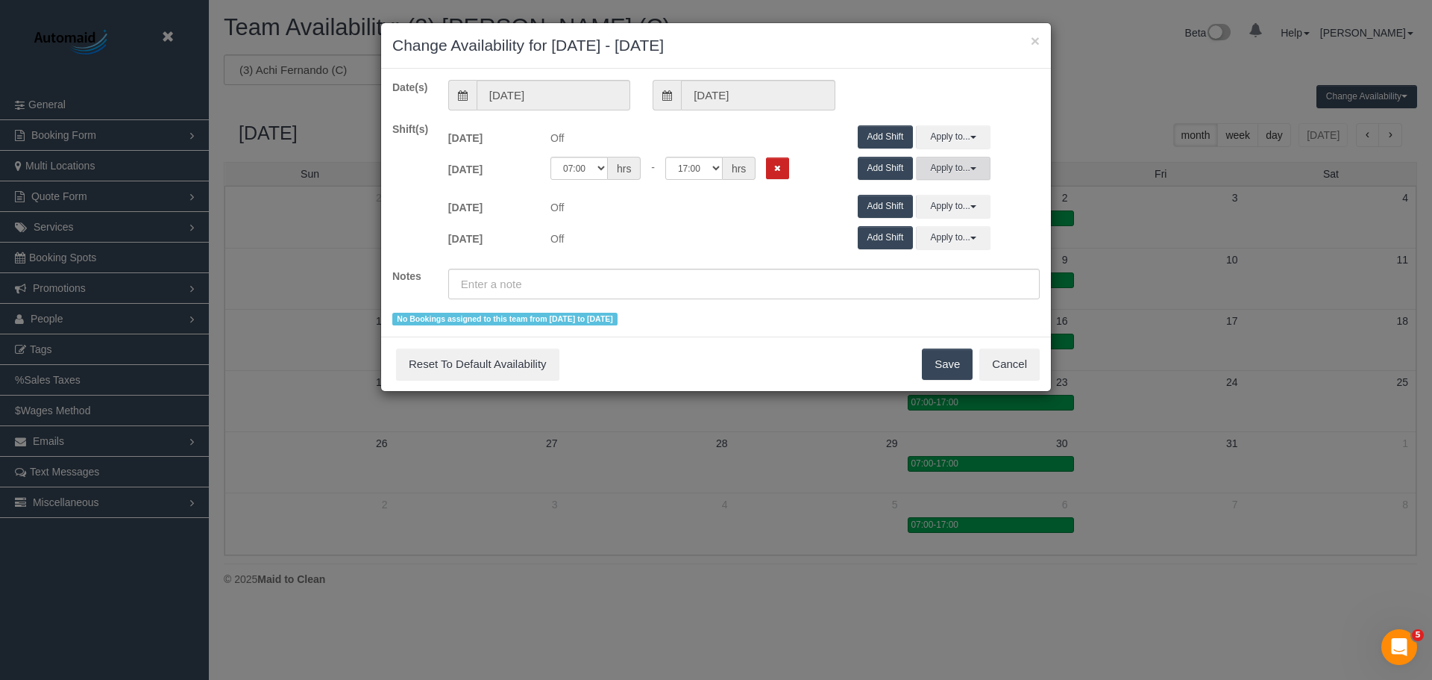
click at [954, 168] on button "Apply to..." at bounding box center [953, 168] width 75 height 23
click at [948, 327] on button "Apply" at bounding box center [956, 323] width 37 height 22
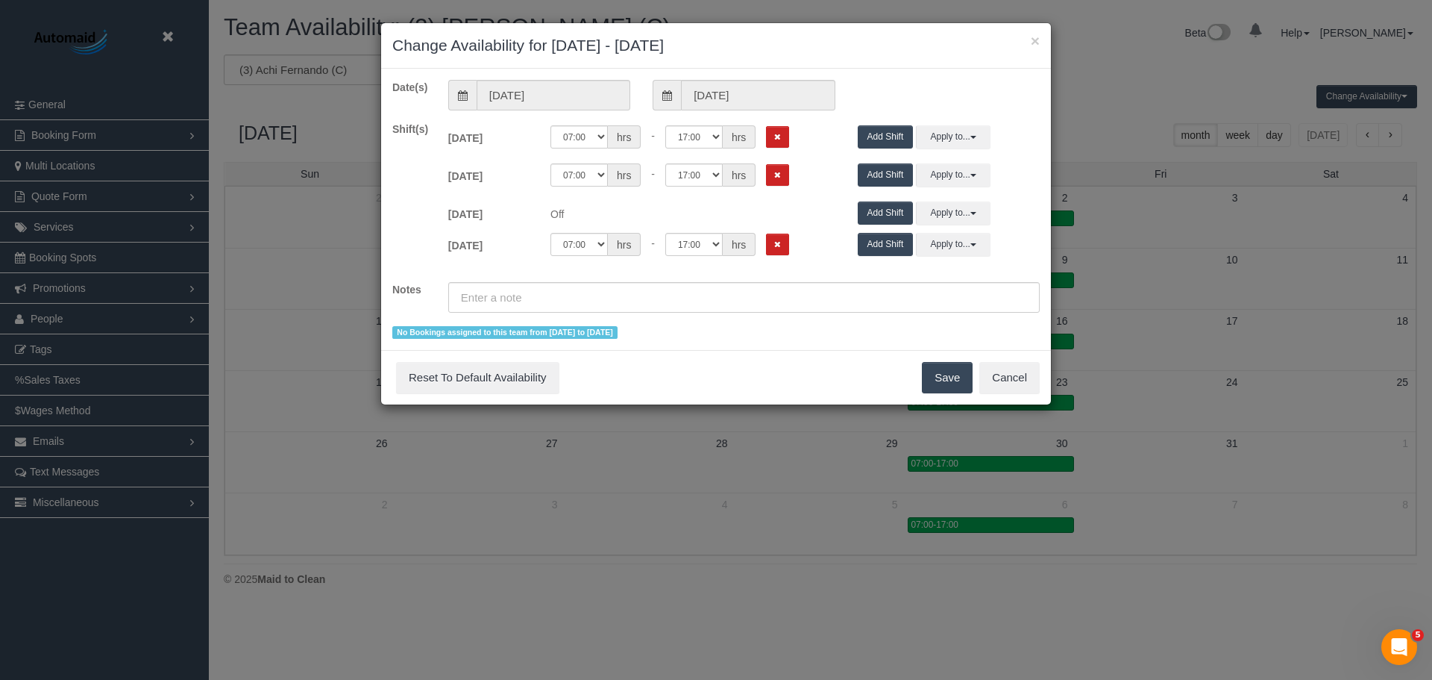
click at [938, 373] on button "Save" at bounding box center [947, 377] width 51 height 31
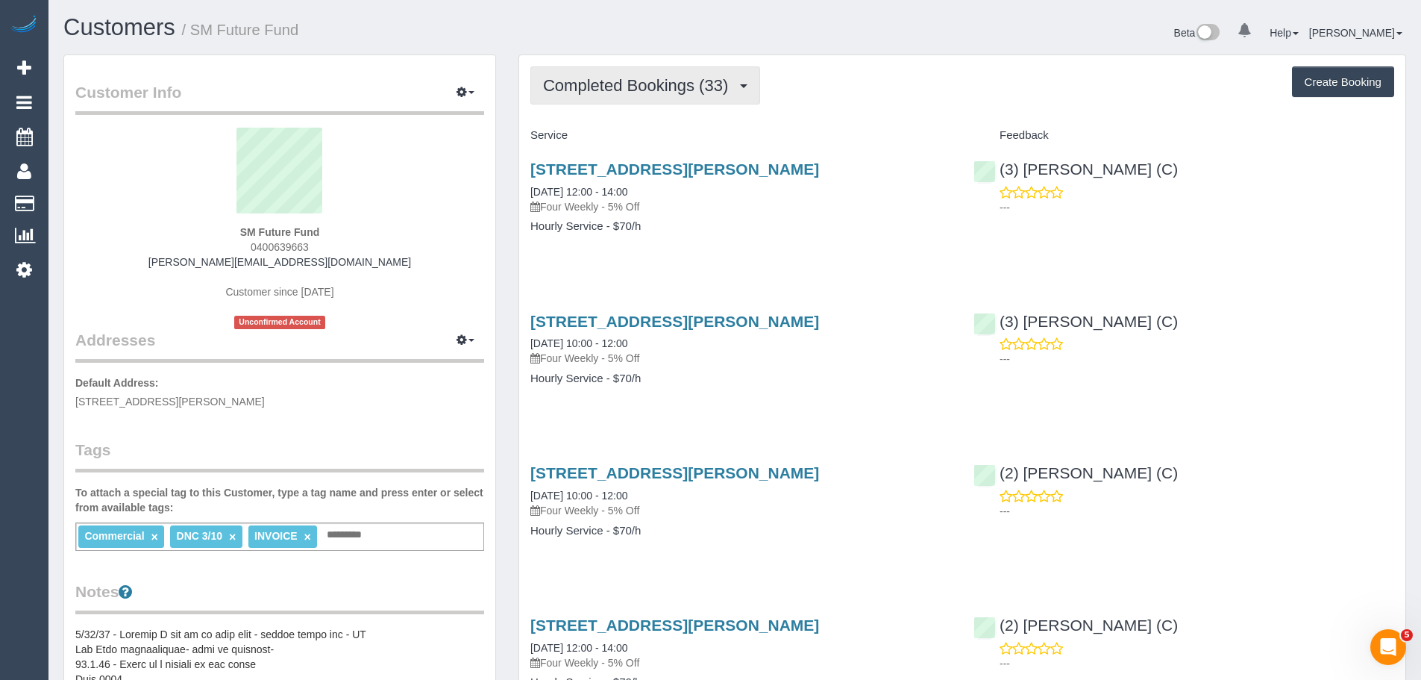
click at [633, 81] on span "Completed Bookings (33)" at bounding box center [639, 85] width 192 height 19
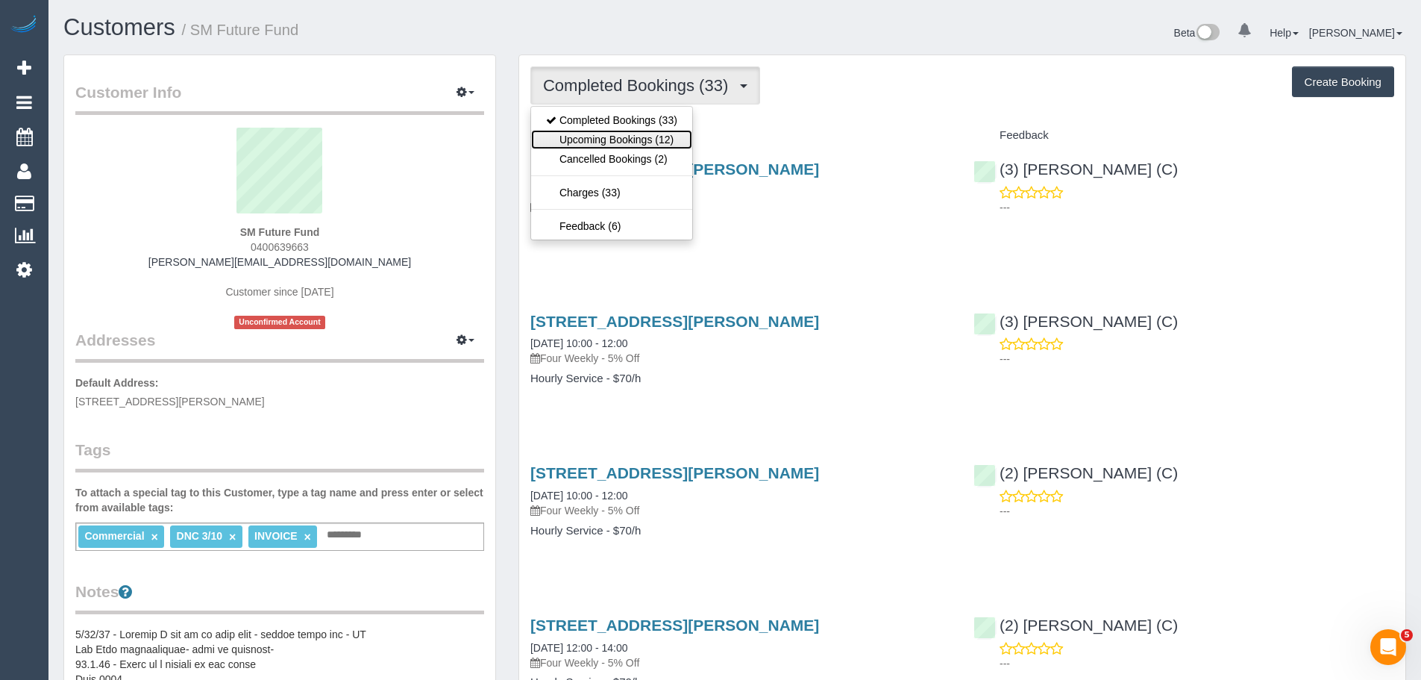
click at [616, 134] on link "Upcoming Bookings (12)" at bounding box center [611, 139] width 161 height 19
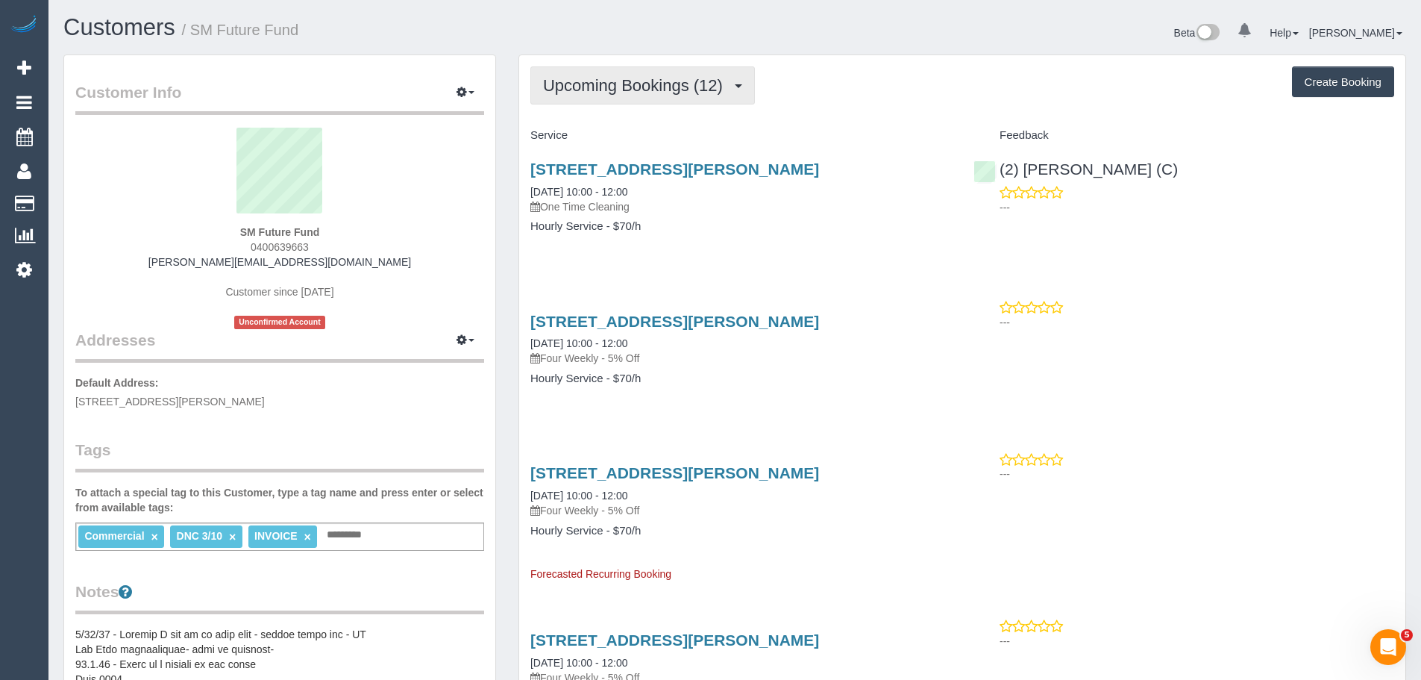
drag, startPoint x: 575, startPoint y: 87, endPoint x: 585, endPoint y: 100, distance: 16.0
click at [575, 87] on span "Upcoming Bookings (12)" at bounding box center [636, 85] width 187 height 19
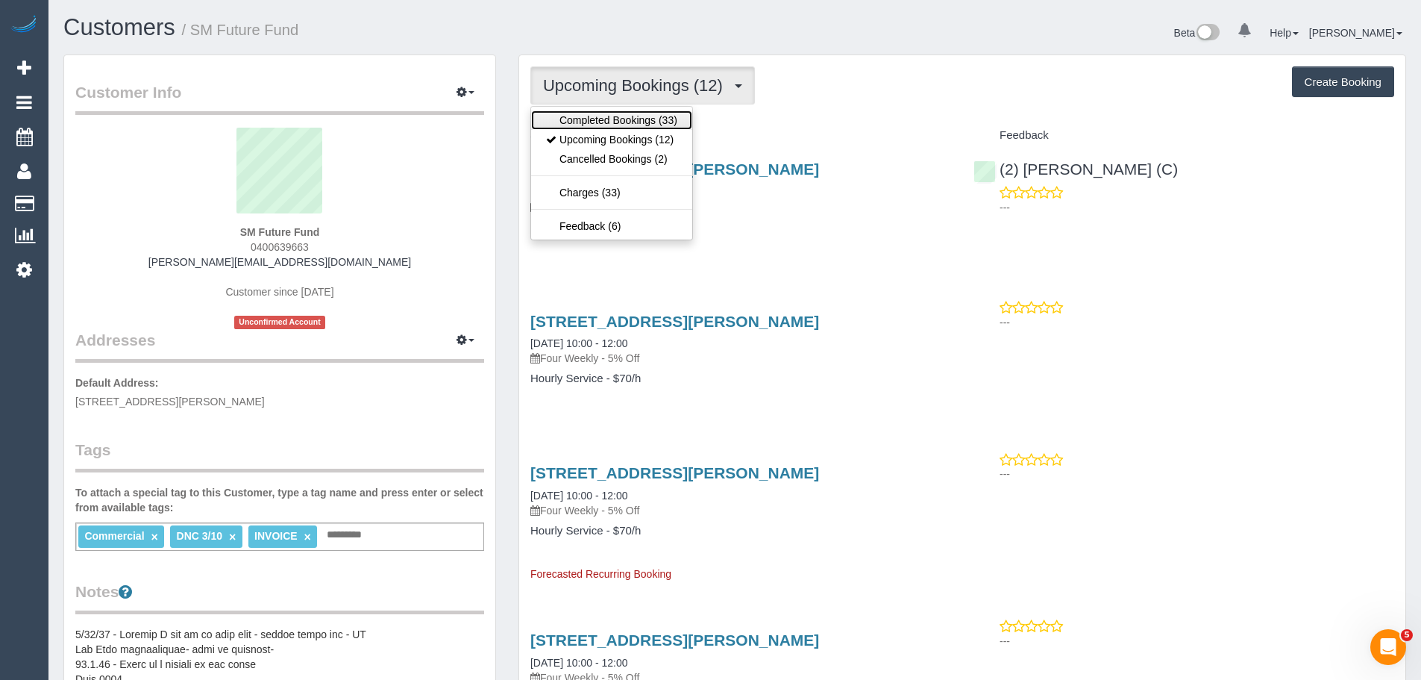
click at [593, 123] on link "Completed Bookings (33)" at bounding box center [611, 119] width 161 height 19
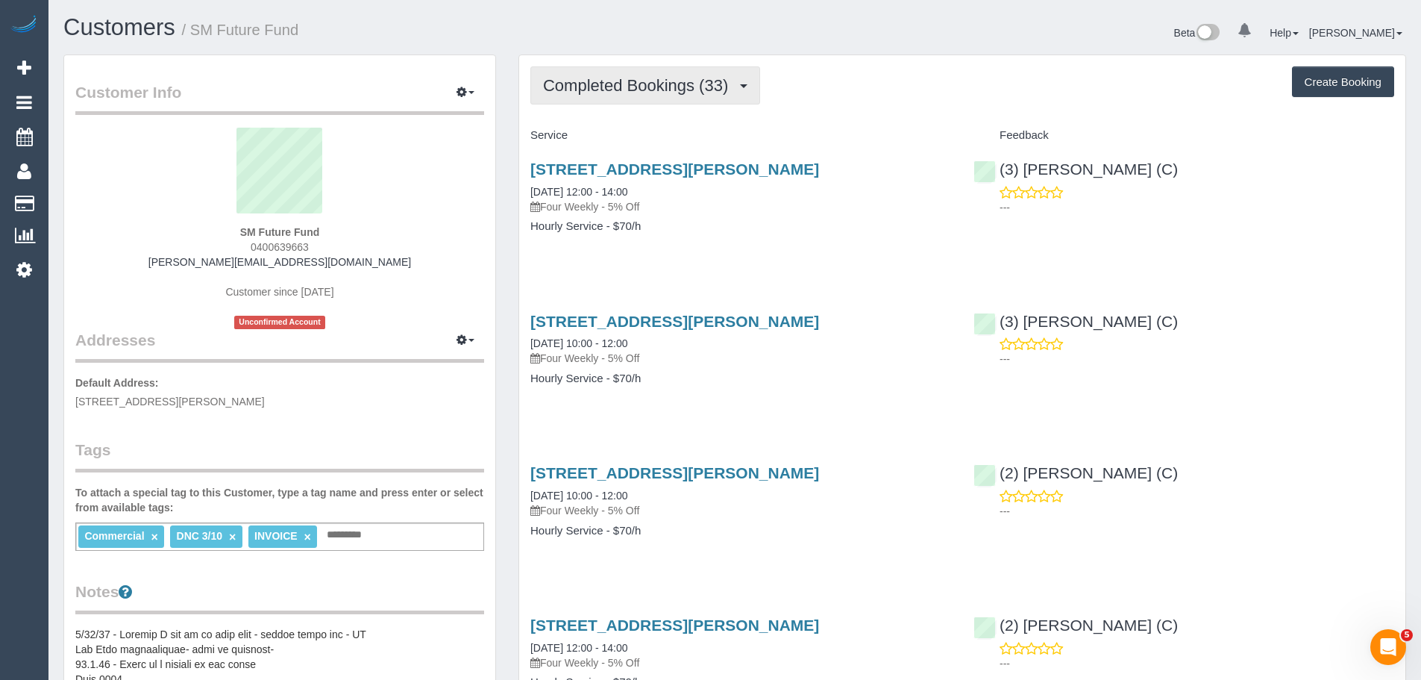
click at [591, 92] on span "Completed Bookings (33)" at bounding box center [639, 85] width 192 height 19
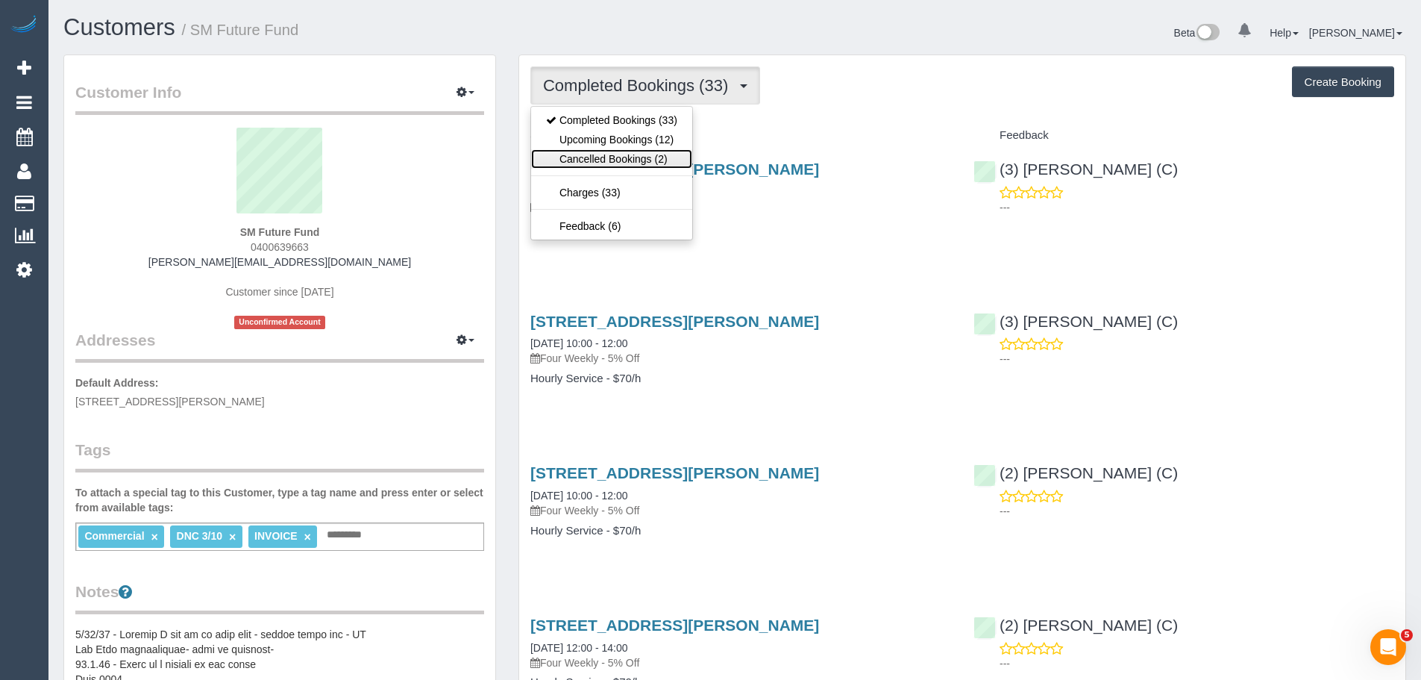
click at [594, 160] on link "Cancelled Bookings (2)" at bounding box center [611, 158] width 161 height 19
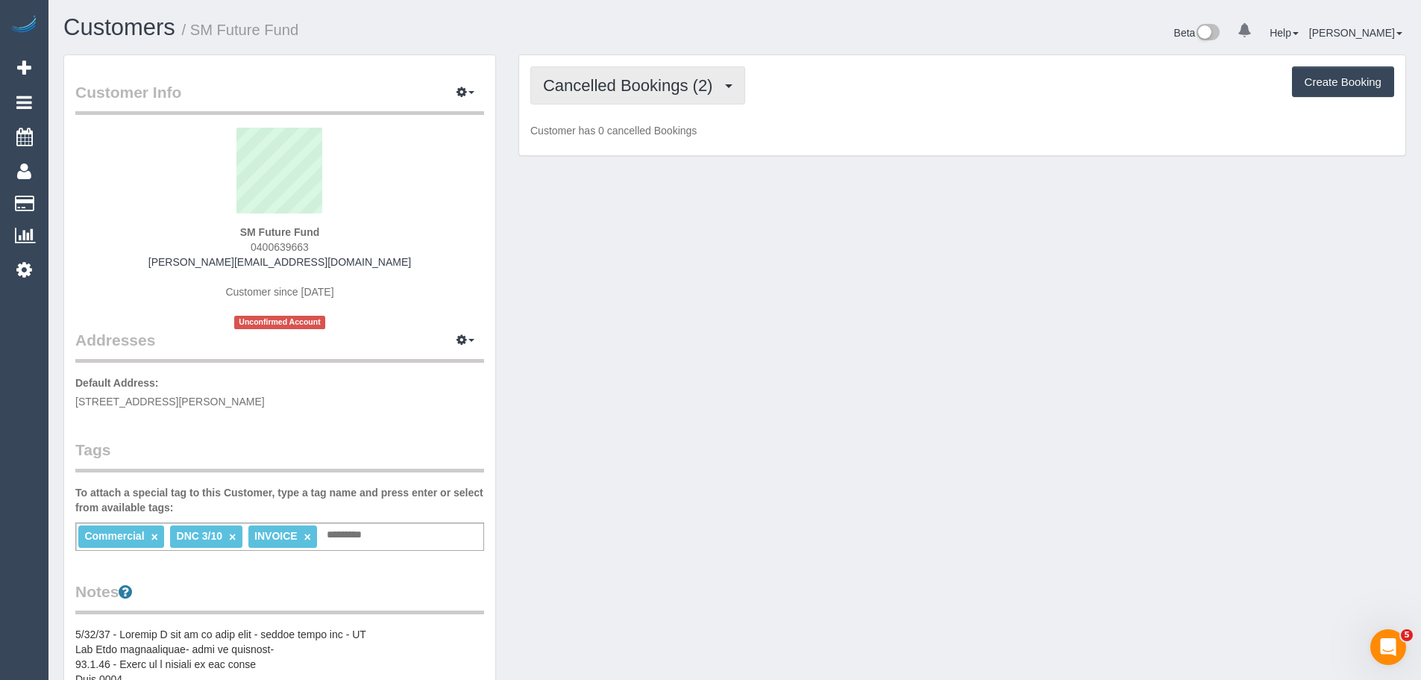
click at [607, 81] on span "Cancelled Bookings (2)" at bounding box center [631, 85] width 177 height 19
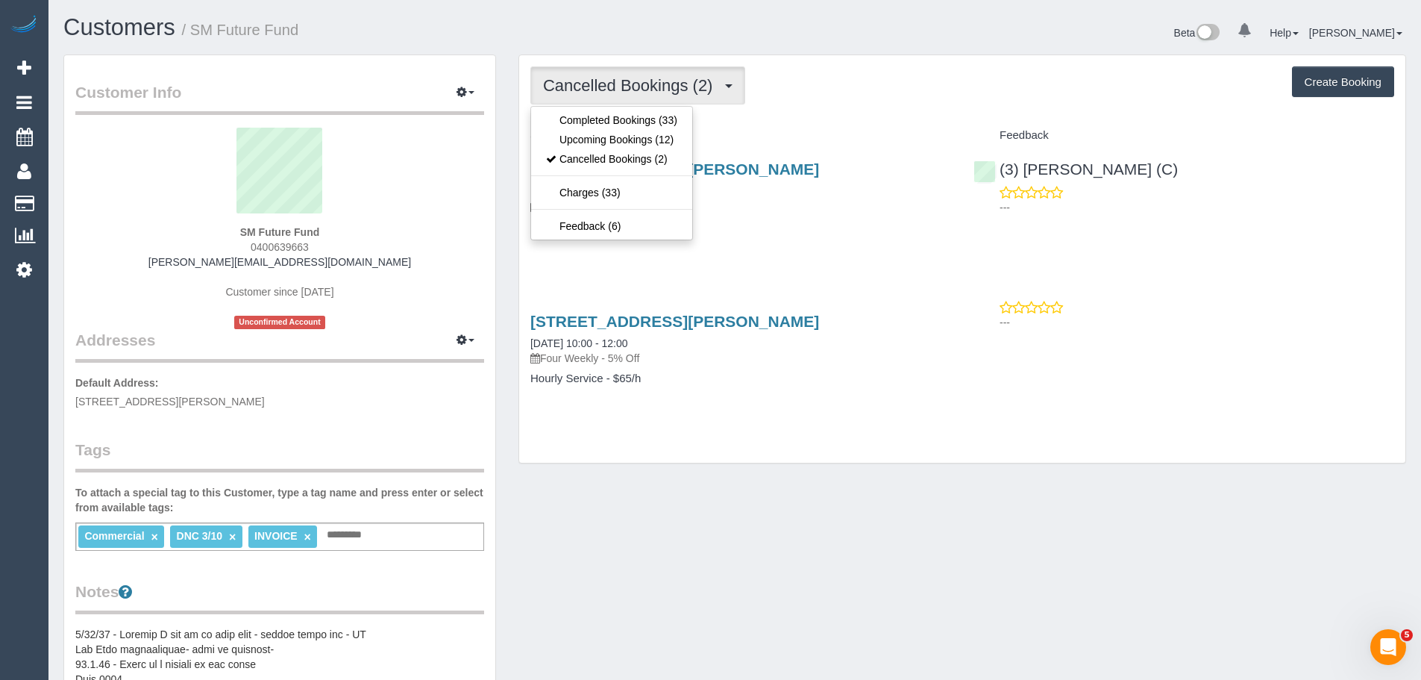
click at [853, 81] on div "Cancelled Bookings (2) Completed Bookings (33) Upcoming Bookings (12) Cancelled…" at bounding box center [962, 85] width 864 height 38
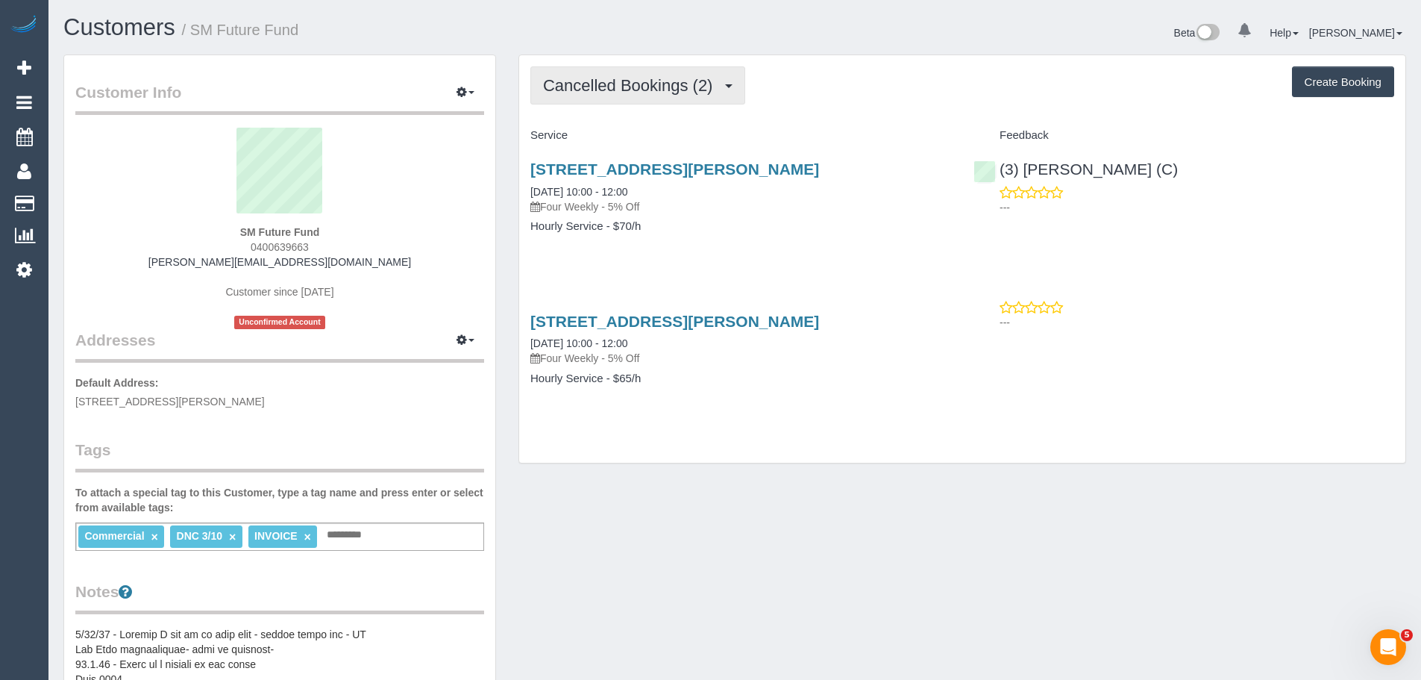
click at [544, 98] on button "Cancelled Bookings (2)" at bounding box center [637, 85] width 215 height 38
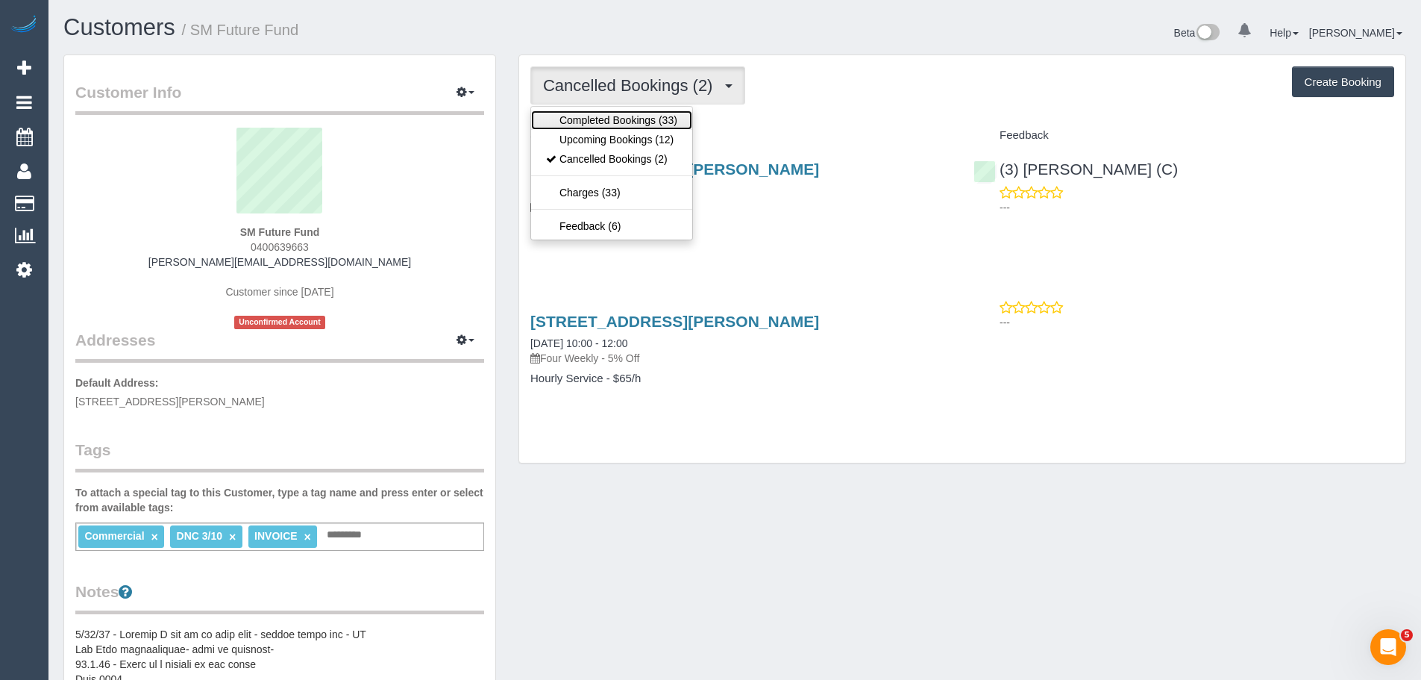
click at [564, 122] on link "Completed Bookings (33)" at bounding box center [611, 119] width 161 height 19
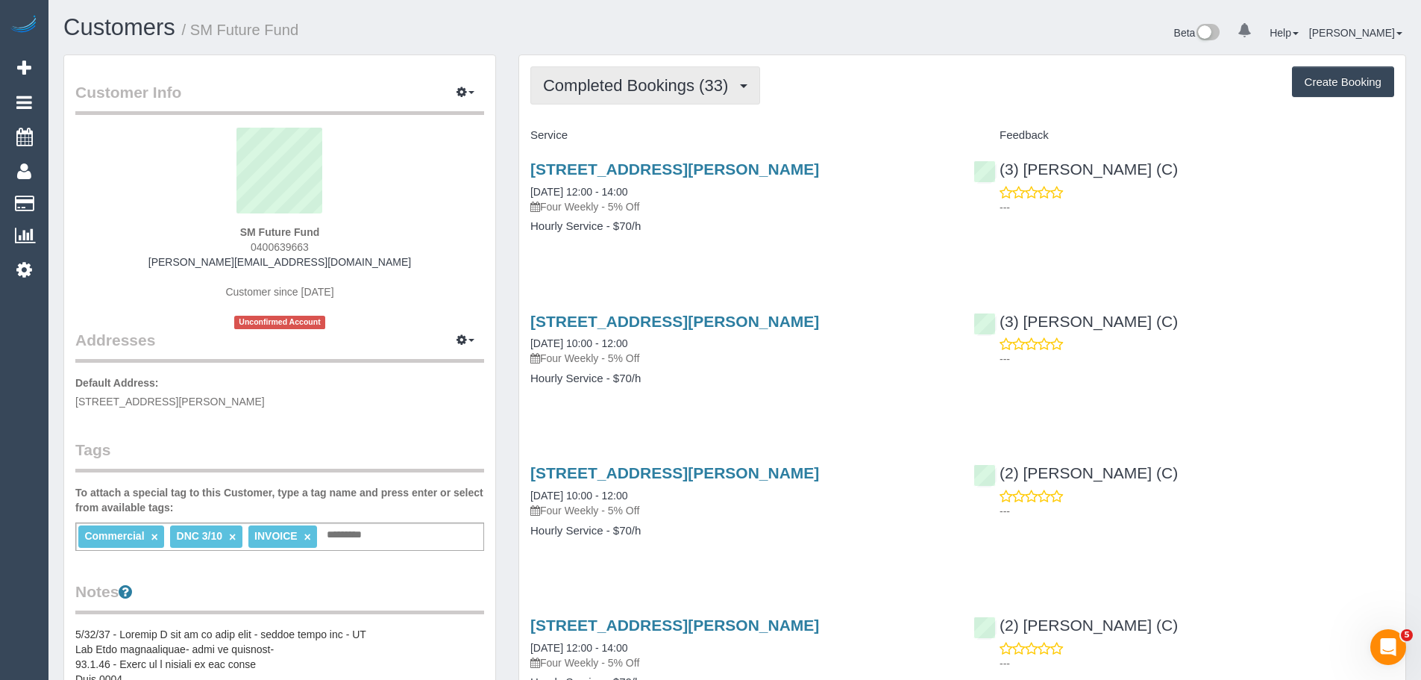
click at [584, 80] on span "Completed Bookings (33)" at bounding box center [639, 85] width 192 height 19
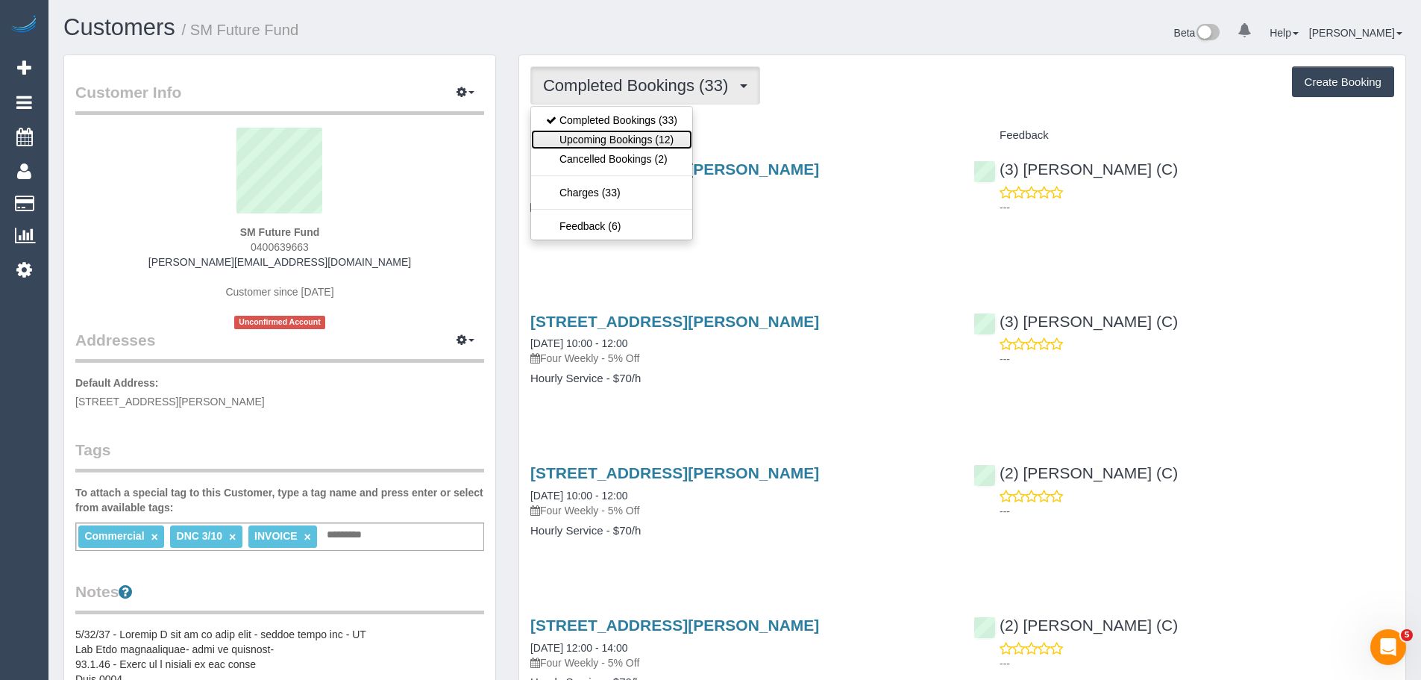
click at [595, 139] on link "Upcoming Bookings (12)" at bounding box center [611, 139] width 161 height 19
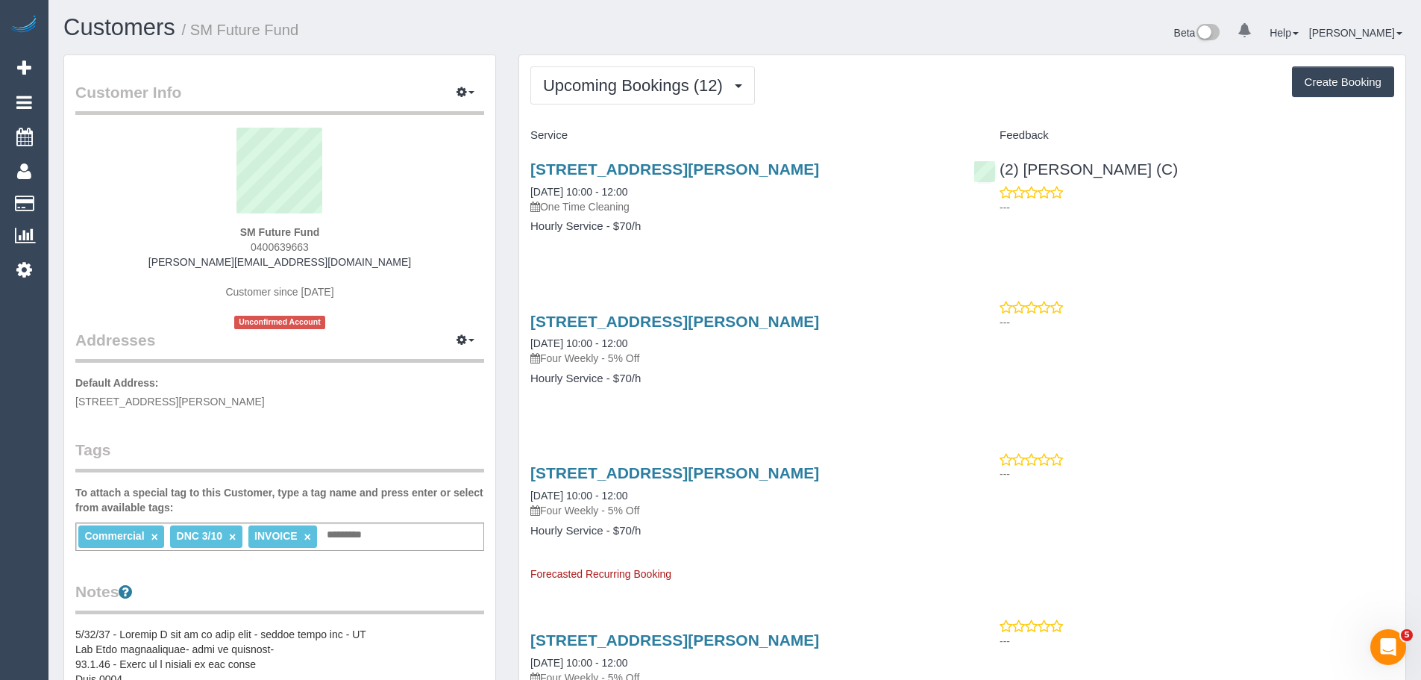
click at [630, 97] on button "Upcoming Bookings (12)" at bounding box center [642, 85] width 225 height 38
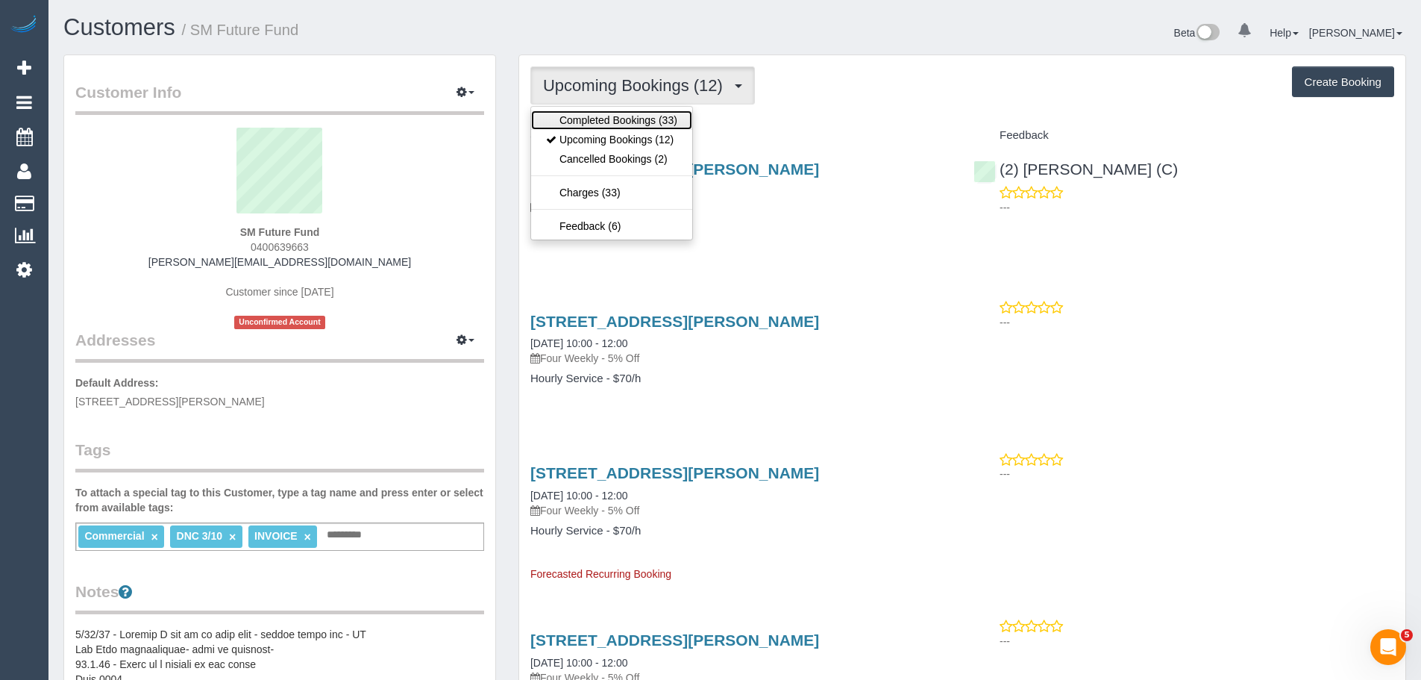
click at [603, 119] on link "Completed Bookings (33)" at bounding box center [611, 119] width 161 height 19
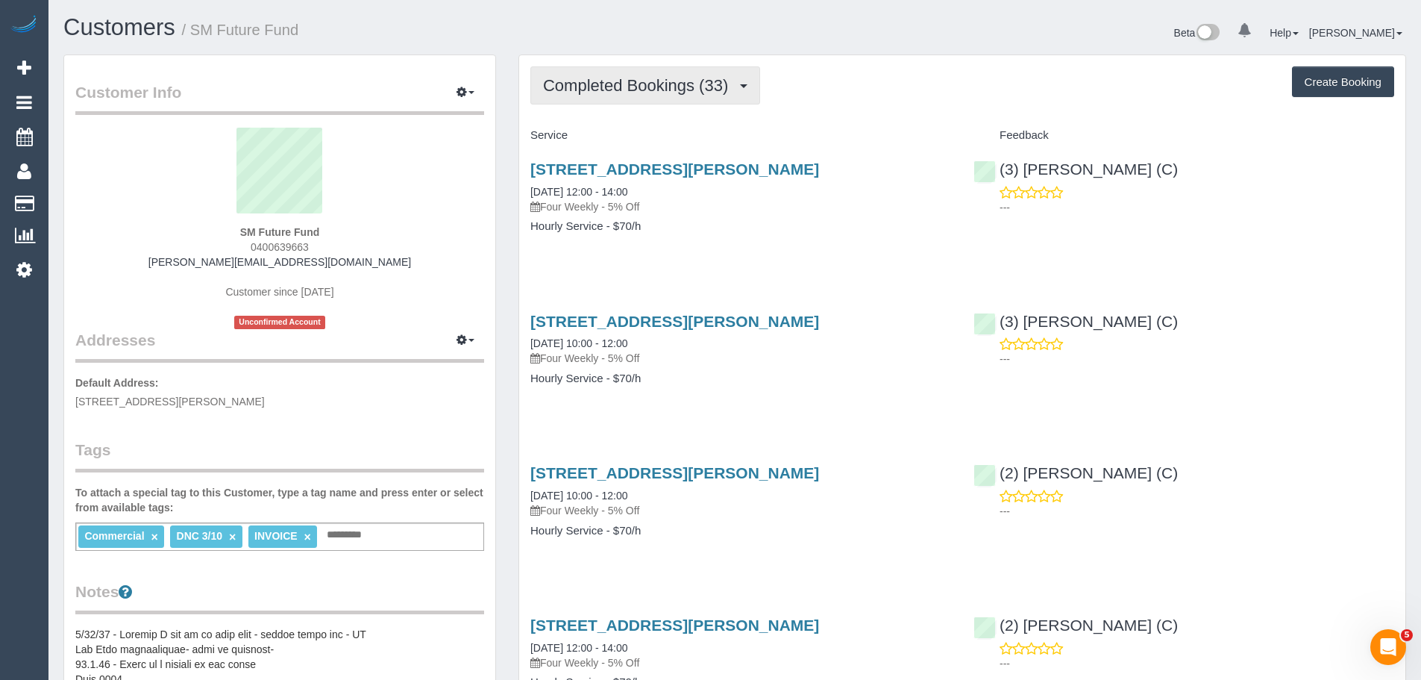
click at [627, 85] on span "Completed Bookings (33)" at bounding box center [639, 85] width 192 height 19
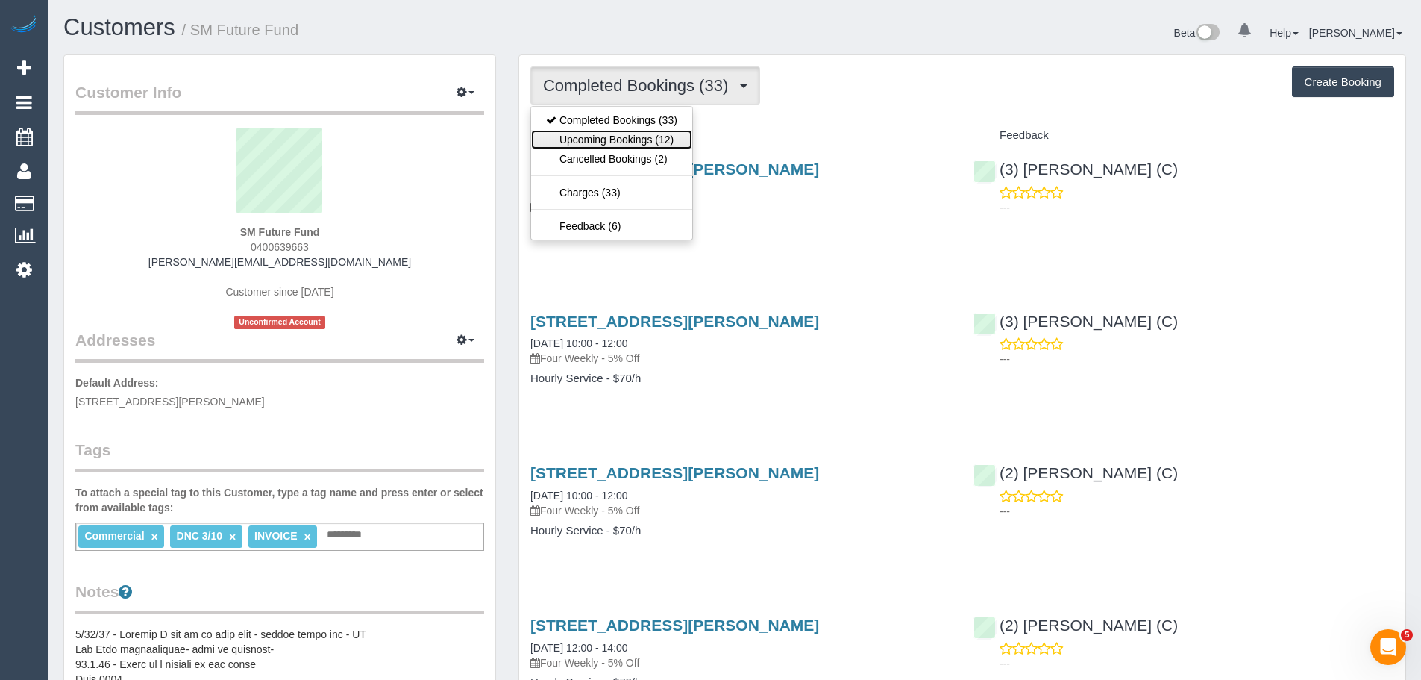
click at [624, 138] on link "Upcoming Bookings (12)" at bounding box center [611, 139] width 161 height 19
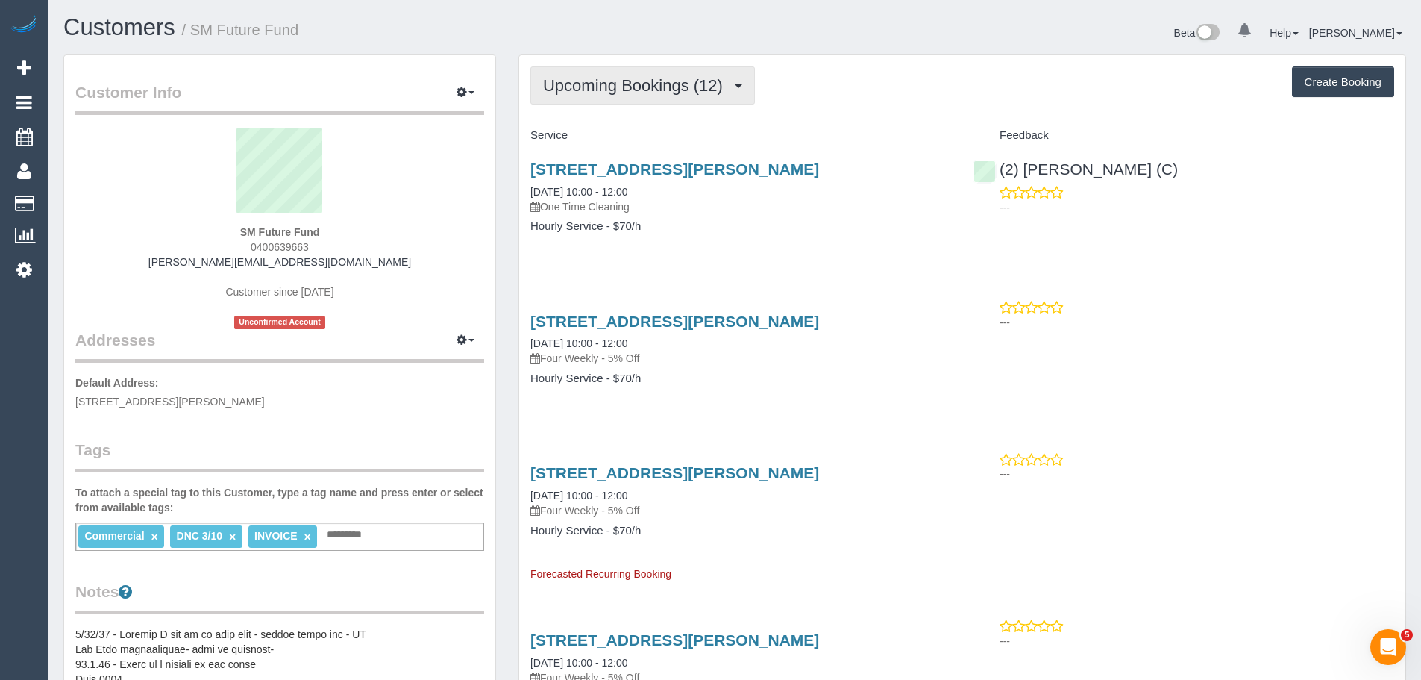
click at [620, 88] on span "Upcoming Bookings (12)" at bounding box center [636, 85] width 187 height 19
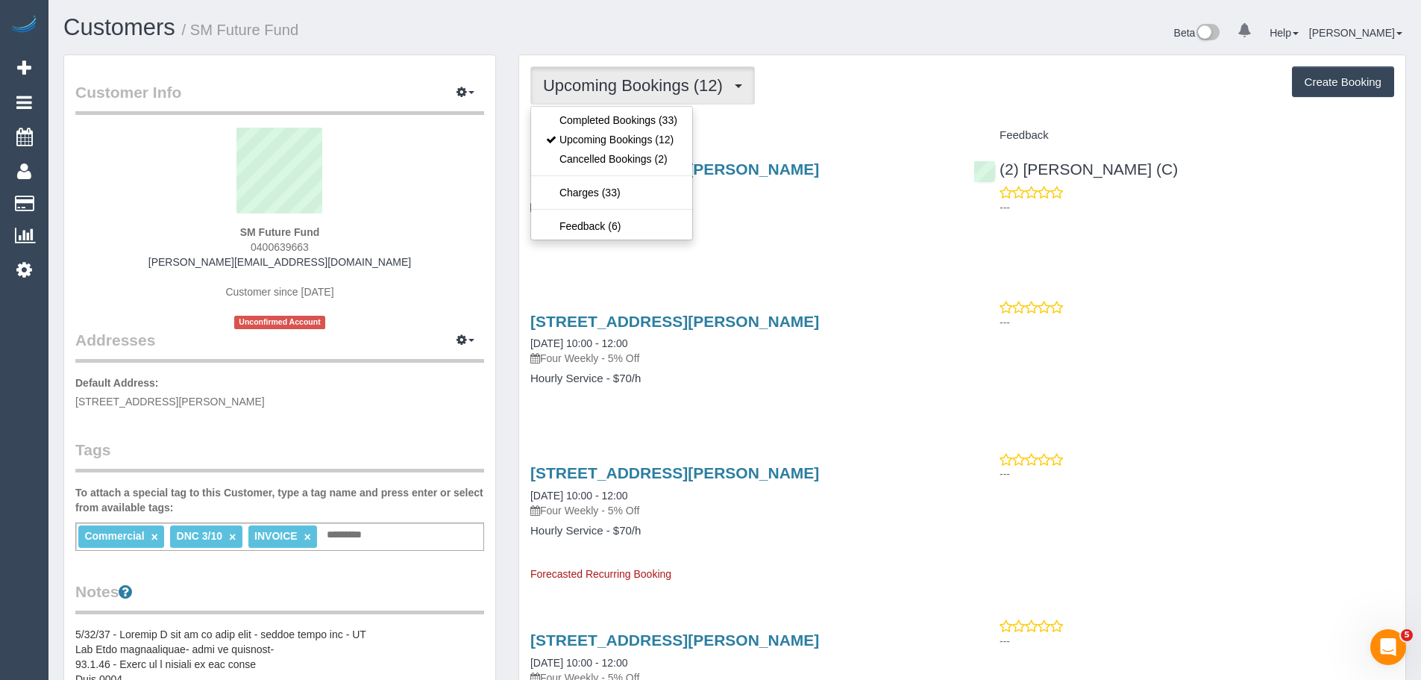
click at [664, 75] on button "Upcoming Bookings (12)" at bounding box center [642, 85] width 225 height 38
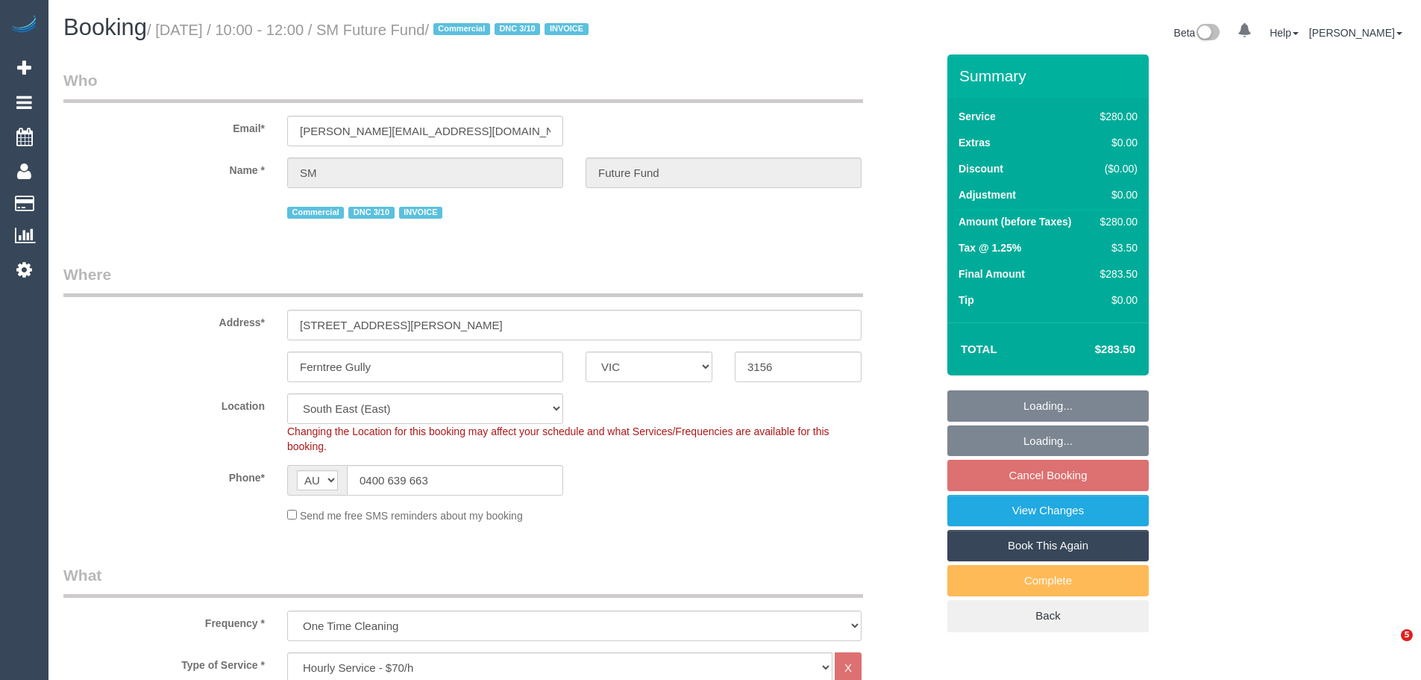
select select "VIC"
select select "240"
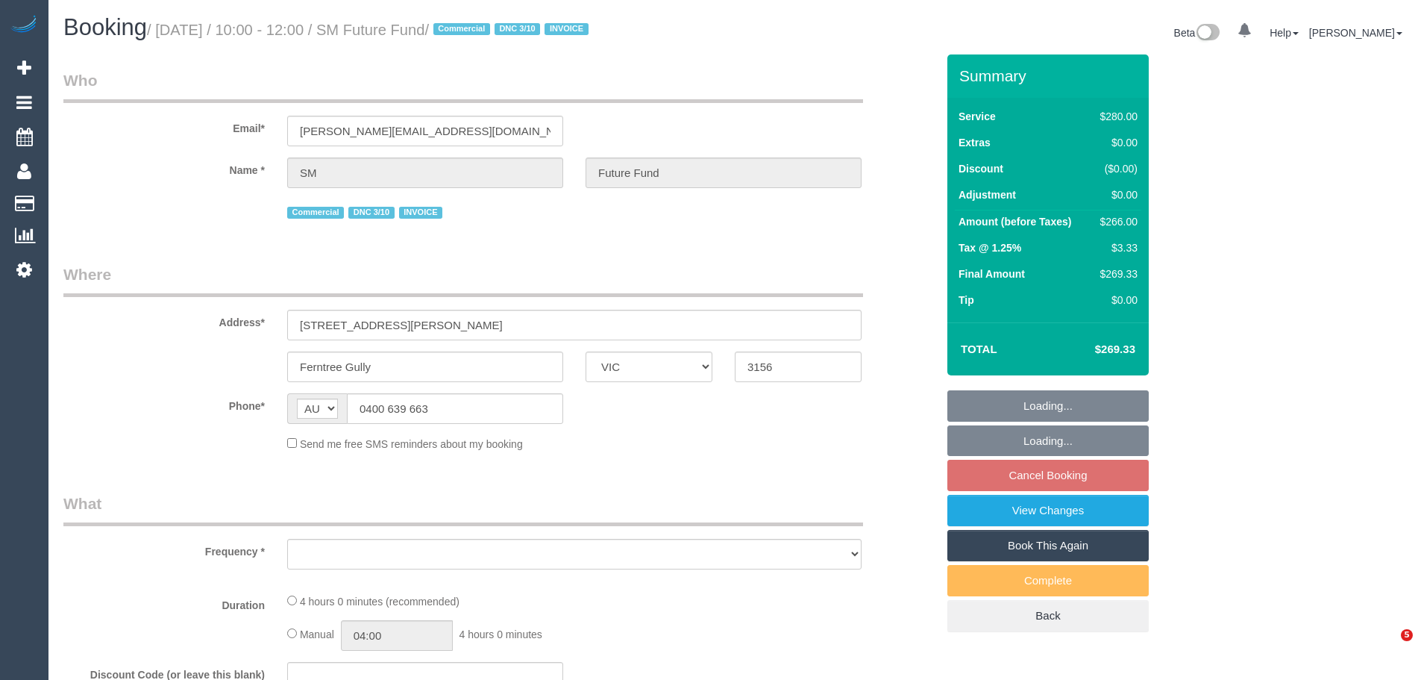
select select "VIC"
select select "number:28"
select select "number:14"
select select "number:19"
select select "number:22"
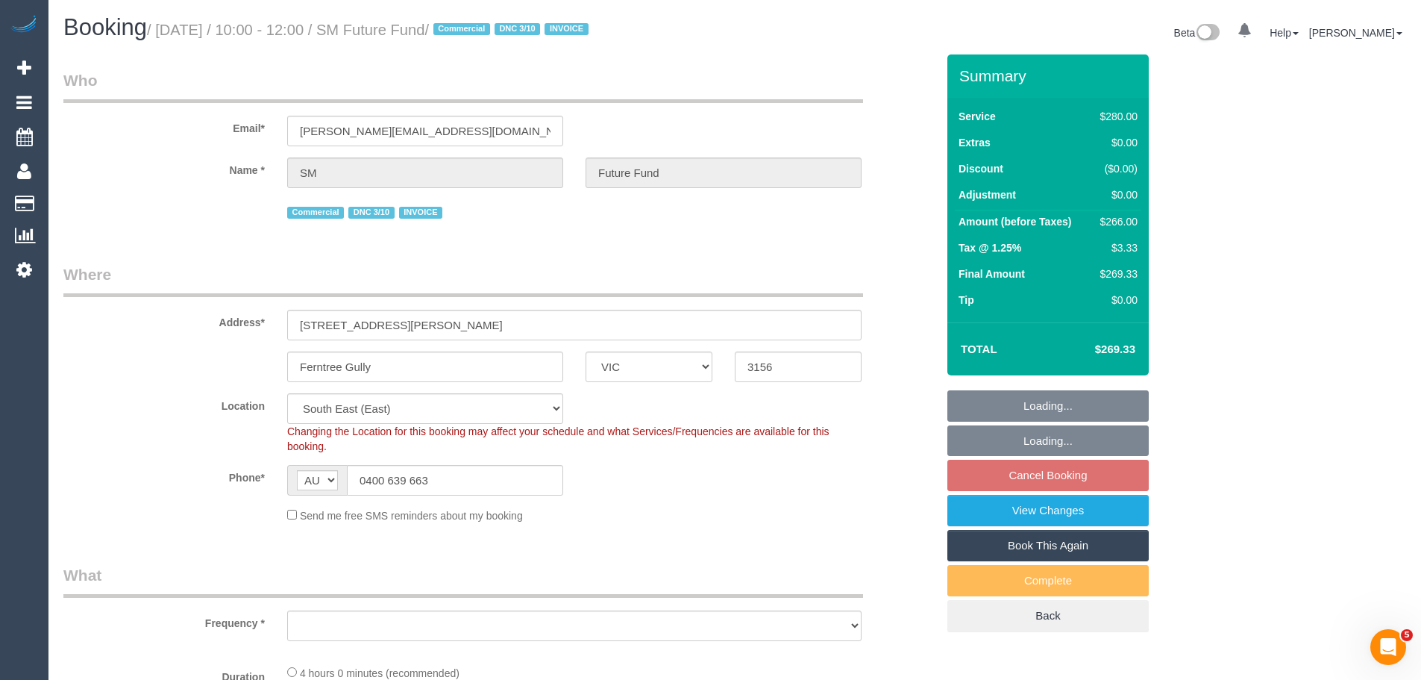
select select "object:671"
select select "spot3"
select select "object:1383"
select select "240"
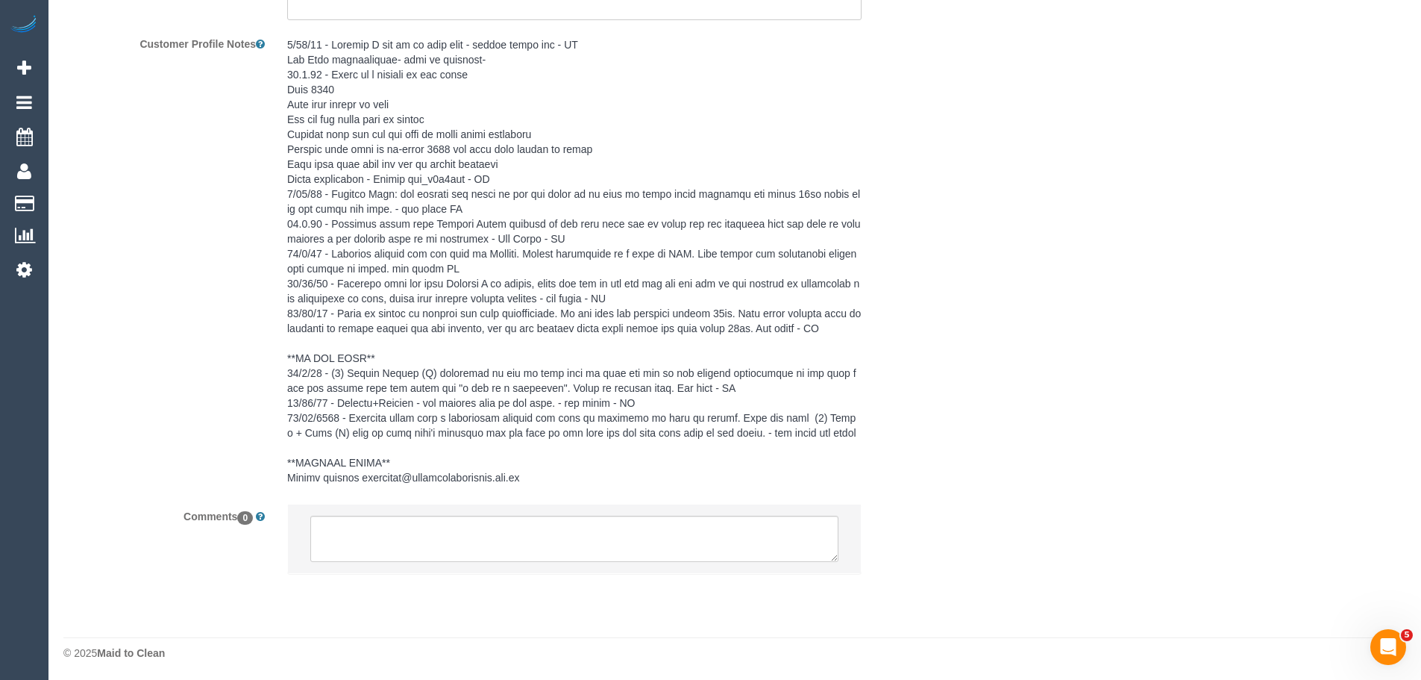
scroll to position [2670, 0]
click at [405, 535] on textarea at bounding box center [574, 536] width 528 height 46
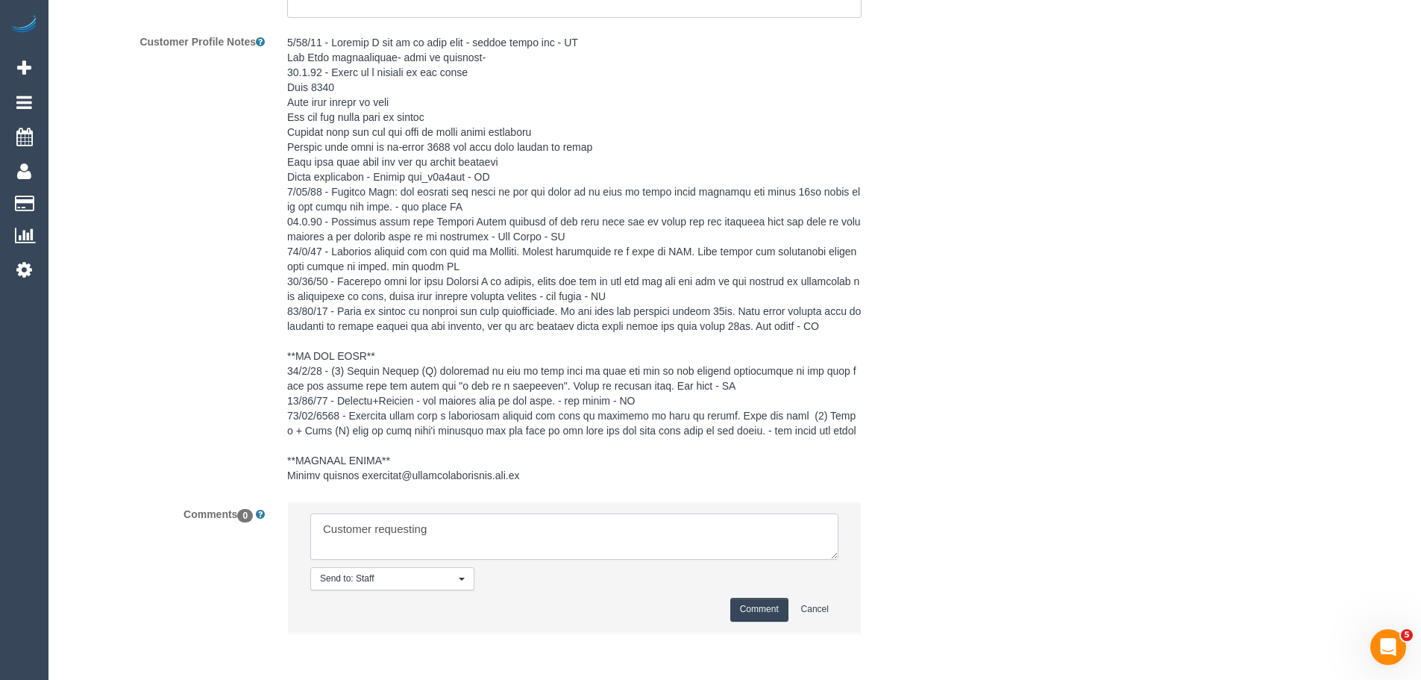
click at [509, 536] on textarea at bounding box center [574, 536] width 528 height 46
click at [467, 526] on textarea at bounding box center [574, 536] width 528 height 46
type textarea "Customer requesting regular ongoing cleaner"
click at [757, 610] on button "Comment" at bounding box center [759, 608] width 58 height 23
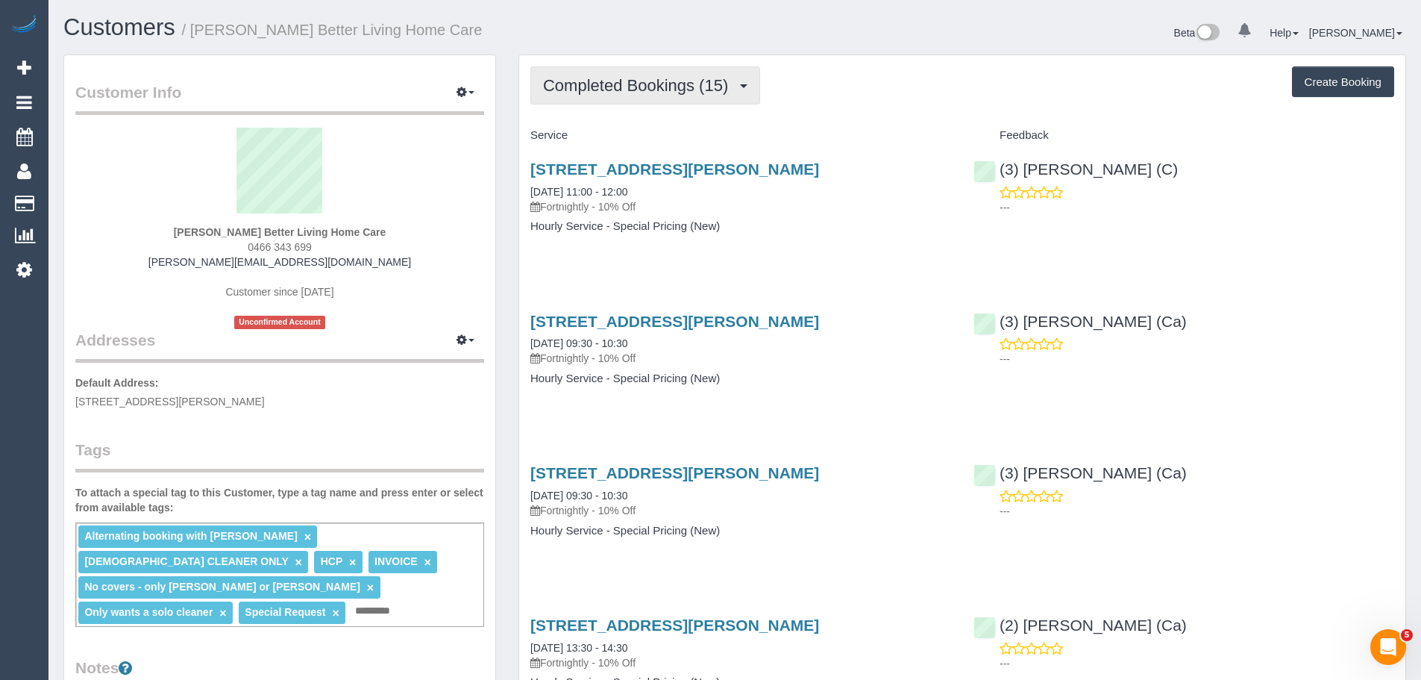
click at [667, 79] on span "Completed Bookings (15)" at bounding box center [639, 85] width 192 height 19
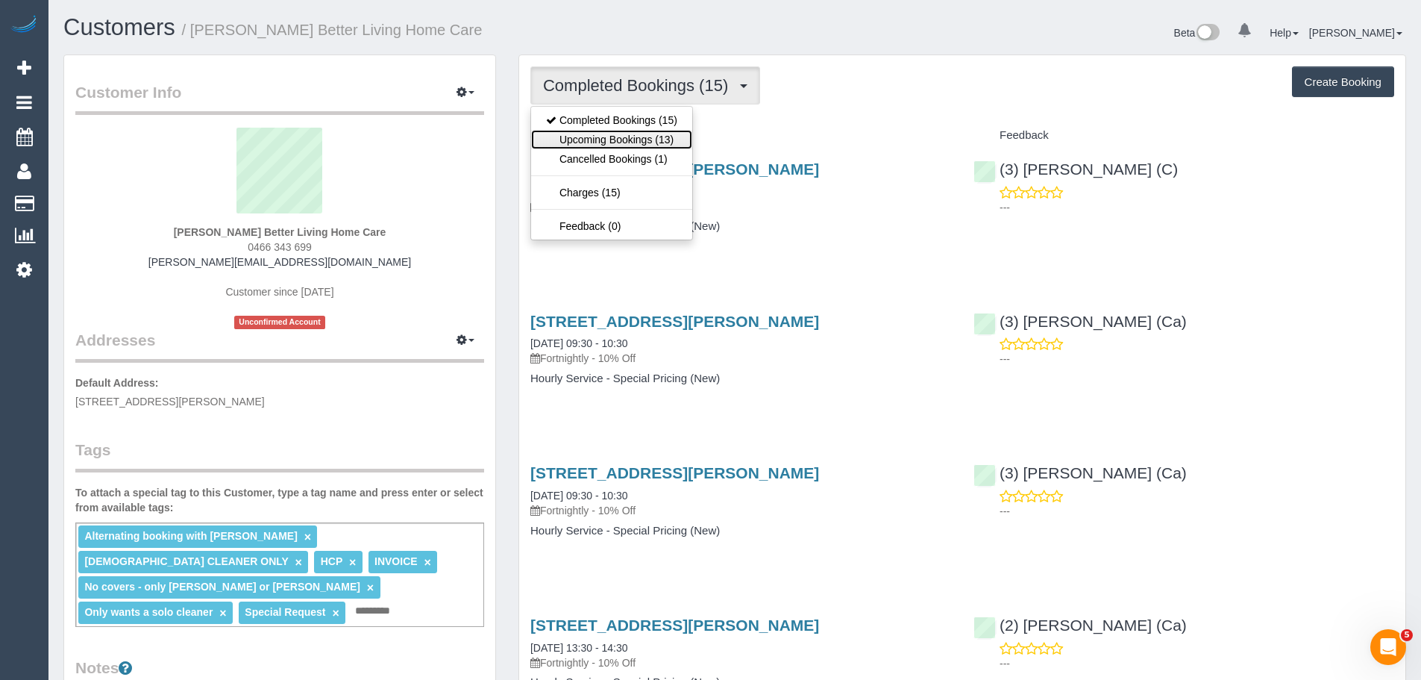
click at [647, 139] on link "Upcoming Bookings (13)" at bounding box center [611, 139] width 161 height 19
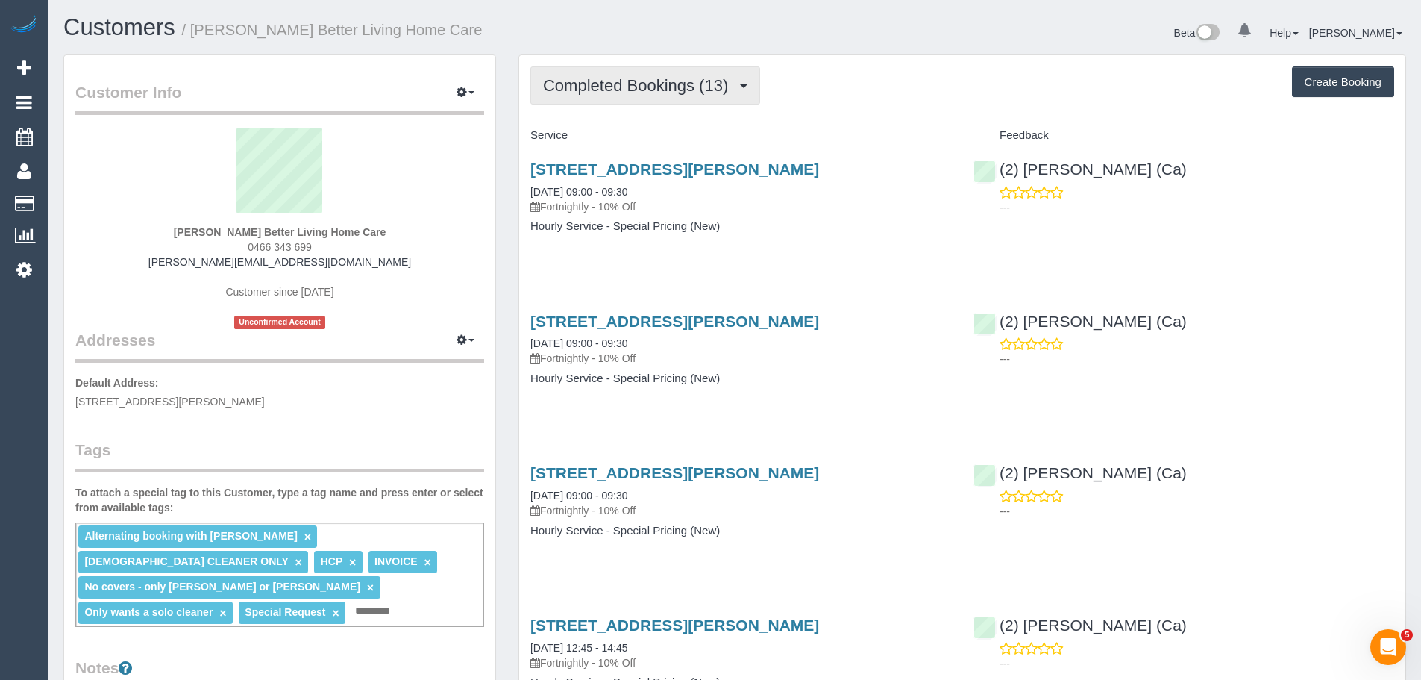
click at [597, 92] on span "Completed Bookings (13)" at bounding box center [639, 85] width 192 height 19
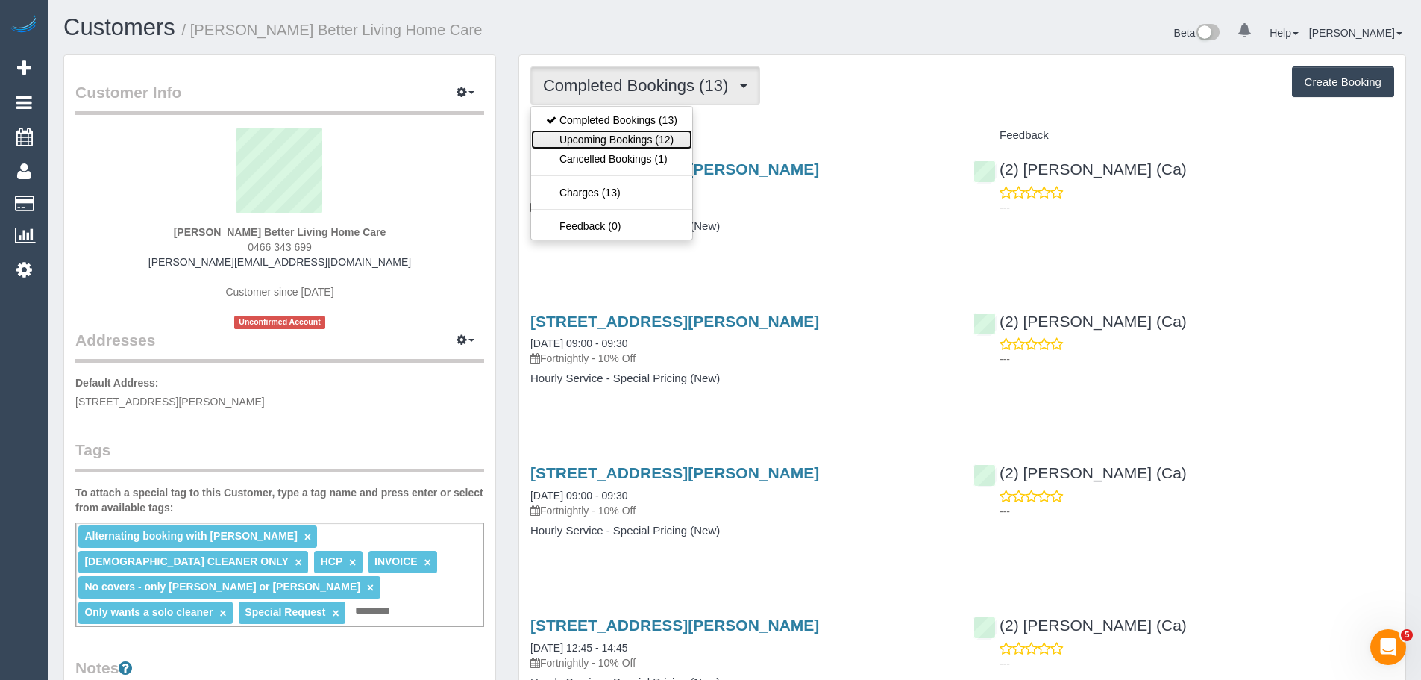
click at [598, 142] on link "Upcoming Bookings (12)" at bounding box center [611, 139] width 161 height 19
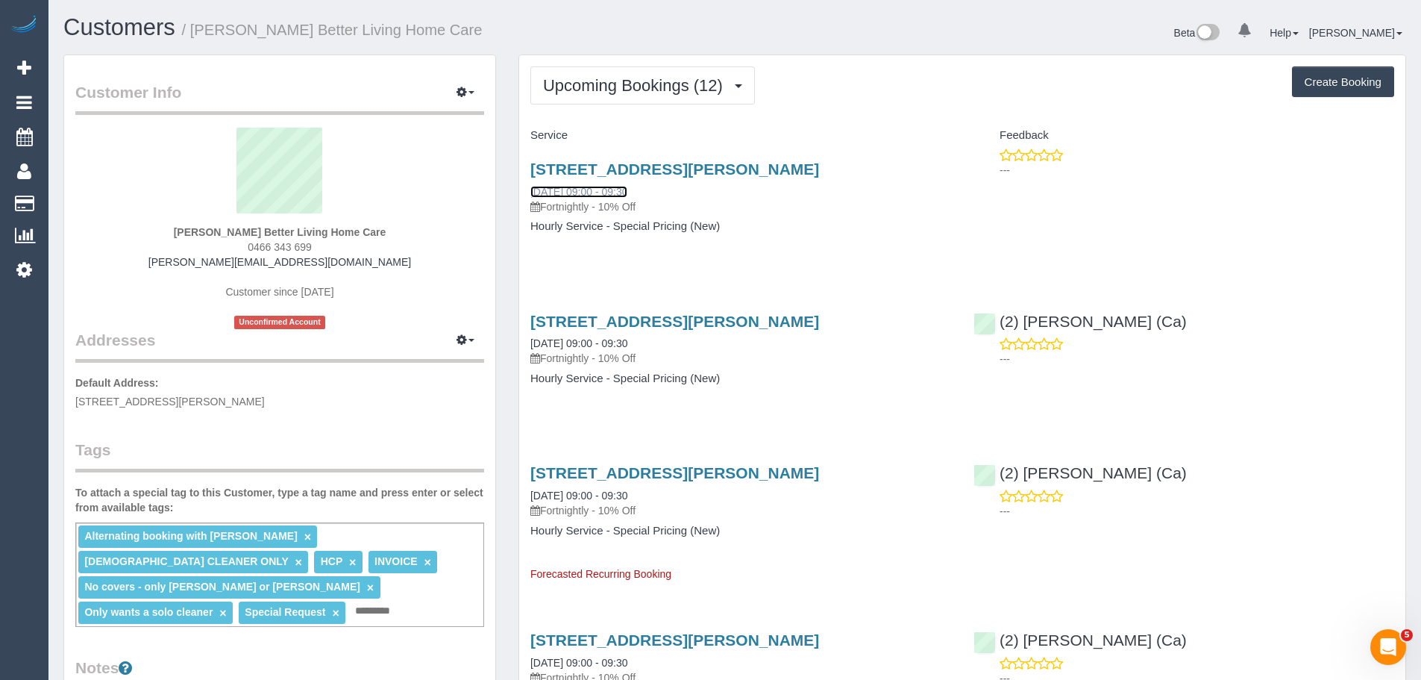
drag, startPoint x: 589, startPoint y: 193, endPoint x: 595, endPoint y: 181, distance: 14.0
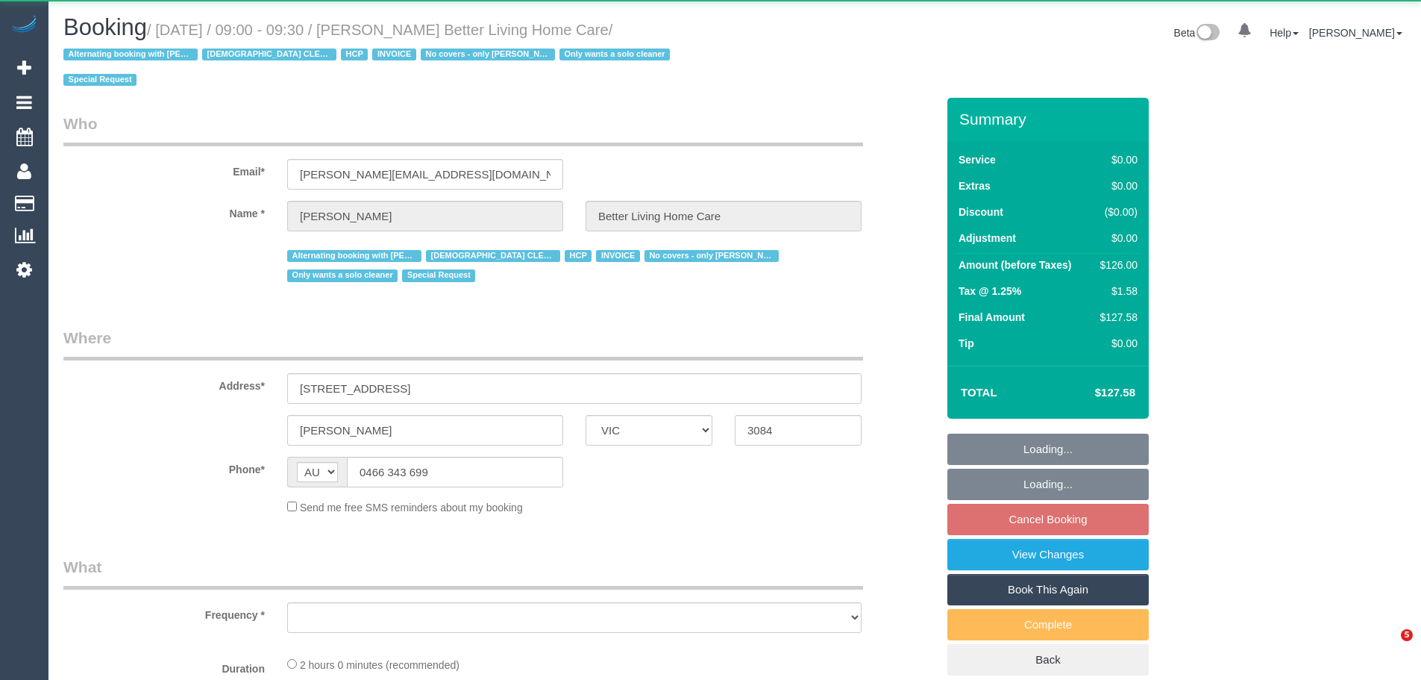
select select "VIC"
select select "object:560"
select select "120"
select select "number:28"
select select "number:14"
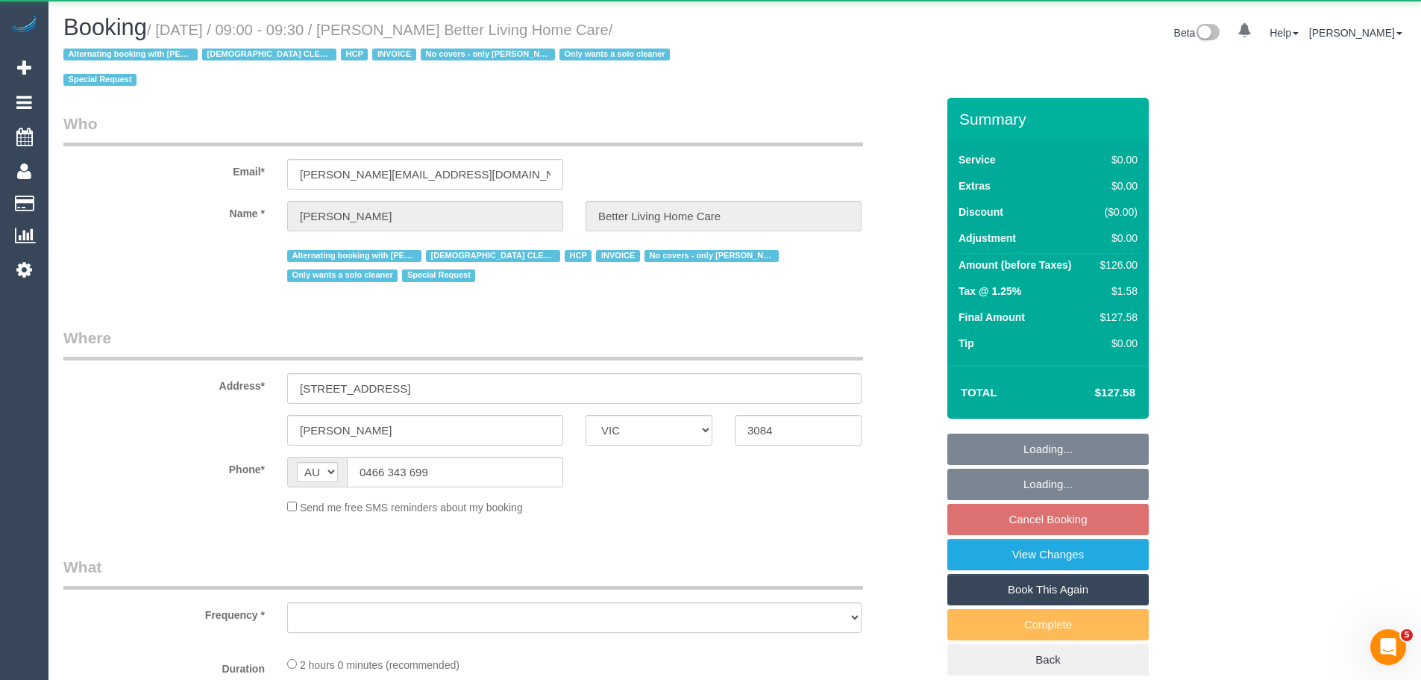
select select "number:19"
select select "number:25"
select select "number:35"
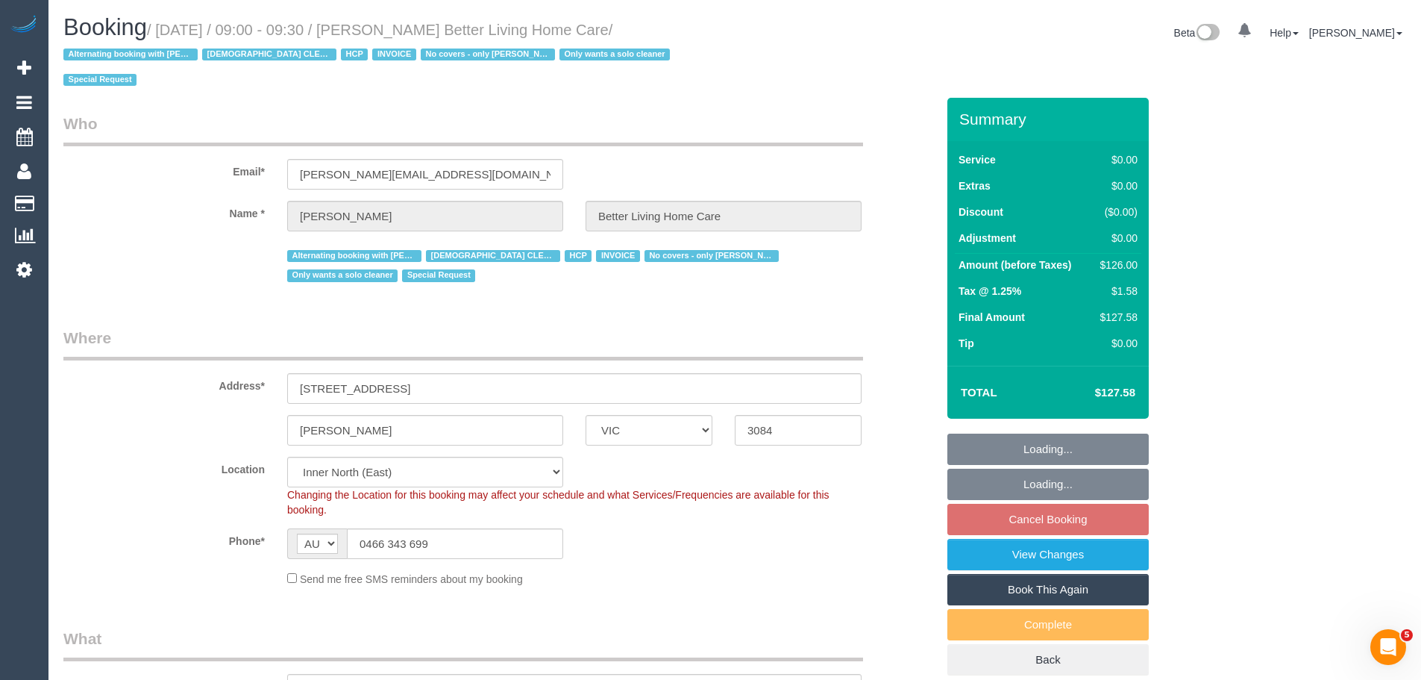
select select "object:1573"
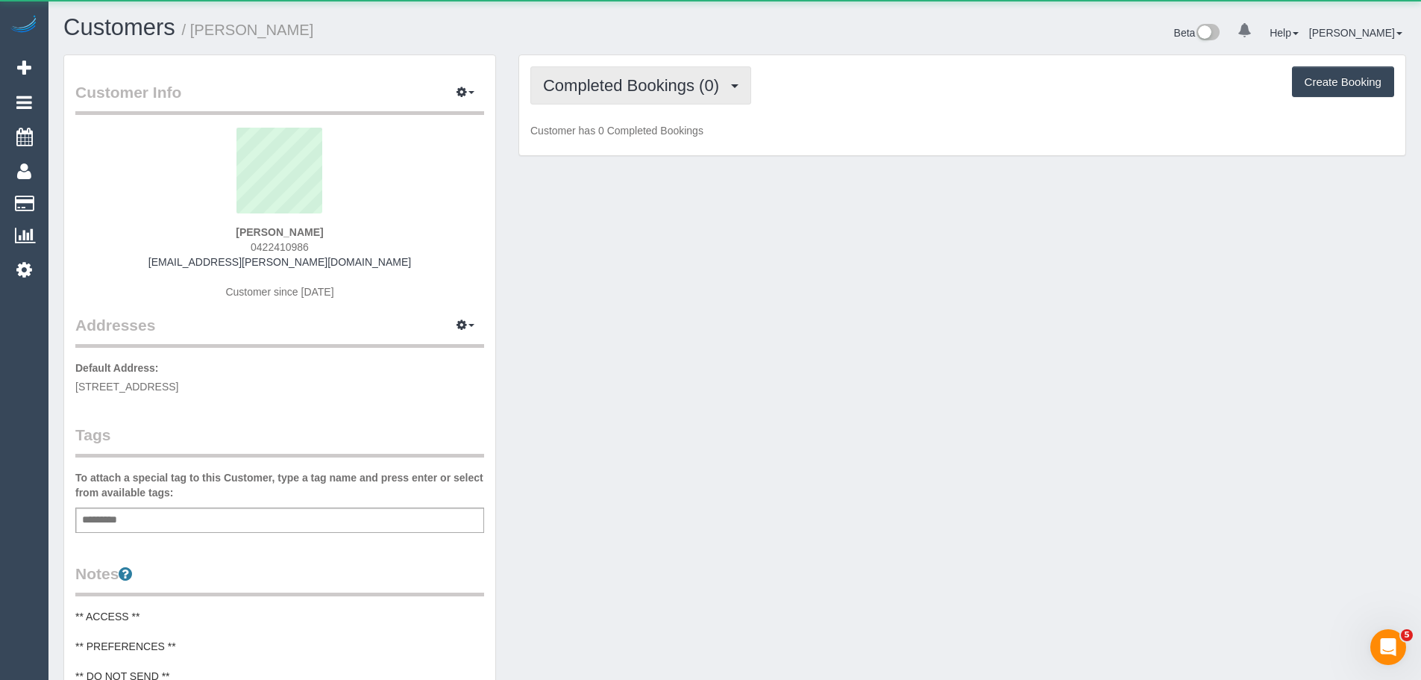
click at [652, 81] on span "Completed Bookings (0)" at bounding box center [634, 85] width 183 height 19
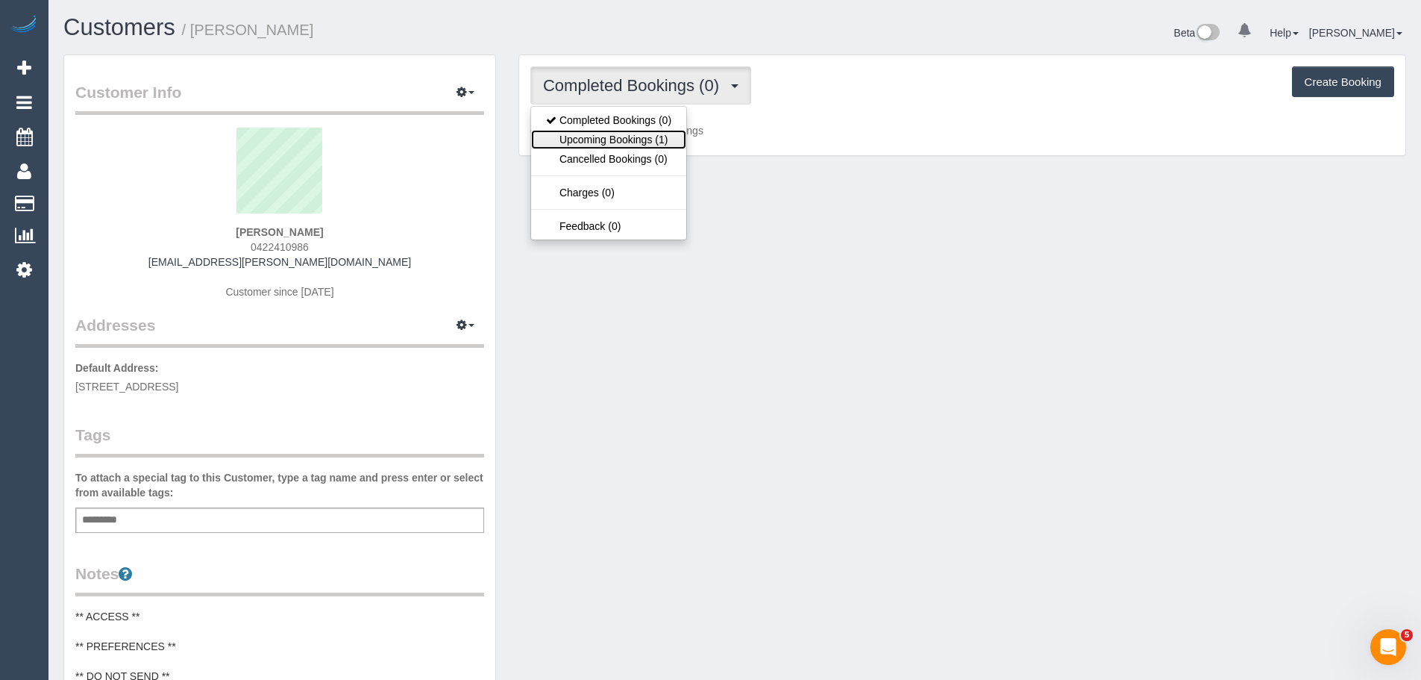
click at [643, 138] on link "Upcoming Bookings (1)" at bounding box center [608, 139] width 155 height 19
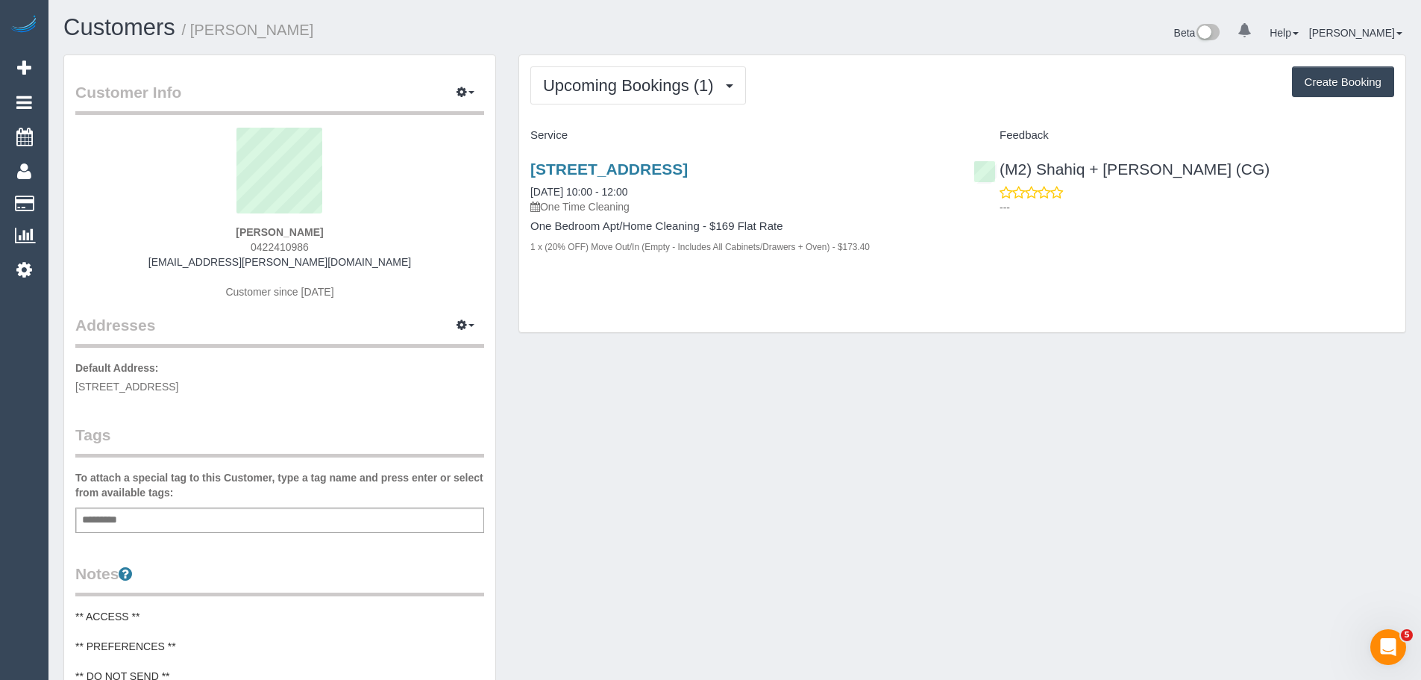
drag, startPoint x: 347, startPoint y: 227, endPoint x: 192, endPoint y: 238, distance: 155.5
click at [193, 238] on div "Charlotte Caldwell 0422410986 char.m.caldwell@gmail.com Customer since 2025" at bounding box center [279, 221] width 409 height 186
copy strong "Charlotte Caldwell"
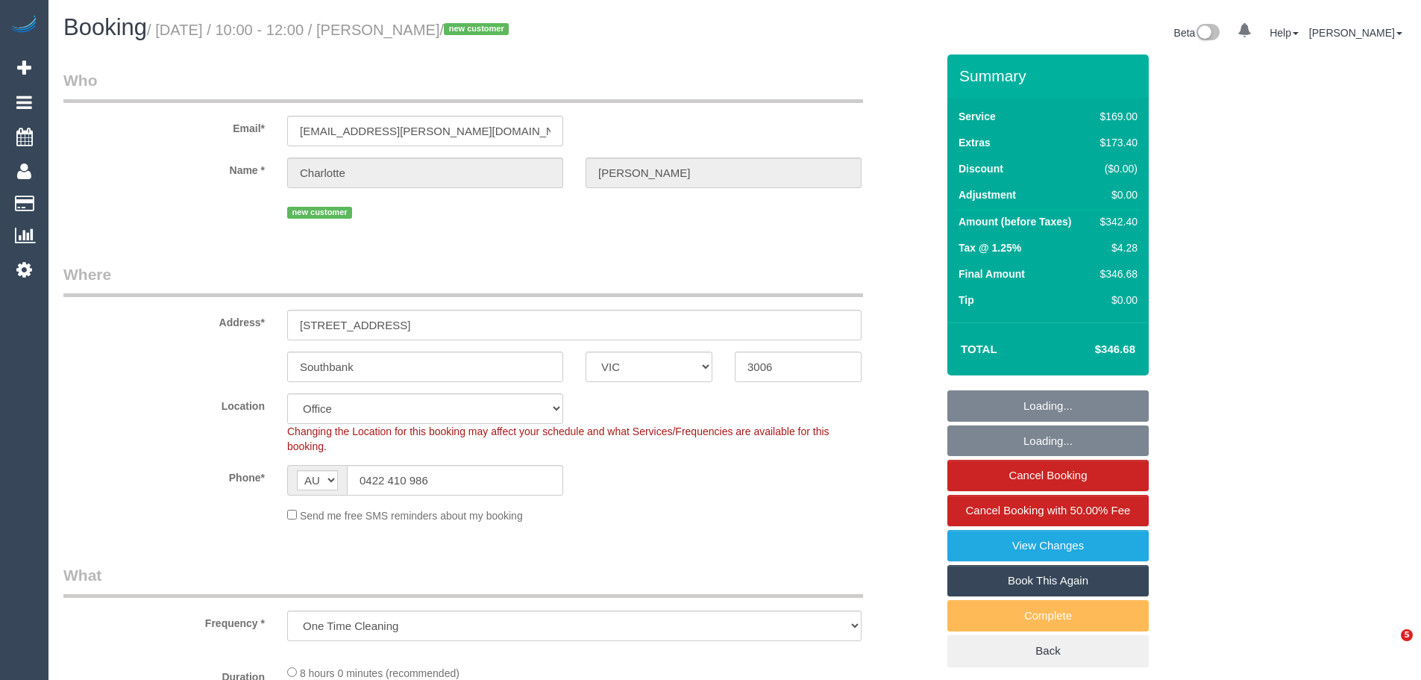
select select "VIC"
select select "number:28"
select select "number:14"
select select "number:20"
select select "number:24"
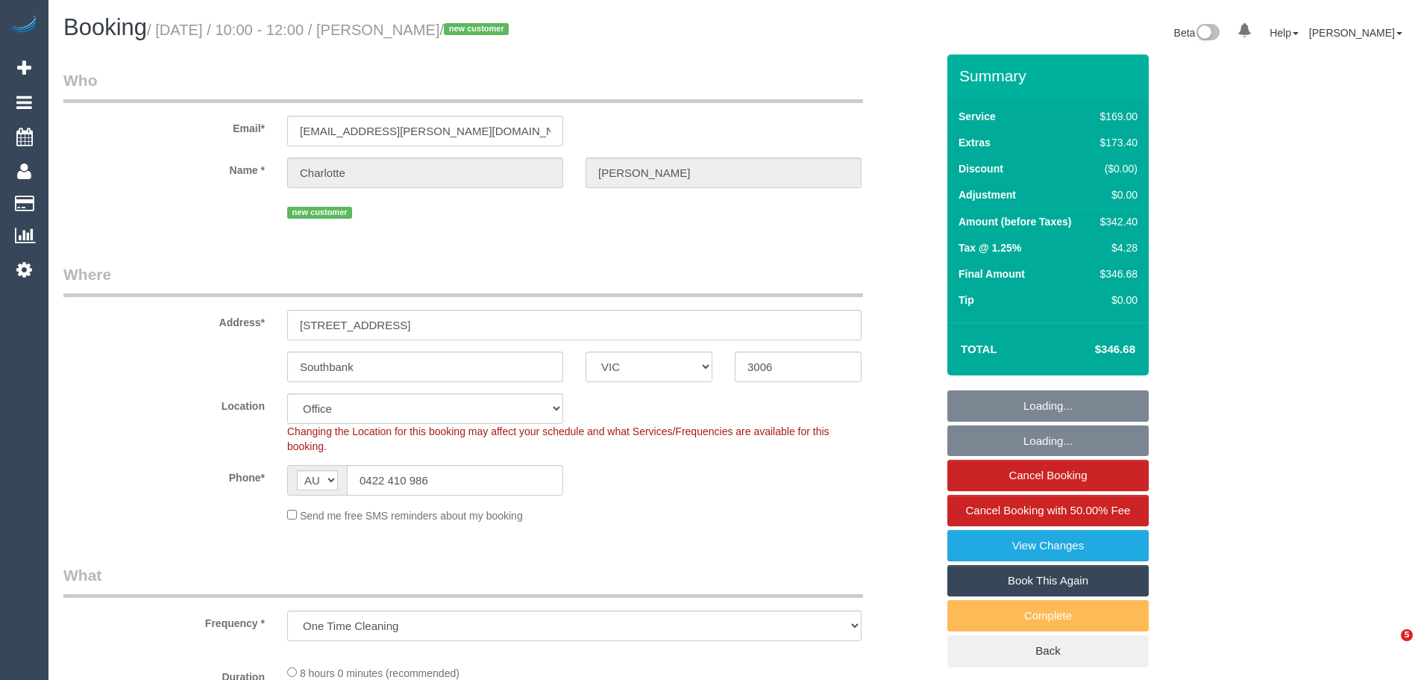
select select "number:12"
select select "object:736"
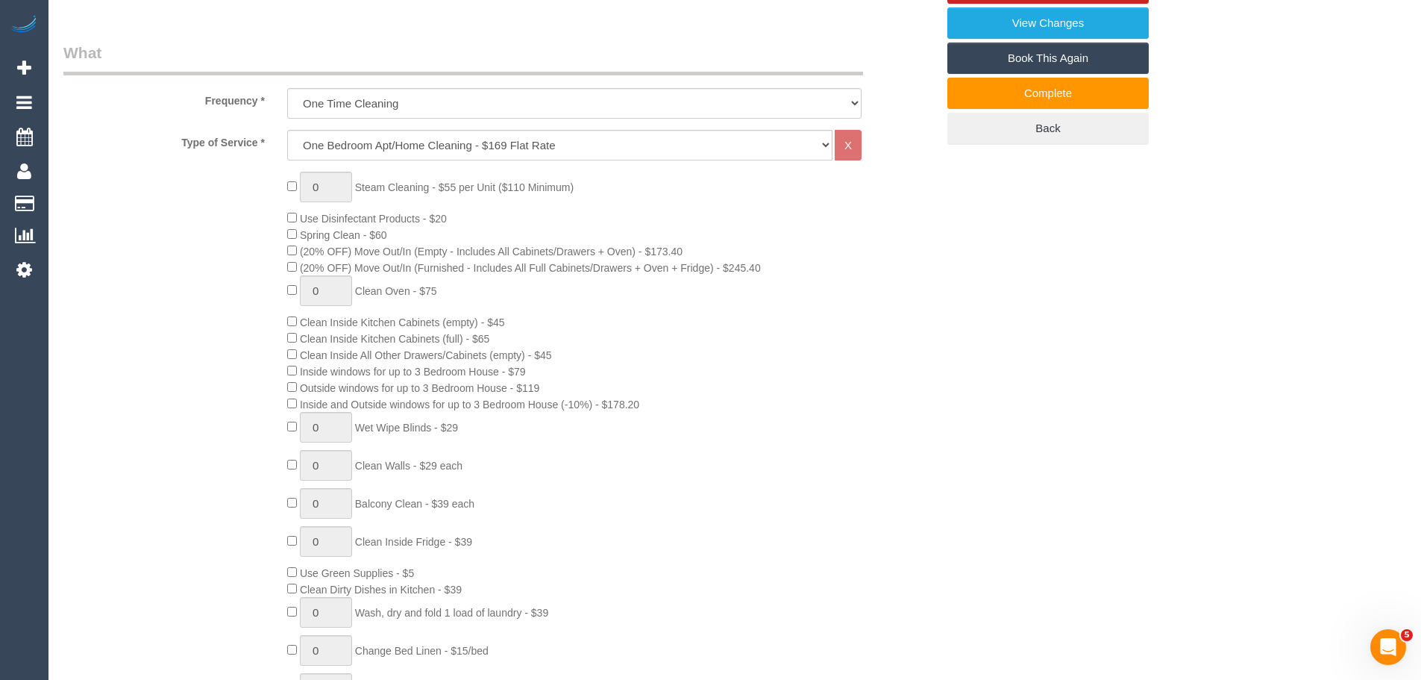
scroll to position [597, 0]
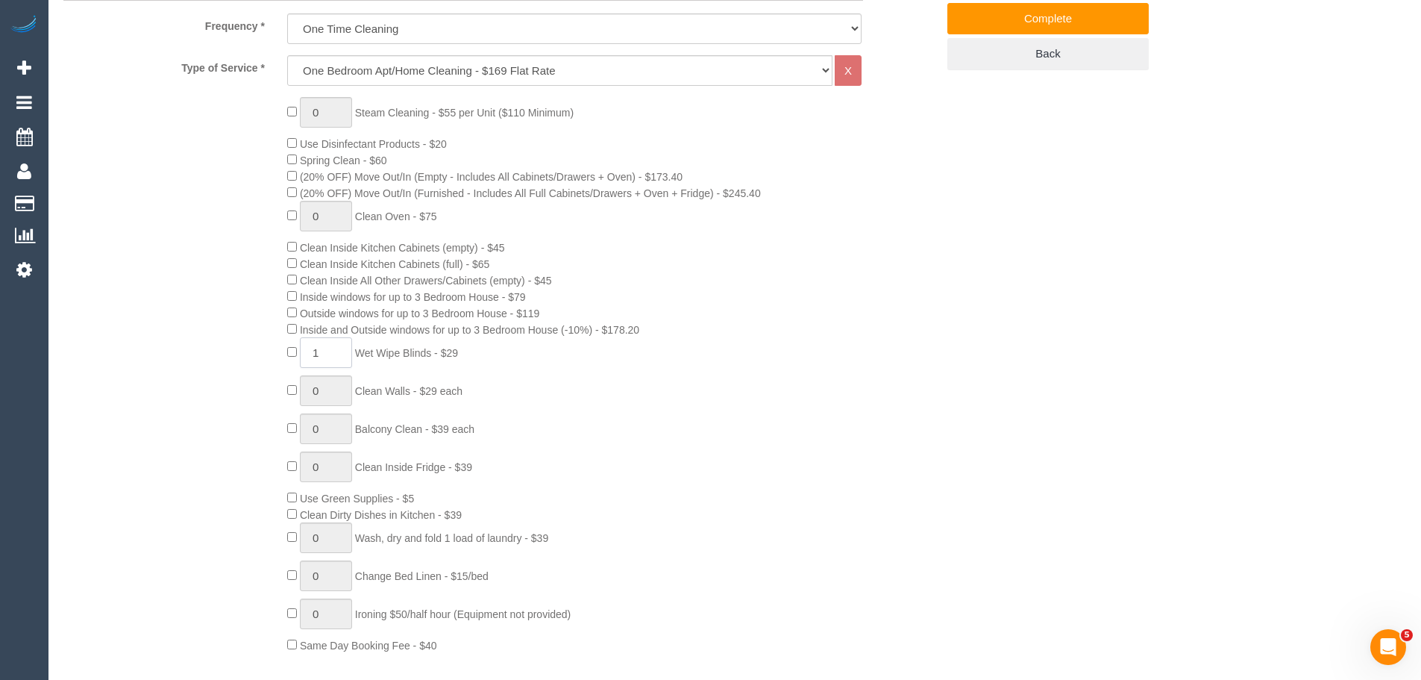
click at [321, 351] on input "1" at bounding box center [326, 352] width 52 height 31
type input "2"
click at [458, 356] on span "Wet Wipe Blinds - $29" at bounding box center [406, 353] width 103 height 12
drag, startPoint x: 454, startPoint y: 355, endPoint x: 477, endPoint y: 348, distance: 24.3
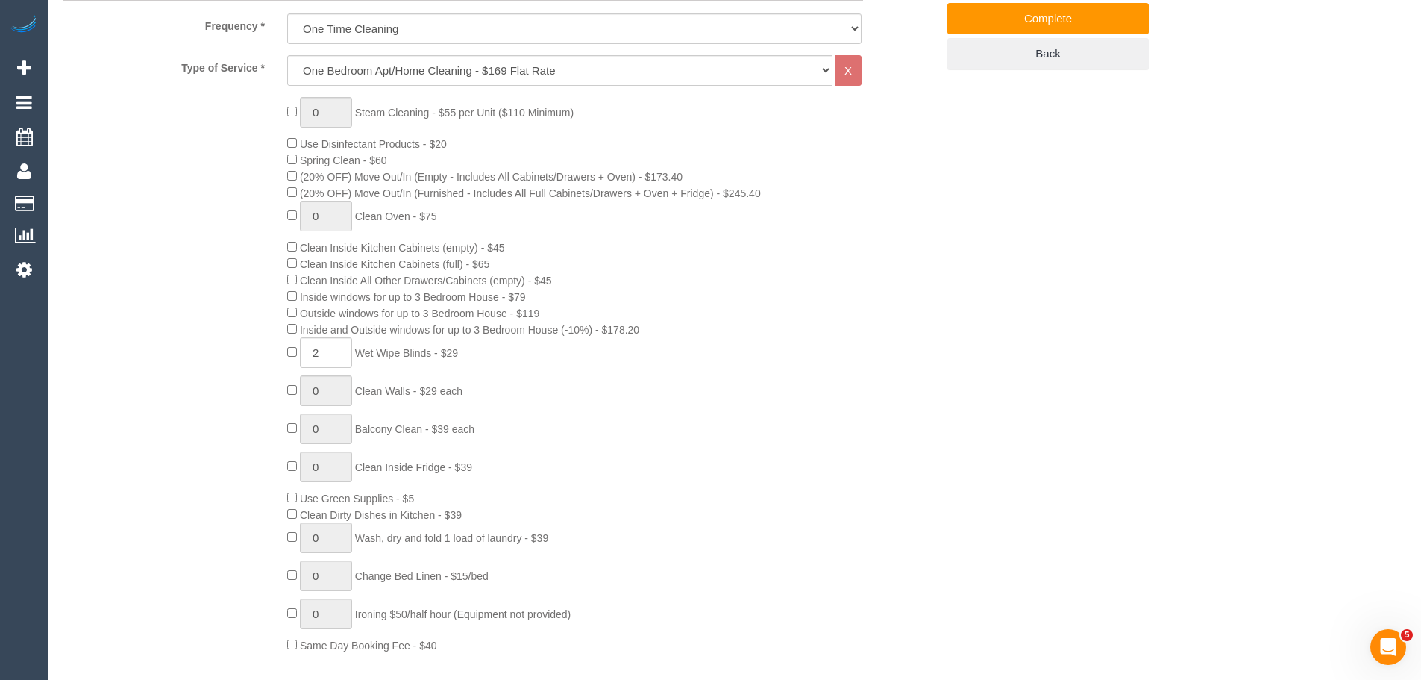
click at [477, 348] on div "0 Steam Cleaning - $55 per Unit ($110 Minimum) Use Disinfectant Products - $20 …" at bounding box center [611, 375] width 671 height 556
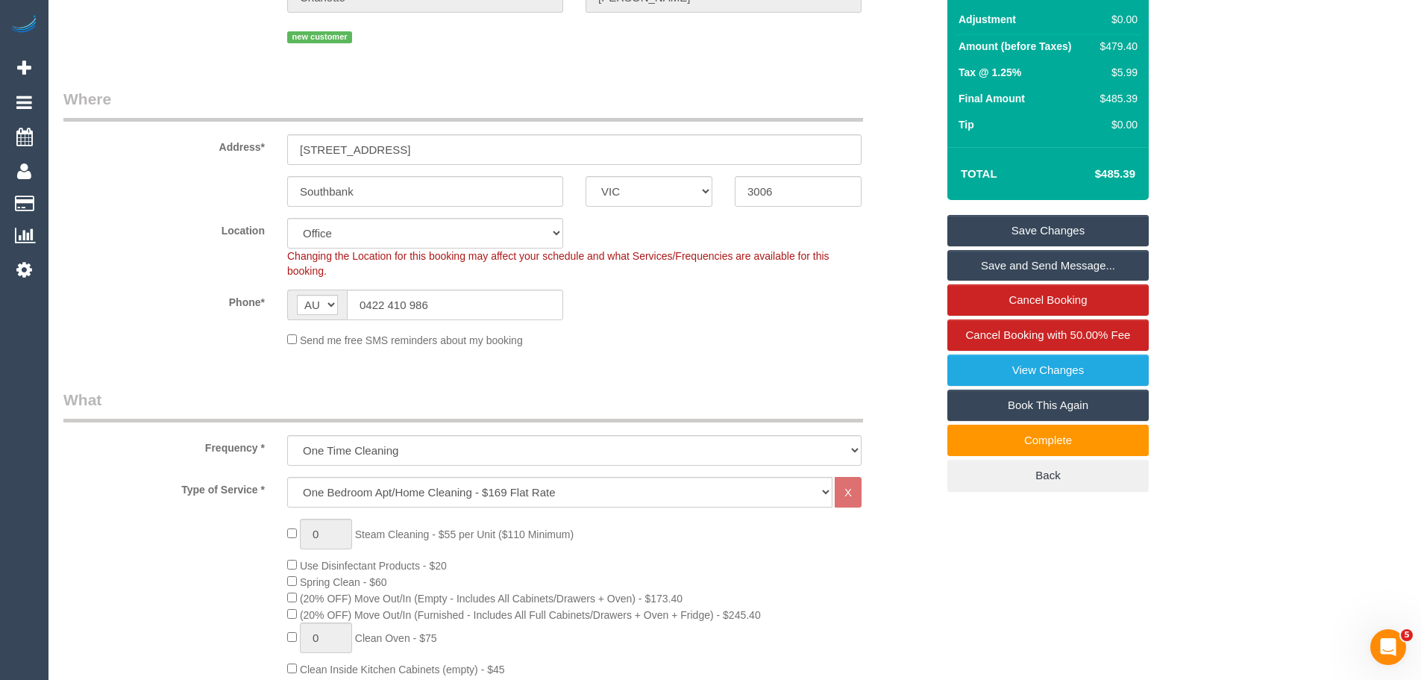
scroll to position [149, 0]
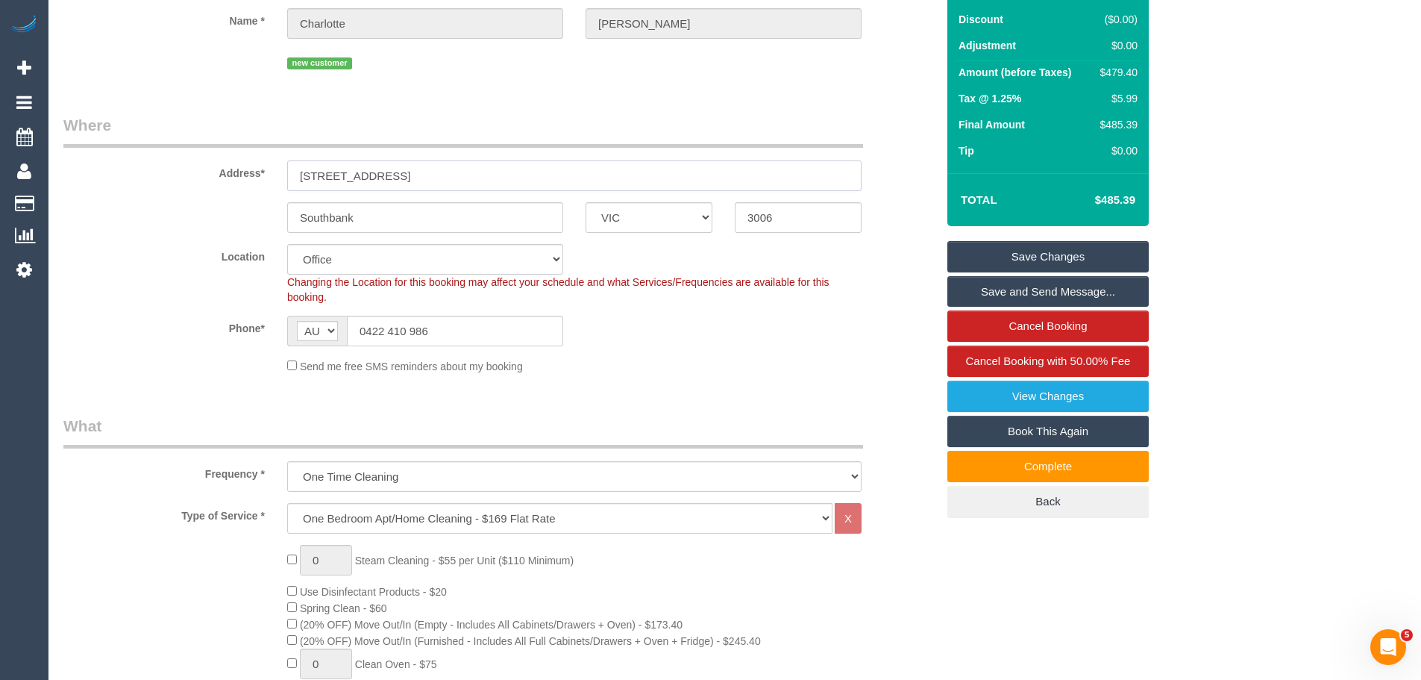
click at [759, 181] on input "3614/70 Southbank Boulevard" at bounding box center [574, 175] width 574 height 31
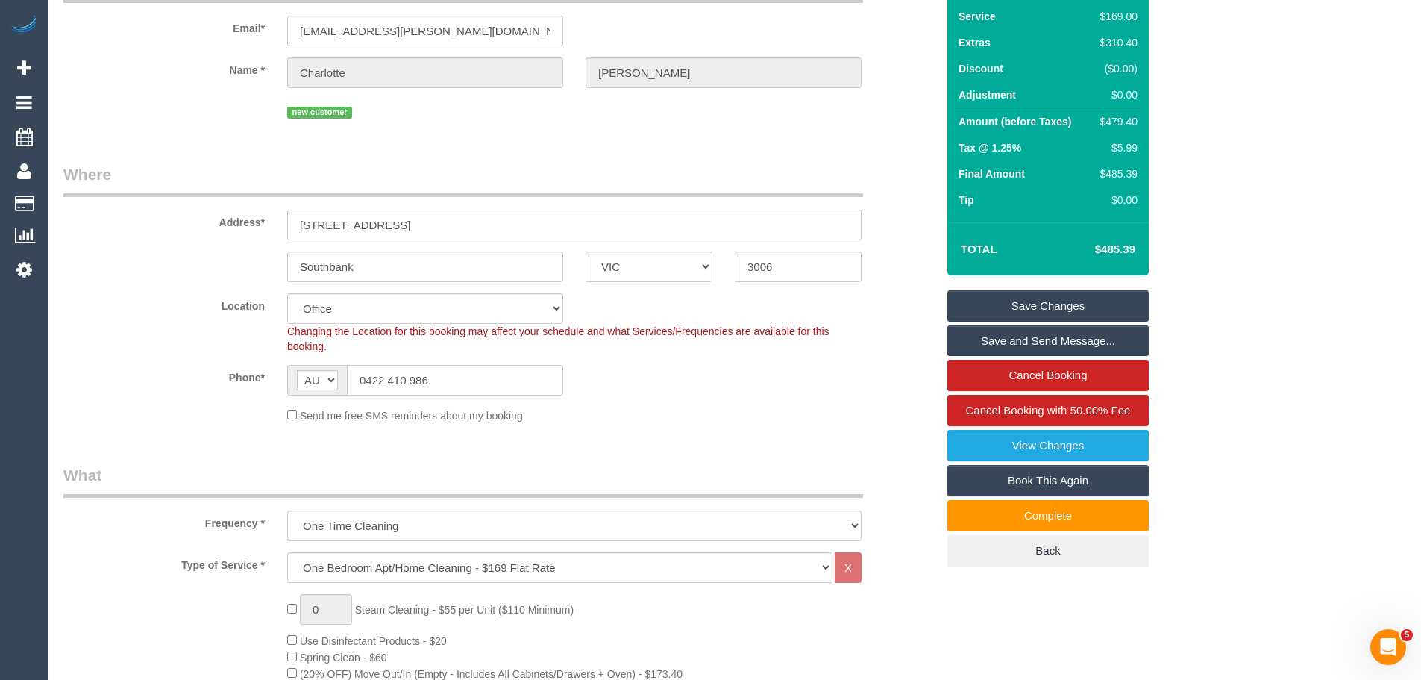
scroll to position [75, 0]
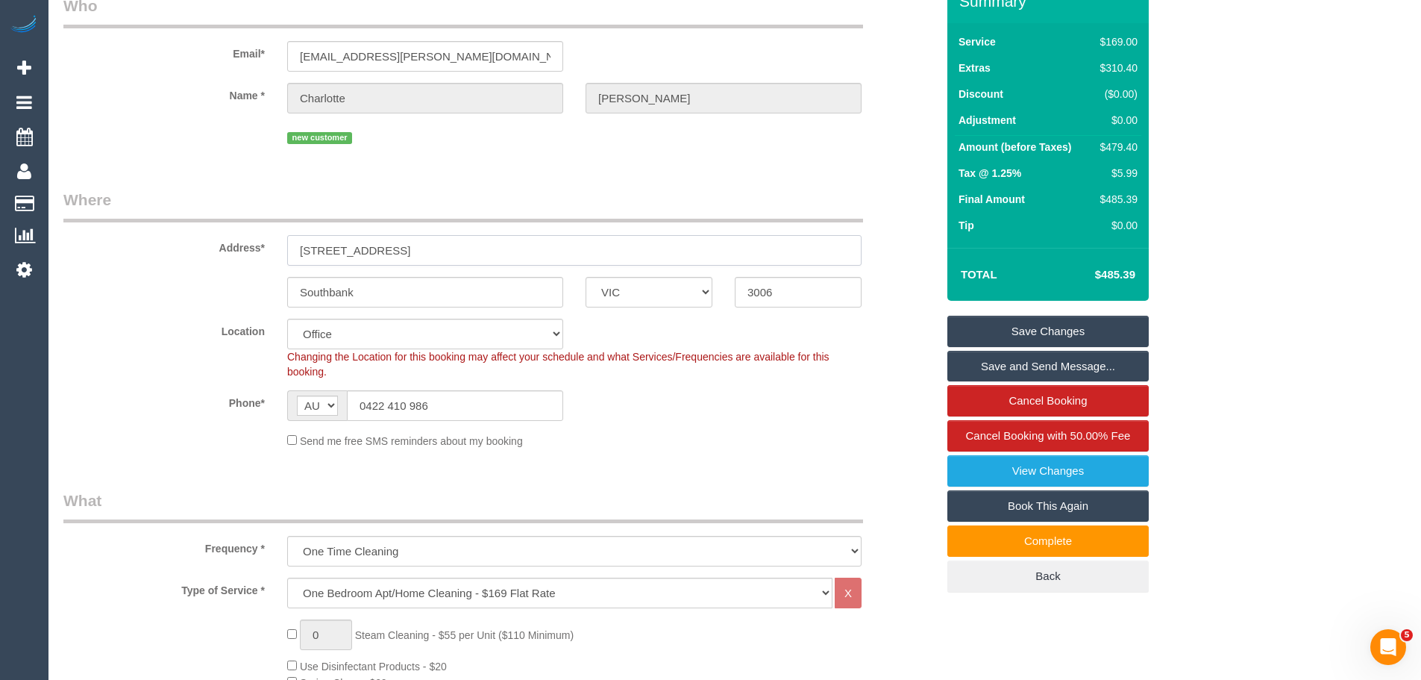
click at [771, 248] on input "3614/70 Southbank Boulevard" at bounding box center [574, 250] width 574 height 31
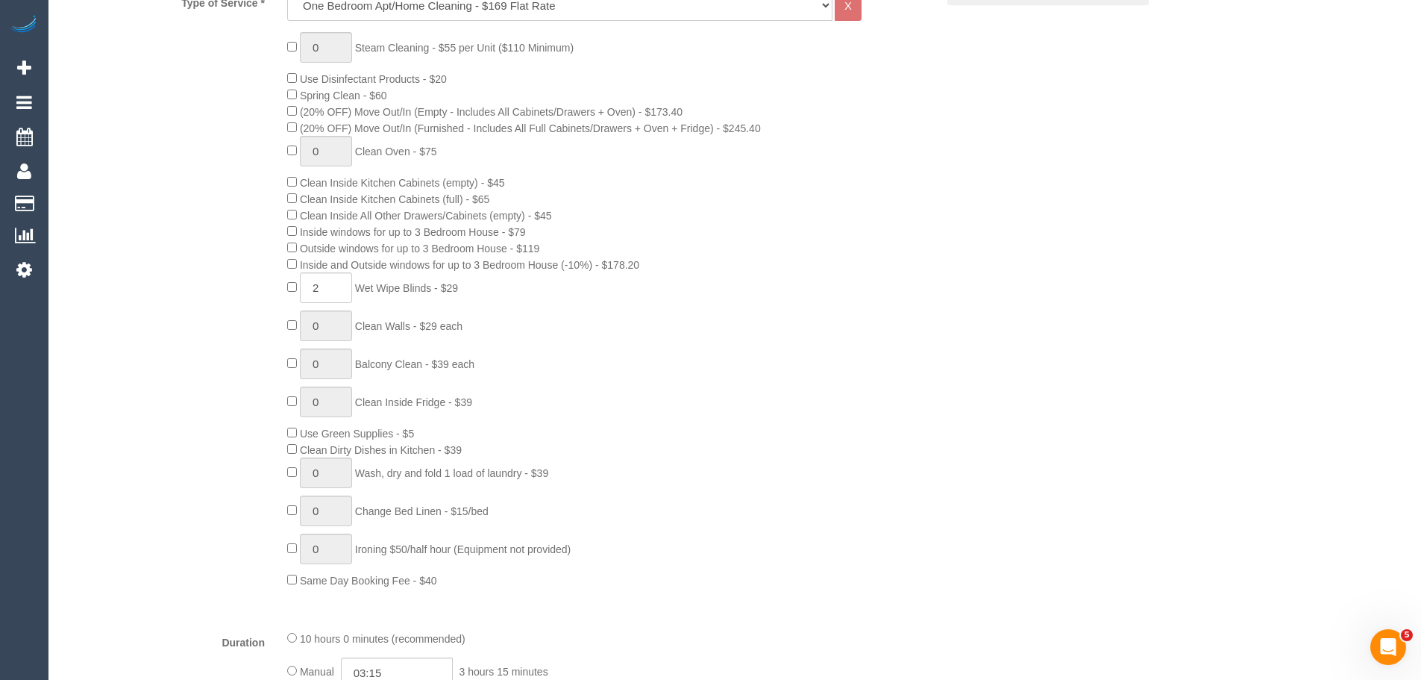
scroll to position [671, 0]
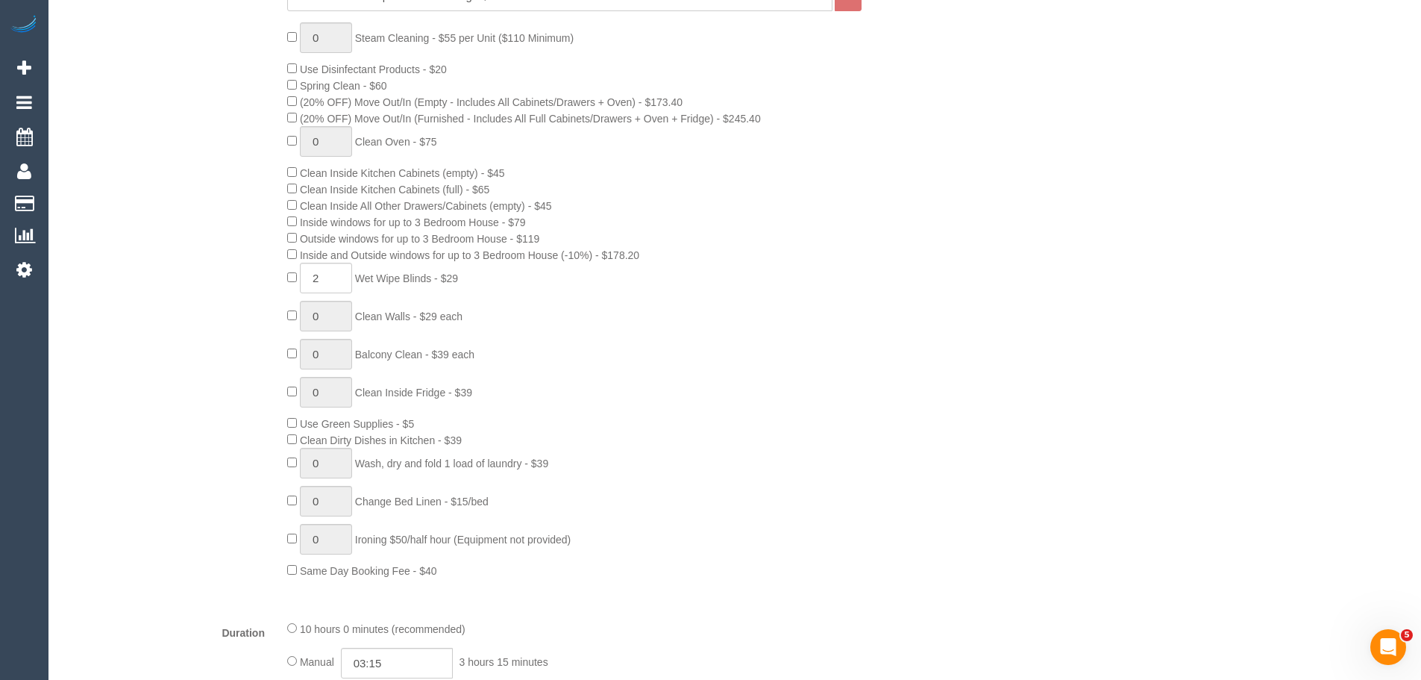
drag, startPoint x: 305, startPoint y: 222, endPoint x: 606, endPoint y: 275, distance: 306.0
click at [606, 275] on div "0 Steam Cleaning - $55 per Unit ($110 Minimum) Use Disinfectant Products - $20 …" at bounding box center [611, 300] width 671 height 556
click at [528, 305] on div "0 Steam Cleaning - $55 per Unit ($110 Minimum) Use Disinfectant Products - $20 …" at bounding box center [611, 300] width 671 height 556
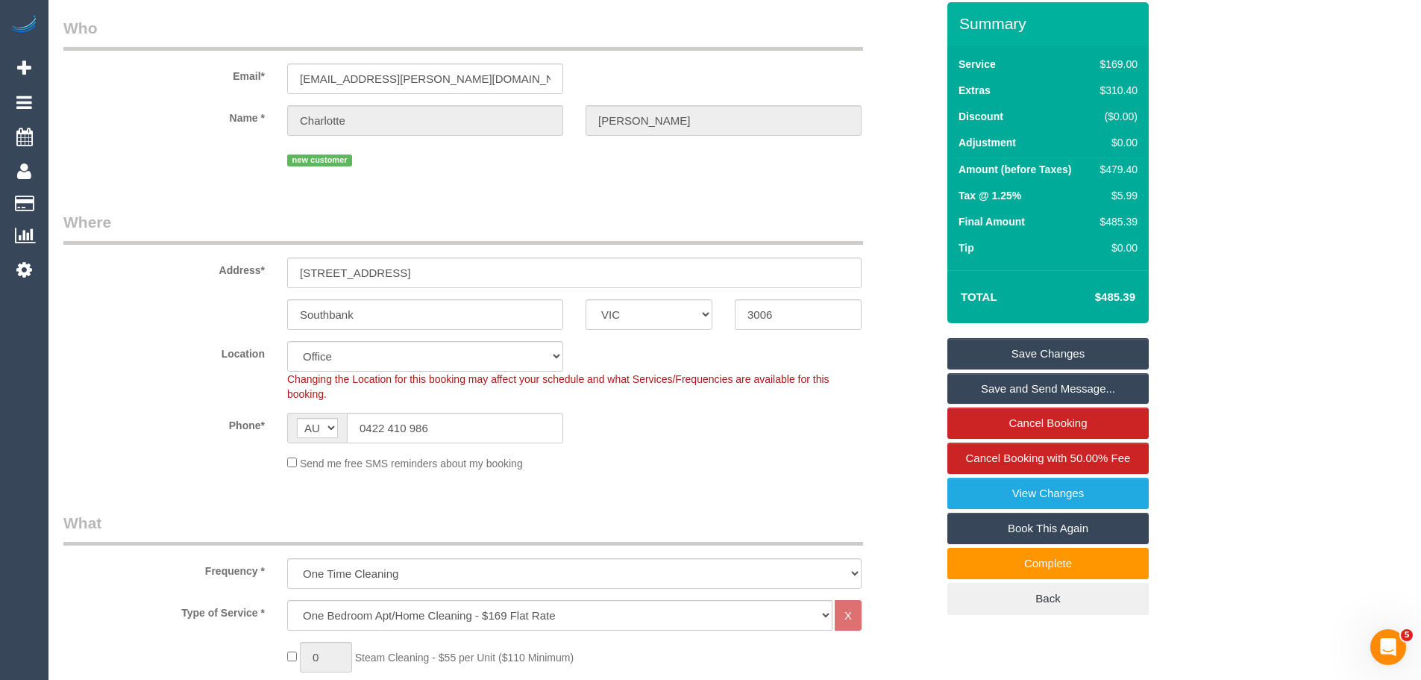
scroll to position [0, 0]
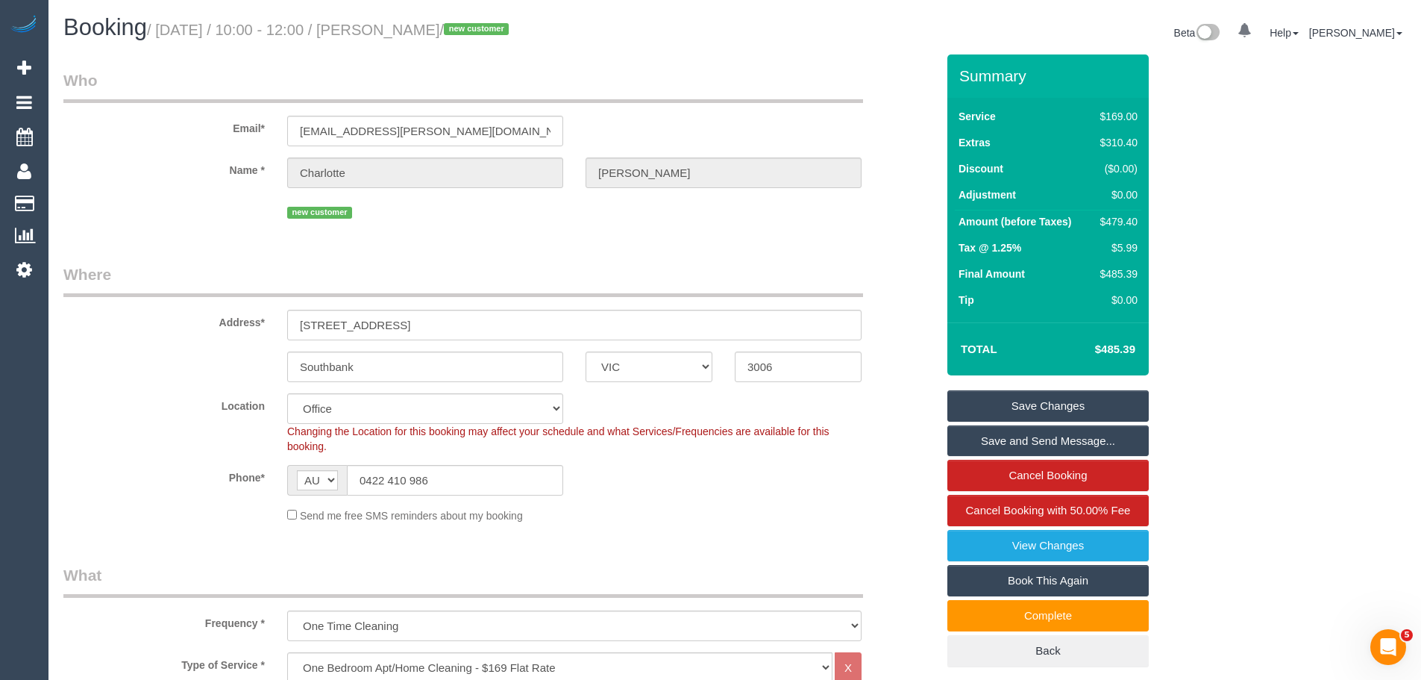
click at [1120, 213] on td "$479.40" at bounding box center [1115, 223] width 51 height 27
copy div "479.40"
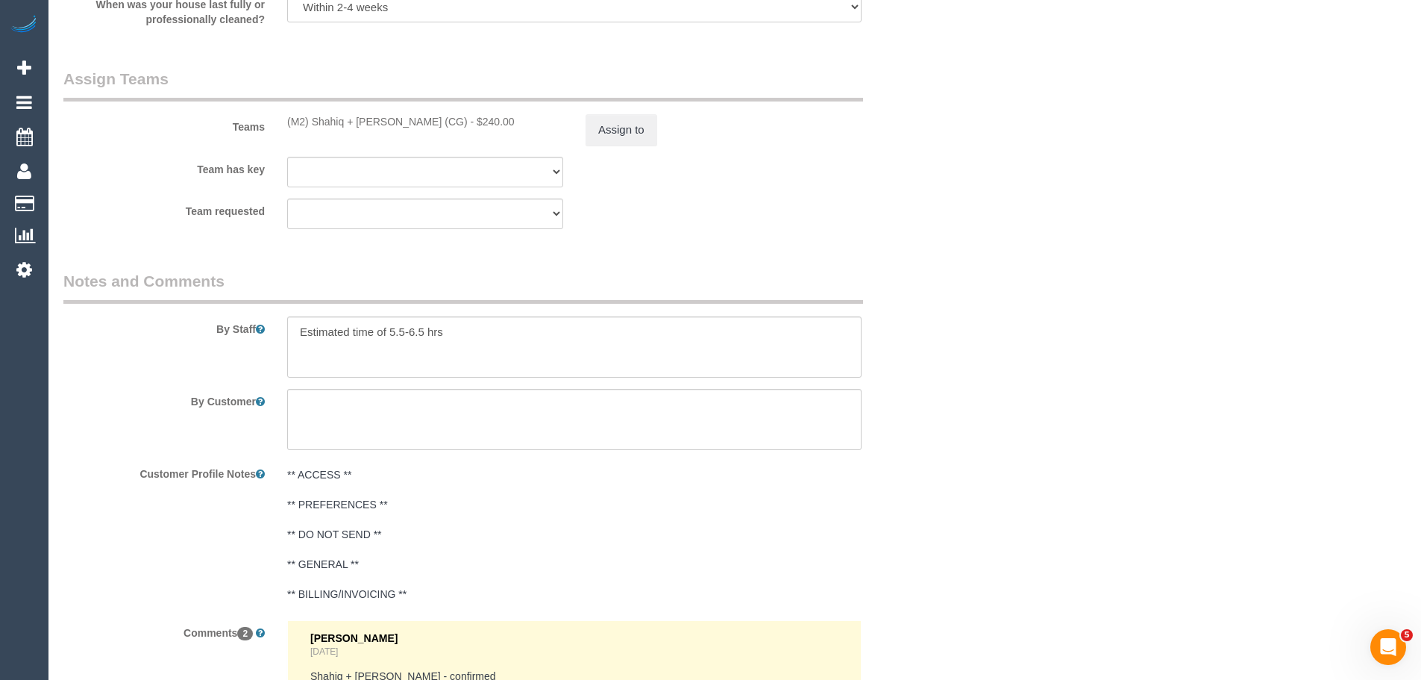
scroll to position [2387, 0]
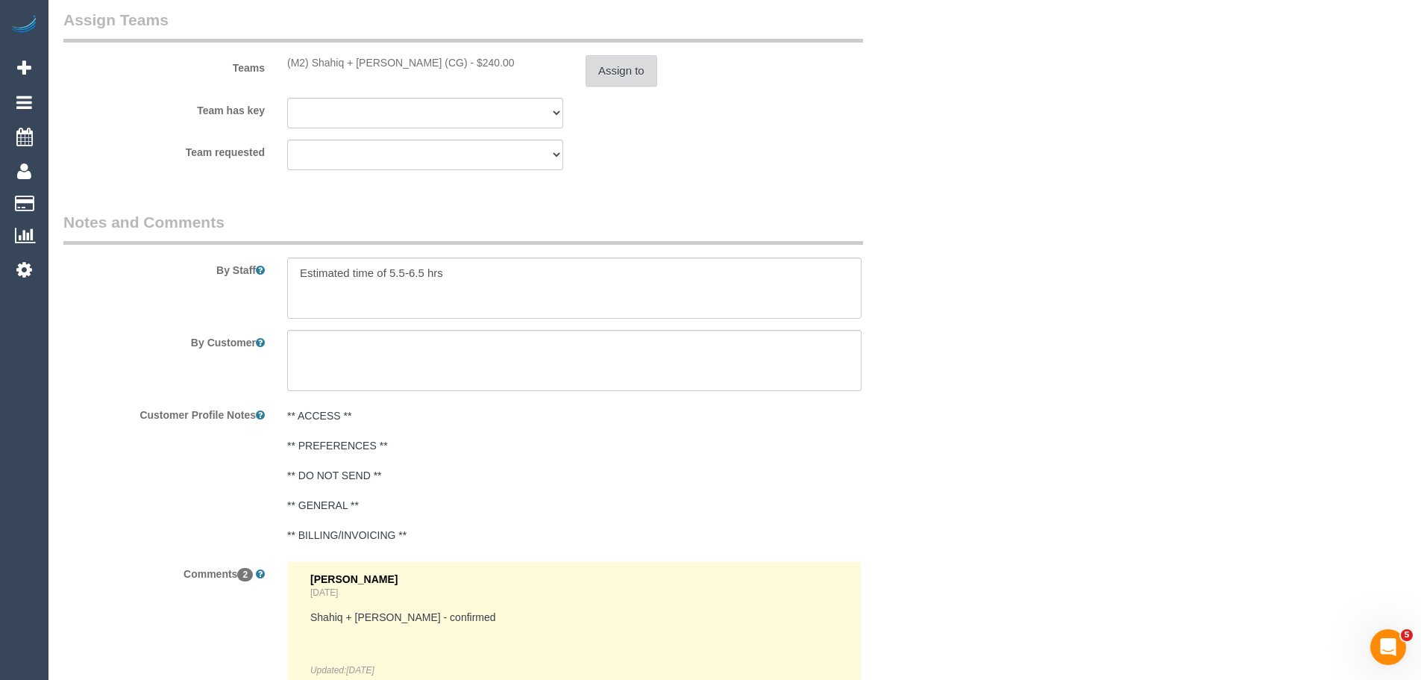
click at [615, 77] on button "Assign to" at bounding box center [622, 70] width 72 height 31
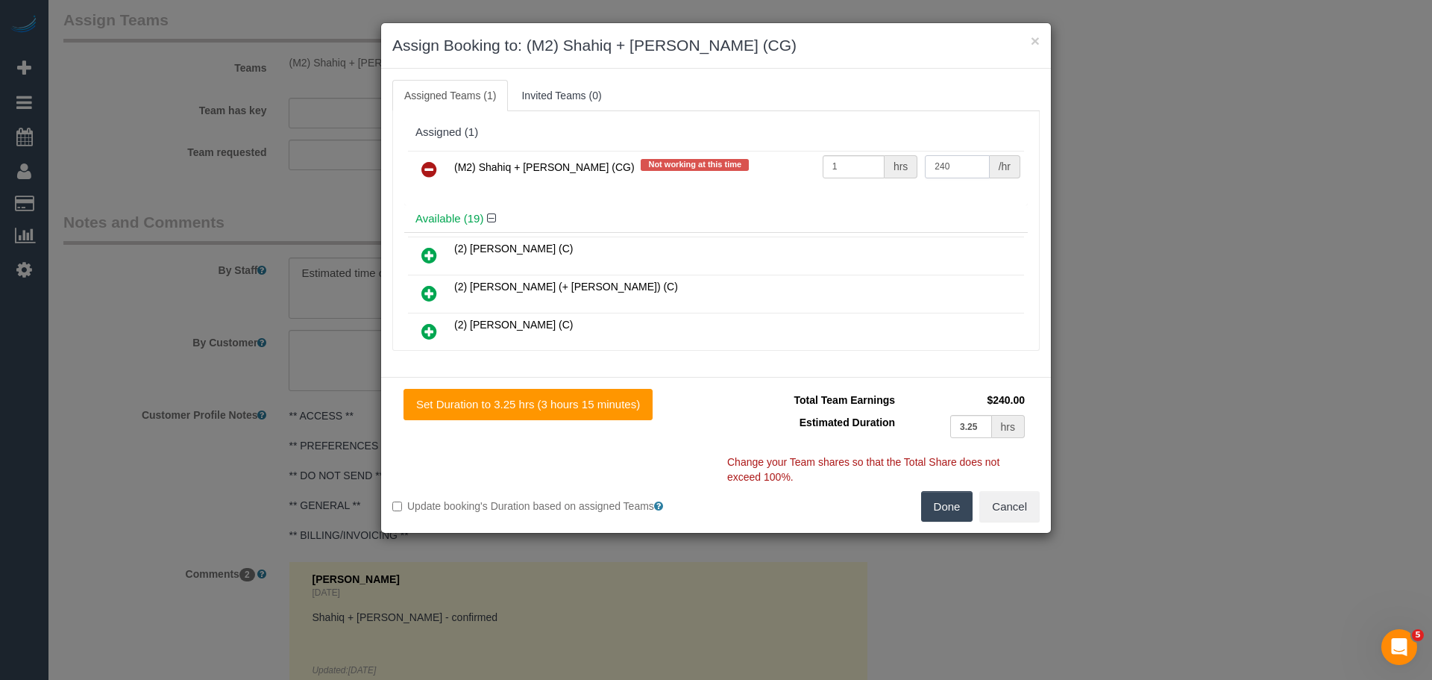
drag, startPoint x: 964, startPoint y: 158, endPoint x: 789, endPoint y: 151, distance: 175.4
click at [793, 159] on tr "(M2) Shahiq + Muhammad (CG) Not working at this time 1 hrs 240 /hr" at bounding box center [716, 170] width 616 height 38
type input "335"
click at [938, 509] on button "Done" at bounding box center [947, 506] width 52 height 31
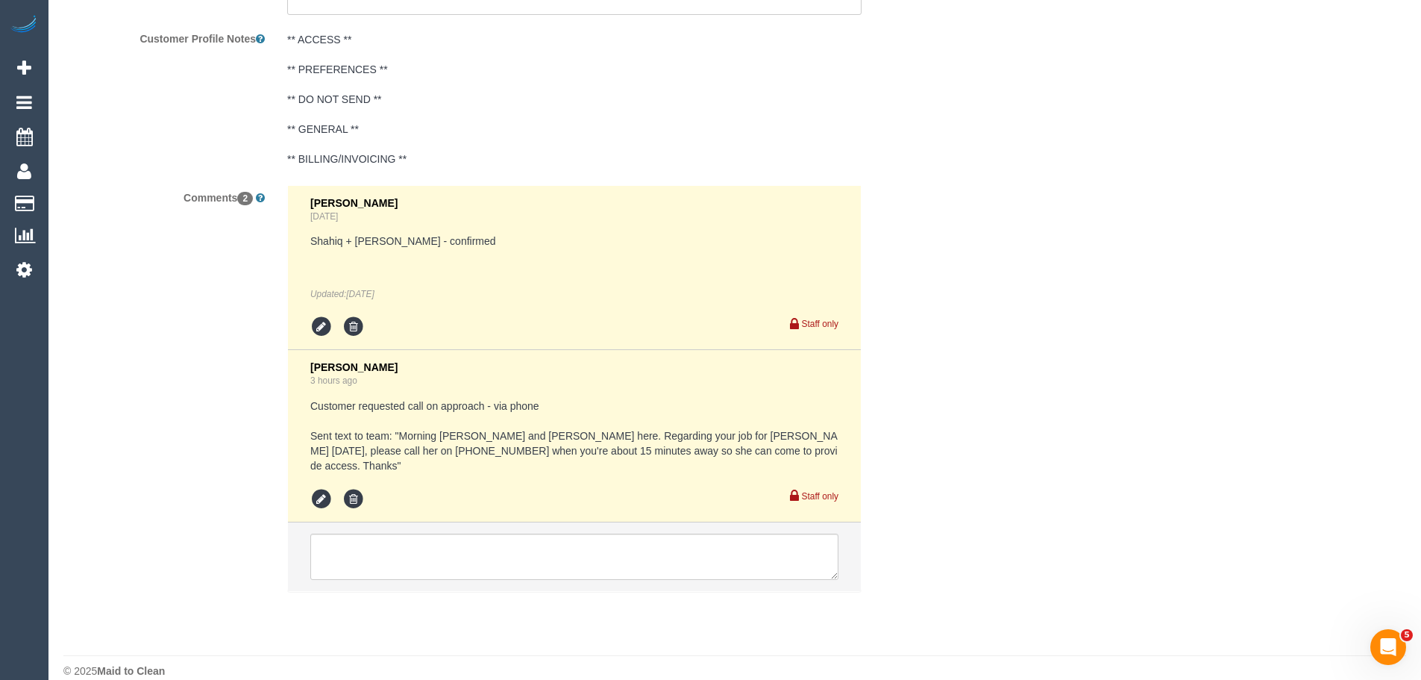
scroll to position [2768, 0]
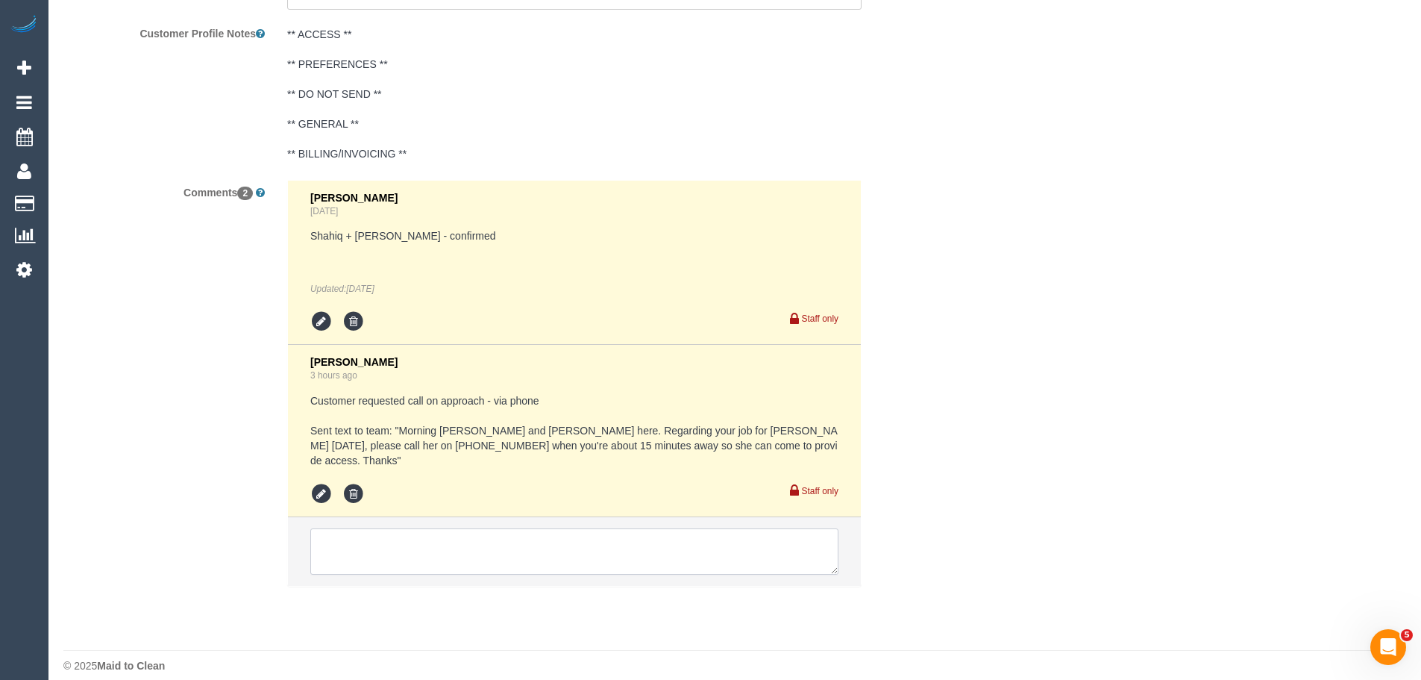
click at [433, 533] on textarea at bounding box center [574, 551] width 528 height 46
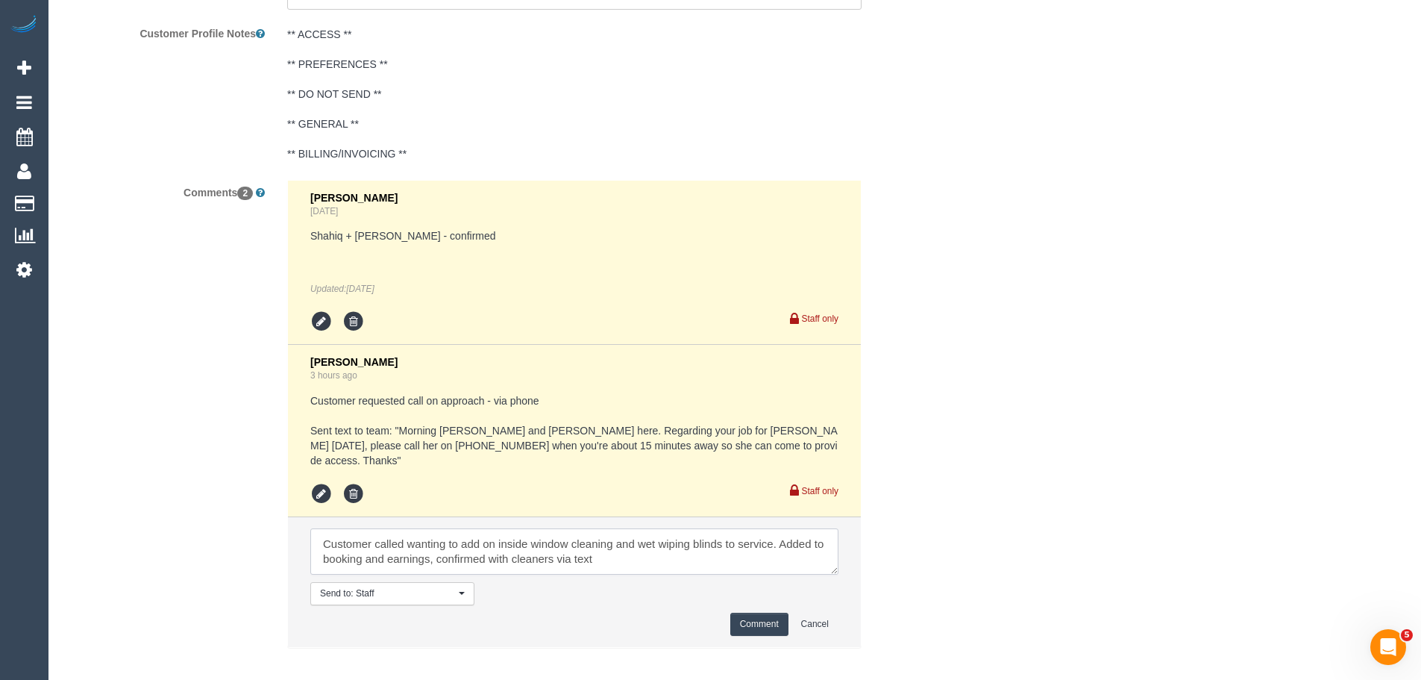
type textarea "Customer called wanting to add on inside window cleaning and wet wiping blinds …"
click at [750, 617] on button "Comment" at bounding box center [759, 623] width 58 height 23
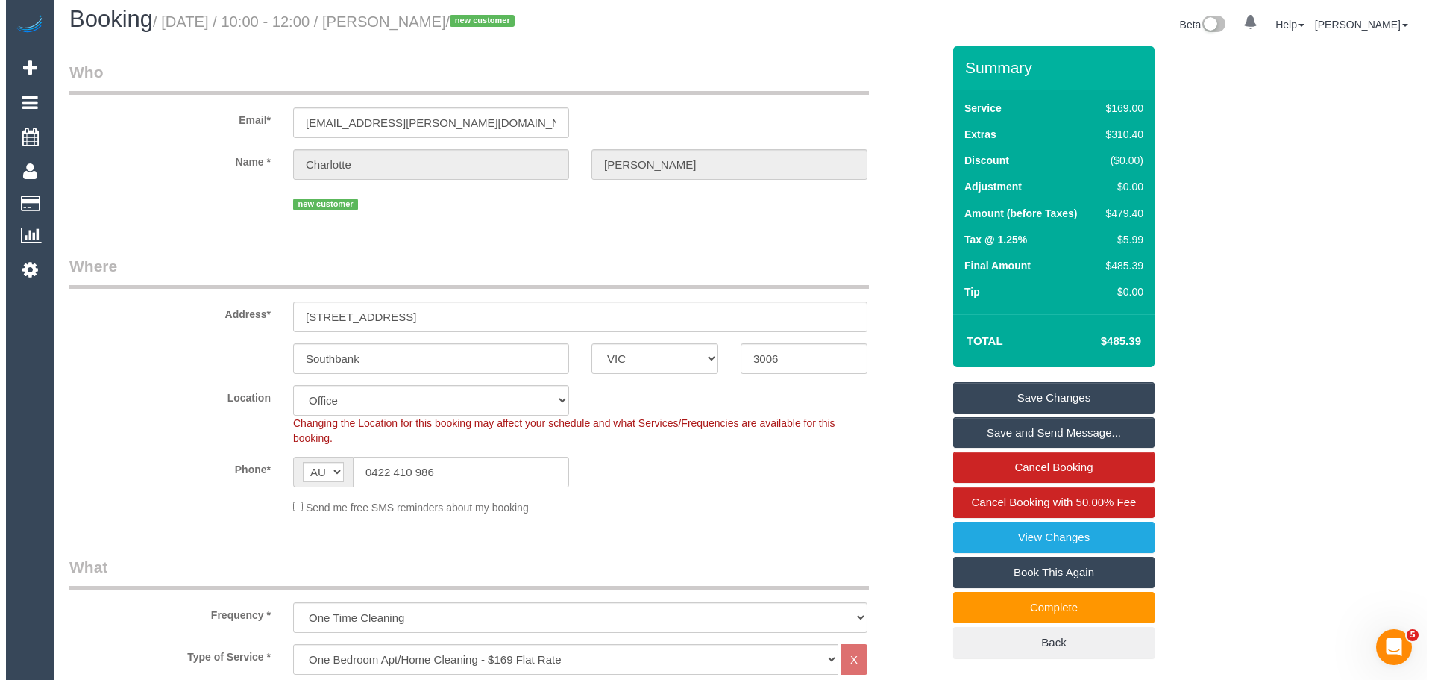
scroll to position [0, 0]
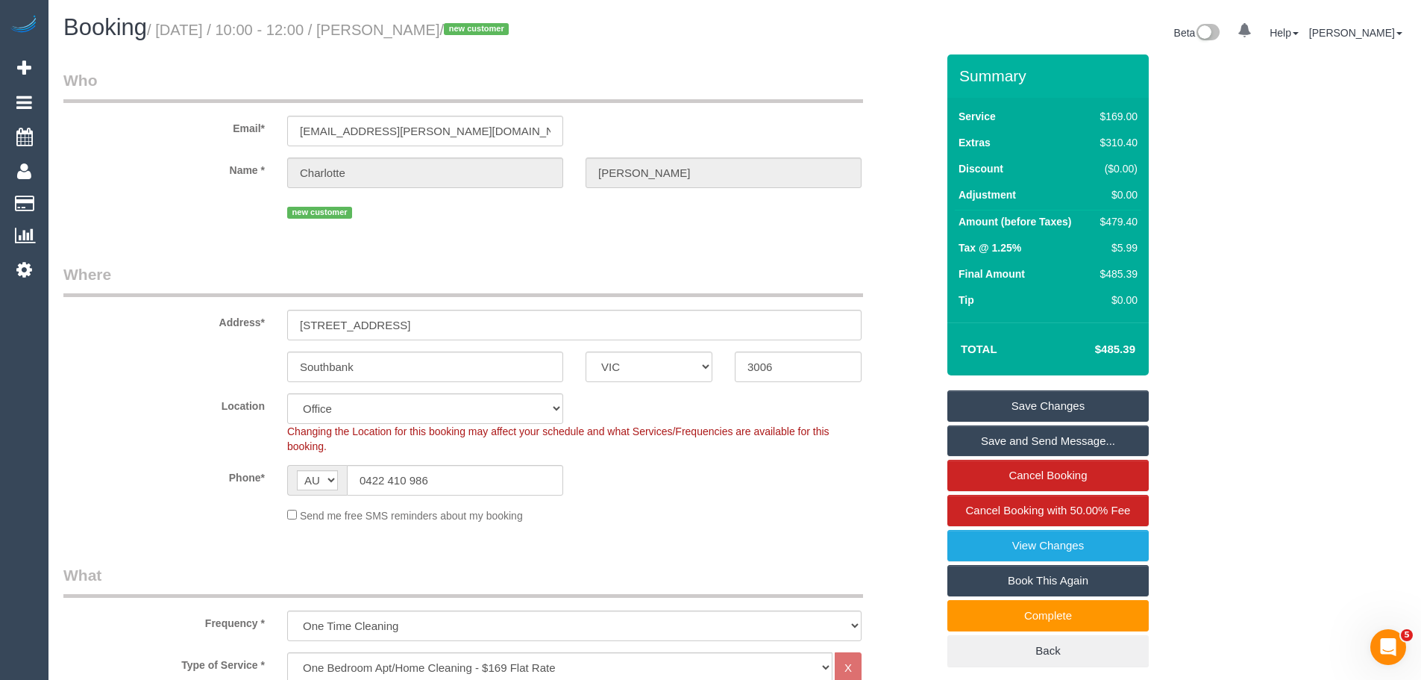
click at [1026, 404] on link "Save Changes" at bounding box center [1047, 405] width 201 height 31
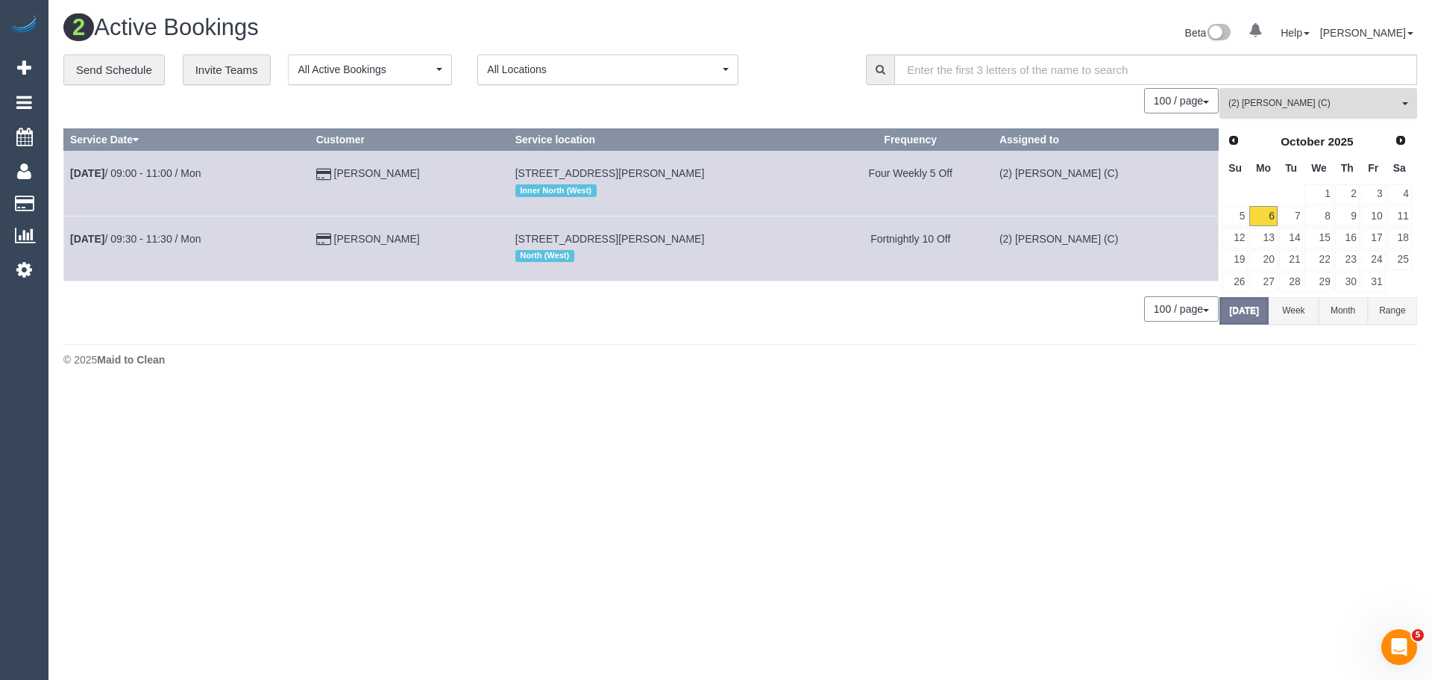
click at [1287, 98] on span "(2) [PERSON_NAME] (C)" at bounding box center [1313, 103] width 170 height 13
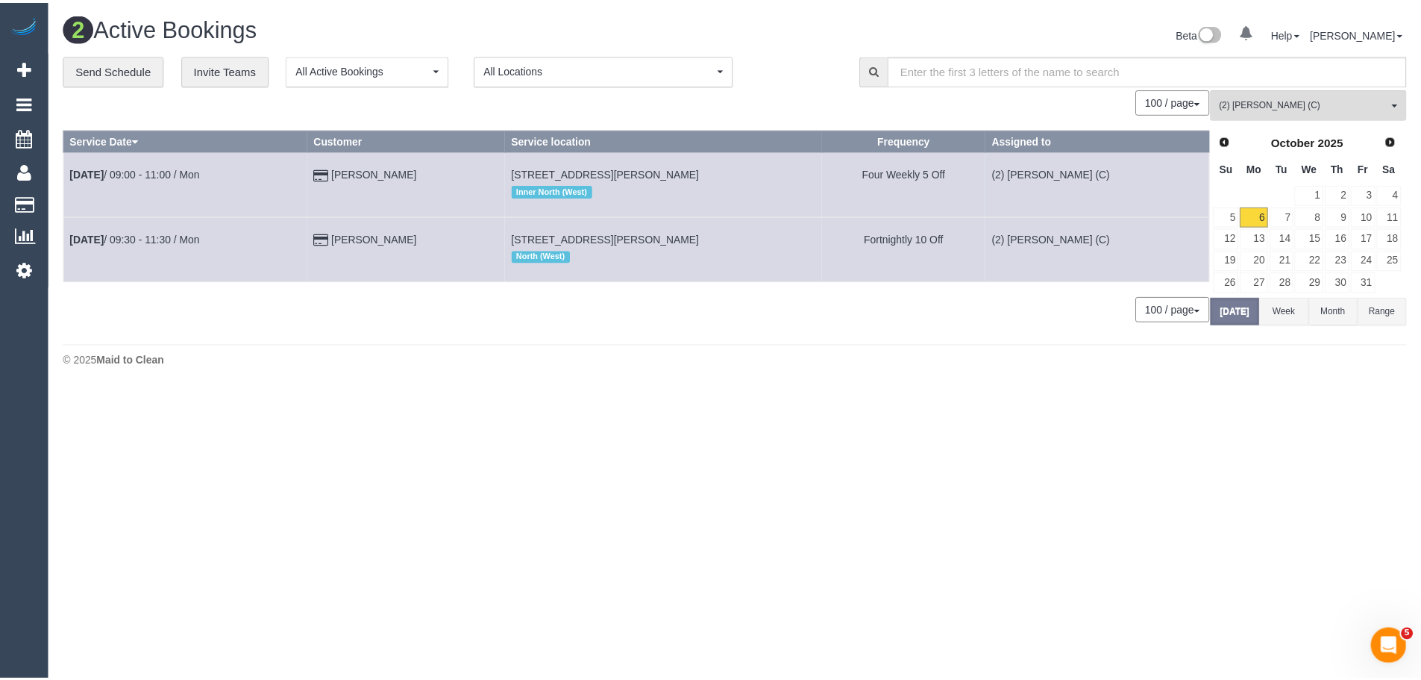
scroll to position [853, 0]
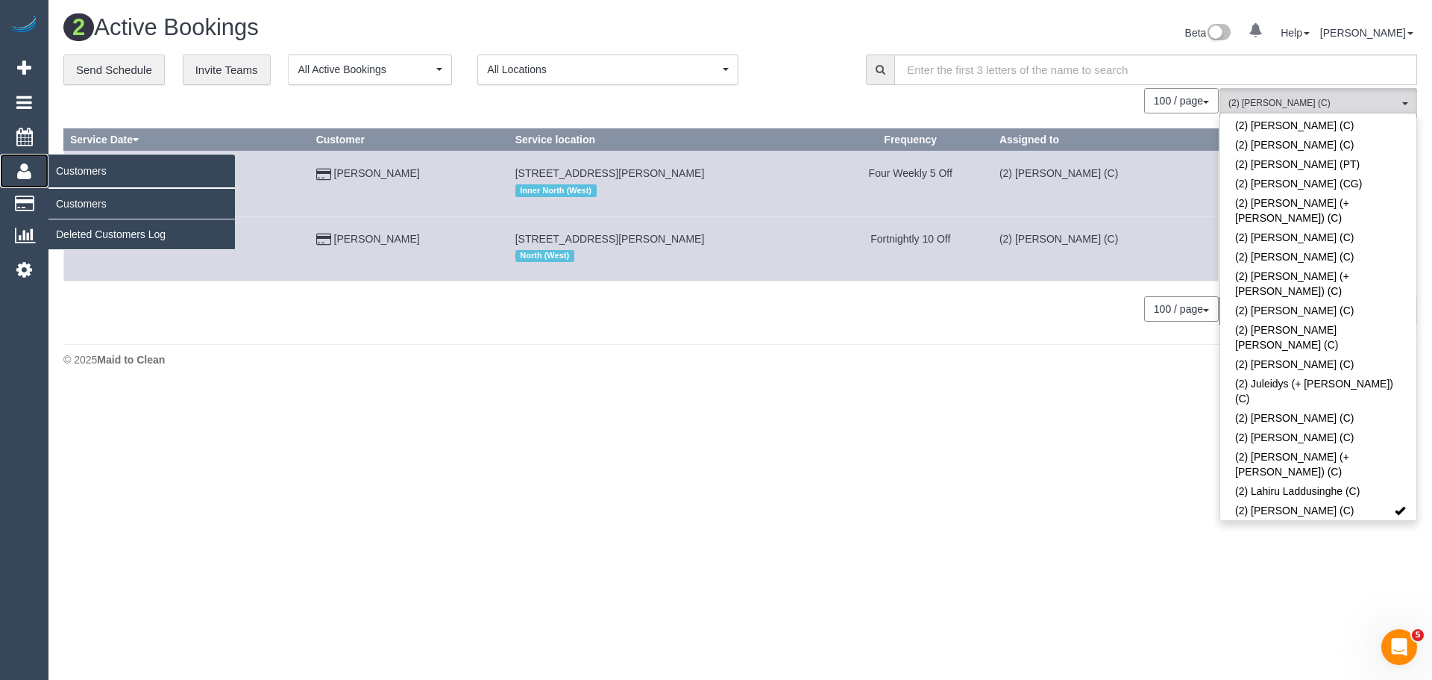
click at [25, 172] on icon at bounding box center [24, 171] width 14 height 18
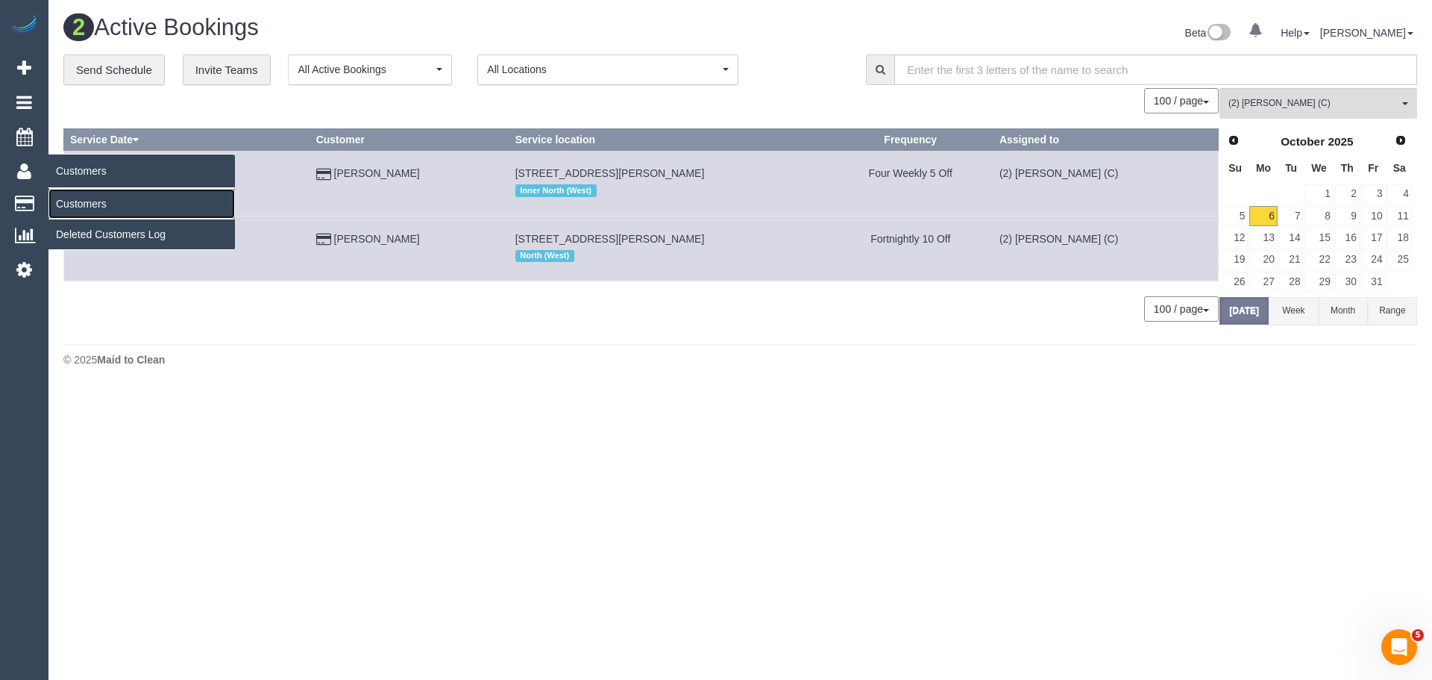
click at [90, 209] on link "Customers" at bounding box center [141, 204] width 186 height 30
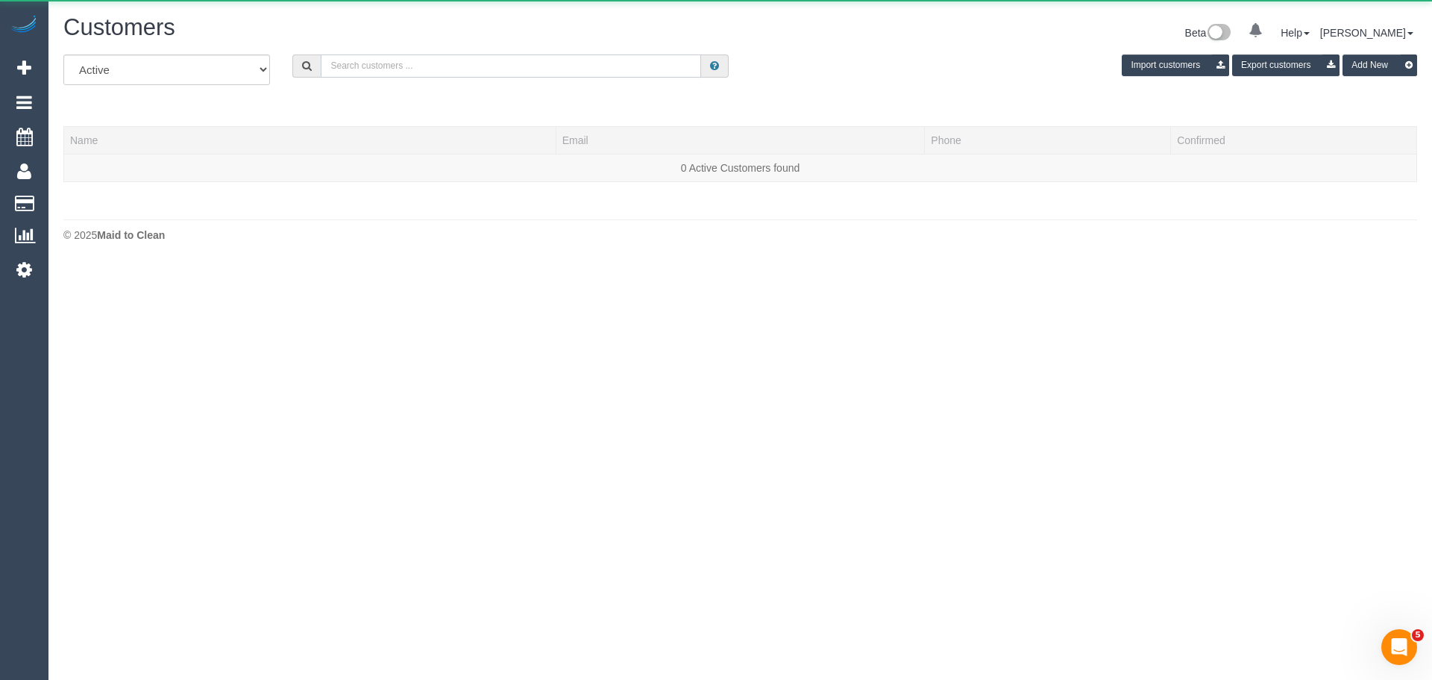
click at [424, 64] on input "text" at bounding box center [511, 65] width 380 height 23
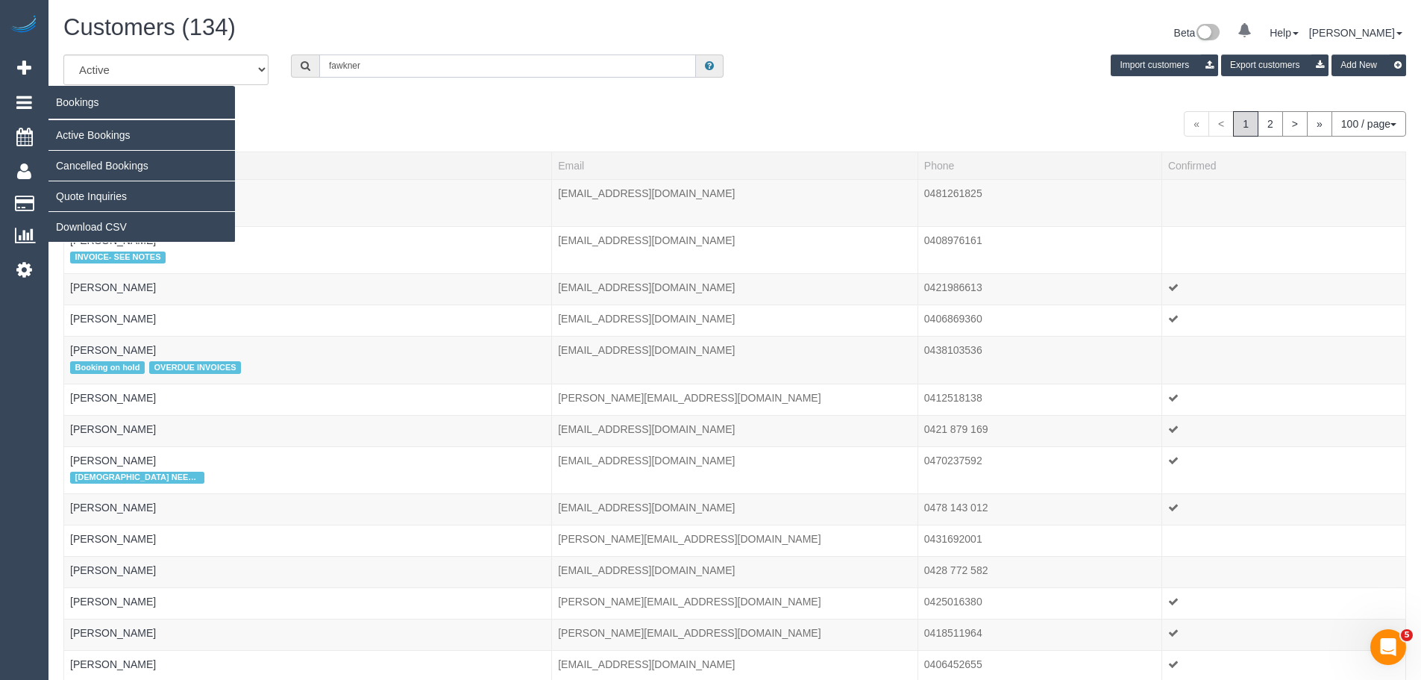
type input "fawkner"
click at [69, 130] on link "Active Bookings" at bounding box center [141, 135] width 186 height 30
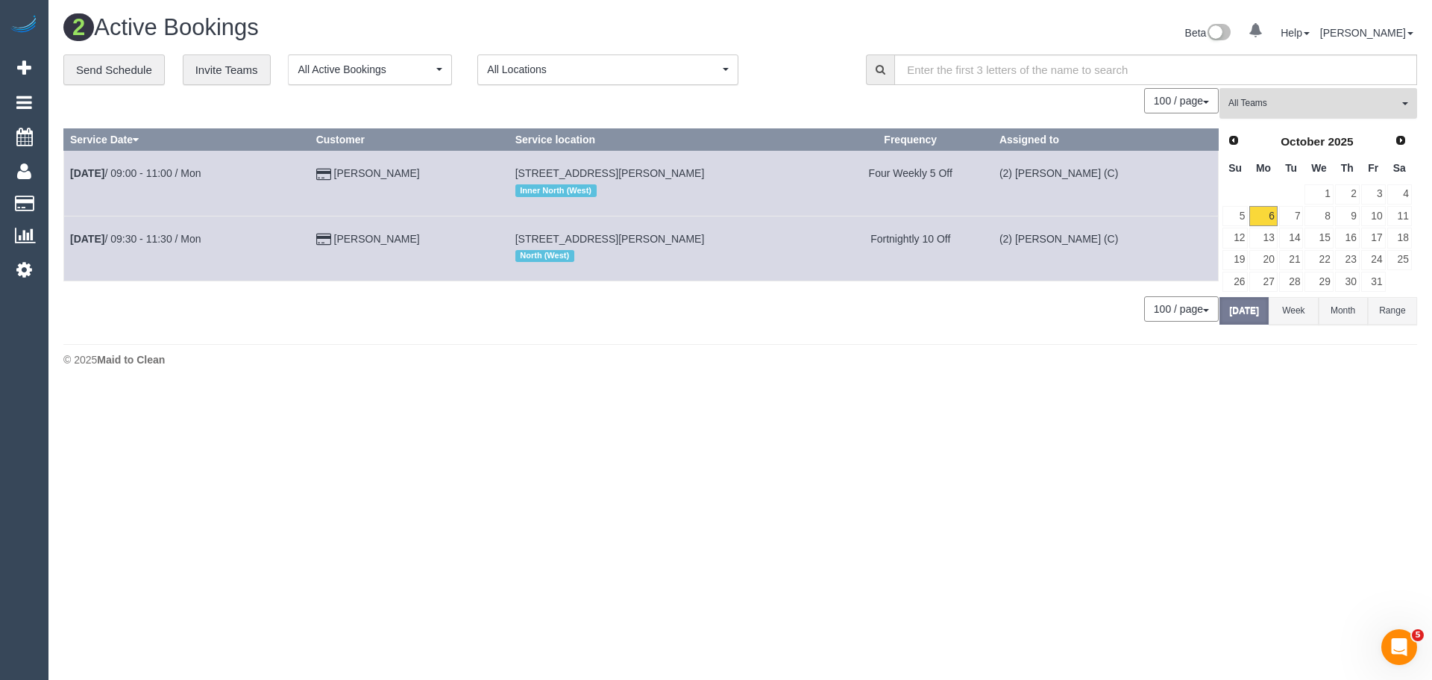
click at [1285, 105] on span "All Teams" at bounding box center [1313, 103] width 170 height 13
click at [1287, 124] on link "Remove Team Filters" at bounding box center [1318, 126] width 196 height 19
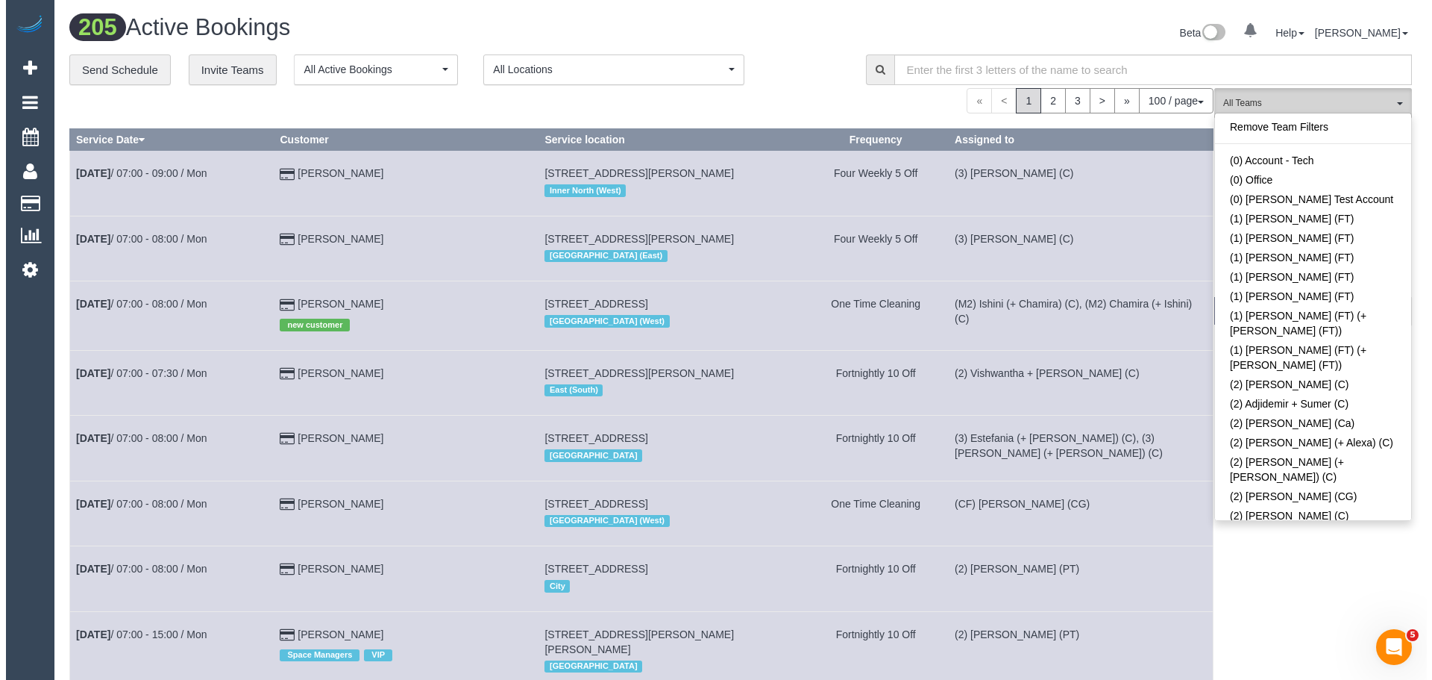
scroll to position [1337, 0]
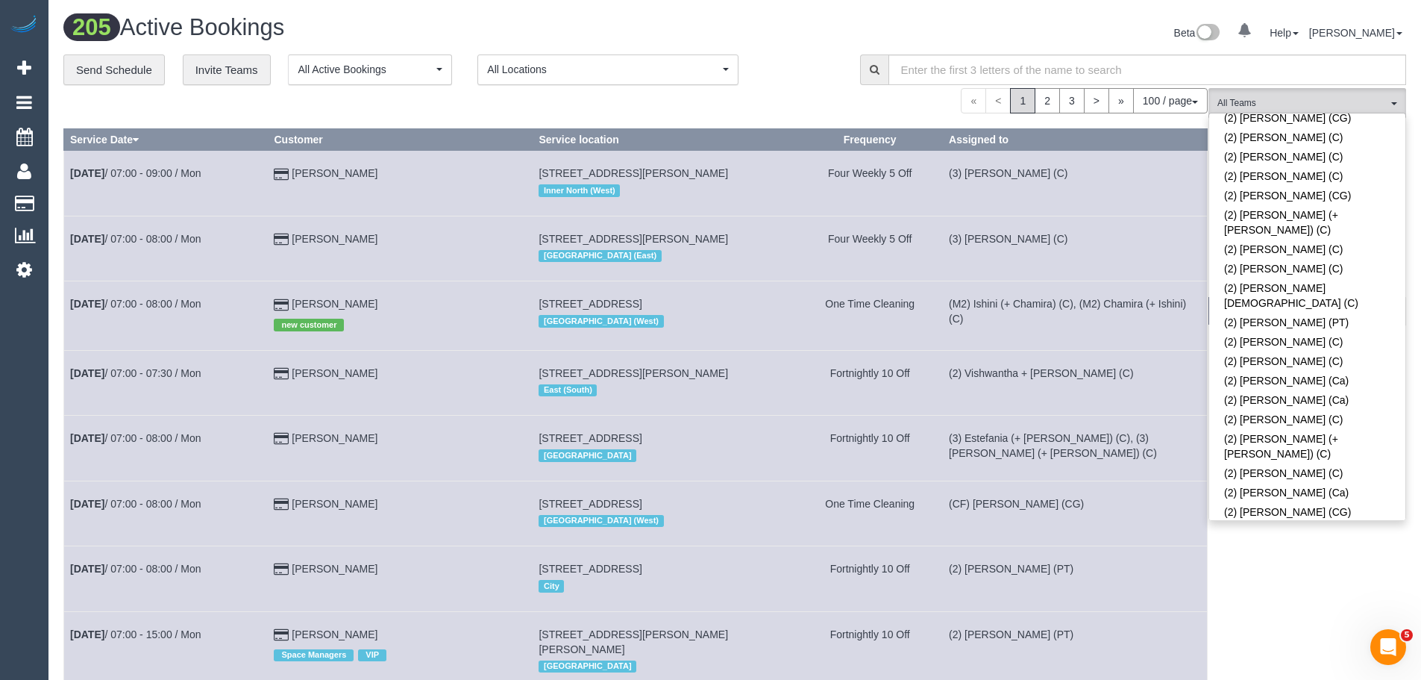
click at [1323, 560] on link "(2) Uzair Saleem (C)" at bounding box center [1307, 569] width 196 height 19
click at [1285, 91] on button "(2) Uzair Saleem (C) All Teams" at bounding box center [1307, 103] width 198 height 31
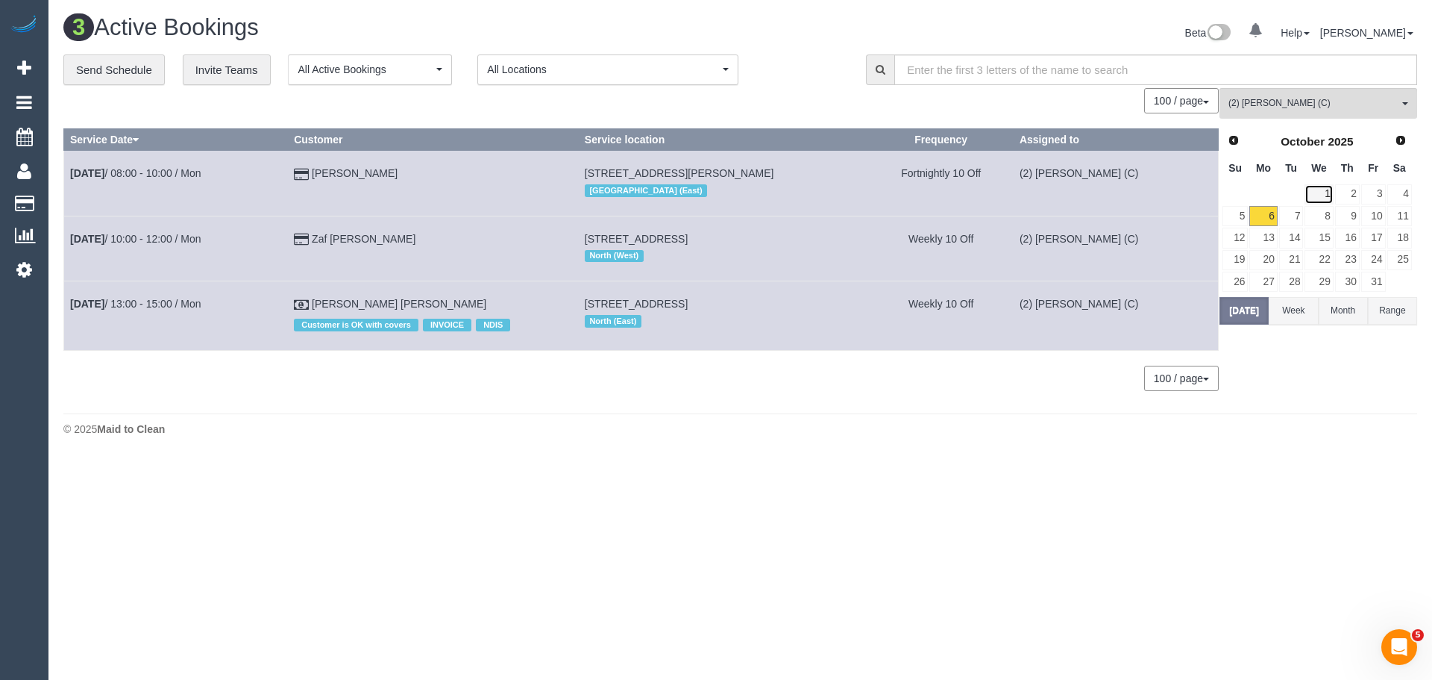
click at [1321, 199] on link "1" at bounding box center [1319, 194] width 28 height 20
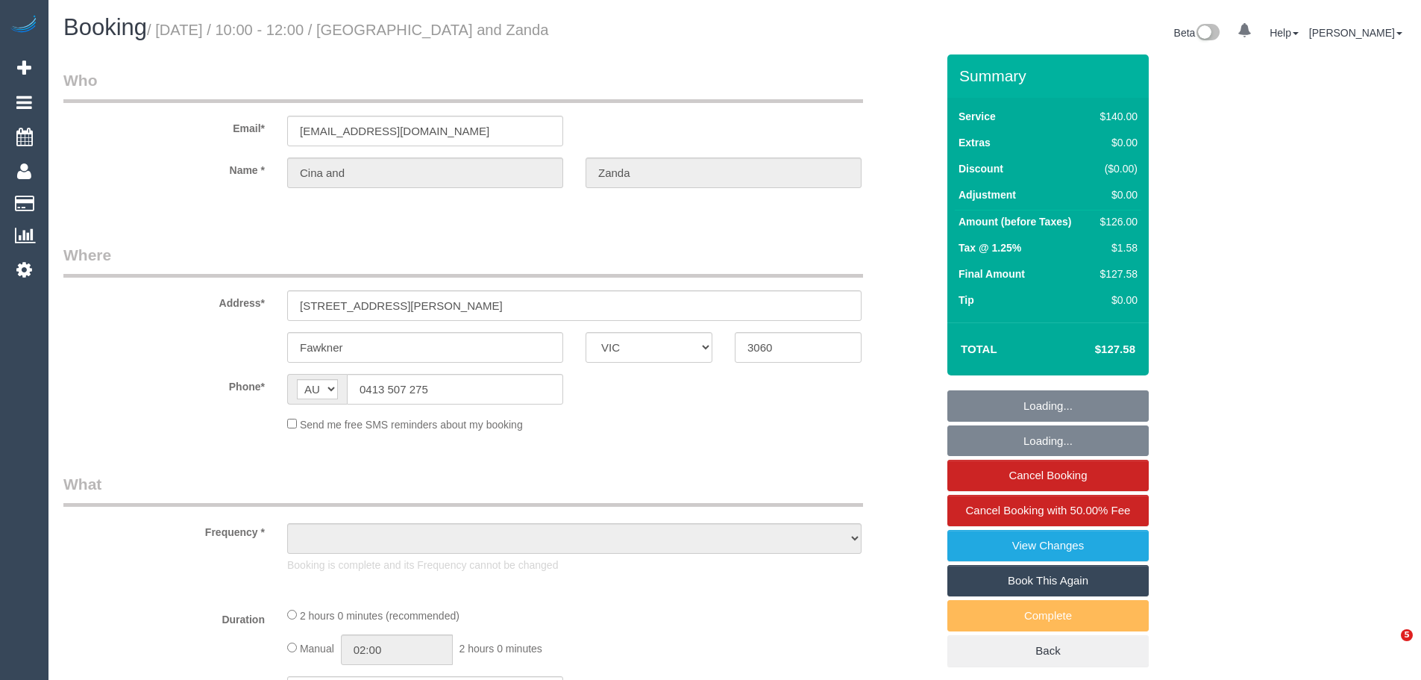
select select "VIC"
select select "string:stripe-pm_1RbCN62GScqysDRV4q0fQHjd"
select select "number:27"
select select "number:14"
select select "number:19"
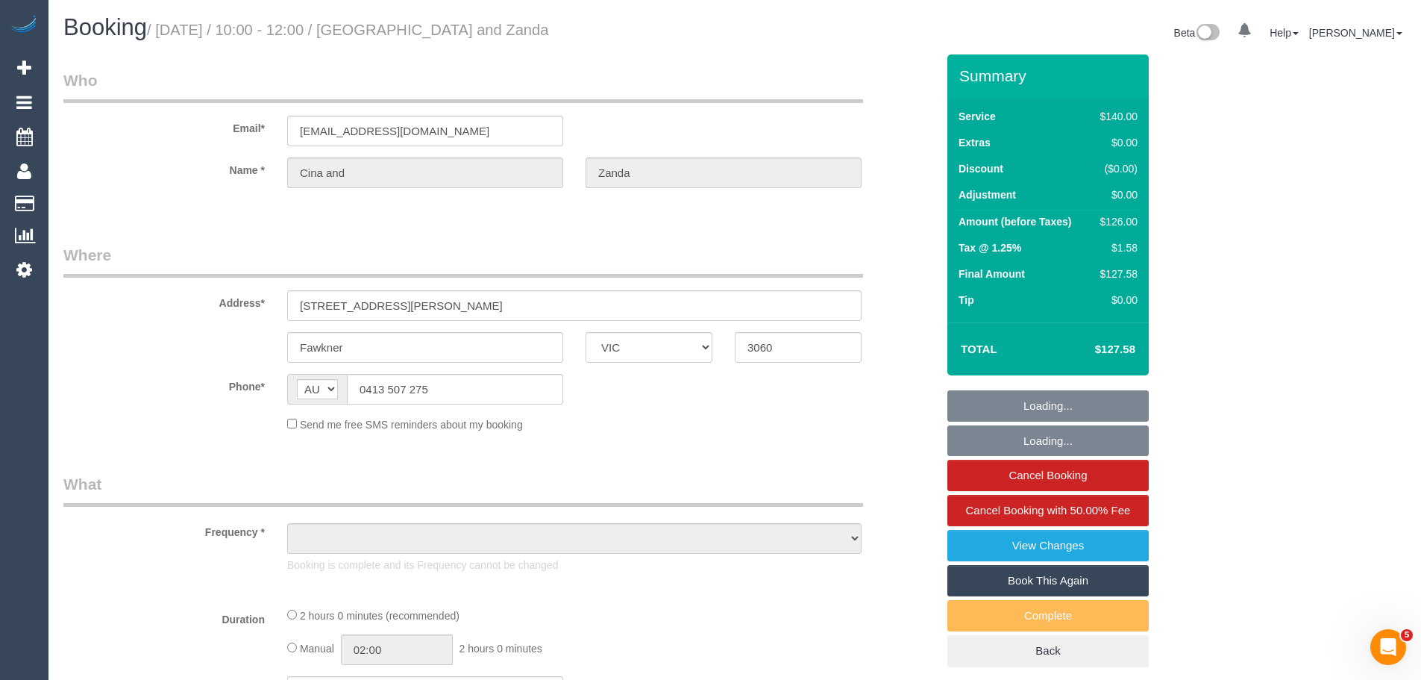
select select "number:25"
select select "number:34"
select select "number:11"
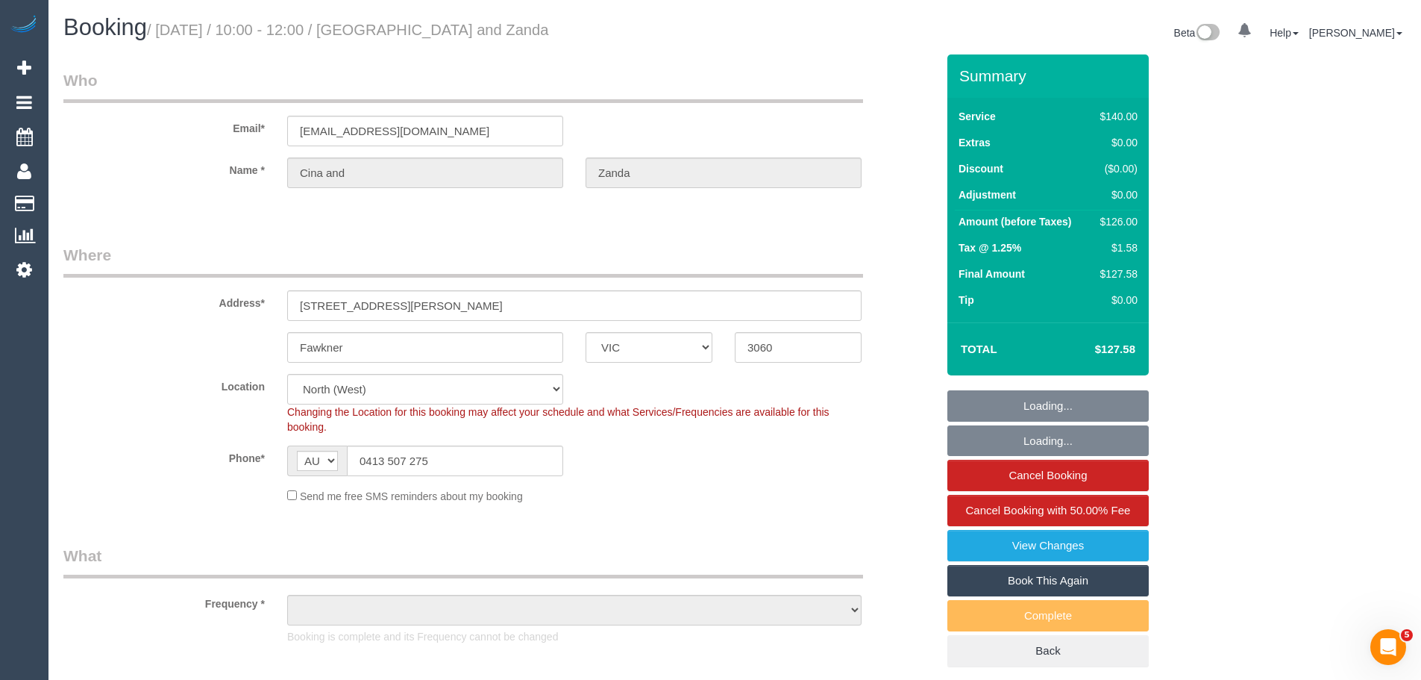
select select "object:1550"
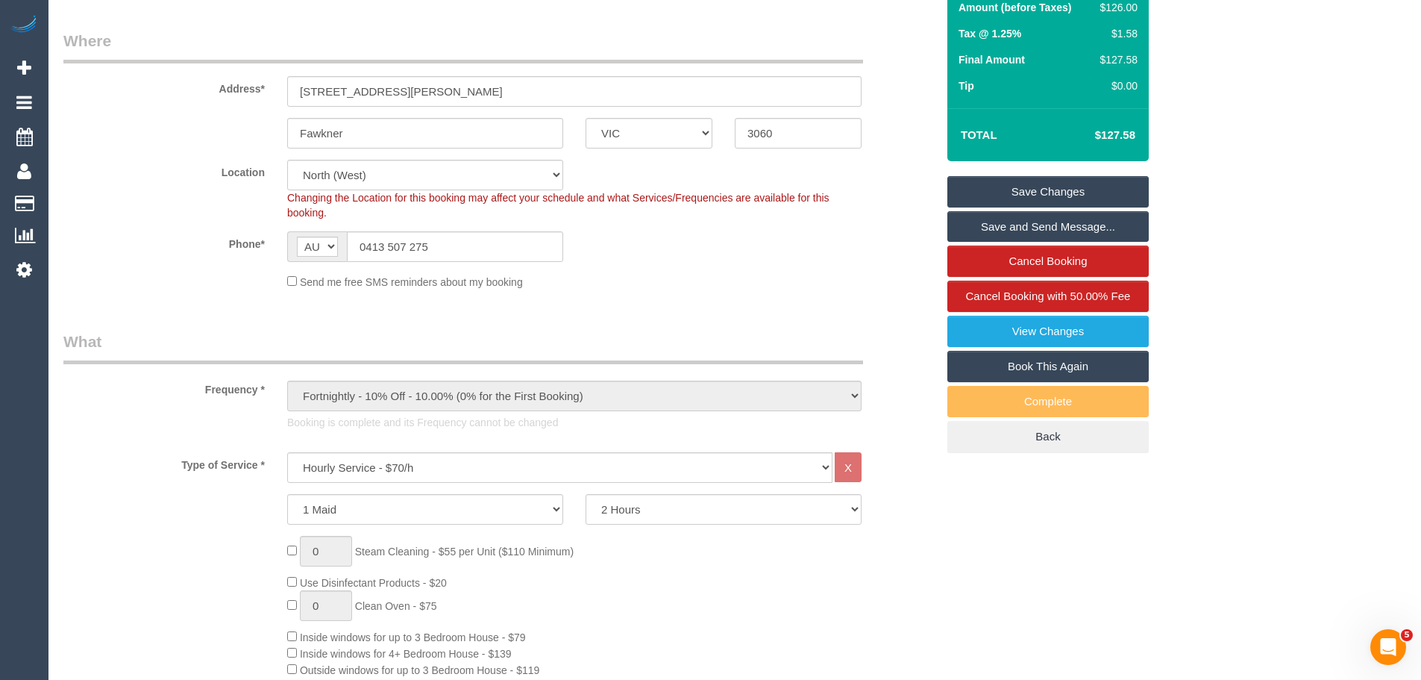
scroll to position [75, 0]
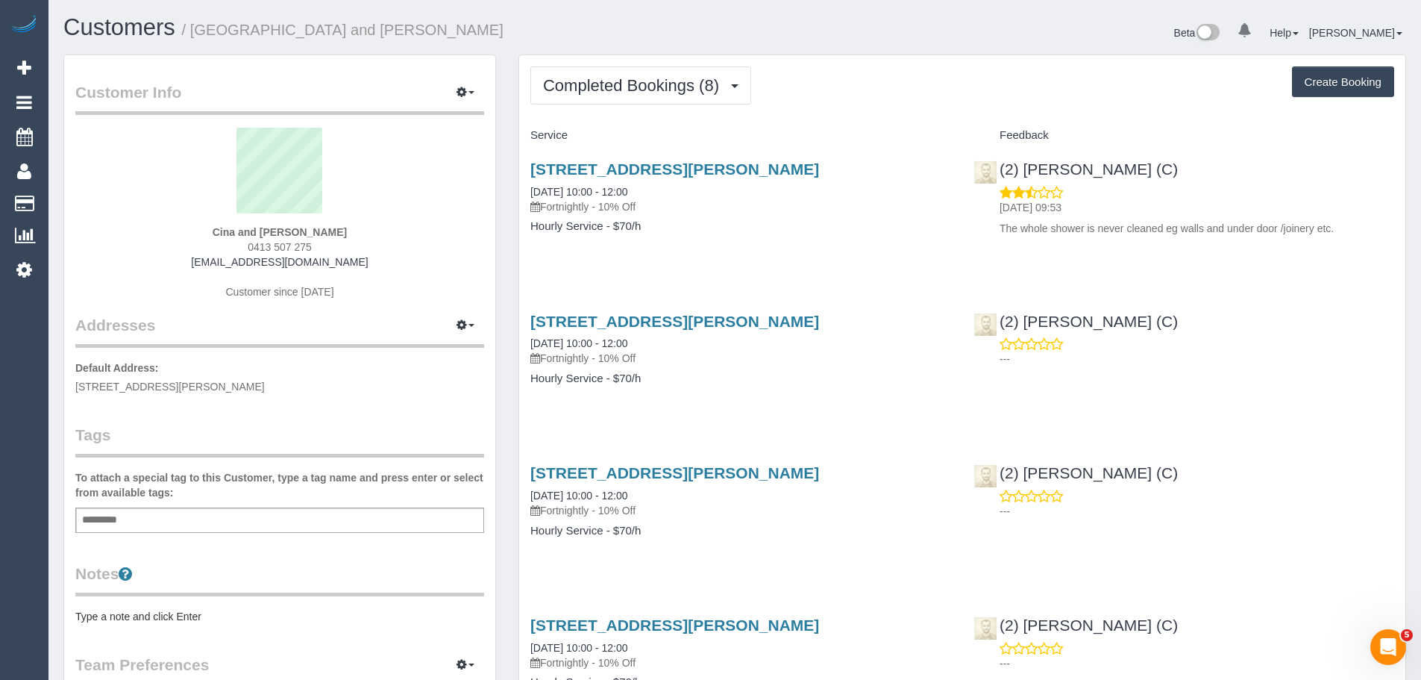
drag, startPoint x: 1369, startPoint y: 230, endPoint x: 991, endPoint y: 249, distance: 378.7
click at [993, 248] on div "[STREET_ADDRESS][PERSON_NAME] [DATE] 10:00 - 12:00 Fortnightly - 10% Off Hourly…" at bounding box center [962, 205] width 886 height 115
click at [979, 252] on div "[STREET_ADDRESS][PERSON_NAME] [DATE] 10:00 - 12:00 Fortnightly - 10% Off Hourly…" at bounding box center [962, 205] width 886 height 115
drag, startPoint x: 351, startPoint y: 269, endPoint x: 211, endPoint y: 259, distance: 140.6
click at [211, 259] on div "Cina and Zanda 0413 507 275 cinahossack@gmail.com Customer since 2018" at bounding box center [279, 221] width 409 height 186
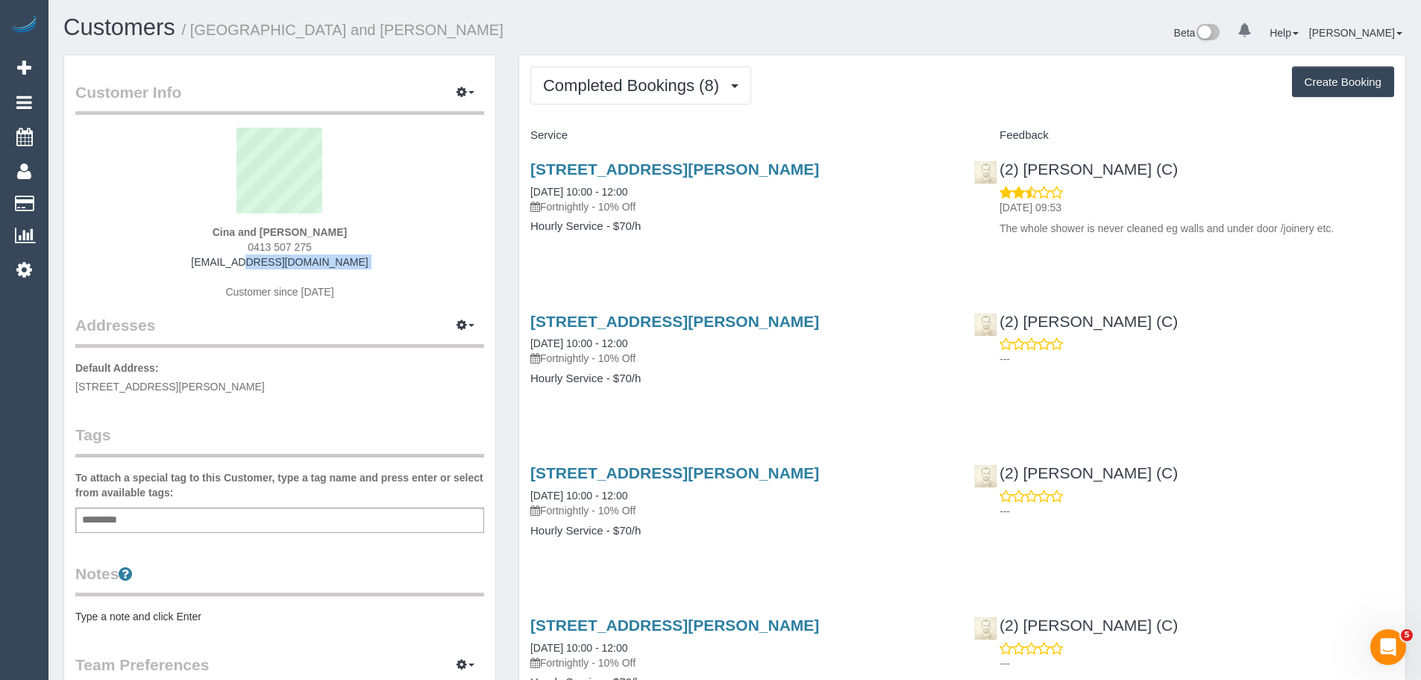
copy div "cinahossack@gmail.com"
drag, startPoint x: 213, startPoint y: 230, endPoint x: 351, endPoint y: 237, distance: 138.2
click at [351, 237] on div "Cina and Zanda 0413 507 275 cinahossack@gmail.com Customer since 2018" at bounding box center [279, 221] width 409 height 186
drag, startPoint x: 988, startPoint y: 230, endPoint x: 1355, endPoint y: 247, distance: 367.4
click at [1355, 247] on div "34 Edward St, Fawkner, VIC 3060 01/10/2025 10:00 - 12:00 Fortnightly - 10% Off …" at bounding box center [962, 205] width 886 height 115
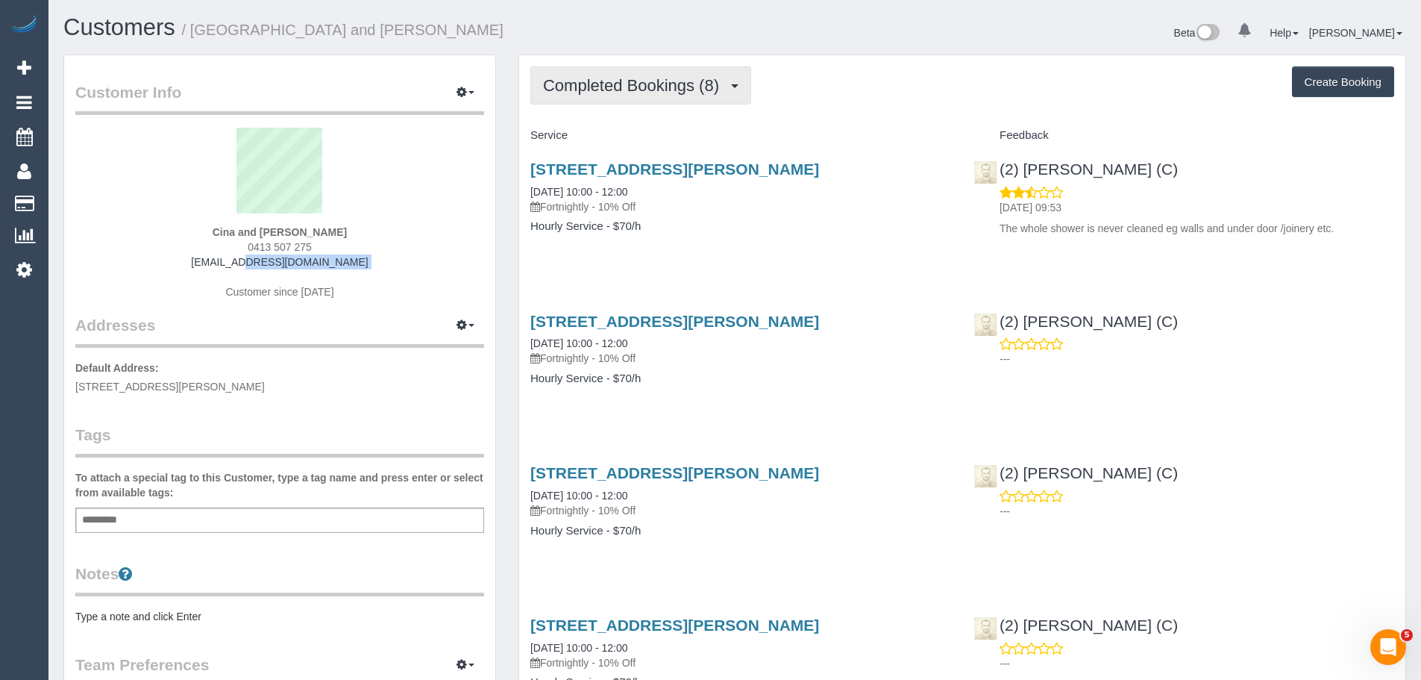
click at [714, 90] on span "Completed Bookings (8)" at bounding box center [634, 85] width 183 height 19
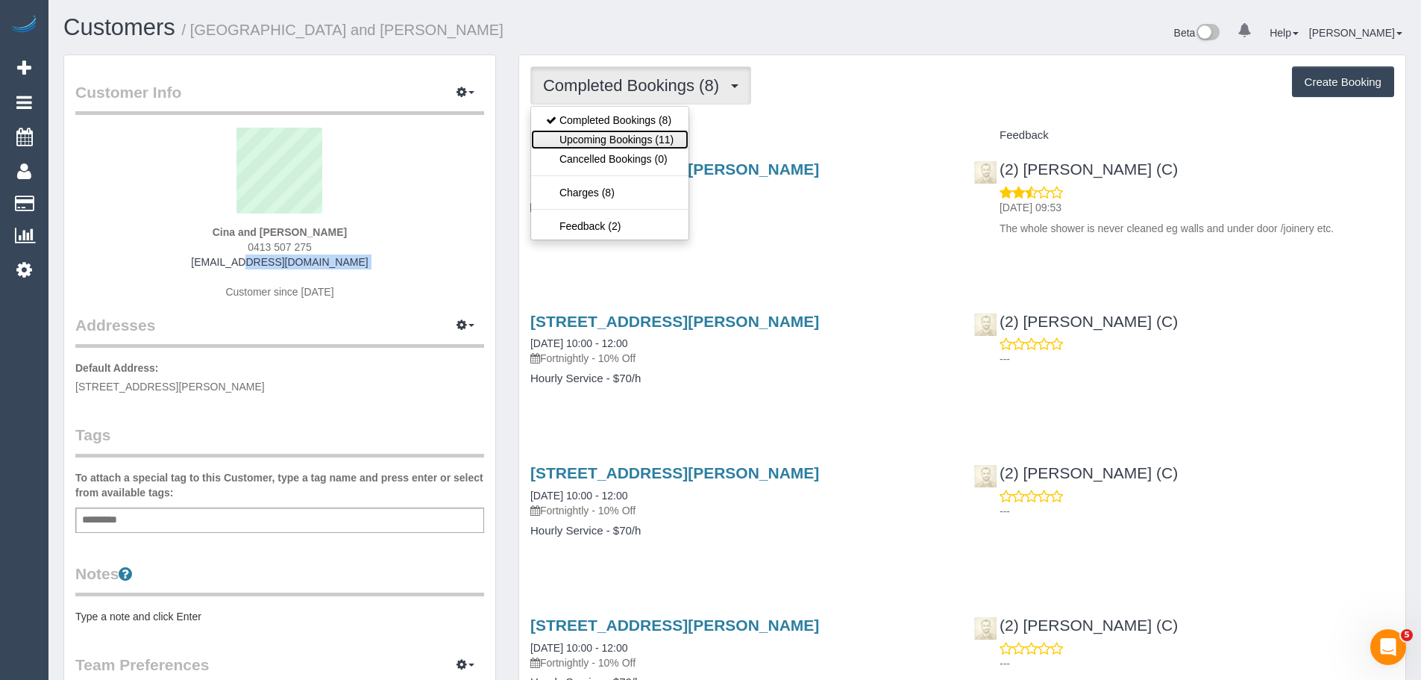
click at [659, 142] on link "Upcoming Bookings (11)" at bounding box center [609, 139] width 157 height 19
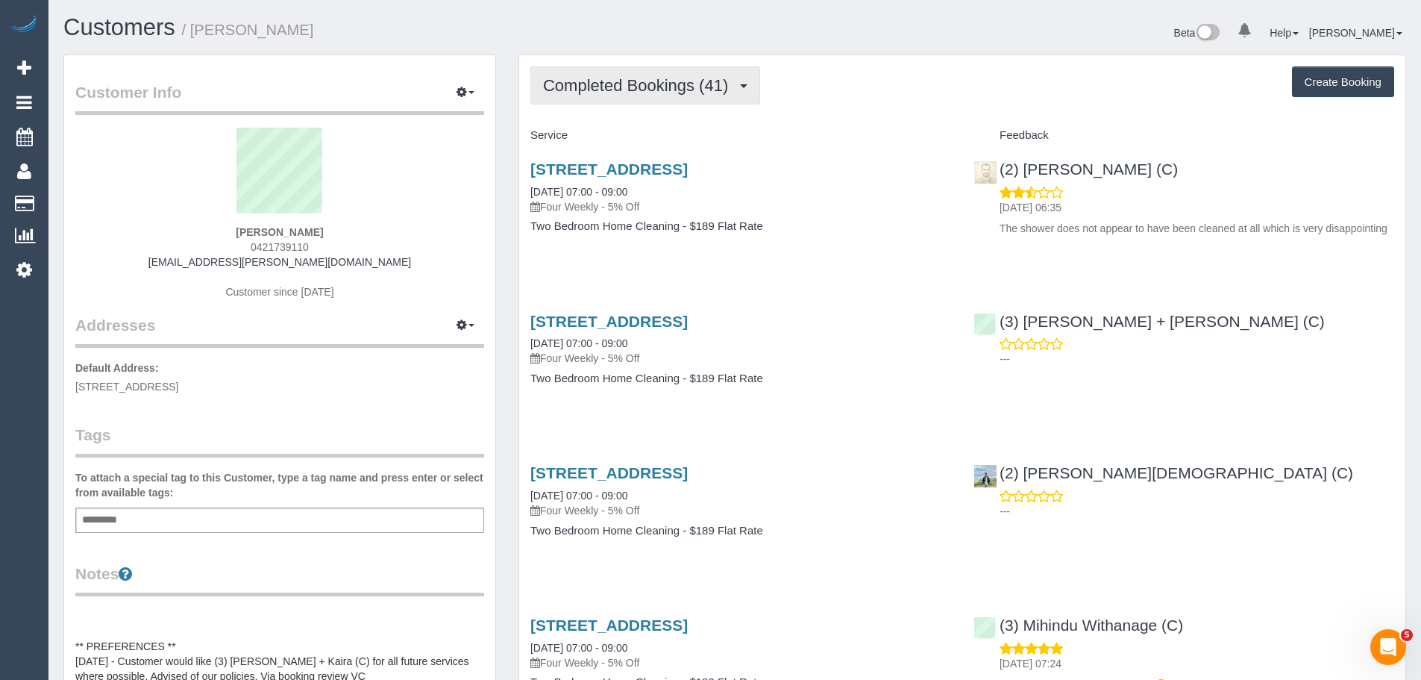
click at [673, 85] on span "Completed Bookings (41)" at bounding box center [639, 85] width 192 height 19
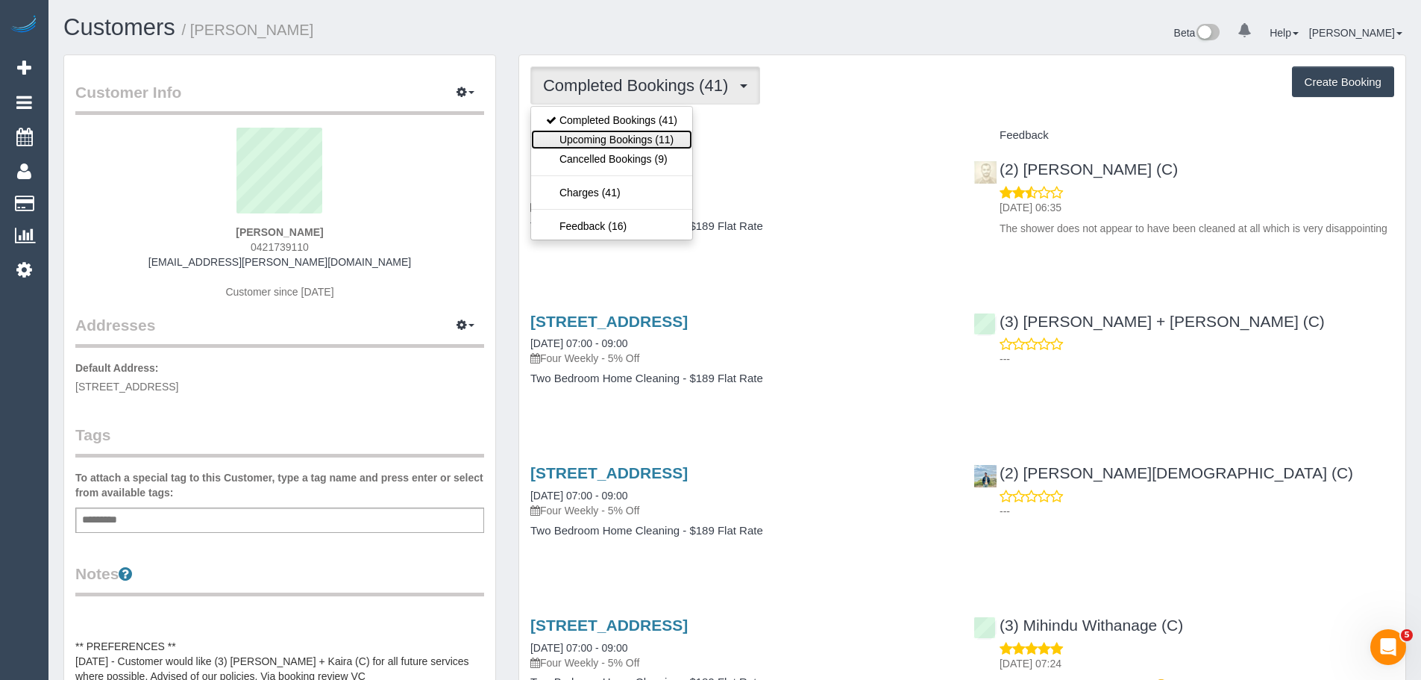
click at [662, 131] on link "Upcoming Bookings (11)" at bounding box center [611, 139] width 161 height 19
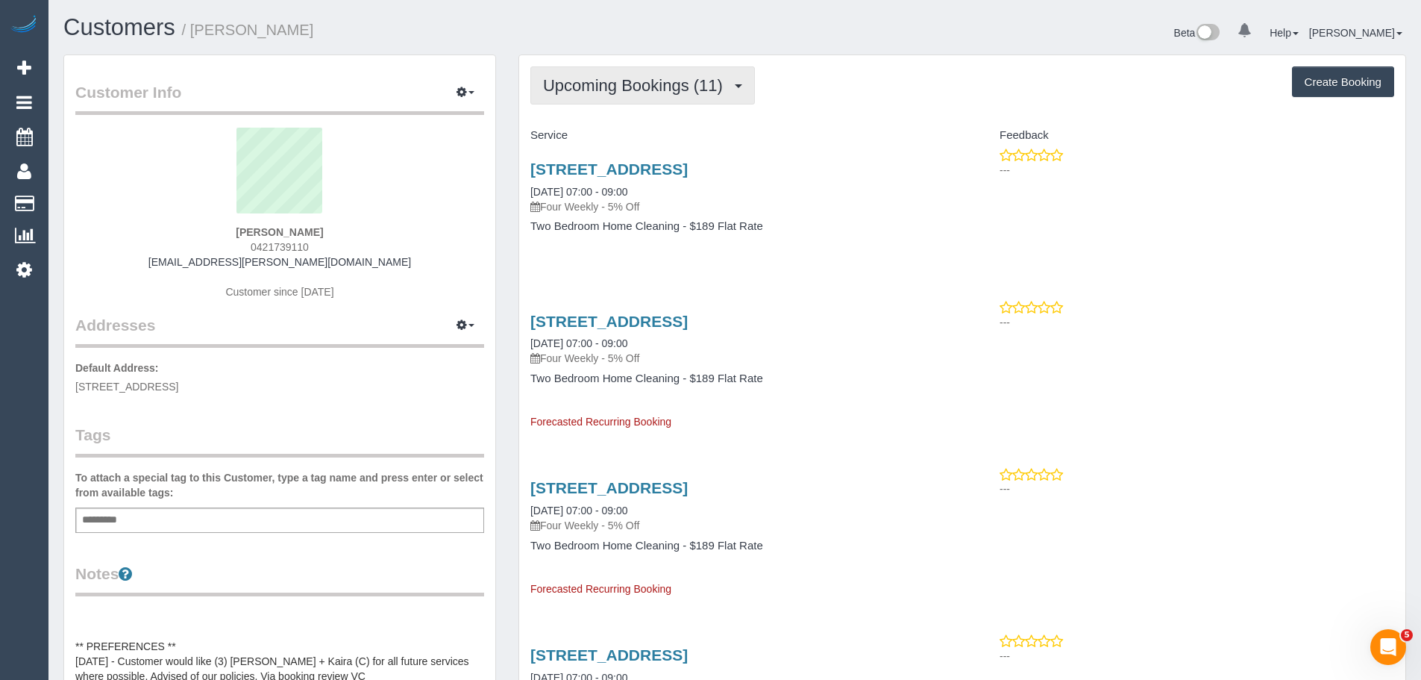
click at [639, 74] on button "Upcoming Bookings (11)" at bounding box center [642, 85] width 225 height 38
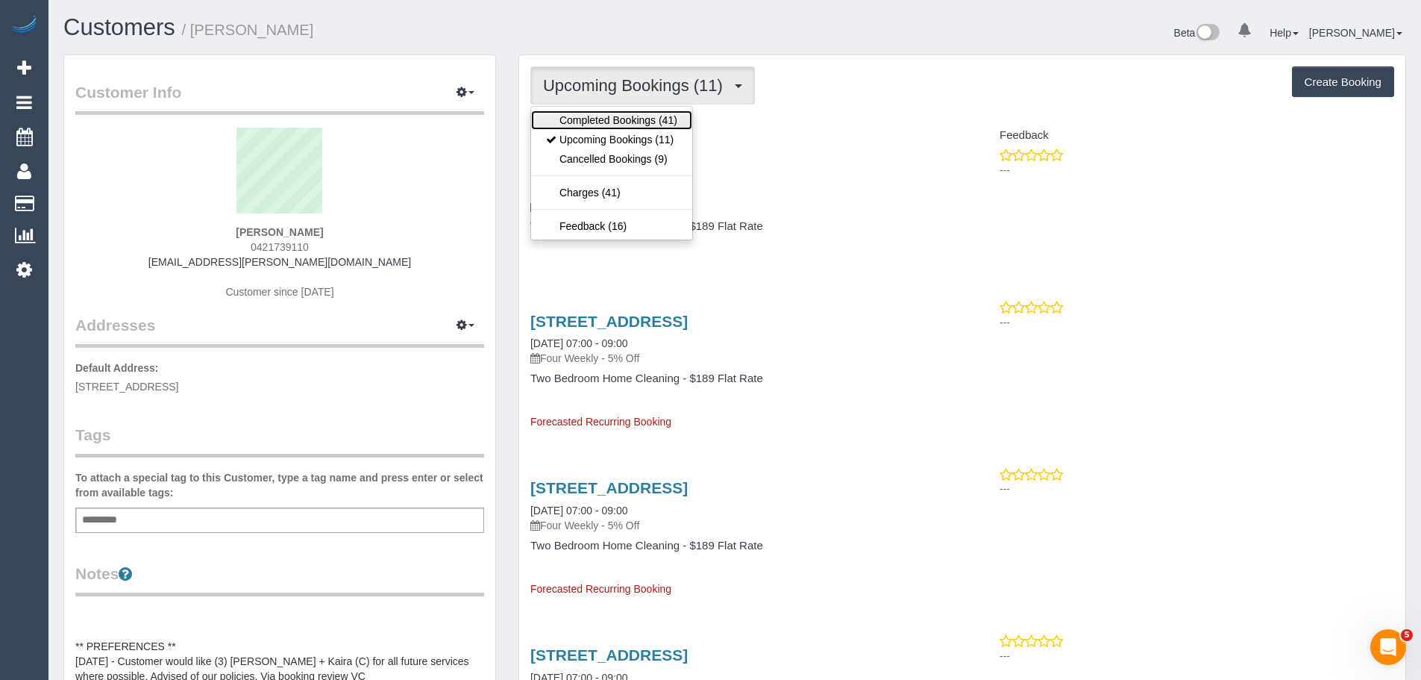
click at [624, 110] on link "Completed Bookings (41)" at bounding box center [611, 119] width 161 height 19
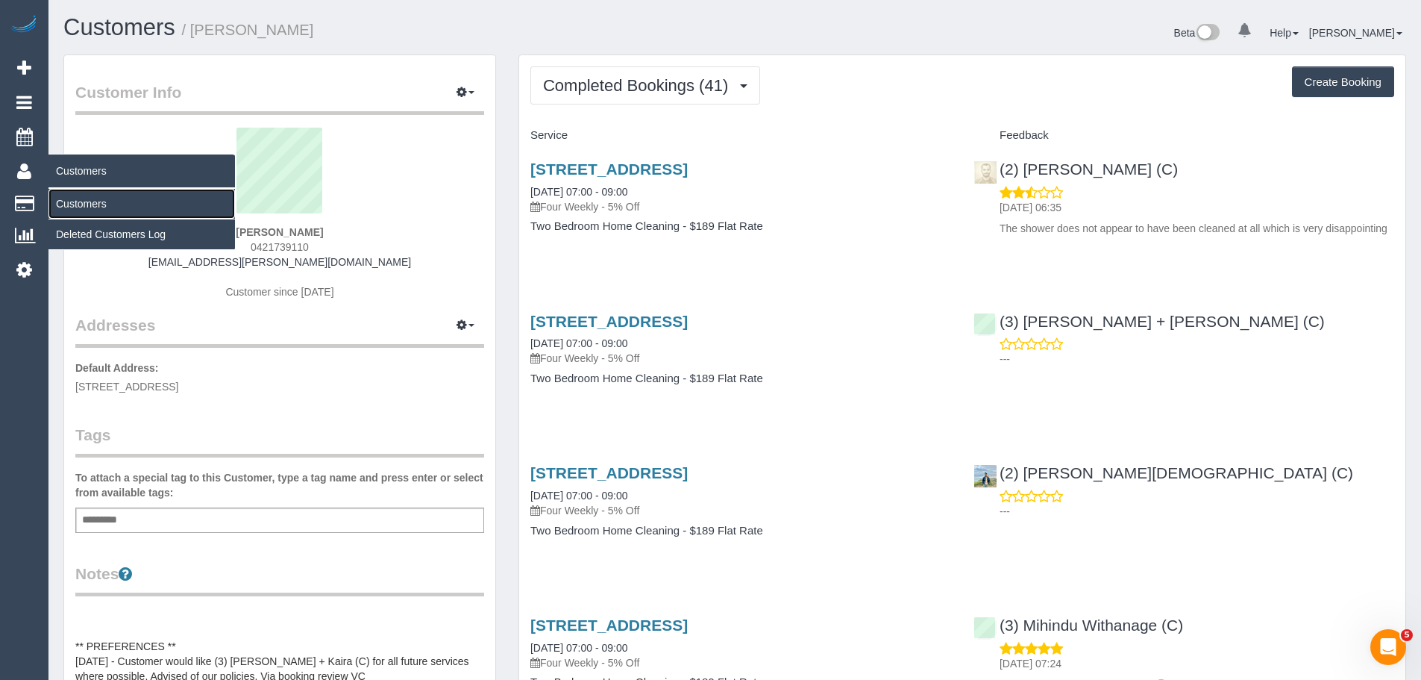
click at [87, 204] on link "Customers" at bounding box center [141, 204] width 186 height 30
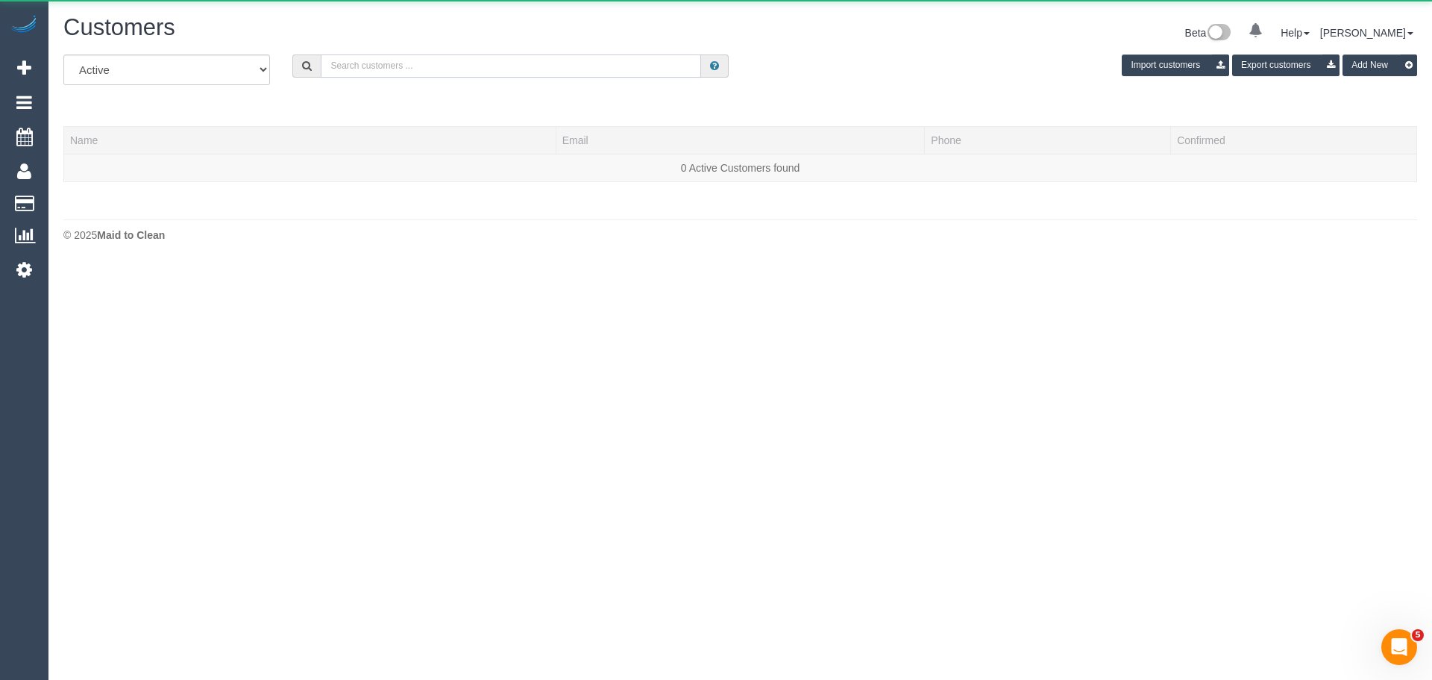
click at [508, 68] on input "text" at bounding box center [511, 65] width 380 height 23
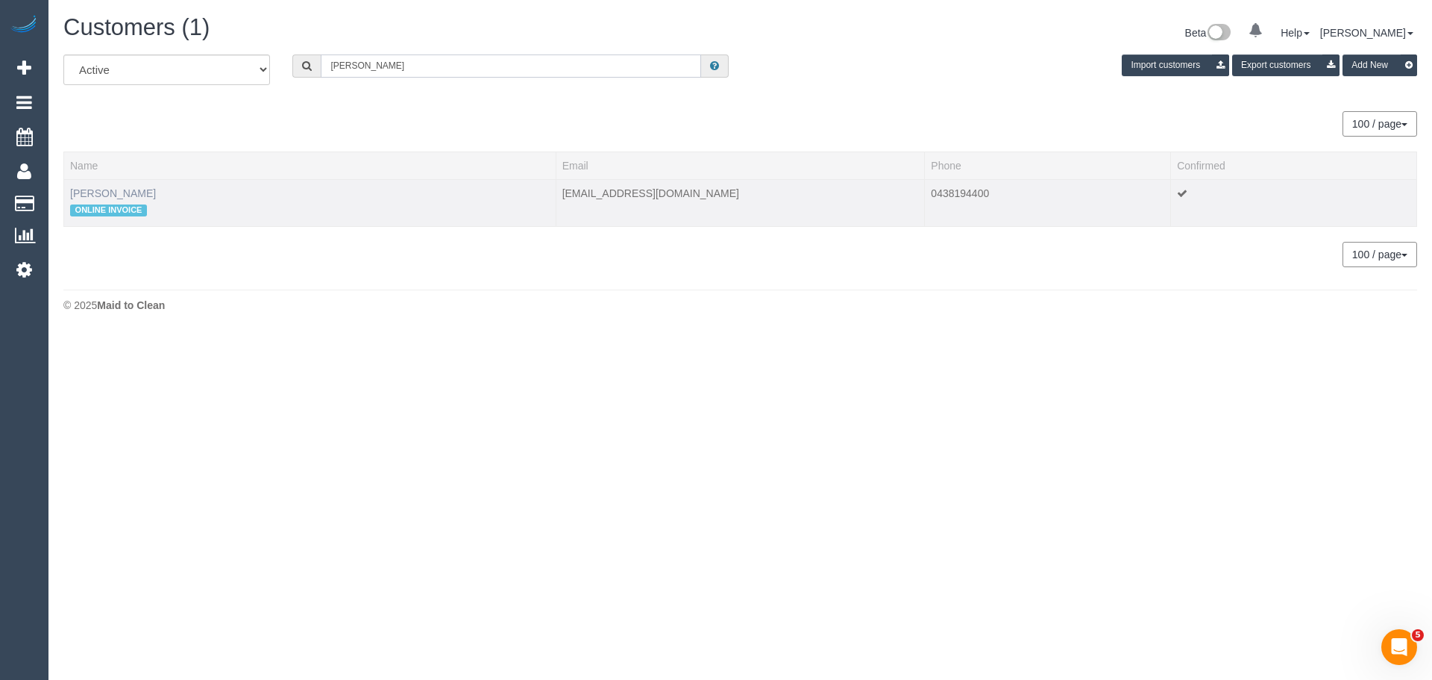
type input "[PERSON_NAME]"
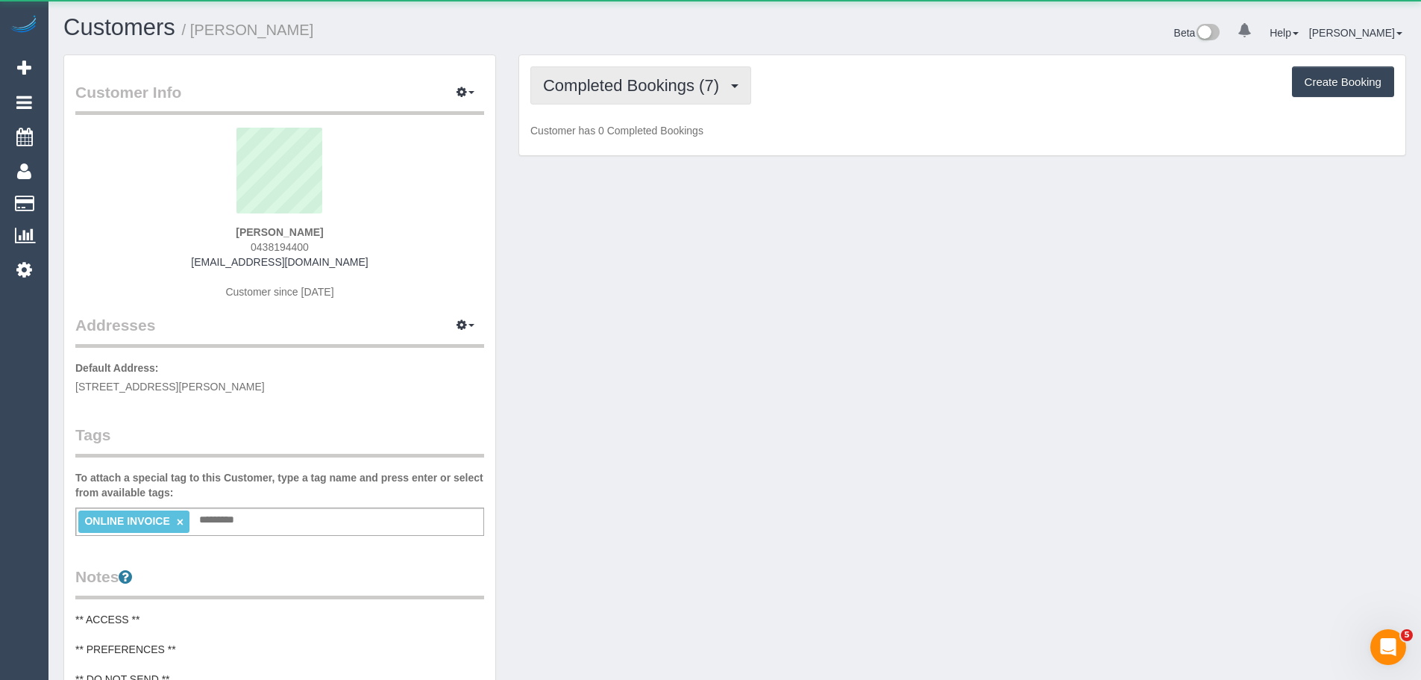
click at [624, 76] on span "Completed Bookings (7)" at bounding box center [634, 85] width 183 height 19
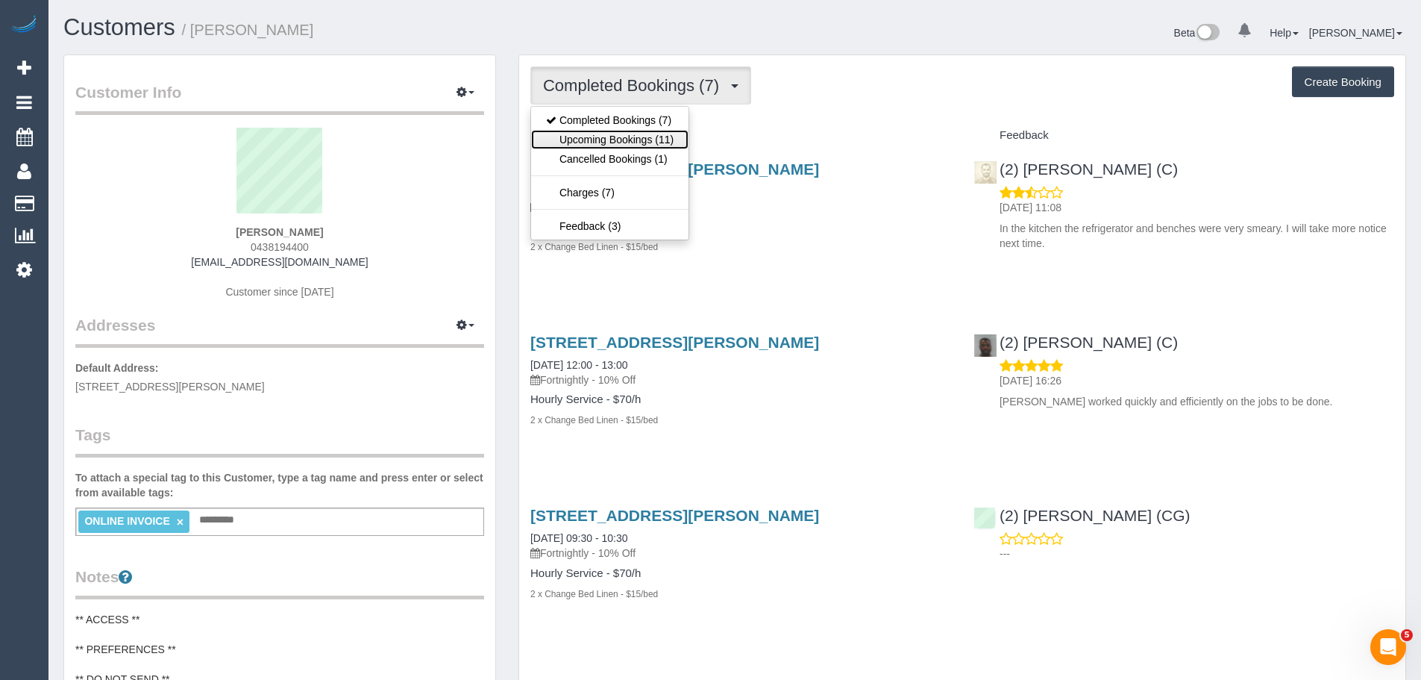
click at [630, 134] on link "Upcoming Bookings (11)" at bounding box center [609, 139] width 157 height 19
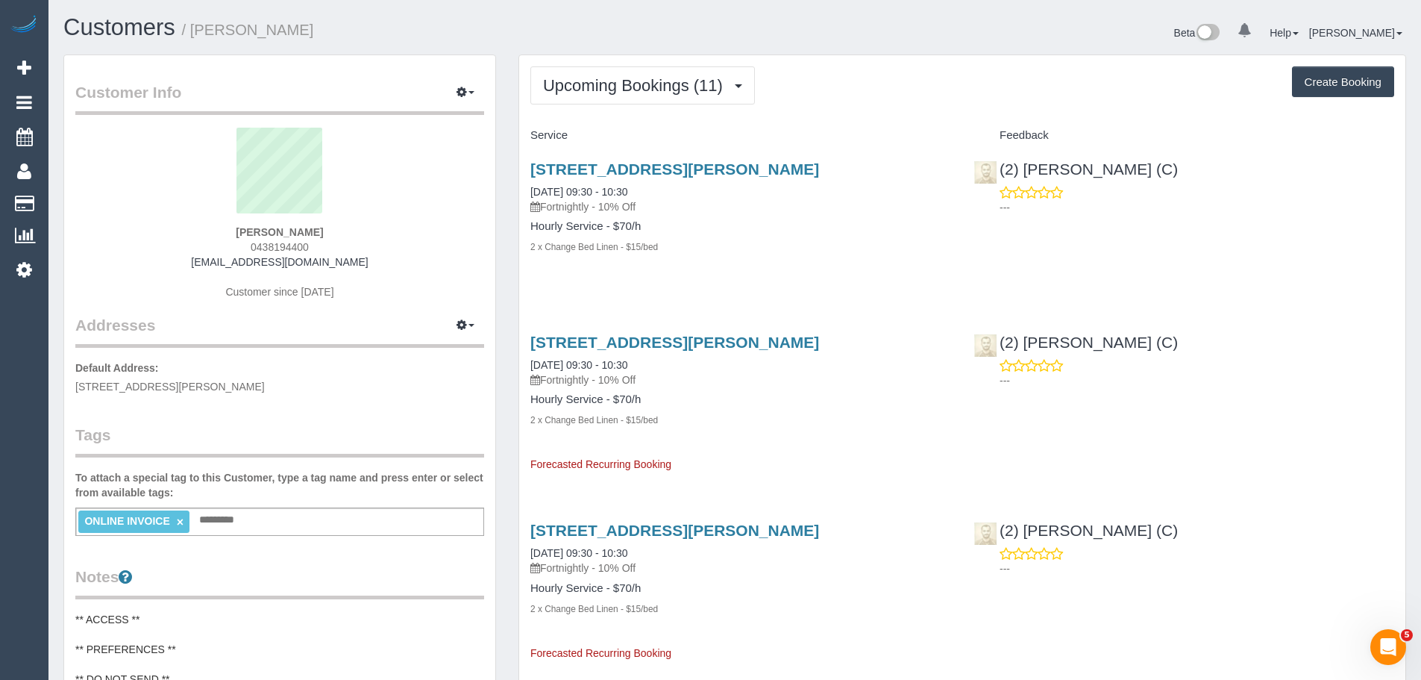
click at [568, 83] on span "Upcoming Bookings (11)" at bounding box center [636, 85] width 187 height 19
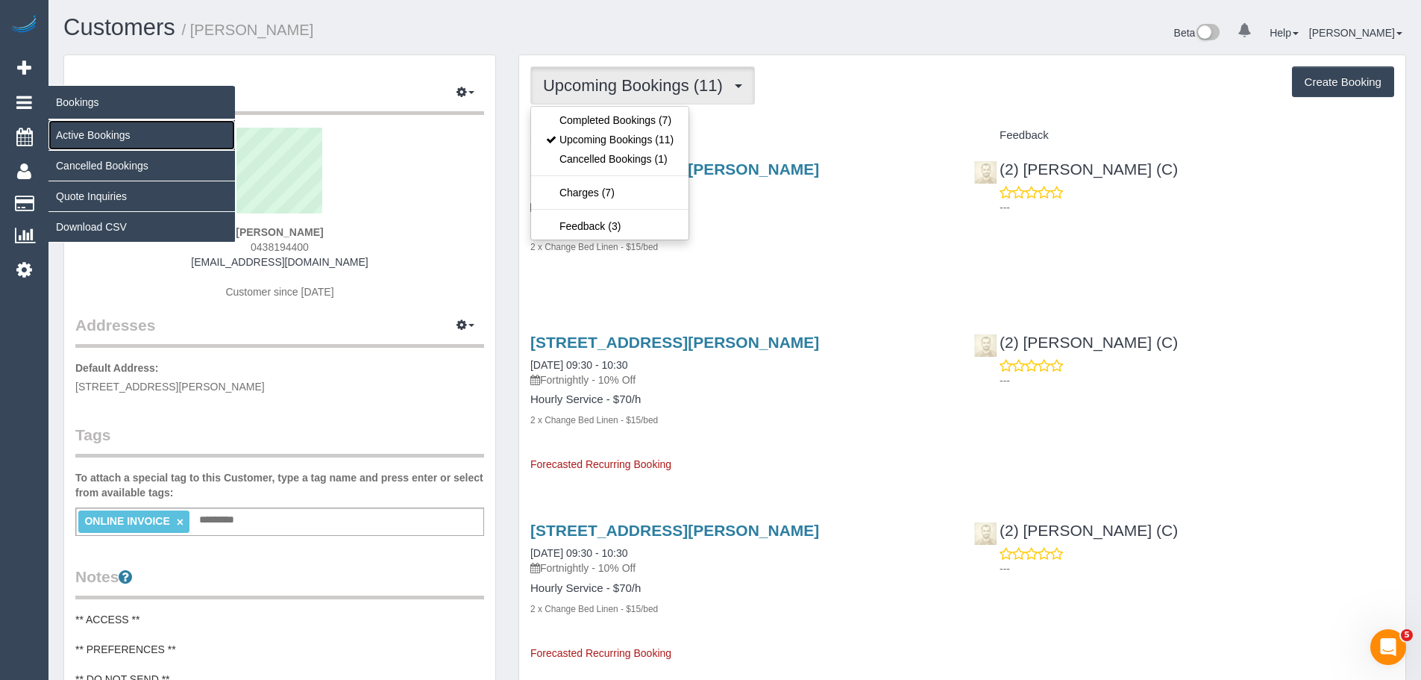
click at [83, 138] on link "Active Bookings" at bounding box center [141, 135] width 186 height 30
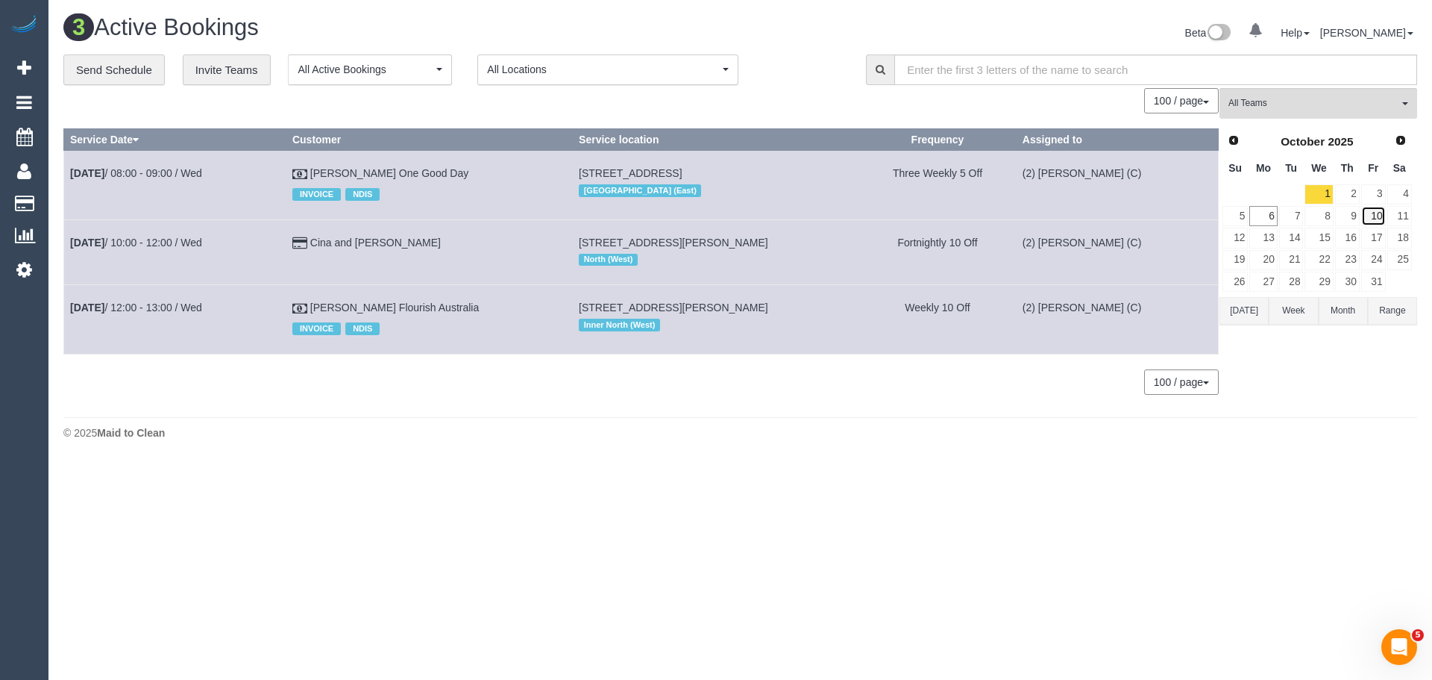
click at [1379, 216] on link "10" at bounding box center [1373, 216] width 25 height 20
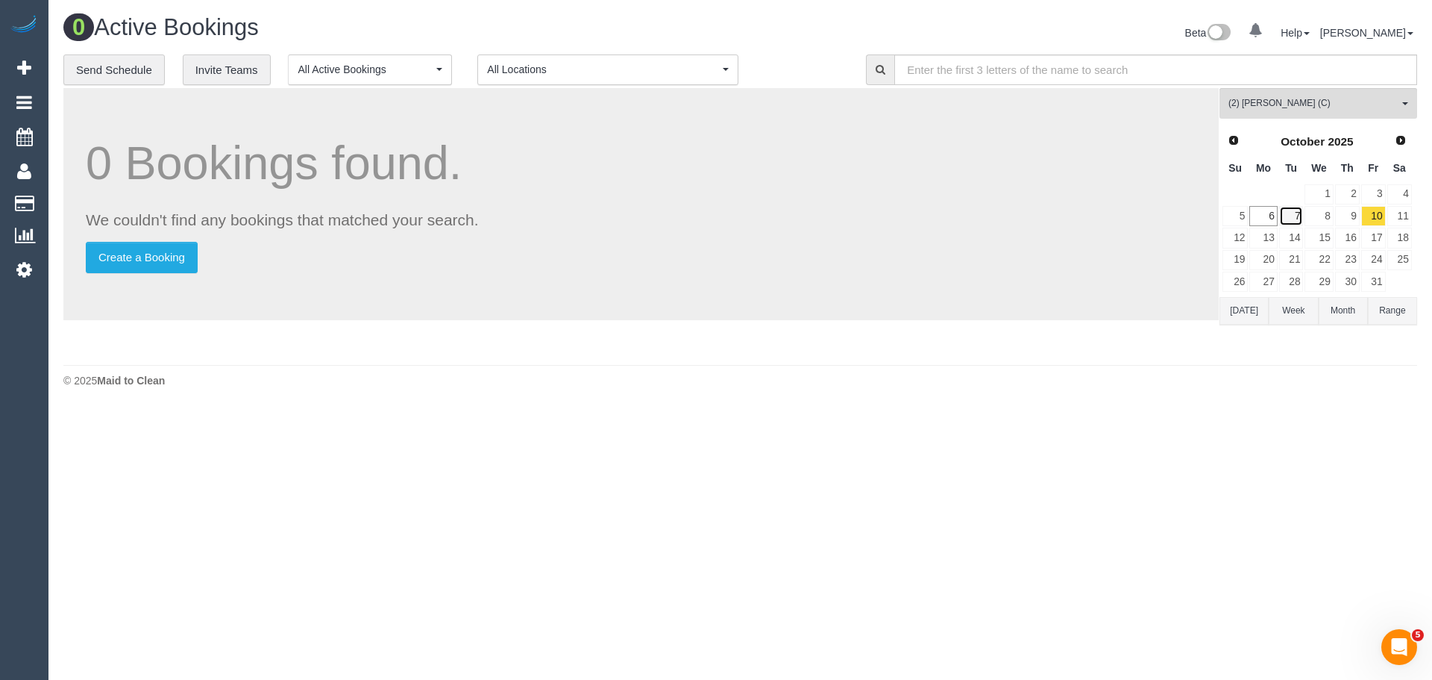
click at [1292, 213] on link "7" at bounding box center [1291, 216] width 25 height 20
click at [1320, 213] on link "8" at bounding box center [1319, 216] width 28 height 20
click at [1305, 213] on link "8" at bounding box center [1319, 216] width 28 height 20
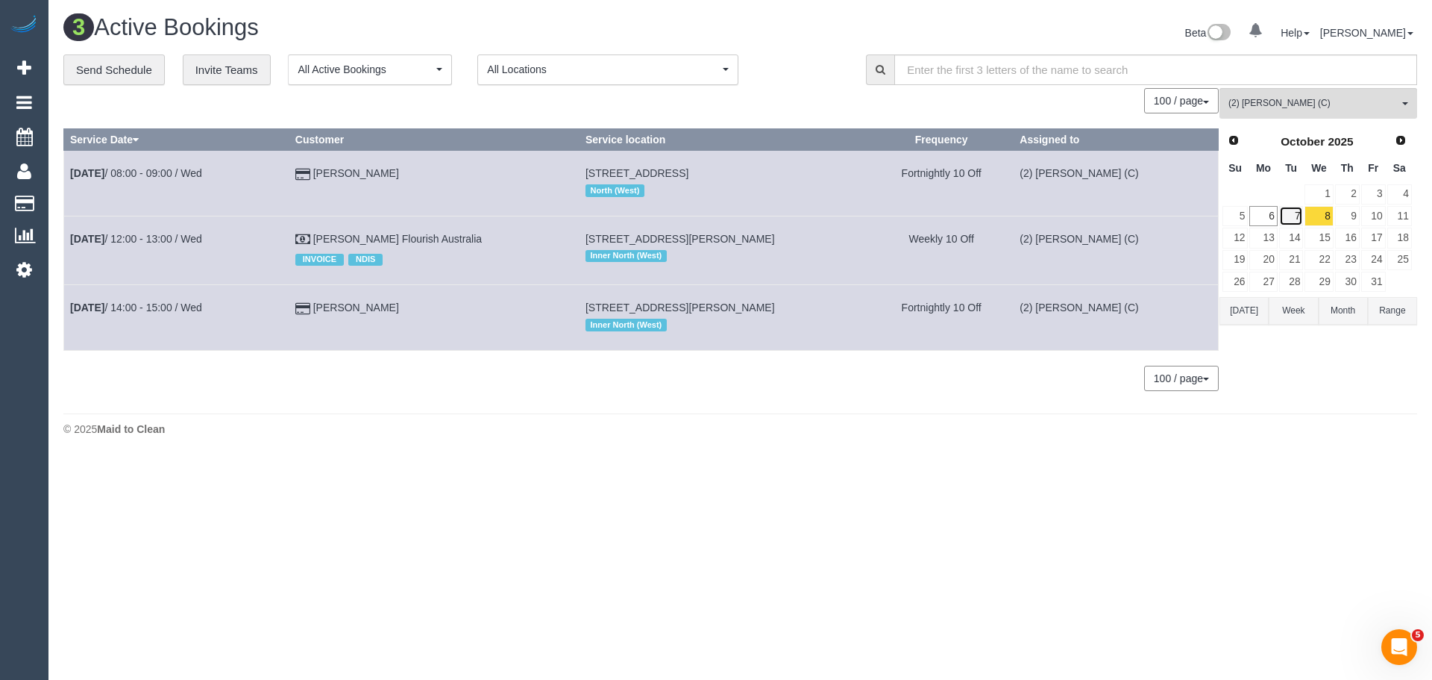
click at [1285, 214] on link "7" at bounding box center [1291, 216] width 25 height 20
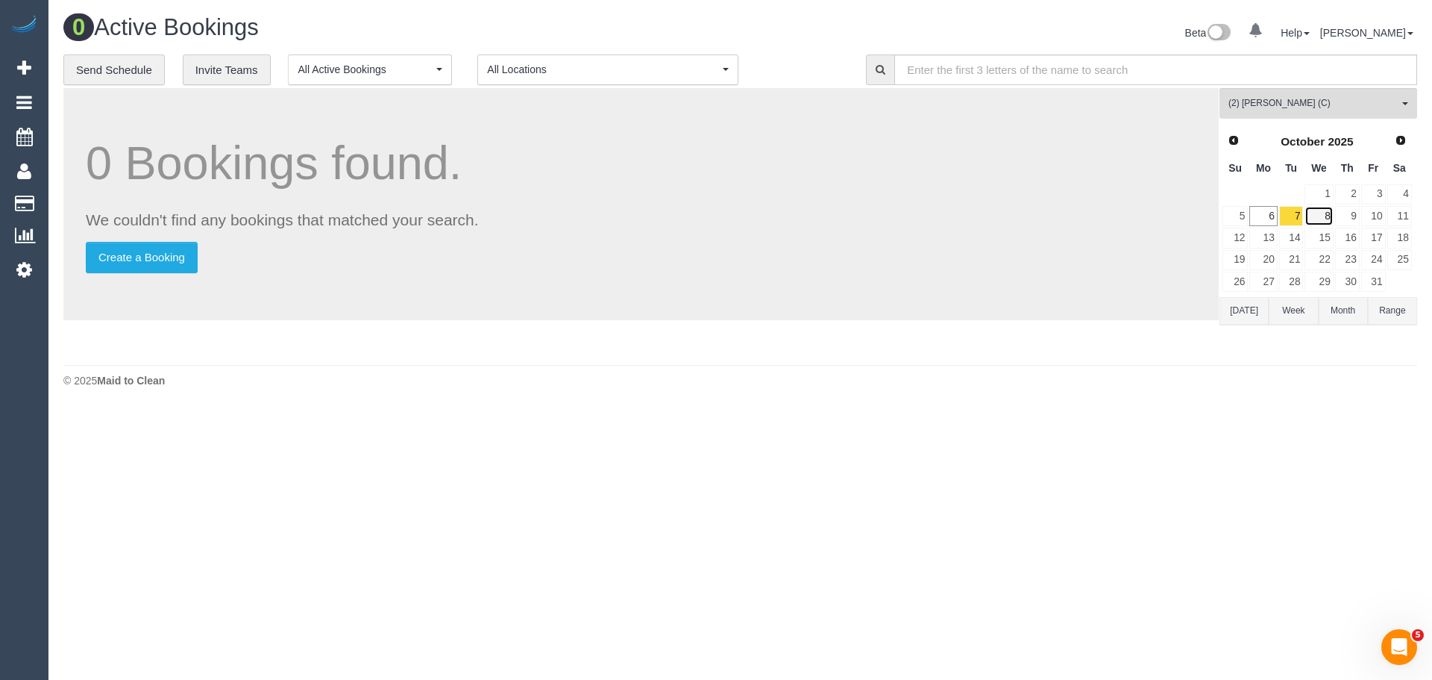
click at [1328, 216] on link "8" at bounding box center [1319, 216] width 28 height 20
click at [1351, 216] on link "9" at bounding box center [1347, 216] width 25 height 20
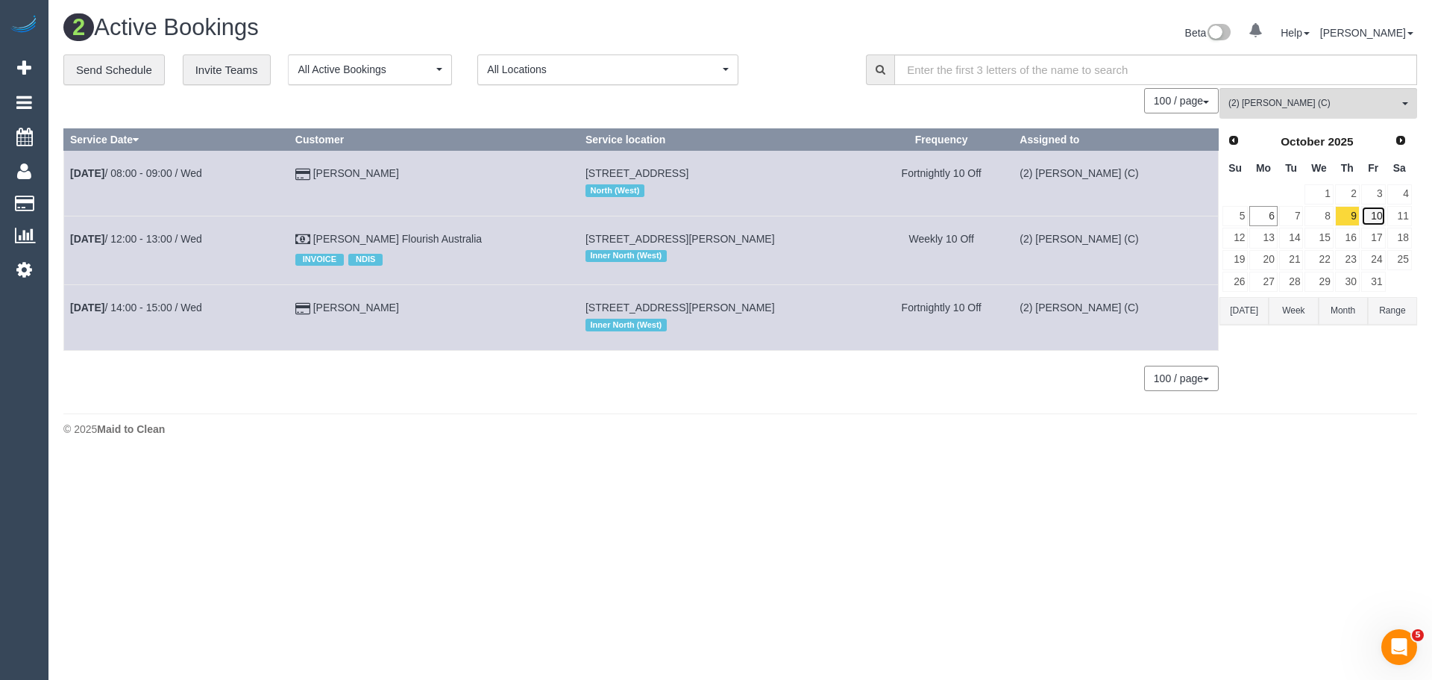
click at [1372, 215] on link "10" at bounding box center [1373, 216] width 25 height 20
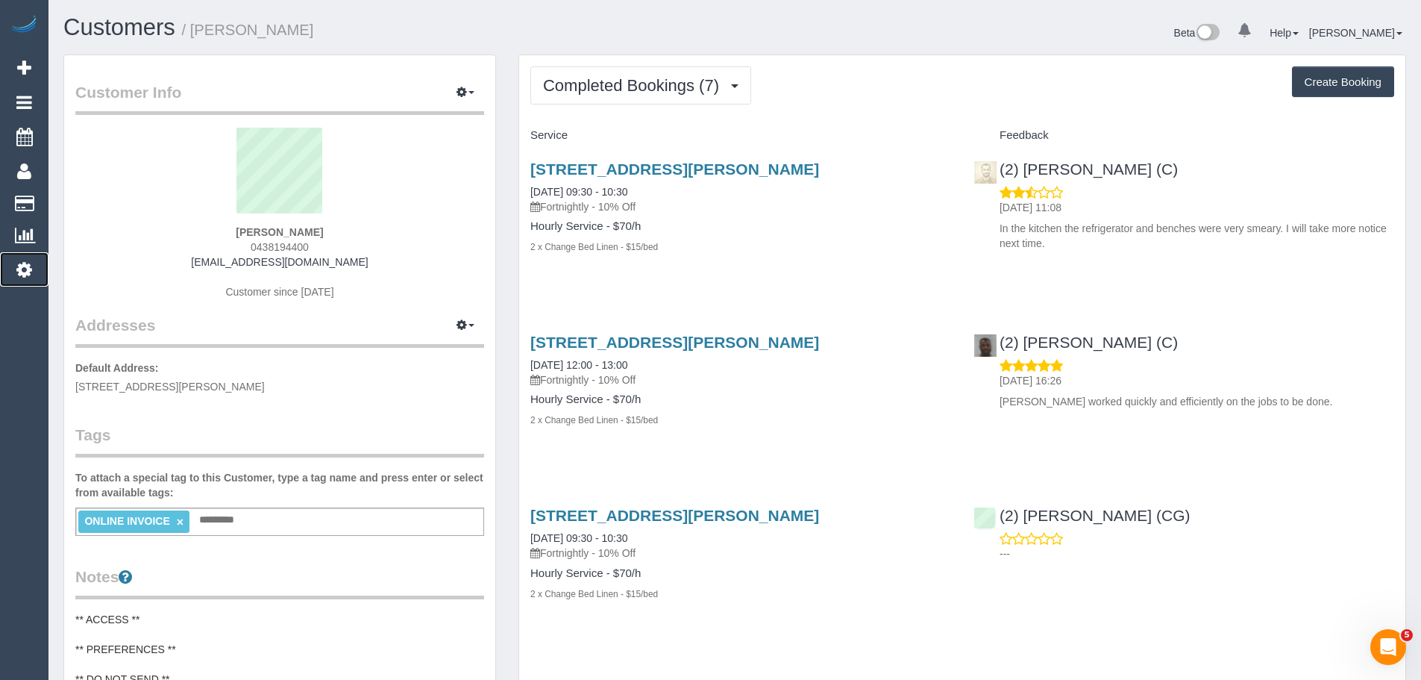
click at [24, 266] on icon at bounding box center [24, 269] width 16 height 18
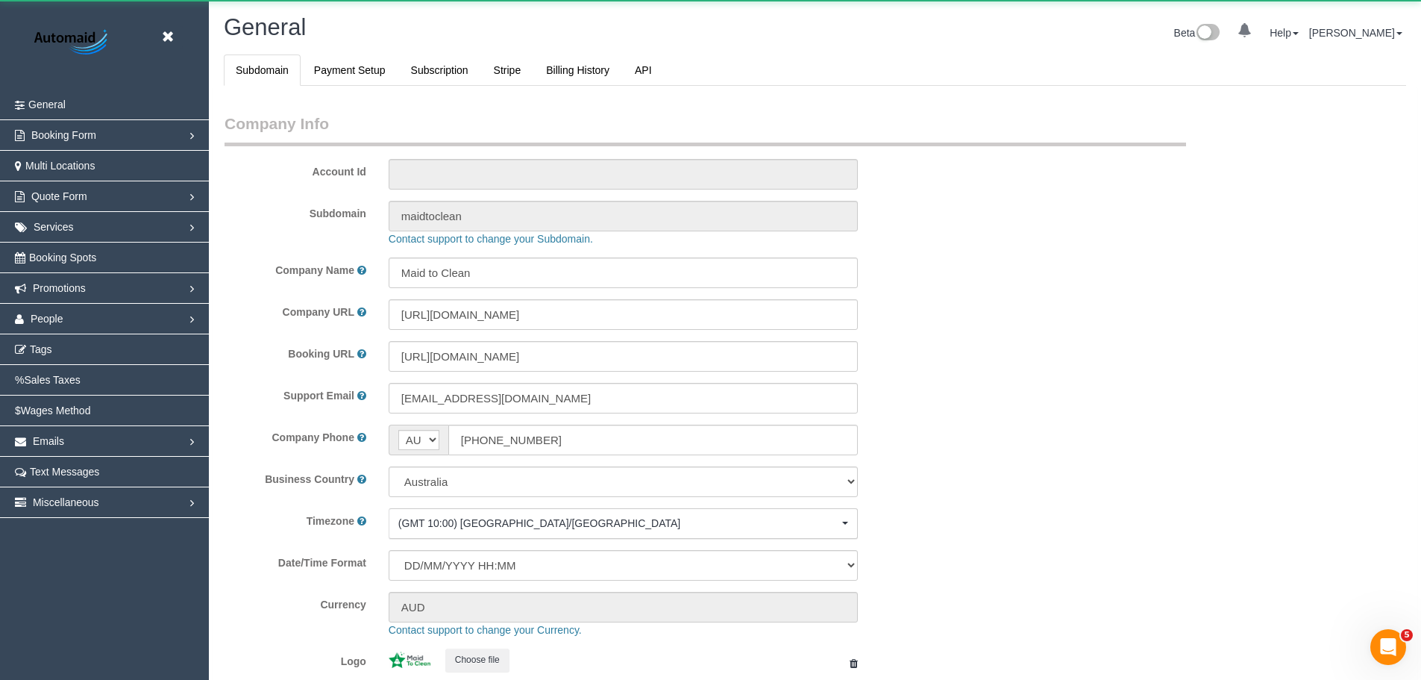
select select "string:AU"
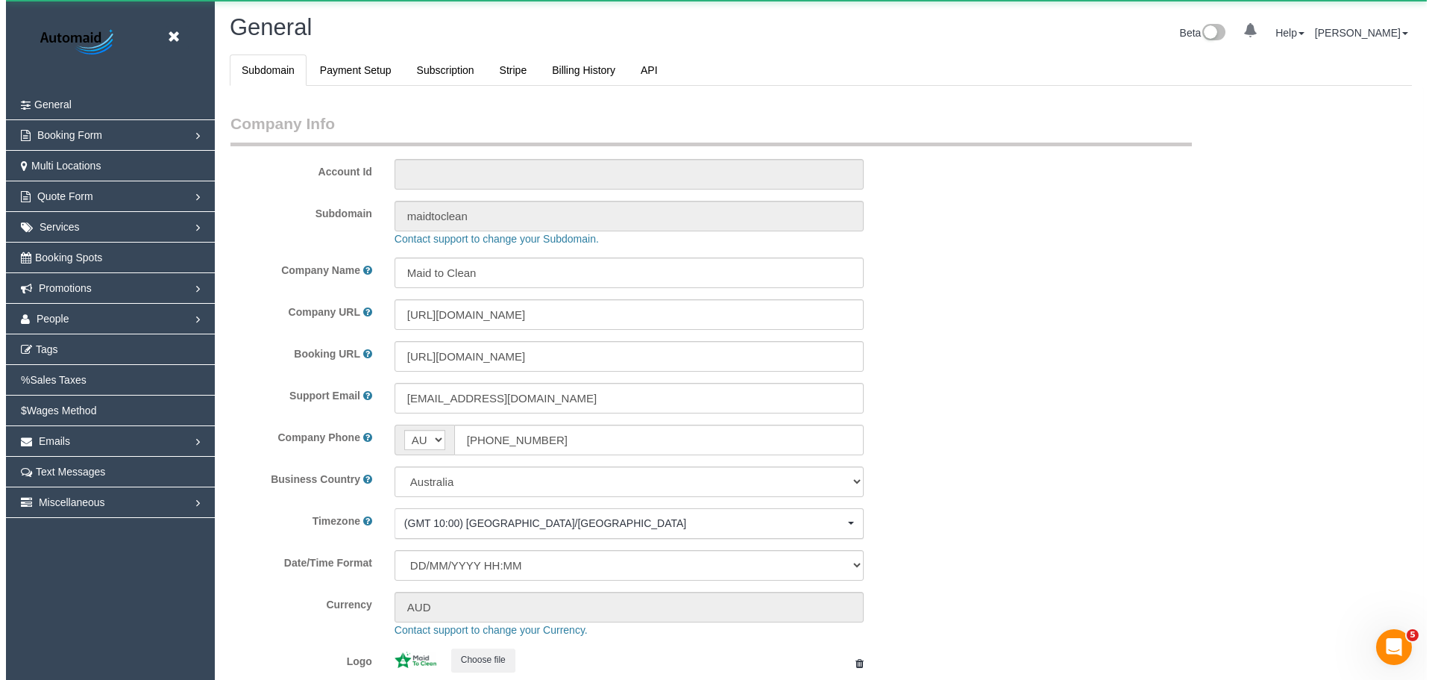
scroll to position [3380, 1421]
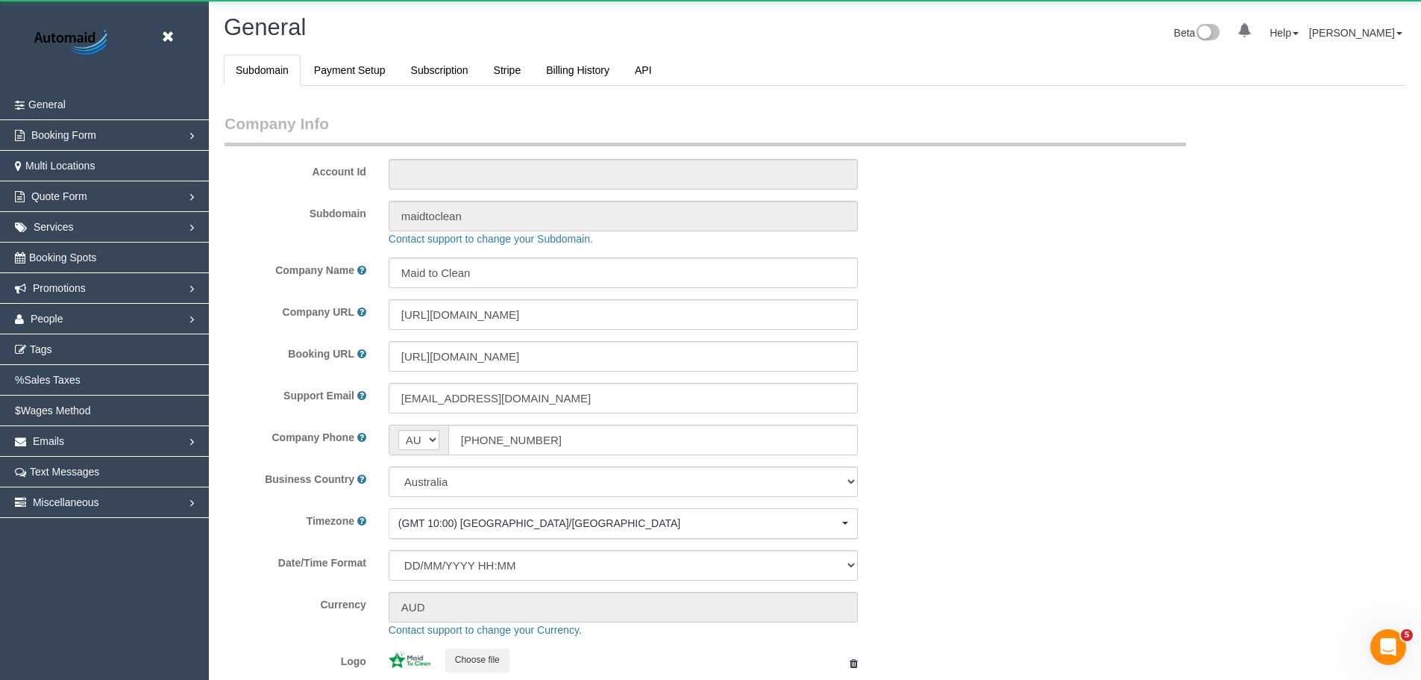
select select "1"
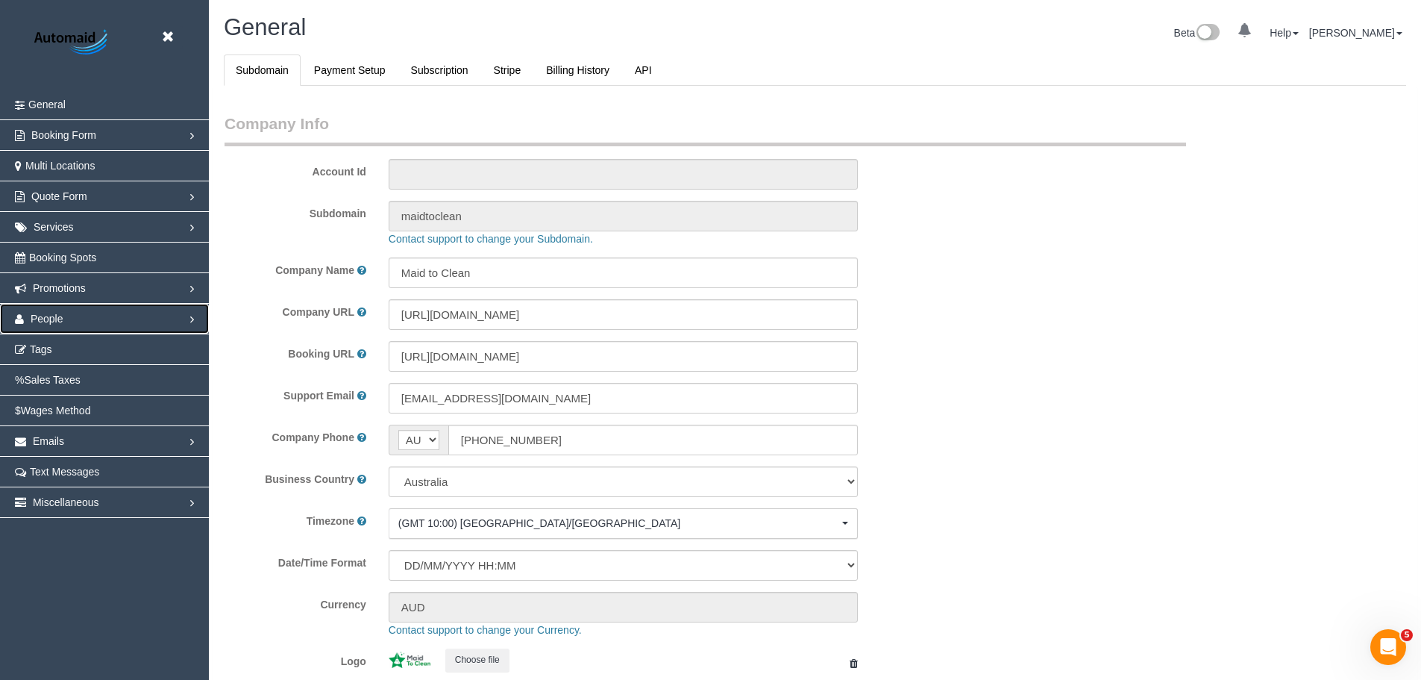
click at [60, 315] on span "People" at bounding box center [47, 319] width 33 height 12
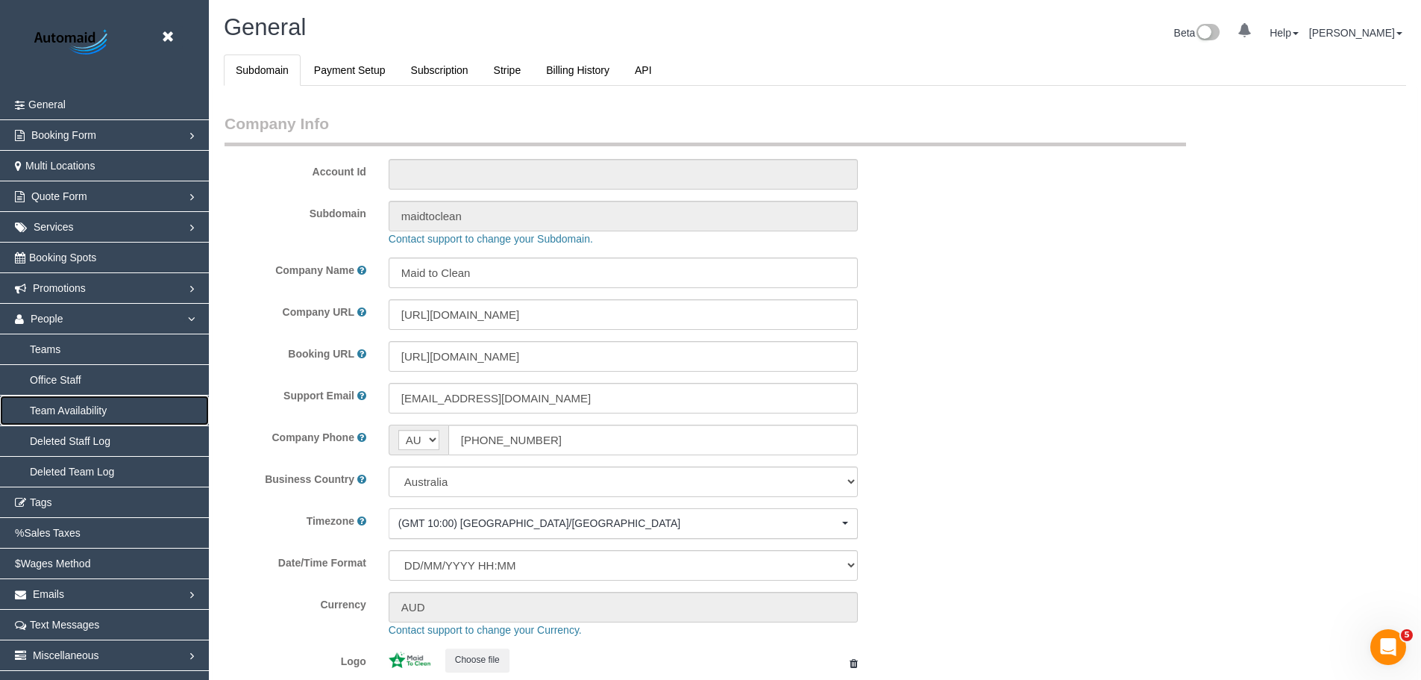
click at [95, 405] on link "Team Availability" at bounding box center [104, 410] width 209 height 30
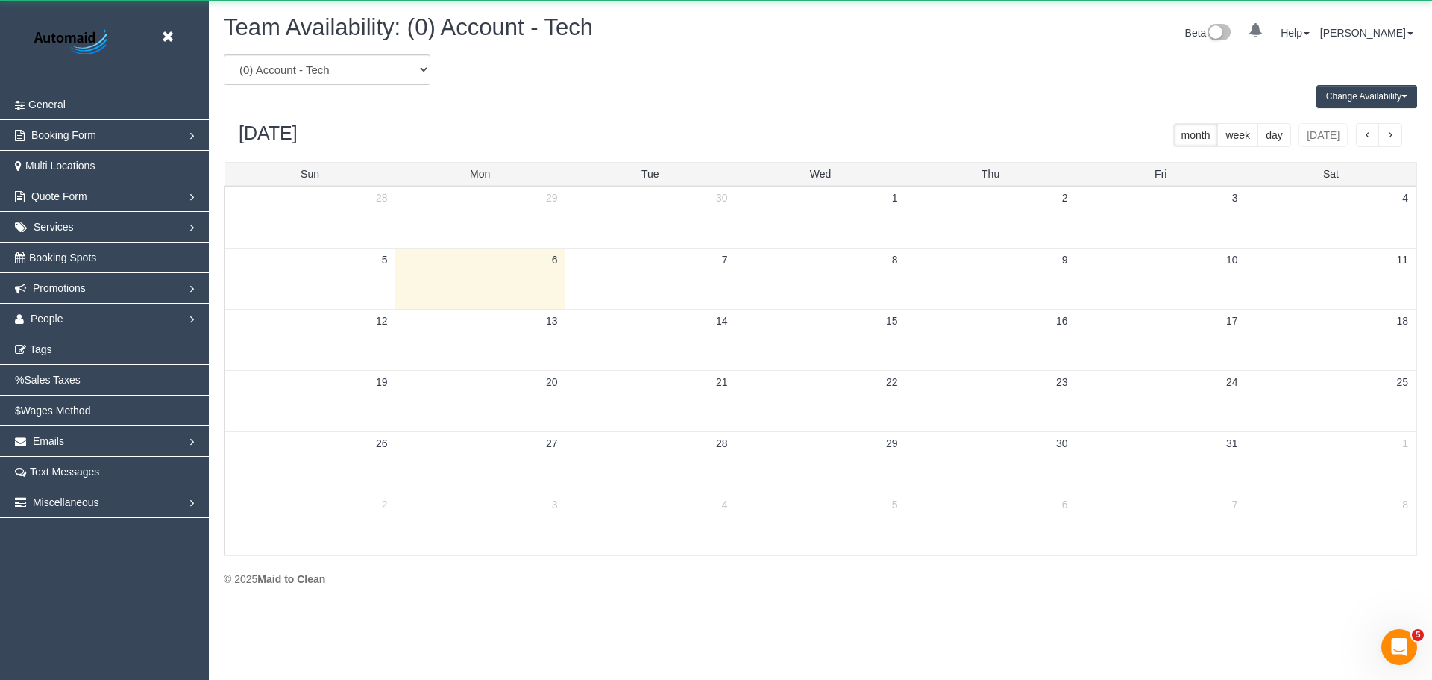
scroll to position [607, 1432]
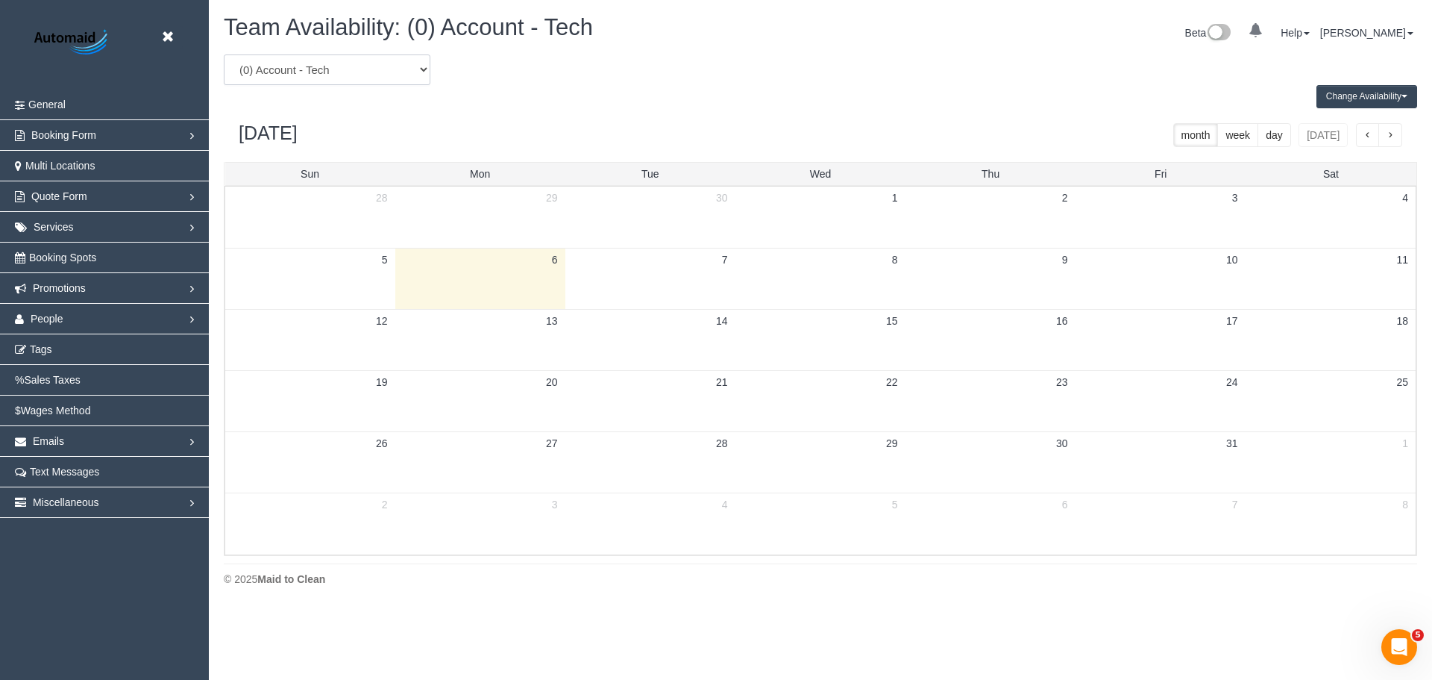
click at [386, 66] on select "(0) Account - Tech (0) Office (0) Raunak Test Account (1) Debbie Brodjanac (FT)…" at bounding box center [327, 69] width 207 height 31
select select "number:43707"
click at [224, 54] on select "(0) Account - Tech (0) Office (0) Raunak Test Account (1) Debbie Brodjanac (FT)…" at bounding box center [327, 69] width 207 height 31
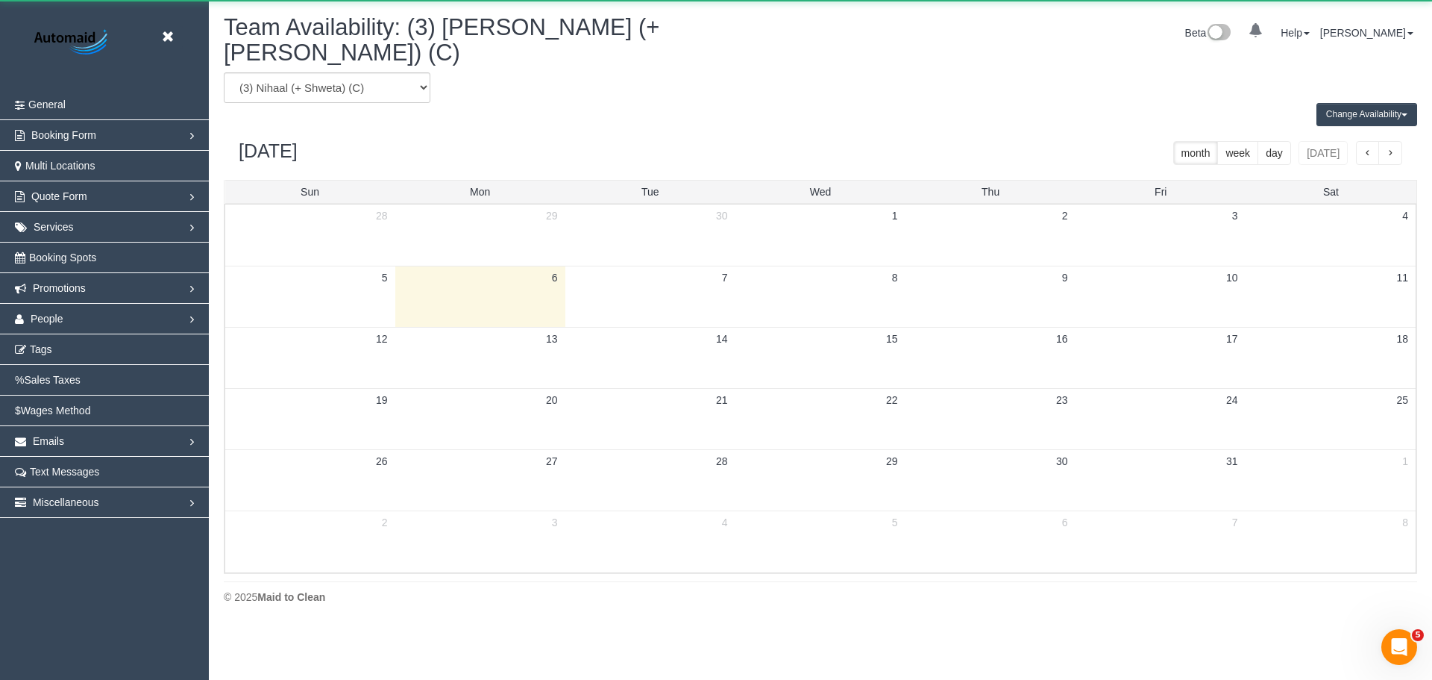
scroll to position [73981, 73157]
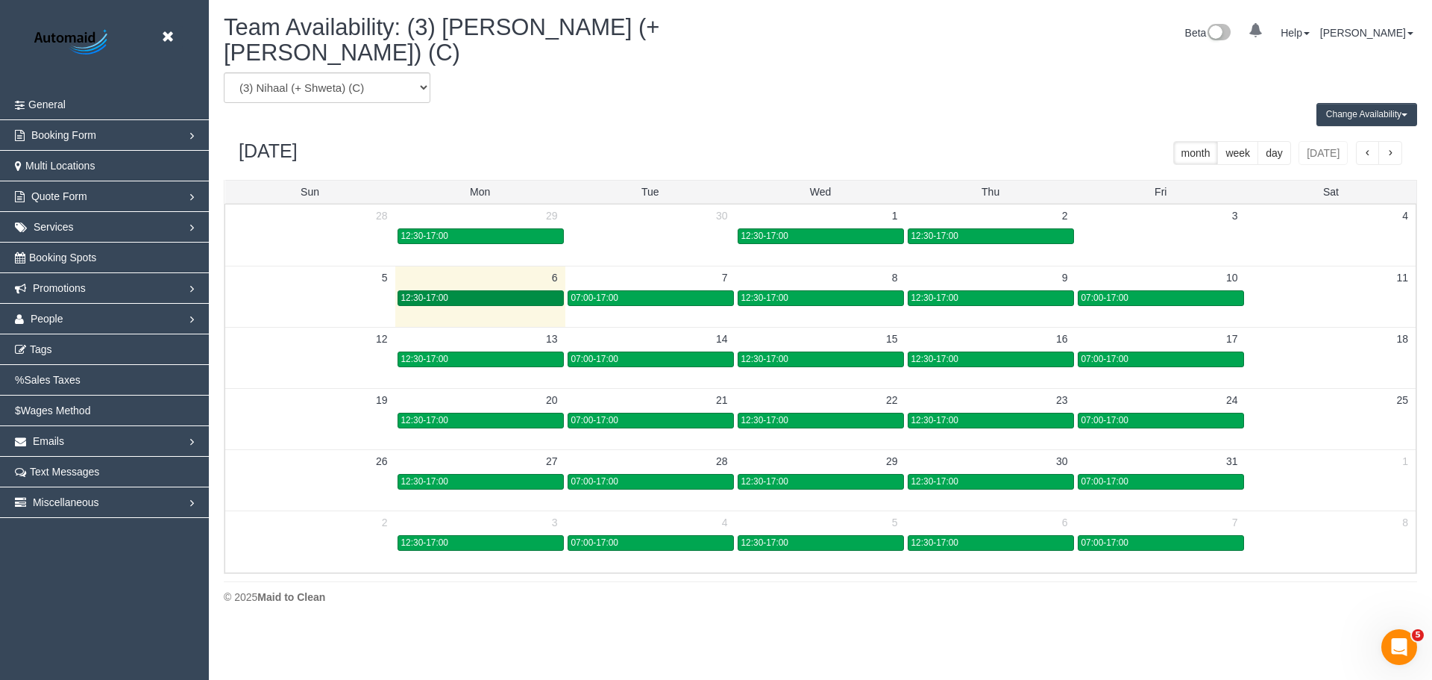
click at [438, 292] on span "12:30-17:00" at bounding box center [424, 297] width 47 height 10
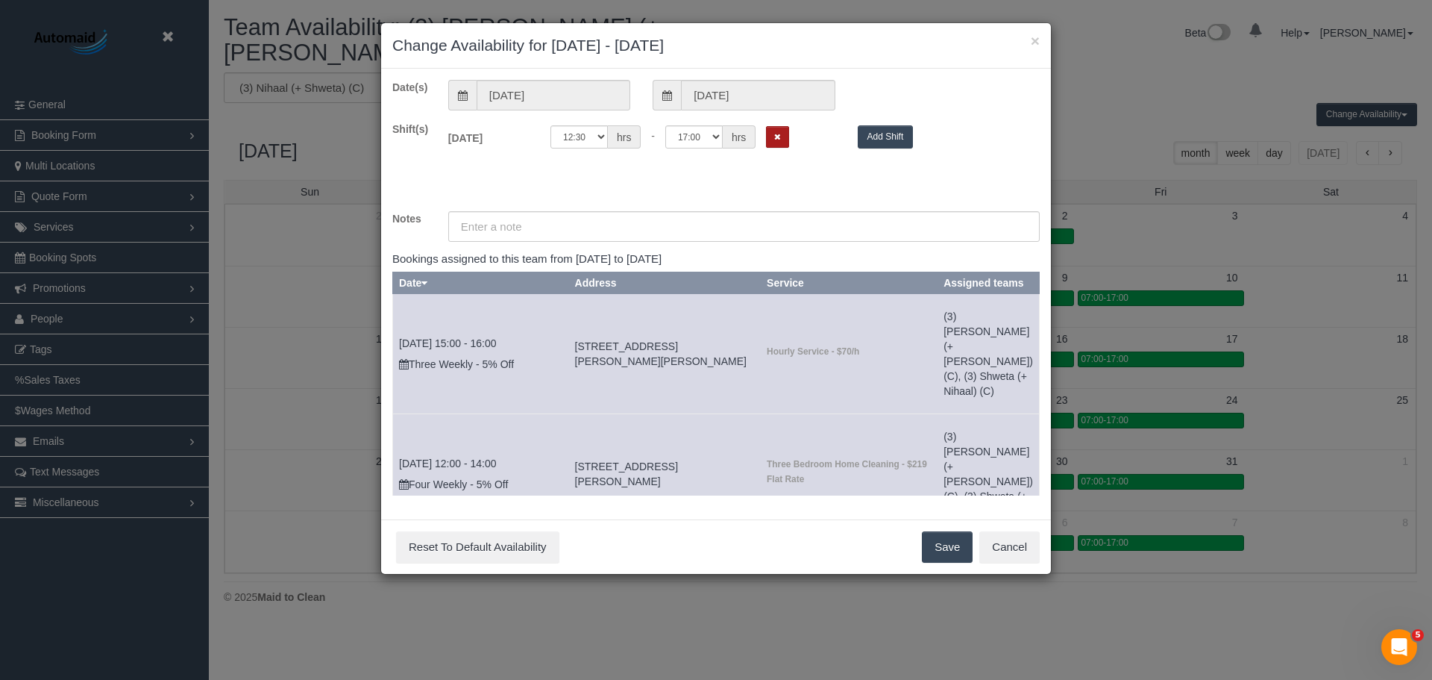
click at [784, 137] on button "Remove Shift" at bounding box center [777, 137] width 23 height 22
click at [941, 545] on button "Save" at bounding box center [947, 546] width 51 height 31
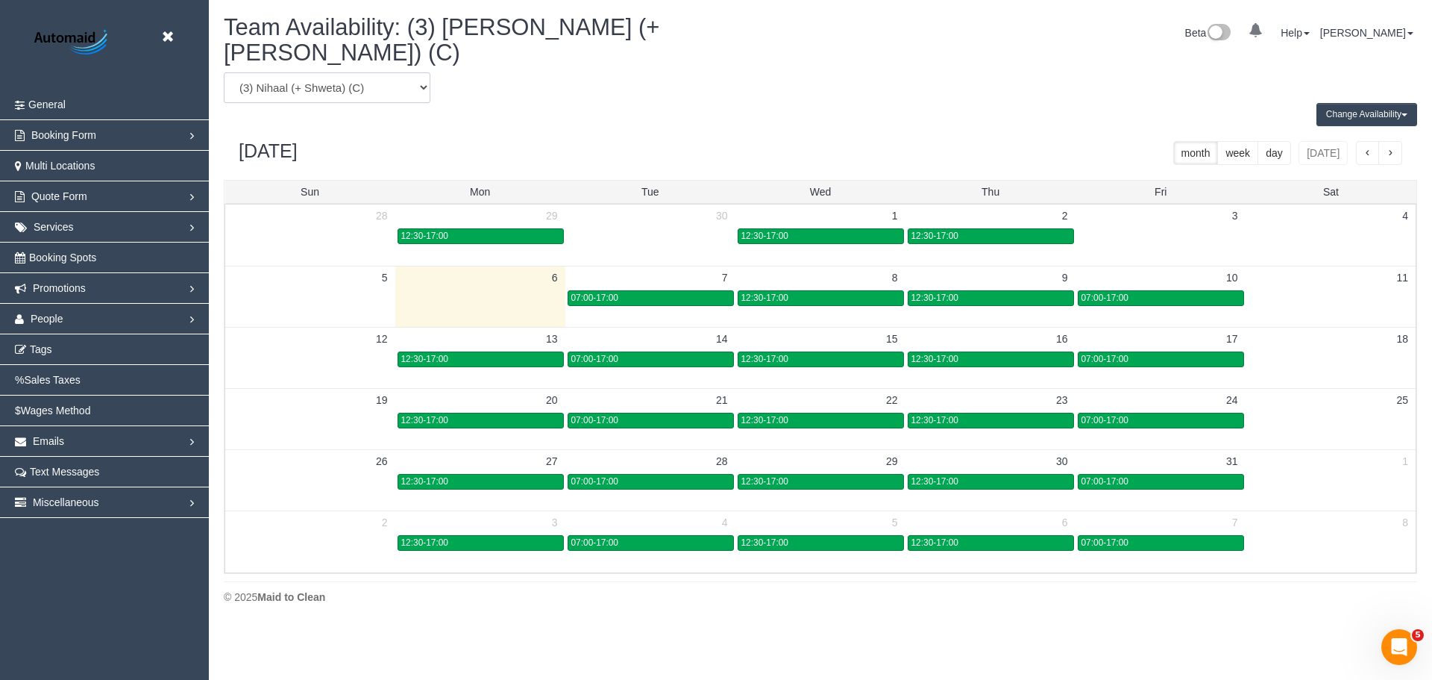
click at [344, 81] on select "(0) Account - Tech (0) Office (0) Raunak Test Account (1) Debbie Brodjanac (FT)…" at bounding box center [327, 87] width 207 height 31
select select "number:57152"
click at [224, 72] on select "(0) Account - Tech (0) Office (0) Raunak Test Account (1) Debbie Brodjanac (FT)…" at bounding box center [327, 87] width 207 height 31
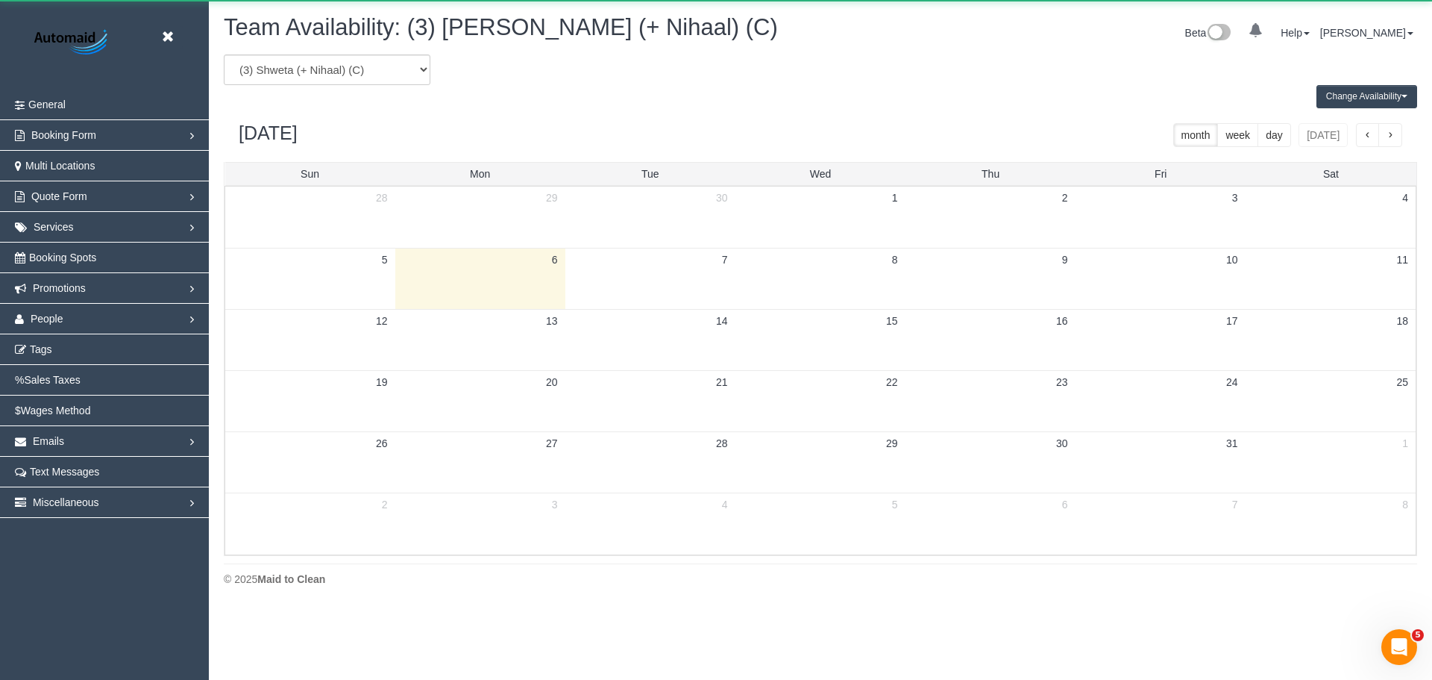
scroll to position [73981, 73157]
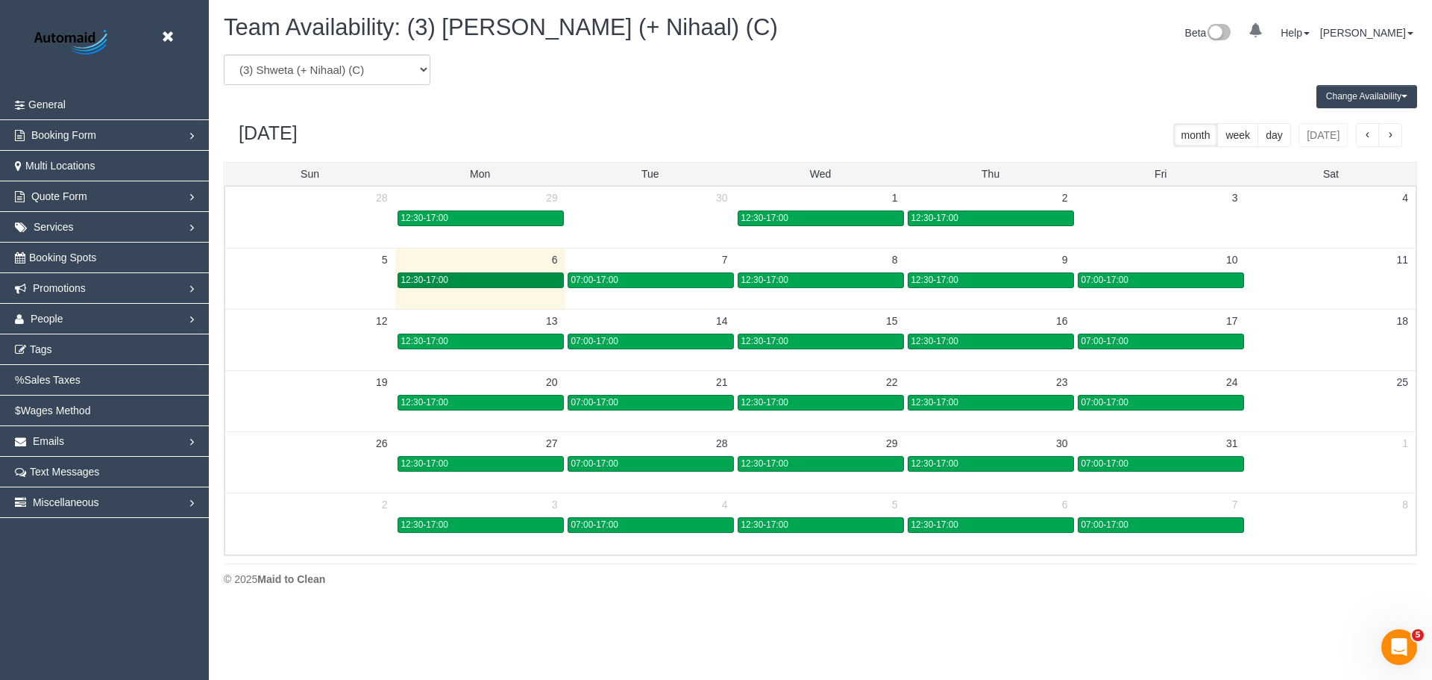
click at [485, 282] on div "12:30-17:00" at bounding box center [480, 279] width 159 height 11
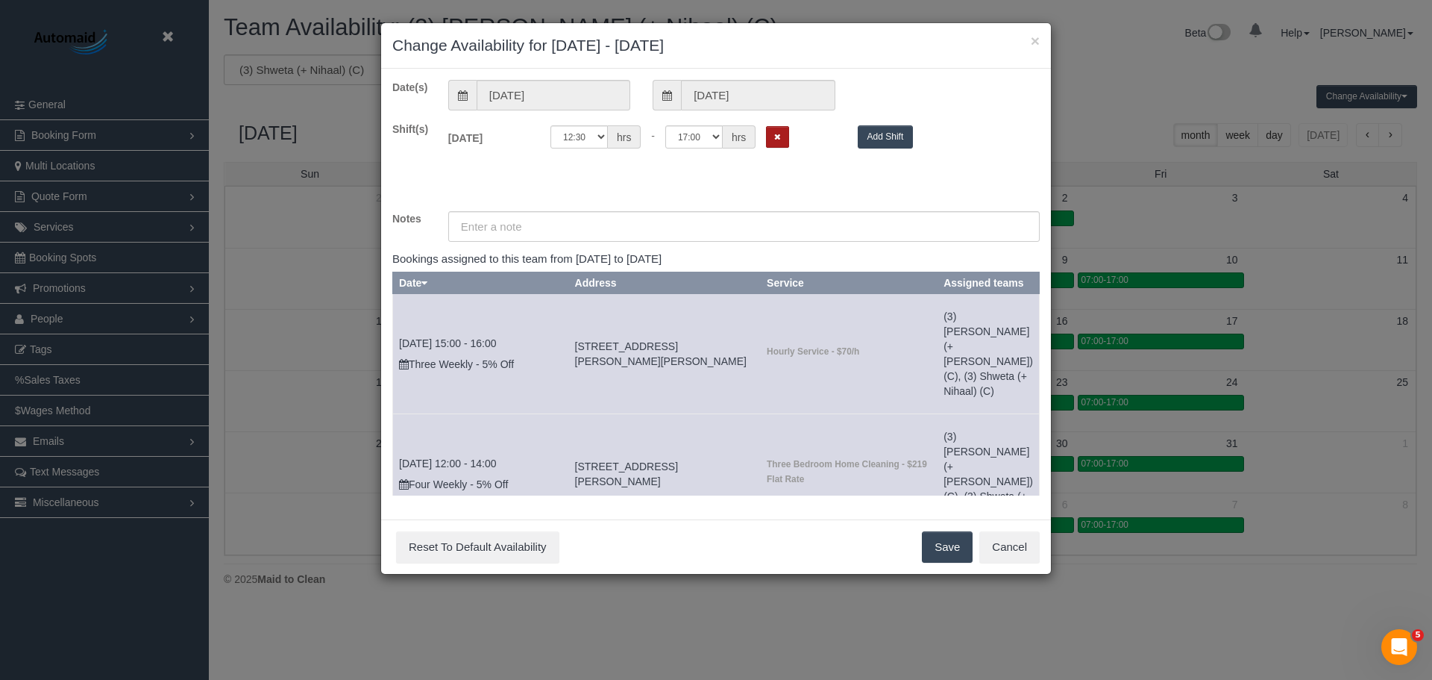
click at [778, 138] on icon "Remove Shift" at bounding box center [777, 137] width 7 height 8
click at [935, 539] on button "Save" at bounding box center [947, 546] width 51 height 31
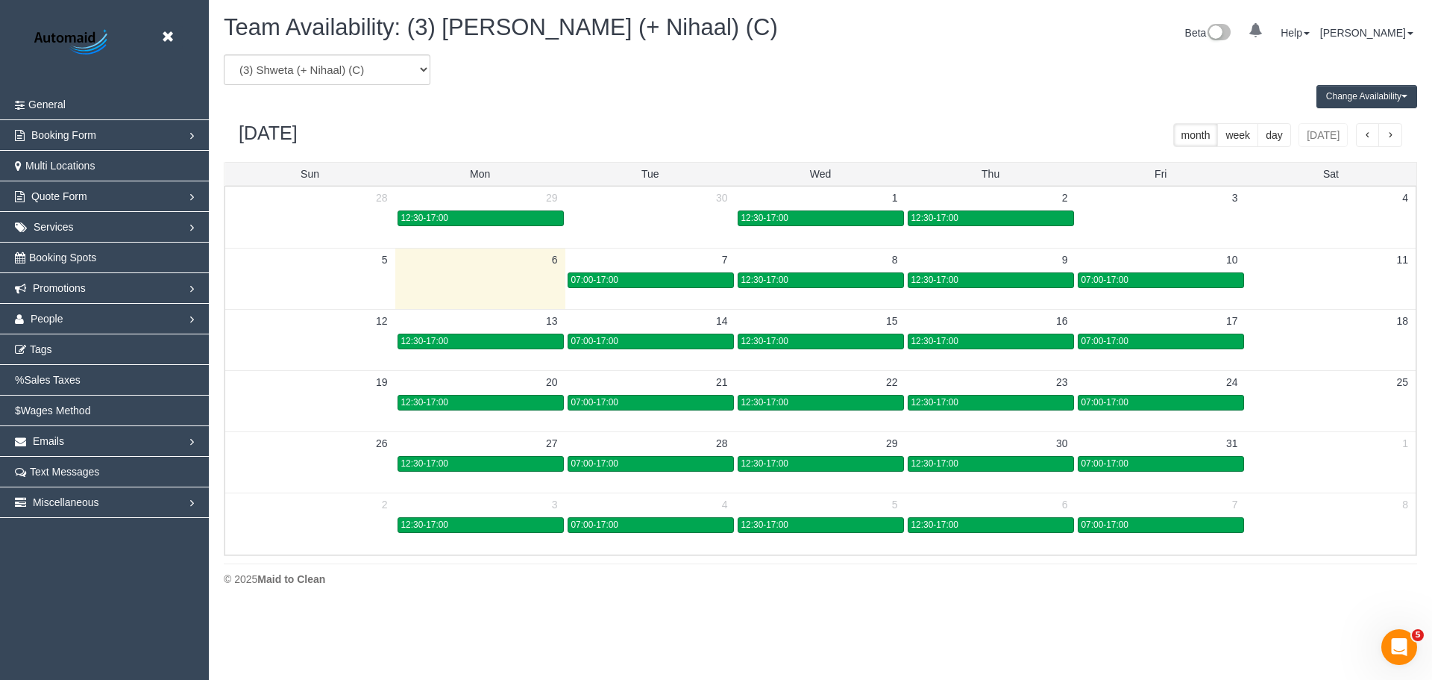
click at [159, 42] on header "Beta" at bounding box center [104, 45] width 209 height 90
click at [163, 40] on icon at bounding box center [167, 37] width 19 height 19
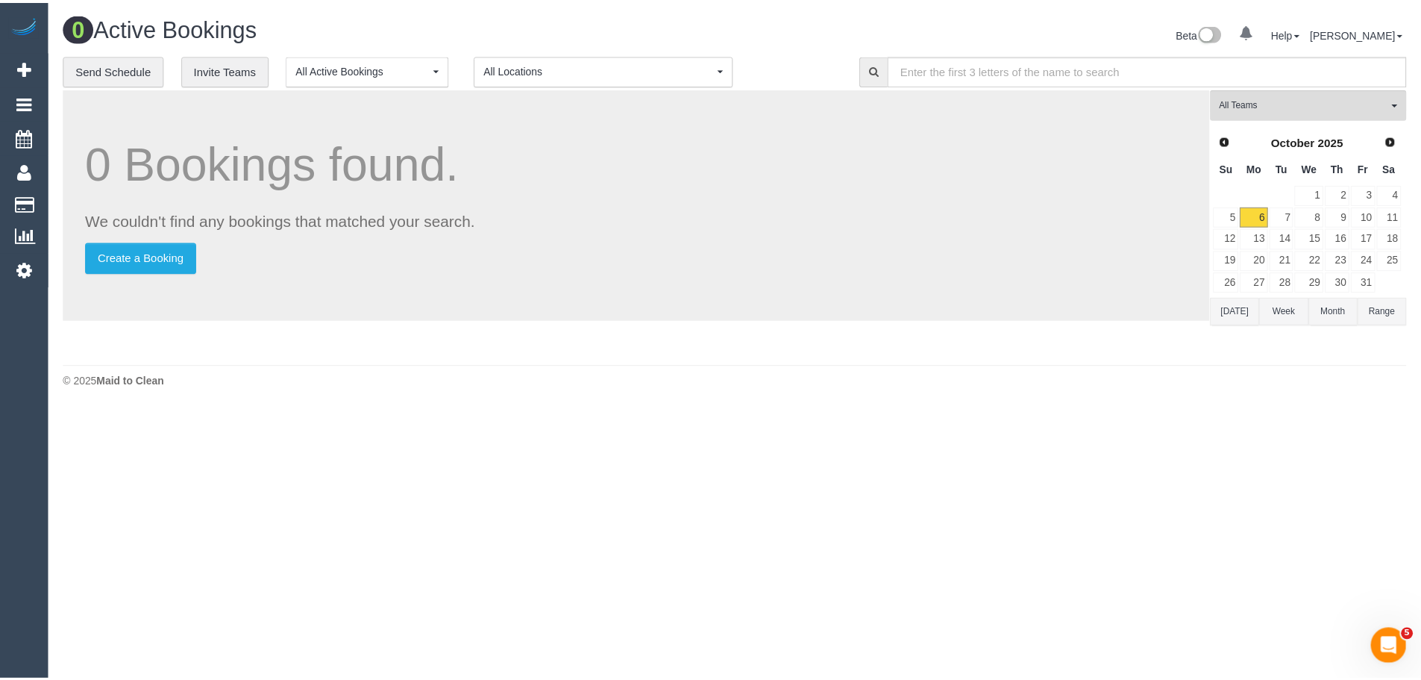
scroll to position [409, 1432]
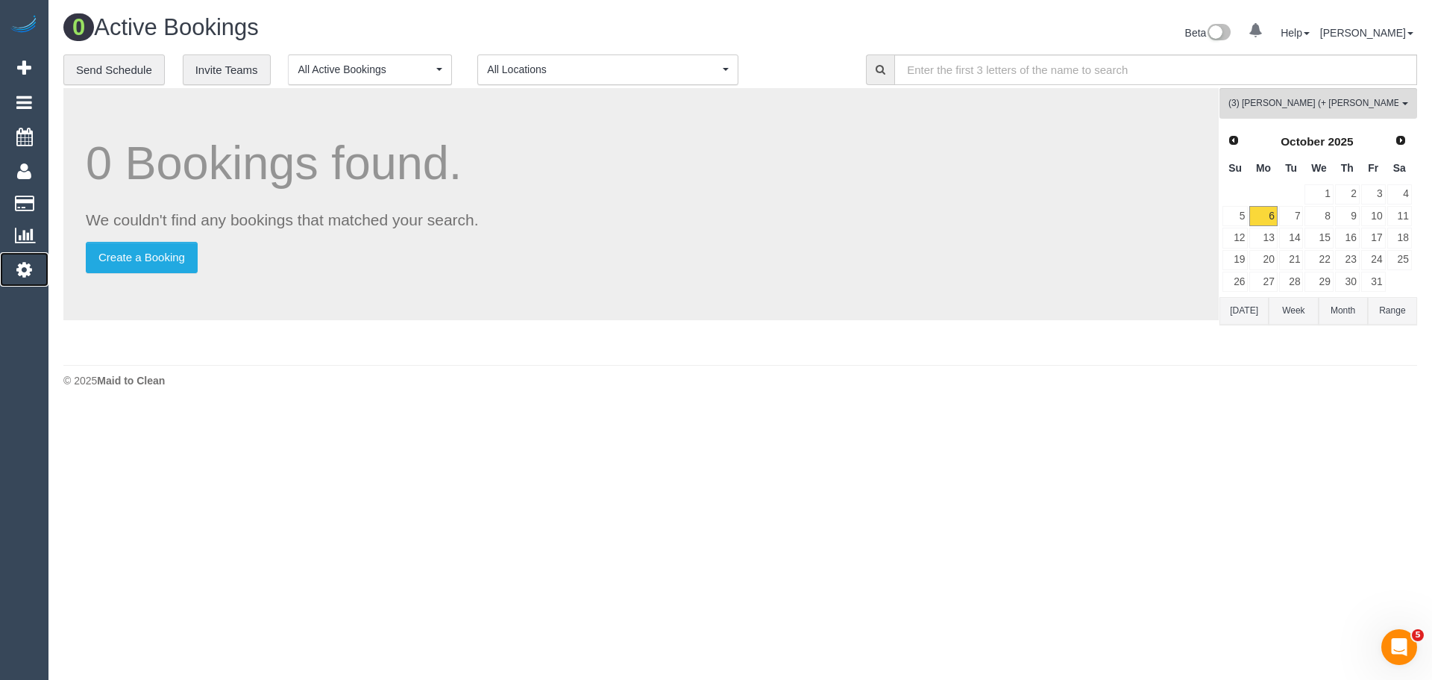
click at [26, 269] on icon at bounding box center [24, 269] width 16 height 18
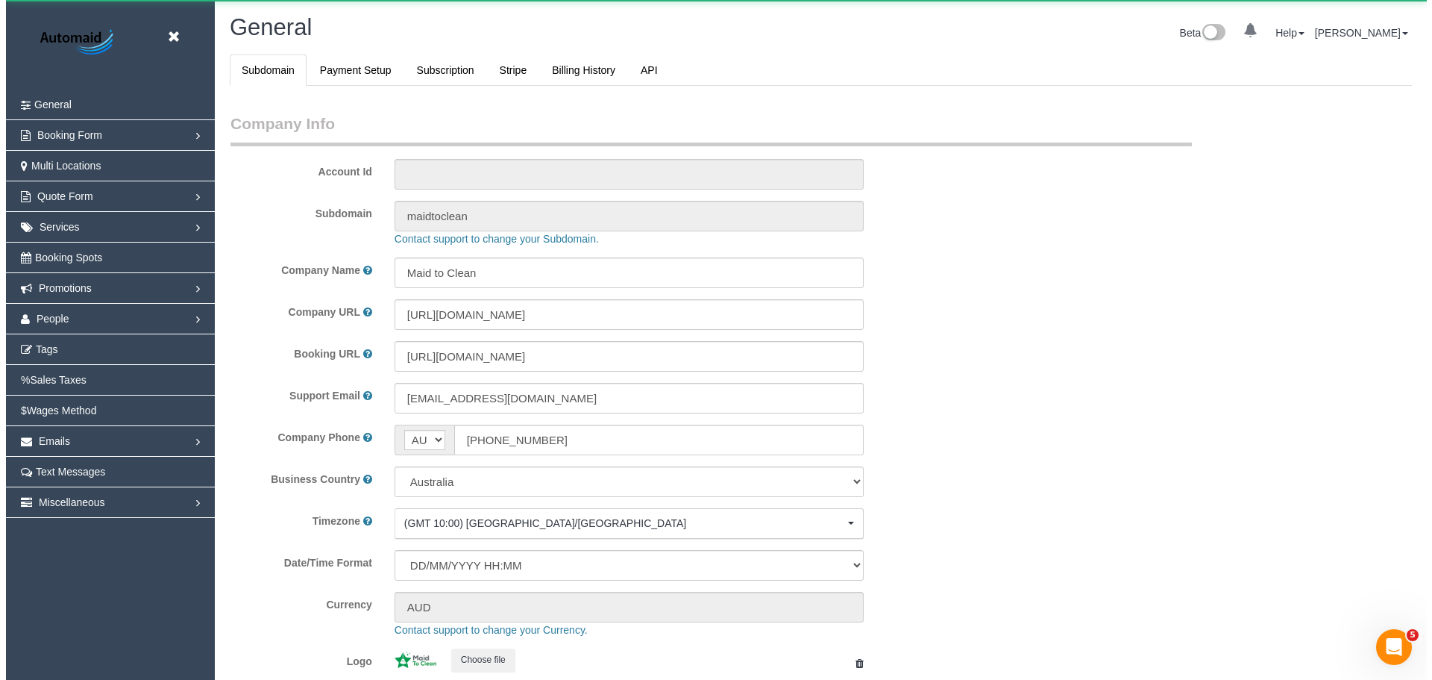
scroll to position [3380, 1421]
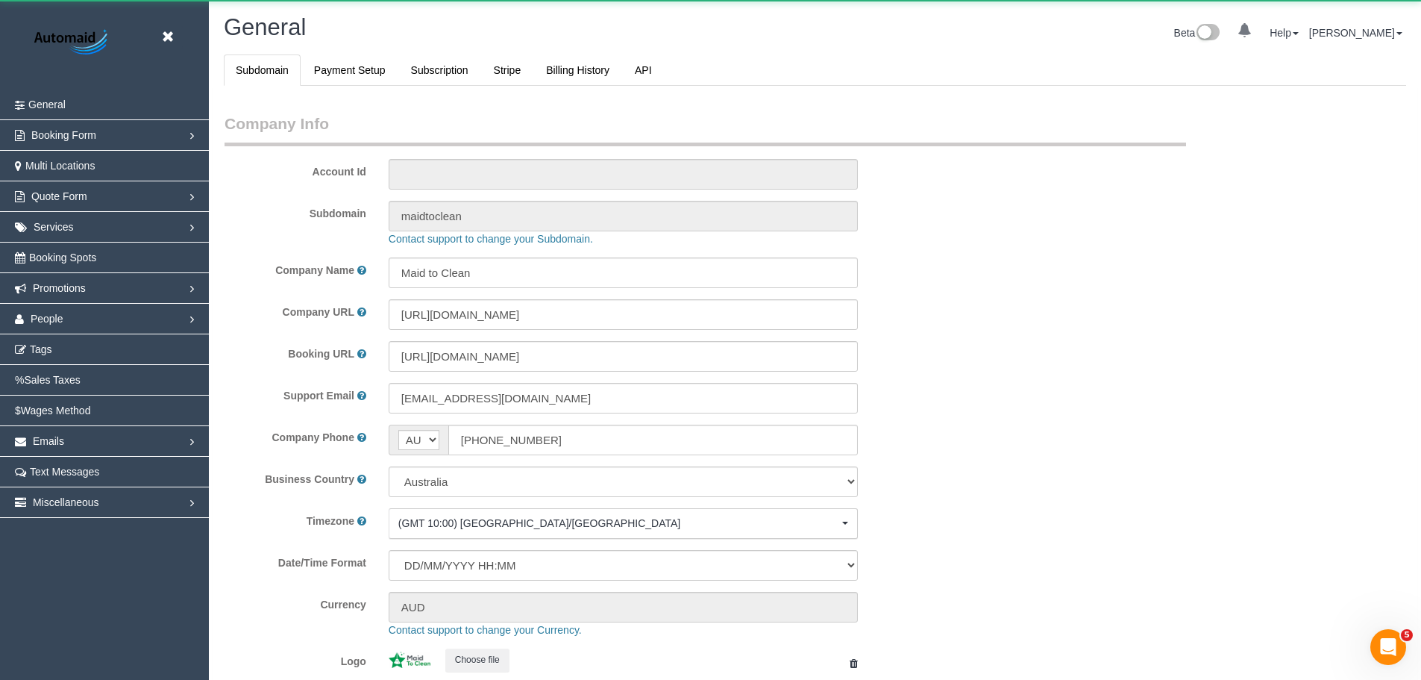
select select "1"
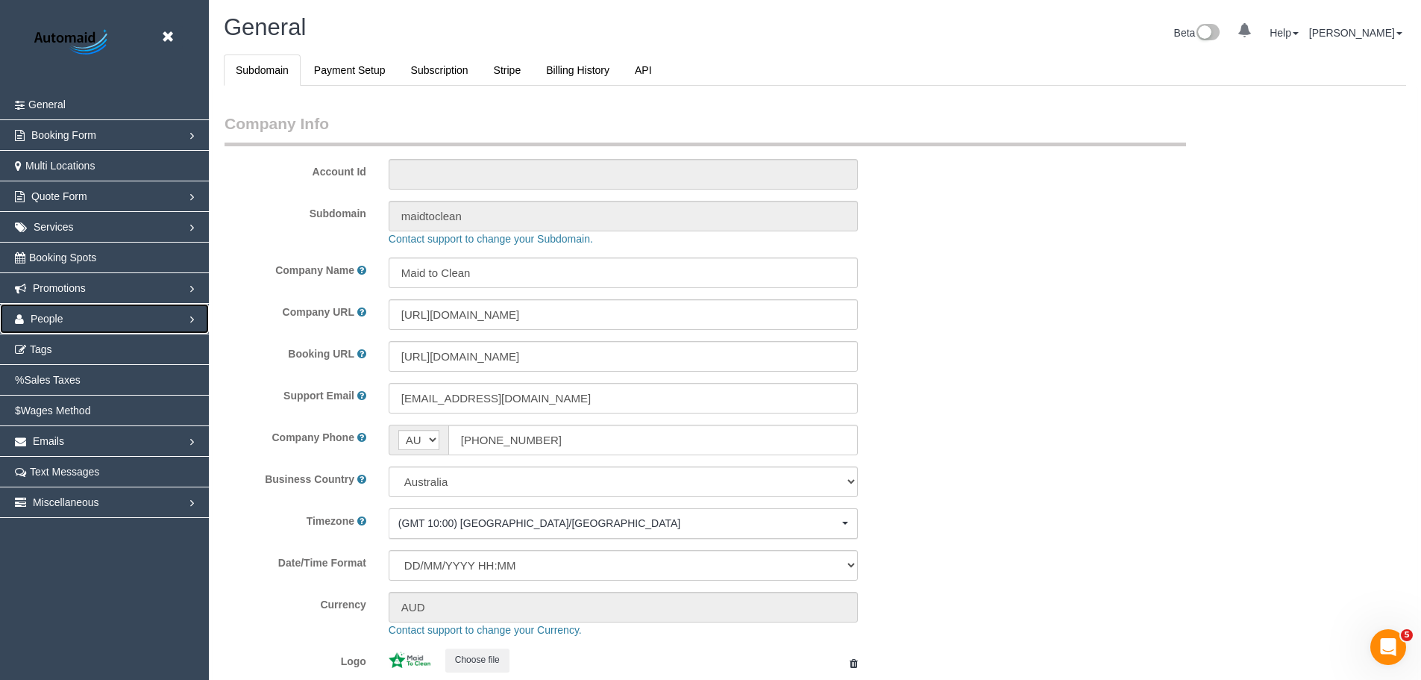
click at [59, 310] on link "People" at bounding box center [104, 319] width 209 height 30
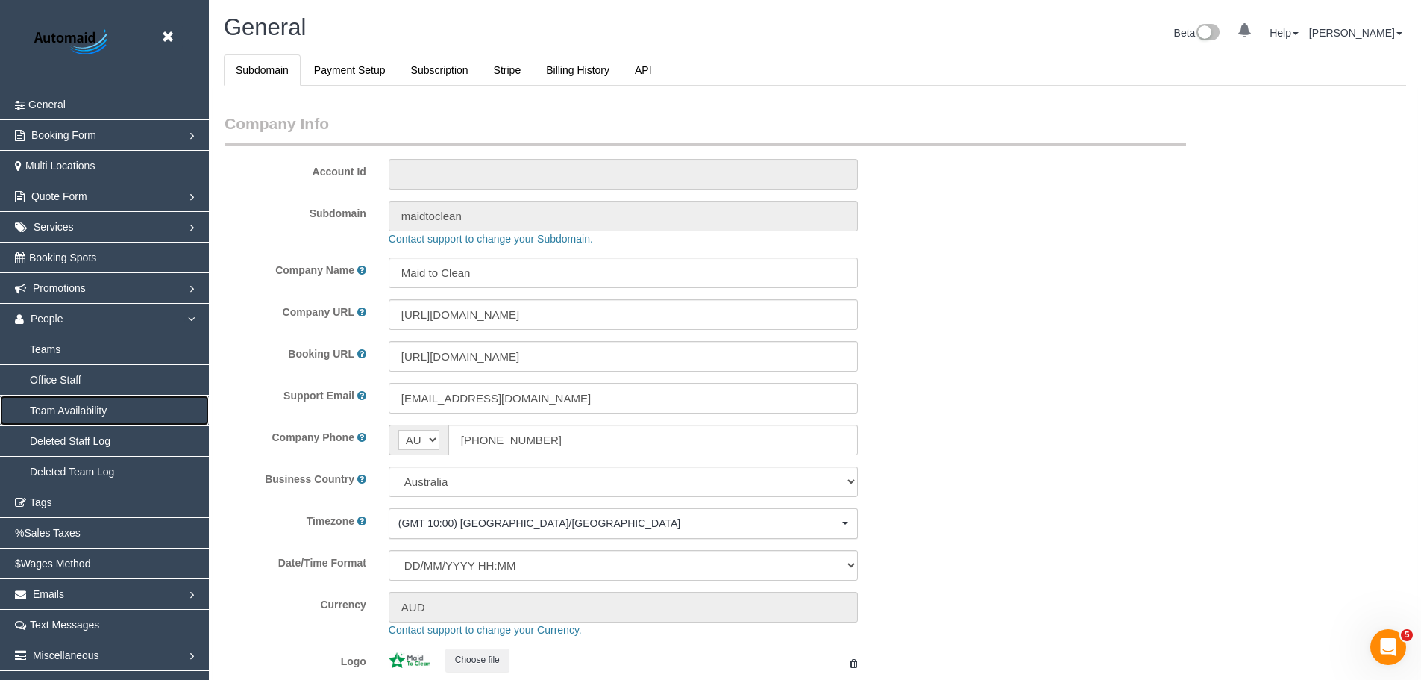
click at [76, 411] on link "Team Availability" at bounding box center [104, 410] width 209 height 30
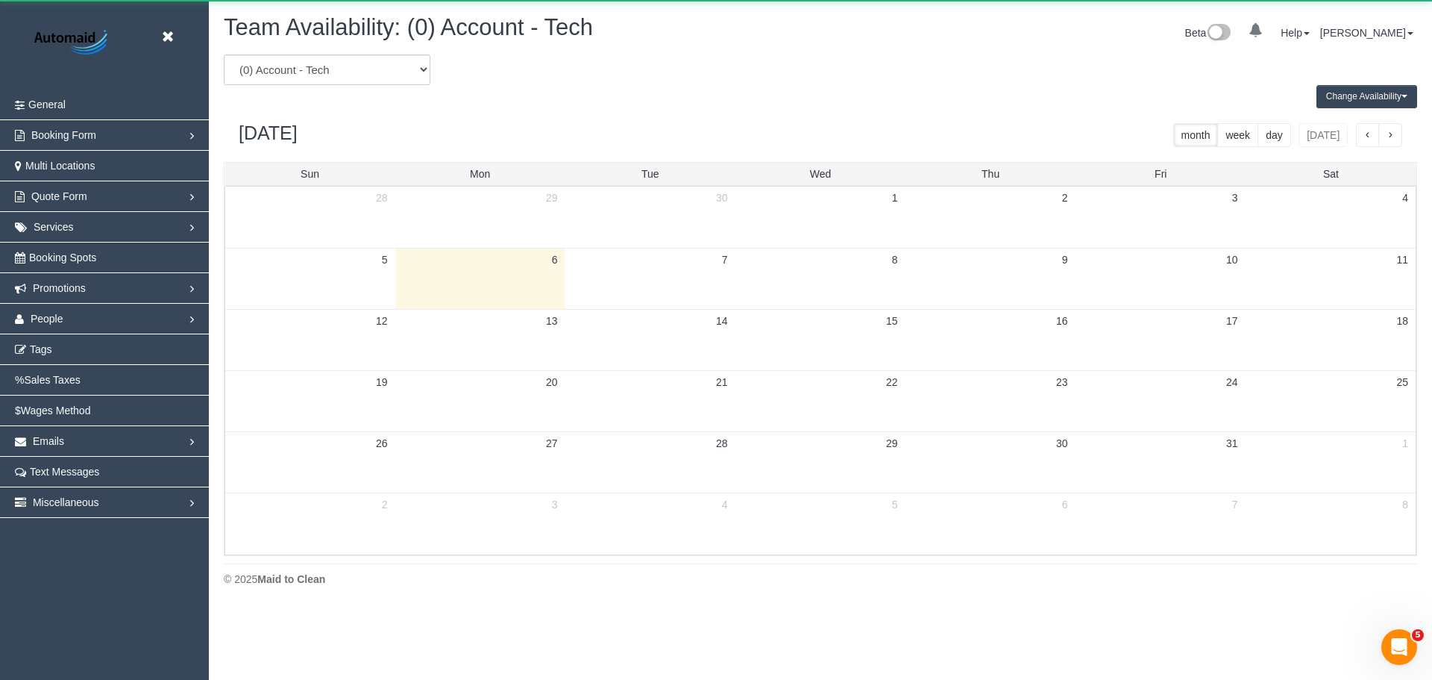
scroll to position [607, 1432]
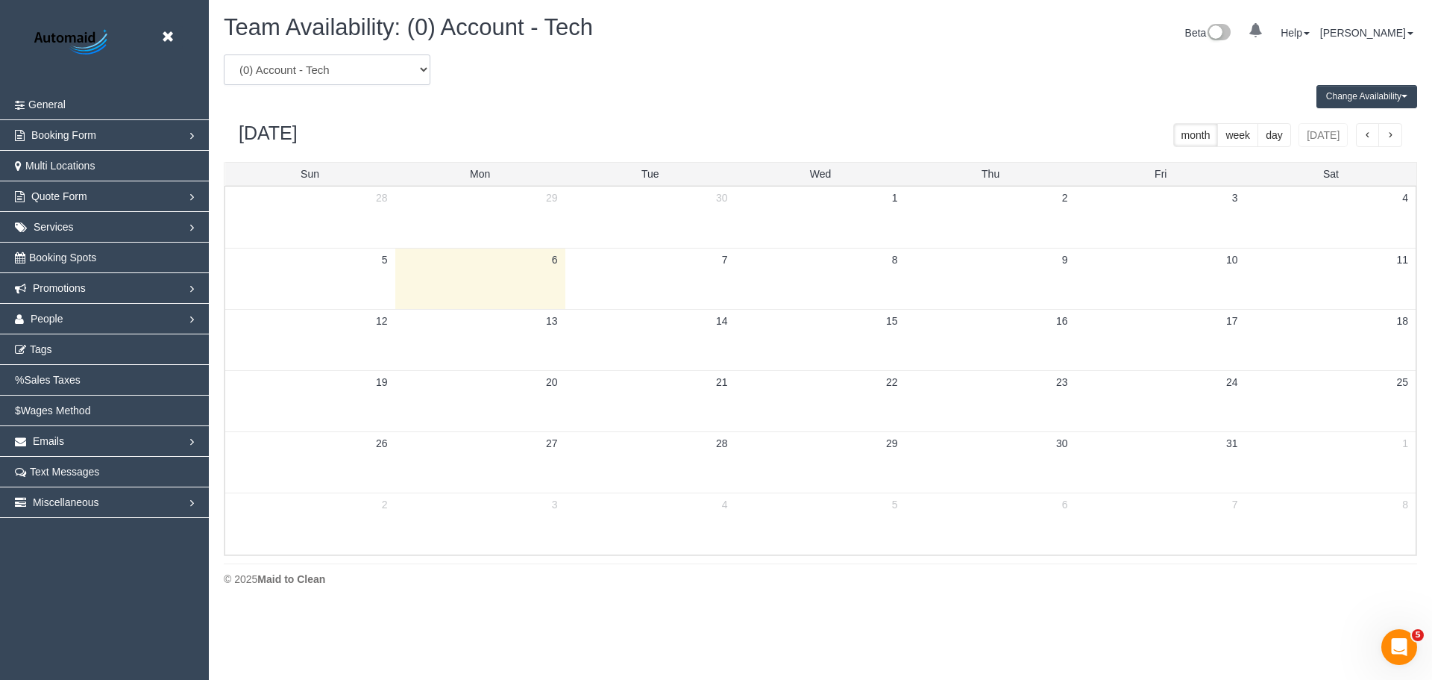
click at [293, 69] on select "(0) Account - Tech (0) Office (0) Raunak Test Account (1) Debbie Brodjanac (FT)…" at bounding box center [327, 69] width 207 height 31
select select "number:25238"
click at [224, 54] on select "(0) Account - Tech (0) Office (0) Raunak Test Account (1) Debbie Brodjanac (FT)…" at bounding box center [327, 69] width 207 height 31
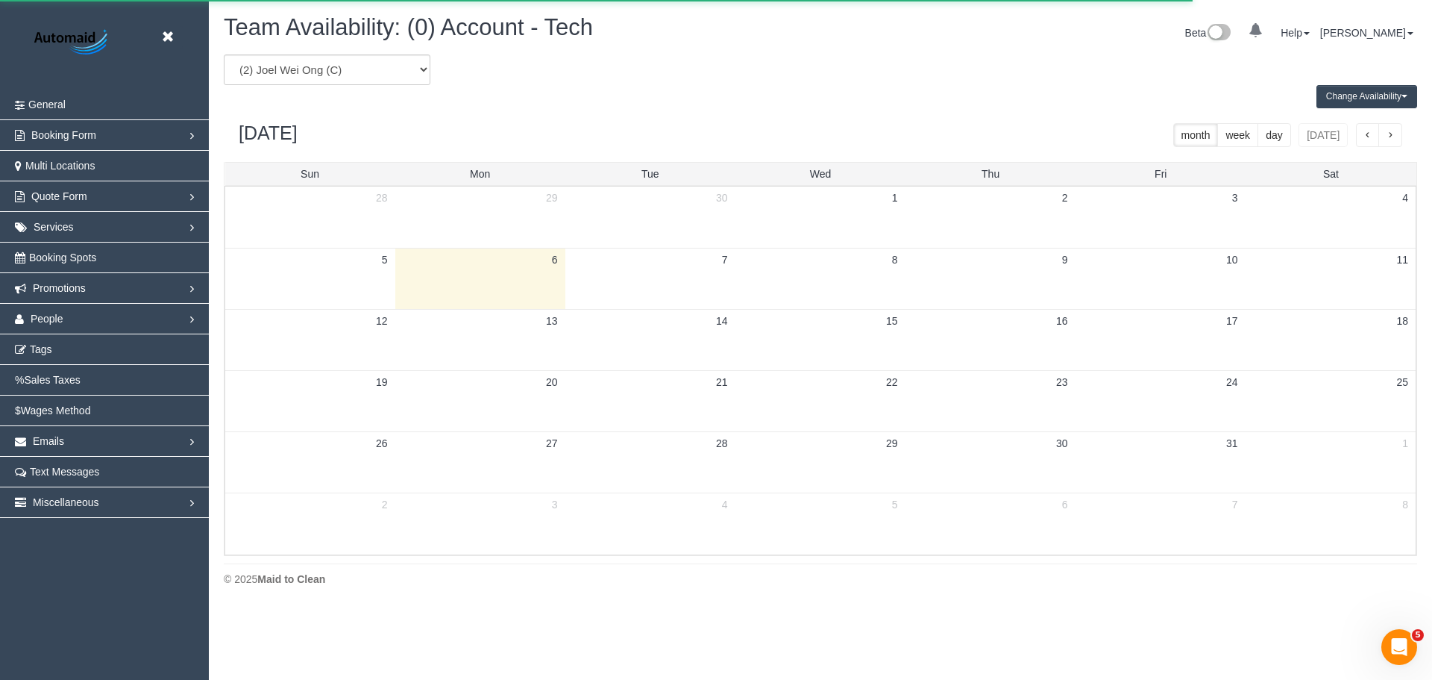
scroll to position [73981, 73157]
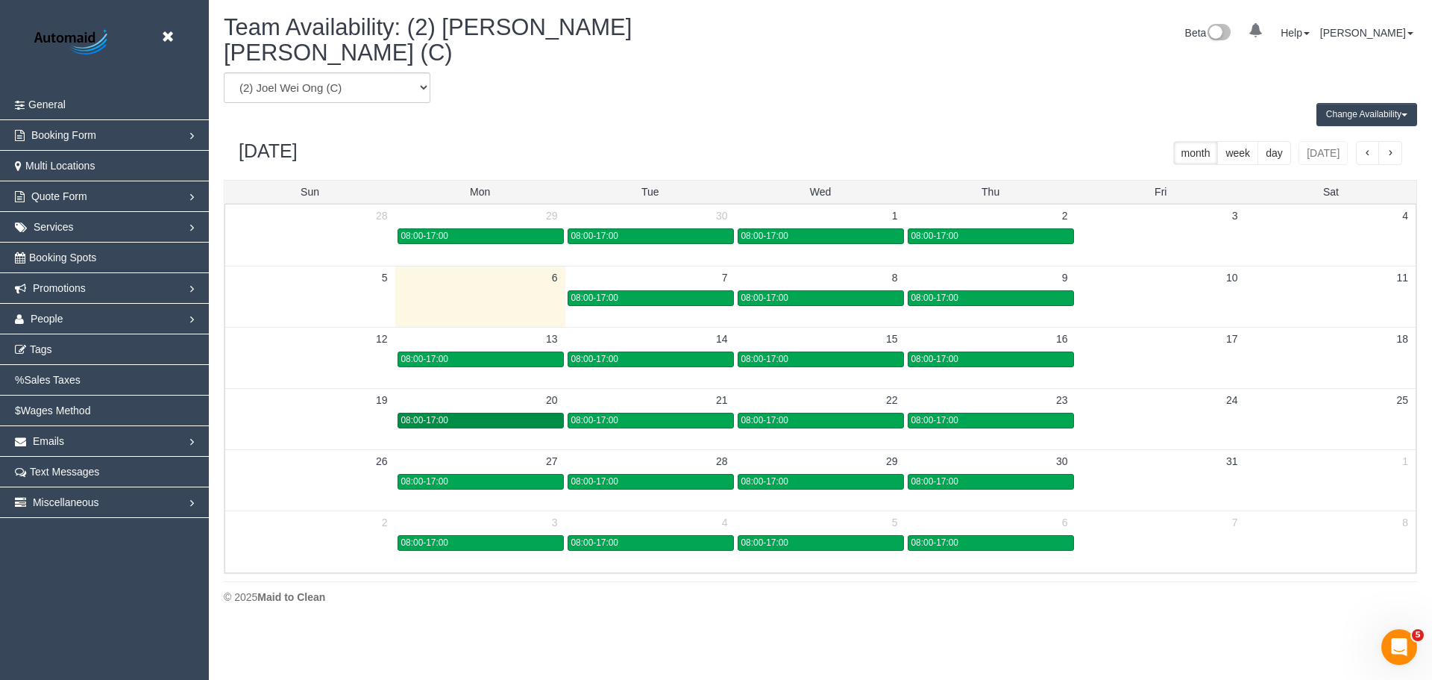
click at [514, 415] on div "08:00-17:00" at bounding box center [480, 420] width 159 height 11
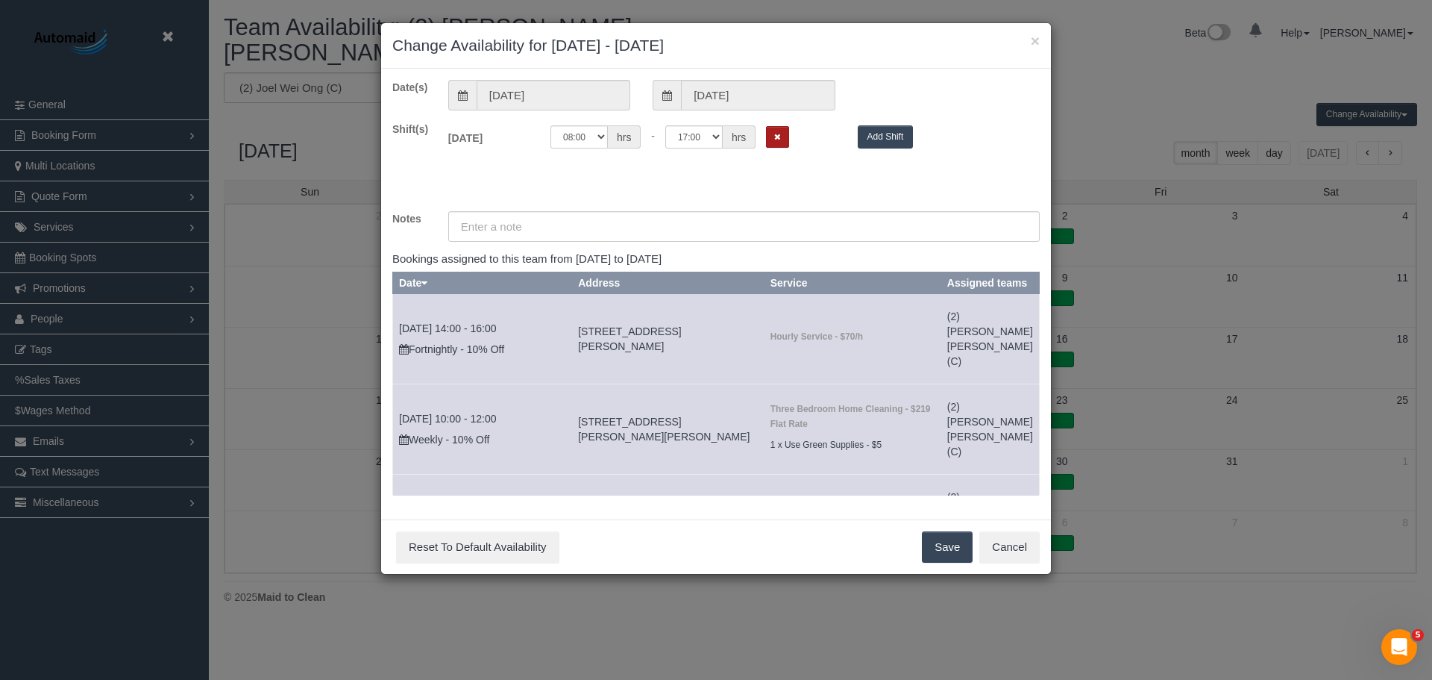
click at [777, 136] on icon "Remove Shift" at bounding box center [777, 137] width 7 height 8
click at [946, 555] on button "Save" at bounding box center [947, 546] width 51 height 31
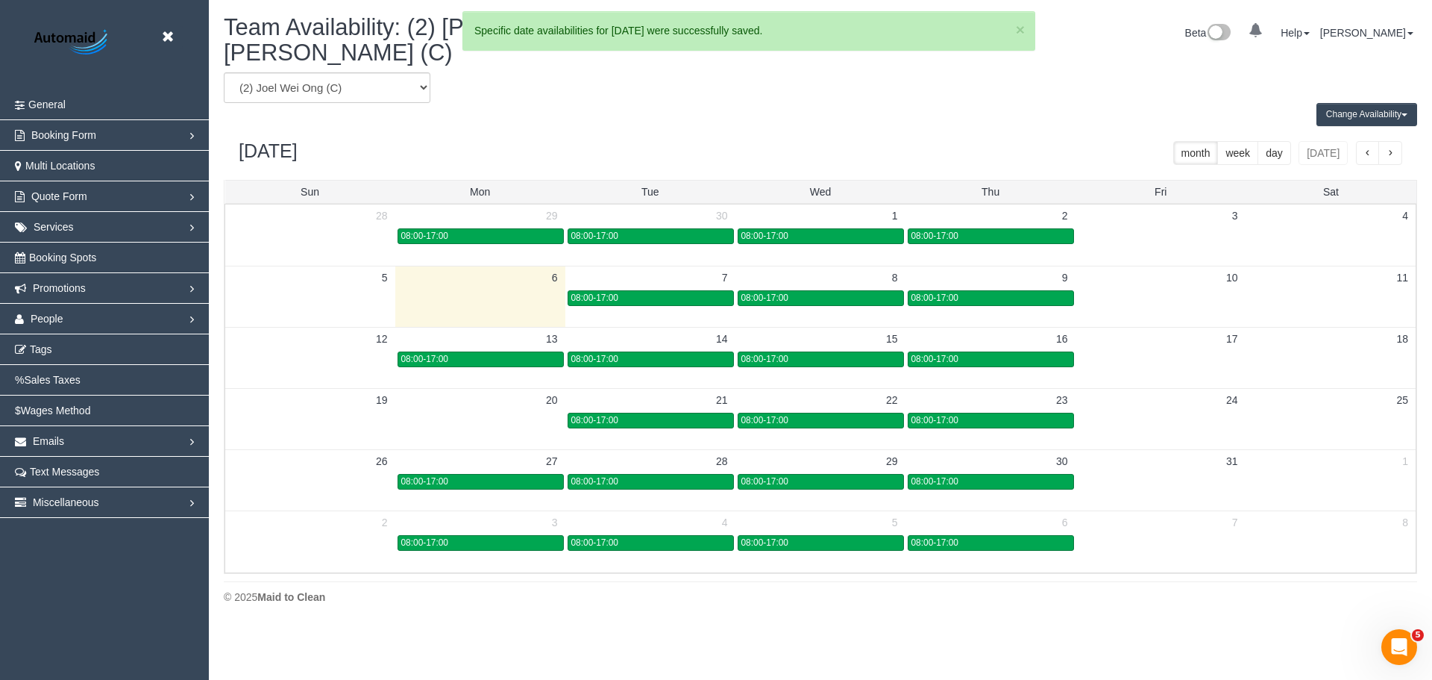
click at [609, 415] on span "08:00-17:00" at bounding box center [594, 420] width 47 height 10
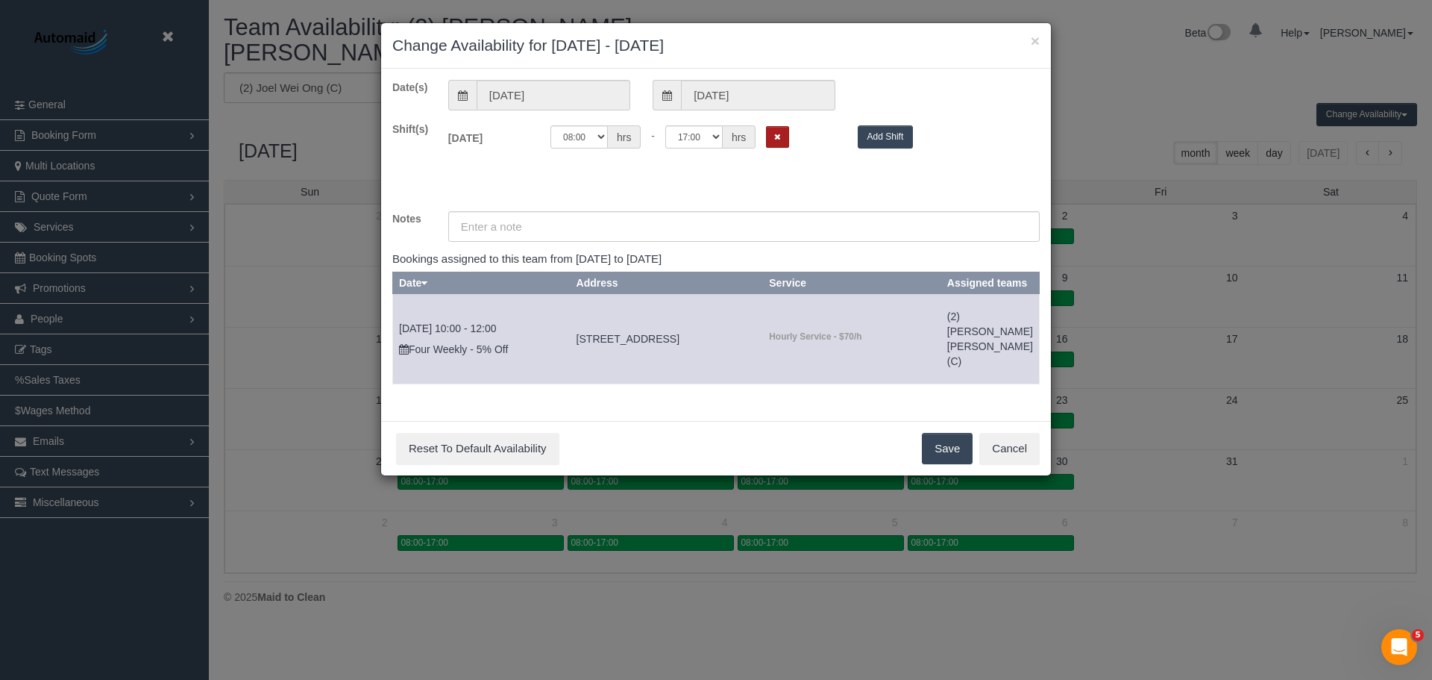
click at [787, 138] on button "Remove Shift" at bounding box center [777, 137] width 23 height 22
click at [958, 446] on button "Save" at bounding box center [947, 448] width 51 height 31
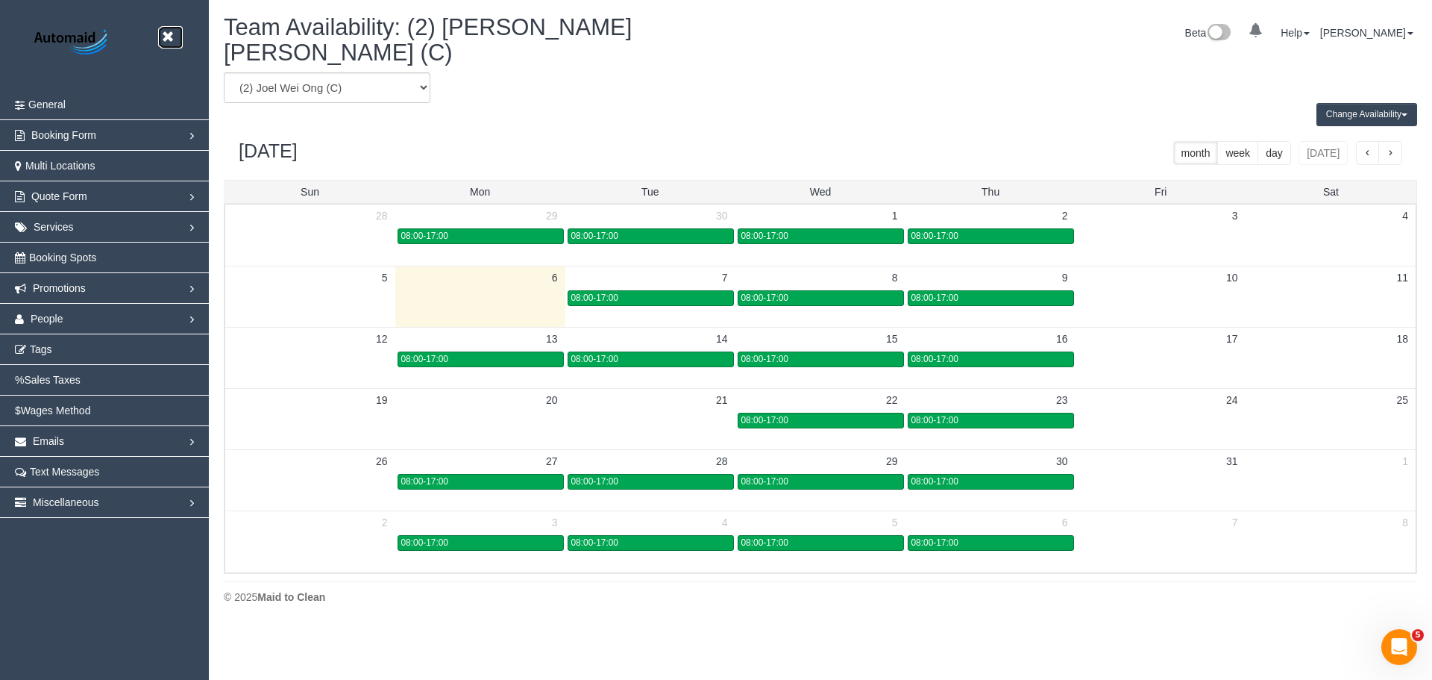
click at [169, 32] on icon at bounding box center [167, 37] width 19 height 19
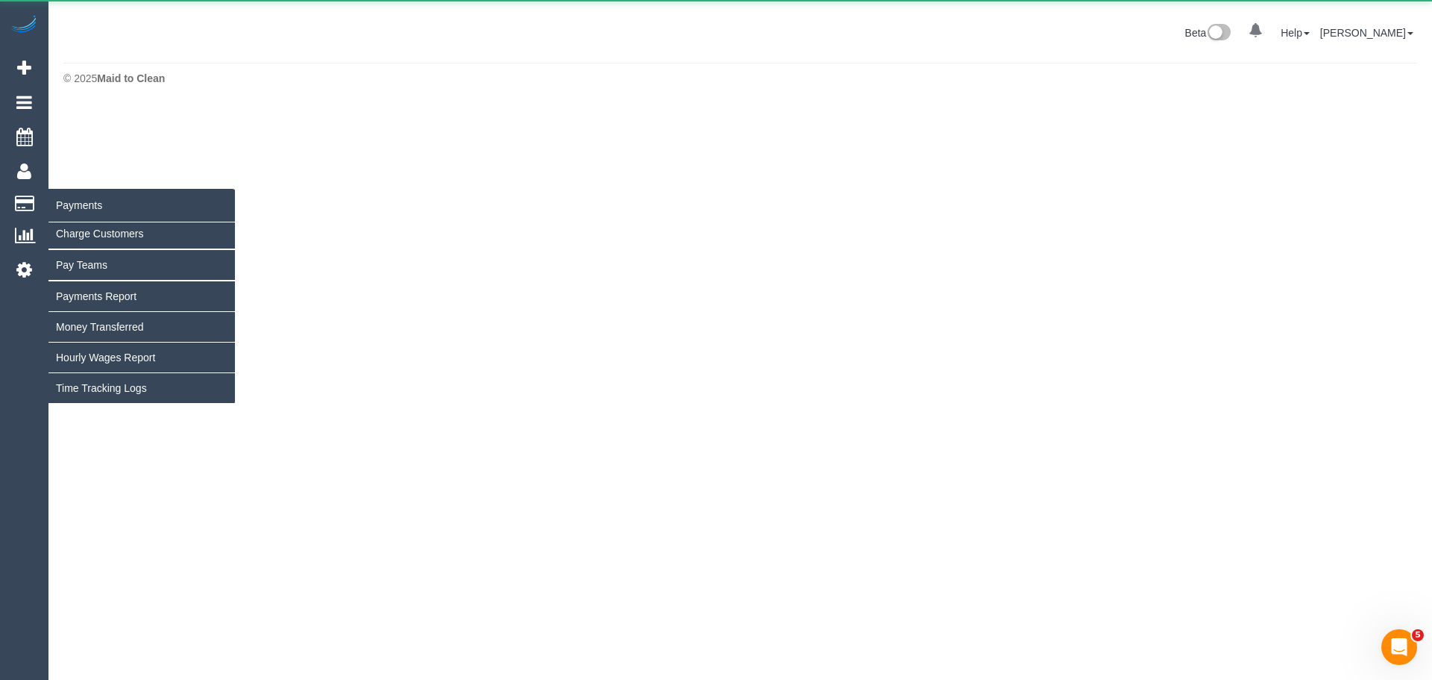
scroll to position [409, 1432]
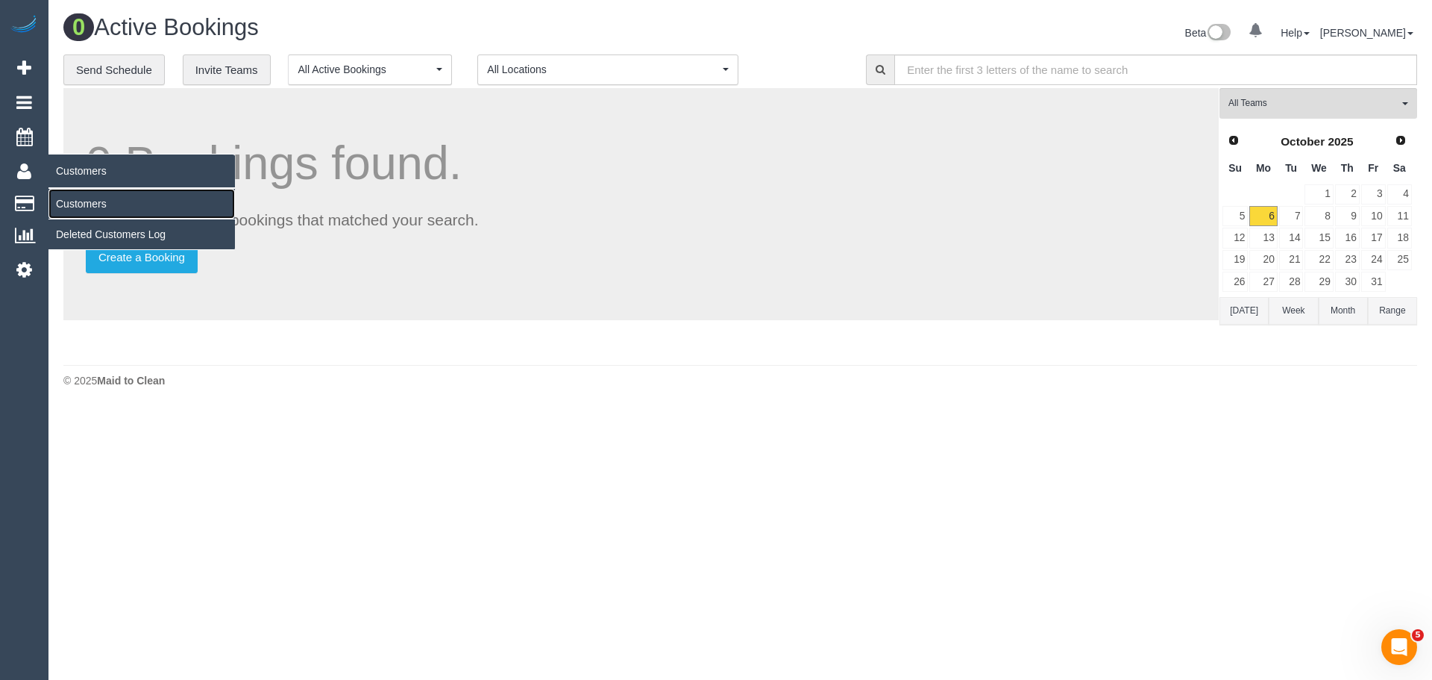
click at [94, 204] on link "Customers" at bounding box center [141, 204] width 186 height 30
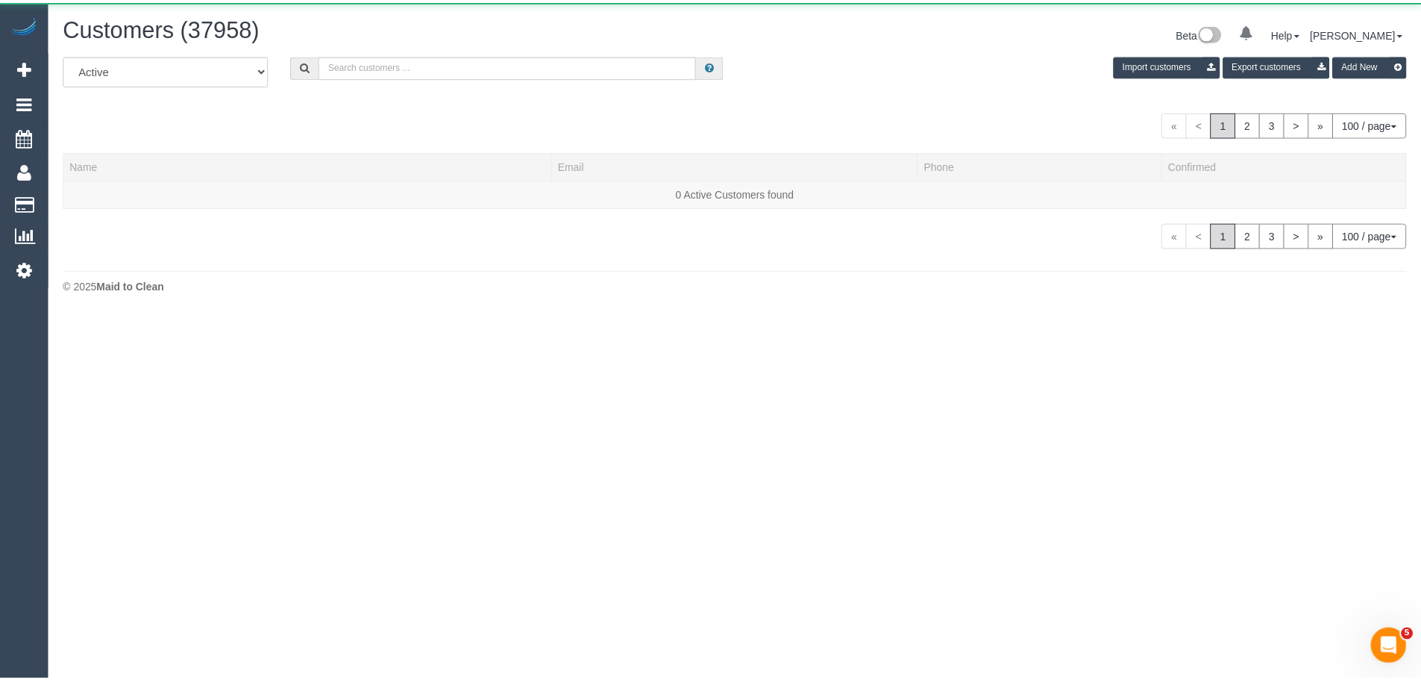
scroll to position [314, 1432]
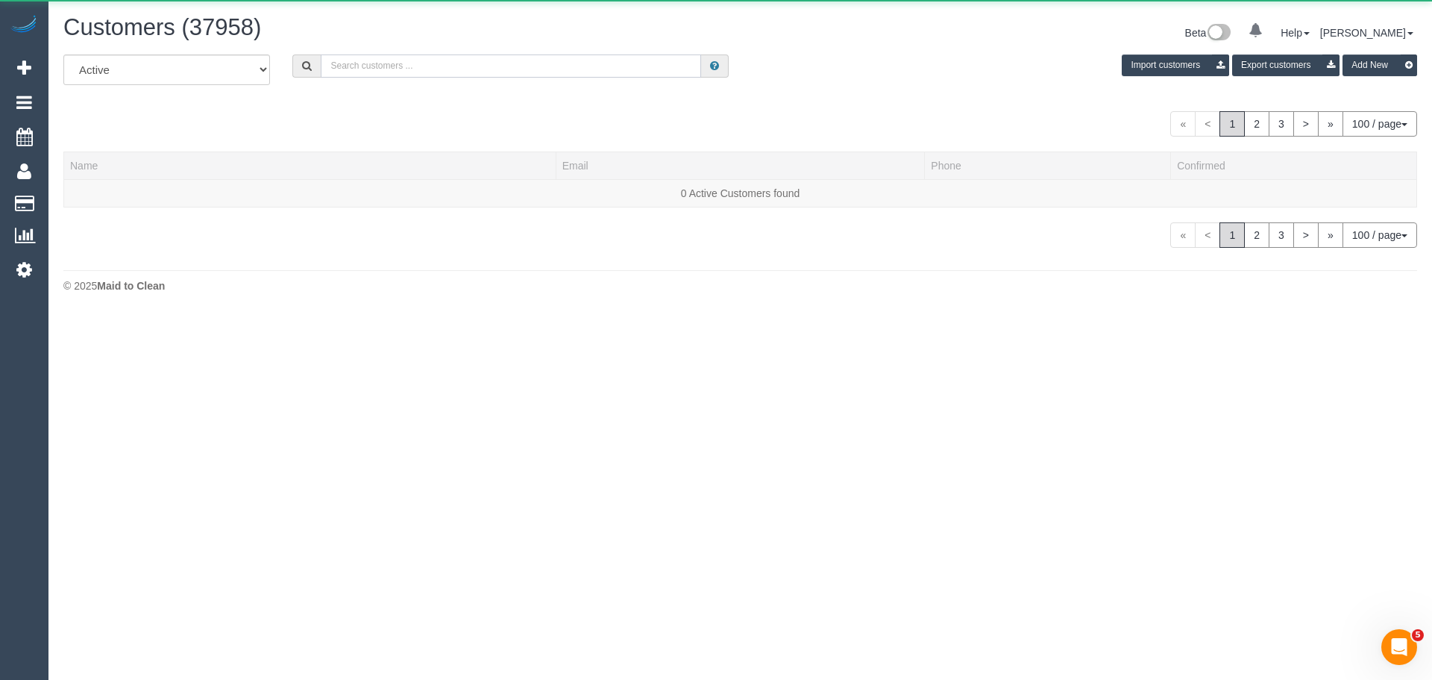
click at [521, 60] on input "text" at bounding box center [511, 65] width 380 height 23
paste input "thewalsgotts@gmail.com"
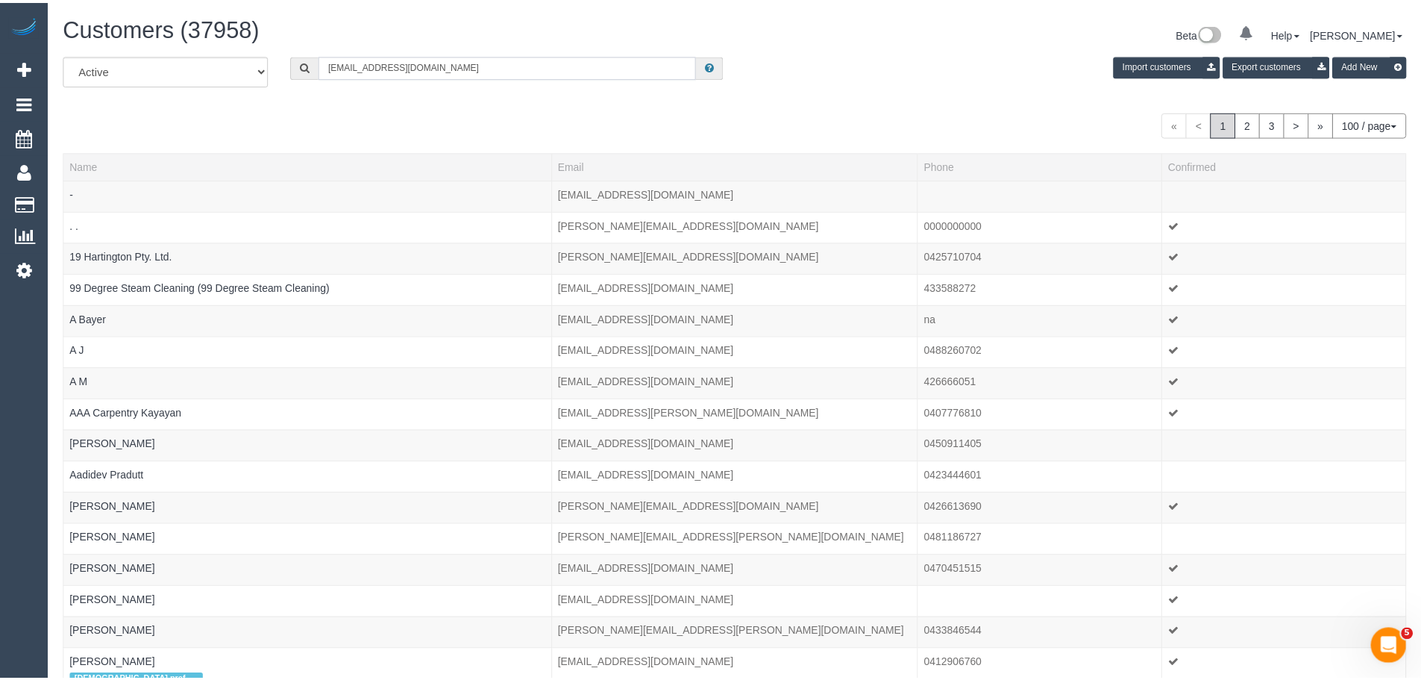
scroll to position [74255, 73157]
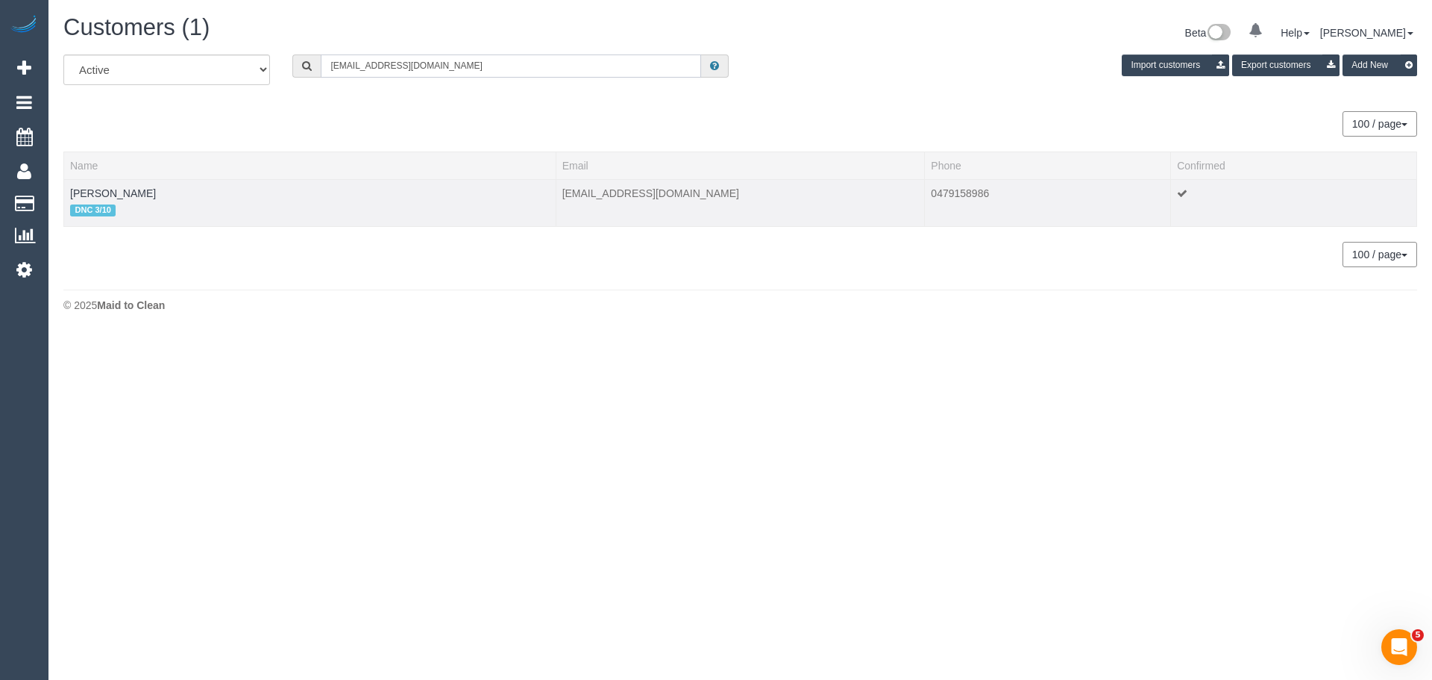
type input "thewalsgotts@gmail.com"
drag, startPoint x: 176, startPoint y: 192, endPoint x: 65, endPoint y: 195, distance: 111.2
click at [65, 195] on td "Sarah Walsgott DNC 3/10" at bounding box center [310, 202] width 492 height 47
copy link "Sarah Walsgott"
click at [124, 192] on link "Sarah Walsgott" at bounding box center [113, 193] width 86 height 12
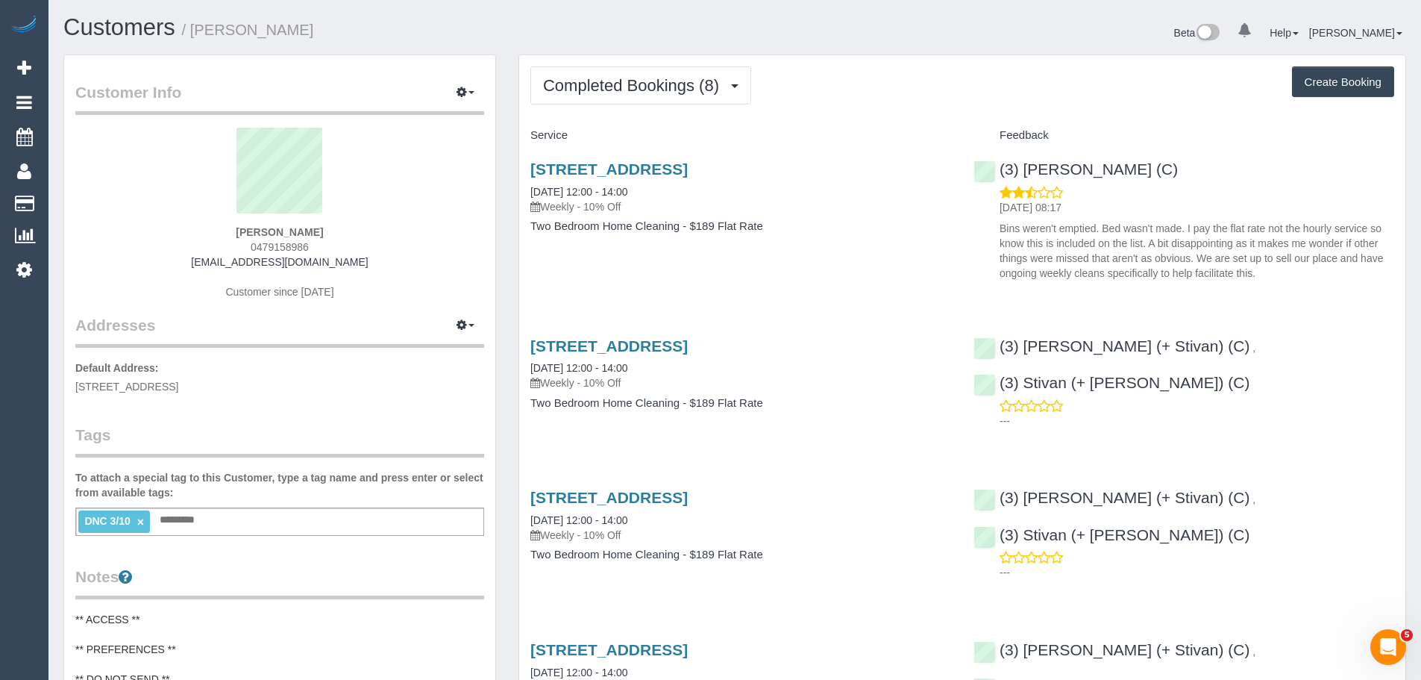
scroll to position [1488, 1421]
drag, startPoint x: 539, startPoint y: 169, endPoint x: 807, endPoint y: 239, distance: 276.8
click at [807, 239] on div "17 Myoora Rd, Unit 7, Toorak, VIC 3142 03/10/2025 12:00 - 14:00 Weekly - 10% Of…" at bounding box center [740, 205] width 443 height 115
copy div "17 Myoora Rd, Unit 7, Toorak, VIC 3142 03/10/2025 12:00 - 14:00 Weekly - 10% Of…"
drag, startPoint x: 1254, startPoint y: 162, endPoint x: 1002, endPoint y: 174, distance: 252.4
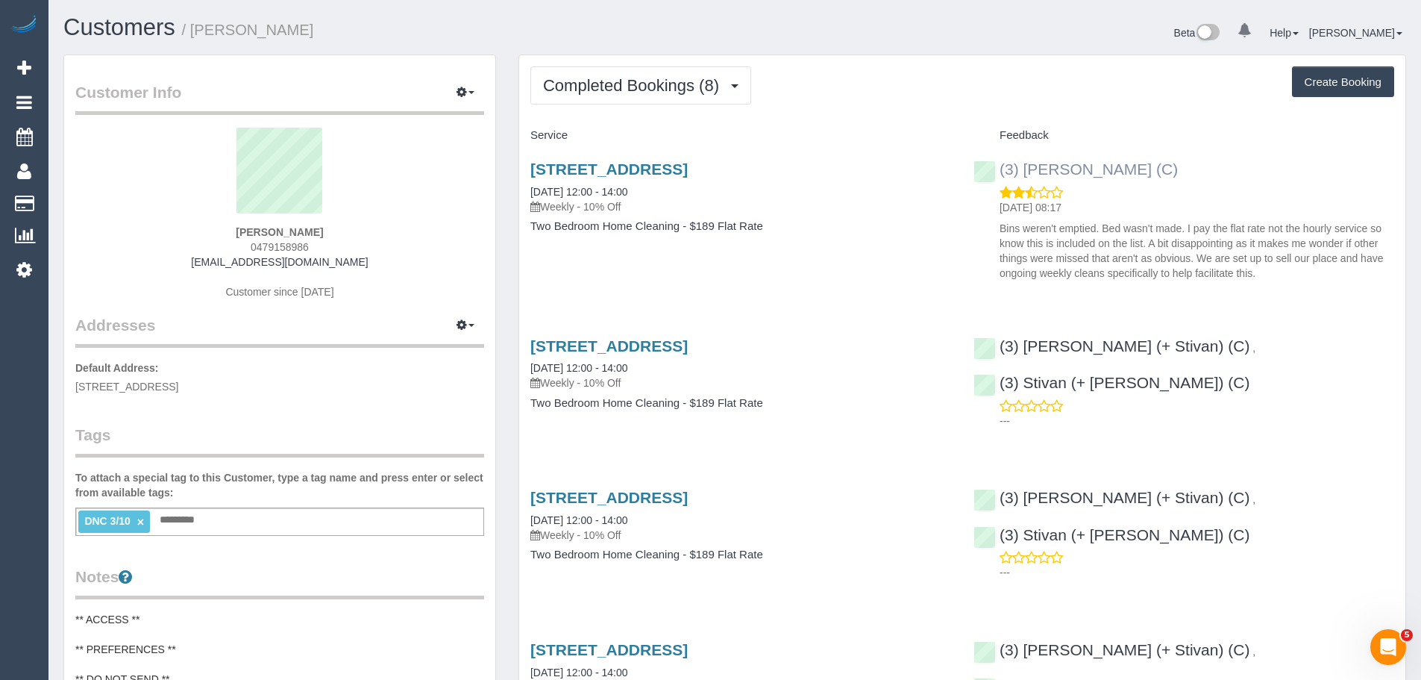
click at [1002, 174] on div "(3) Poorna Nanayakkara (C) 04/10/2025 08:17 Bins weren't emptied. Bed wasn't ma…" at bounding box center [1183, 217] width 443 height 139
copy link "(3) [PERSON_NAME] (C)"
click at [624, 84] on span "Completed Bookings (8)" at bounding box center [634, 85] width 183 height 19
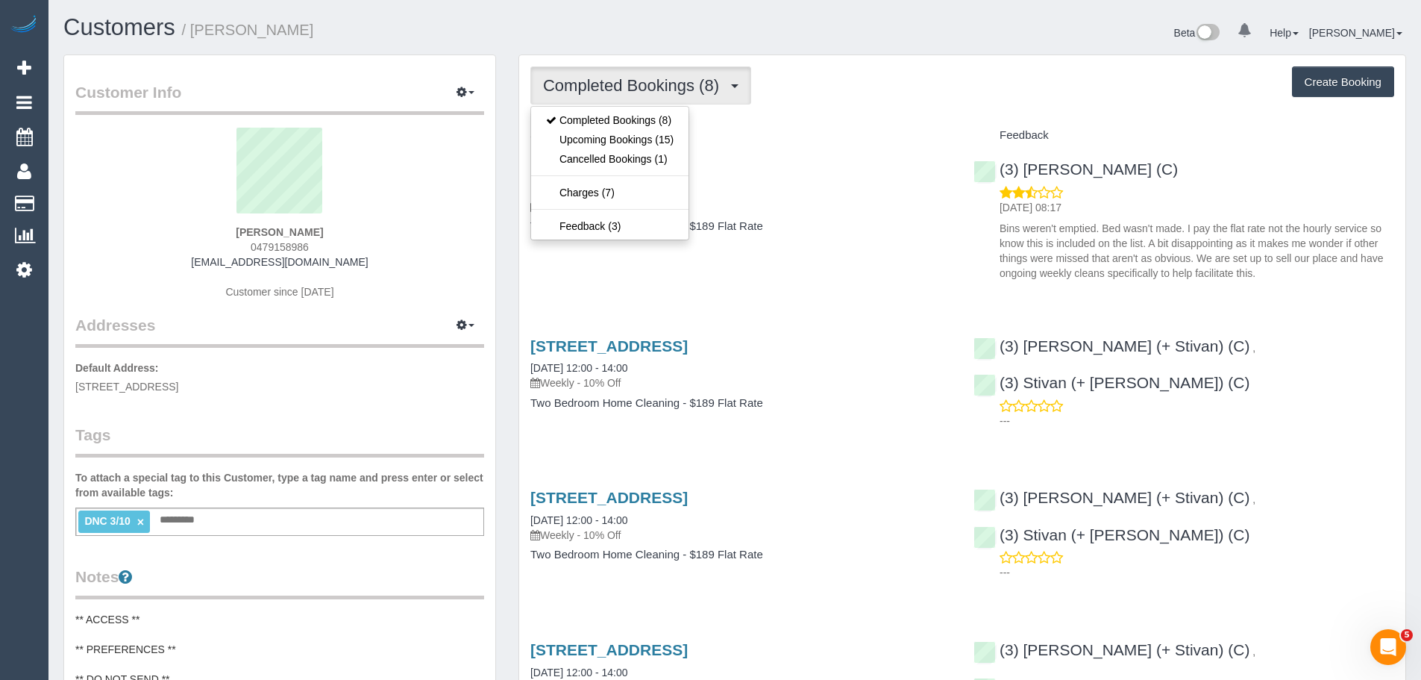
click at [624, 84] on span "Completed Bookings (8)" at bounding box center [634, 85] width 183 height 19
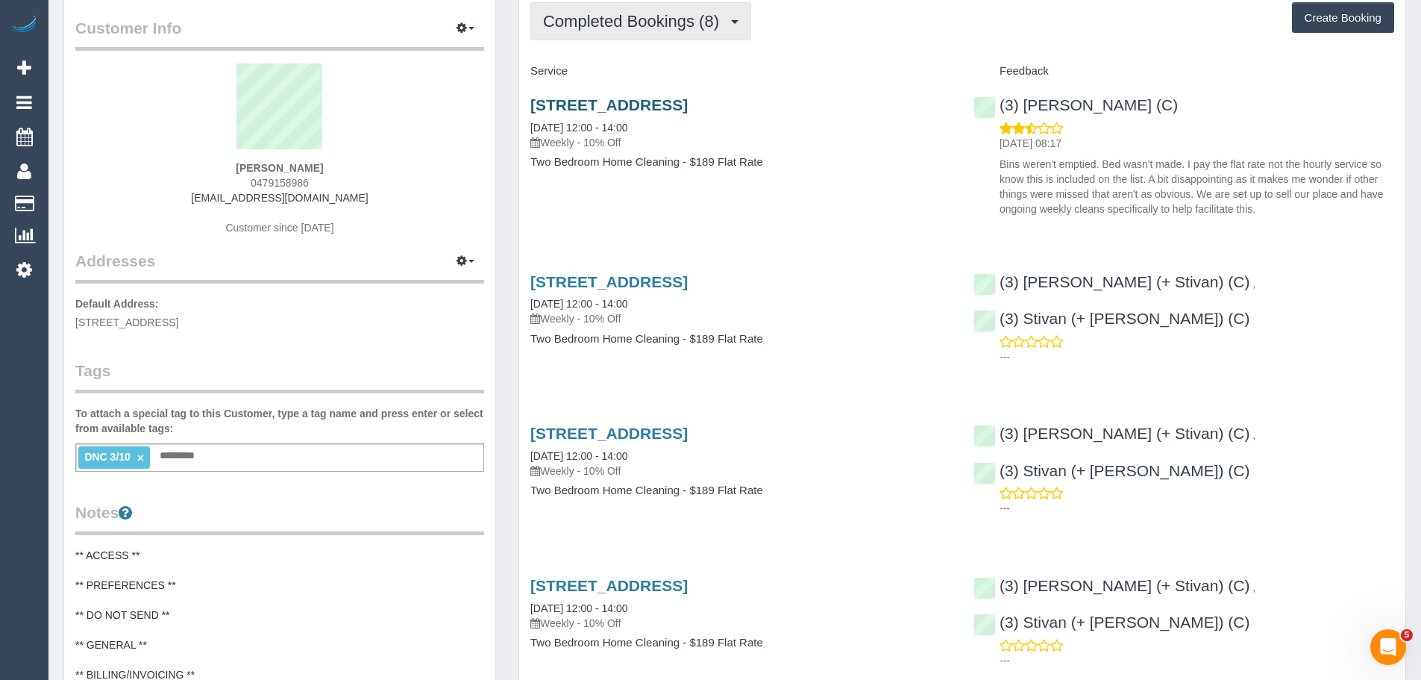
scroll to position [0, 0]
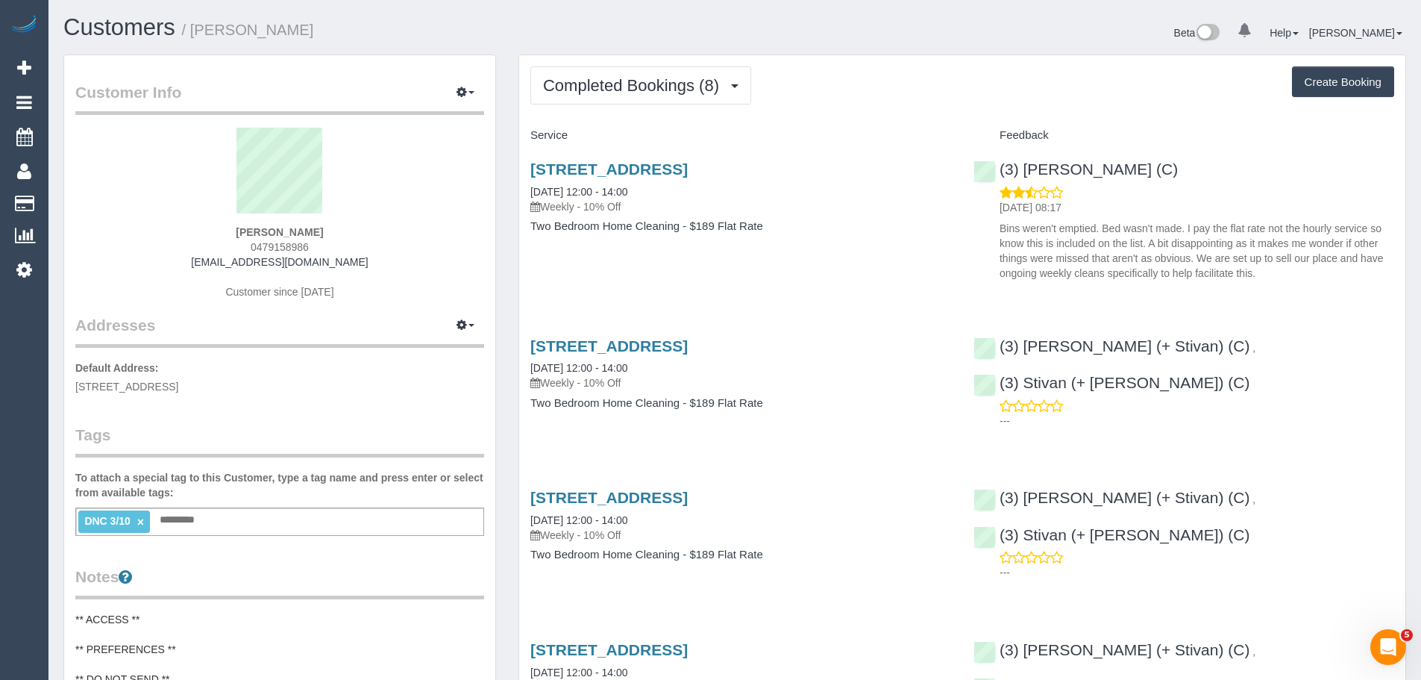
click at [341, 243] on div "Sarah Walsgott 0479158986 thewalsgotts@gmail.com Customer since 2025" at bounding box center [279, 221] width 409 height 186
drag, startPoint x: 350, startPoint y: 246, endPoint x: 210, endPoint y: 246, distance: 140.2
click at [210, 246] on div "Sarah Walsgott 0479158986 thewalsgotts@gmail.com Customer since 2025" at bounding box center [279, 221] width 409 height 186
copy span "0479158986"
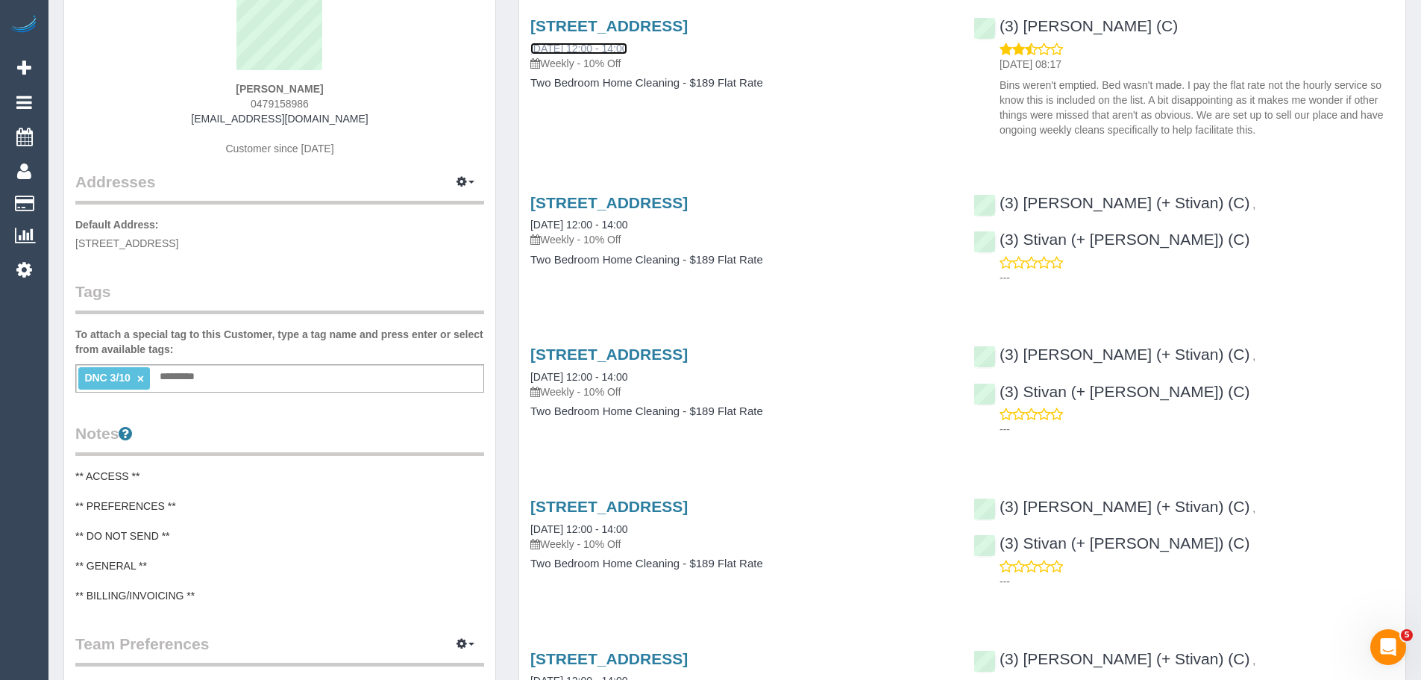
scroll to position [149, 0]
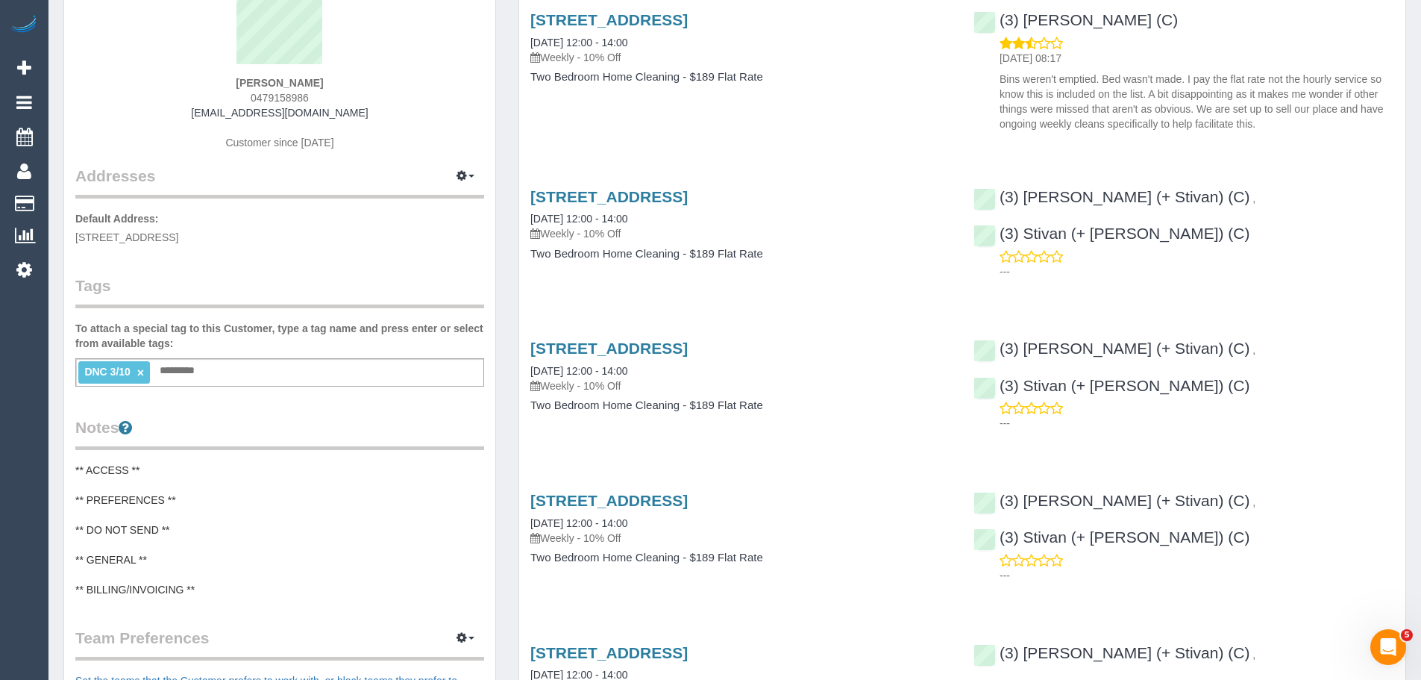
click at [214, 374] on div "DNC 3/10 × Add a tag" at bounding box center [279, 372] width 409 height 28
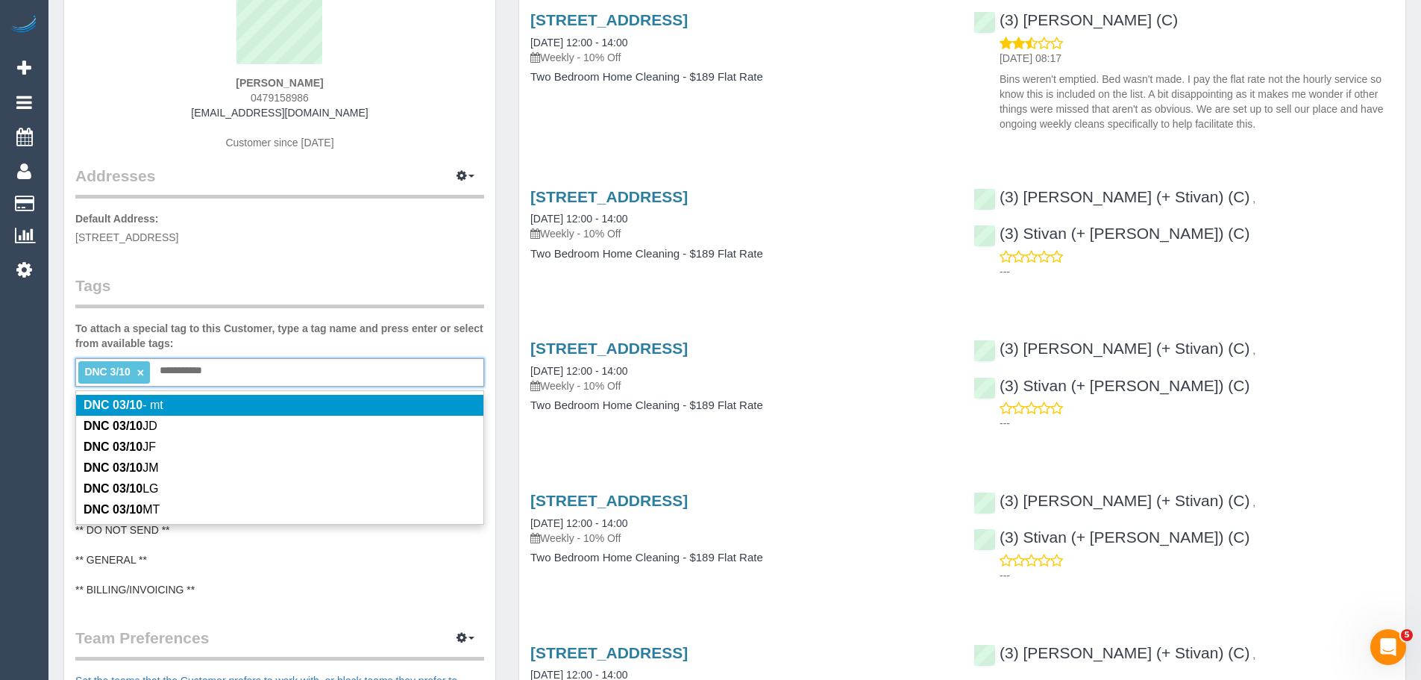
type input "**********"
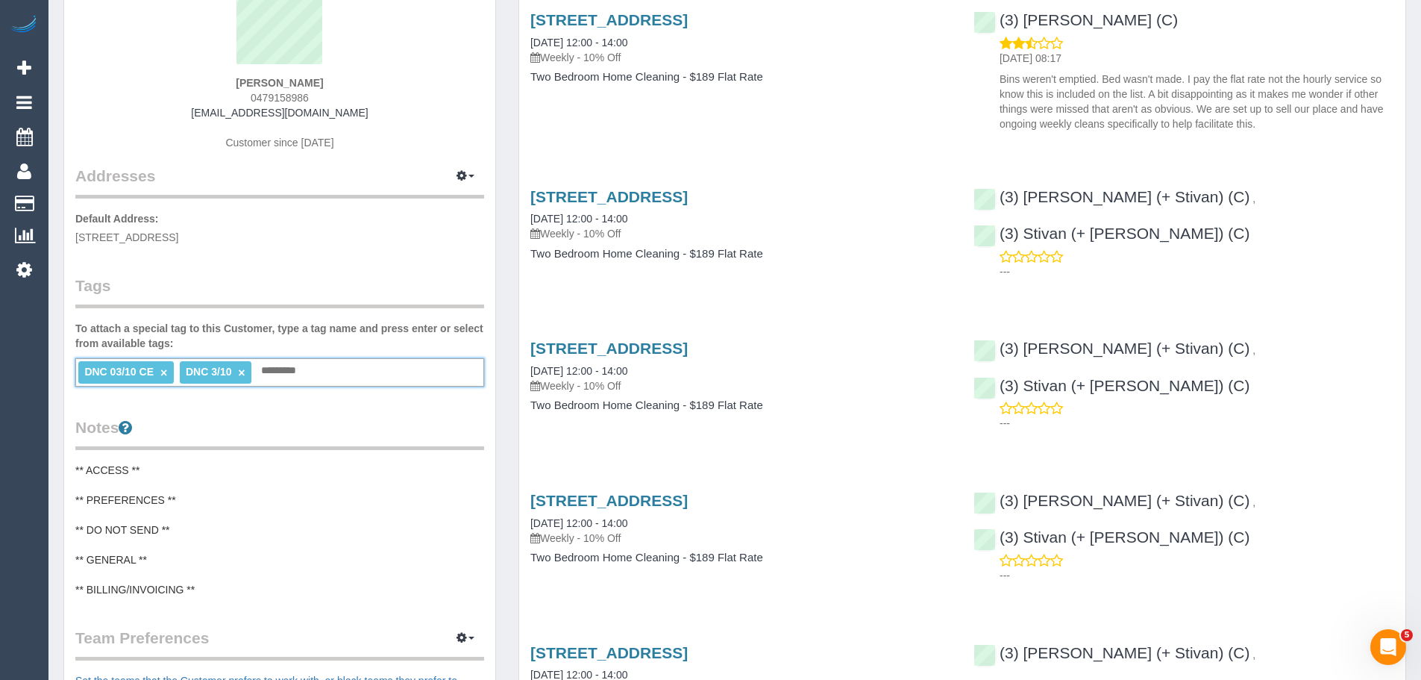
click at [244, 373] on link "×" at bounding box center [241, 372] width 7 height 13
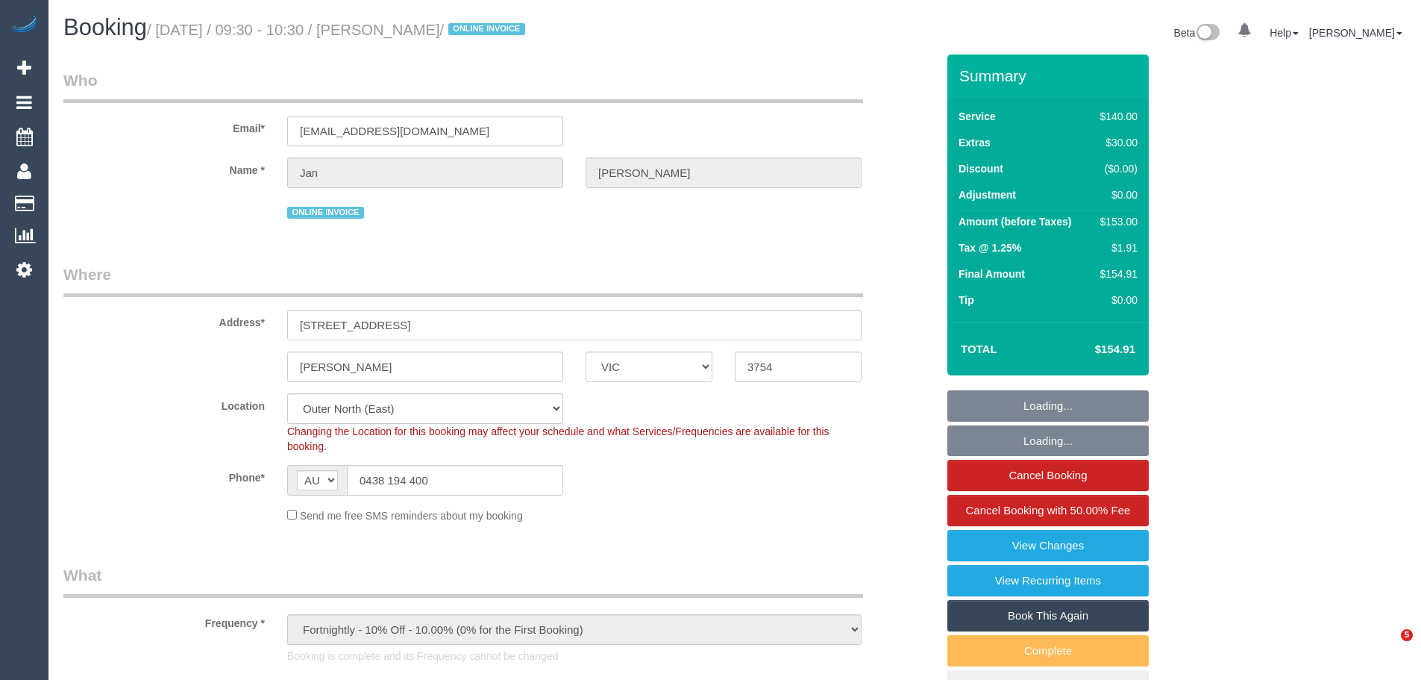
select select "VIC"
select select "number:28"
select select "number:14"
select select "number:18"
select select "number:24"
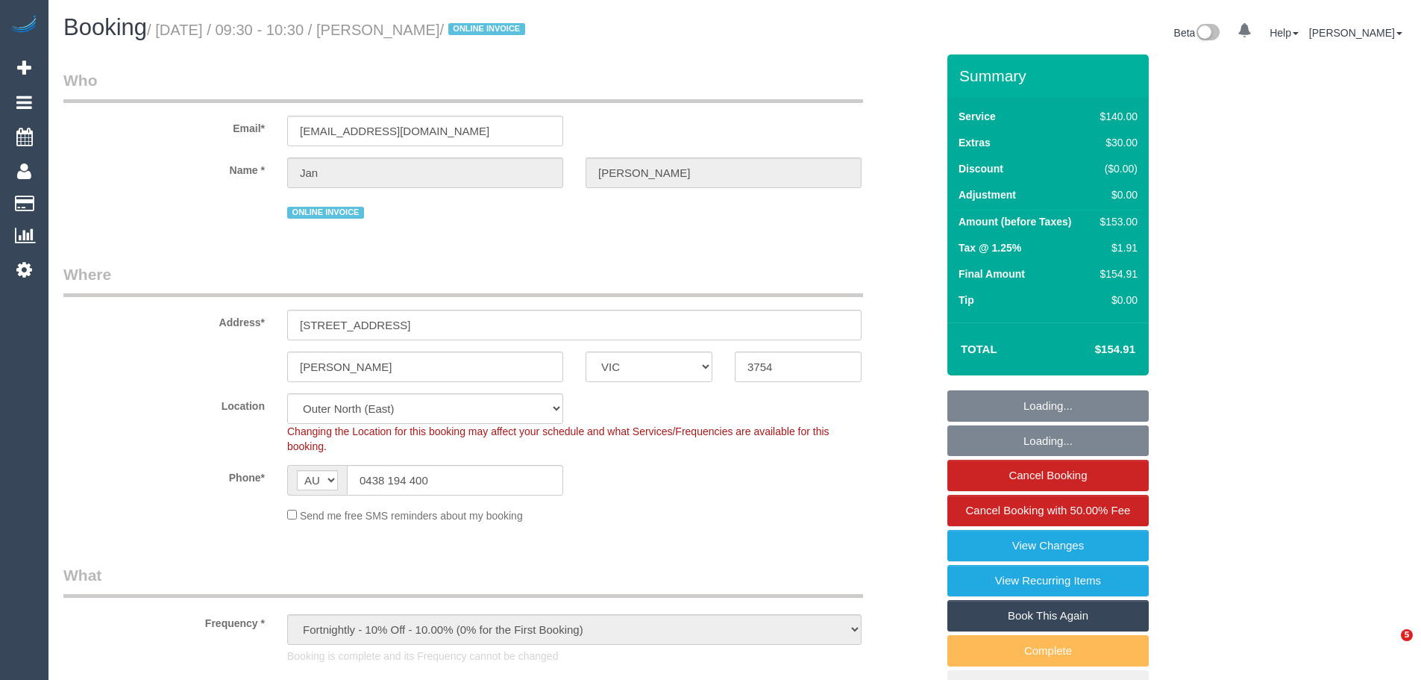
select select "number:34"
select select "number:12"
select select "object:893"
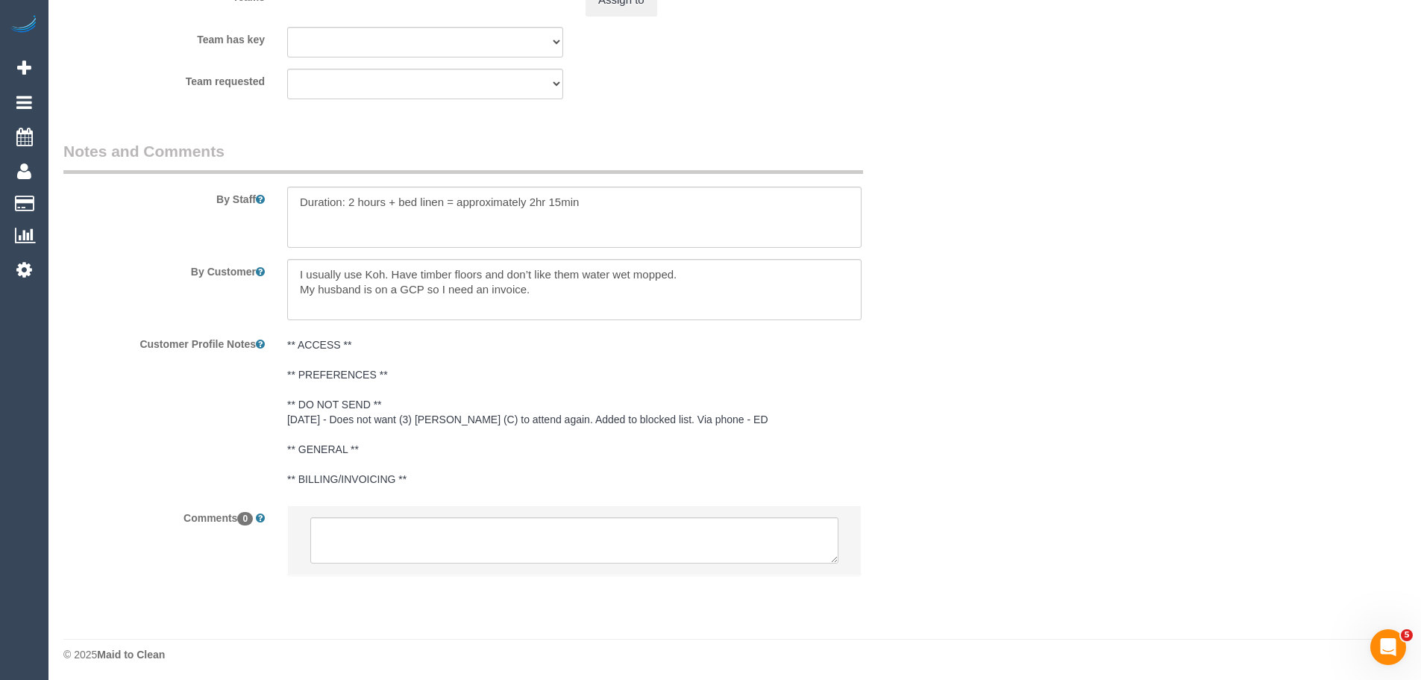
scroll to position [2540, 0]
drag, startPoint x: 363, startPoint y: 277, endPoint x: 576, endPoint y: 289, distance: 213.6
click at [576, 289] on textarea at bounding box center [574, 285] width 574 height 61
click at [618, 283] on textarea at bounding box center [574, 285] width 574 height 61
drag, startPoint x: 615, startPoint y: 290, endPoint x: 212, endPoint y: 274, distance: 403.9
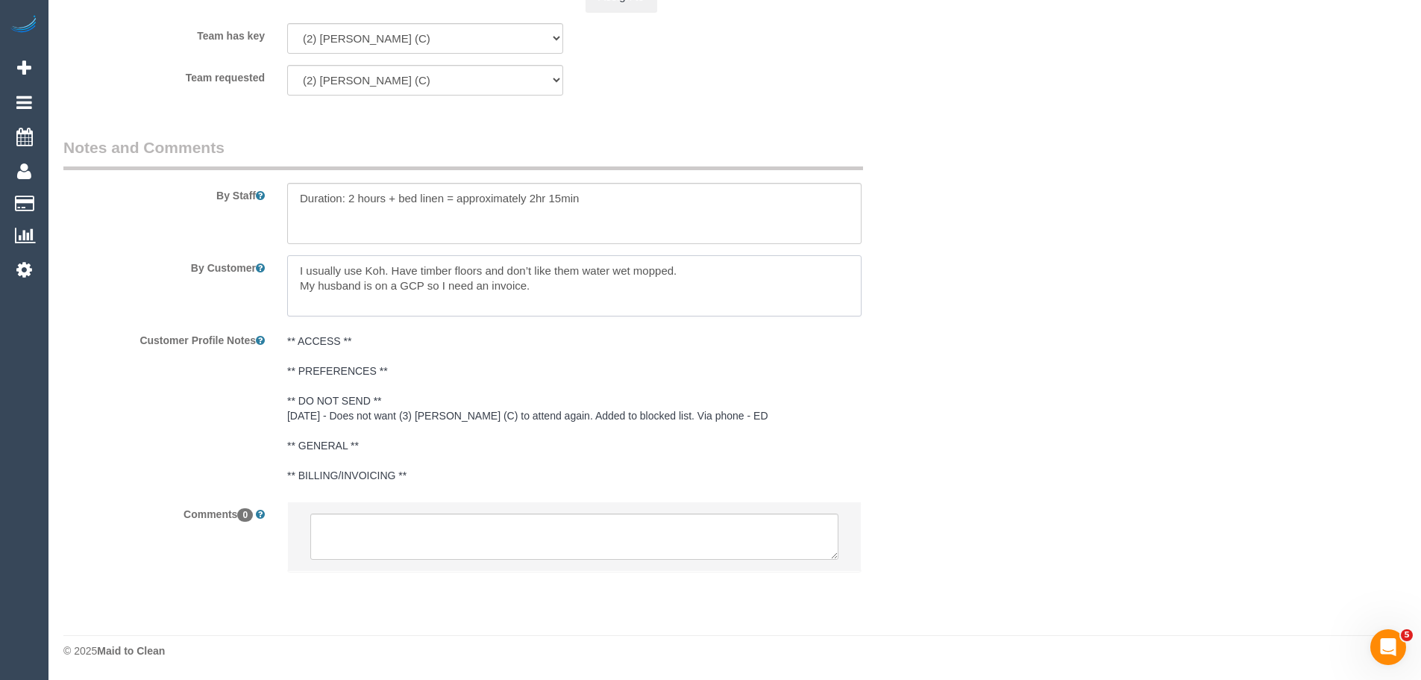
click at [211, 272] on div "By Customer" at bounding box center [499, 285] width 895 height 61
click at [364, 283] on textarea at bounding box center [574, 285] width 574 height 61
click at [600, 300] on textarea at bounding box center [574, 285] width 574 height 61
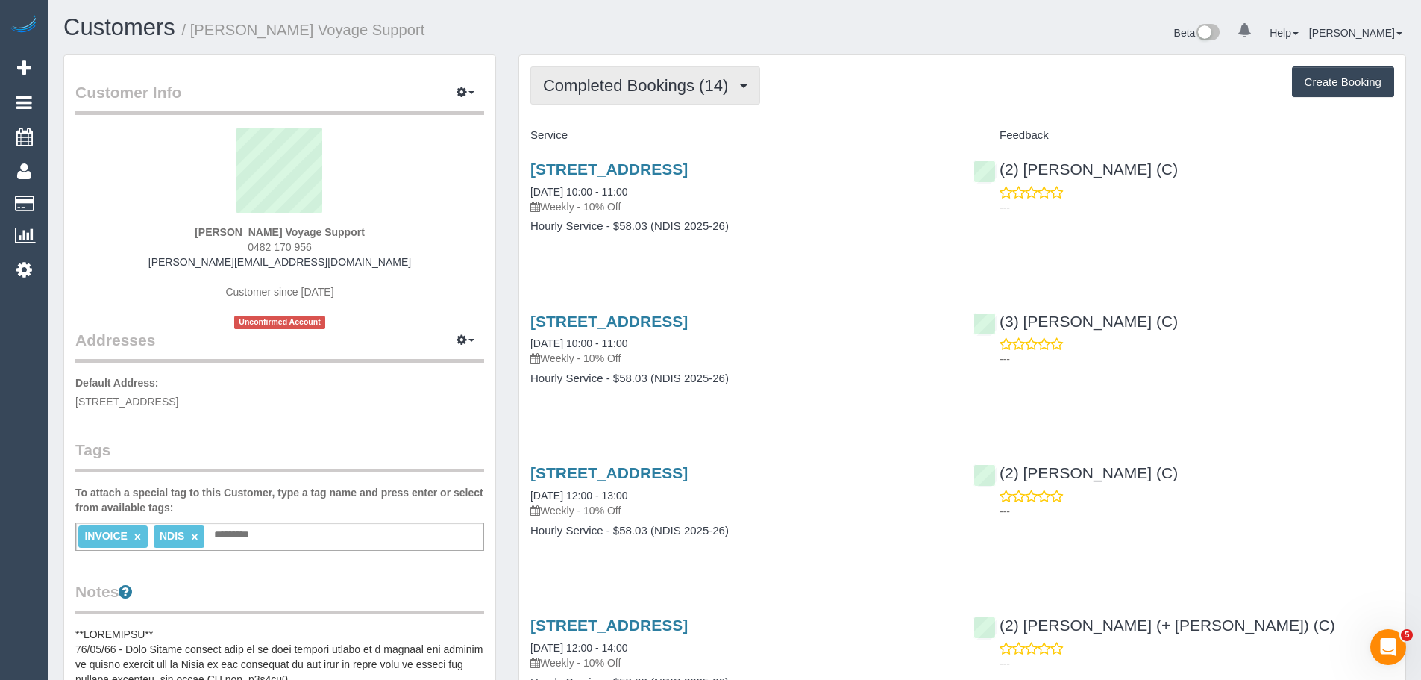
click at [652, 92] on span "Completed Bookings (14)" at bounding box center [639, 85] width 192 height 19
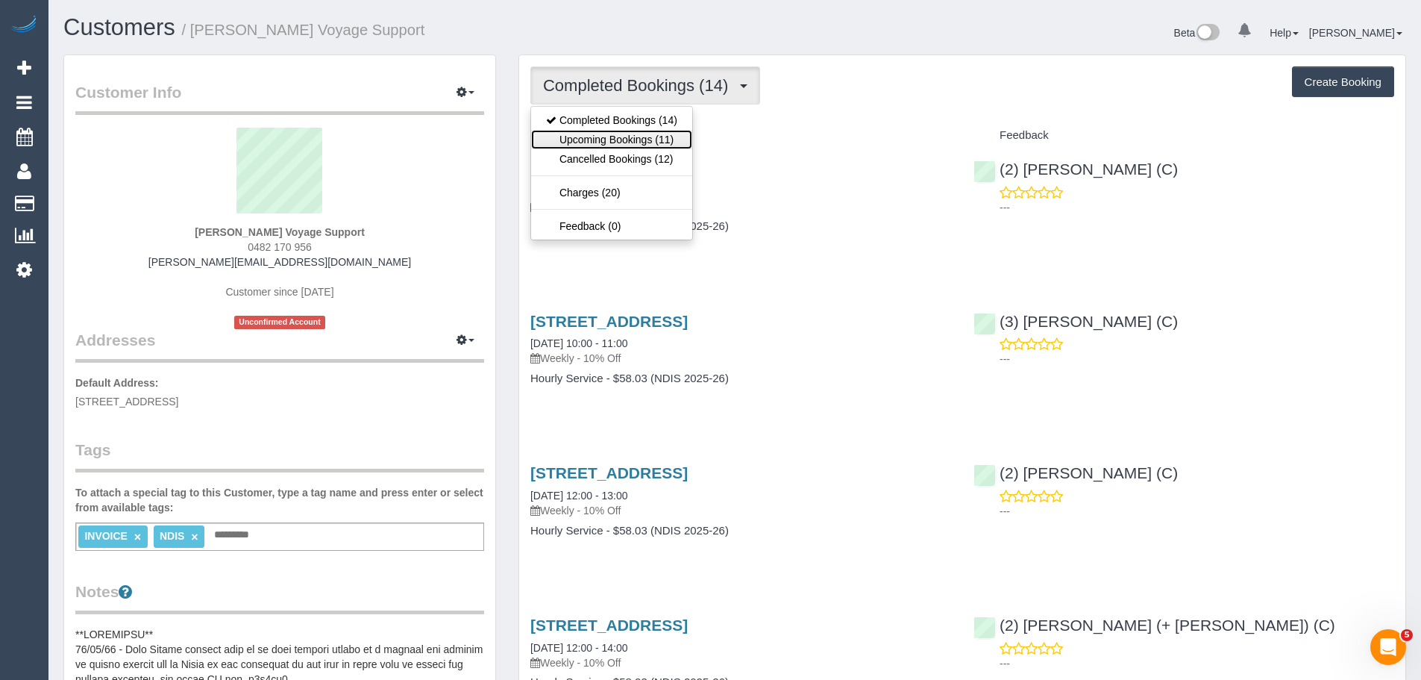
click at [623, 131] on link "Upcoming Bookings (11)" at bounding box center [611, 139] width 161 height 19
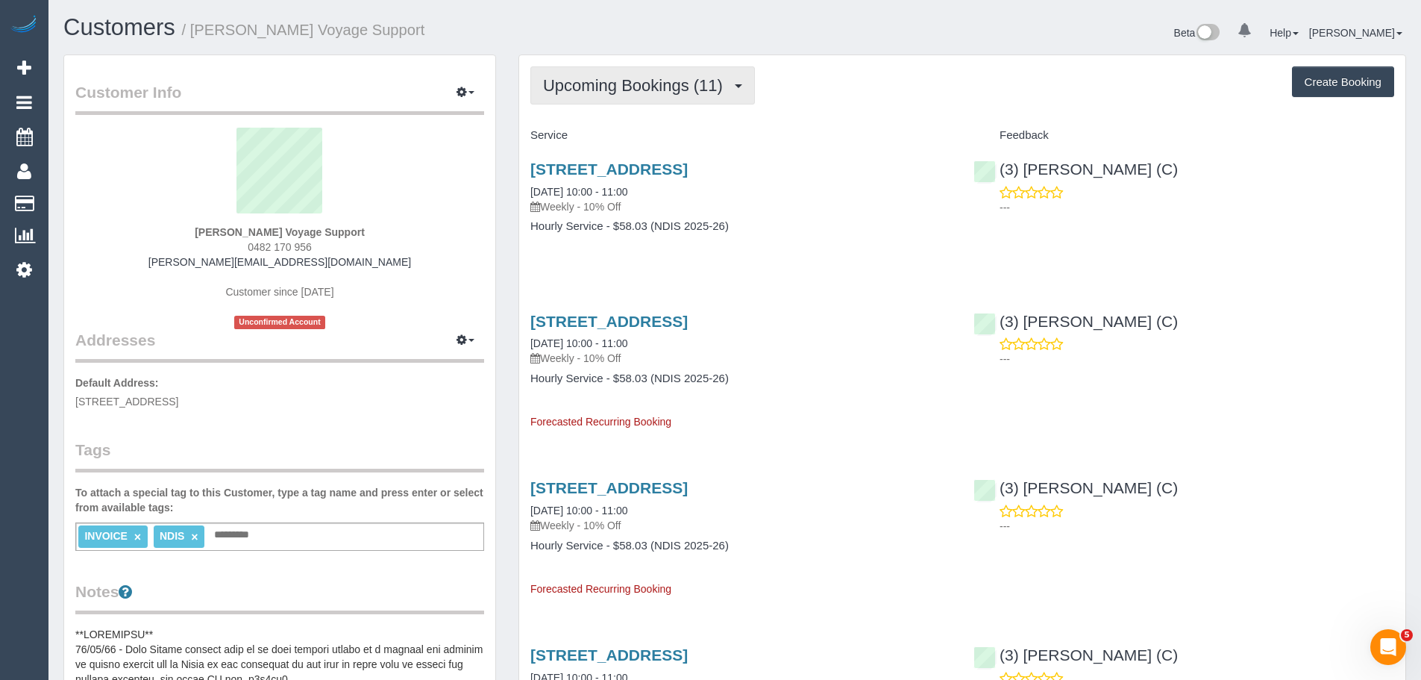
click at [667, 76] on span "Upcoming Bookings (11)" at bounding box center [636, 85] width 187 height 19
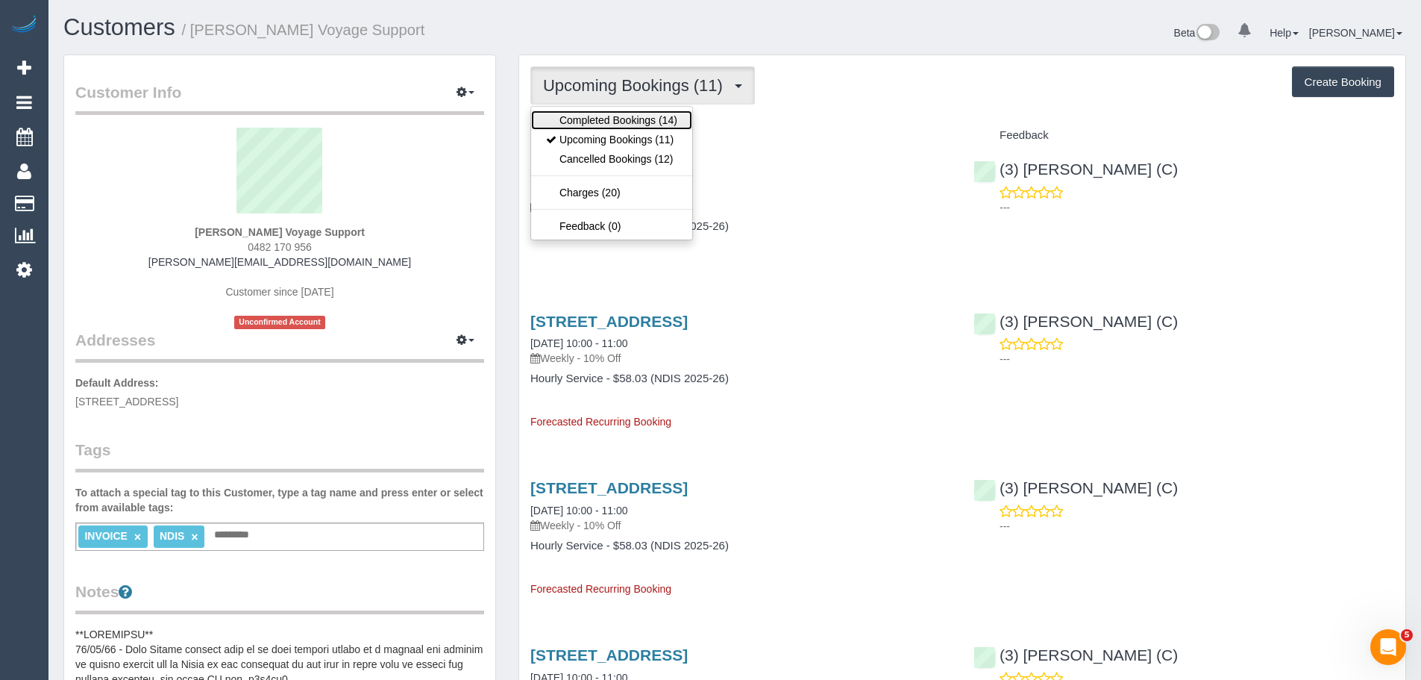
click at [674, 112] on link "Completed Bookings (14)" at bounding box center [611, 119] width 161 height 19
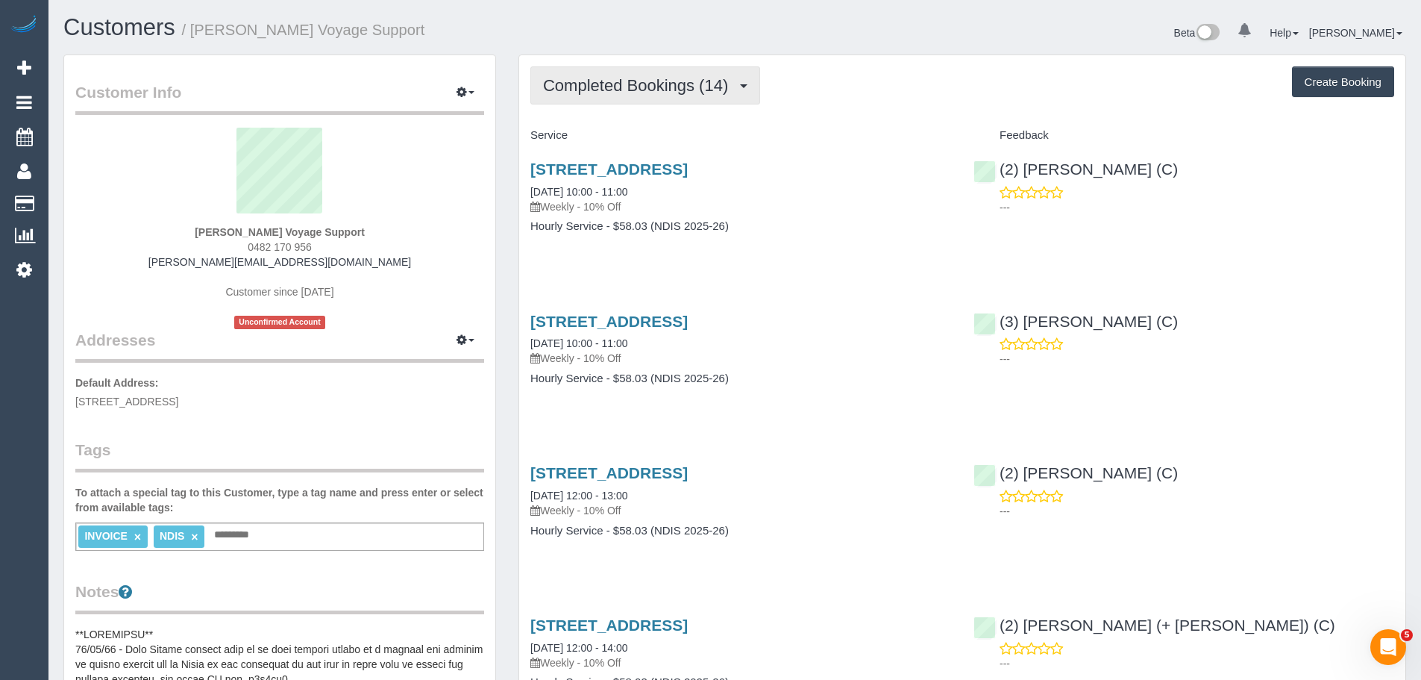
click at [684, 82] on span "Completed Bookings (14)" at bounding box center [639, 85] width 192 height 19
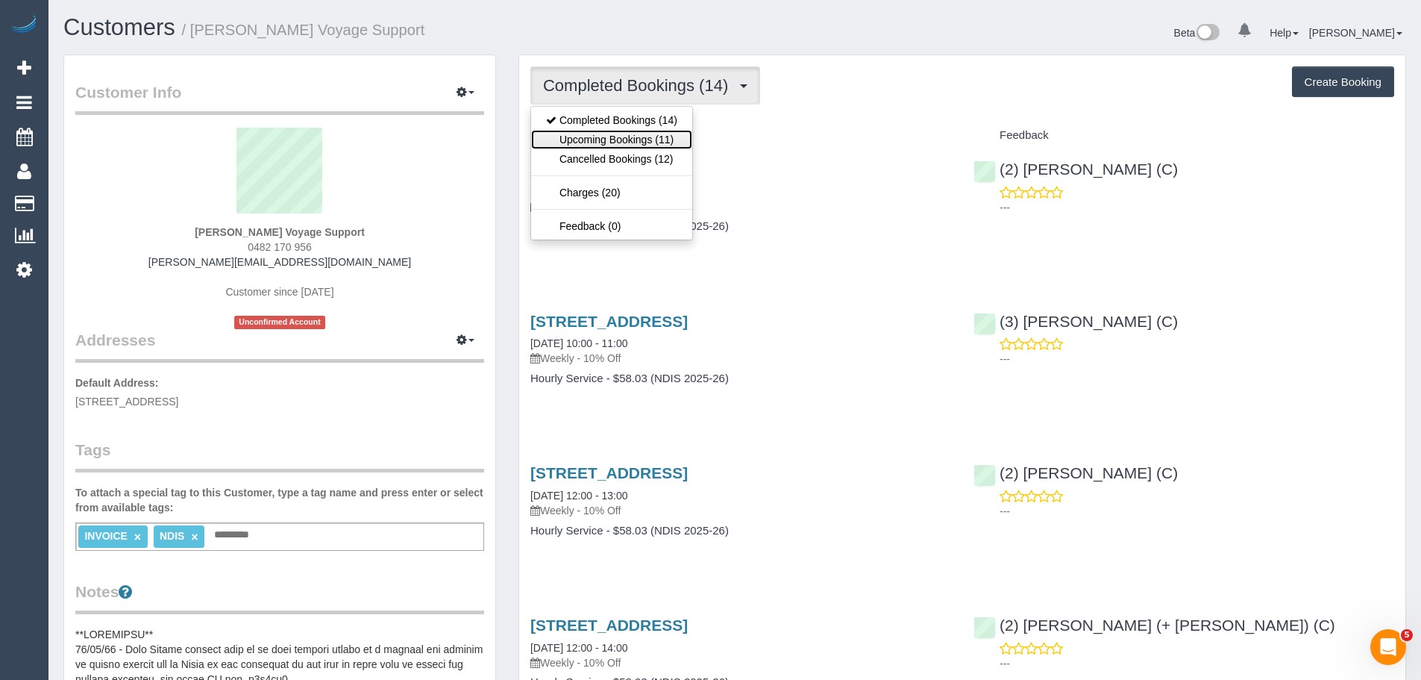
click at [635, 131] on link "Upcoming Bookings (11)" at bounding box center [611, 139] width 161 height 19
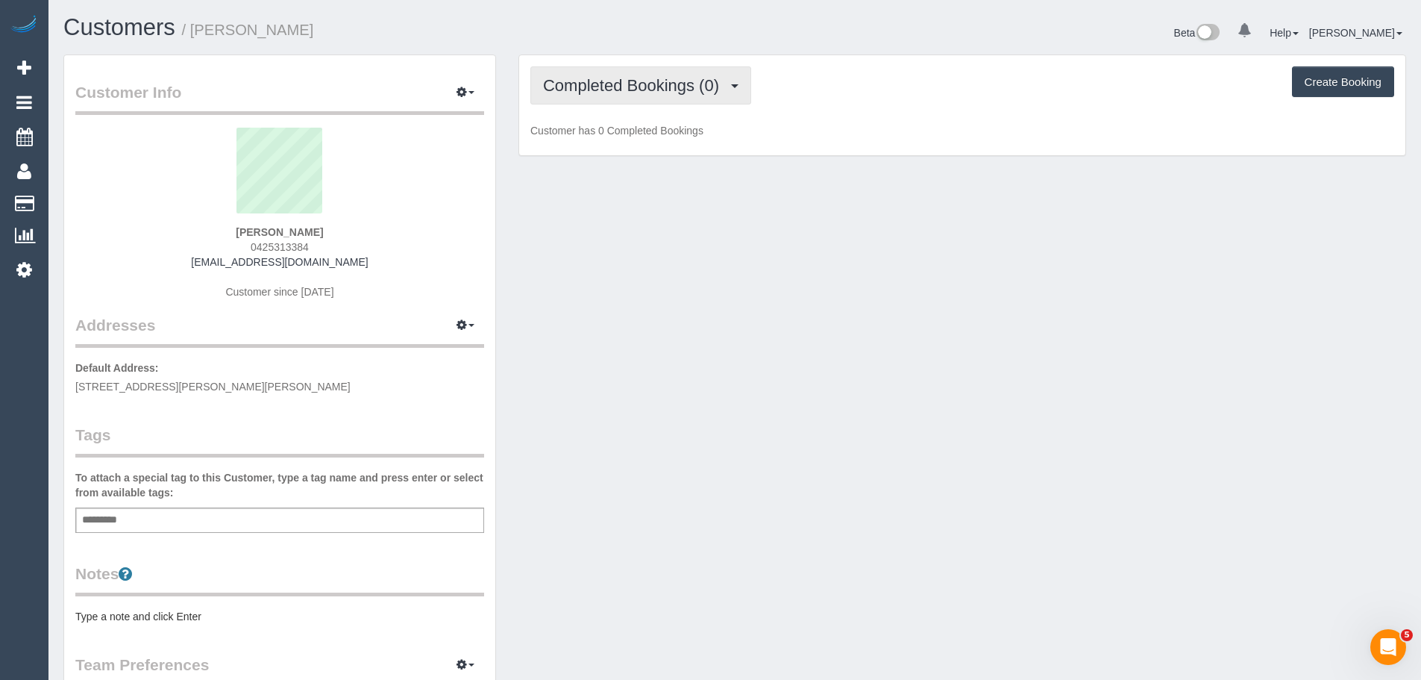
click at [628, 92] on span "Completed Bookings (0)" at bounding box center [634, 85] width 183 height 19
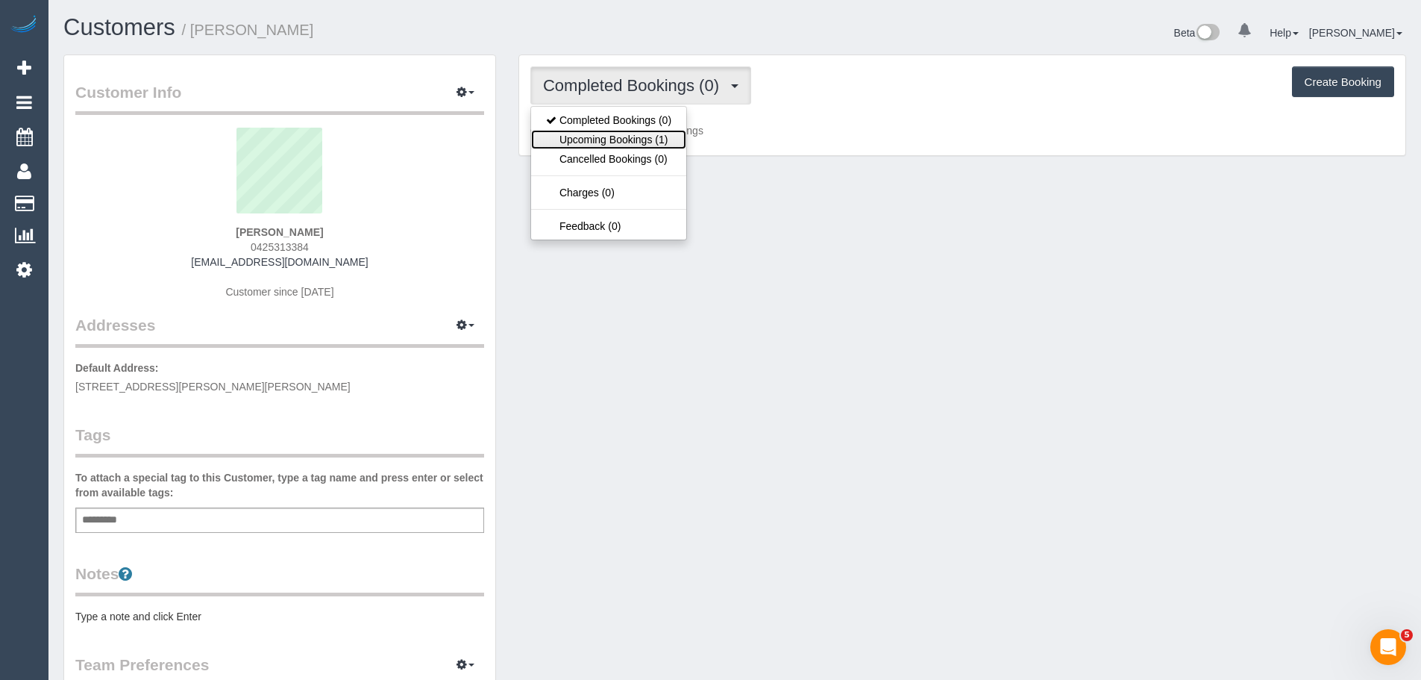
click at [623, 133] on link "Upcoming Bookings (1)" at bounding box center [608, 139] width 155 height 19
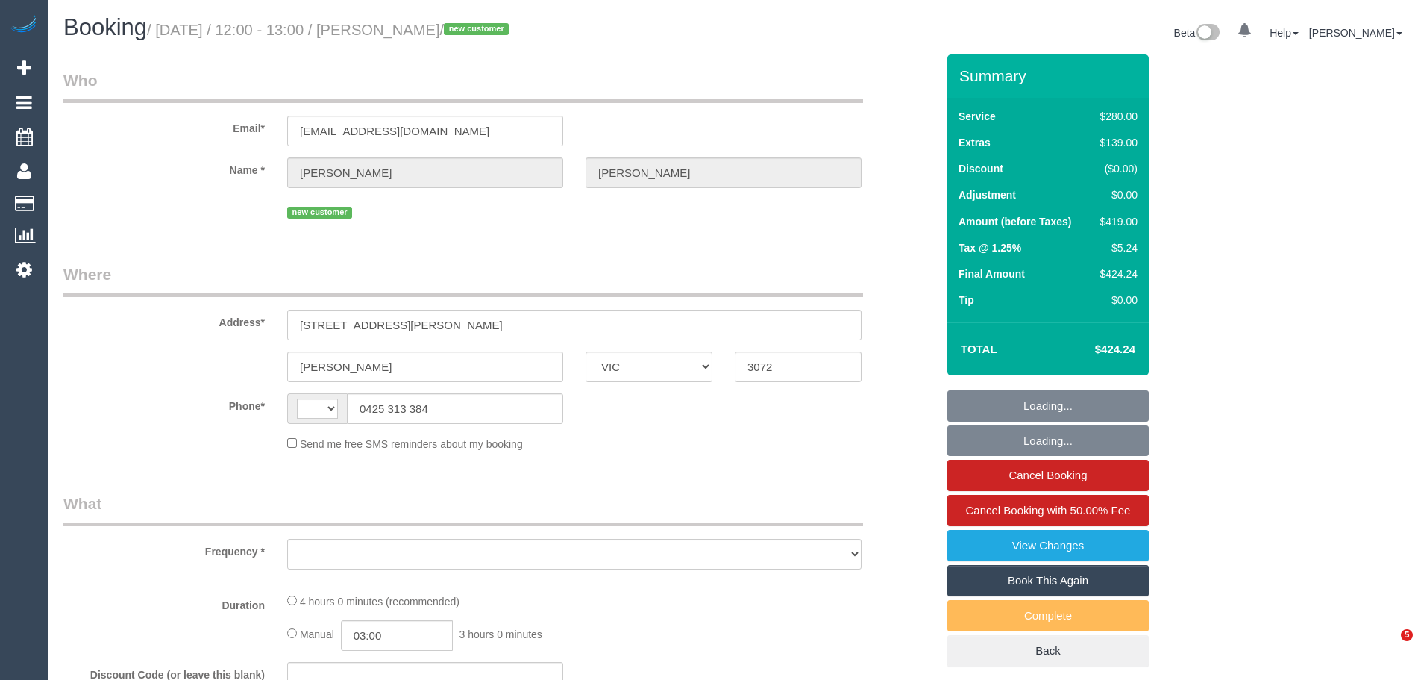
select select "VIC"
select select "object:337"
select select "string:stripe-pm_1RzT1g2GScqysDRVLbiCLwGx"
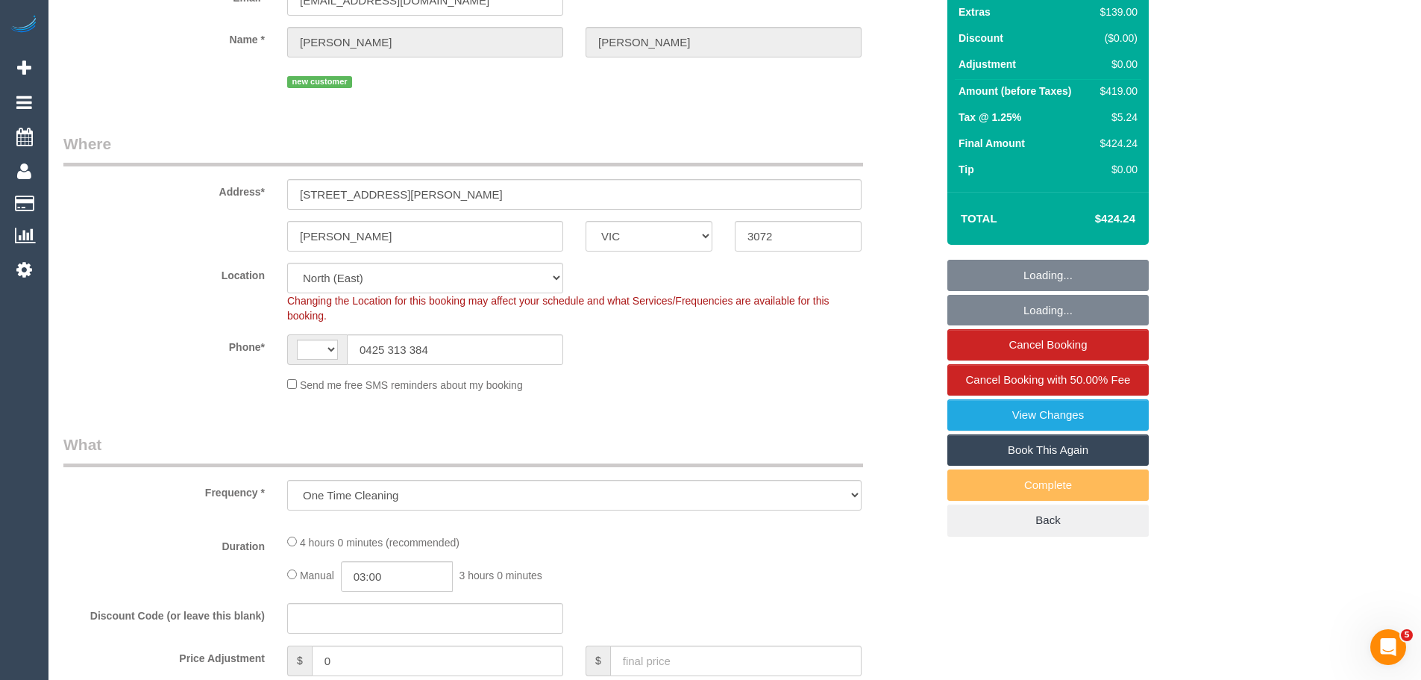
select select "string:AU"
select select "number:27"
select select "number:15"
select select "number:19"
select select "number:22"
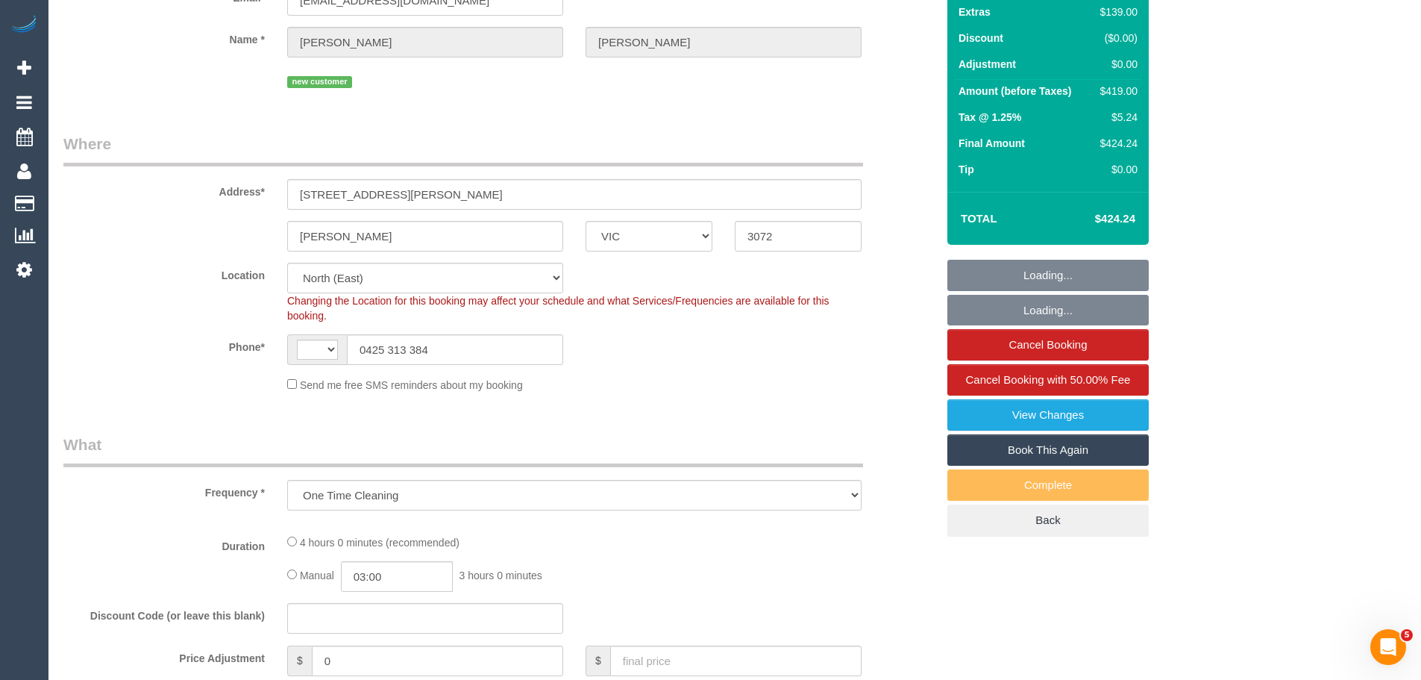
select select "number:33"
select select "number:13"
select select "object:1292"
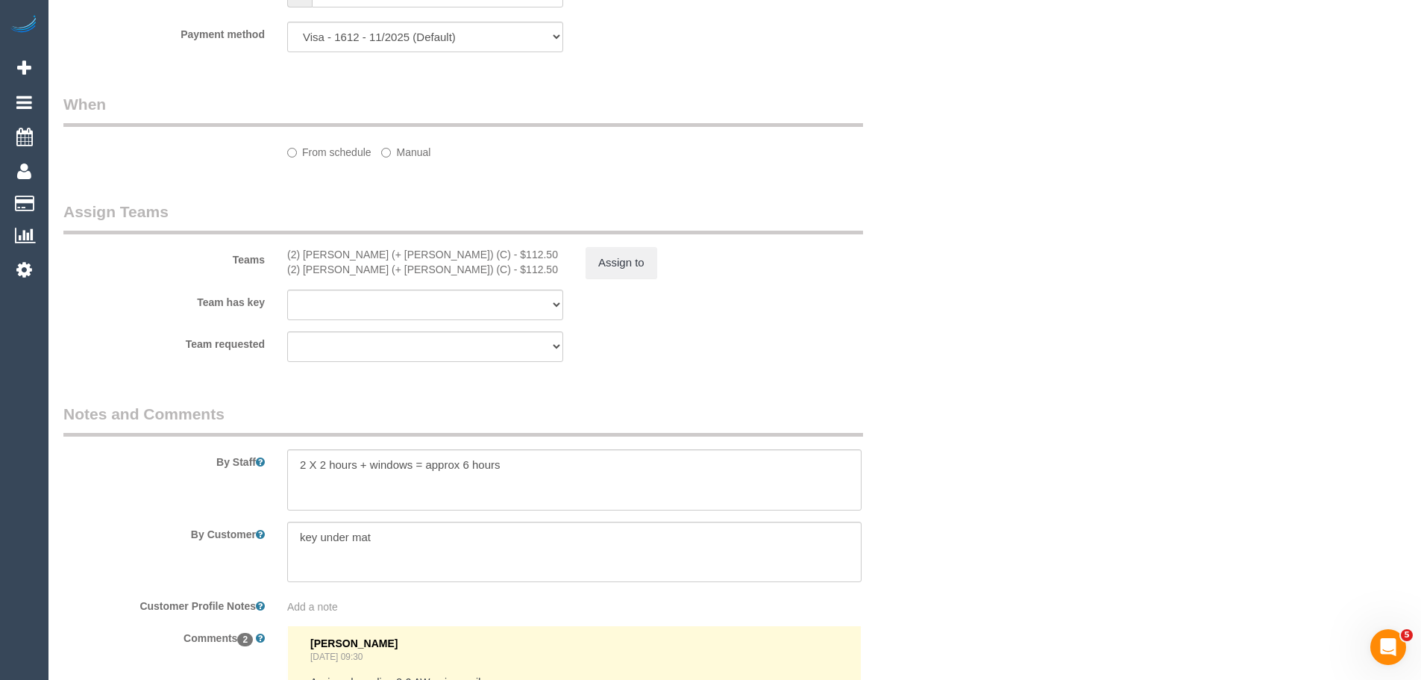
select select "2"
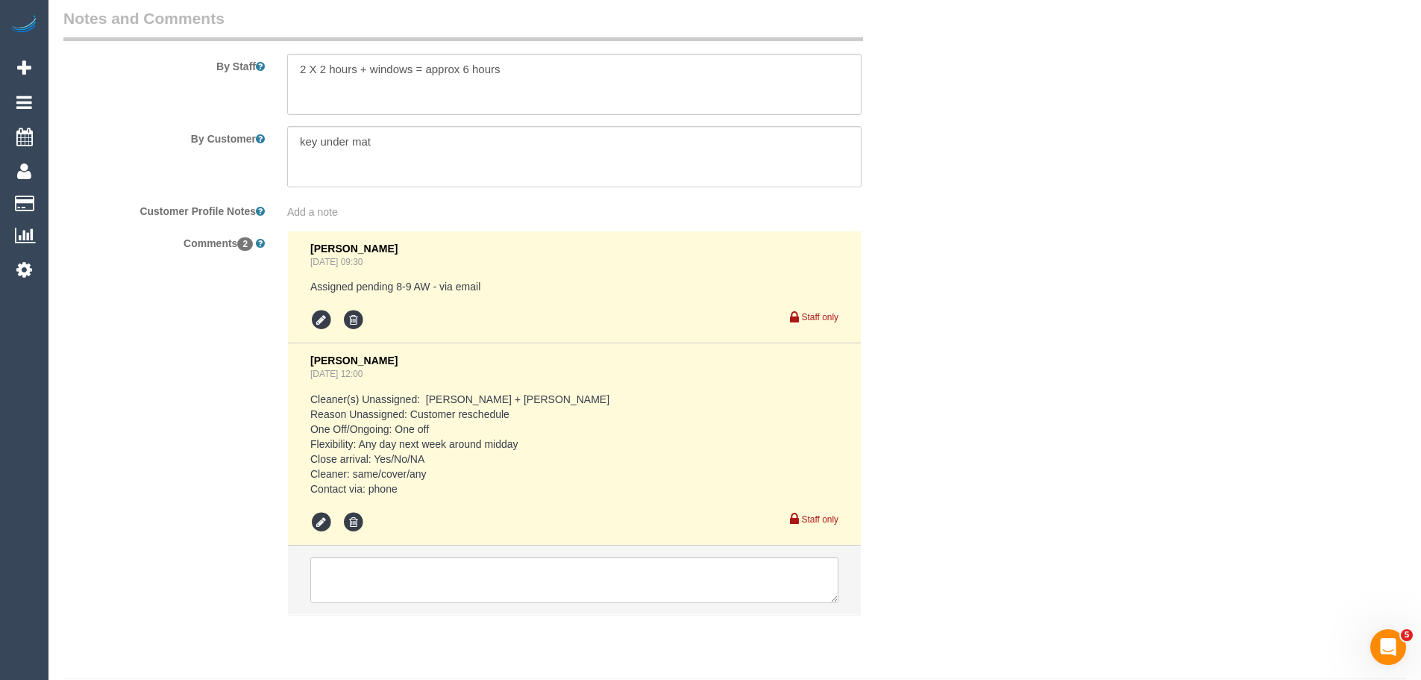
scroll to position [2626, 0]
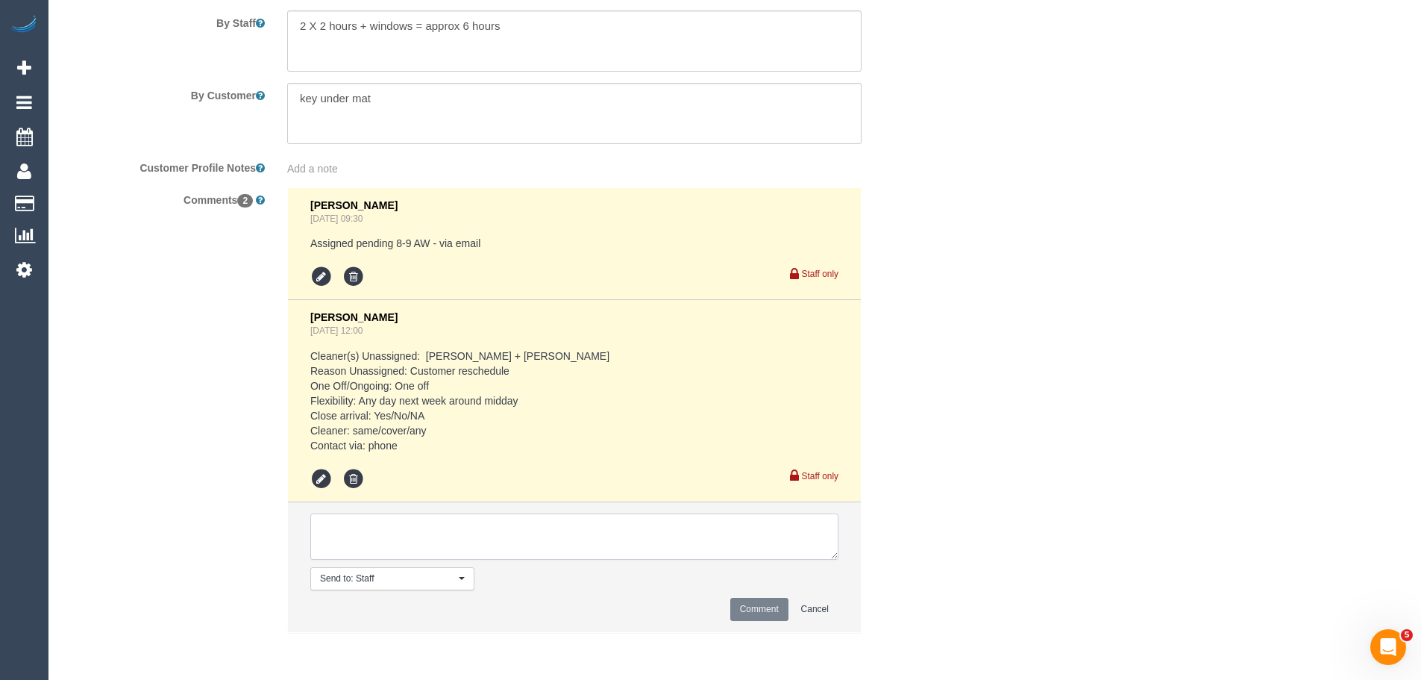
click at [417, 533] on textarea at bounding box center [574, 536] width 528 height 46
type textarea "L"
click at [465, 527] on textarea at bounding box center [574, 536] width 528 height 46
drag, startPoint x: 410, startPoint y: 542, endPoint x: 0, endPoint y: 512, distance: 411.3
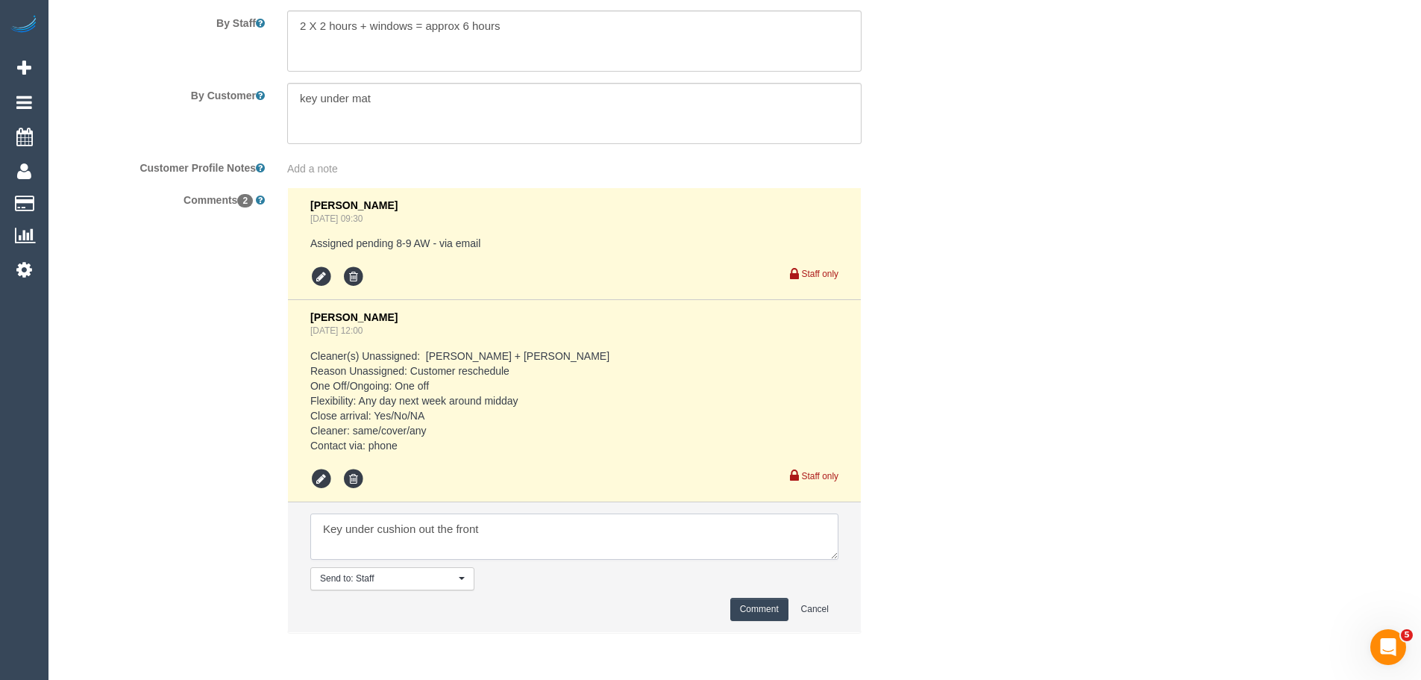
type textarea "Key under cushion out the front"
click at [440, 97] on textarea at bounding box center [574, 113] width 574 height 61
click at [441, 97] on textarea at bounding box center [574, 113] width 574 height 61
paste textarea "Key under cushion out the front"
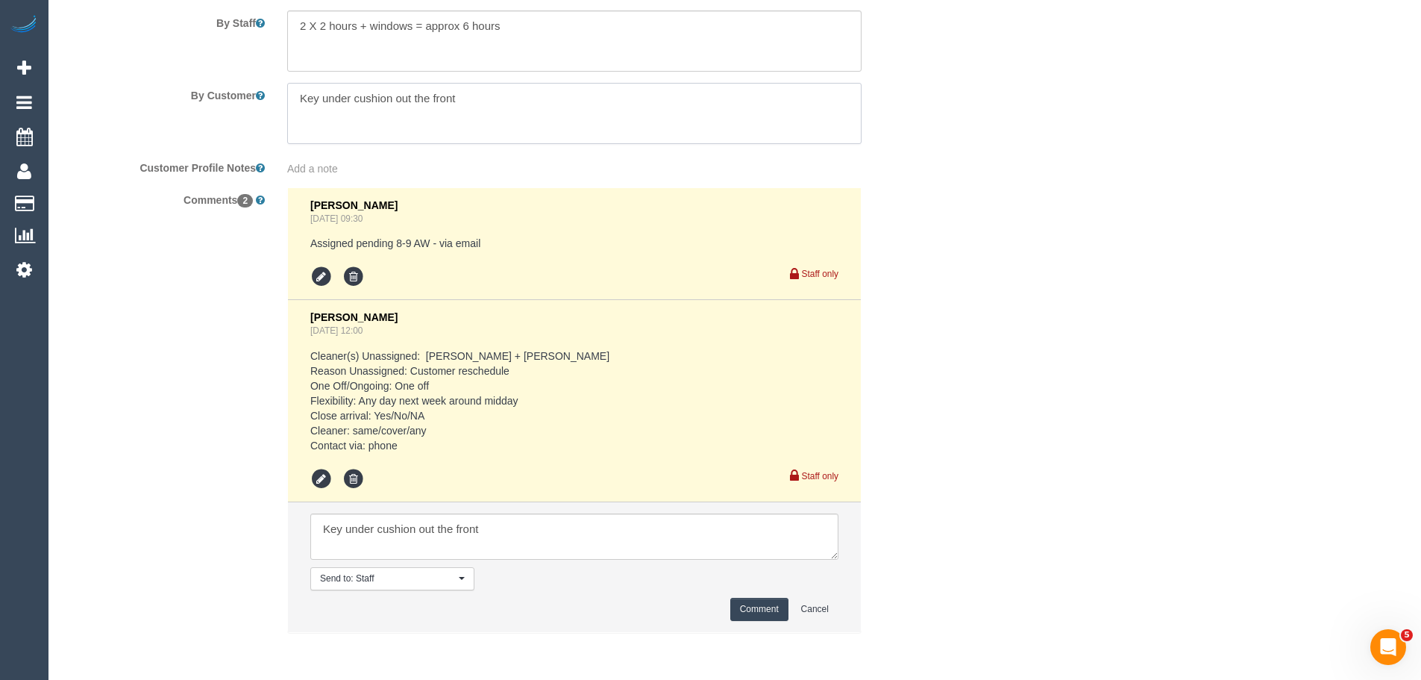
click at [393, 99] on textarea at bounding box center [574, 113] width 574 height 61
click at [541, 96] on textarea at bounding box center [574, 113] width 574 height 61
type textarea "Key under cushion on the chair out the front"
drag, startPoint x: 550, startPoint y: 534, endPoint x: 125, endPoint y: 485, distance: 428.0
click at [201, 497] on div "Comments 2 Bronie Bryant Sep 23, 2025 09:30 Assigned pending 8-9 AW - via email…" at bounding box center [499, 417] width 895 height 460
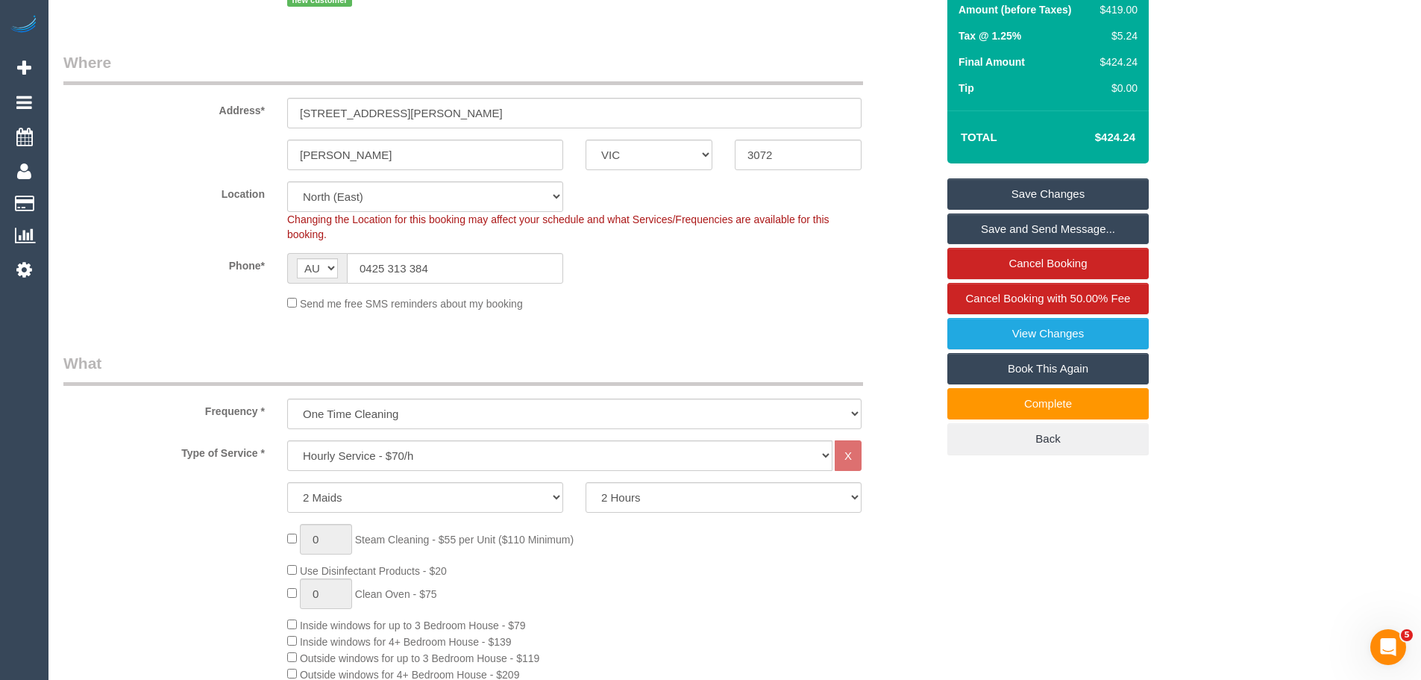
scroll to position [90, 0]
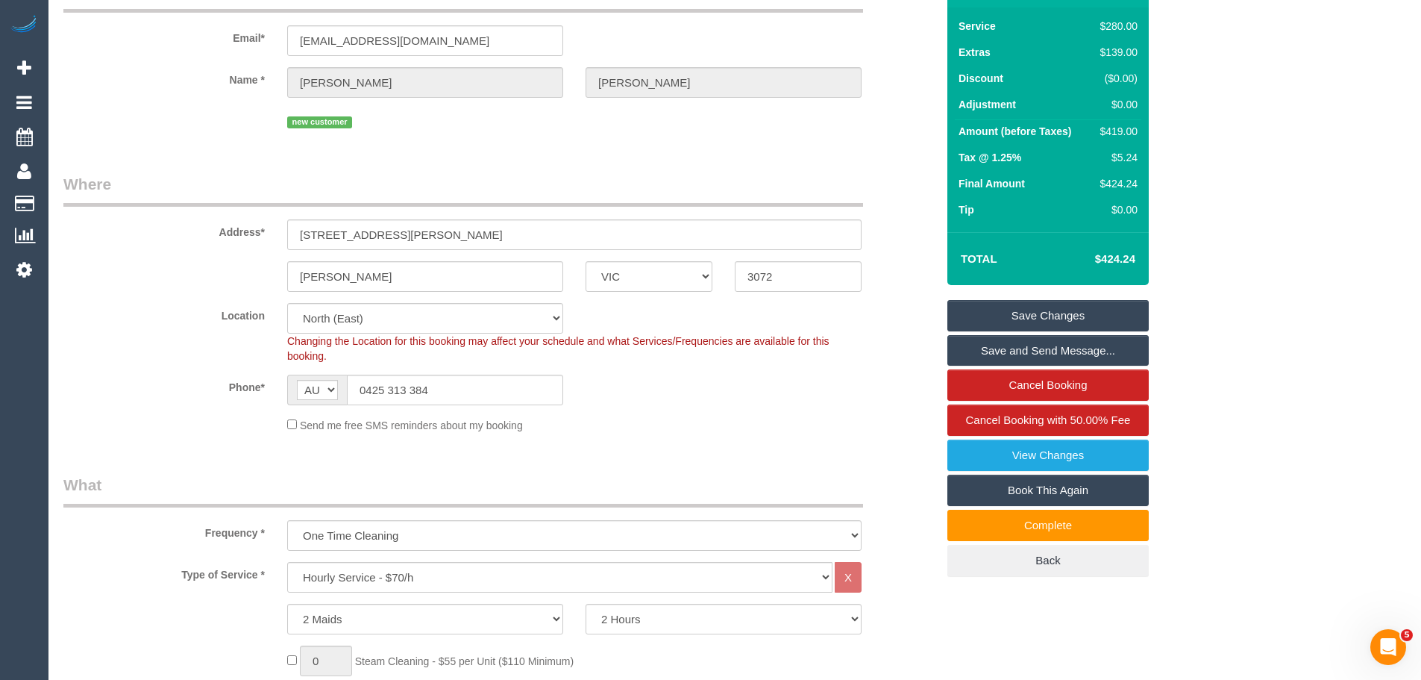
click at [1029, 313] on link "Save Changes" at bounding box center [1047, 315] width 201 height 31
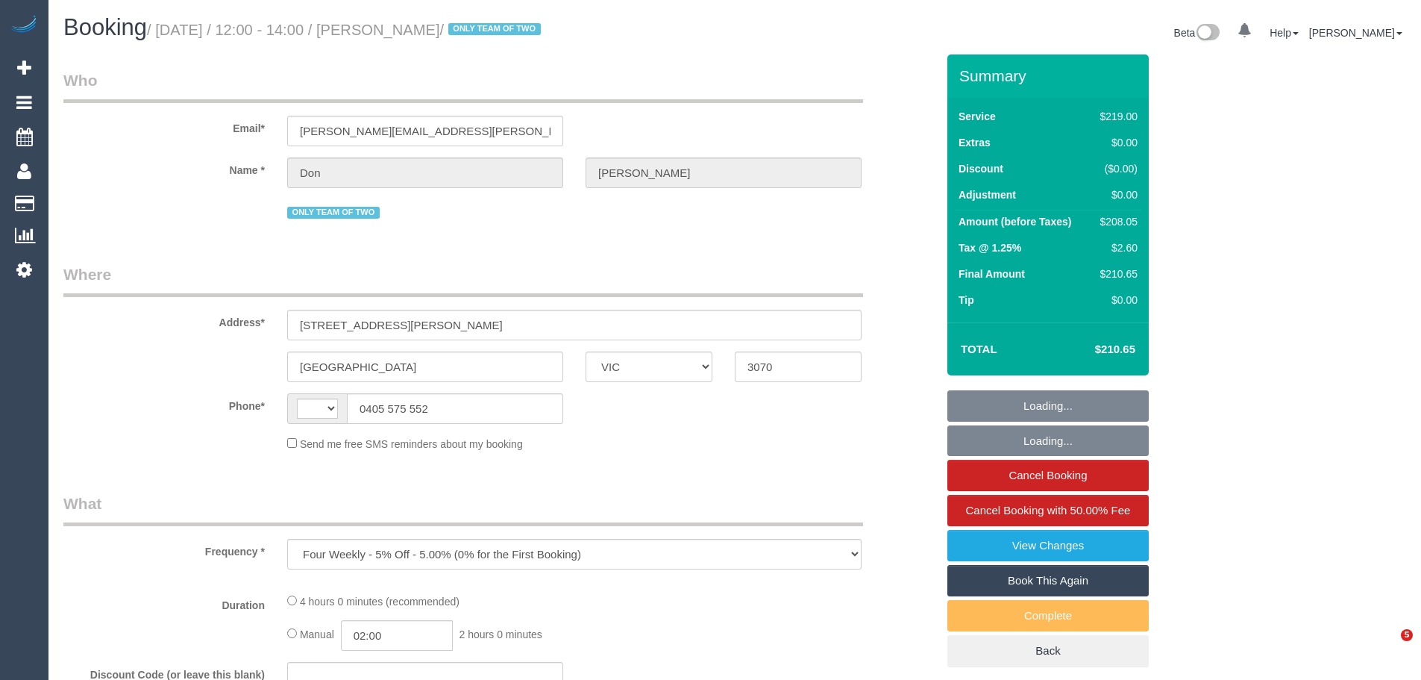
select select "VIC"
select select "string:stripe-pm_1Q3qis2GScqysDRVaO24aeX2"
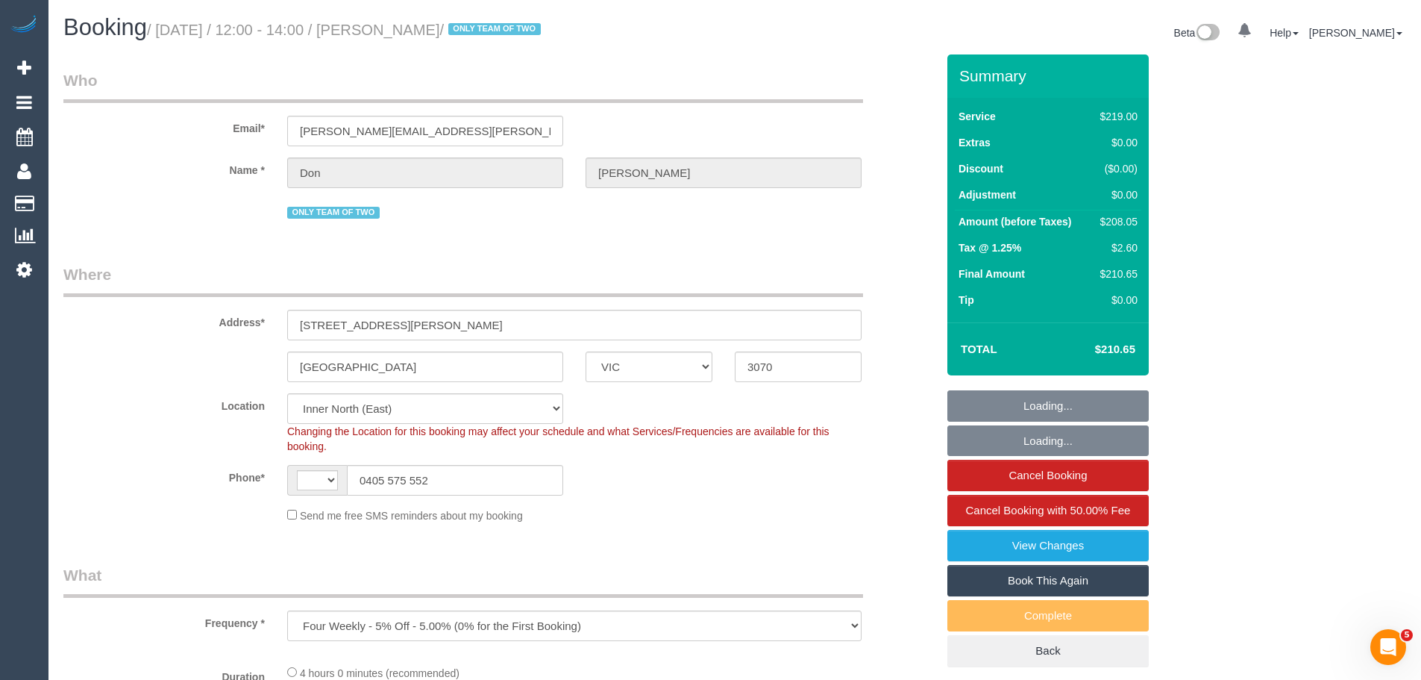
select select "object:305"
select select "string:AU"
select select "number:29"
select select "number:14"
select select "number:19"
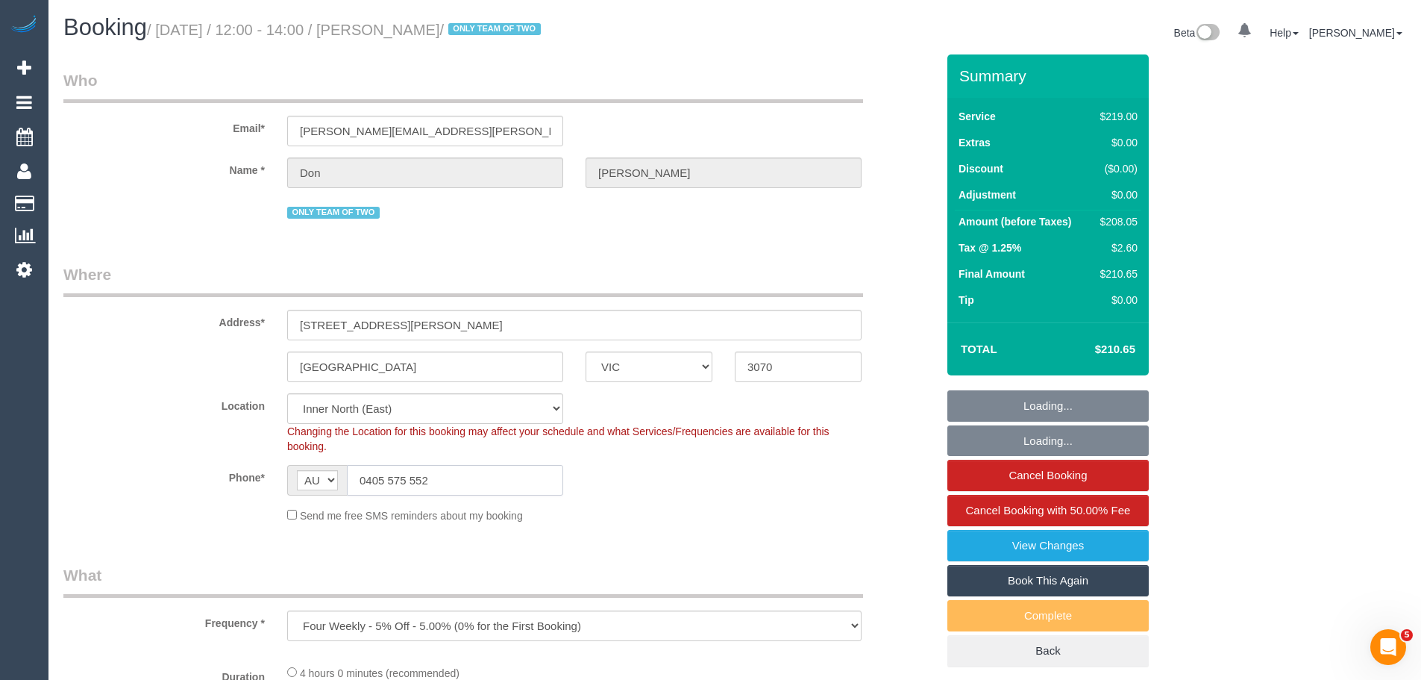
select select "number:23"
select select "number:34"
select select "number:26"
drag, startPoint x: 462, startPoint y: 486, endPoint x: 217, endPoint y: 483, distance: 245.4
click at [207, 483] on div "Phone* AF AL DZ AD AO AI AQ AG AR AM AW AU AT AZ BS BH BD BB BY BE BZ BJ BM BT …" at bounding box center [499, 480] width 895 height 31
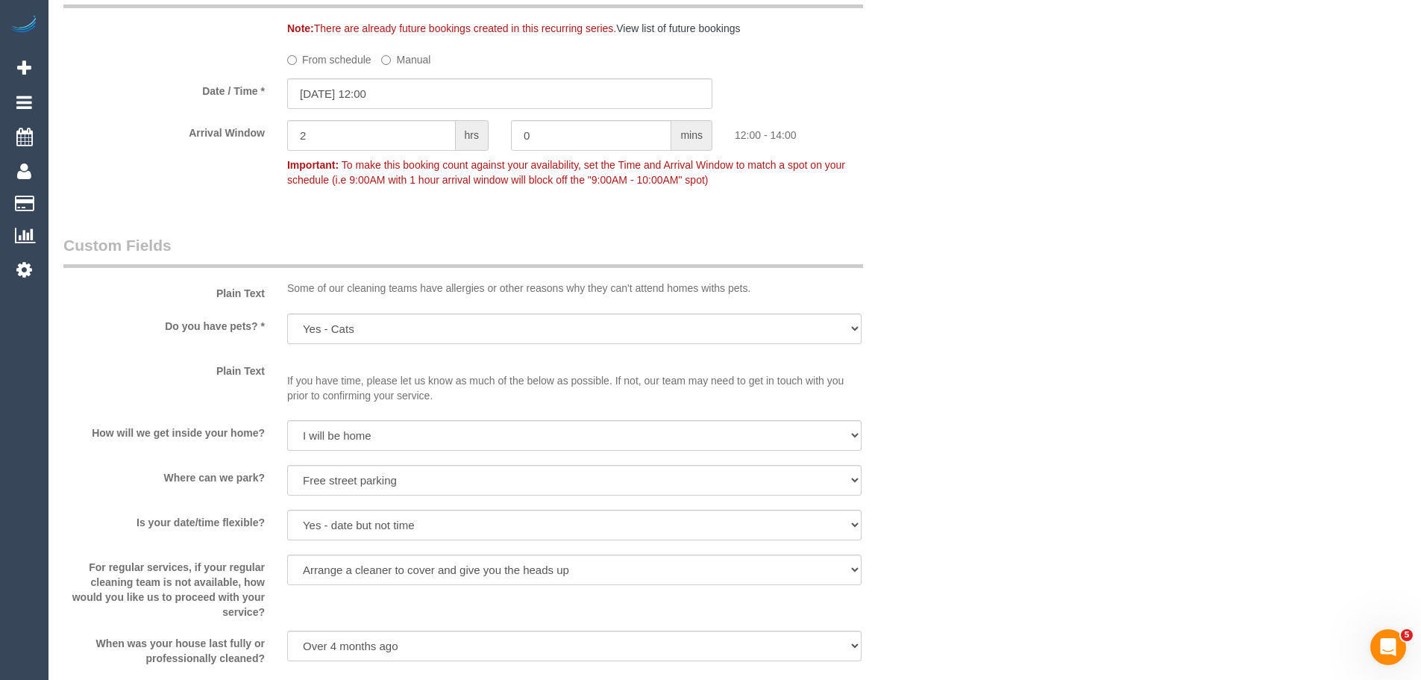
scroll to position [2163, 0]
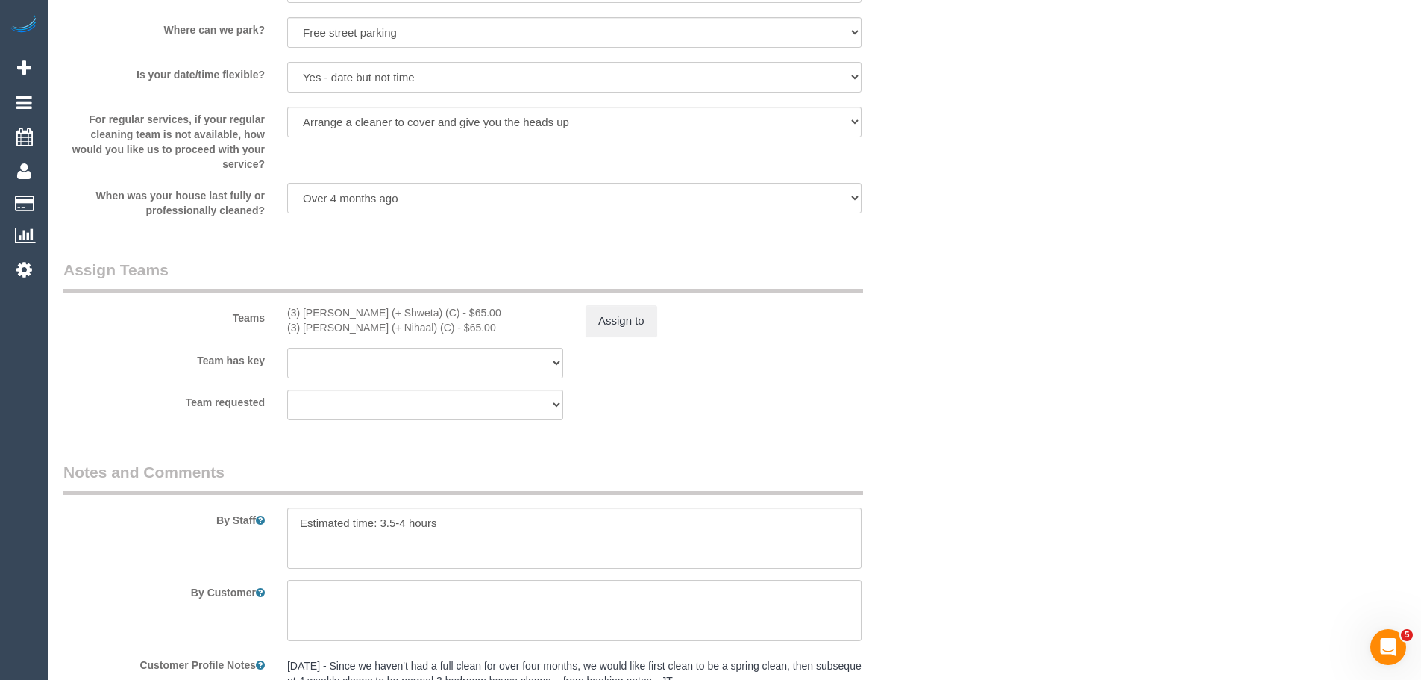
drag, startPoint x: 402, startPoint y: 313, endPoint x: 274, endPoint y: 313, distance: 128.3
click at [274, 313] on div "Teams (3) Nihaal (+ [PERSON_NAME]) (C) - $65.00 (3) Shweta (+ Nihaal) (C) - $65…" at bounding box center [499, 298] width 895 height 78
click at [648, 316] on button "Assign to" at bounding box center [622, 320] width 72 height 31
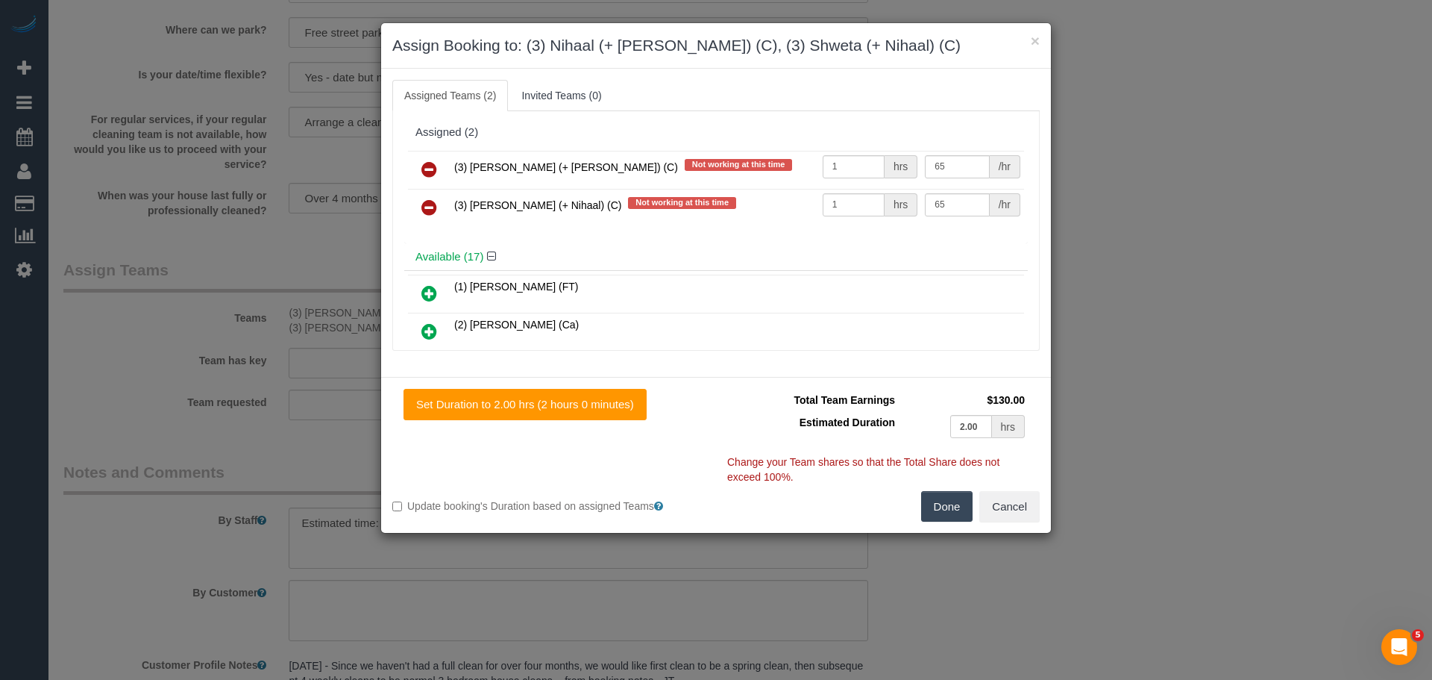
click at [428, 169] on icon at bounding box center [429, 169] width 16 height 18
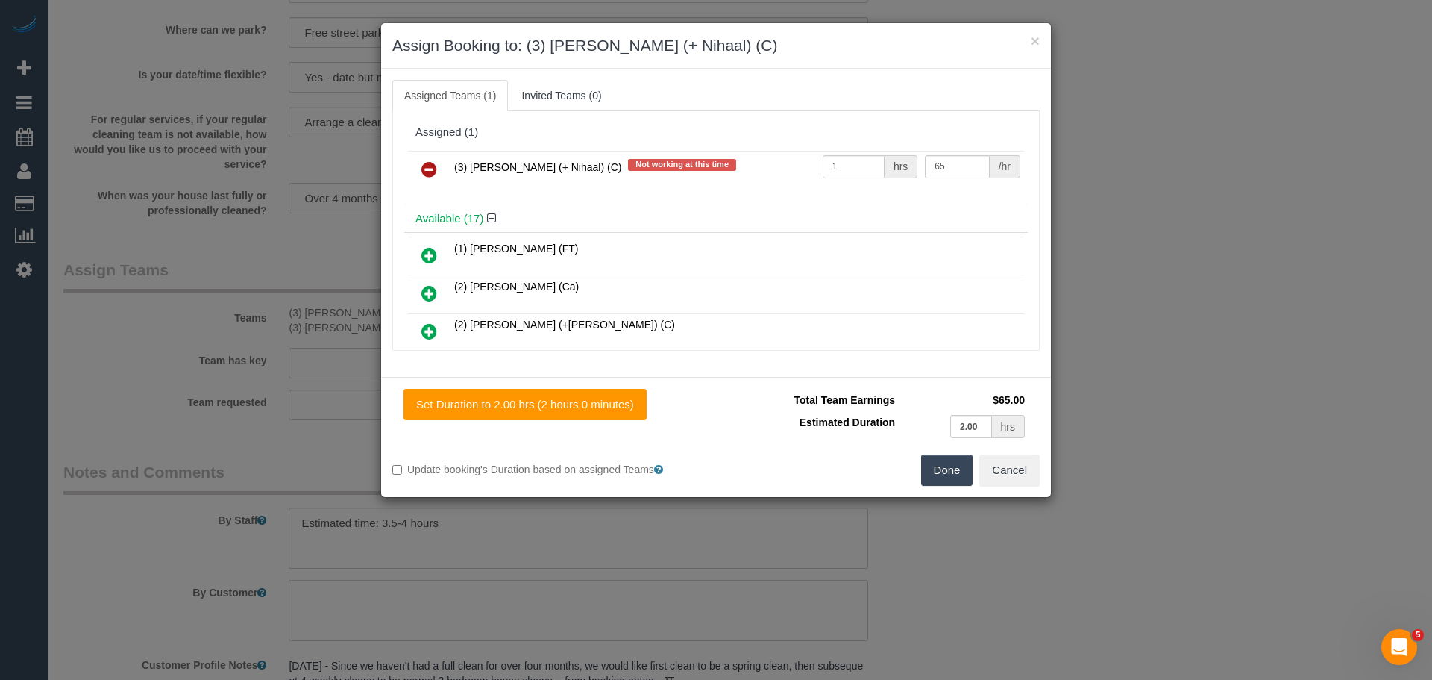
click at [428, 169] on icon at bounding box center [429, 169] width 16 height 18
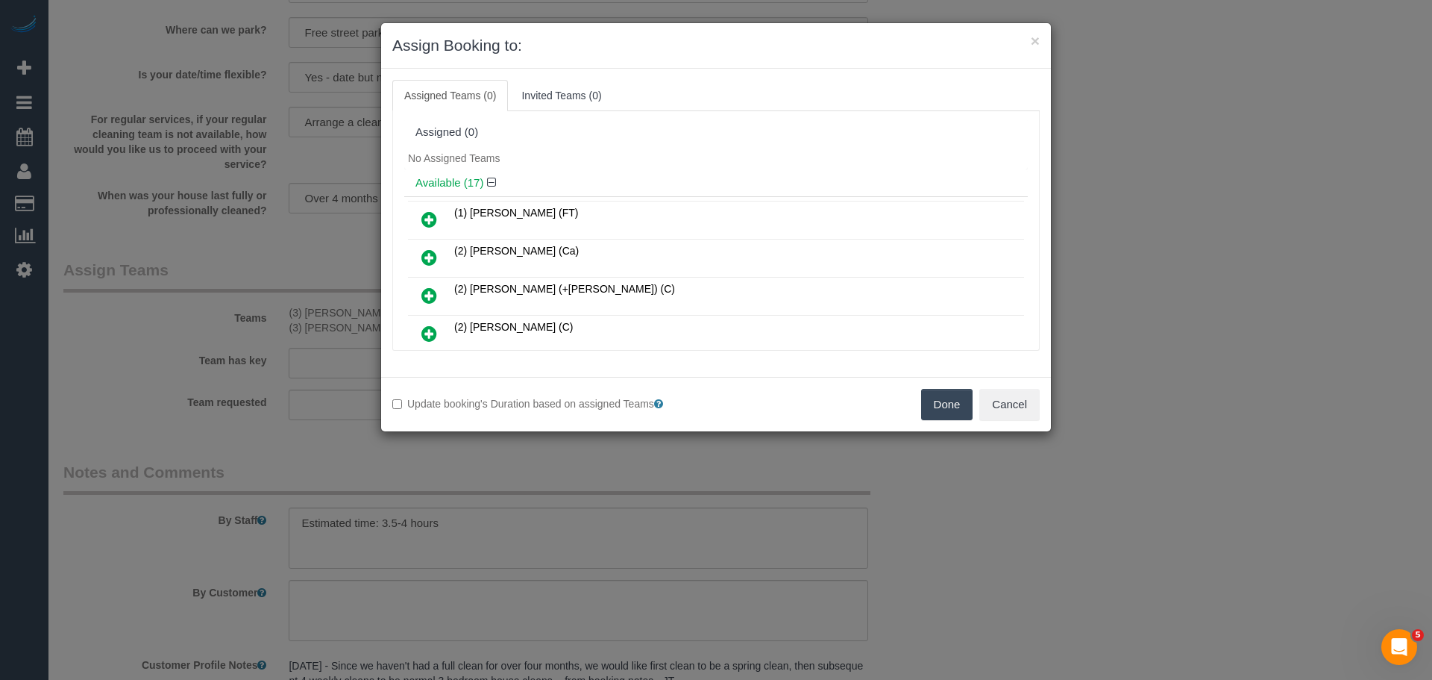
click at [956, 406] on button "Done" at bounding box center [947, 404] width 52 height 31
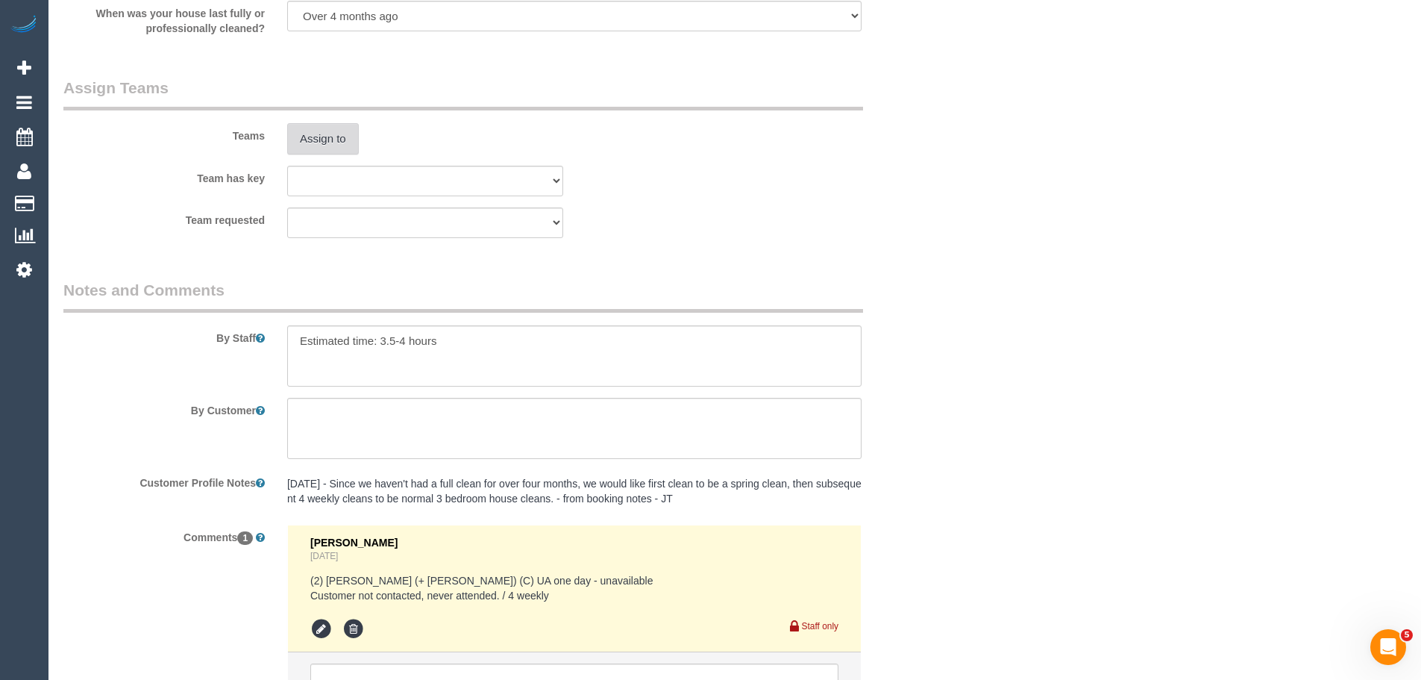
scroll to position [2495, 0]
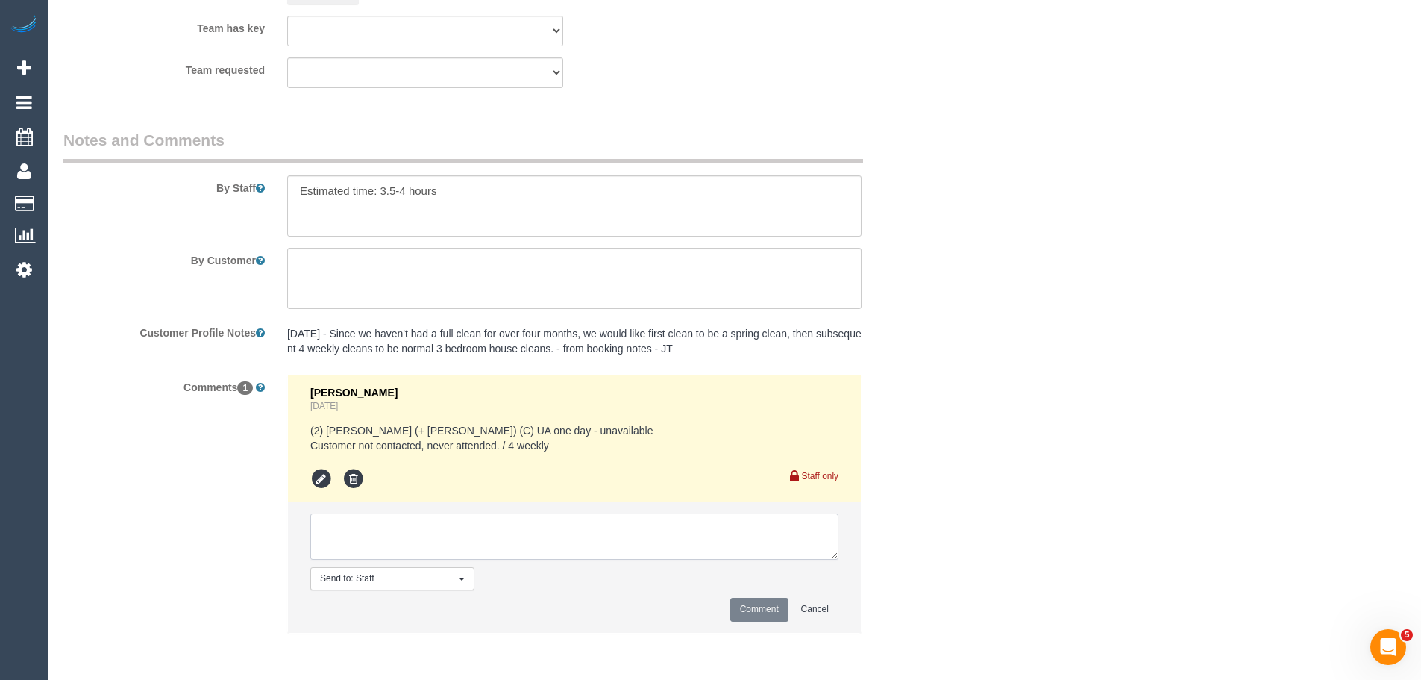
click at [398, 535] on textarea at bounding box center [574, 536] width 528 height 46
type textarea "/"
paste textarea "Cleaner(s) Unassigned: Reason Unassigned: Contact customer via: Which message s…"
drag, startPoint x: 831, startPoint y: 554, endPoint x: 1062, endPoint y: 715, distance: 281.4
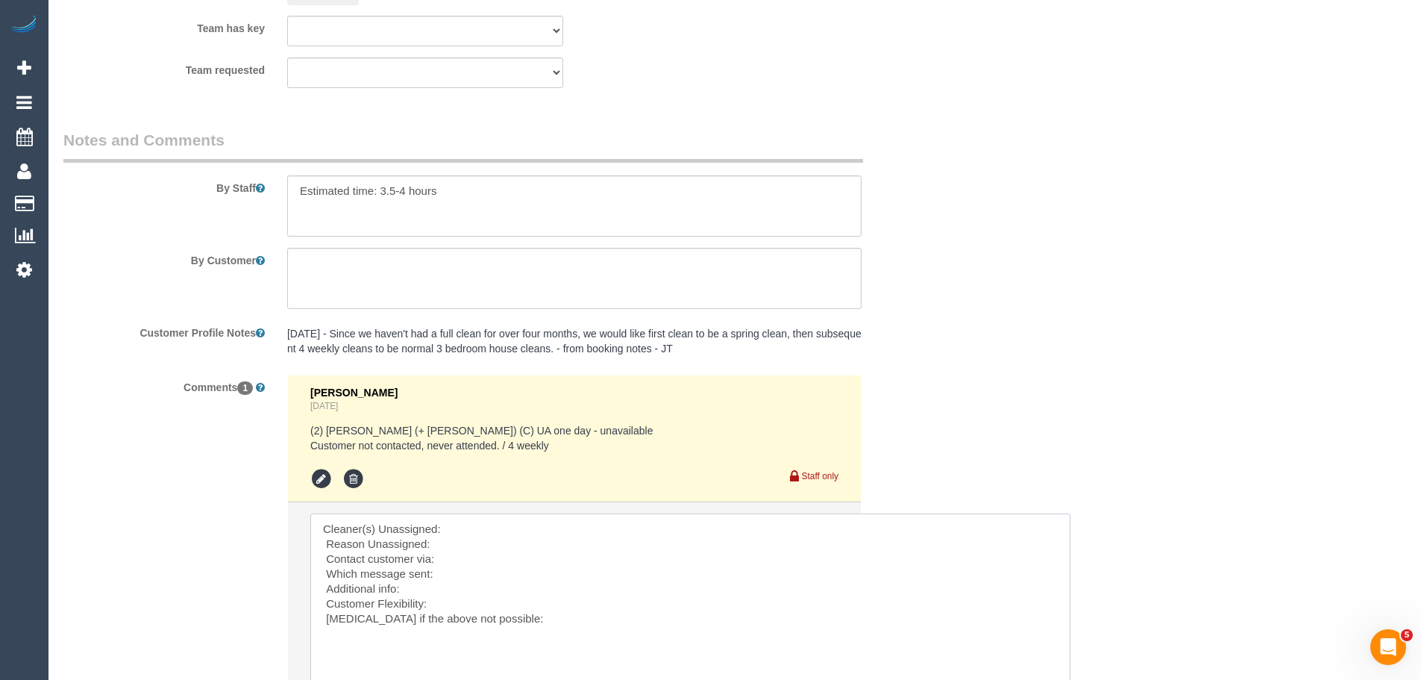
click at [522, 525] on textarea at bounding box center [690, 616] width 760 height 206
paste textarea "(3) [PERSON_NAME] (+ [PERSON_NAME]) (C)"
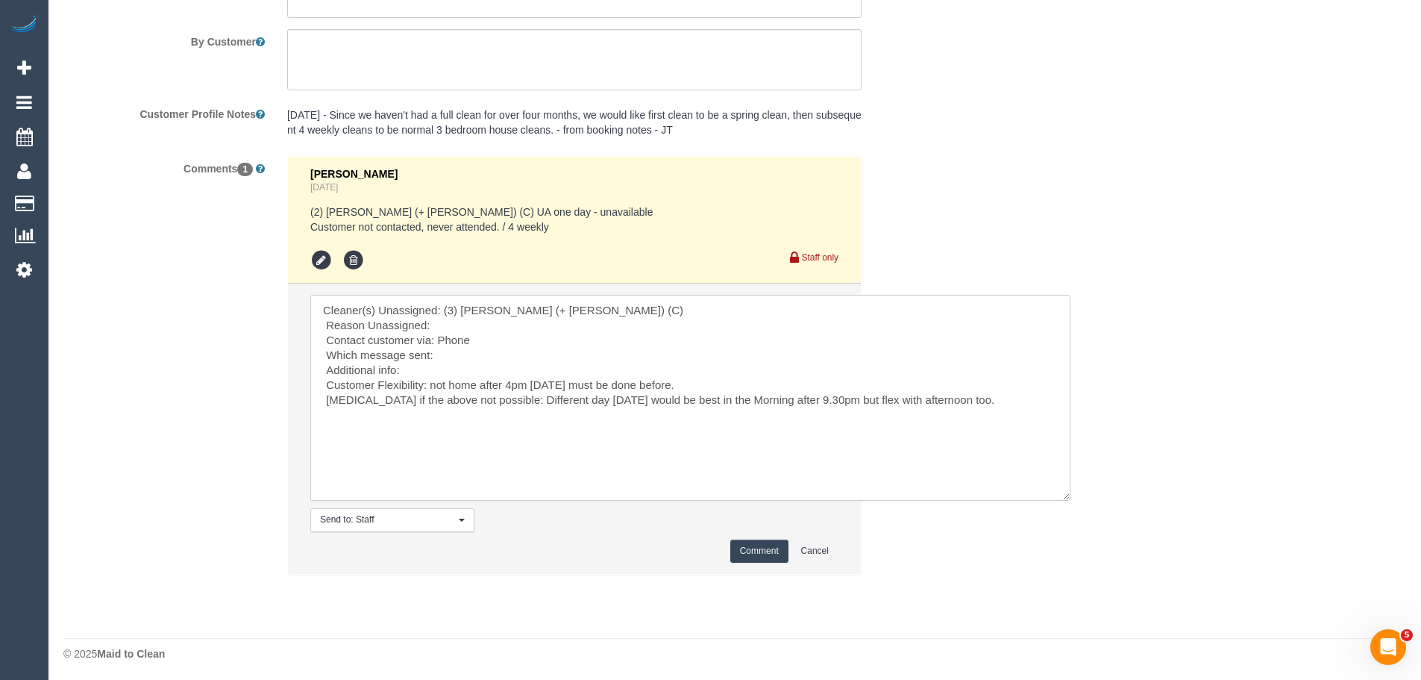
scroll to position [2717, 0]
drag, startPoint x: 756, startPoint y: 546, endPoint x: 479, endPoint y: 368, distance: 329.8
click at [479, 368] on li "Send to: Staff Nothing selected Send to: Staff Send to: Customer Send to: Team …" at bounding box center [574, 424] width 573 height 289
click at [469, 360] on textarea at bounding box center [690, 395] width 760 height 206
click at [443, 353] on textarea at bounding box center [690, 395] width 760 height 206
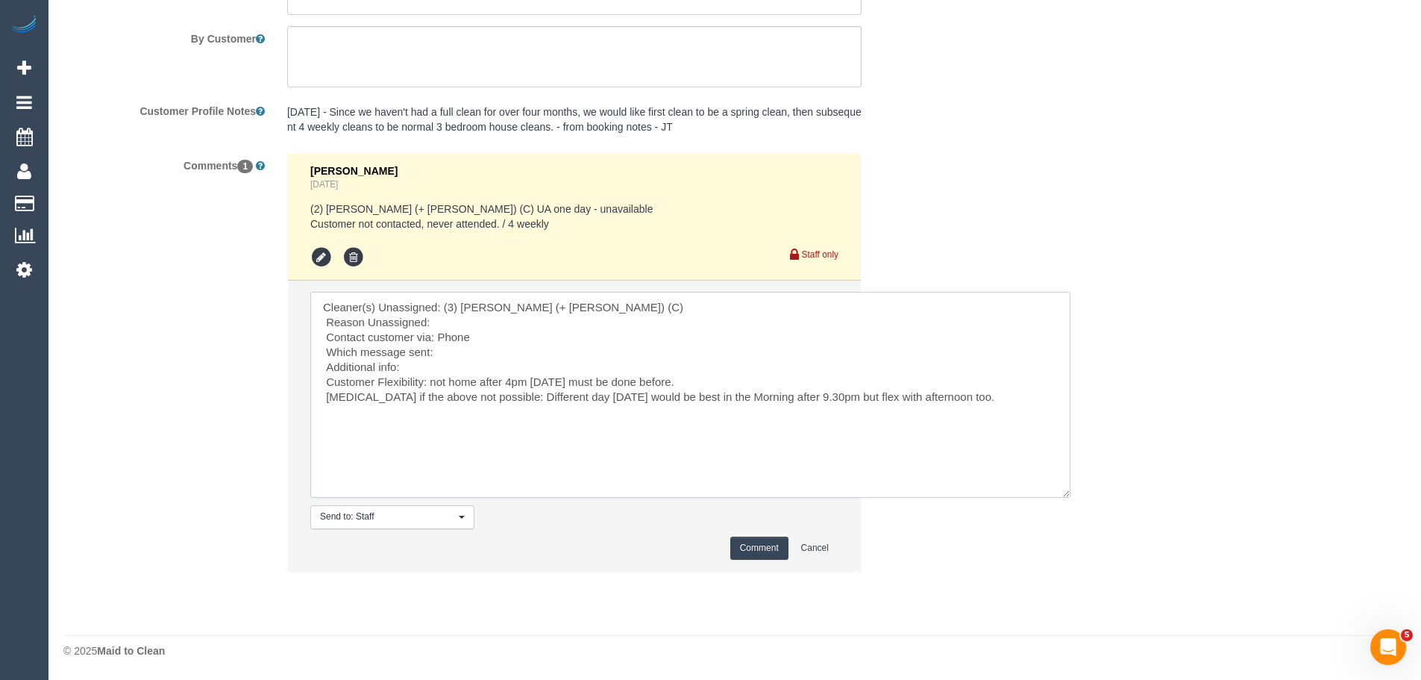
click at [400, 368] on textarea at bounding box center [690, 395] width 760 height 206
click at [463, 368] on textarea at bounding box center [690, 395] width 760 height 206
drag, startPoint x: 738, startPoint y: 548, endPoint x: 561, endPoint y: 412, distance: 223.9
click at [574, 420] on li "Send to: Staff Nothing selected Send to: Staff Send to: Customer Send to: Team …" at bounding box center [574, 424] width 573 height 289
click at [508, 395] on textarea at bounding box center [690, 395] width 760 height 206
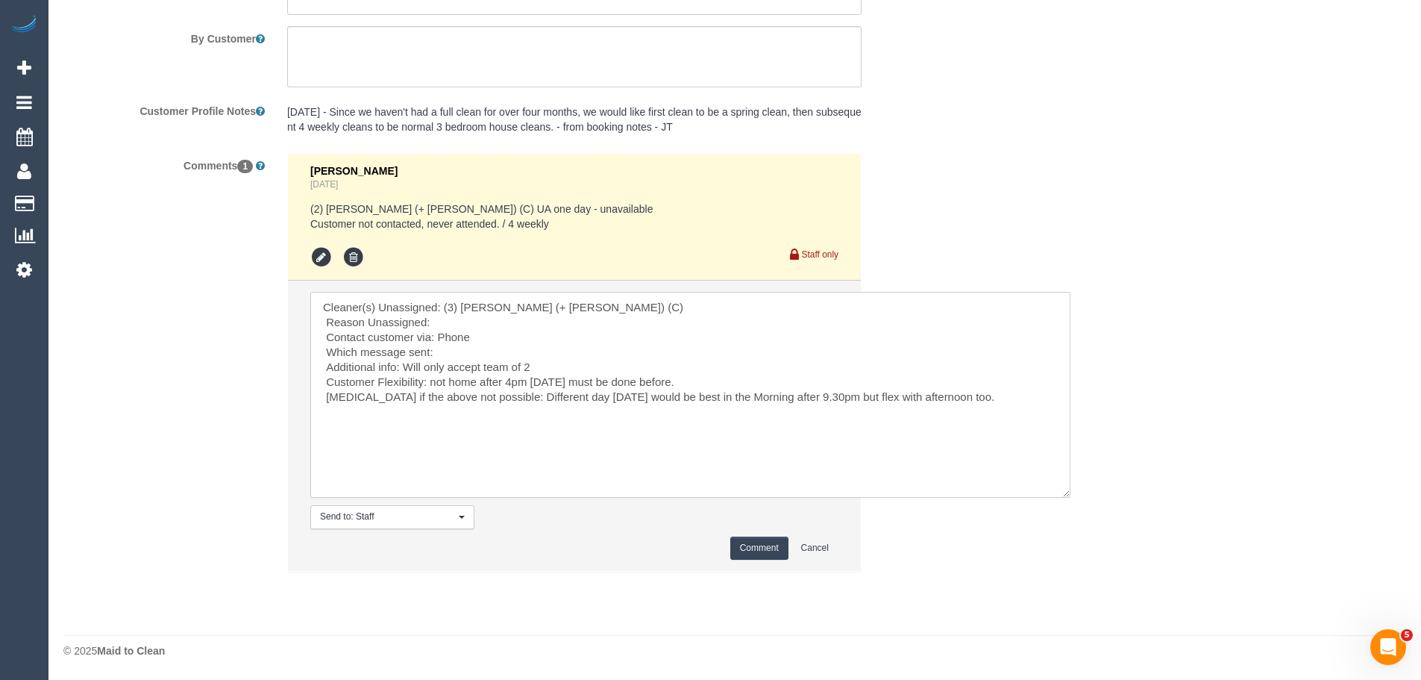
click at [508, 395] on textarea at bounding box center [690, 395] width 760 height 206
type textarea "Cleaner(s) Unassigned: (3) Nihaal (+ Shweta) (C) Reason Unassigned: Contact cus…"
click at [764, 544] on button "Comment" at bounding box center [759, 547] width 58 height 23
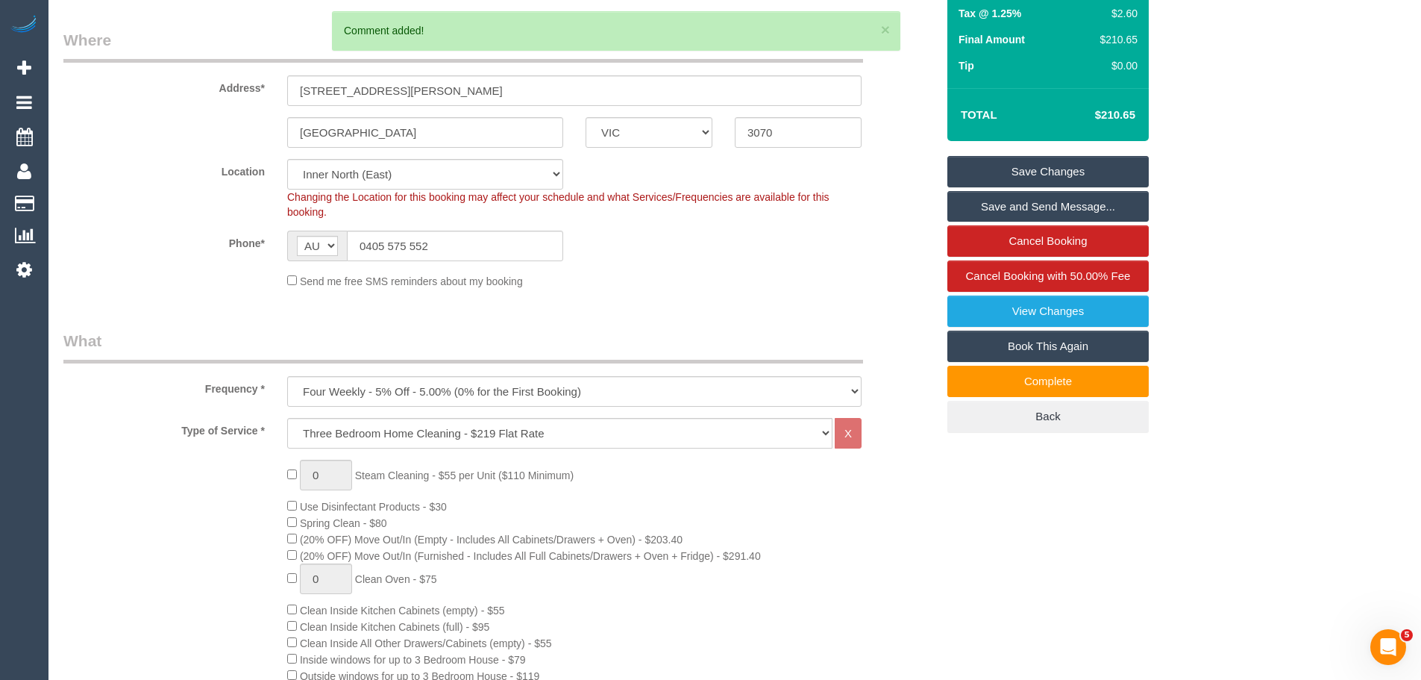
scroll to position [44, 0]
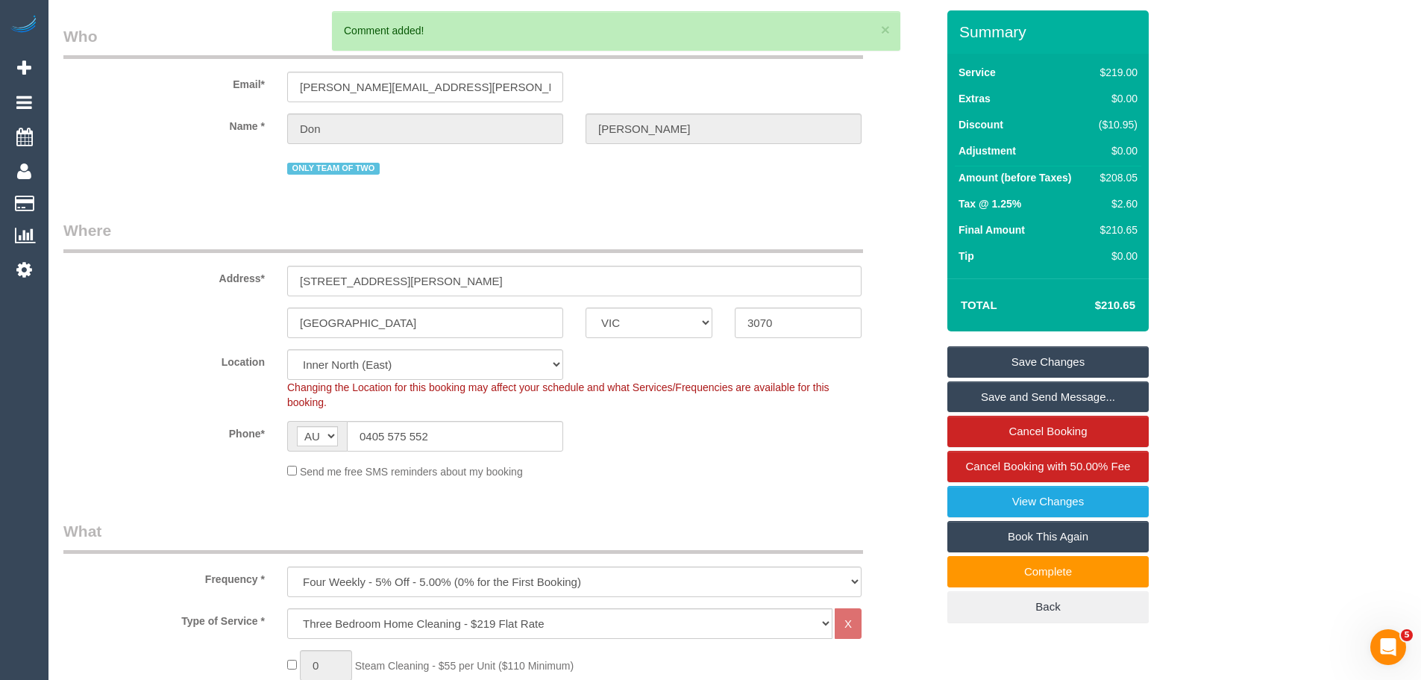
click at [1055, 355] on link "Save Changes" at bounding box center [1047, 361] width 201 height 31
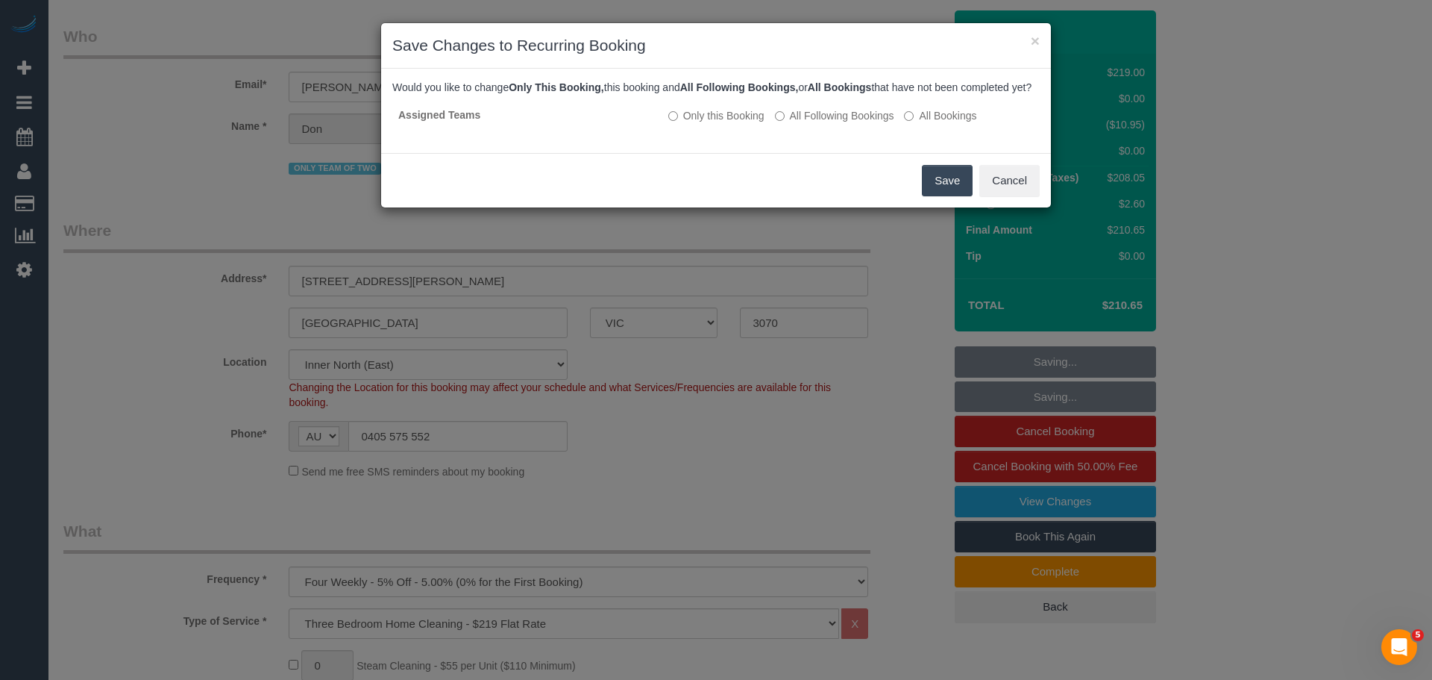
click at [935, 196] on button "Save" at bounding box center [947, 180] width 51 height 31
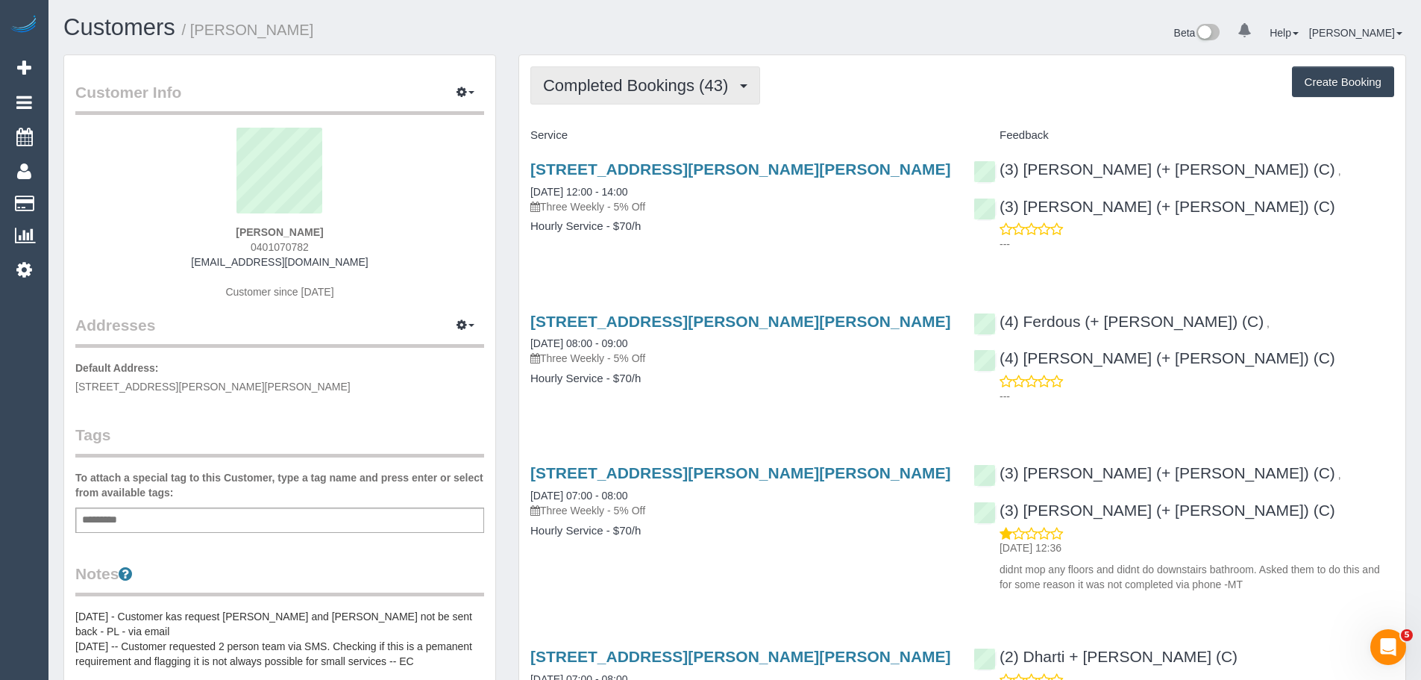
click at [607, 96] on button "Completed Bookings (43)" at bounding box center [645, 85] width 230 height 38
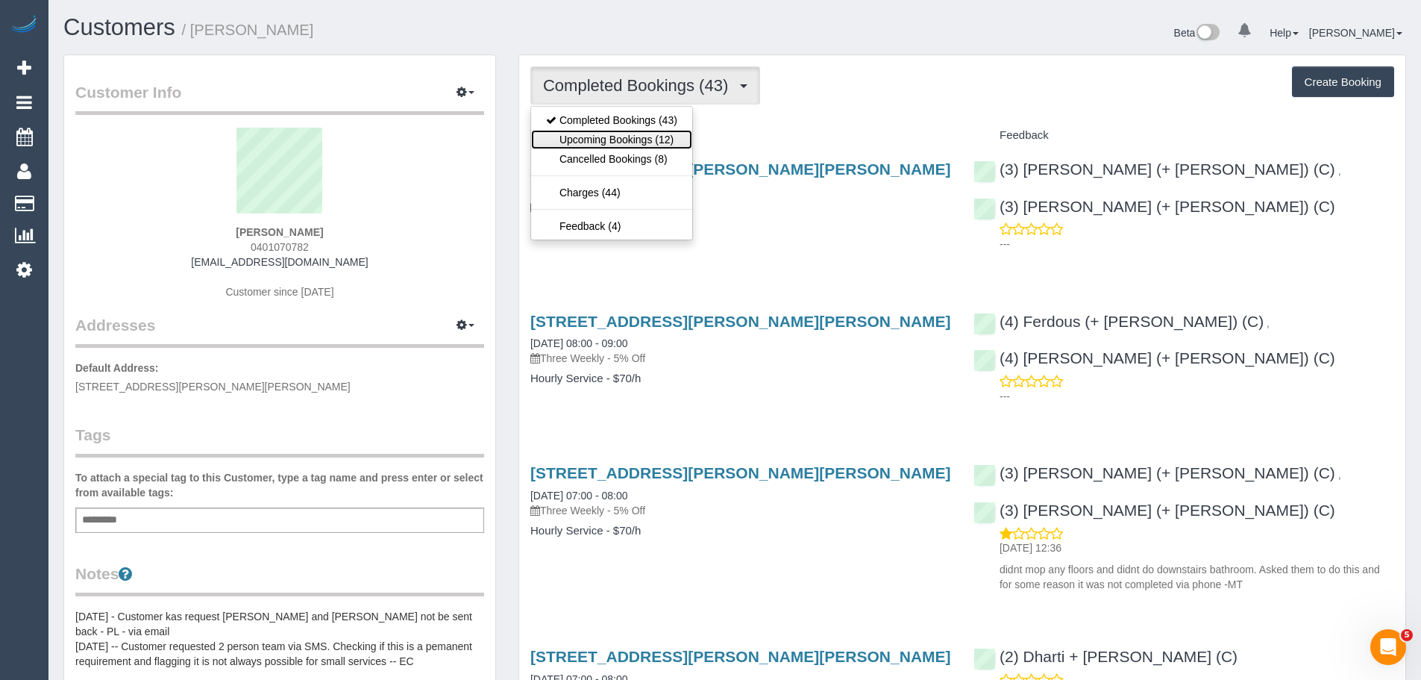
click at [620, 130] on link "Upcoming Bookings (12)" at bounding box center [611, 139] width 161 height 19
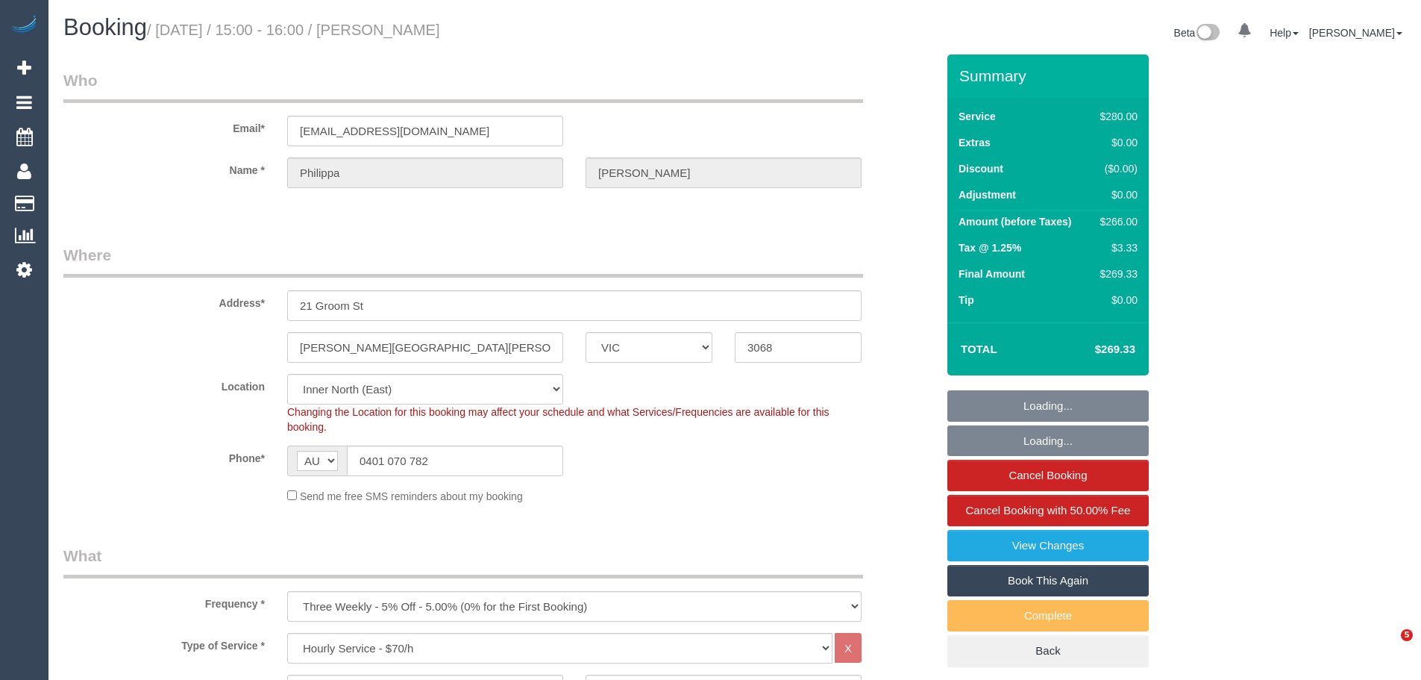
select select "VIC"
select select "2"
select select "number:29"
select select "number:14"
select select "number:19"
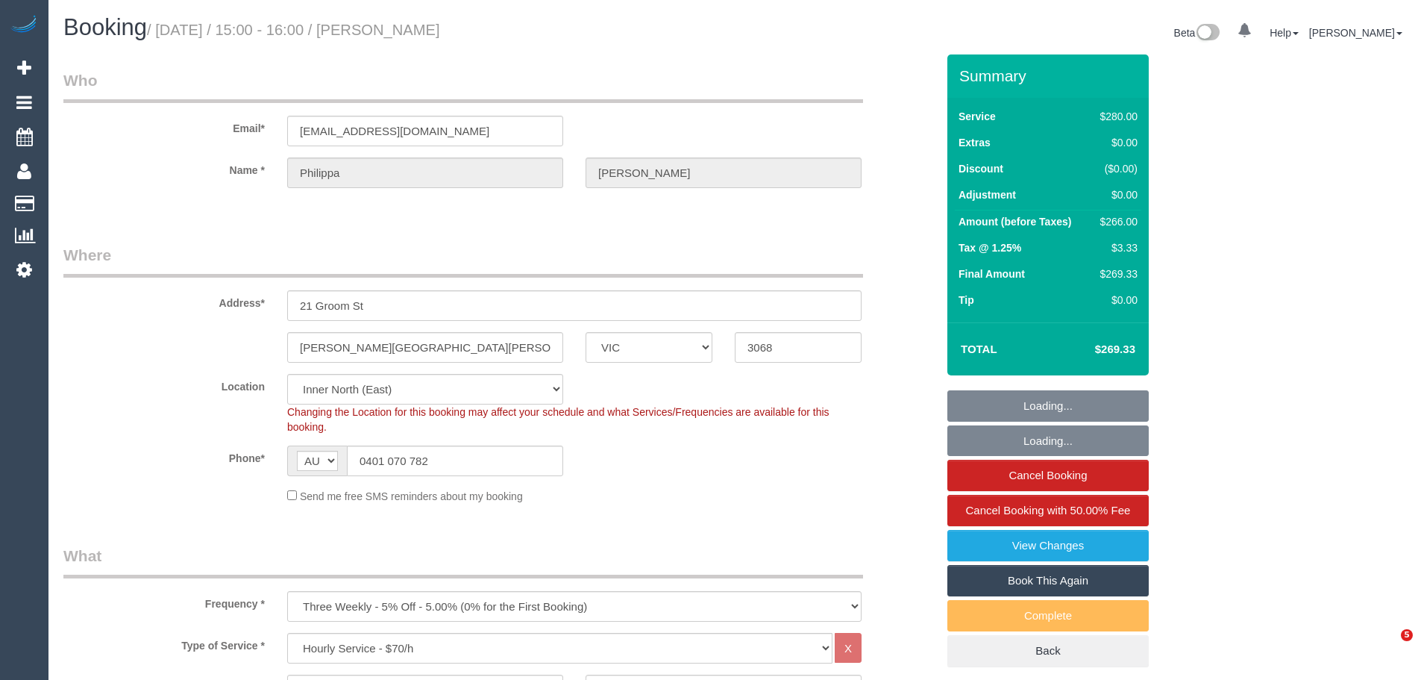
select select "number:22"
select select "number:33"
select select "number:12"
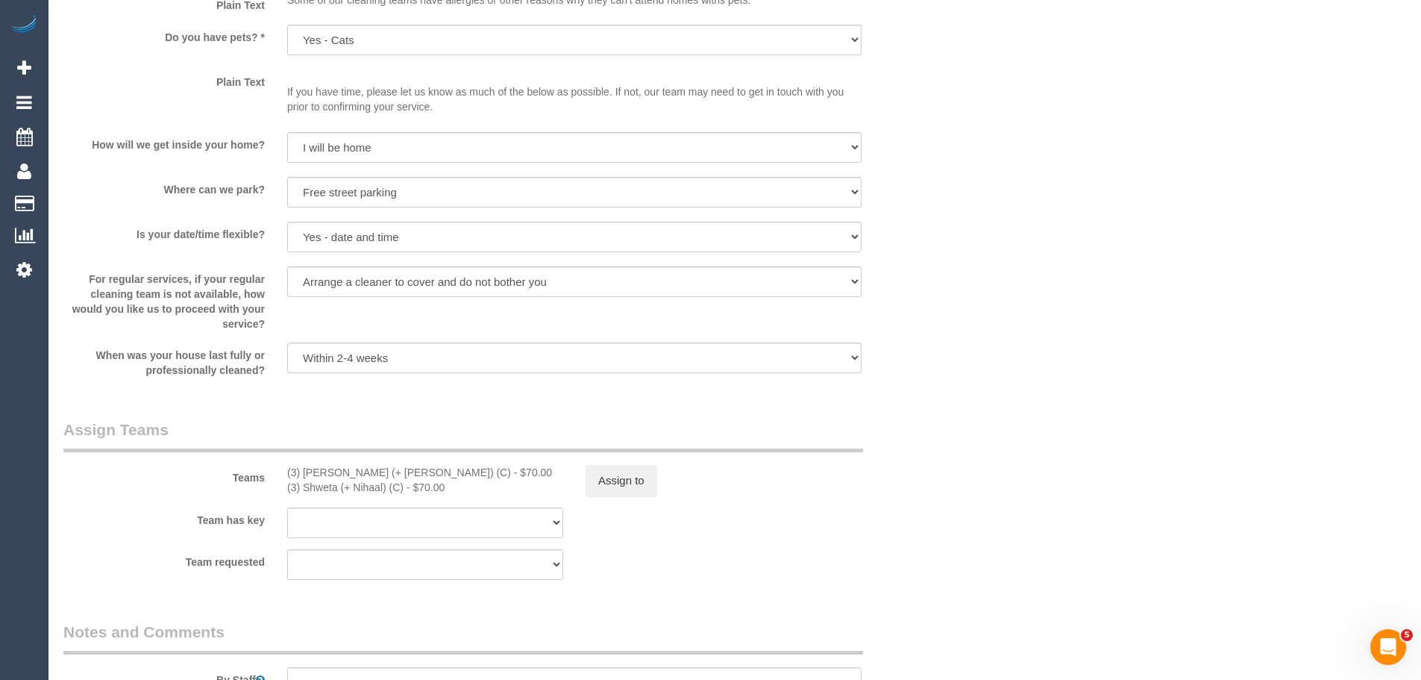
scroll to position [2088, 0]
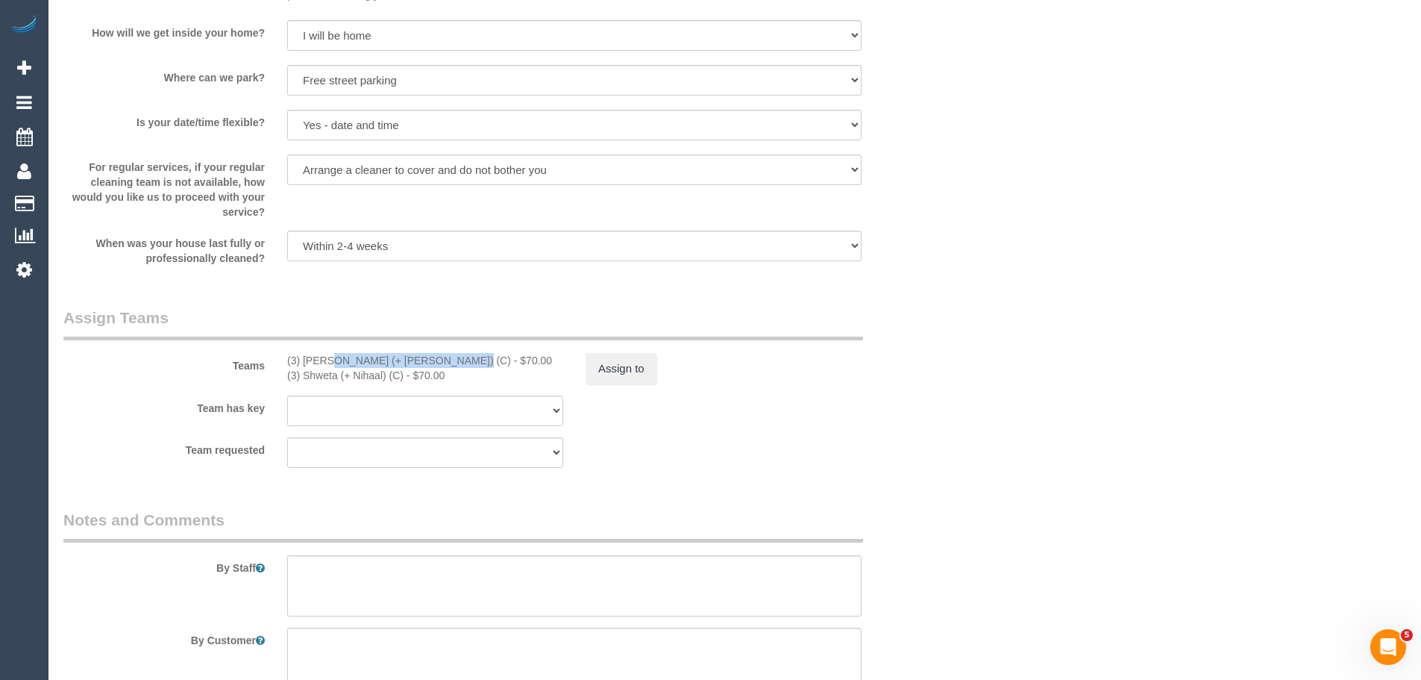
drag, startPoint x: 408, startPoint y: 360, endPoint x: 276, endPoint y: 353, distance: 132.2
click at [276, 353] on div "(3) [PERSON_NAME] (+ [PERSON_NAME]) (C) - $70.00 (3) Shweta (+ Nihaal) (C) - $7…" at bounding box center [425, 368] width 298 height 30
copy div "(3) [PERSON_NAME] (+ [PERSON_NAME]) (C)"
click at [612, 370] on button "Assign to" at bounding box center [622, 368] width 72 height 31
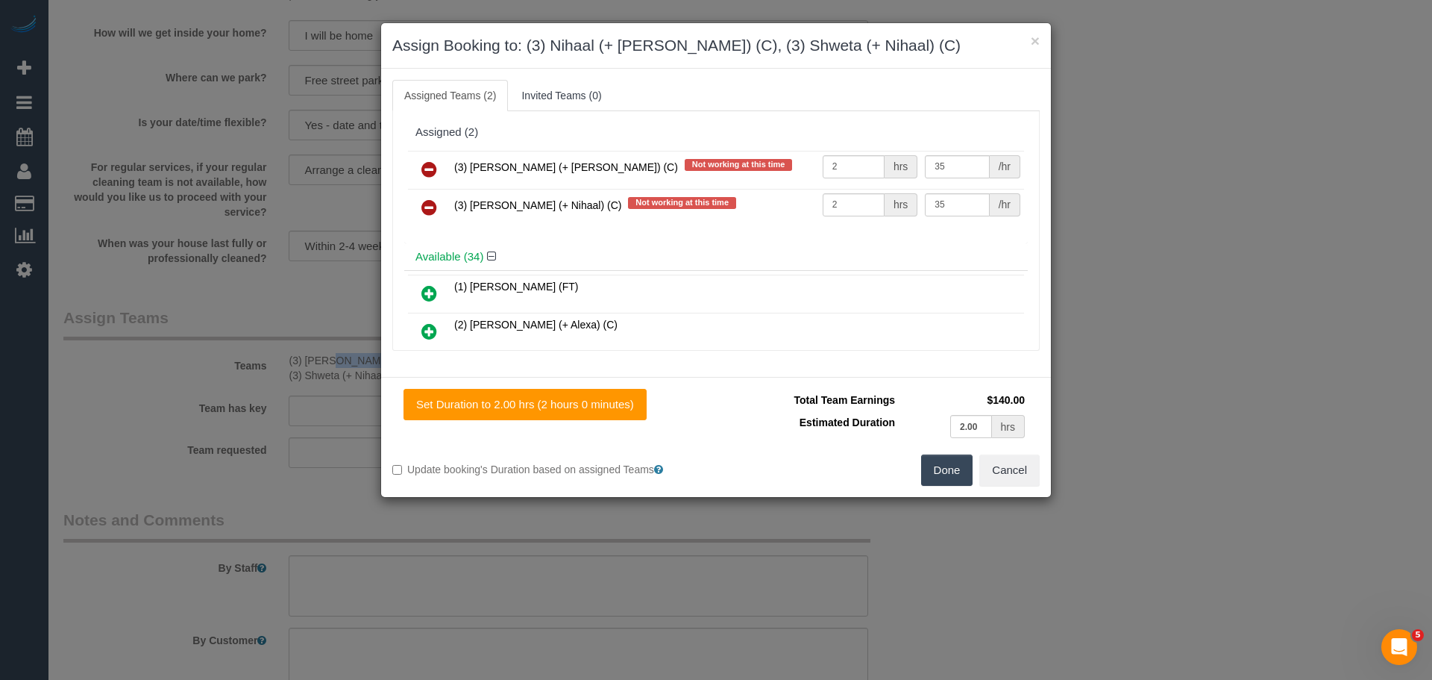
click at [422, 161] on icon at bounding box center [429, 169] width 16 height 18
click at [422, 198] on icon at bounding box center [429, 207] width 16 height 18
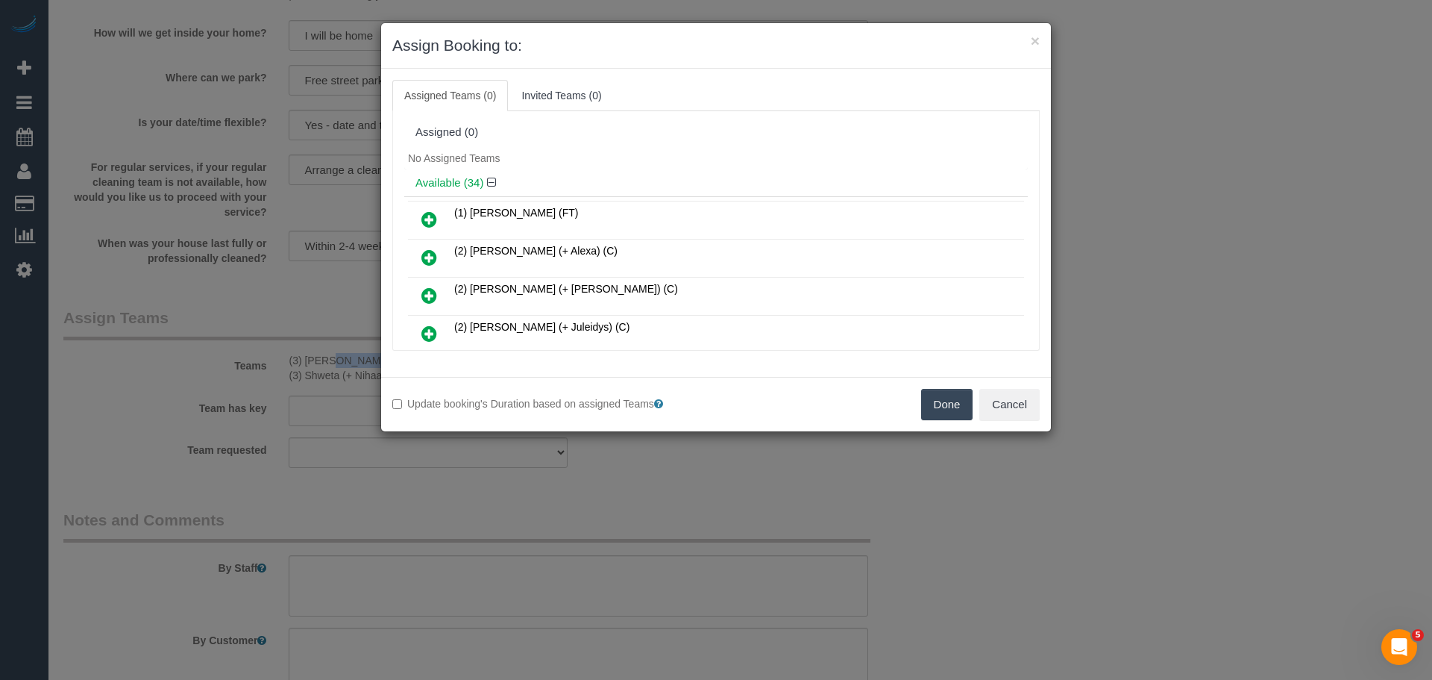
click at [933, 407] on button "Done" at bounding box center [947, 404] width 52 height 31
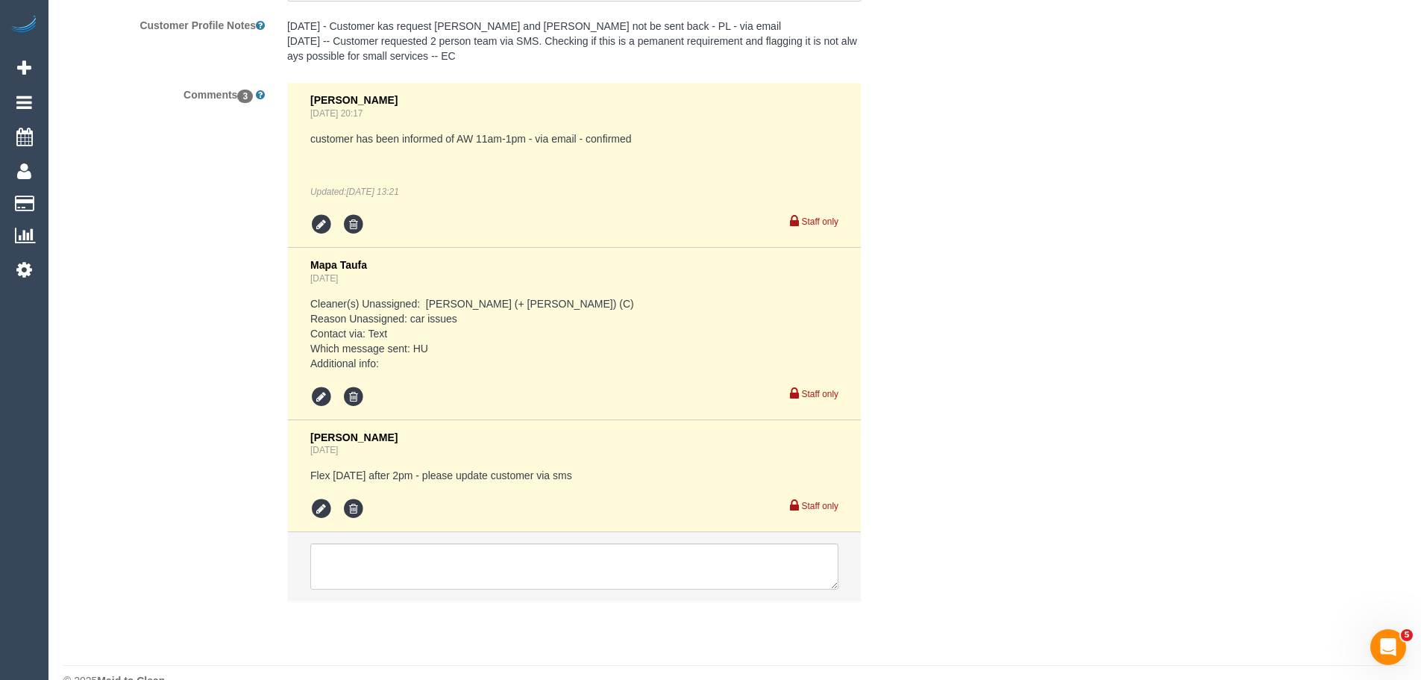
scroll to position [2805, 0]
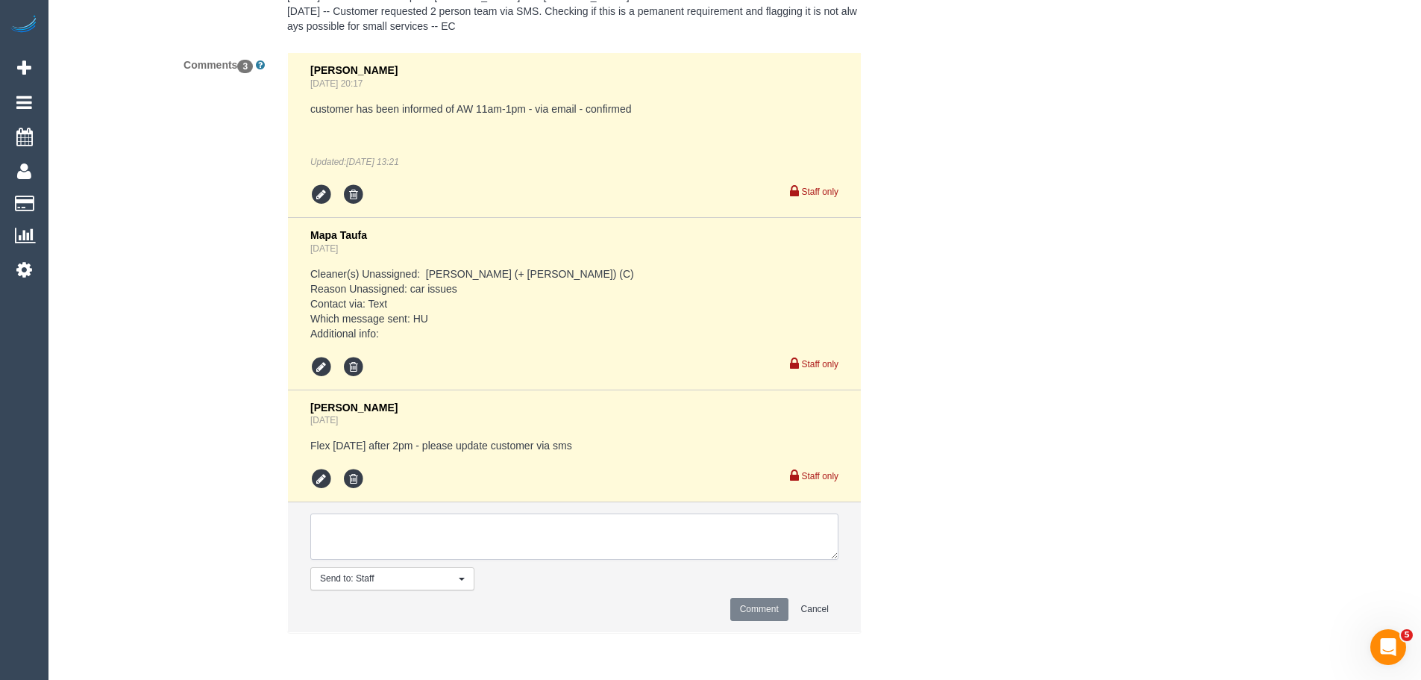
click at [391, 541] on textarea at bounding box center [574, 536] width 528 height 46
paste textarea "(3) [PERSON_NAME] (+ [PERSON_NAME]) (C)"
type textarea "("
type textarea "/"
paste textarea "Cleaner(s) Unassigned: Reason Unassigned: Contact customer via: Which message s…"
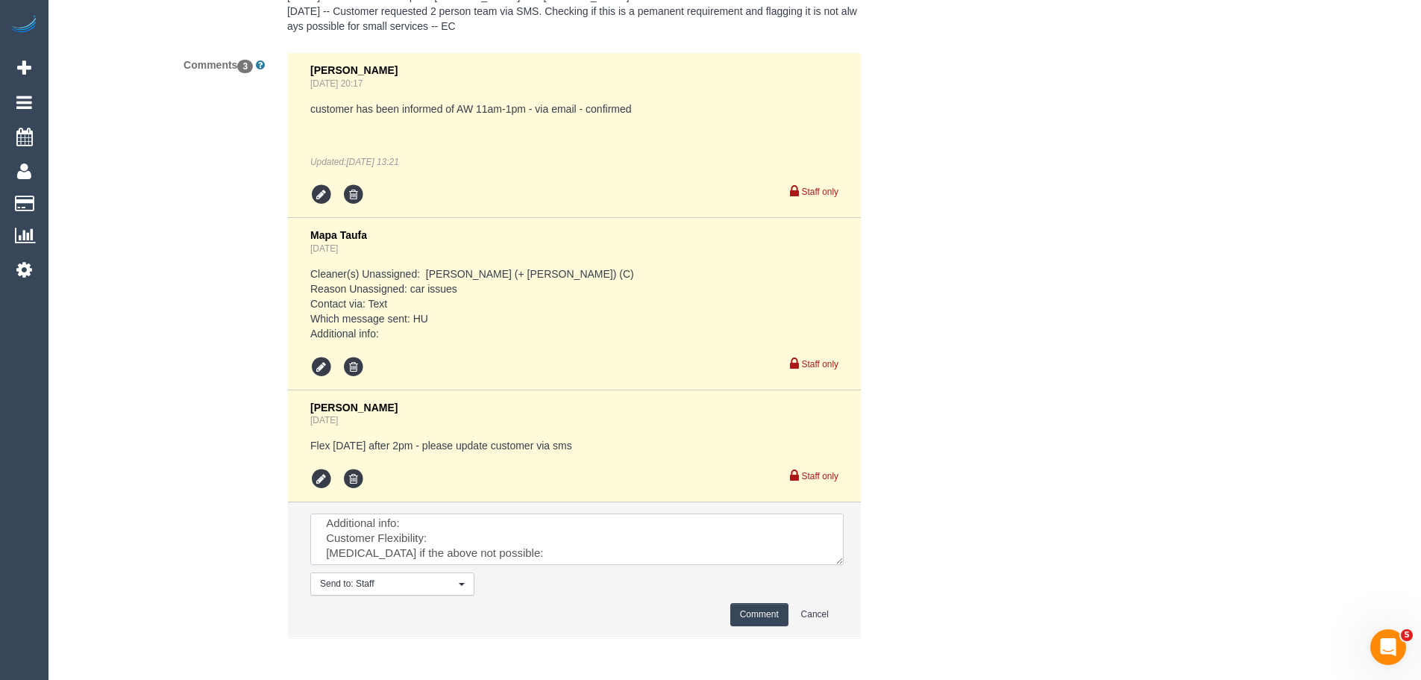
scroll to position [0, 0]
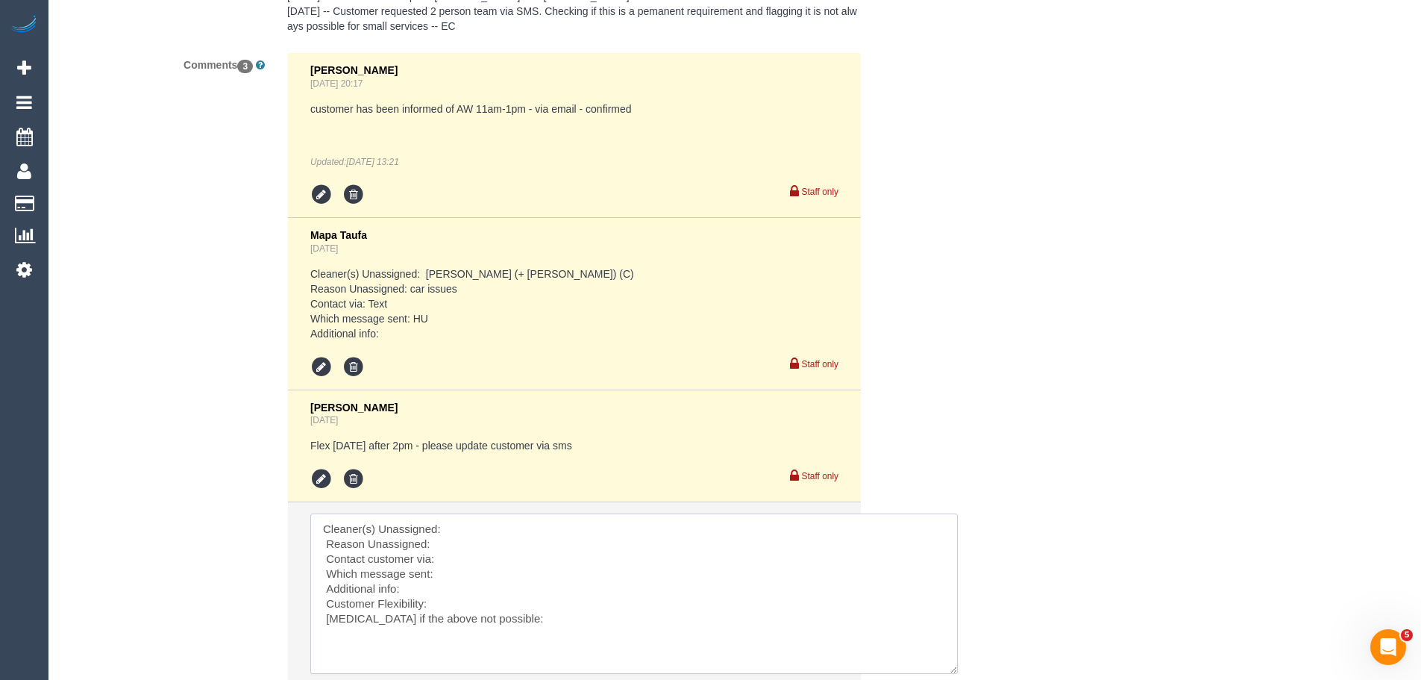
drag, startPoint x: 831, startPoint y: 555, endPoint x: 950, endPoint y: 669, distance: 165.1
click at [950, 669] on textarea at bounding box center [633, 593] width 647 height 160
click at [478, 528] on textarea at bounding box center [633, 593] width 647 height 160
paste textarea "(3) [PERSON_NAME] (+ [PERSON_NAME]) (C)"
click at [474, 554] on textarea at bounding box center [633, 593] width 647 height 160
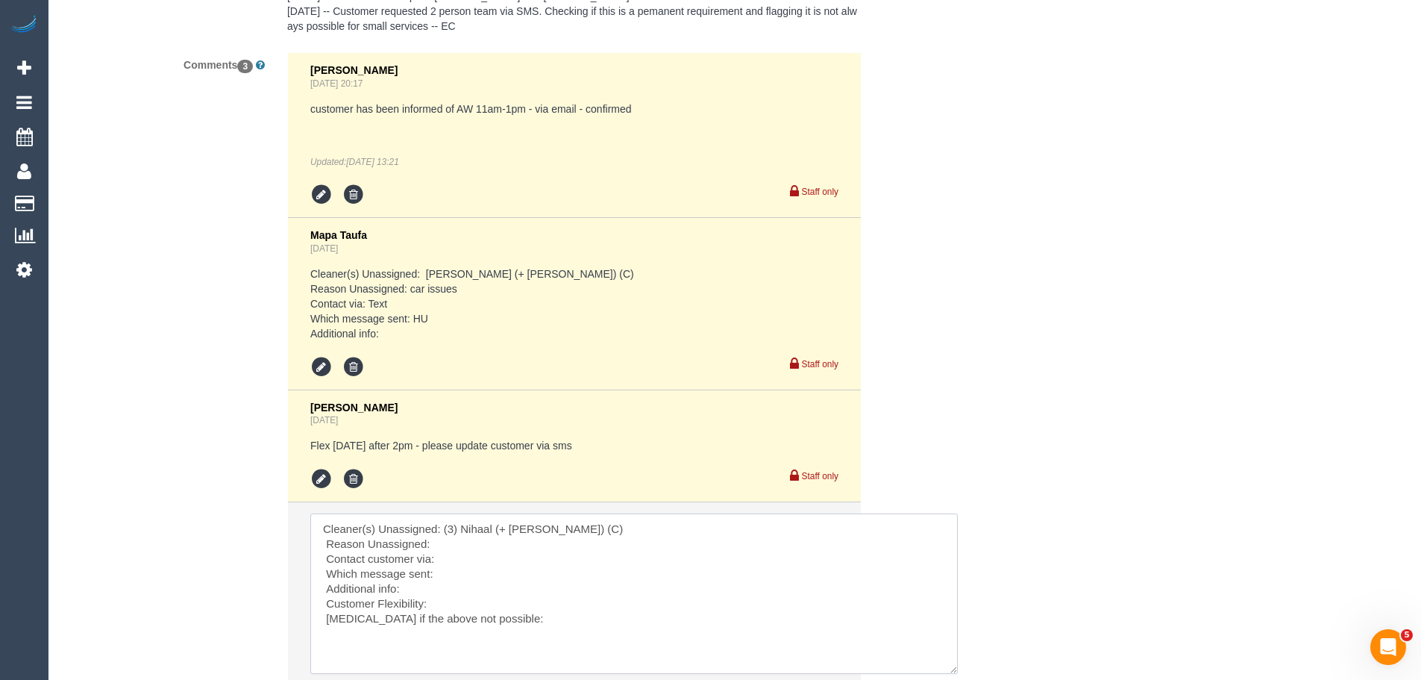
click at [476, 545] on textarea at bounding box center [633, 593] width 647 height 160
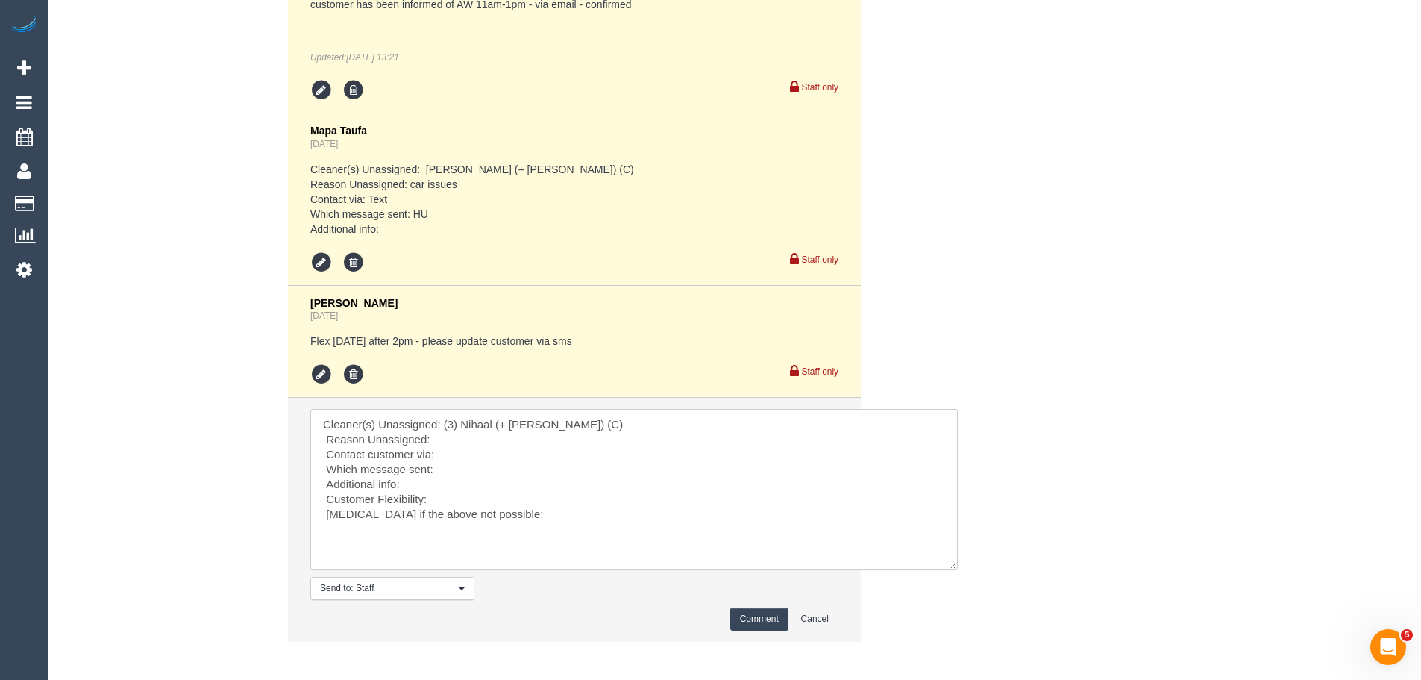
scroll to position [2980, 0]
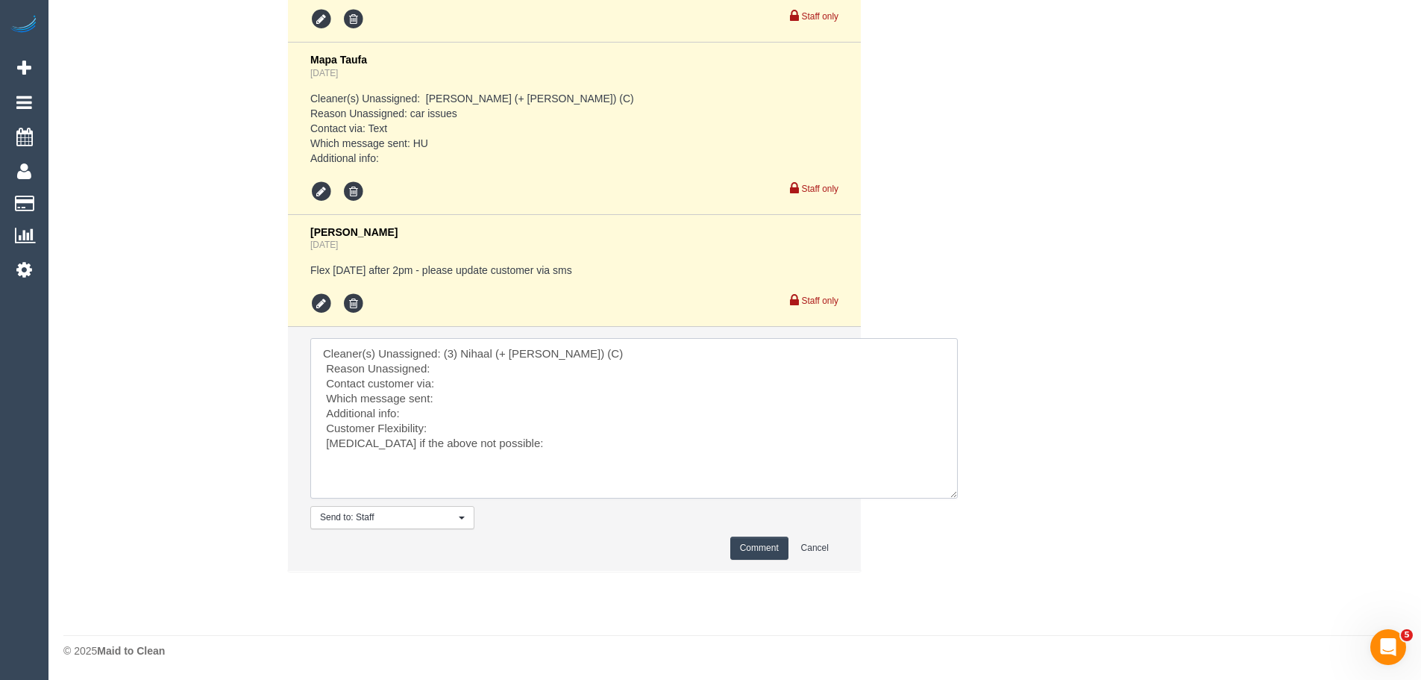
click at [457, 366] on textarea at bounding box center [633, 418] width 647 height 160
type textarea "Cleaner(s) Unassigned: (3) Nihaal (+ Shweta) (C) Reason Unassigned: legal matte…"
click at [745, 544] on button "Comment" at bounding box center [759, 547] width 58 height 23
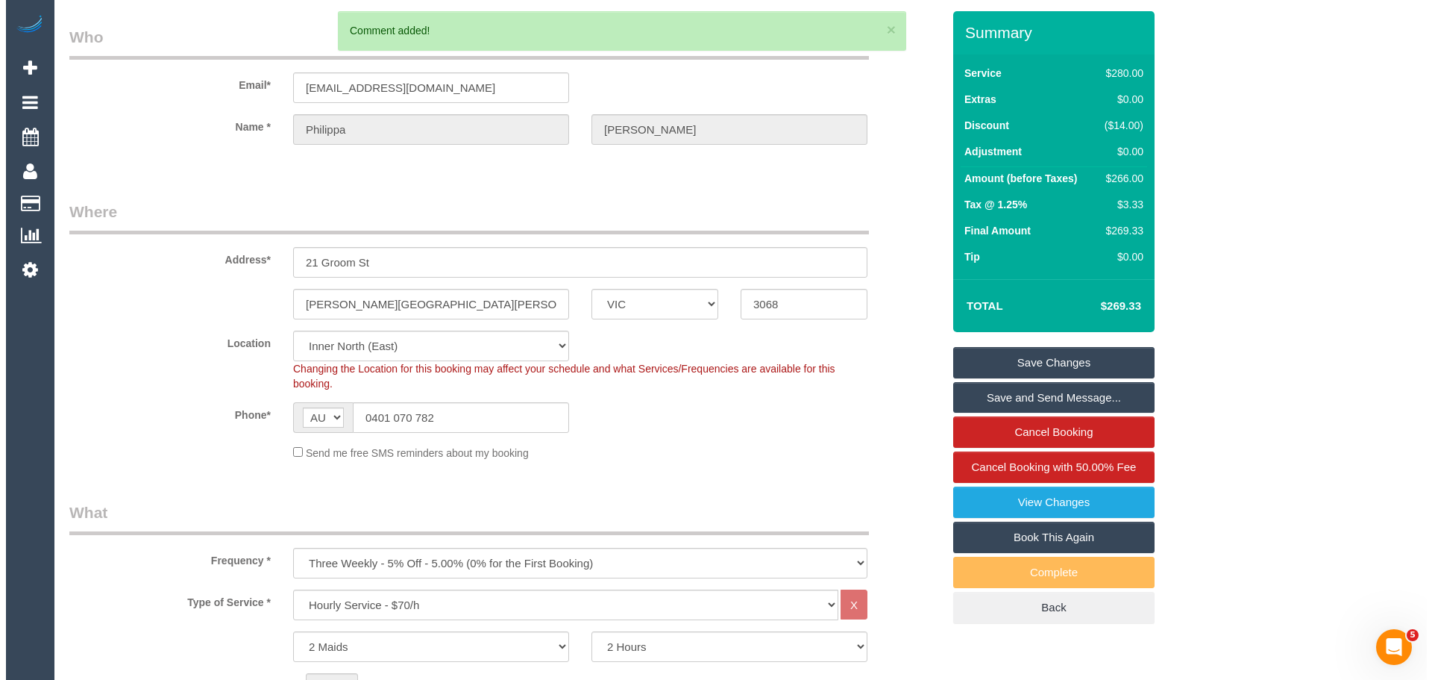
scroll to position [0, 0]
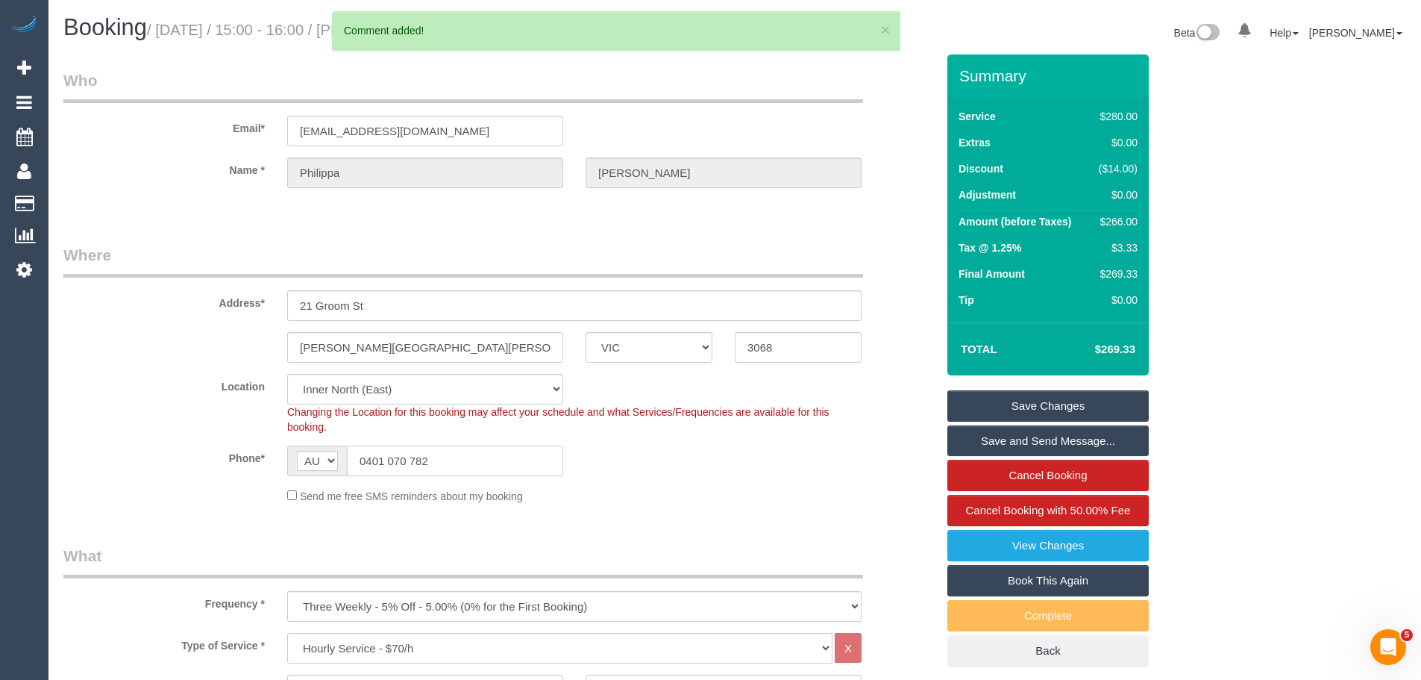
drag, startPoint x: 513, startPoint y: 453, endPoint x: 72, endPoint y: 417, distance: 443.0
click at [84, 420] on sui-booking-location "Location Office City East (North) East (South) Inner East Inner North (East) In…" at bounding box center [499, 439] width 873 height 130
click at [1118, 396] on link "Save Changes" at bounding box center [1047, 405] width 201 height 31
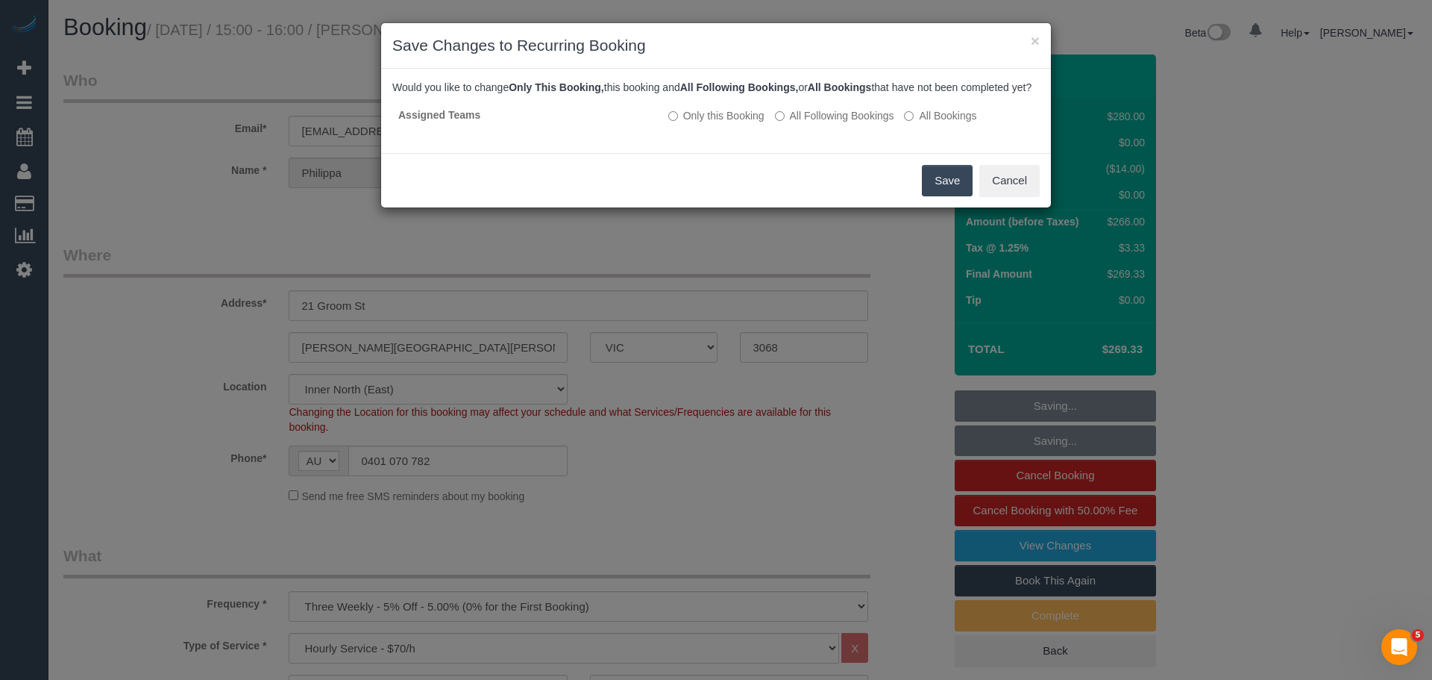
click at [958, 196] on button "Save" at bounding box center [947, 180] width 51 height 31
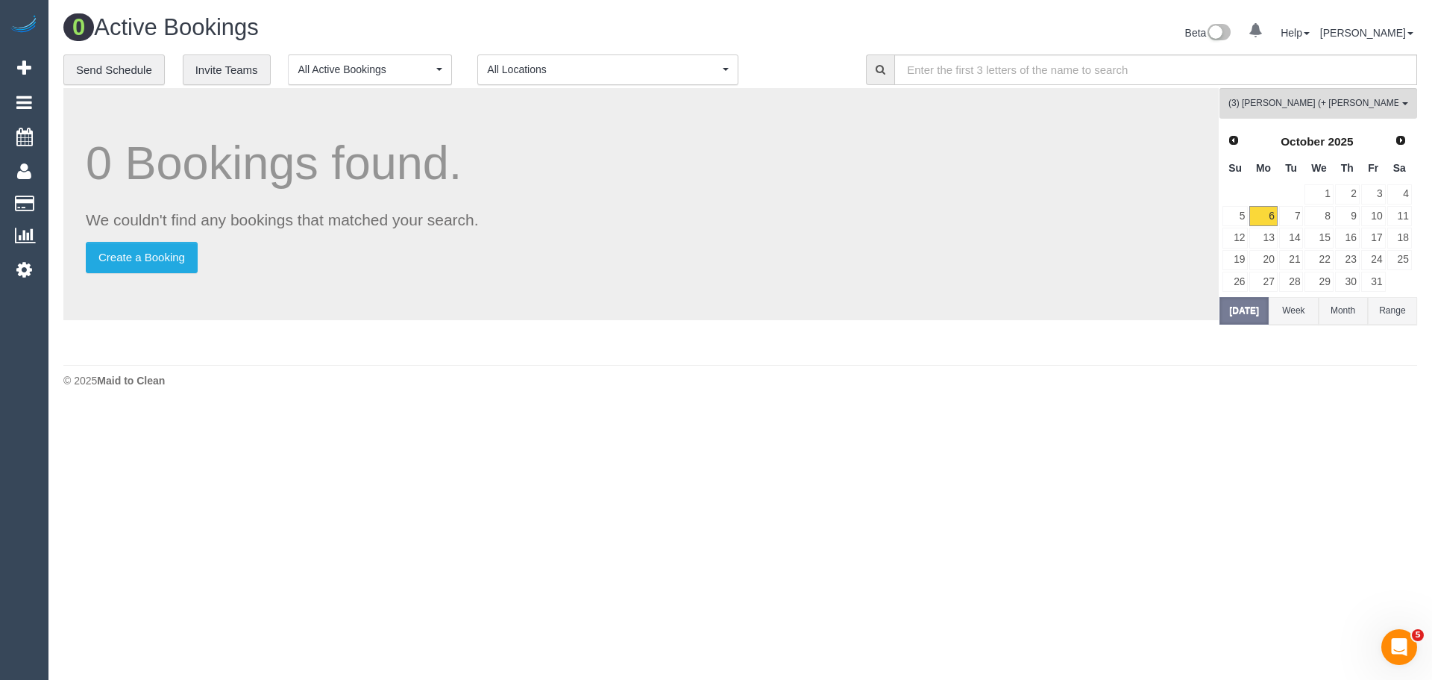
click at [1383, 468] on body "0 Beta Your Notifications You have 0 alerts Add Booking Bookings Active Booking…" at bounding box center [716, 340] width 1432 height 680
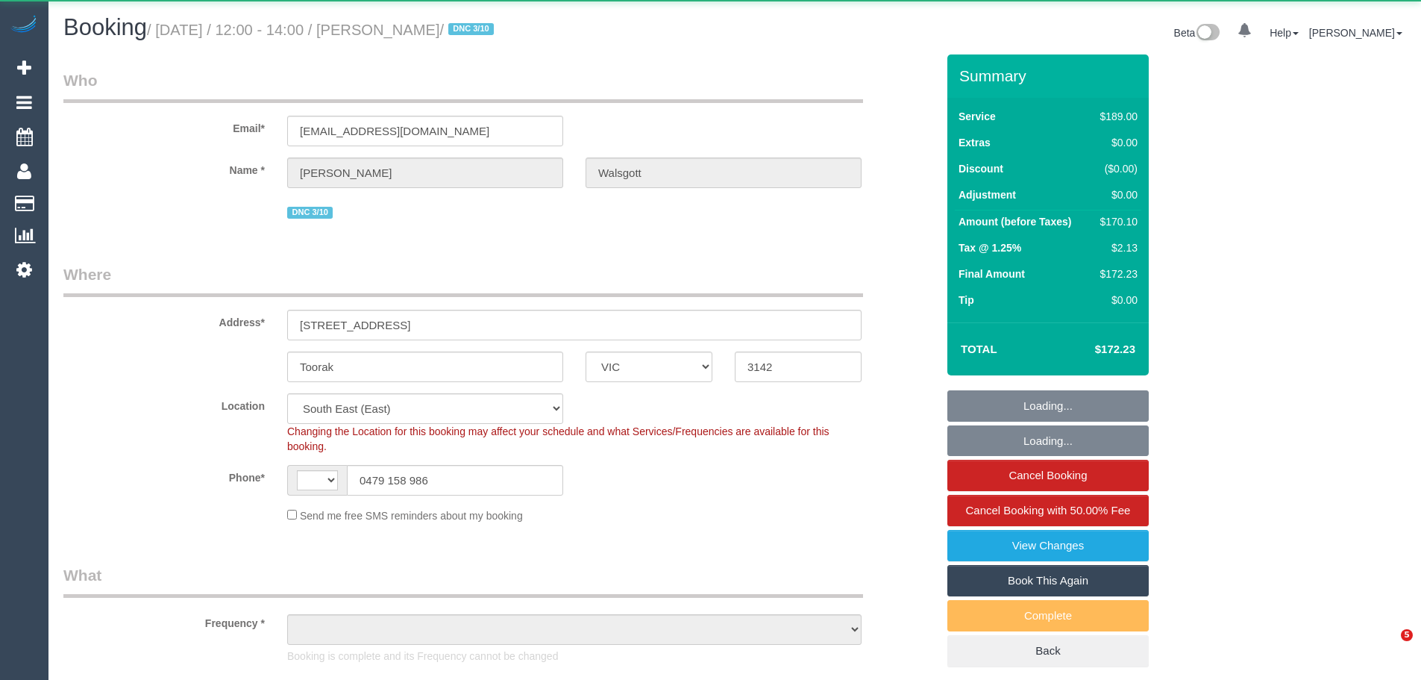
select select "VIC"
select select "string:AU"
select select "object:749"
select select "string:stripe-pm_1Rq9TL2GScqysDRVYjFvtJVA"
select select "number:28"
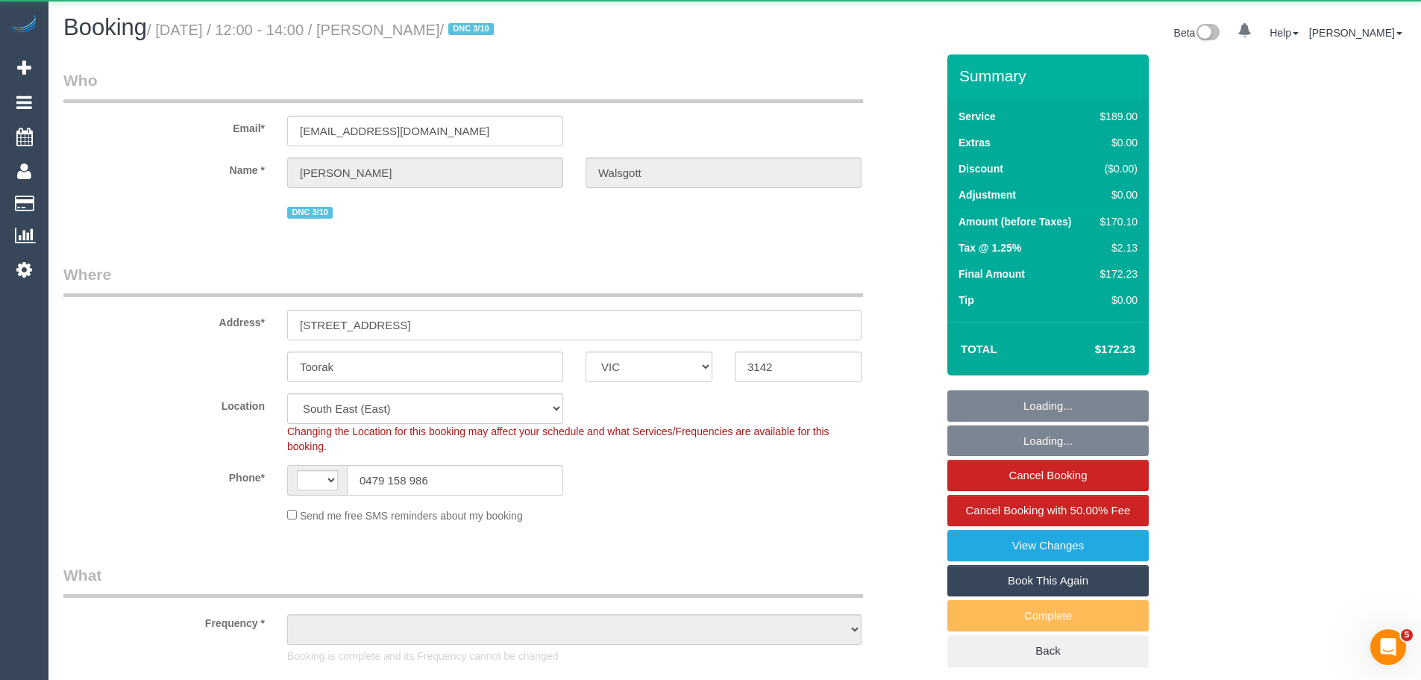
select select "number:16"
select select "number:19"
select select "number:22"
select select "number:33"
select select "number:26"
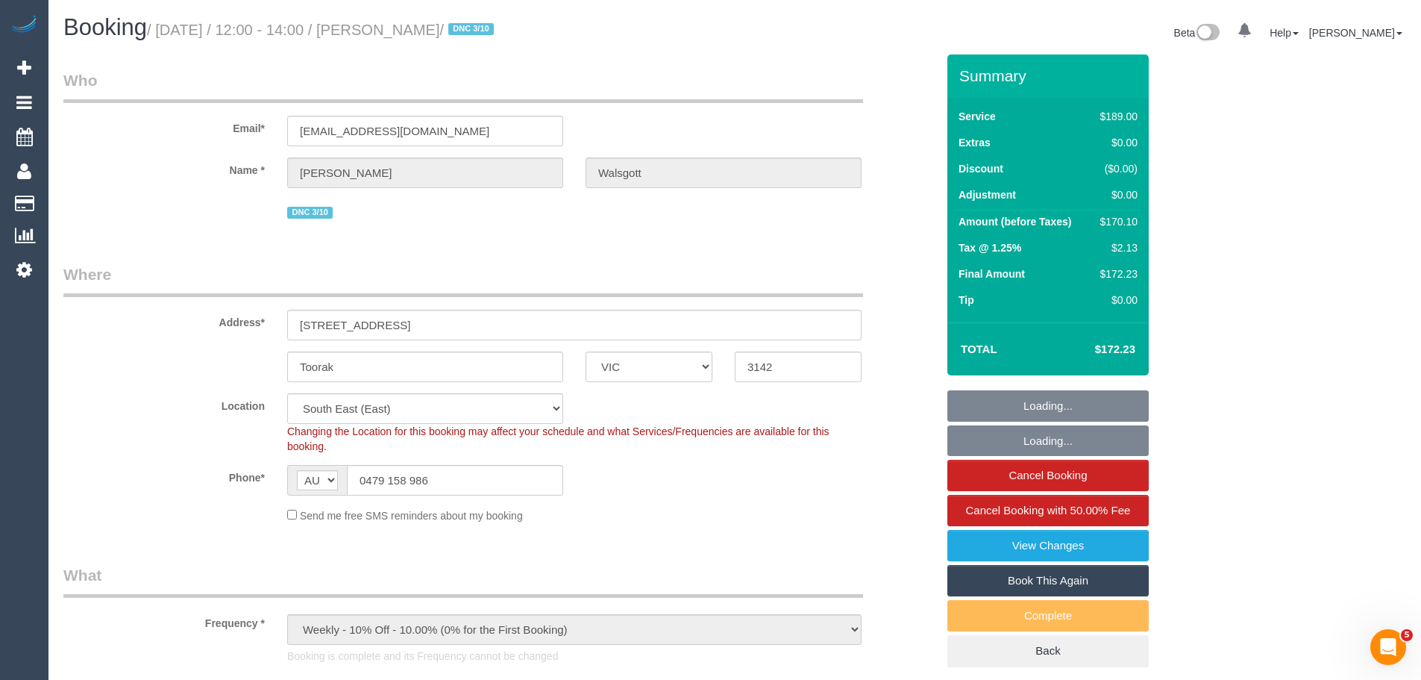
select select "object:1285"
click at [1126, 216] on div "$170.10" at bounding box center [1115, 221] width 43 height 15
copy div "170.10"
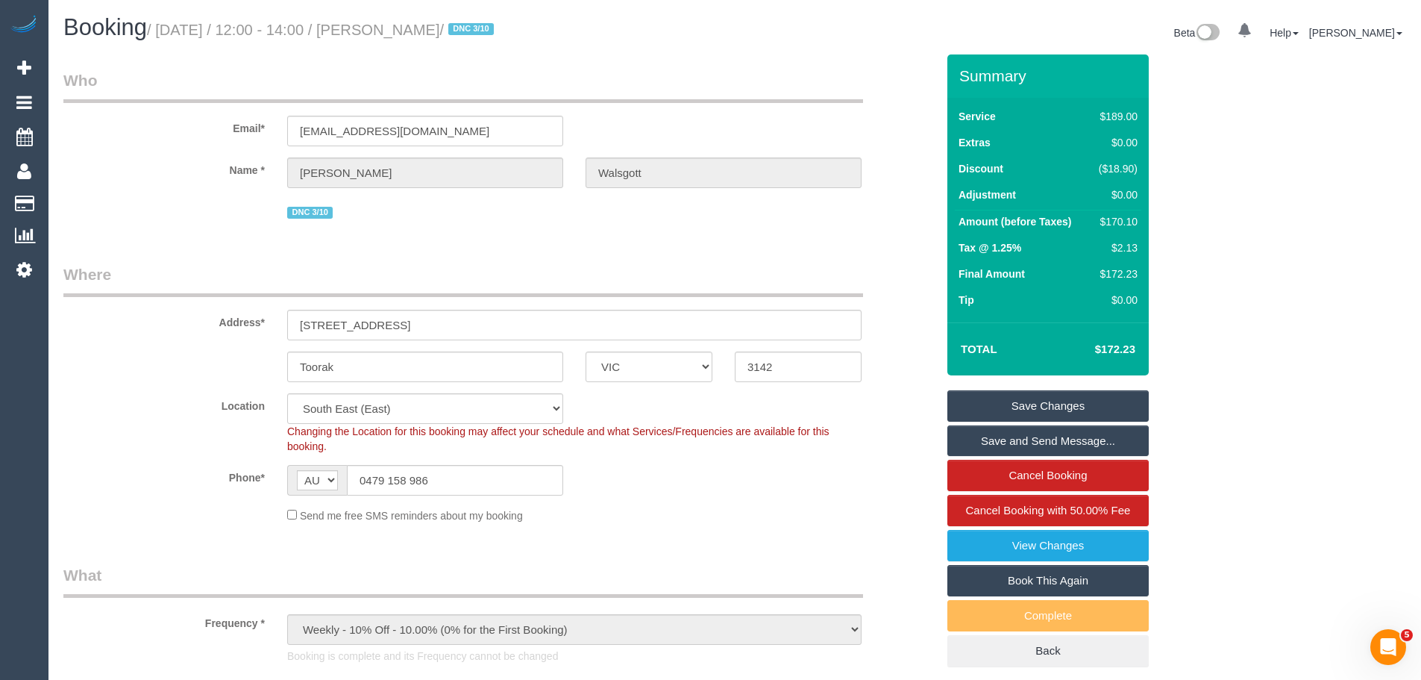
copy div "170.10"
click at [1023, 544] on link "View Changes" at bounding box center [1047, 545] width 201 height 31
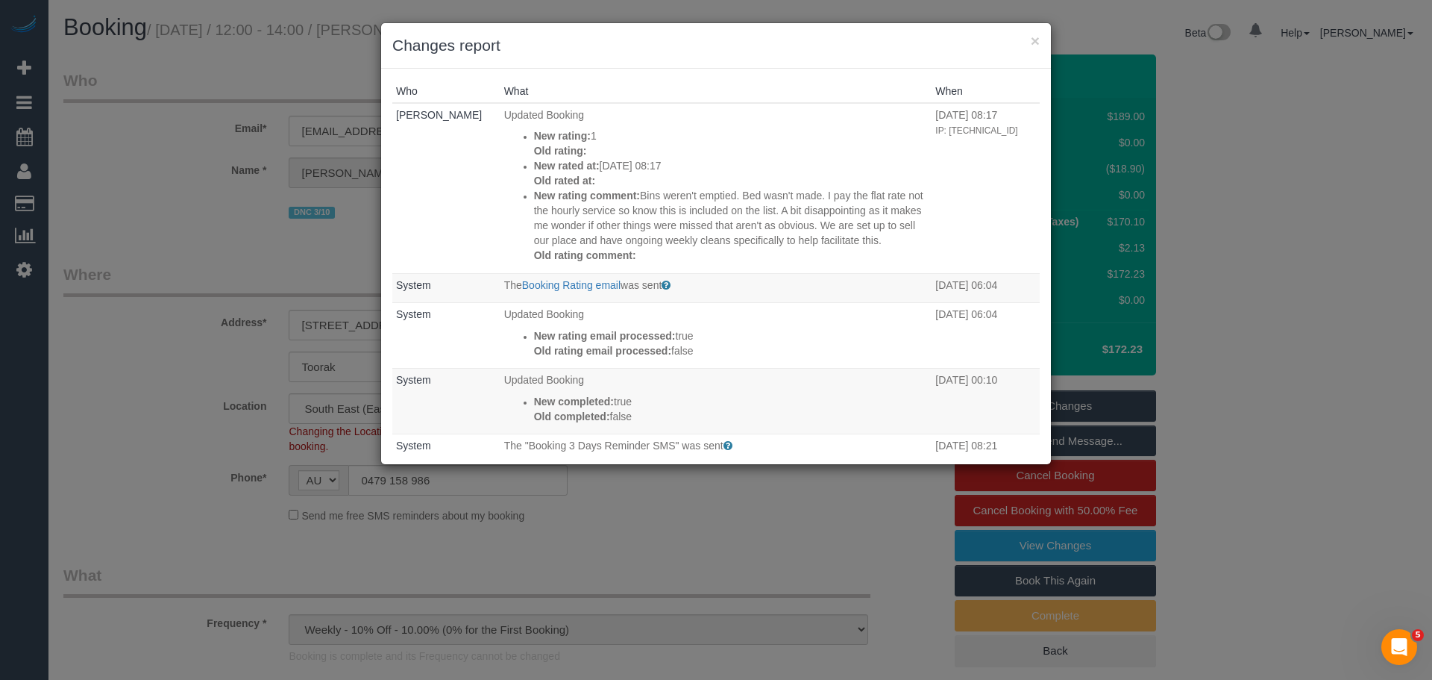
click at [1043, 37] on div "× Changes report" at bounding box center [716, 45] width 670 height 45
click at [1032, 37] on button "×" at bounding box center [1035, 41] width 9 height 16
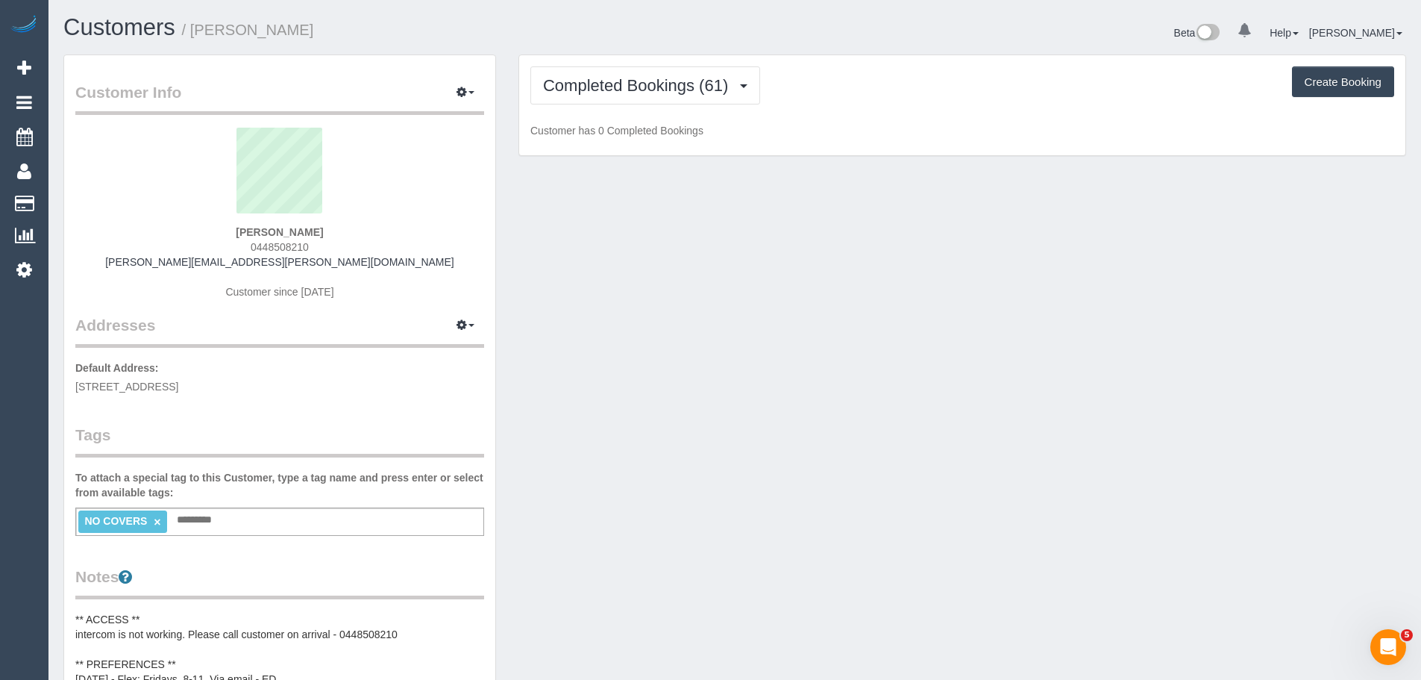
drag, startPoint x: 321, startPoint y: 245, endPoint x: 177, endPoint y: 248, distance: 144.0
click at [178, 248] on div "[PERSON_NAME] 0448508210 [PERSON_NAME][EMAIL_ADDRESS][PERSON_NAME][DOMAIN_NAME]…" at bounding box center [279, 221] width 409 height 186
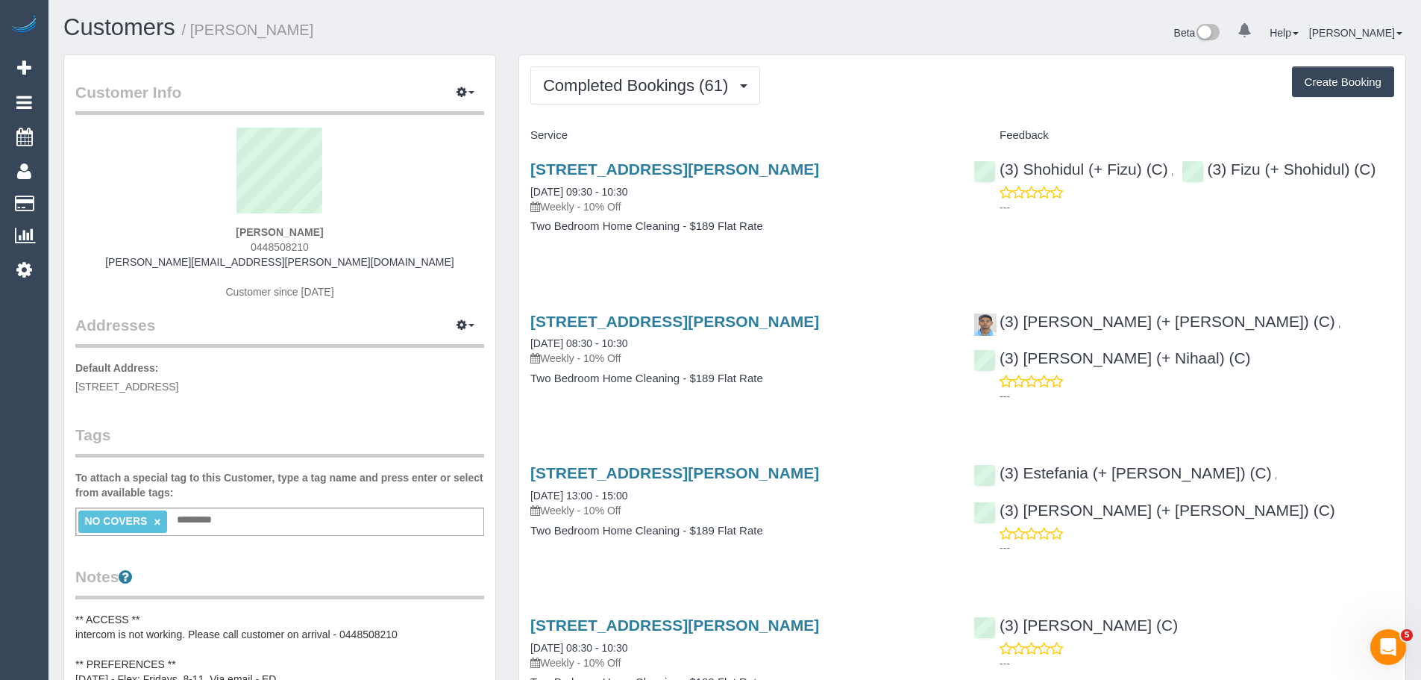
copy span "0448508210"
click at [624, 76] on span "Completed Bookings (61)" at bounding box center [639, 85] width 192 height 19
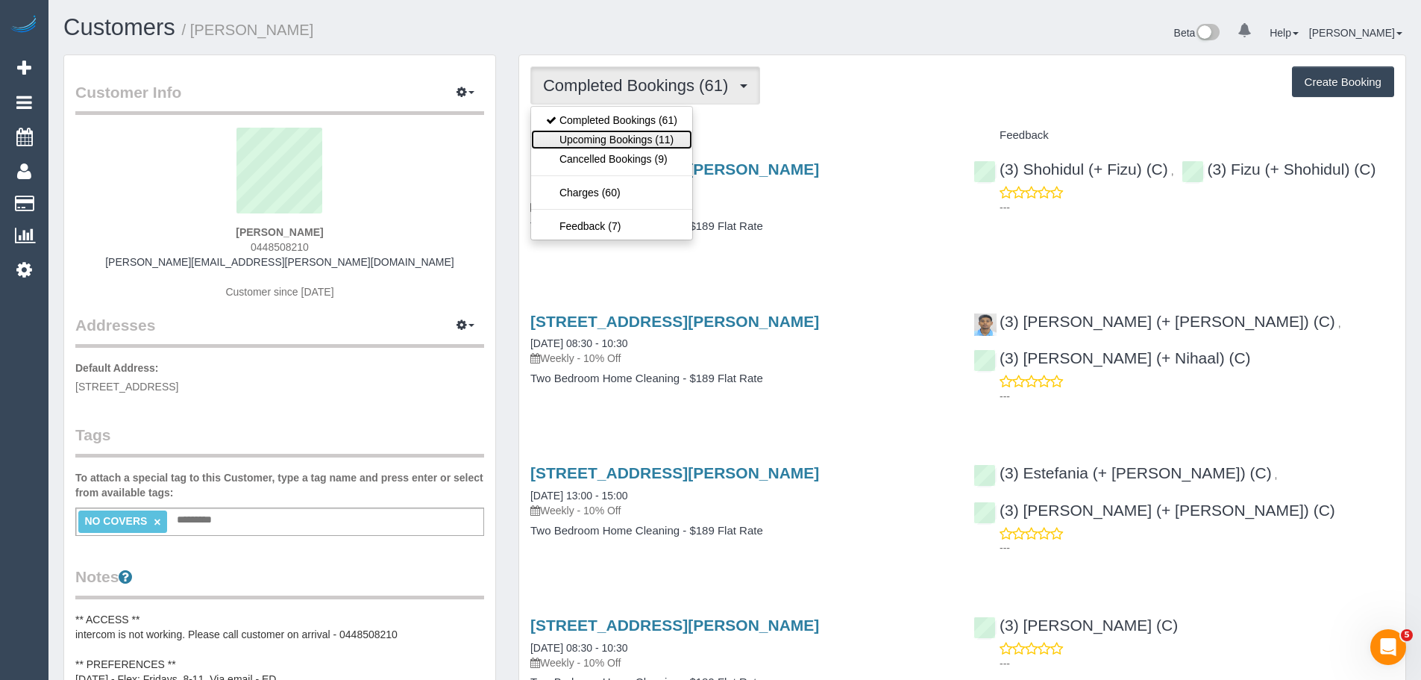
click at [632, 134] on link "Upcoming Bookings (11)" at bounding box center [611, 139] width 161 height 19
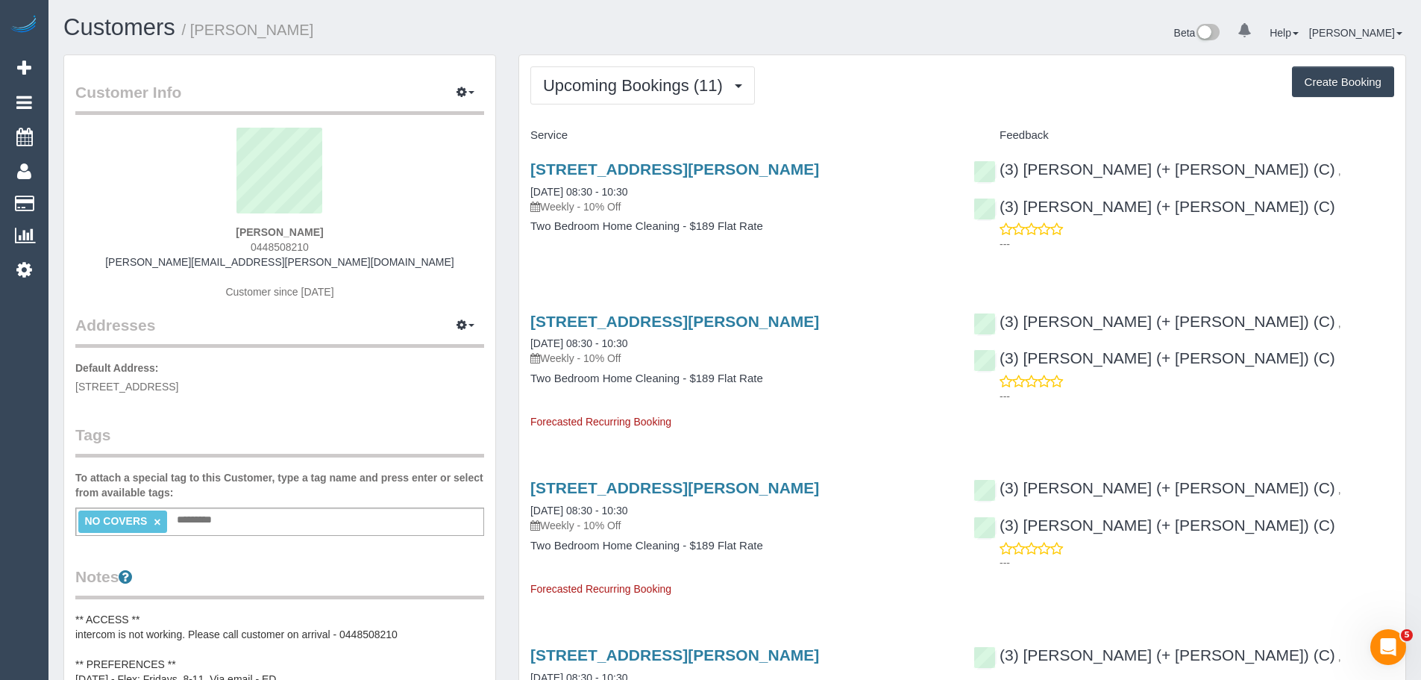
click at [878, 250] on div "[STREET_ADDRESS][PERSON_NAME] [DATE] 08:30 - 10:30 Weekly - 10% Off Two Bedroom…" at bounding box center [740, 205] width 443 height 115
click at [612, 81] on span "Upcoming Bookings (11)" at bounding box center [636, 85] width 187 height 19
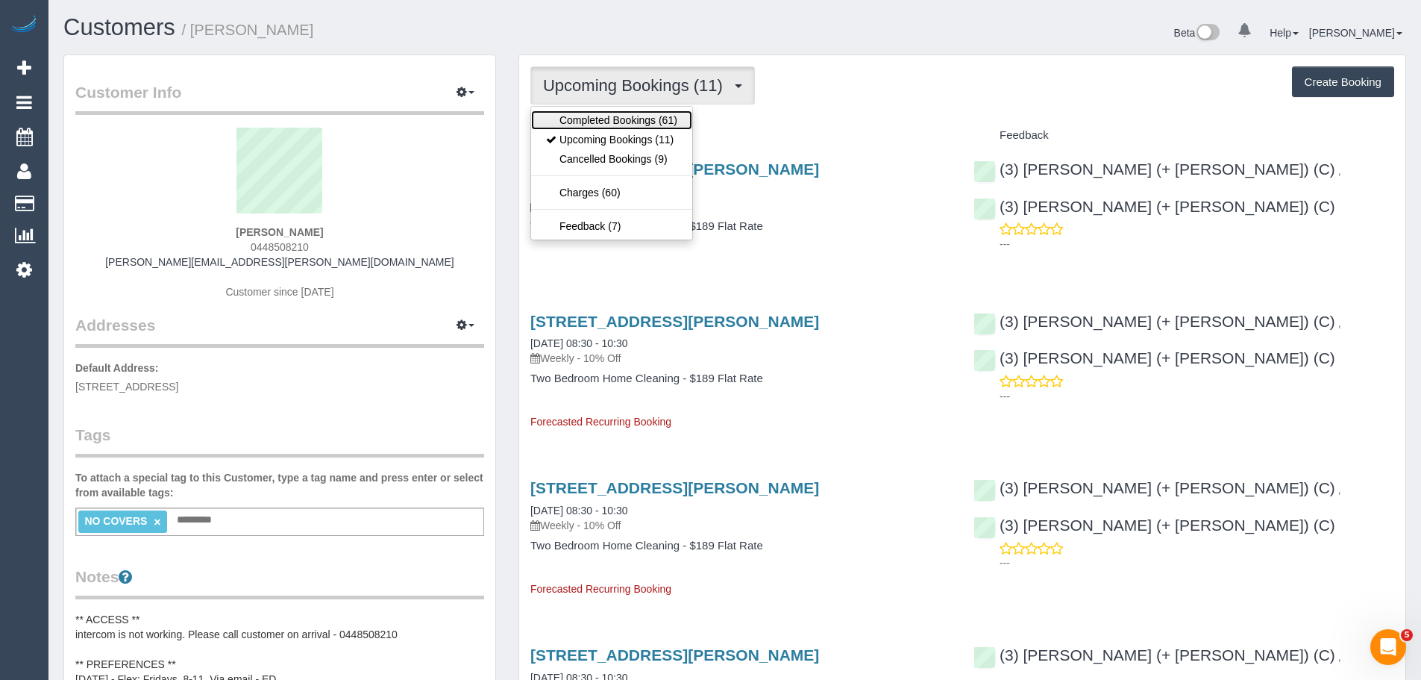
click at [613, 126] on link "Completed Bookings (61)" at bounding box center [611, 119] width 161 height 19
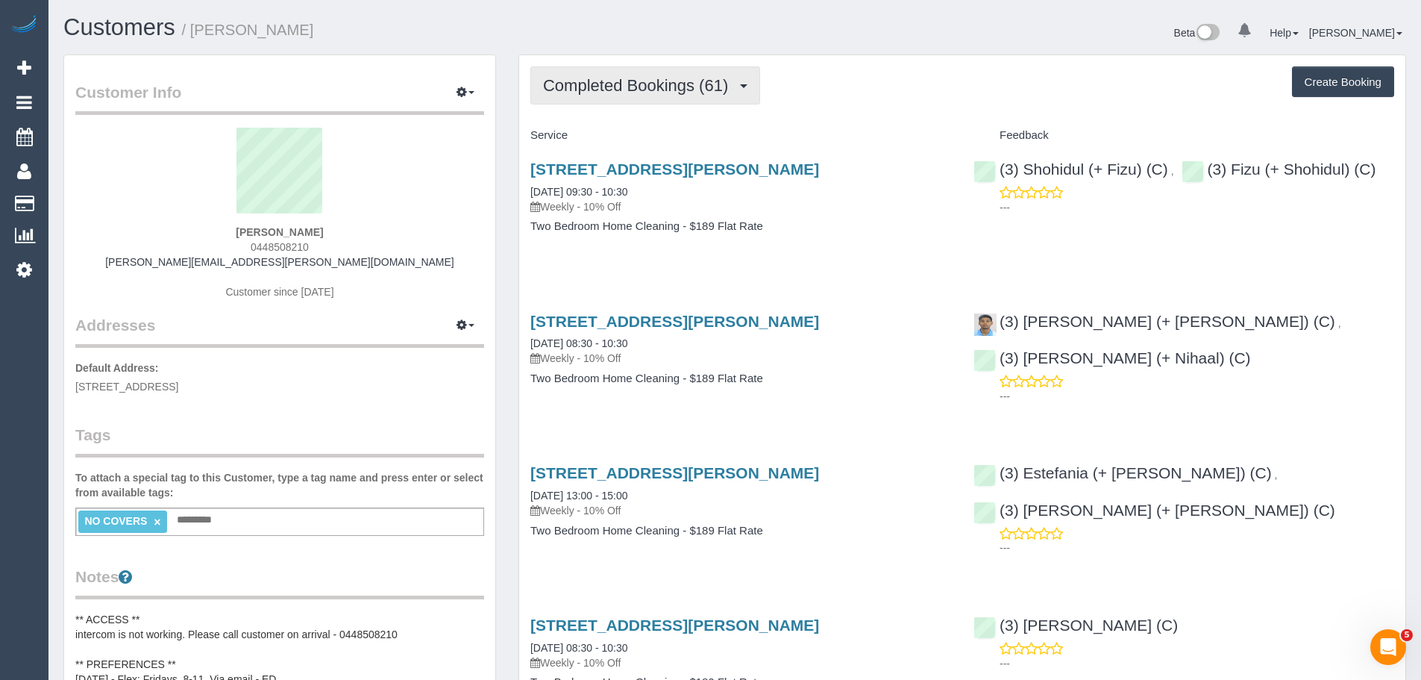
click at [571, 92] on span "Completed Bookings (61)" at bounding box center [639, 85] width 192 height 19
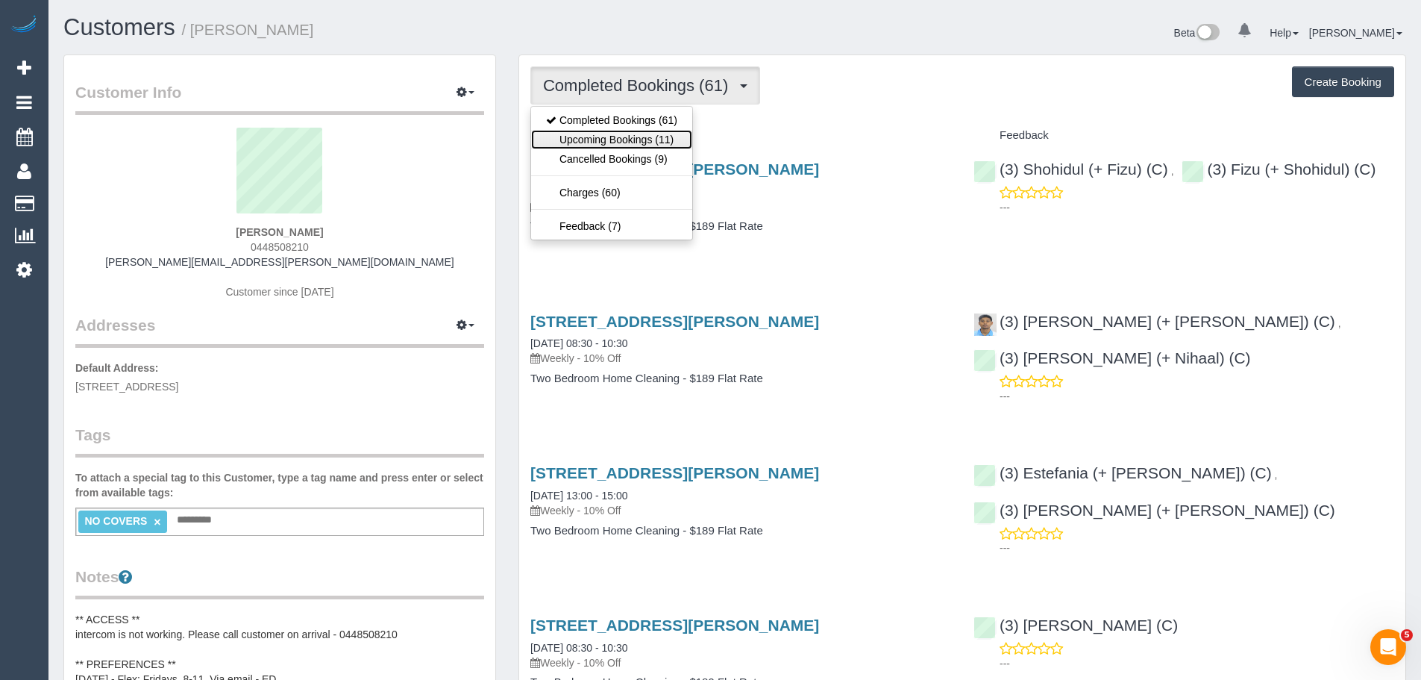
click at [585, 136] on link "Upcoming Bookings (11)" at bounding box center [611, 139] width 161 height 19
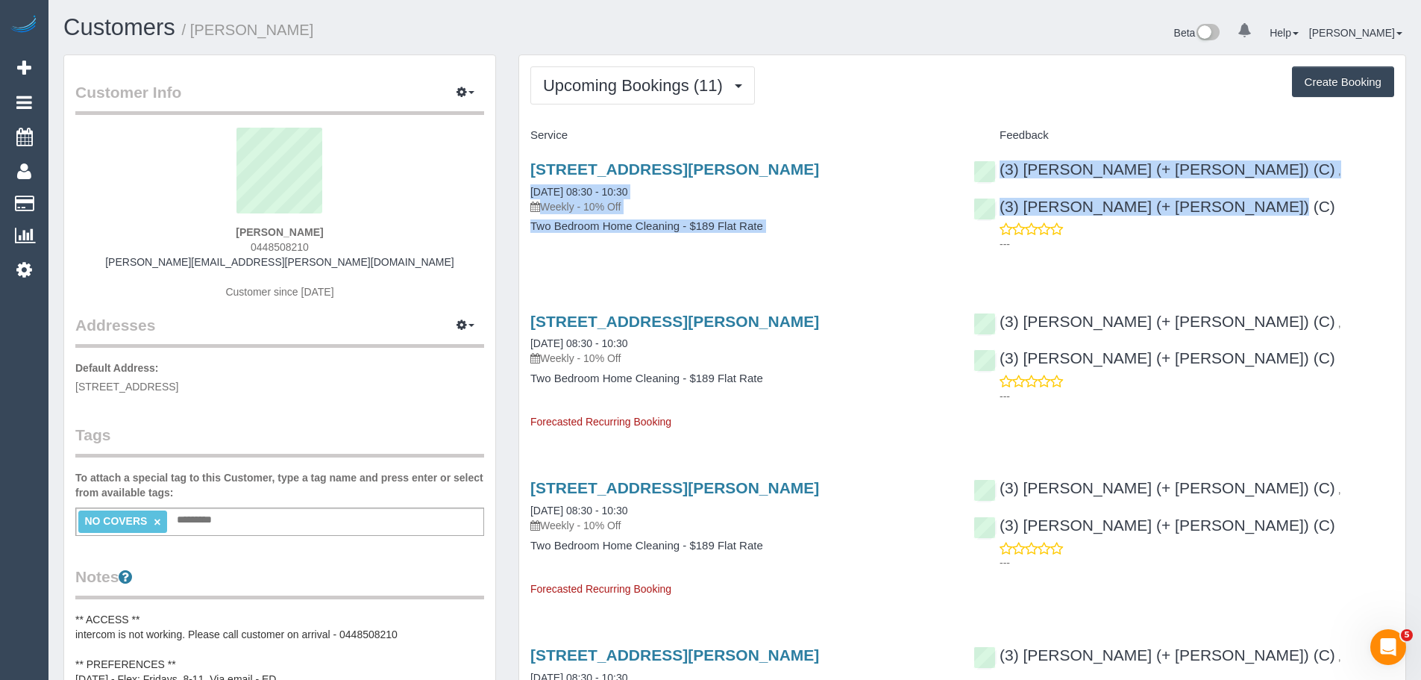
drag, startPoint x: 949, startPoint y: 172, endPoint x: 1370, endPoint y: 172, distance: 421.4
click at [1370, 172] on div "40 Stephen Street, Unit 1, Yarraville, VIC 3013 10/10/2025 08:30 - 10:30 Weekly…" at bounding box center [962, 205] width 886 height 115
click at [685, 195] on div "40 Stephen Street, Unit 1, Yarraville, VIC 3013 10/10/2025 08:30 - 10:30 Weekly…" at bounding box center [740, 187] width 421 height 54
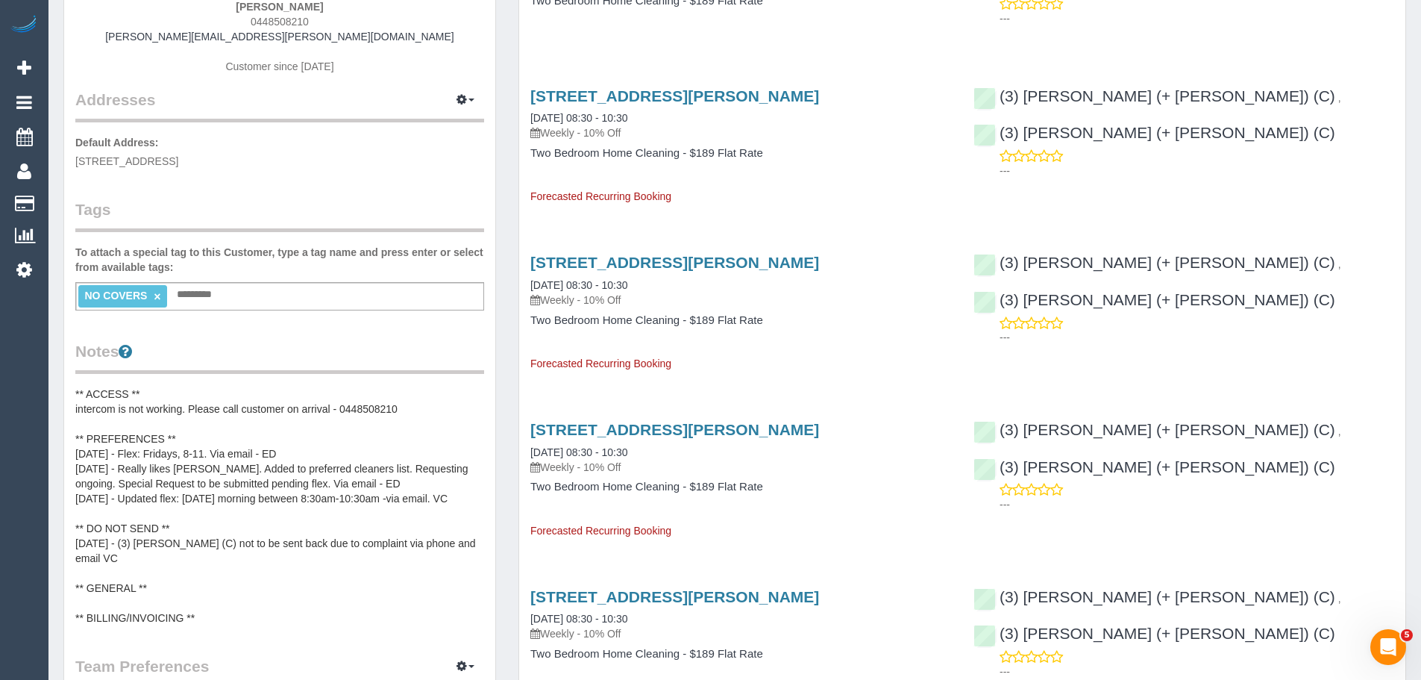
scroll to position [298, 0]
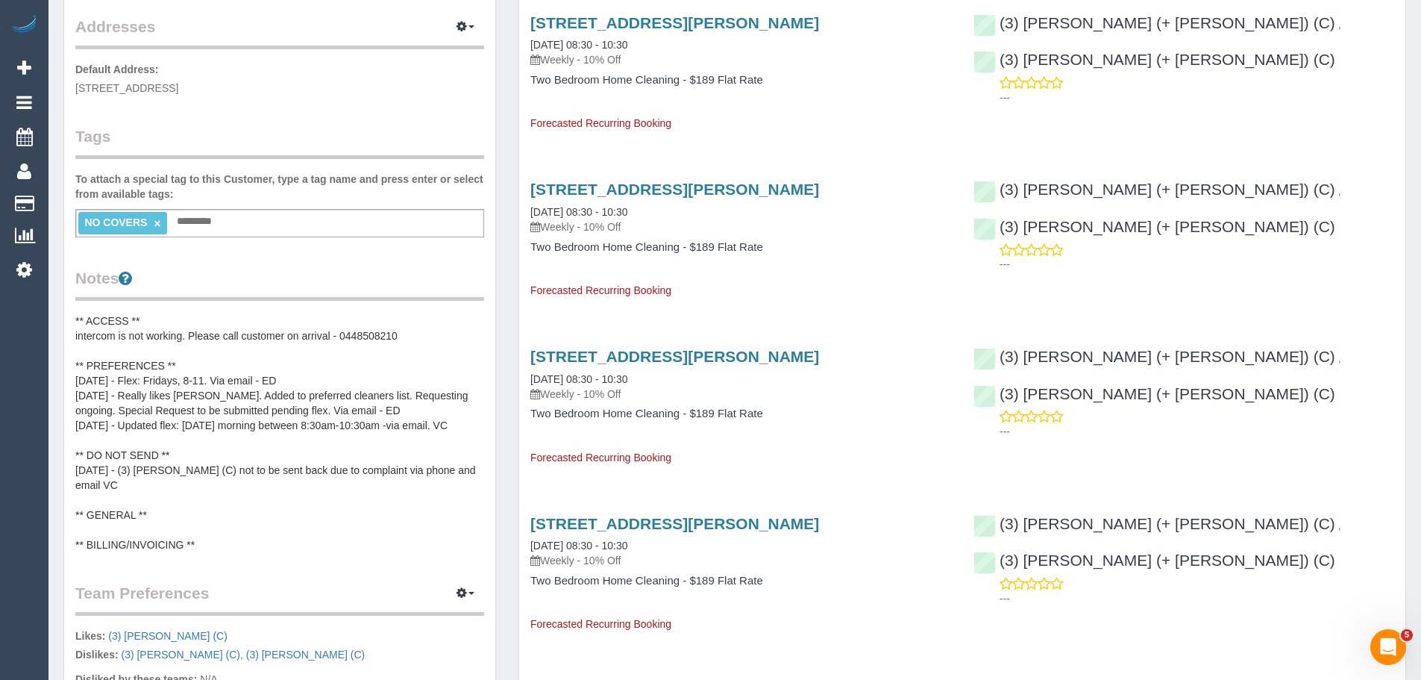
click at [260, 336] on pre "** ACCESS ** intercom is not working. Please call customer on arrival - 0448508…" at bounding box center [279, 432] width 409 height 239
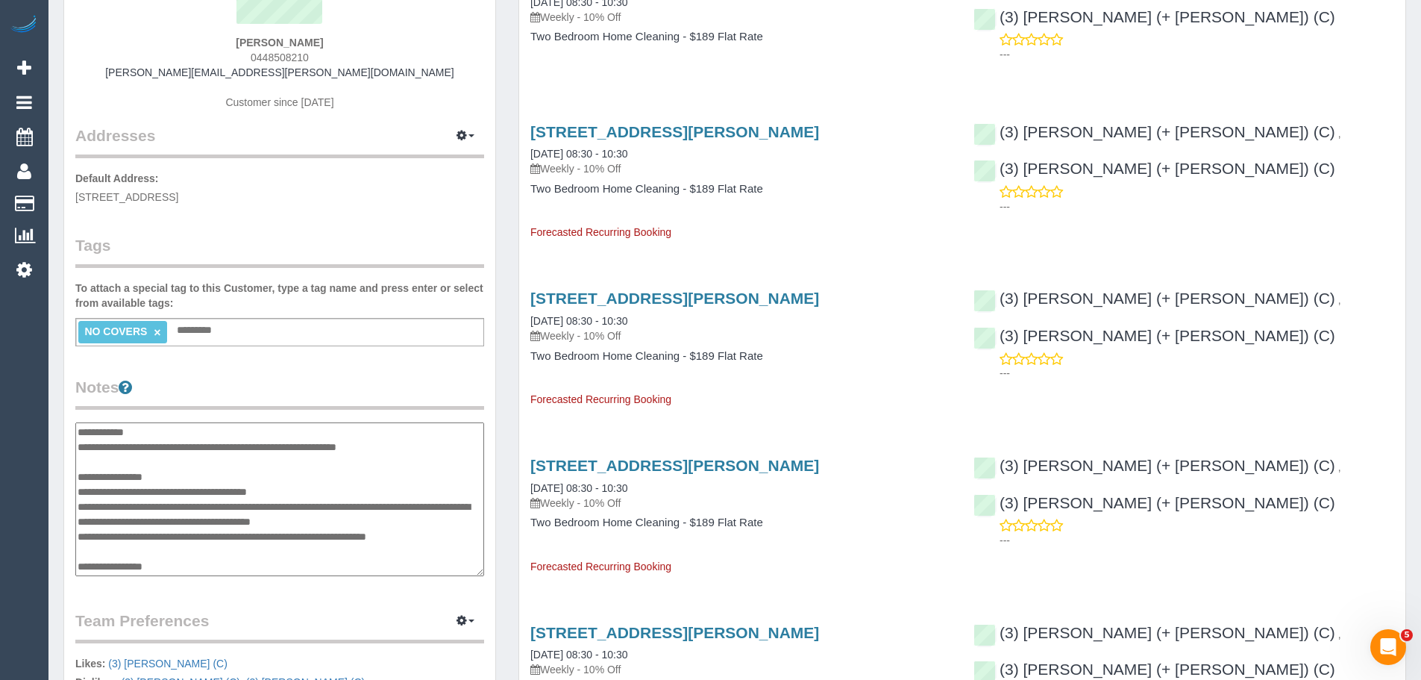
scroll to position [0, 0]
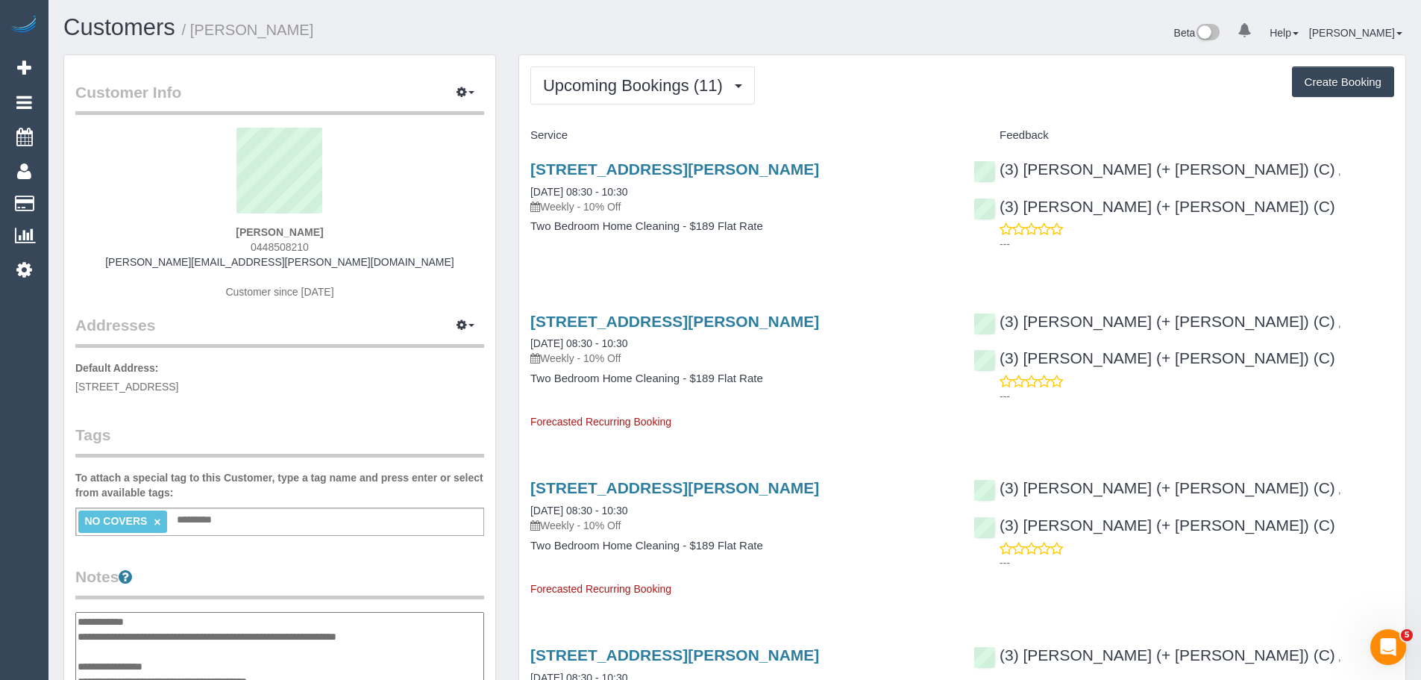
drag, startPoint x: 521, startPoint y: 162, endPoint x: 831, endPoint y: 238, distance: 319.5
click at [831, 238] on div "40 Stephen Street, Unit 1, Yarraville, VIC 3013 10/10/2025 08:30 - 10:30 Weekly…" at bounding box center [740, 205] width 443 height 115
copy div "40 Stephen Street, Unit 1, Yarraville, VIC 3013 10/10/2025 08:30 - 10:30 Weekly…"
drag, startPoint x: 332, startPoint y: 234, endPoint x: 161, endPoint y: 239, distance: 170.9
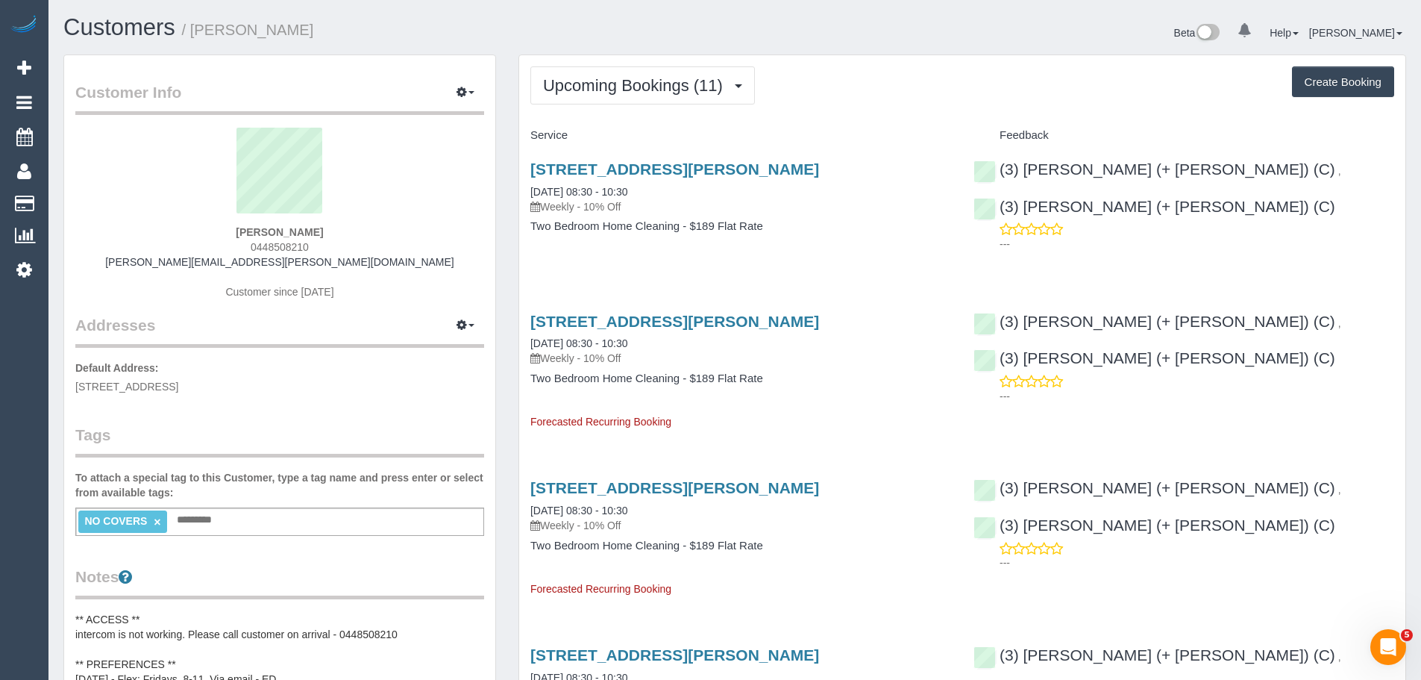
click at [162, 239] on div "Isabelle Kingshott 0448508210 isabelle.kingshott@gmail.com Customer since 2018" at bounding box center [279, 221] width 409 height 186
click at [205, 230] on div "Isabelle Kingshott 0448508210 isabelle.kingshott@gmail.com Customer since 2018" at bounding box center [279, 221] width 409 height 186
drag, startPoint x: 216, startPoint y: 234, endPoint x: 393, endPoint y: 238, distance: 177.6
click at [393, 238] on div "Isabelle Kingshott 0448508210 isabelle.kingshott@gmail.com Customer since 2018" at bounding box center [279, 221] width 409 height 186
copy strong "Isabelle Kingshott"
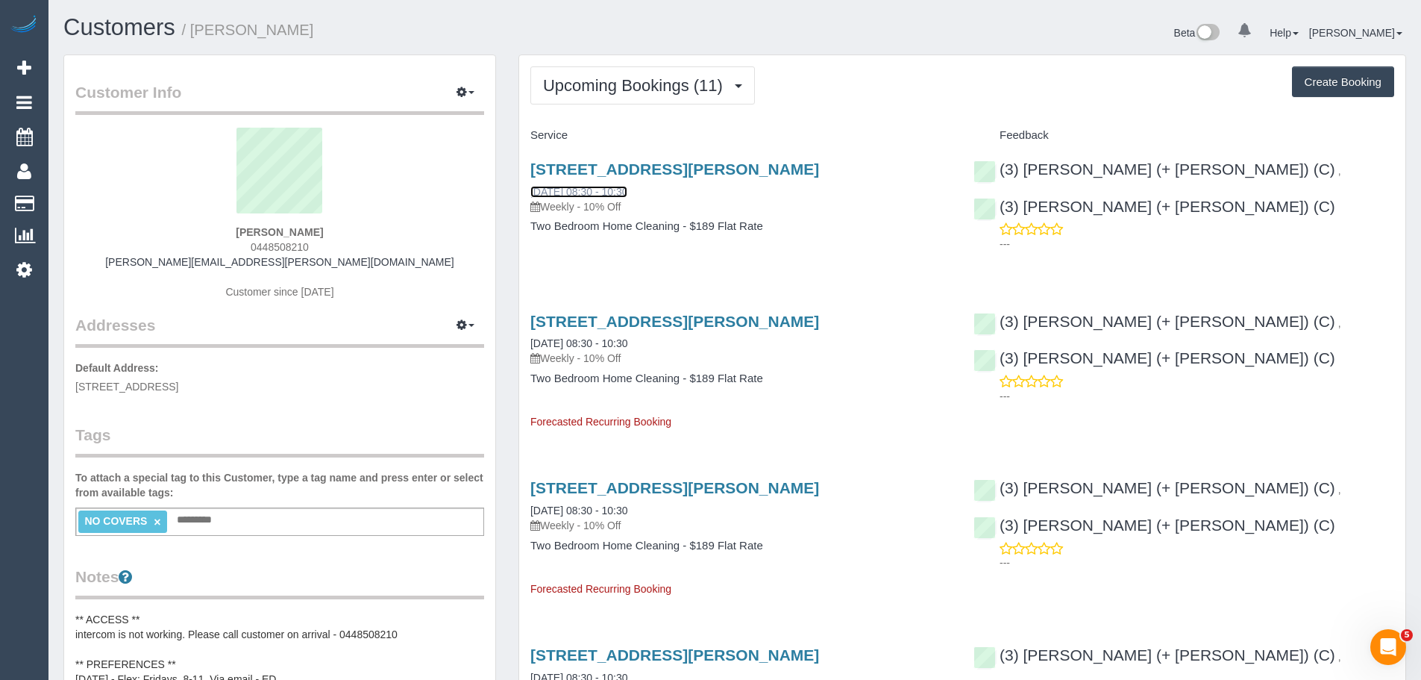
drag, startPoint x: 596, startPoint y: 190, endPoint x: 674, endPoint y: 224, distance: 85.2
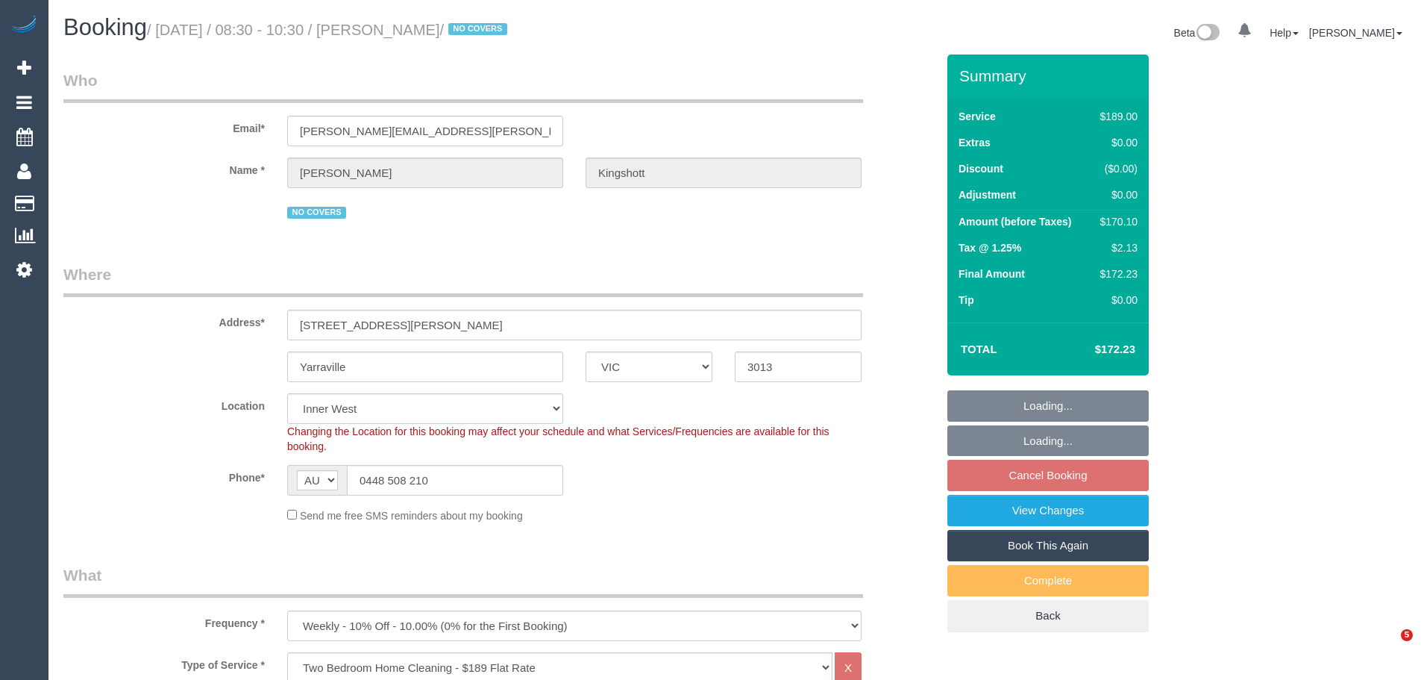
select select "VIC"
select select "number:27"
select select "number:14"
select select "number:19"
select select "number:36"
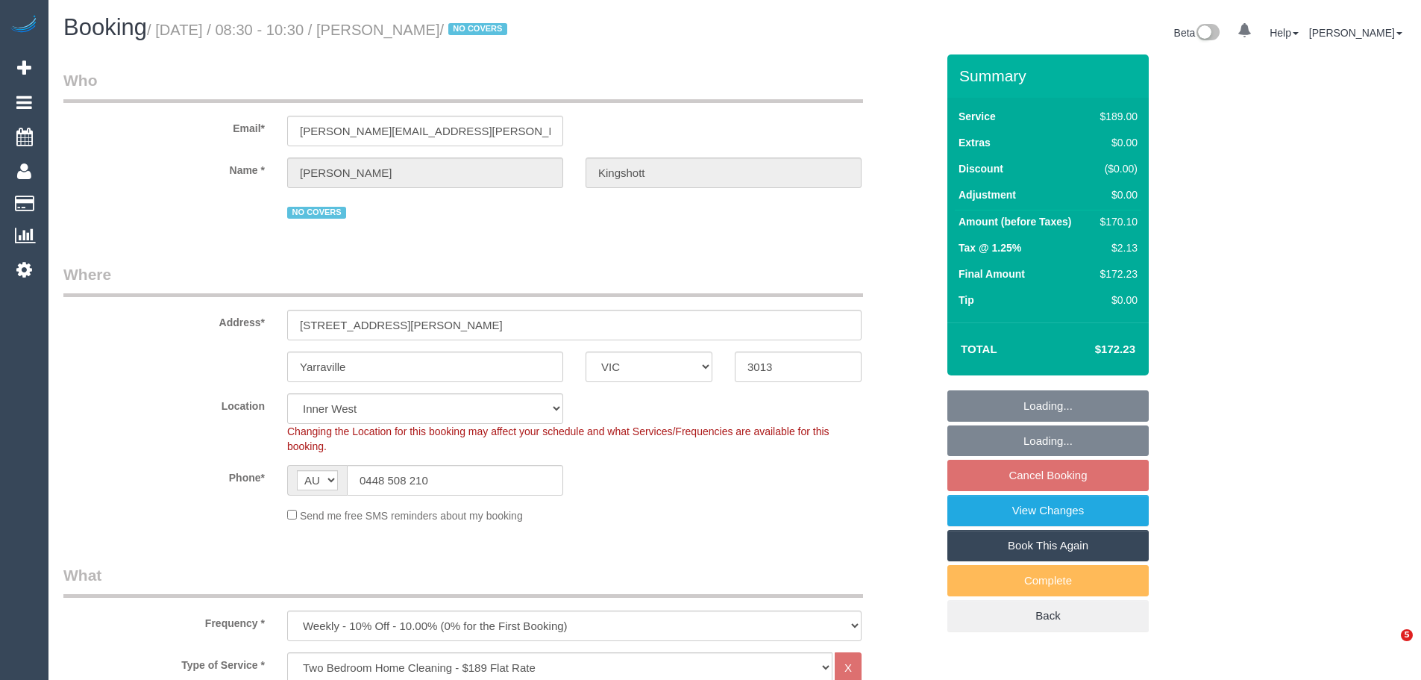
select select "number:34"
select select "number:11"
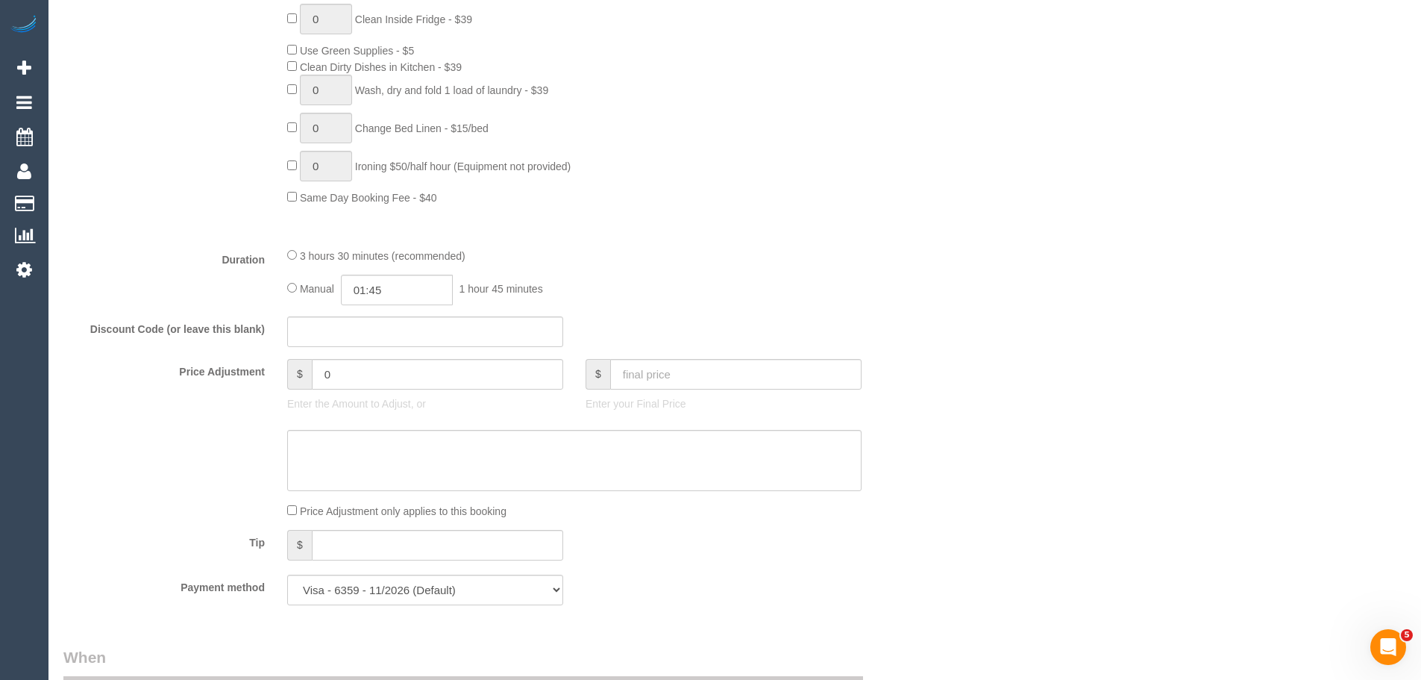
scroll to position [1641, 0]
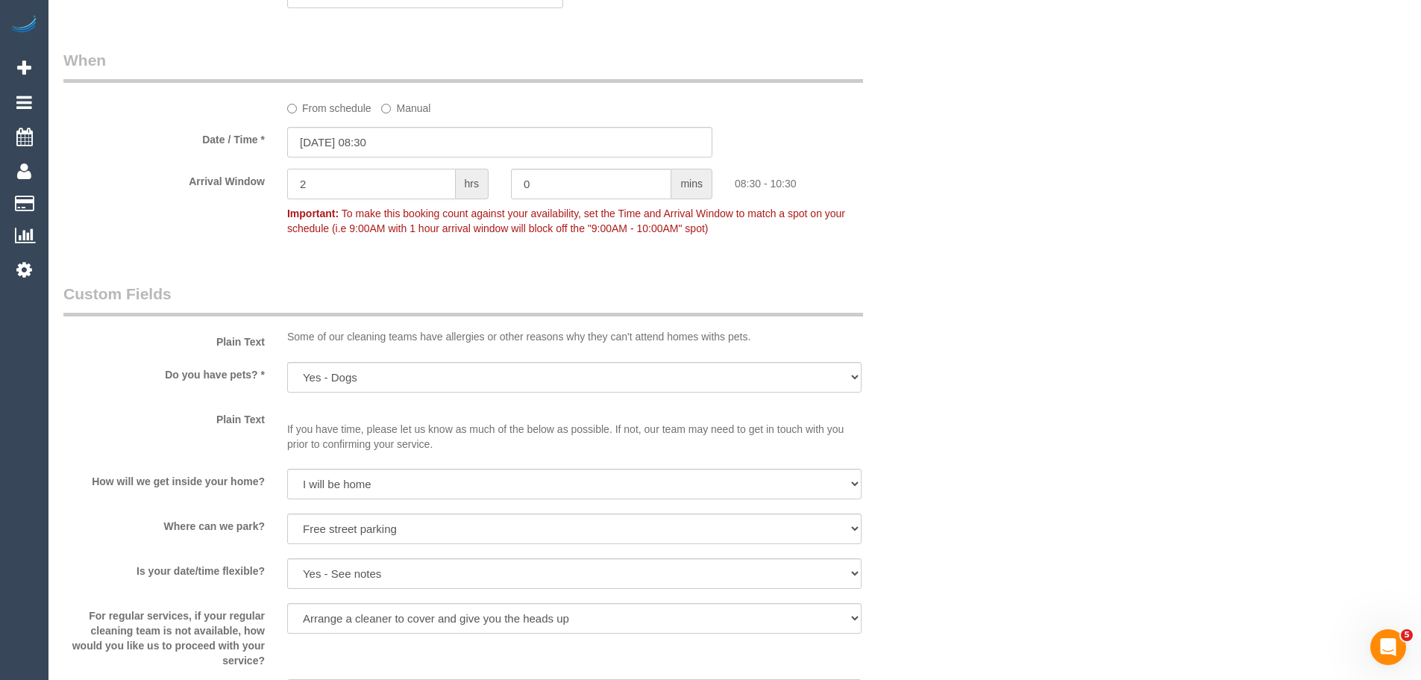
click at [397, 184] on input "2" at bounding box center [371, 184] width 169 height 31
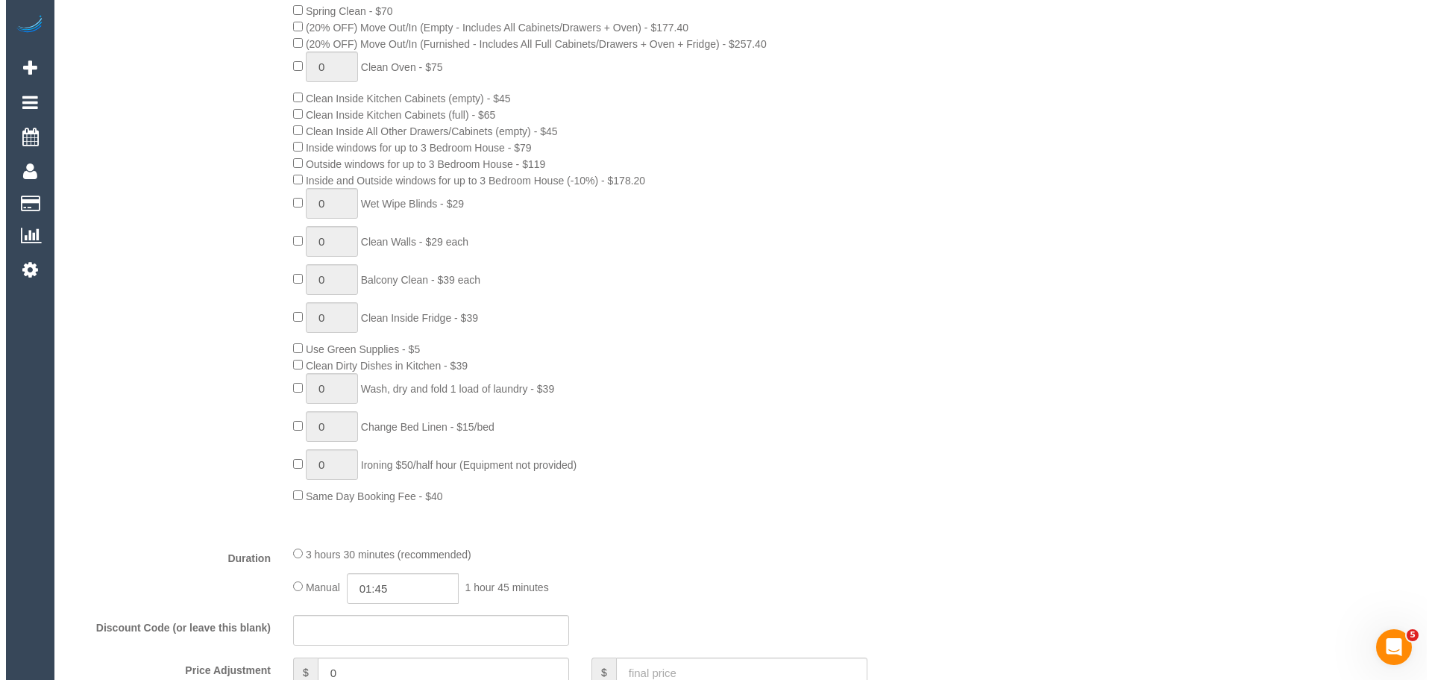
scroll to position [0, 0]
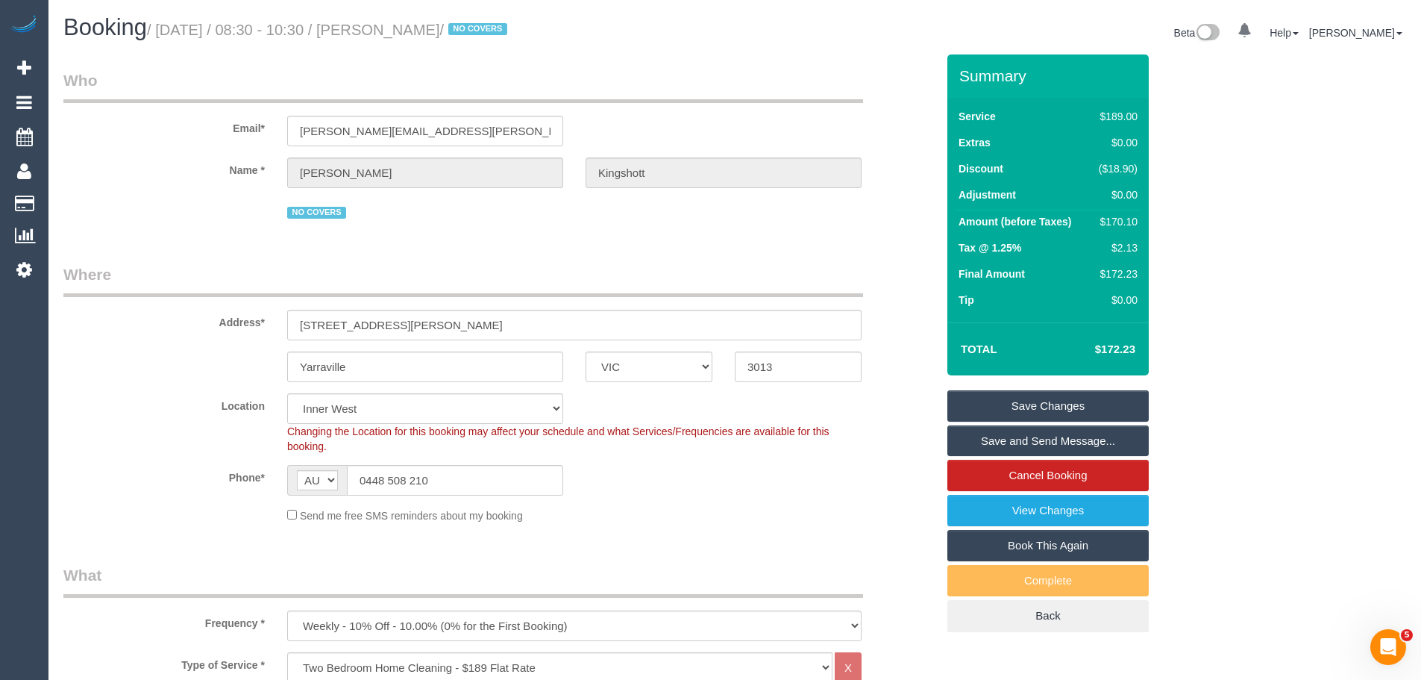
type input "1"
click at [1058, 404] on link "Save Changes" at bounding box center [1047, 405] width 201 height 31
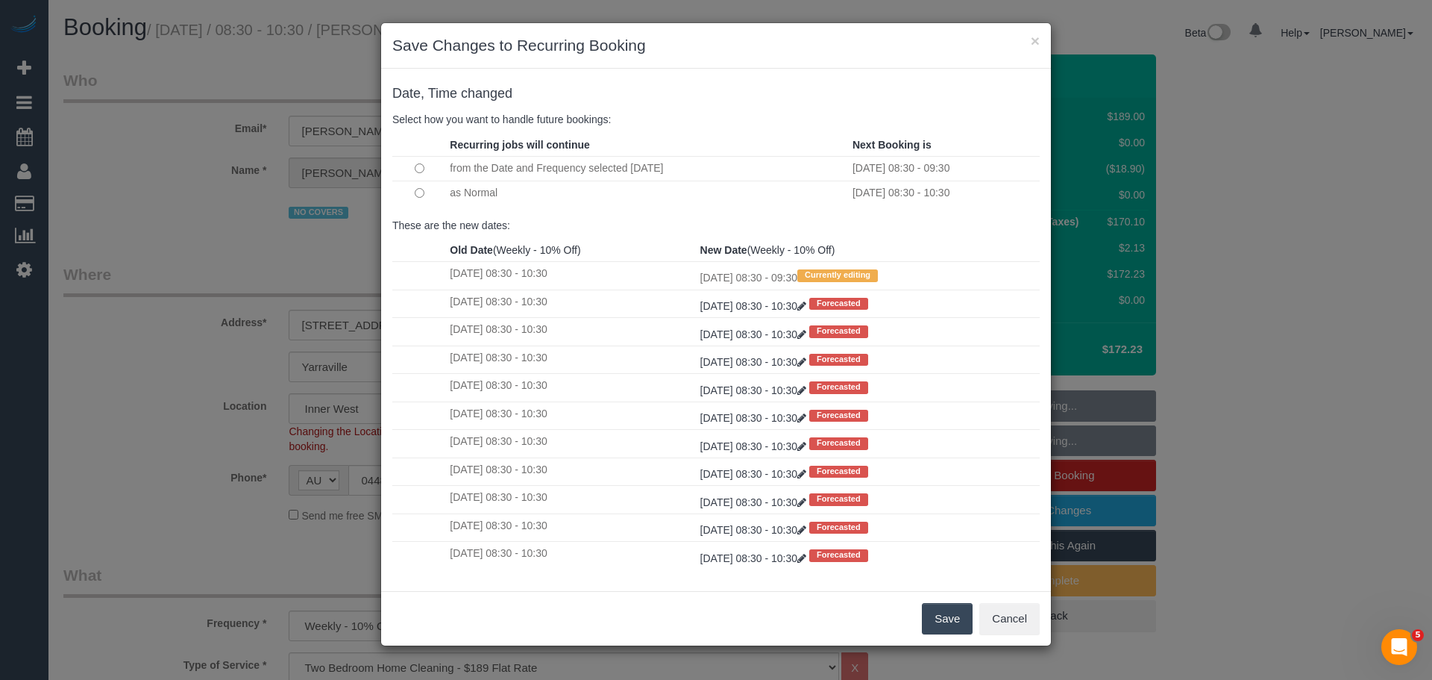
click at [936, 630] on button "Save" at bounding box center [947, 618] width 51 height 31
